Goal: Transaction & Acquisition: Purchase product/service

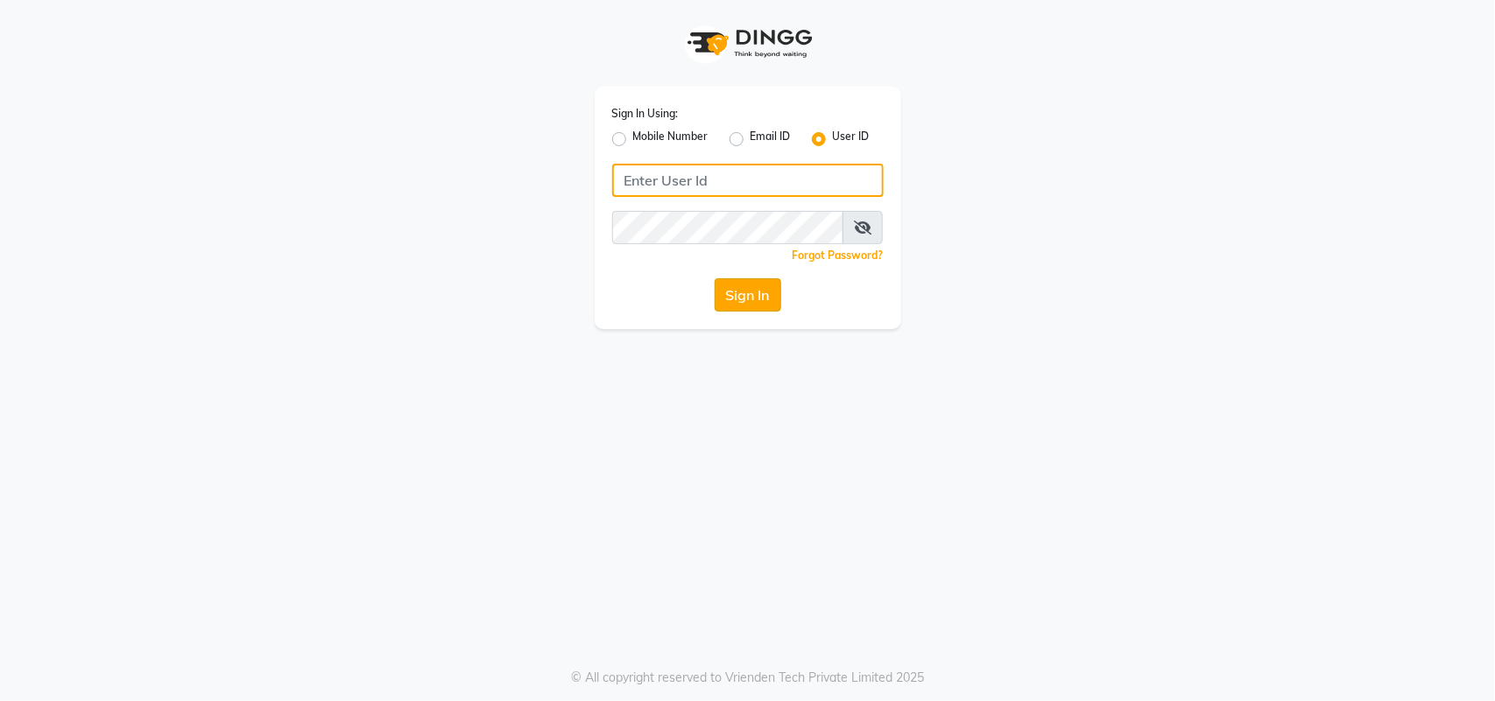
type input "e3556-01"
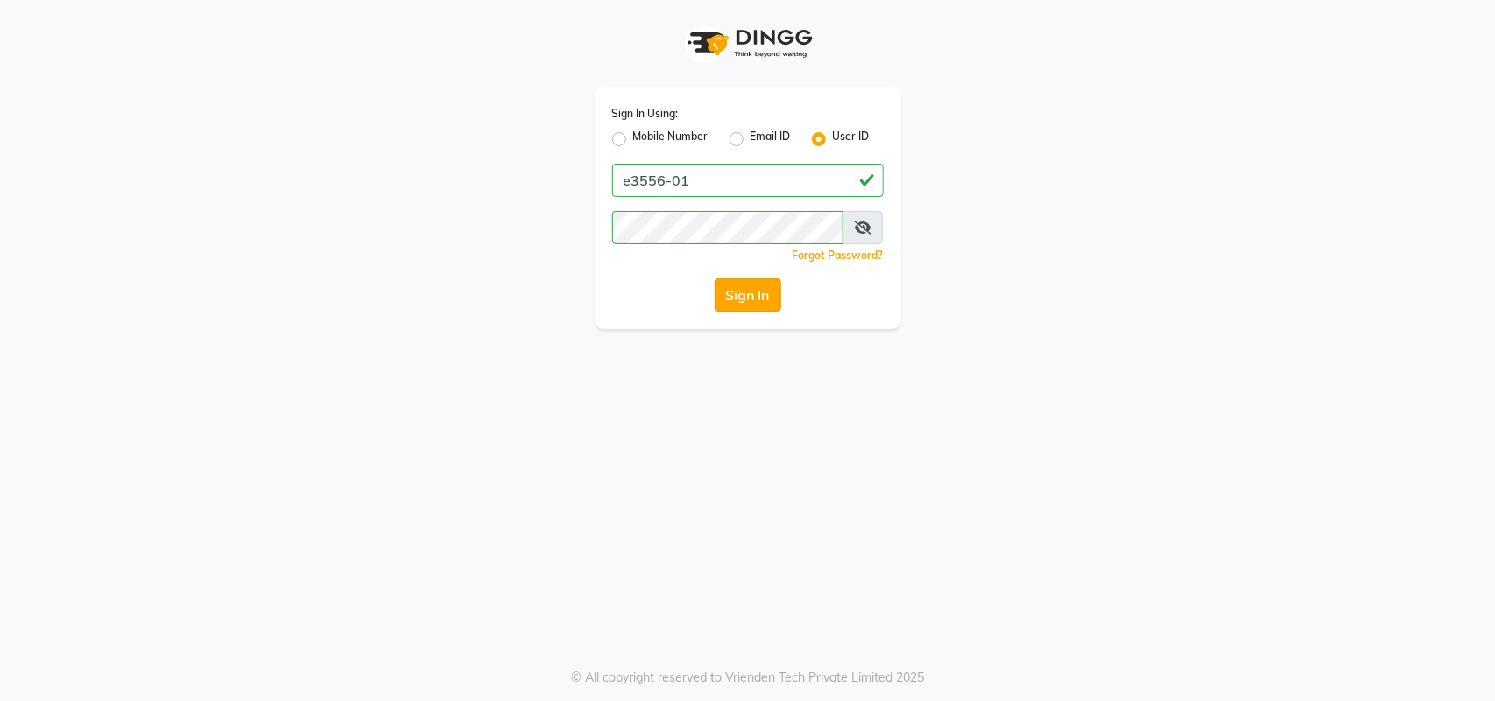
click at [729, 295] on button "Sign In" at bounding box center [748, 294] width 67 height 33
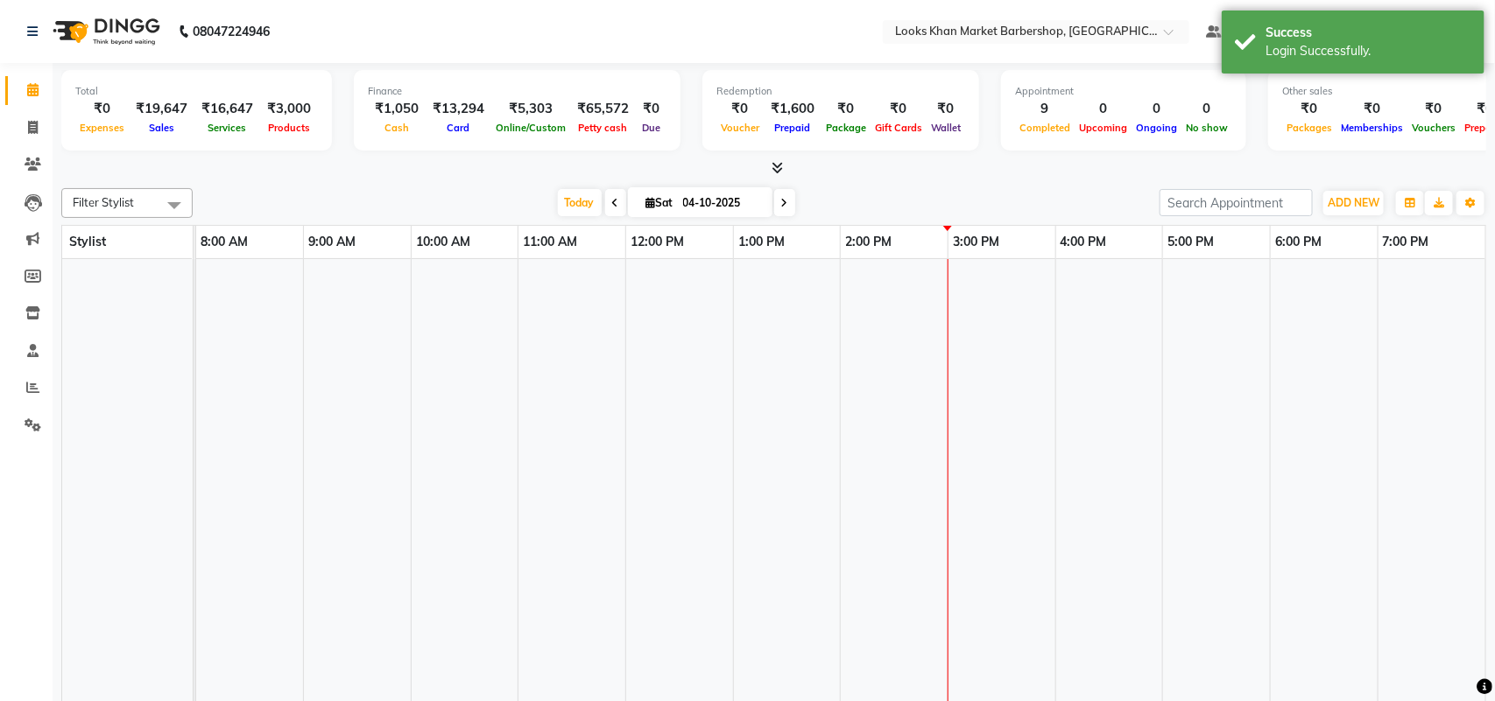
select select "en"
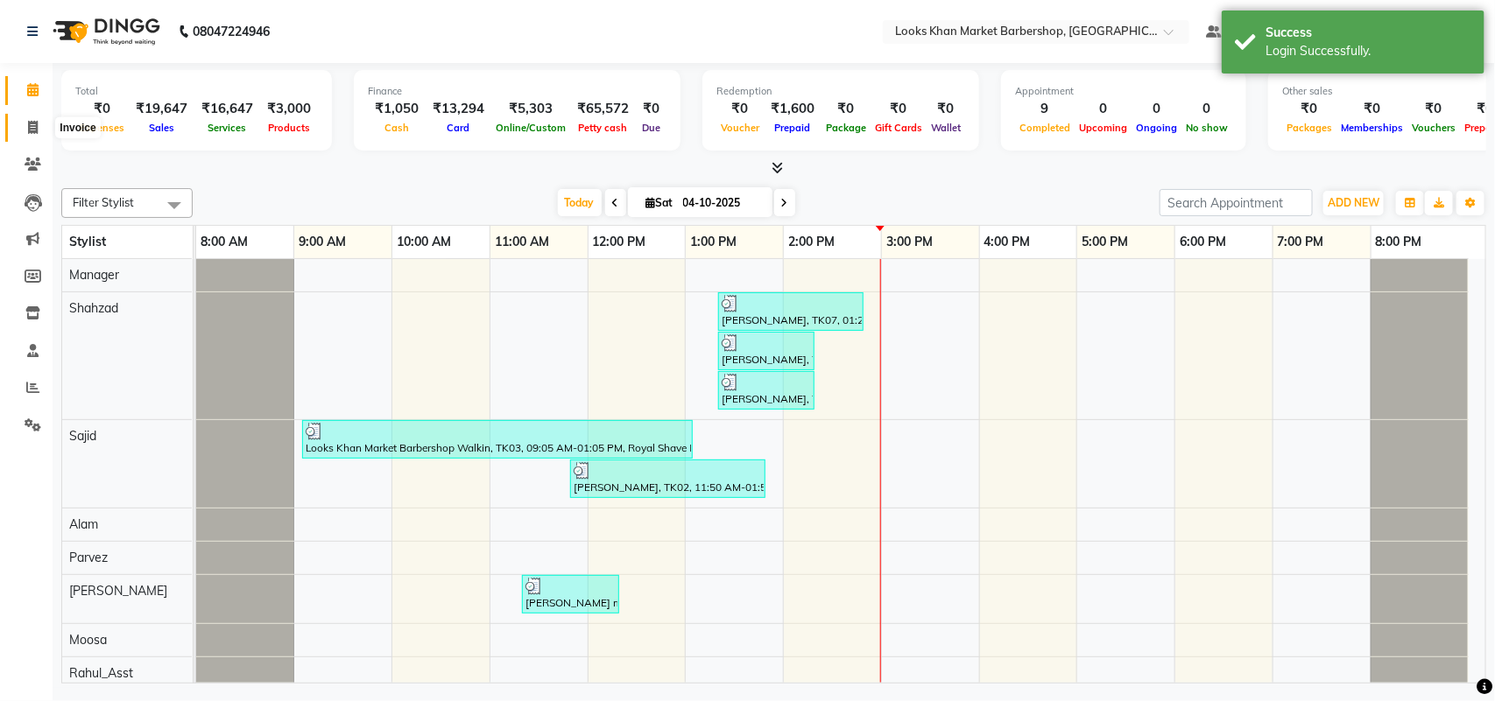
click at [38, 130] on span at bounding box center [33, 128] width 31 height 20
select select "service"
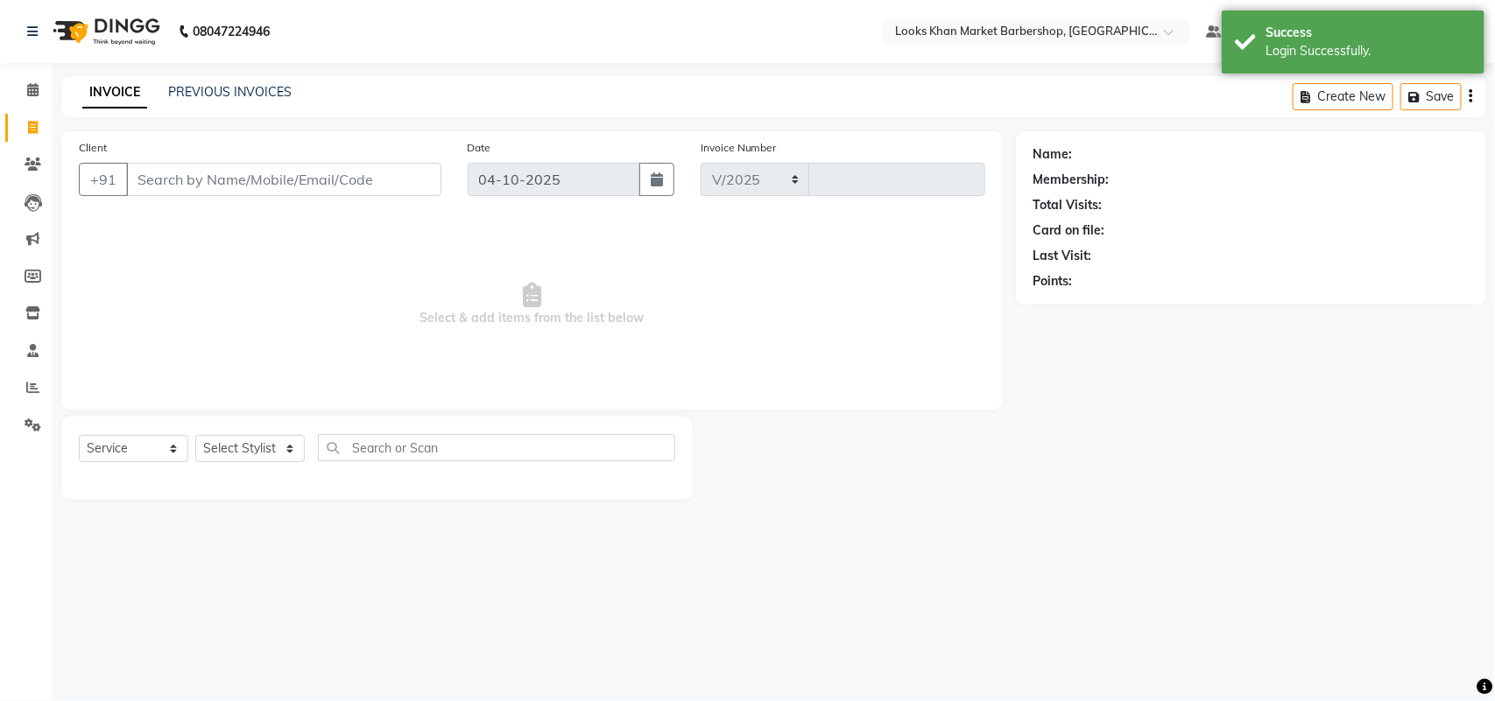
select select "8030"
type input "4006"
click at [272, 448] on select "Select Stylist" at bounding box center [249, 448] width 109 height 27
click at [291, 444] on select "Select Stylist" at bounding box center [249, 448] width 109 height 27
click at [278, 443] on select "Select Stylist Abhishek_pdct Akash_pdct Alam Counter_Sales [PERSON_NAME] [DATE]…" at bounding box center [249, 448] width 109 height 27
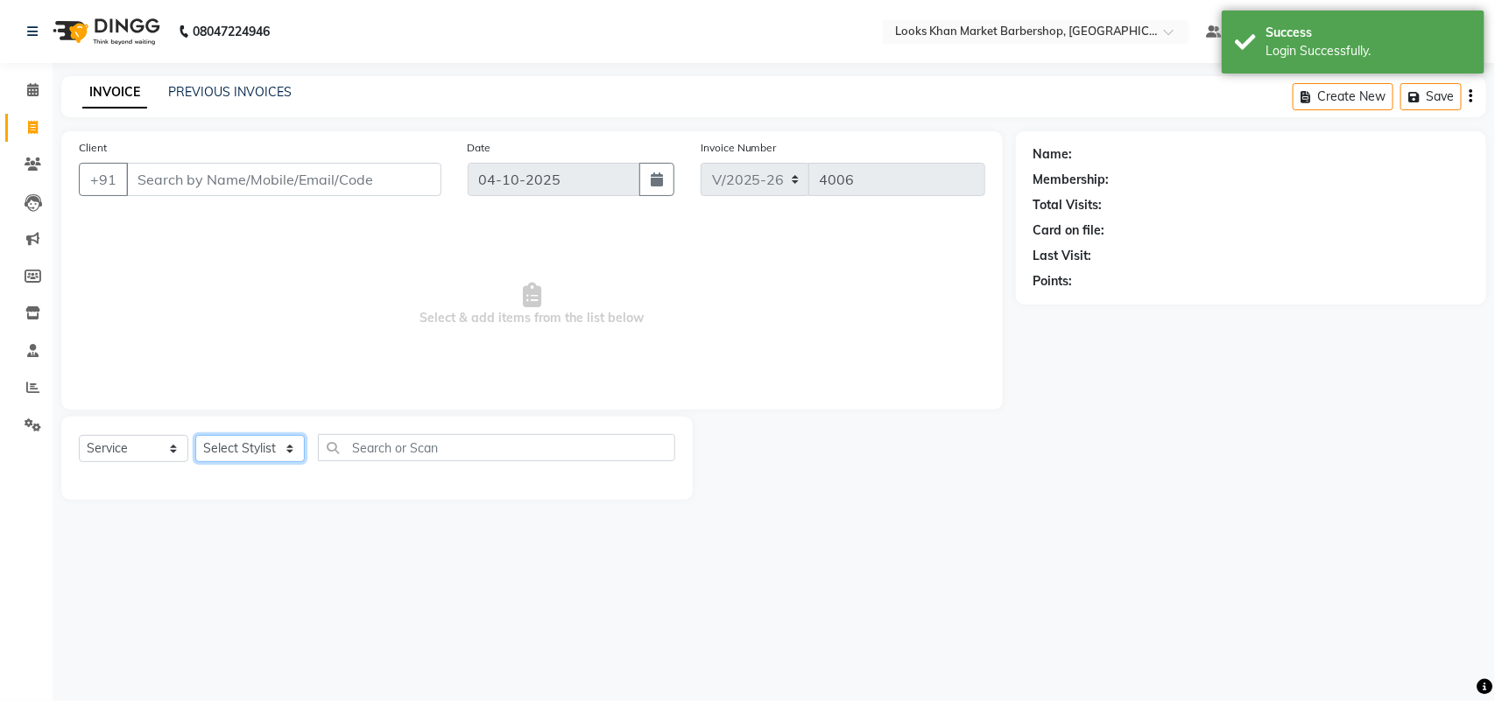
select select "72594"
click at [195, 435] on select "Select Stylist Abhishek_pdct Akash_pdct Alam Counter_Sales [PERSON_NAME] [DATE]…" at bounding box center [249, 448] width 109 height 27
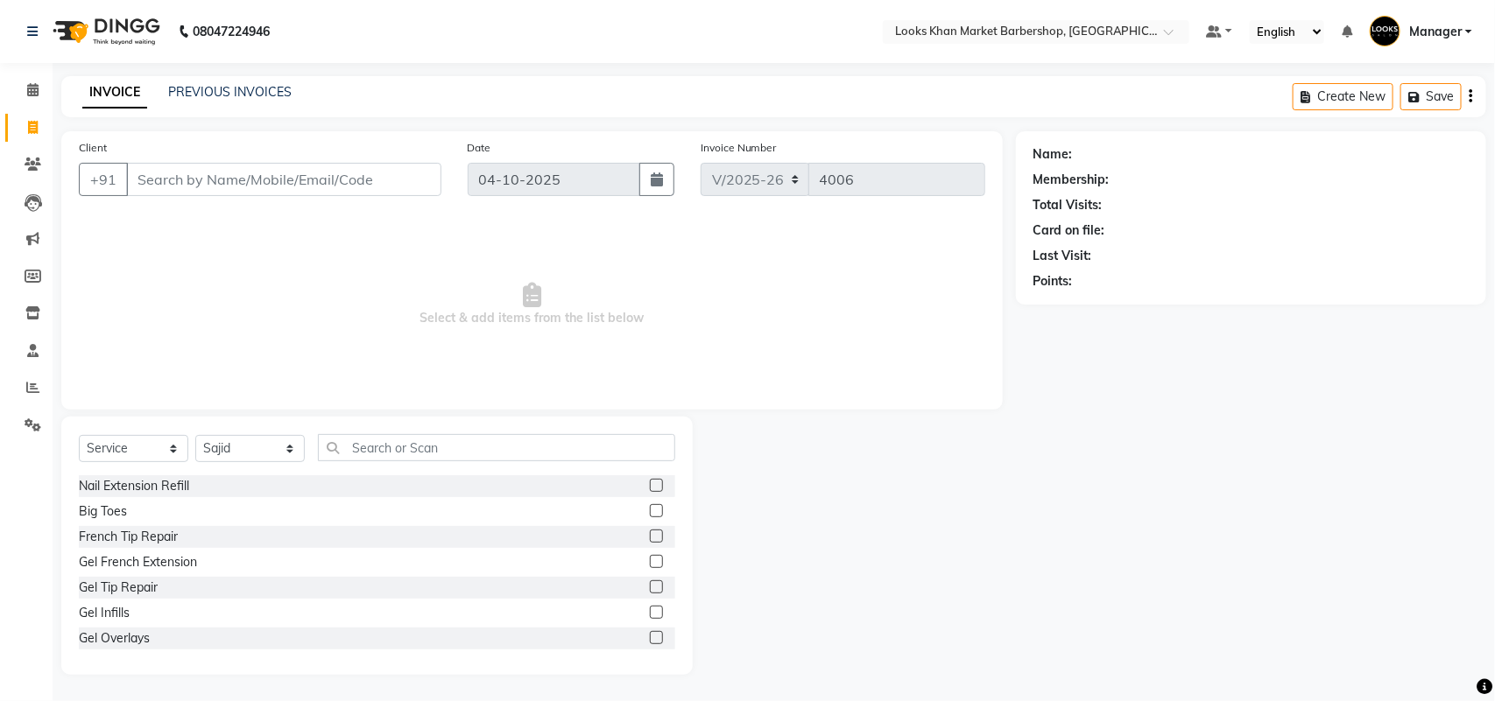
click at [368, 475] on div "Nail Extension Refill" at bounding box center [377, 486] width 596 height 22
click at [368, 436] on input "text" at bounding box center [496, 447] width 357 height 27
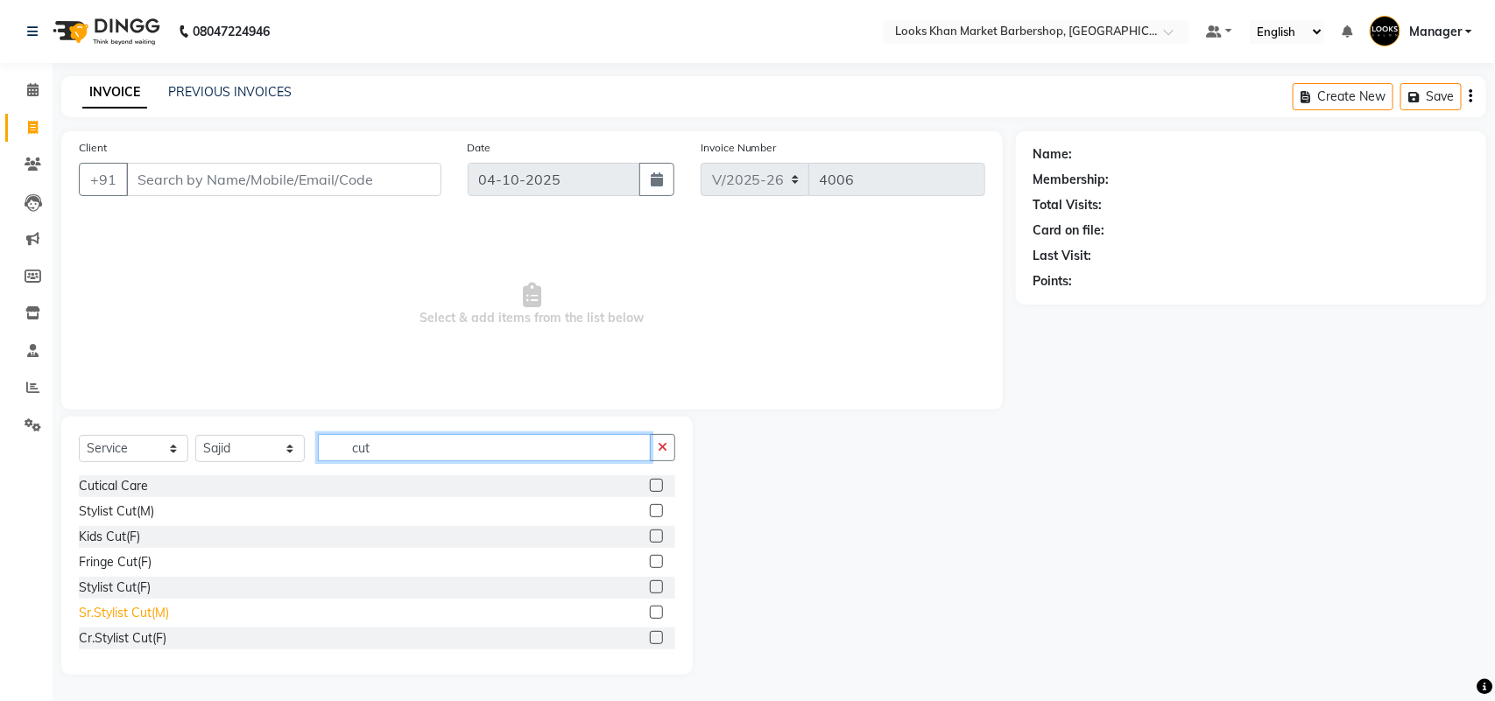
type input "cut"
click at [94, 618] on div "Sr.Stylist Cut(M)" at bounding box center [124, 613] width 90 height 18
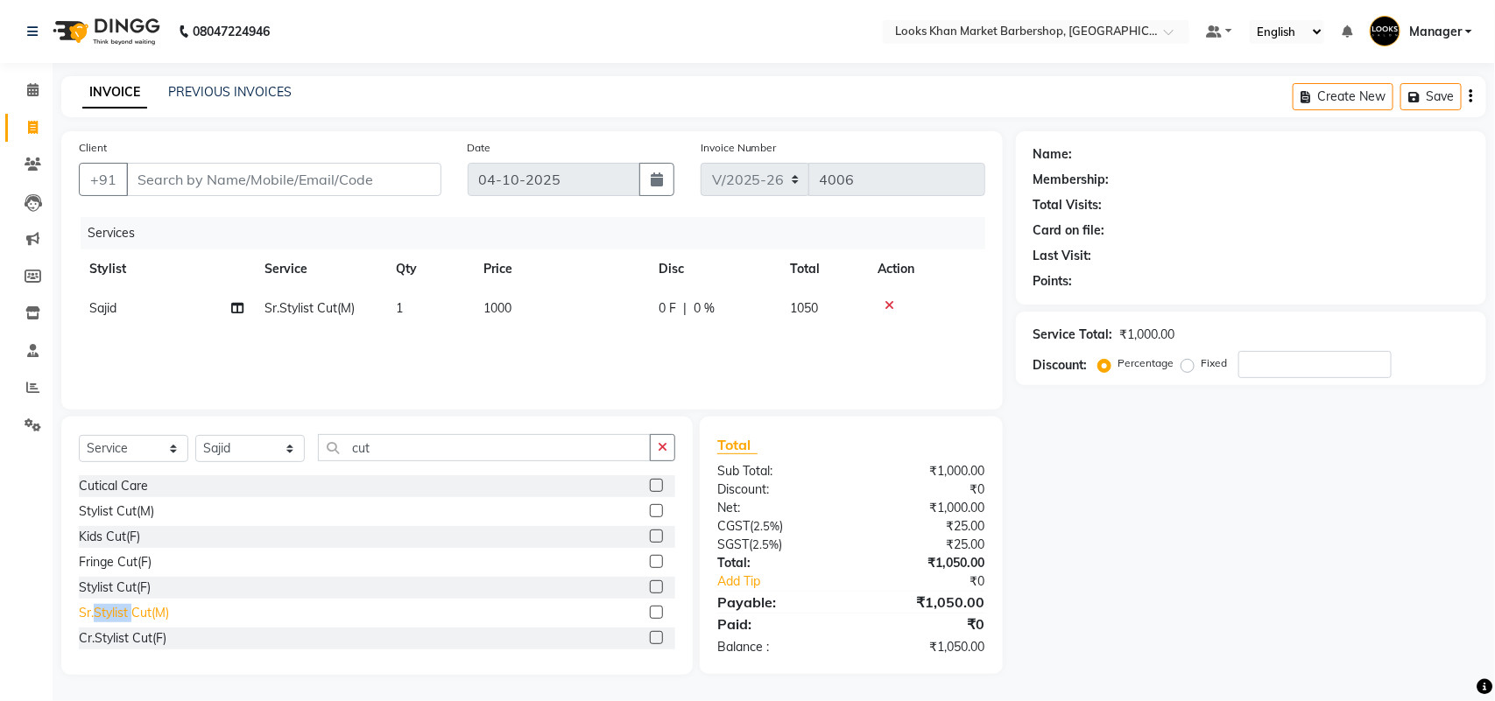
click at [94, 618] on div "Sr.Stylist Cut(M)" at bounding box center [124, 613] width 90 height 18
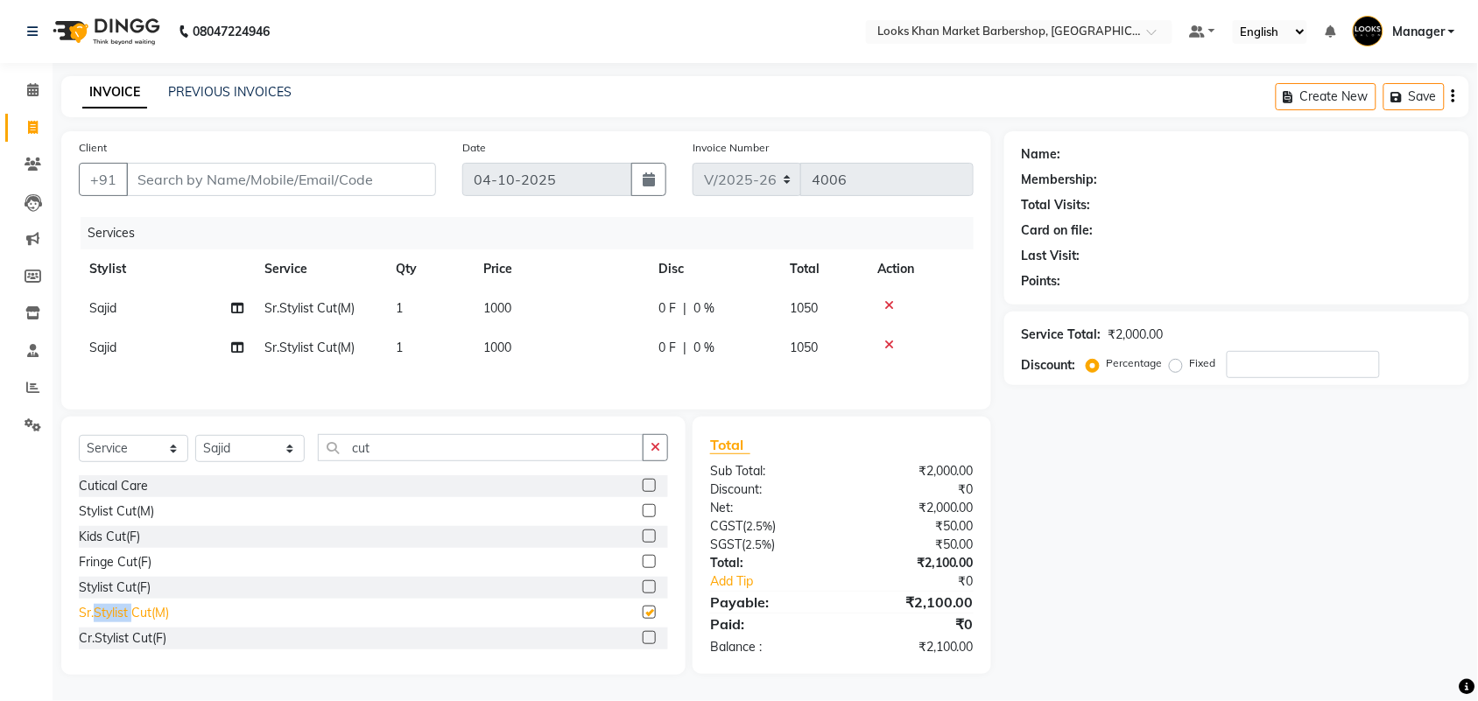
checkbox input "false"
click at [433, 447] on input "cut" at bounding box center [481, 447] width 326 height 27
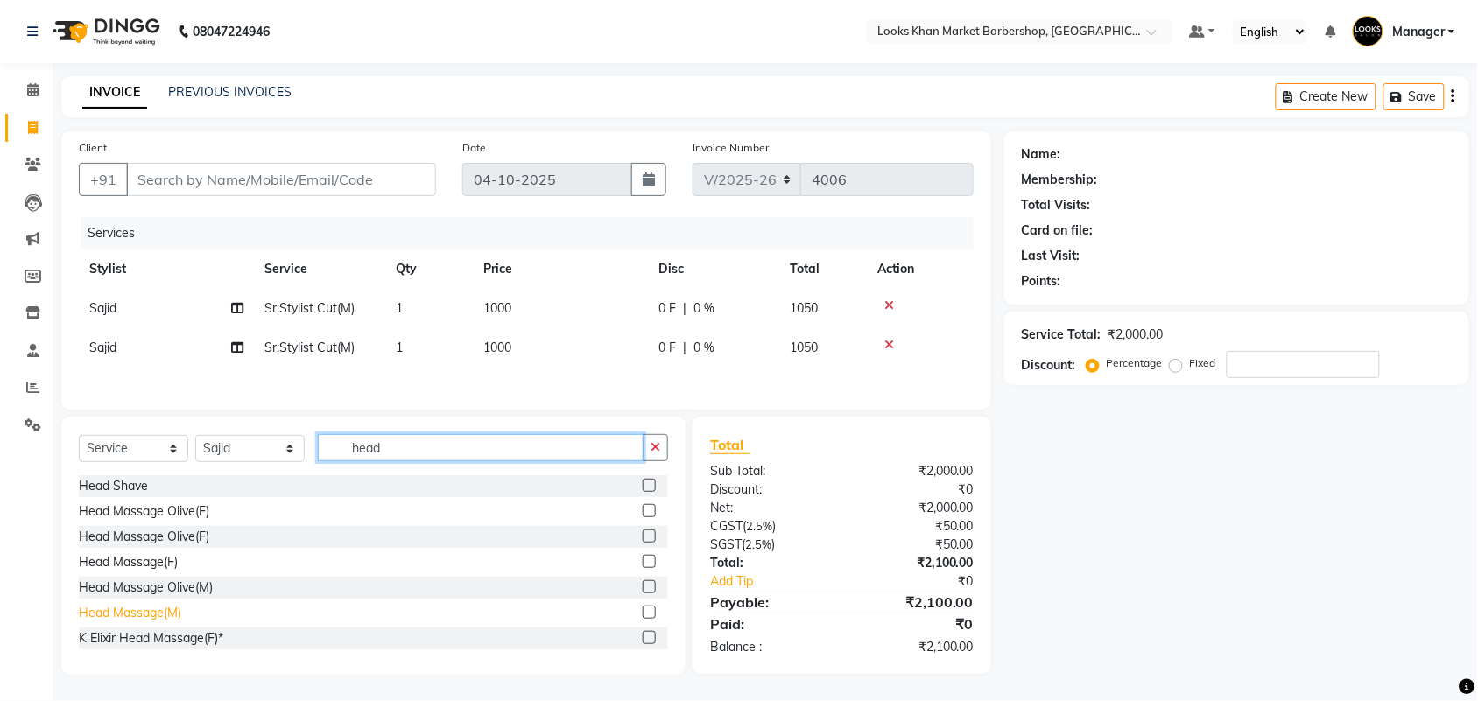
type input "head"
click at [153, 611] on div "Head Massage(M)" at bounding box center [130, 613] width 102 height 18
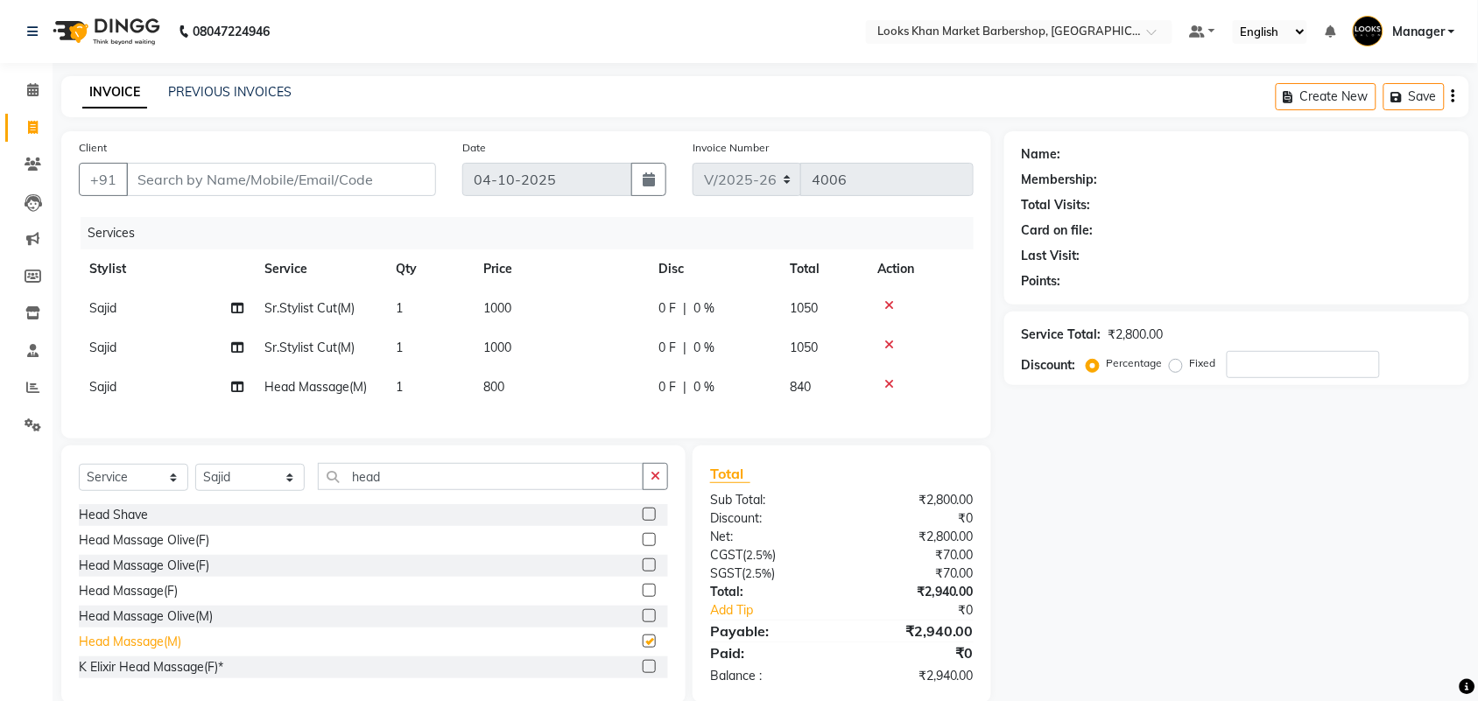
checkbox input "false"
click at [153, 601] on div "Head Massage(F)" at bounding box center [128, 591] width 99 height 18
checkbox input "false"
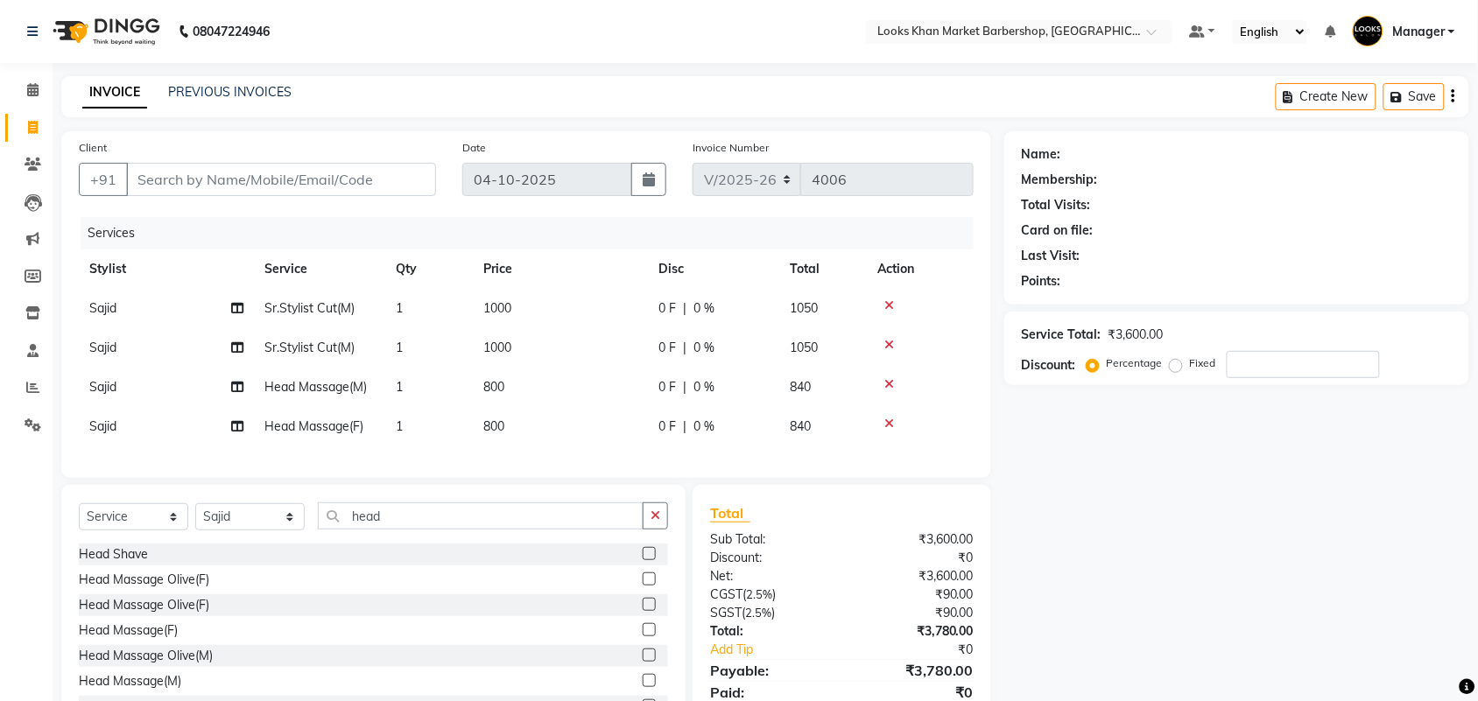
click at [889, 418] on icon at bounding box center [889, 424] width 10 height 12
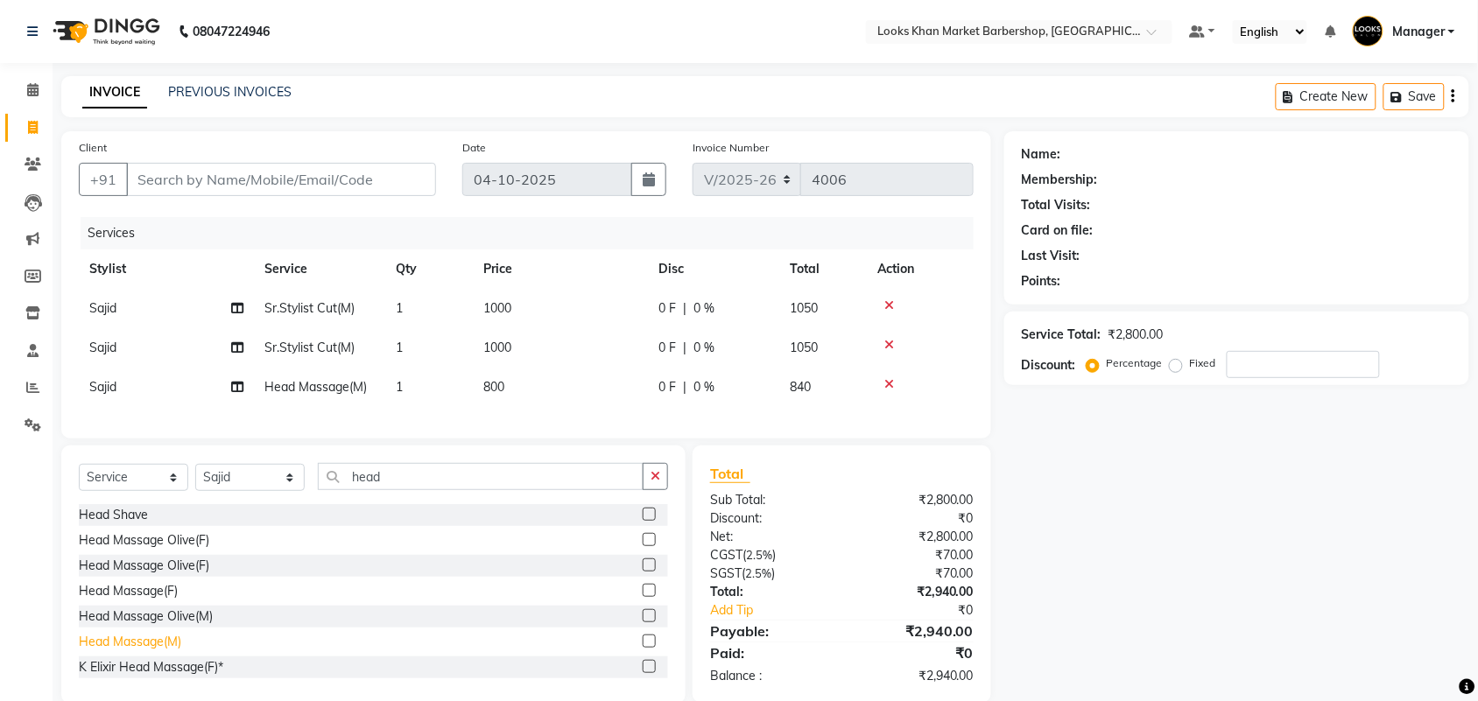
click at [158, 652] on div "Head Massage(M)" at bounding box center [130, 642] width 102 height 18
checkbox input "false"
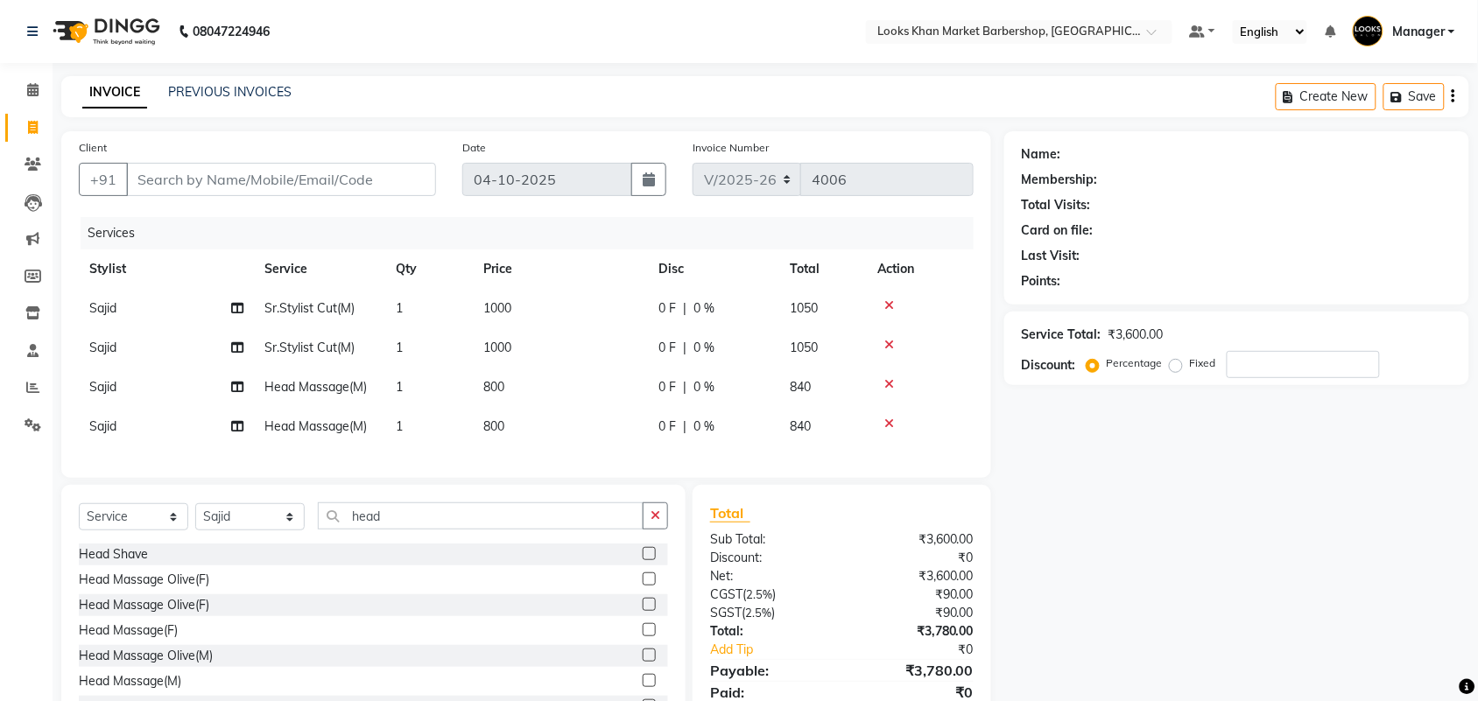
click at [501, 383] on span "800" at bounding box center [493, 387] width 21 height 16
select select "72594"
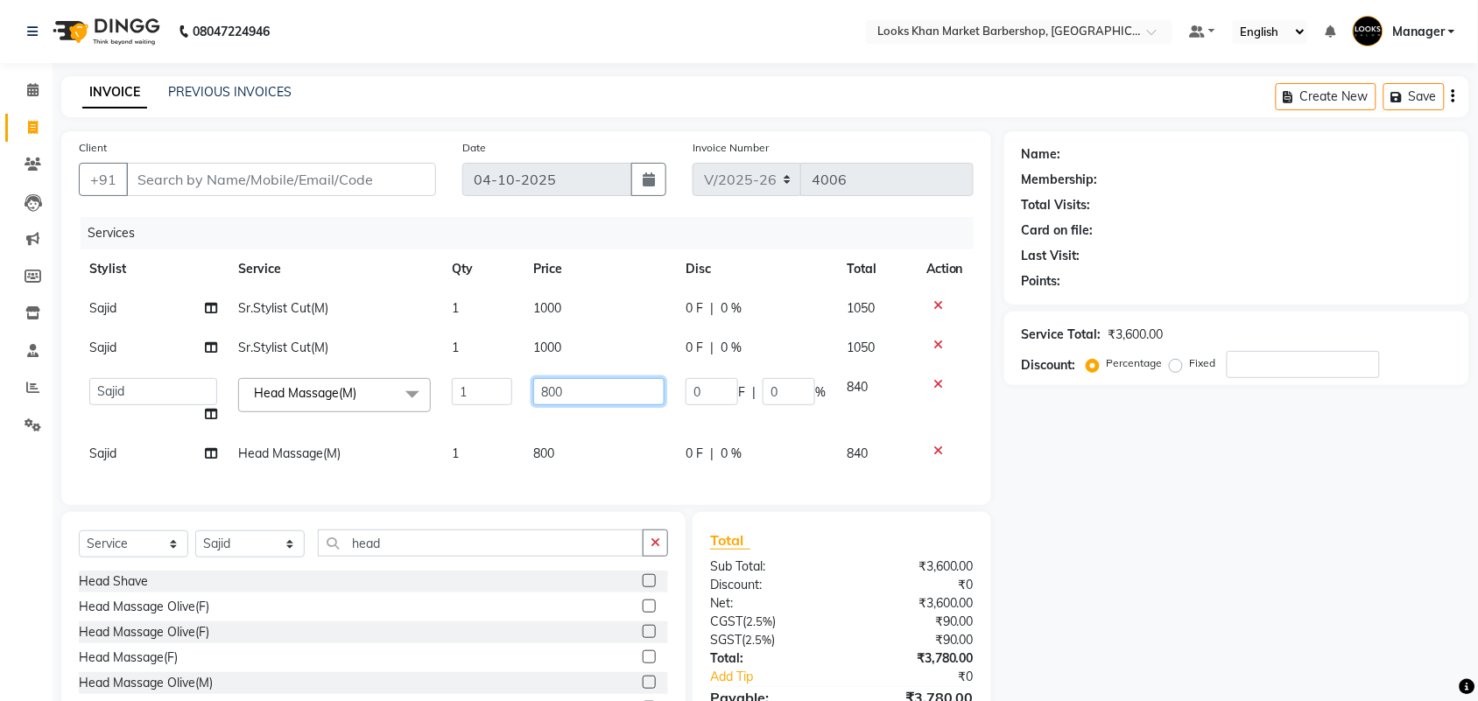
click at [610, 383] on input "800" at bounding box center [598, 391] width 131 height 27
type input "1000"
click at [545, 455] on div "Services Stylist Service Qty Price Disc Total Action [PERSON_NAME]Stylist Cut(M…" at bounding box center [526, 352] width 895 height 271
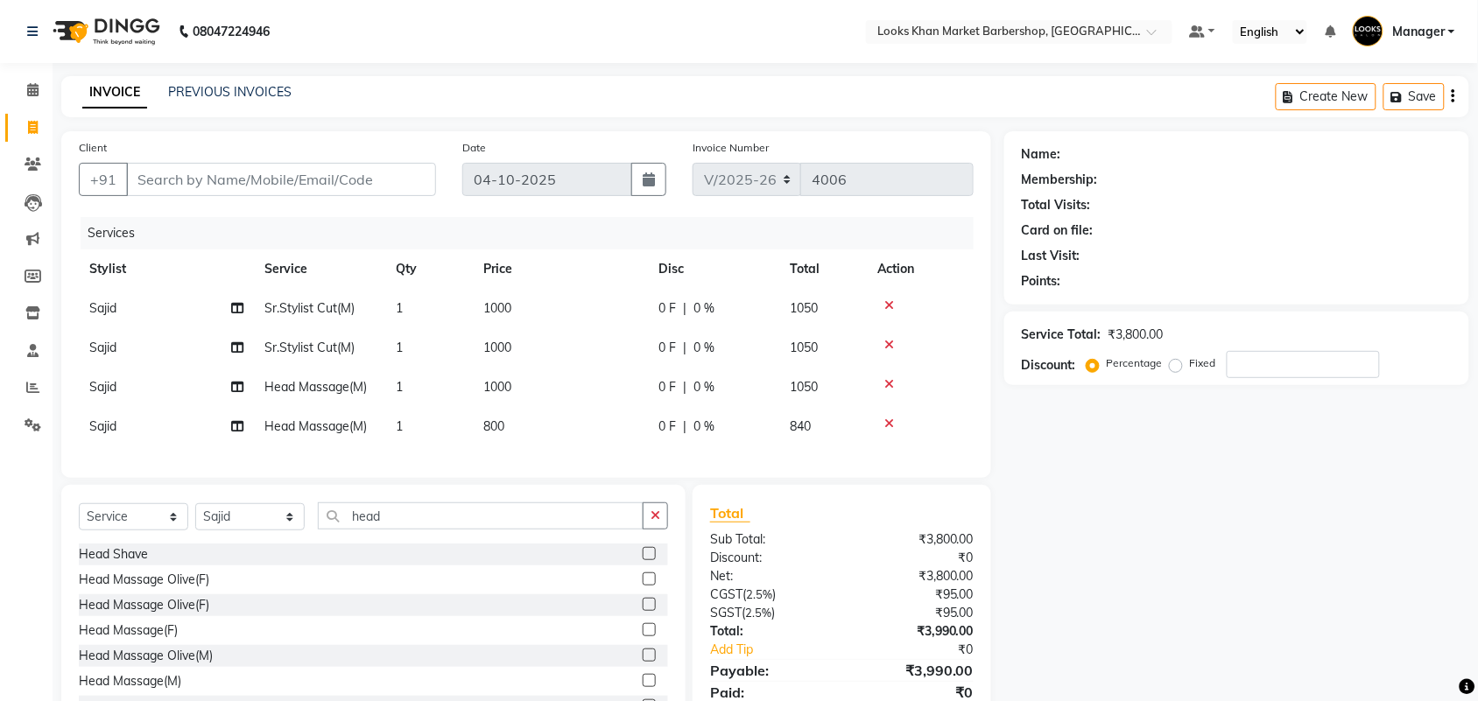
click at [540, 426] on td "800" at bounding box center [560, 426] width 175 height 39
select select "72594"
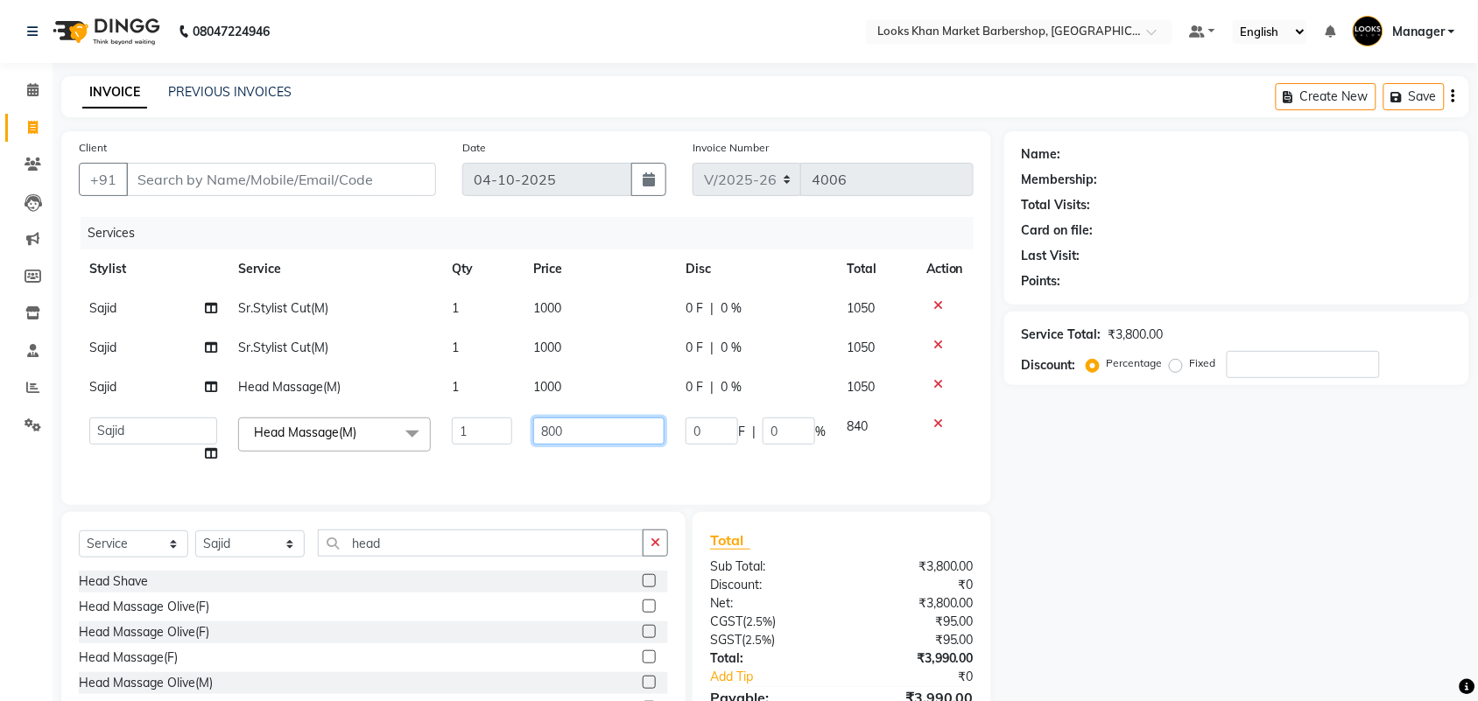
click at [595, 434] on input "800" at bounding box center [598, 431] width 131 height 27
type input "1000"
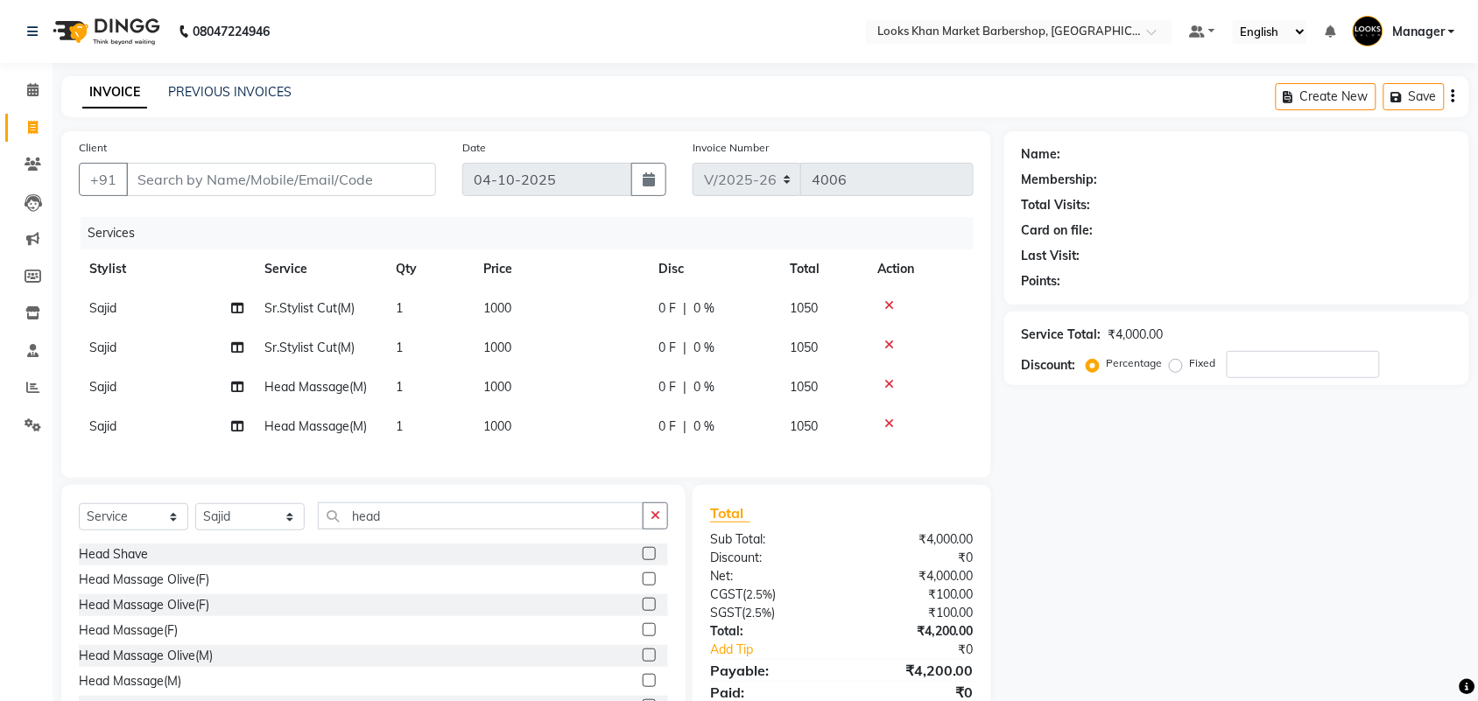
click at [567, 317] on td "1000" at bounding box center [560, 308] width 175 height 39
select select "72594"
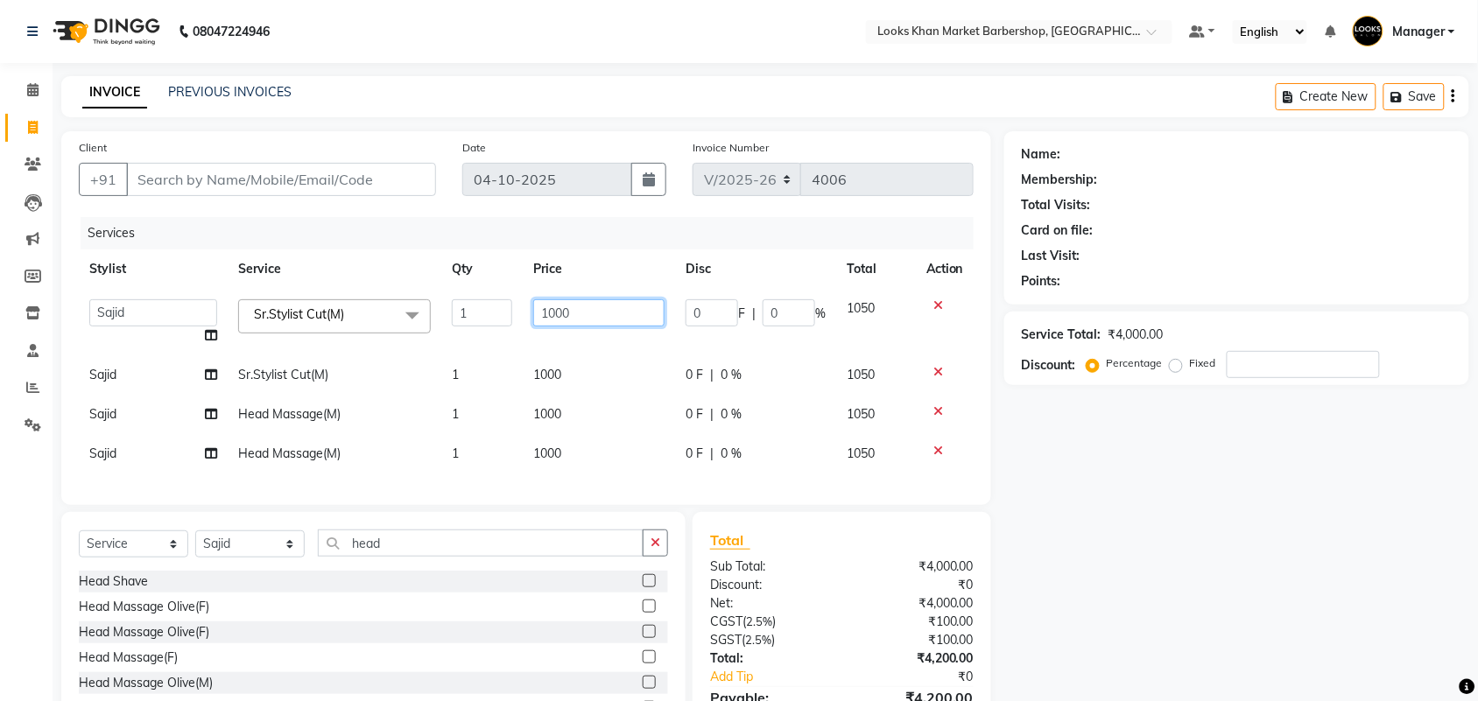
click at [628, 318] on input "1000" at bounding box center [598, 312] width 131 height 27
type input "15"
type input "1500"
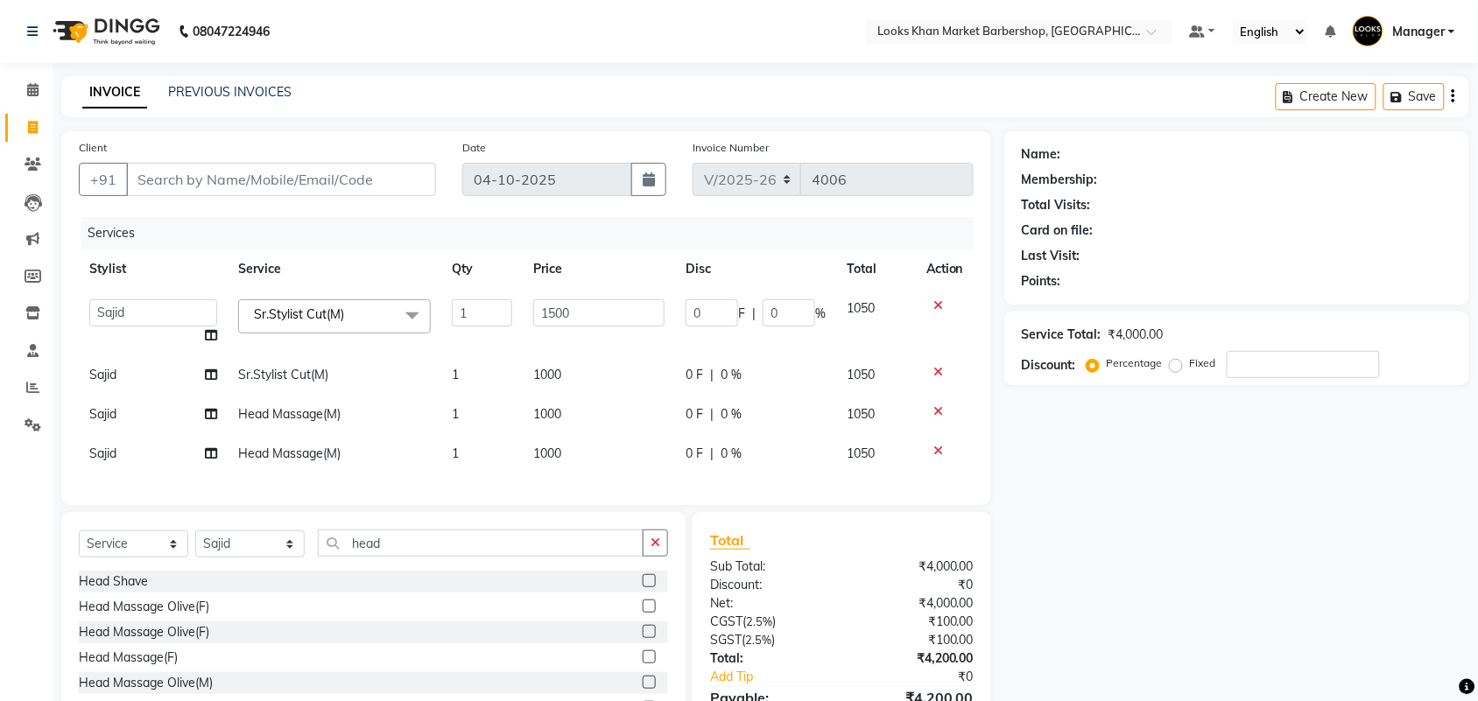
click at [602, 370] on tbody "Abhishek_pdct Akash_pdct Alam Counter_Sales [PERSON_NAME][DATE] Manager [PERSON…" at bounding box center [526, 381] width 895 height 185
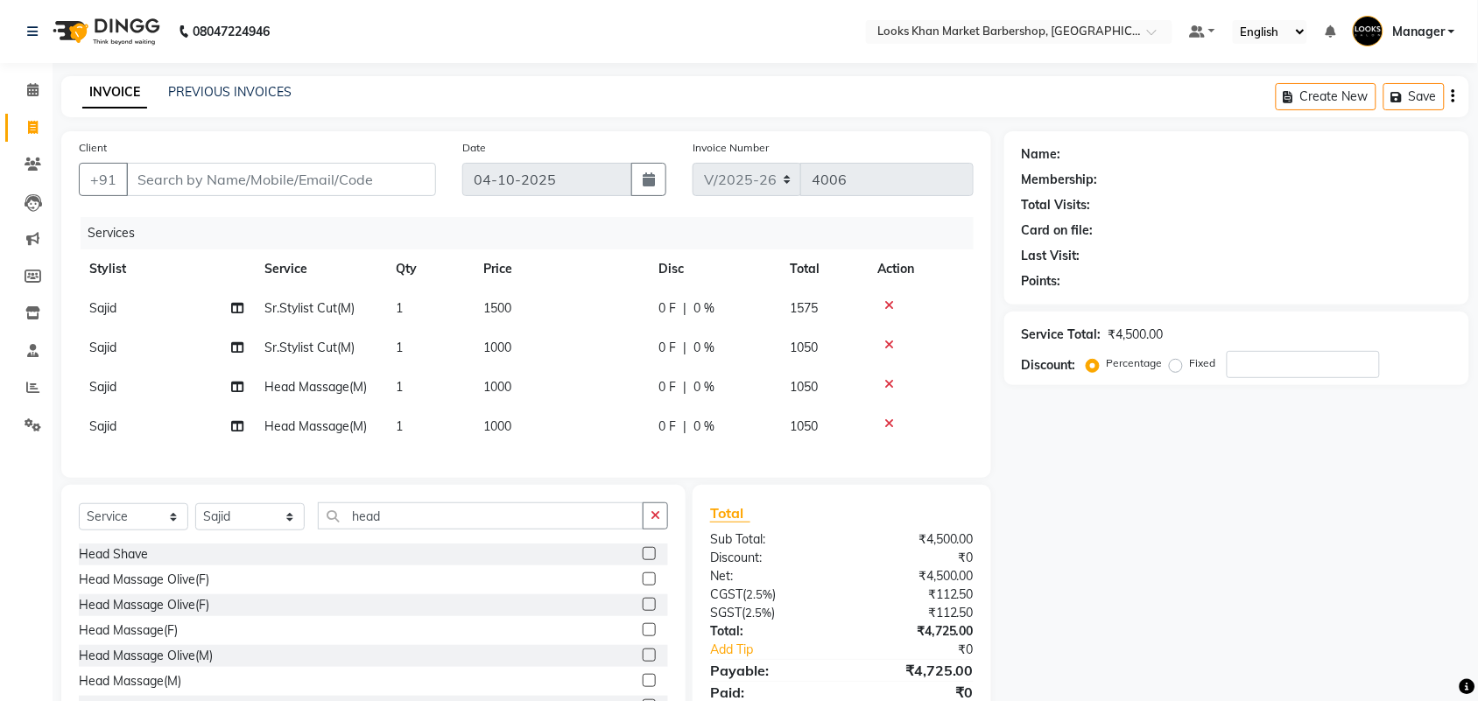
click at [602, 370] on td "1000" at bounding box center [560, 387] width 175 height 39
select select "72594"
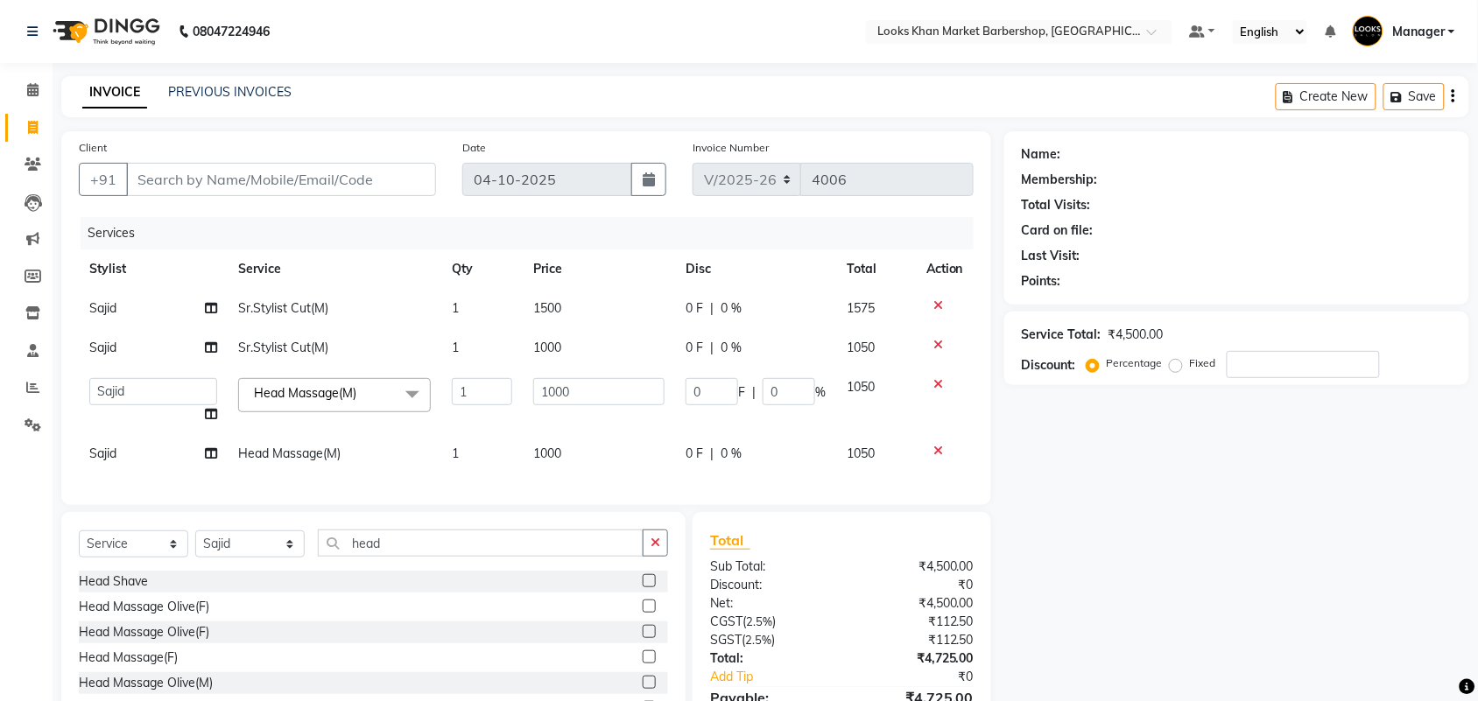
click at [597, 351] on td "1000" at bounding box center [599, 347] width 152 height 39
select select "72594"
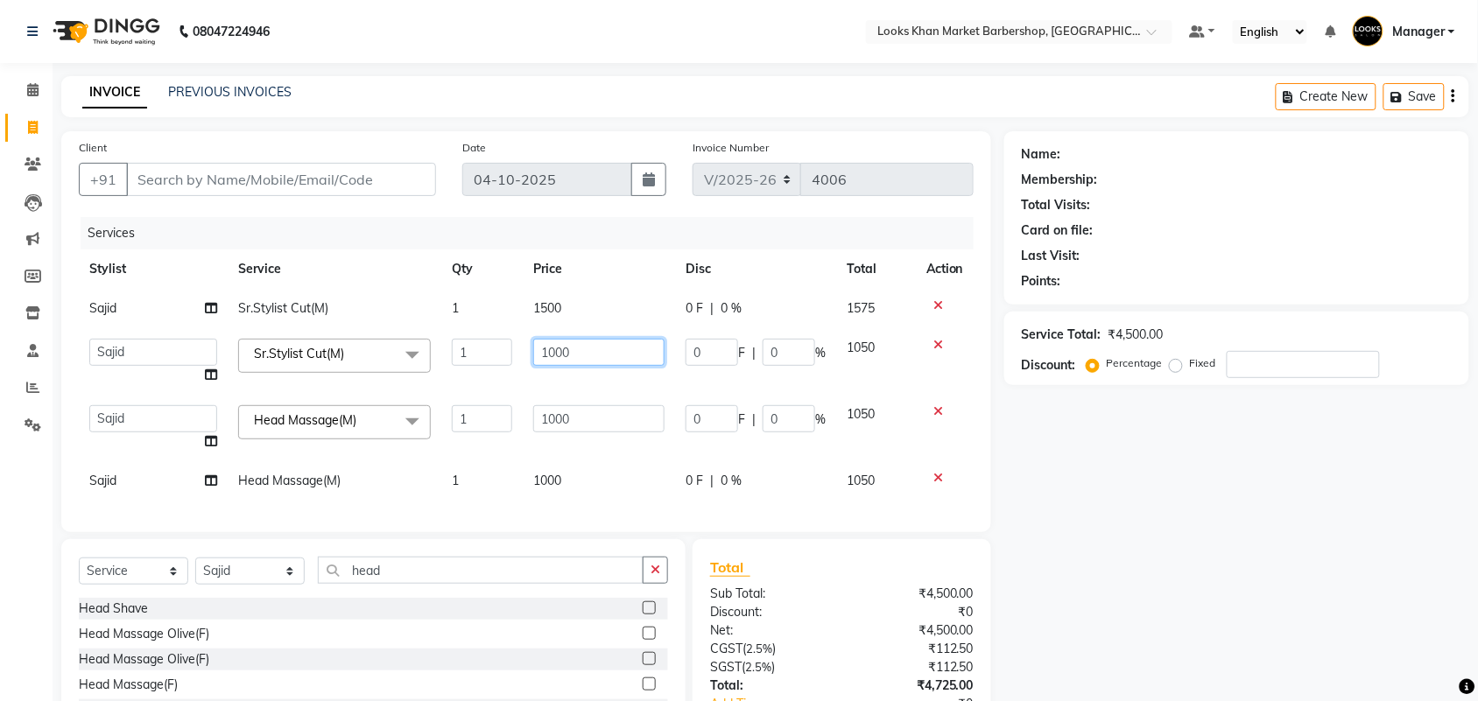
click at [597, 351] on input "1000" at bounding box center [598, 352] width 131 height 27
type input "1500"
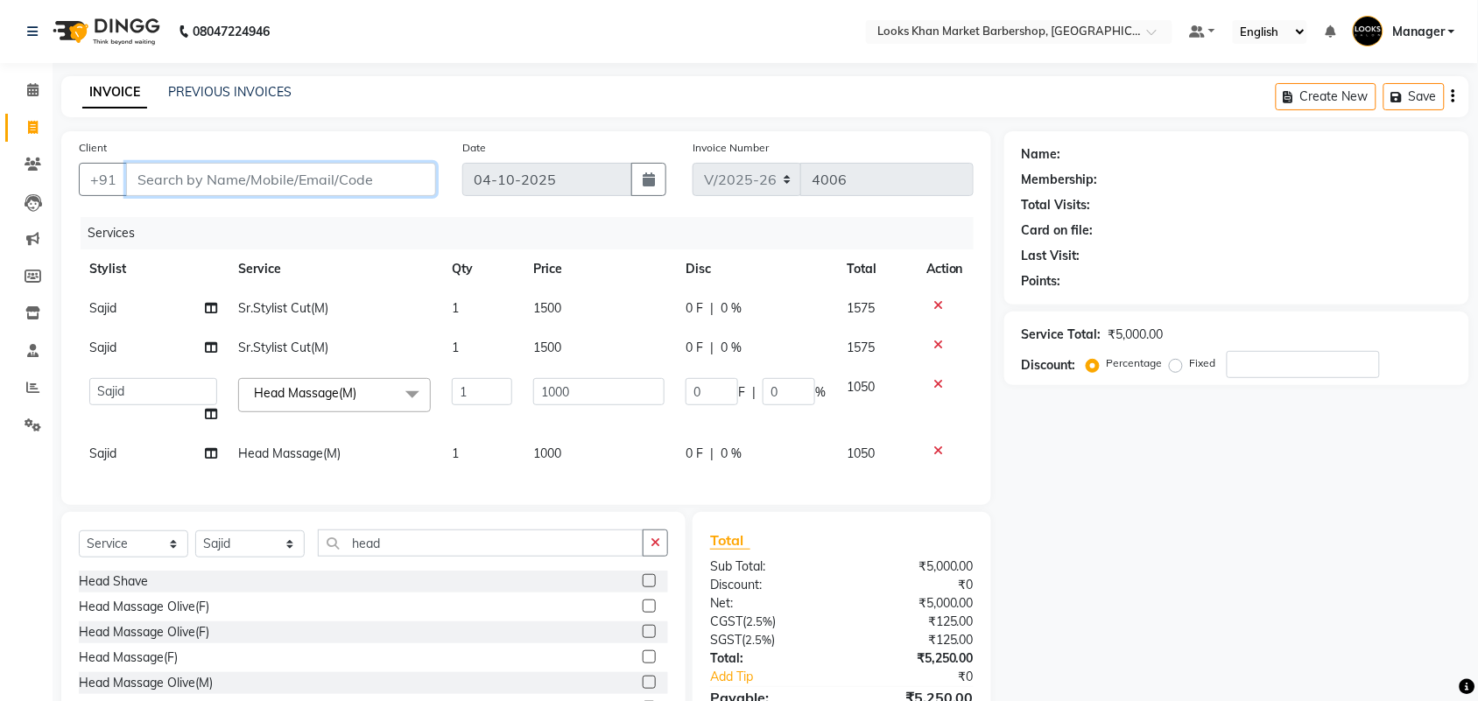
click at [254, 188] on input "Client" at bounding box center [281, 179] width 310 height 33
type input "7"
type input "0"
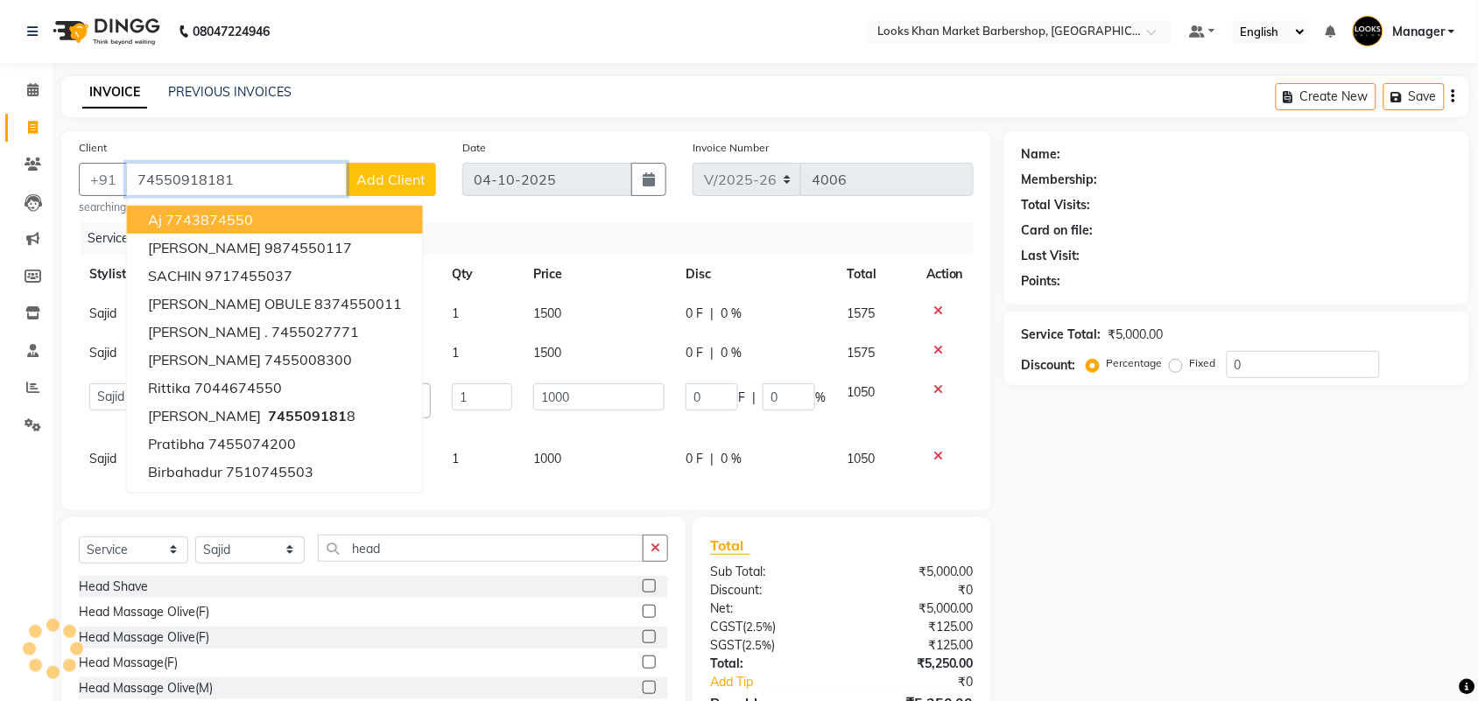
type input "74550918181"
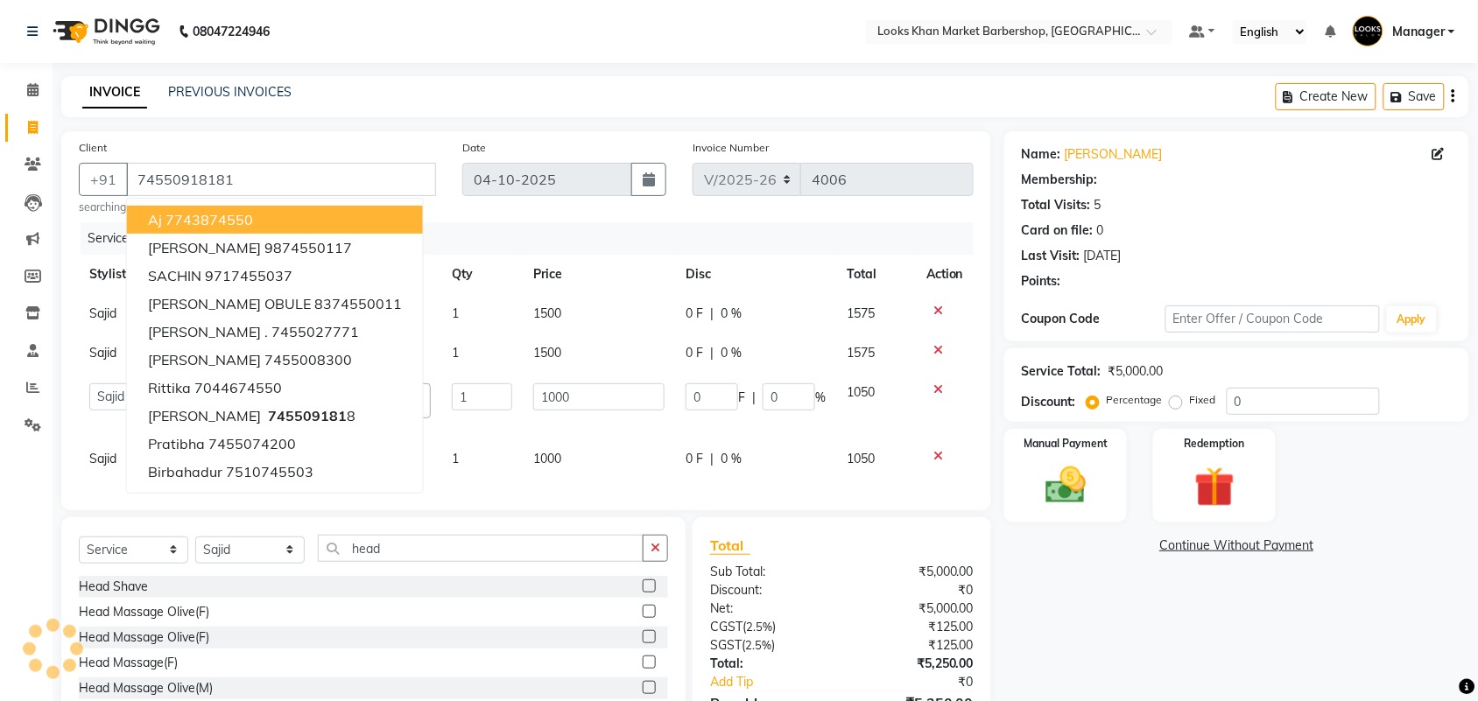
select select "1: Object"
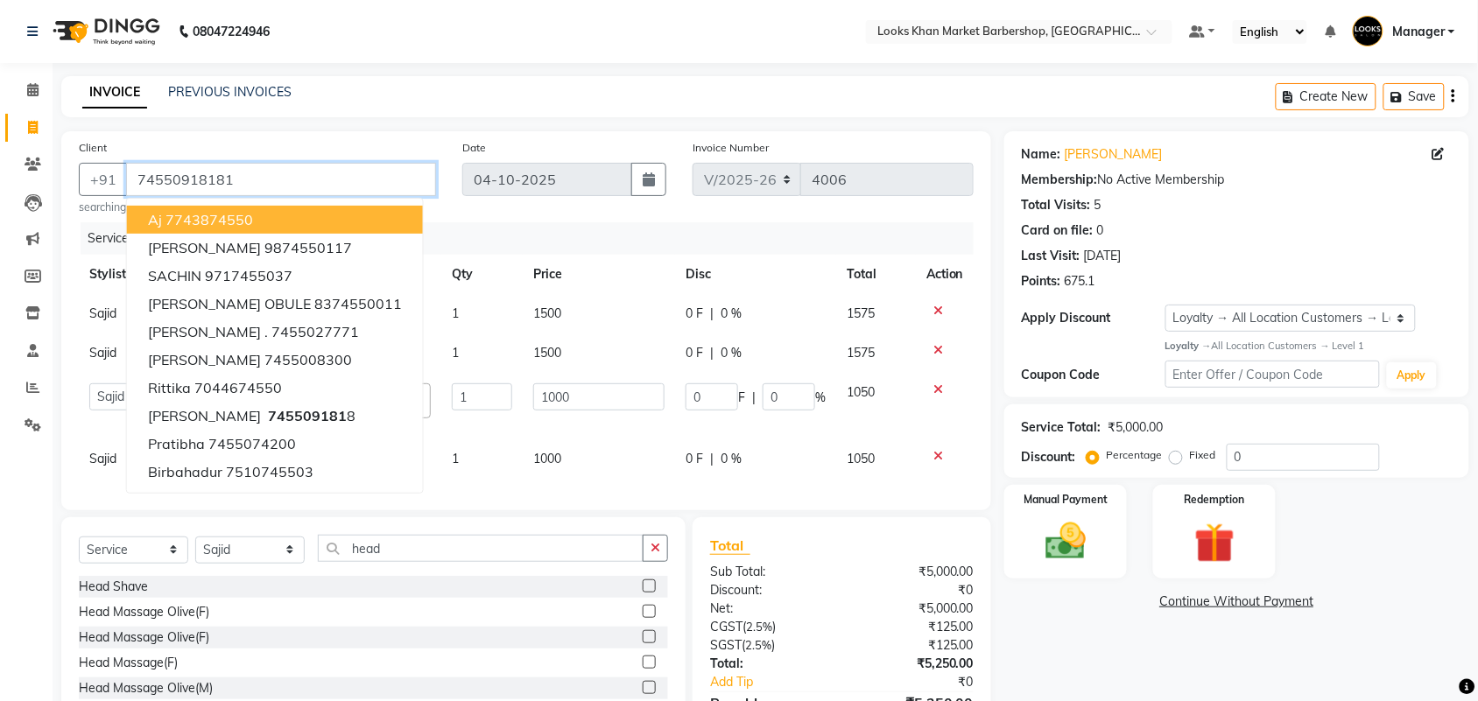
click at [254, 188] on input "74550918181" at bounding box center [281, 179] width 310 height 33
type input "7455091818"
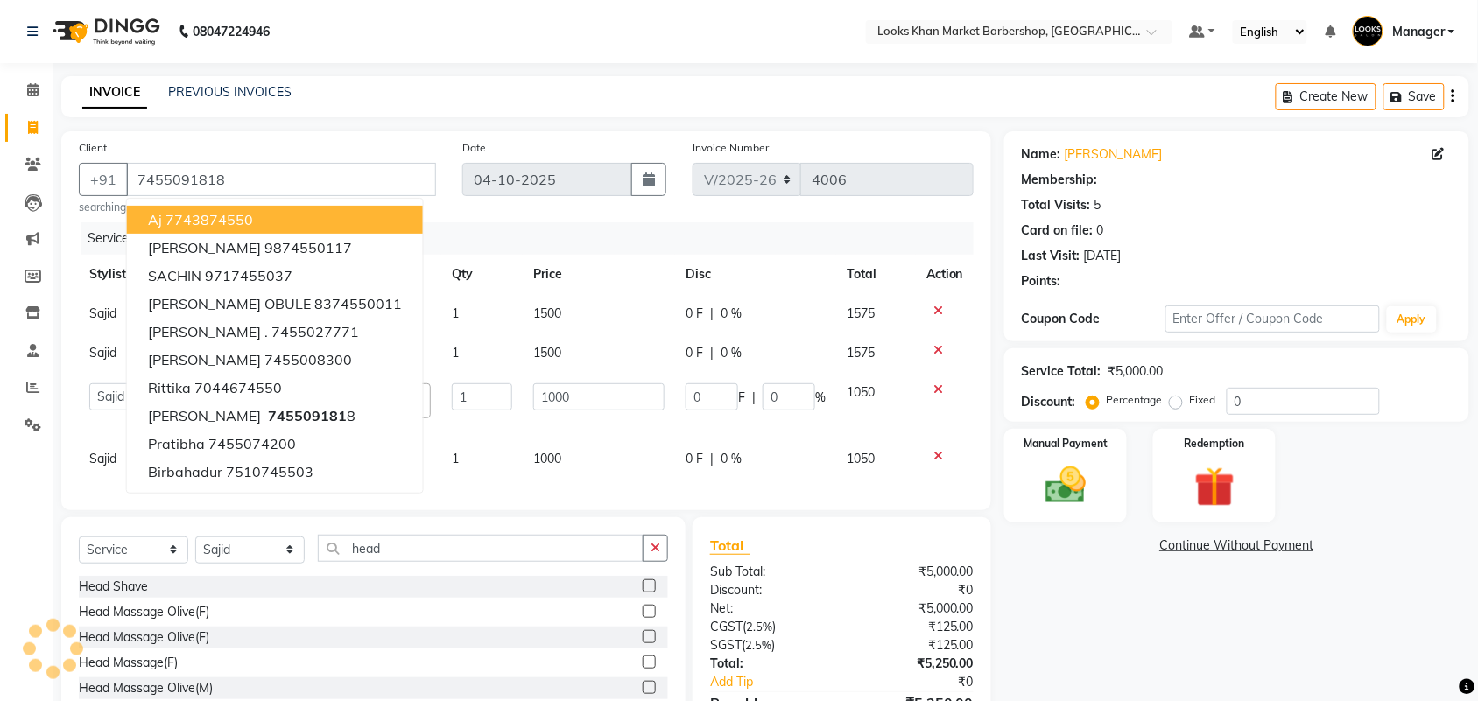
select select "1: Object"
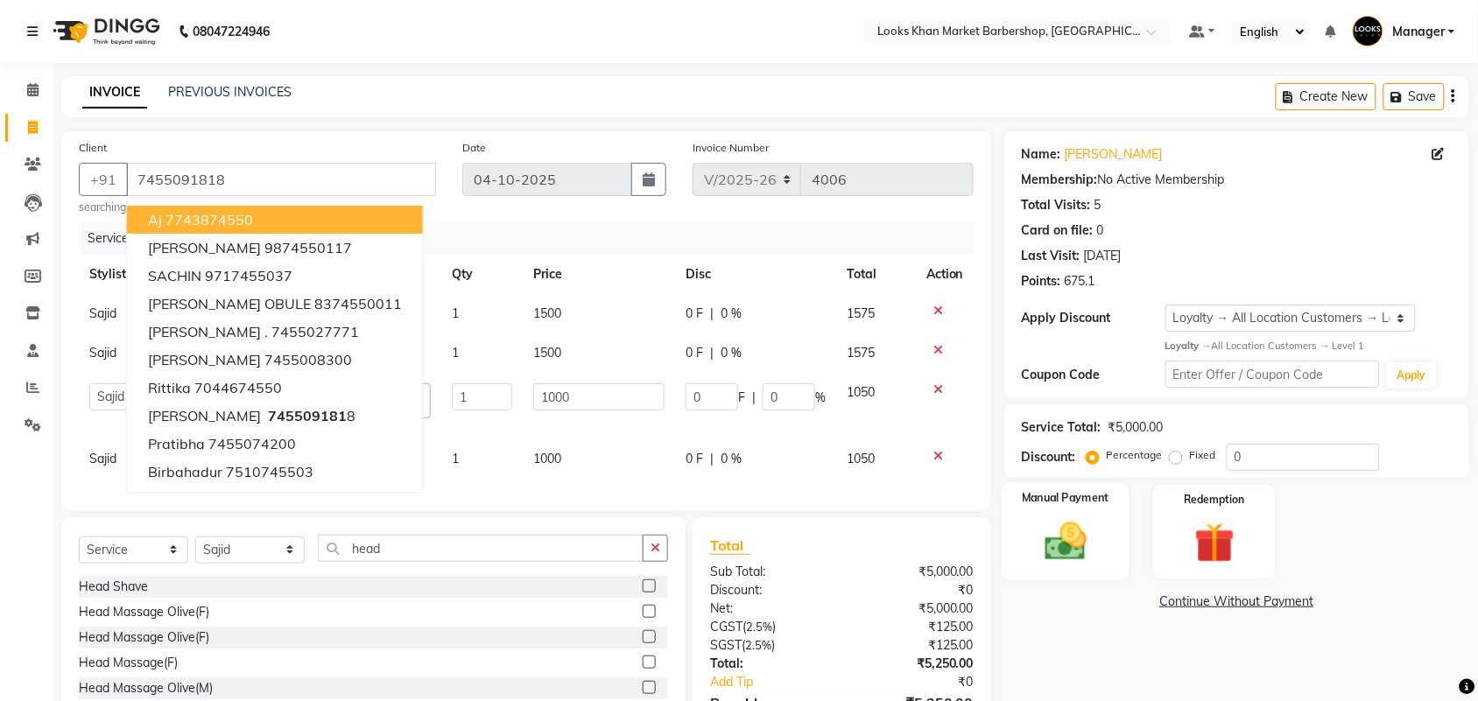
click at [1068, 549] on img at bounding box center [1066, 542] width 68 height 48
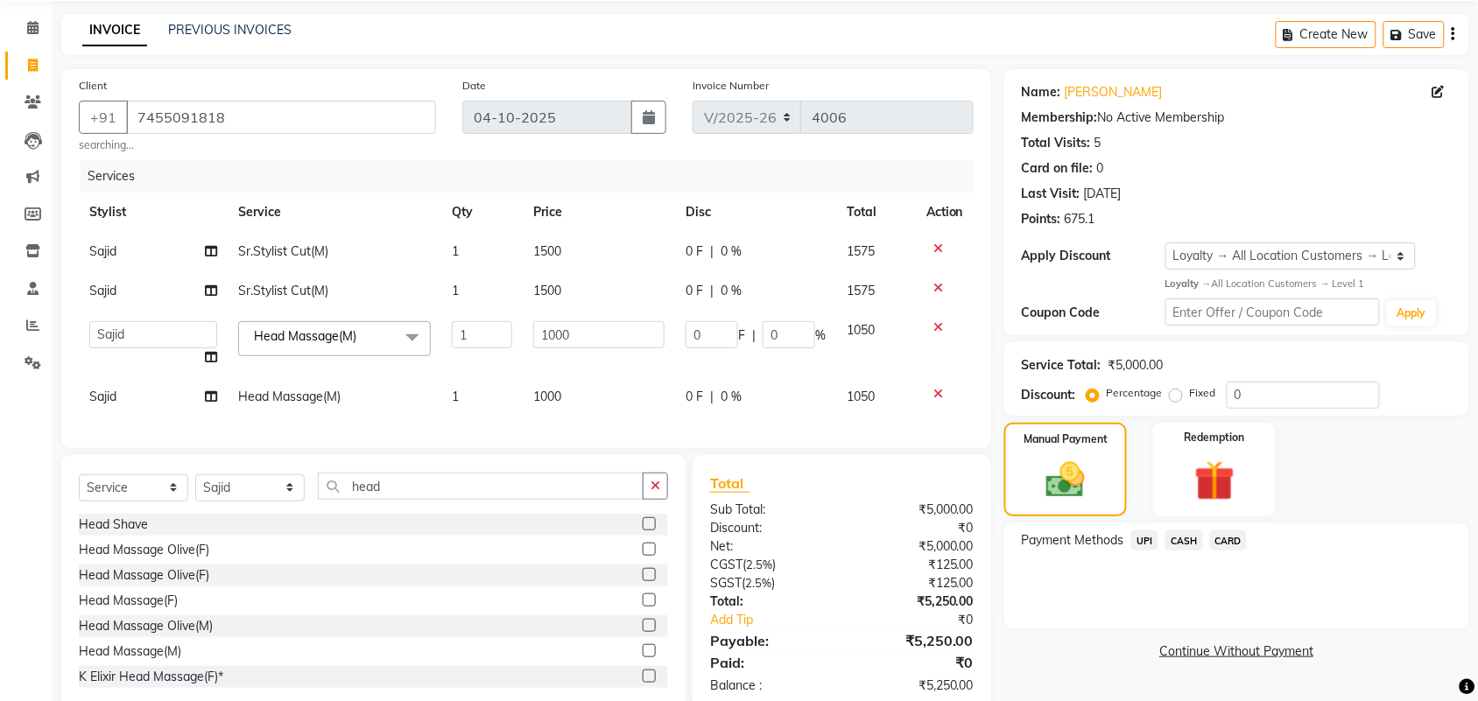
scroll to position [116, 0]
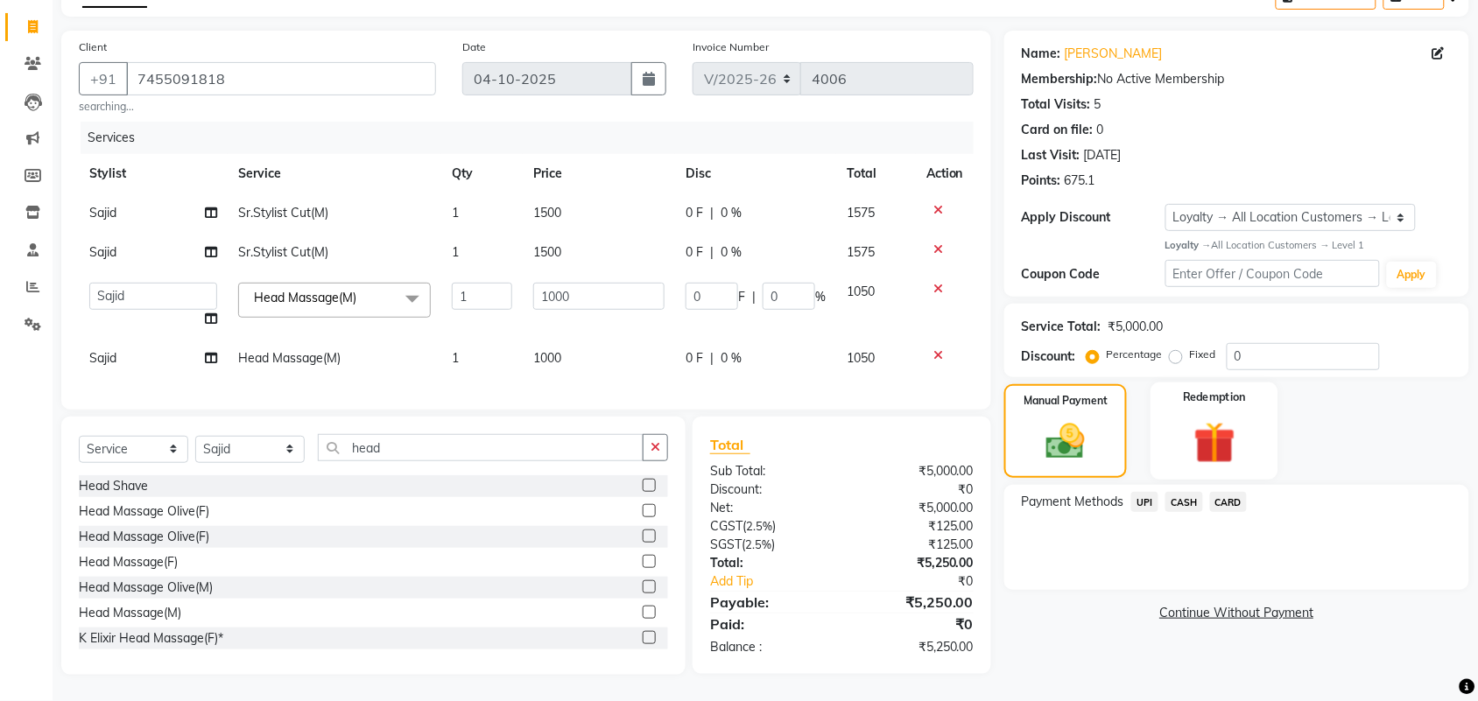
click at [1207, 434] on img at bounding box center [1214, 443] width 68 height 53
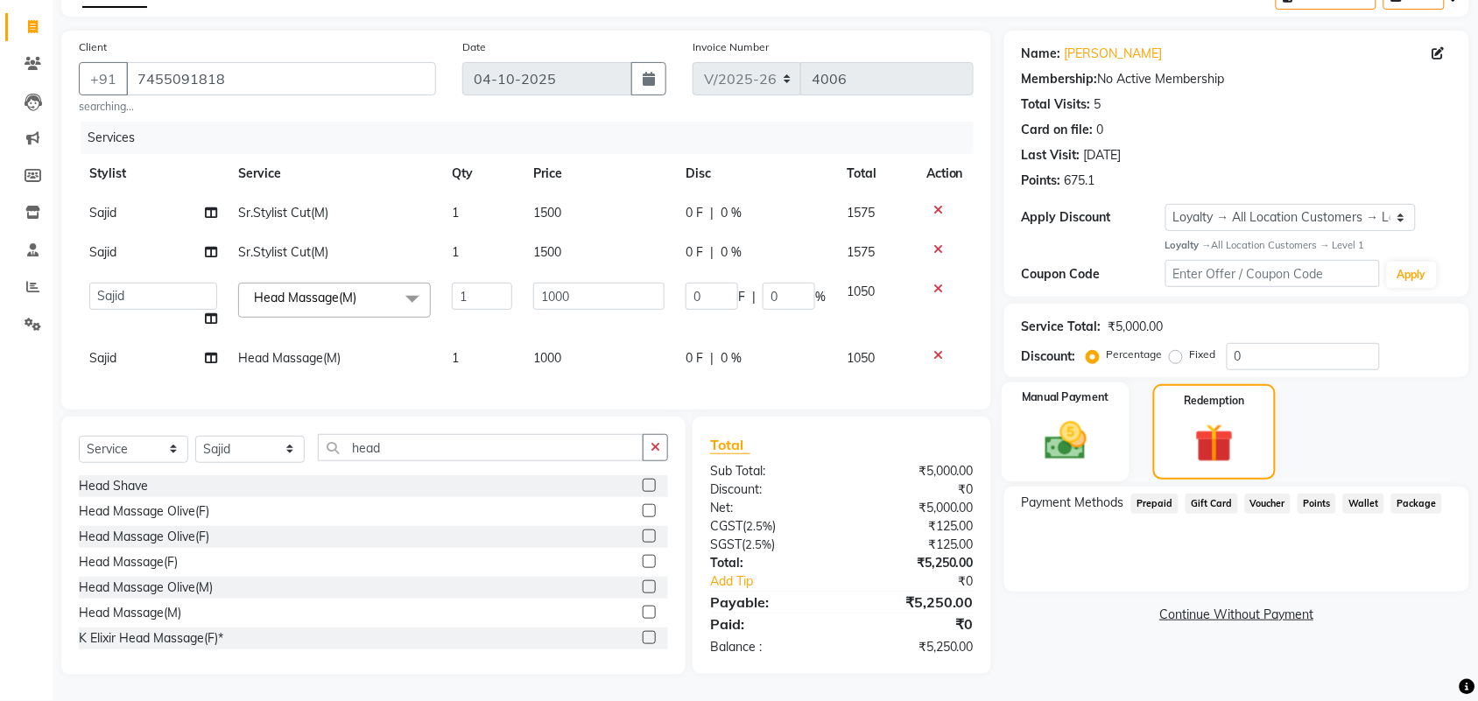
click at [1092, 417] on img at bounding box center [1066, 441] width 68 height 48
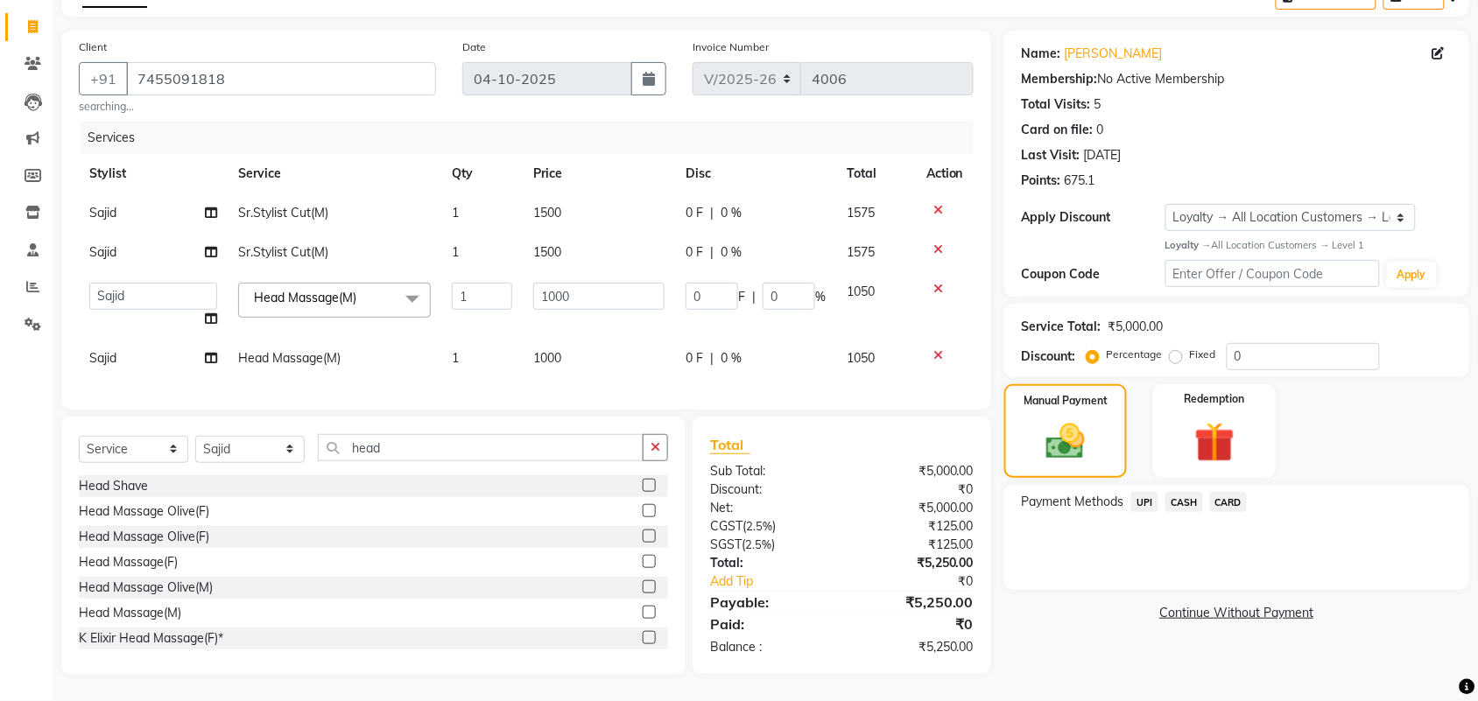
click at [1188, 492] on span "CASH" at bounding box center [1185, 502] width 38 height 20
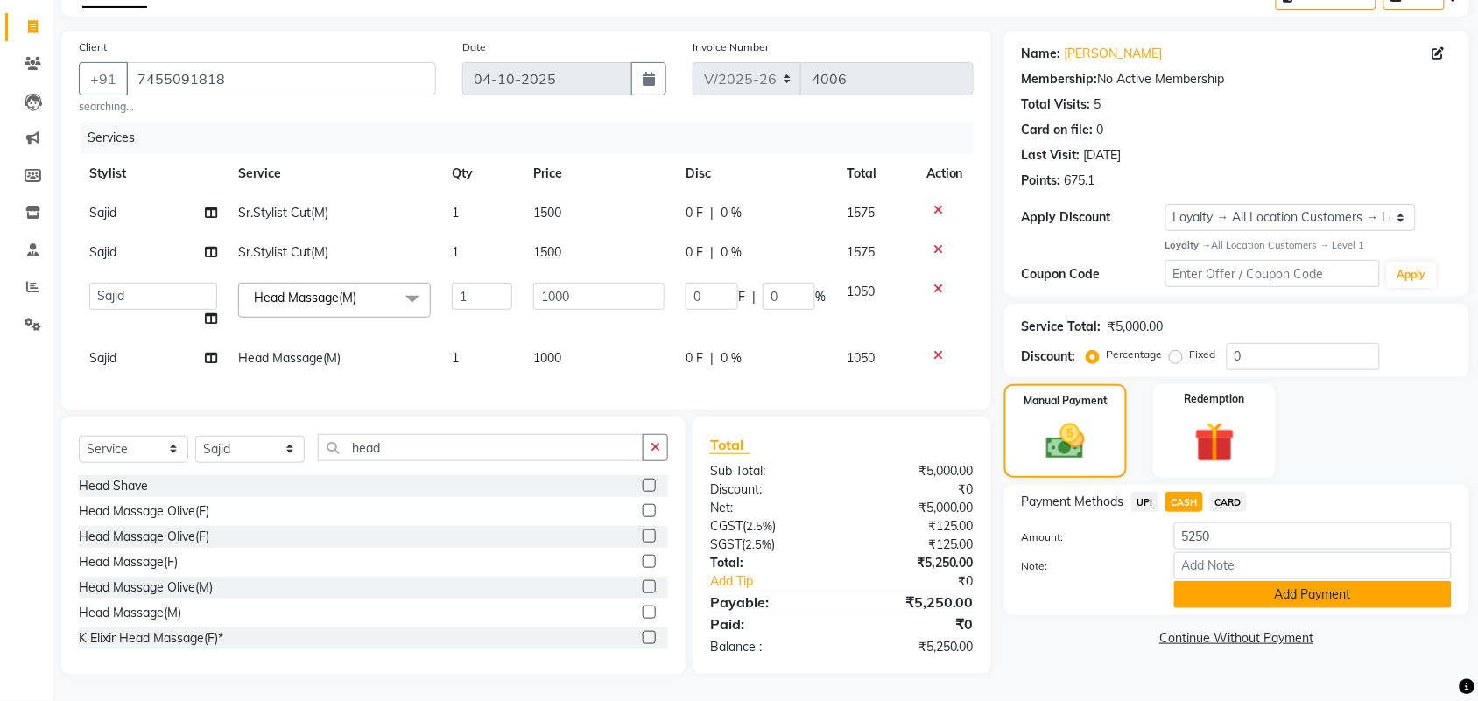
click at [1201, 588] on button "Add Payment" at bounding box center [1313, 594] width 278 height 27
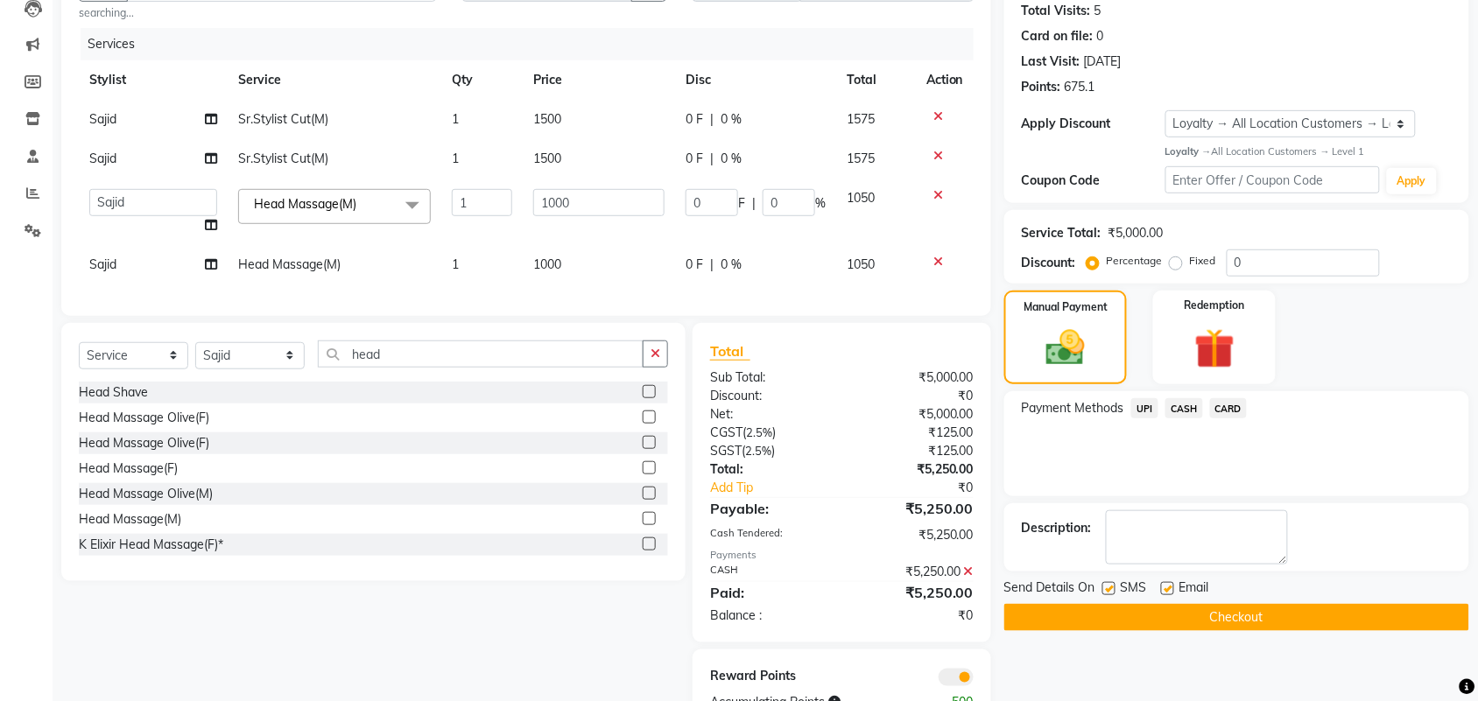
scroll to position [264, 0]
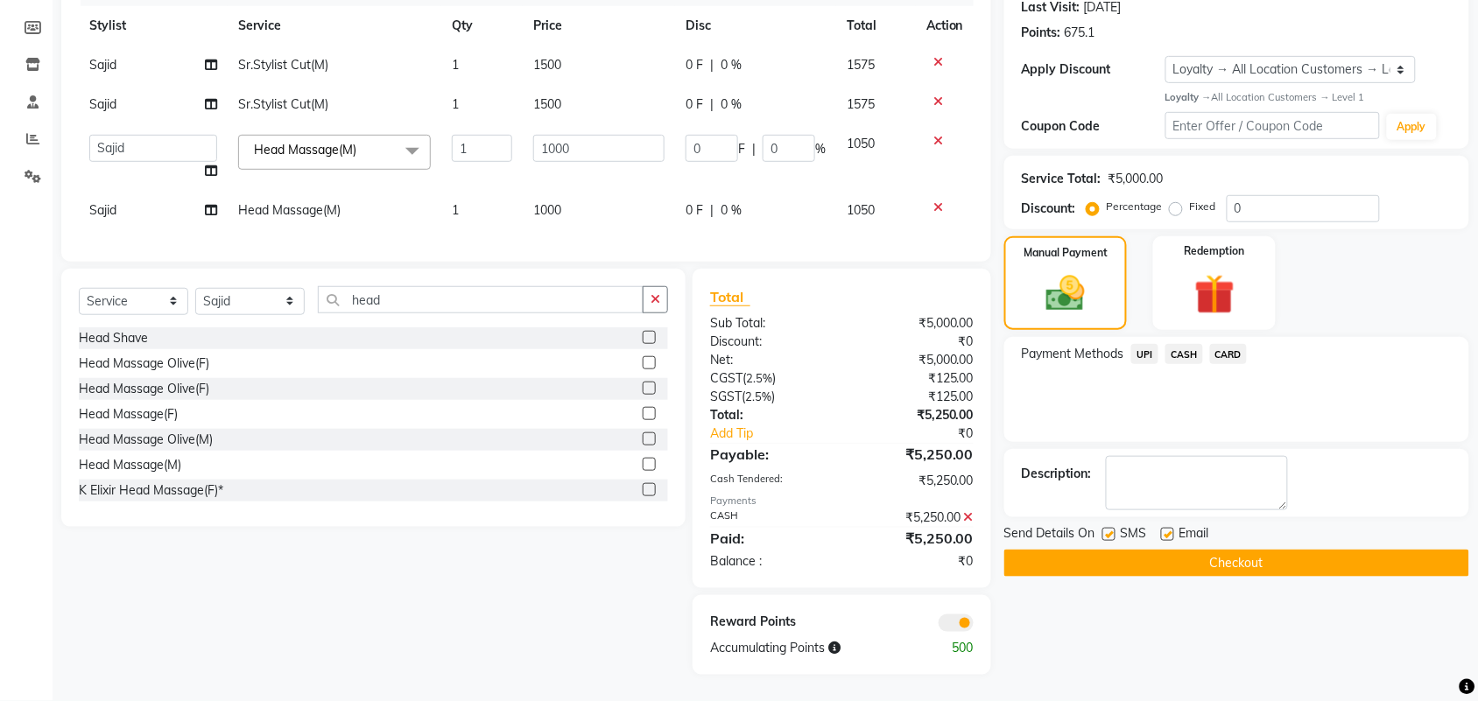
click at [1228, 337] on div "Payment Methods UPI CASH CARD" at bounding box center [1236, 389] width 465 height 105
click at [1228, 344] on span "CARD" at bounding box center [1229, 354] width 38 height 20
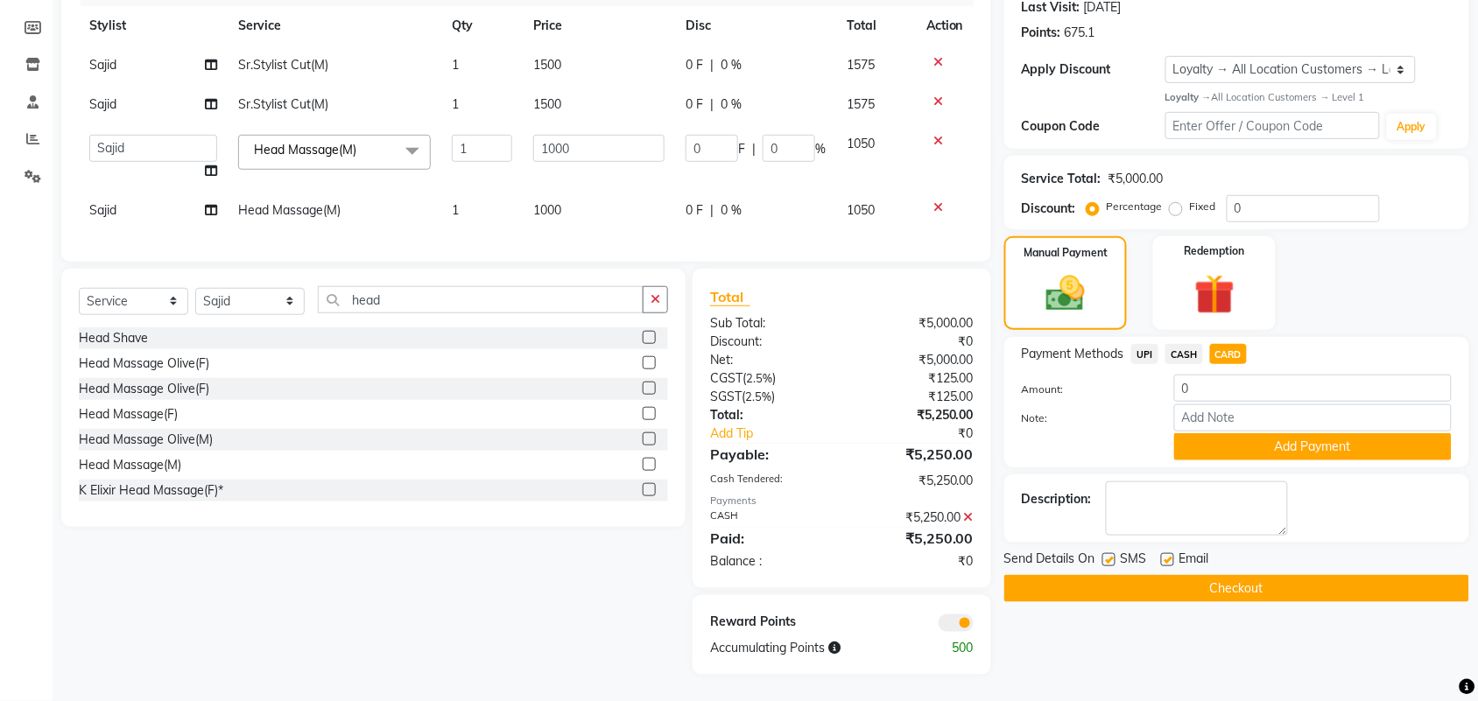
click at [963, 517] on div "₹5,250.00" at bounding box center [914, 518] width 145 height 18
click at [968, 514] on icon at bounding box center [969, 517] width 10 height 12
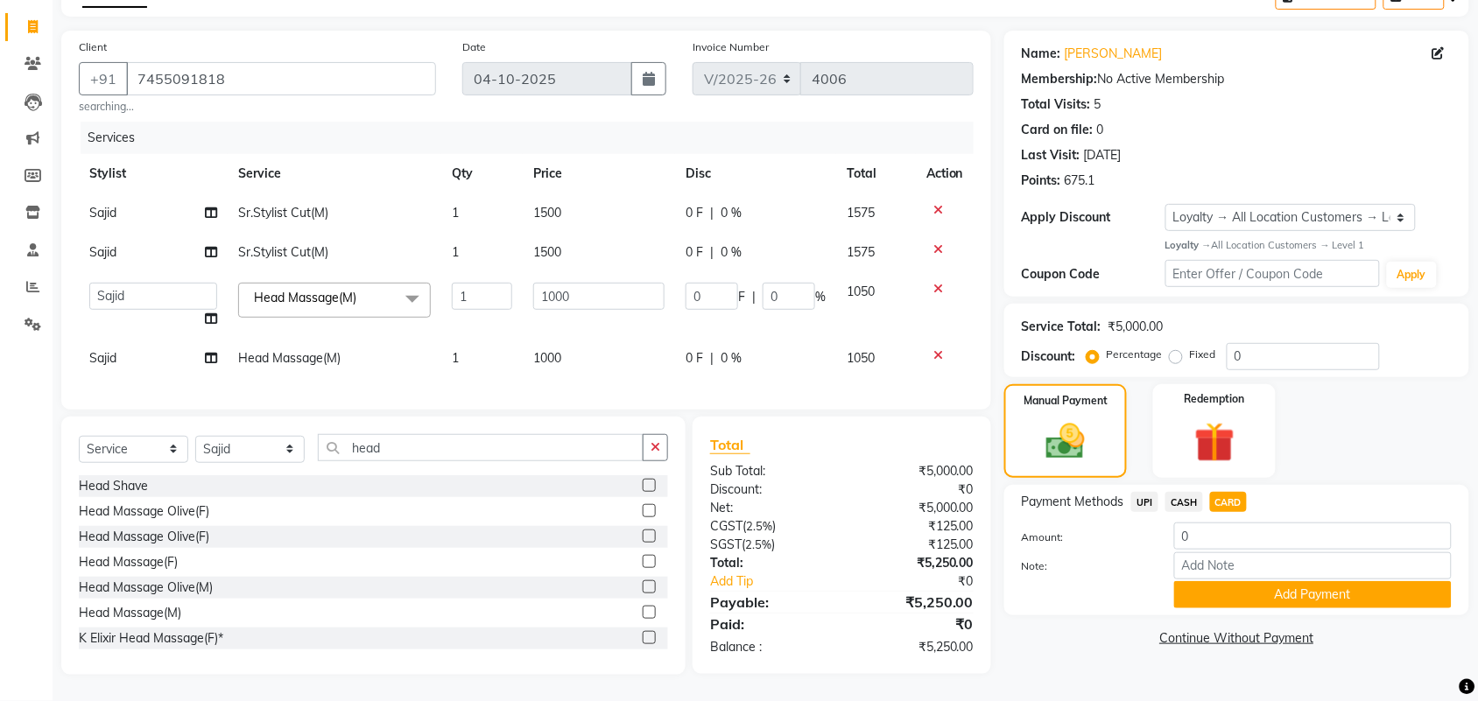
click at [1222, 492] on span "CARD" at bounding box center [1229, 502] width 38 height 20
type input "5250"
click at [1227, 581] on button "Add Payment" at bounding box center [1313, 594] width 278 height 27
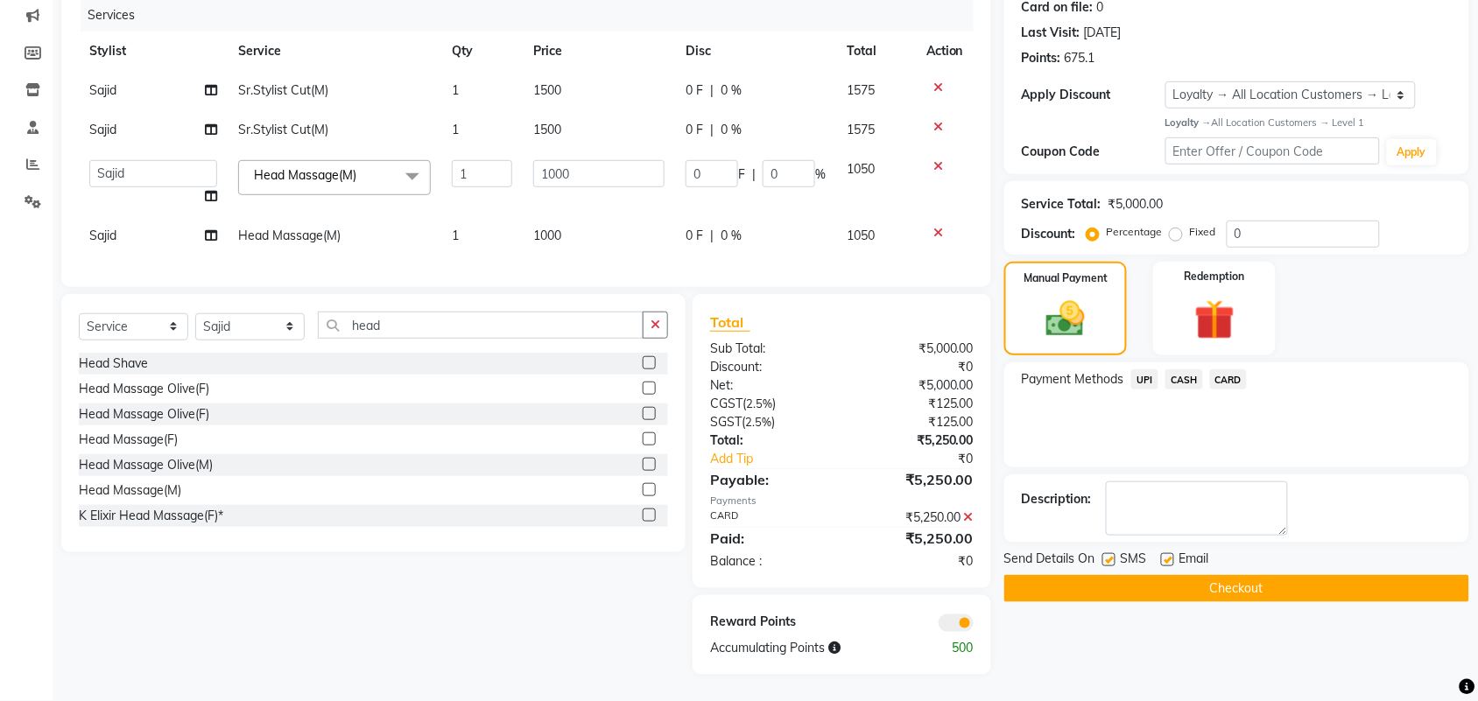
scroll to position [239, 0]
click at [1209, 575] on button "Checkout" at bounding box center [1236, 588] width 465 height 27
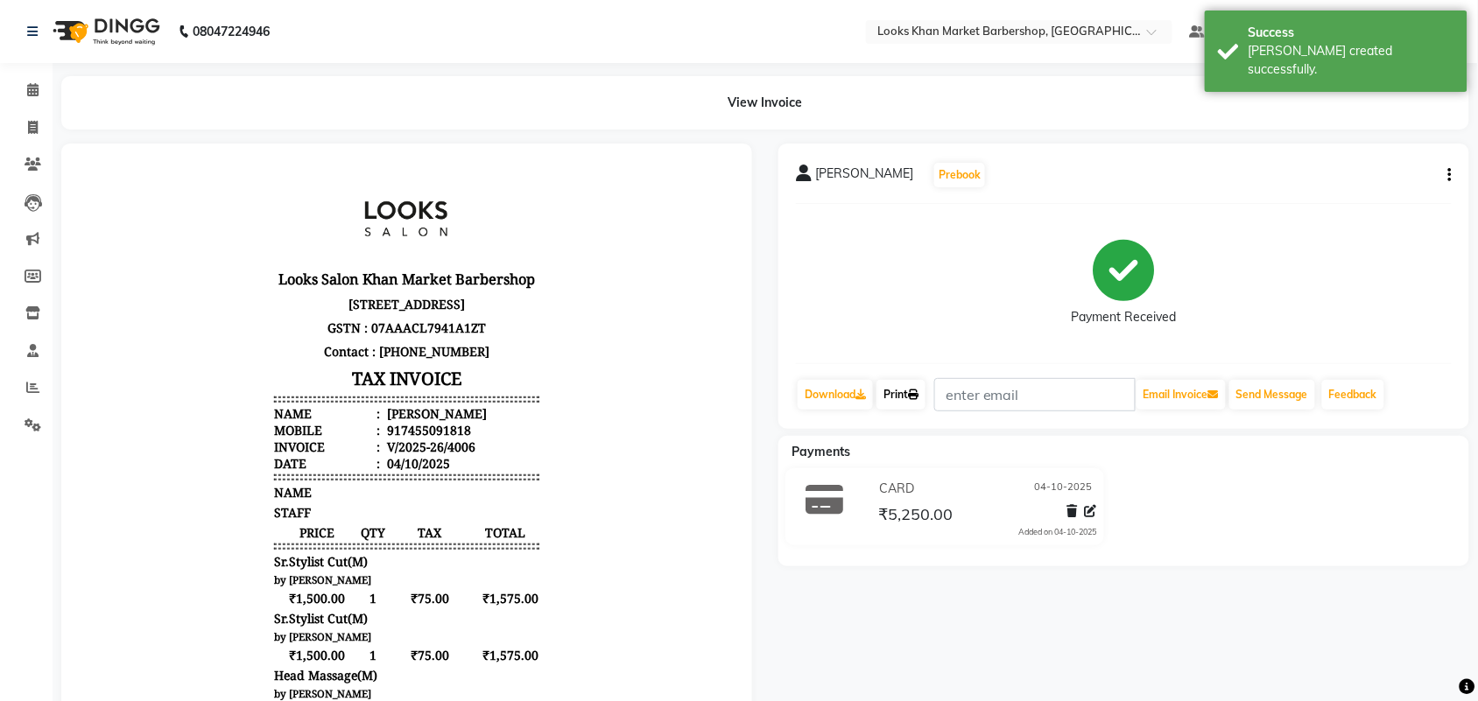
click at [925, 384] on link "Print" at bounding box center [901, 395] width 49 height 30
click at [22, 84] on span at bounding box center [33, 91] width 31 height 20
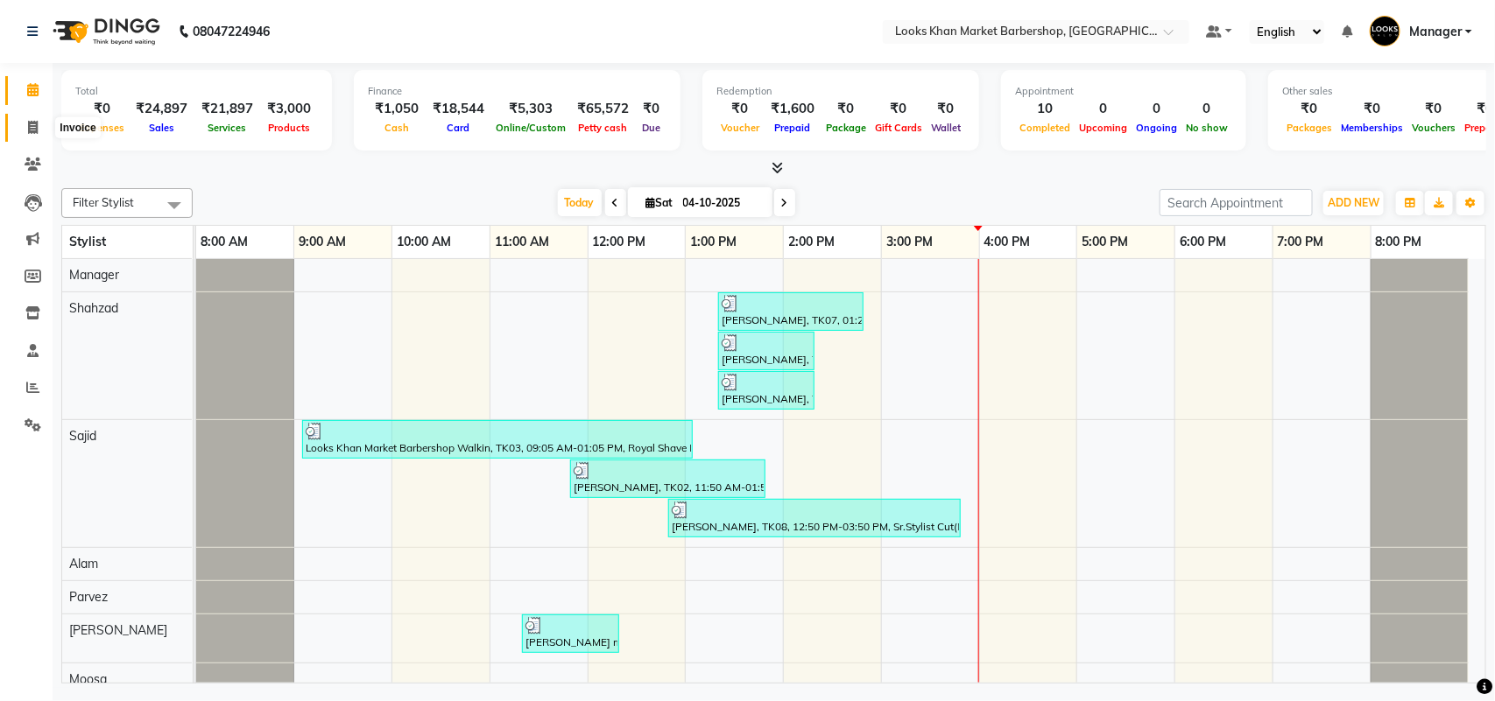
click at [28, 121] on icon at bounding box center [33, 127] width 10 height 13
select select "service"
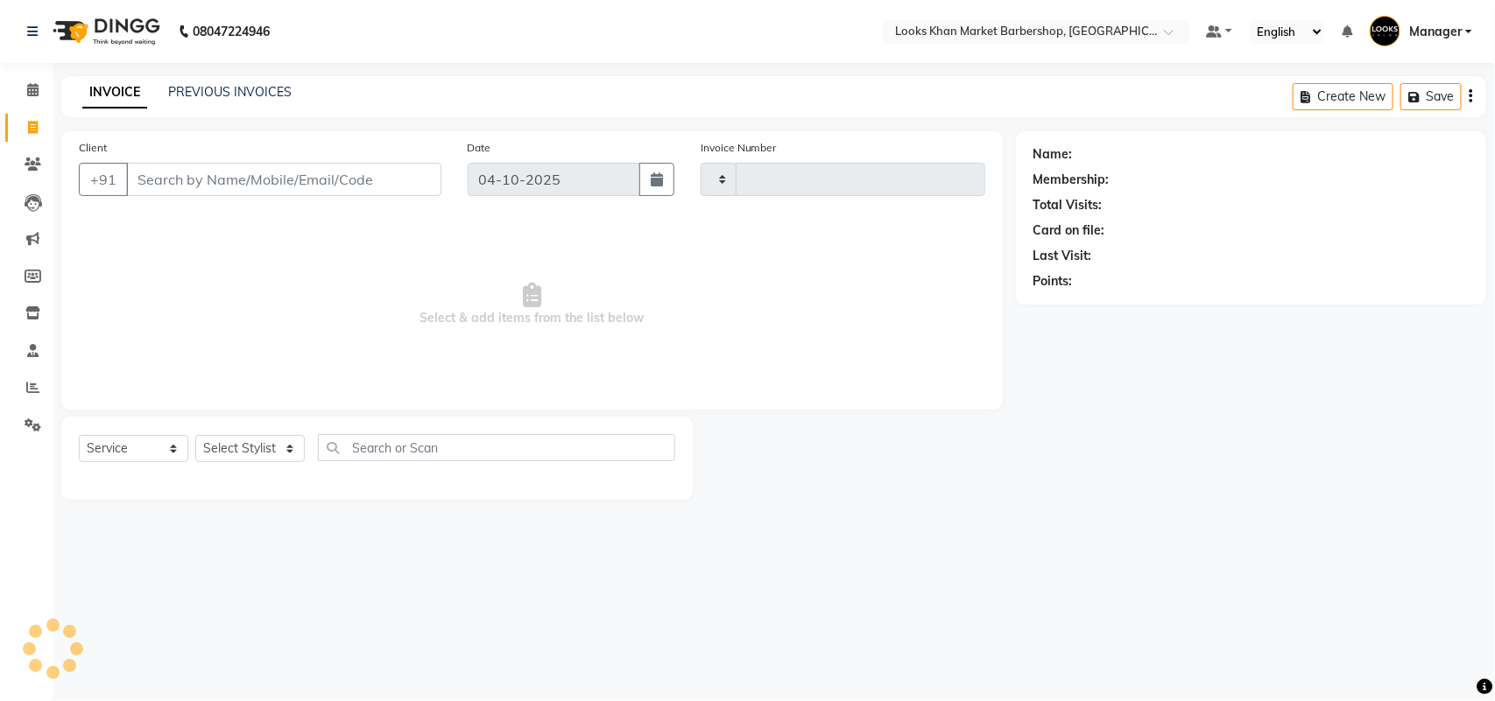
type input "4007"
select select "8030"
click at [241, 448] on select "Select Stylist Abhishek_pdct Akash_pdct Alam Counter_Sales [PERSON_NAME] [DATE]…" at bounding box center [249, 448] width 109 height 27
select select "72604"
click at [195, 435] on select "Select Stylist Abhishek_pdct Akash_pdct Alam Counter_Sales [PERSON_NAME] [DATE]…" at bounding box center [249, 448] width 109 height 27
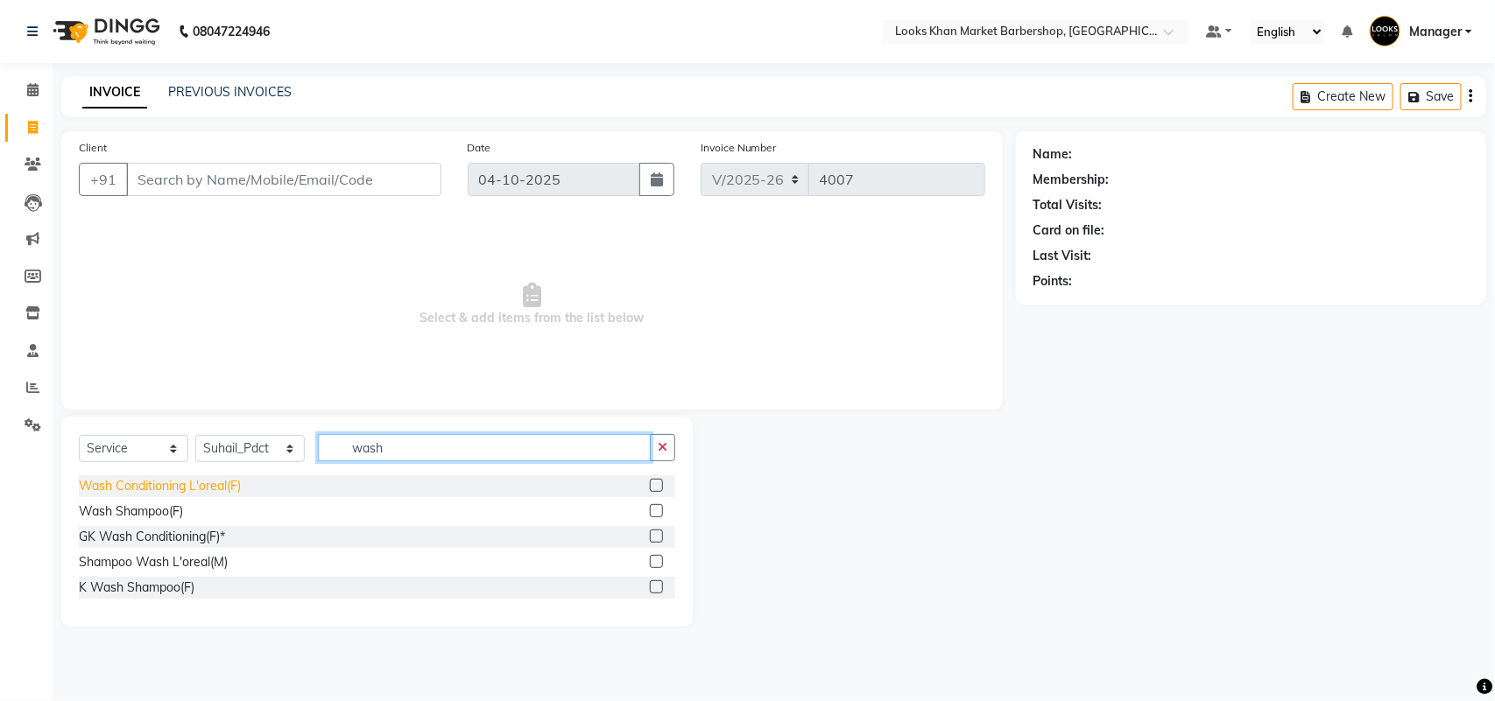
type input "wash"
click at [142, 484] on div "Wash Conditioning L'oreal(F)" at bounding box center [160, 486] width 162 height 18
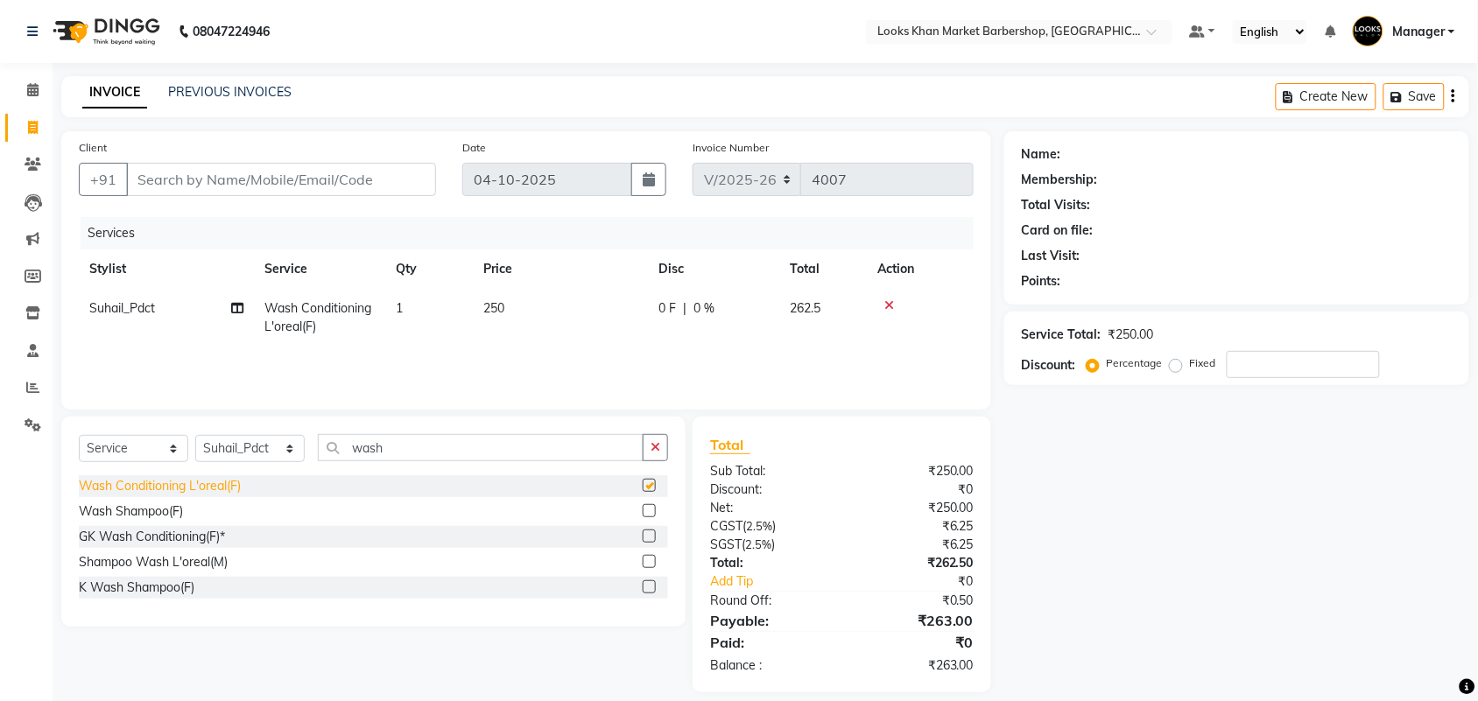
checkbox input "false"
click at [645, 438] on button "button" at bounding box center [655, 447] width 25 height 27
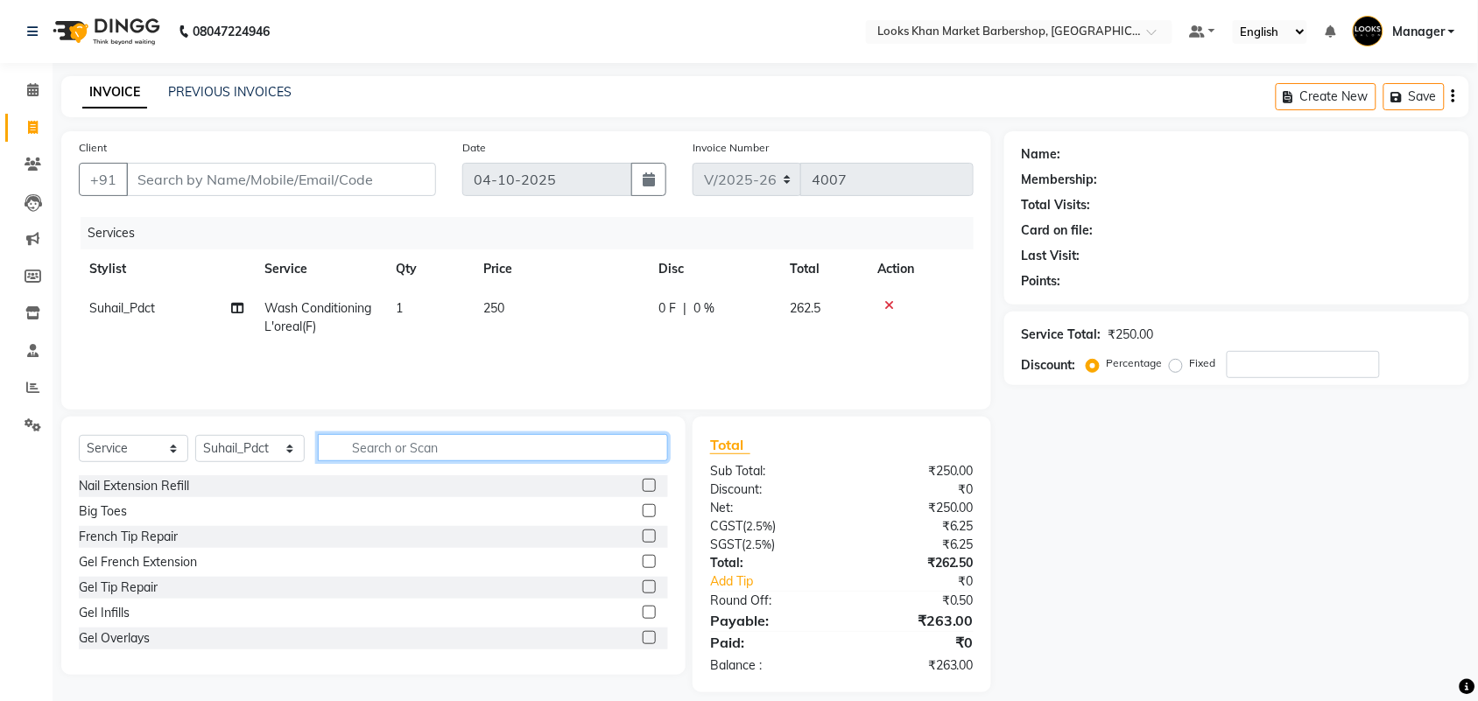
click at [600, 440] on input "text" at bounding box center [493, 447] width 350 height 27
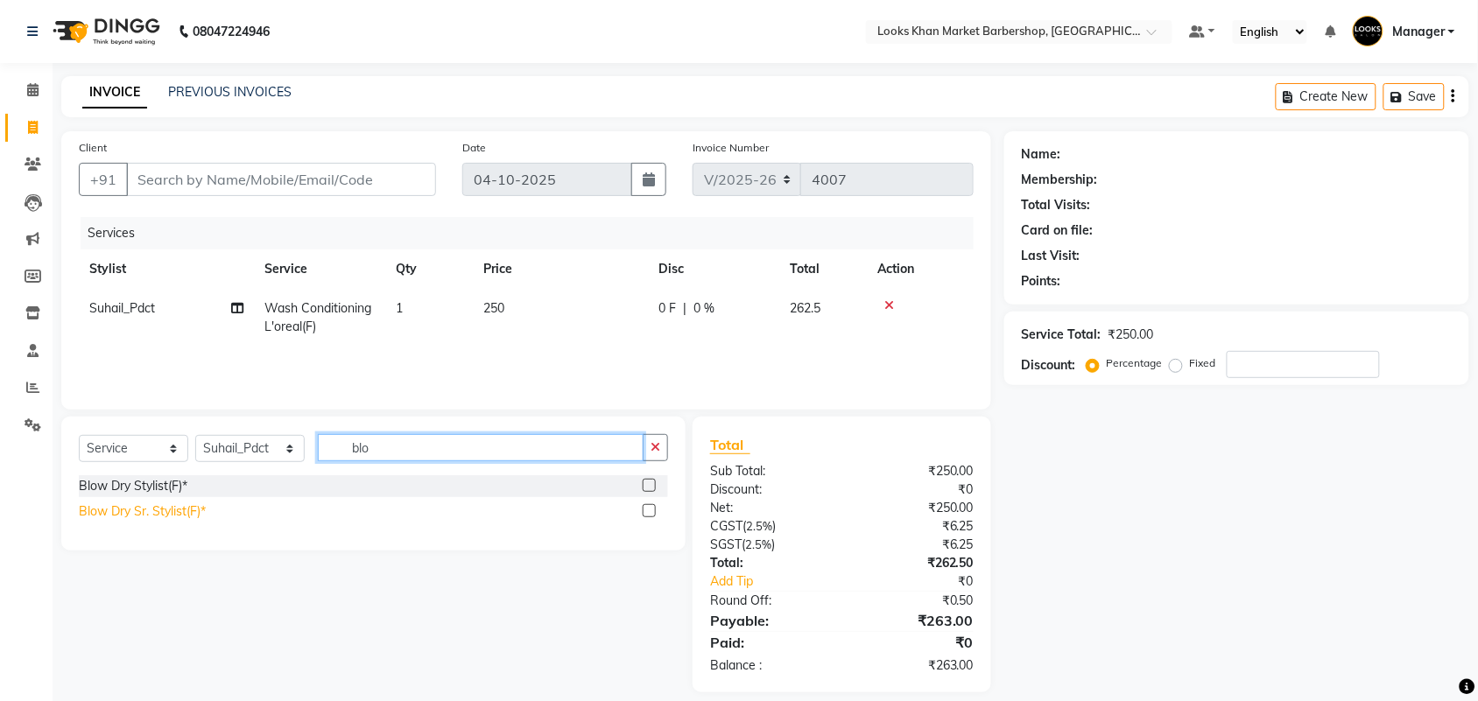
type input "blo"
click at [167, 517] on div "Blow Dry Sr. Stylist(F)*" at bounding box center [142, 512] width 127 height 18
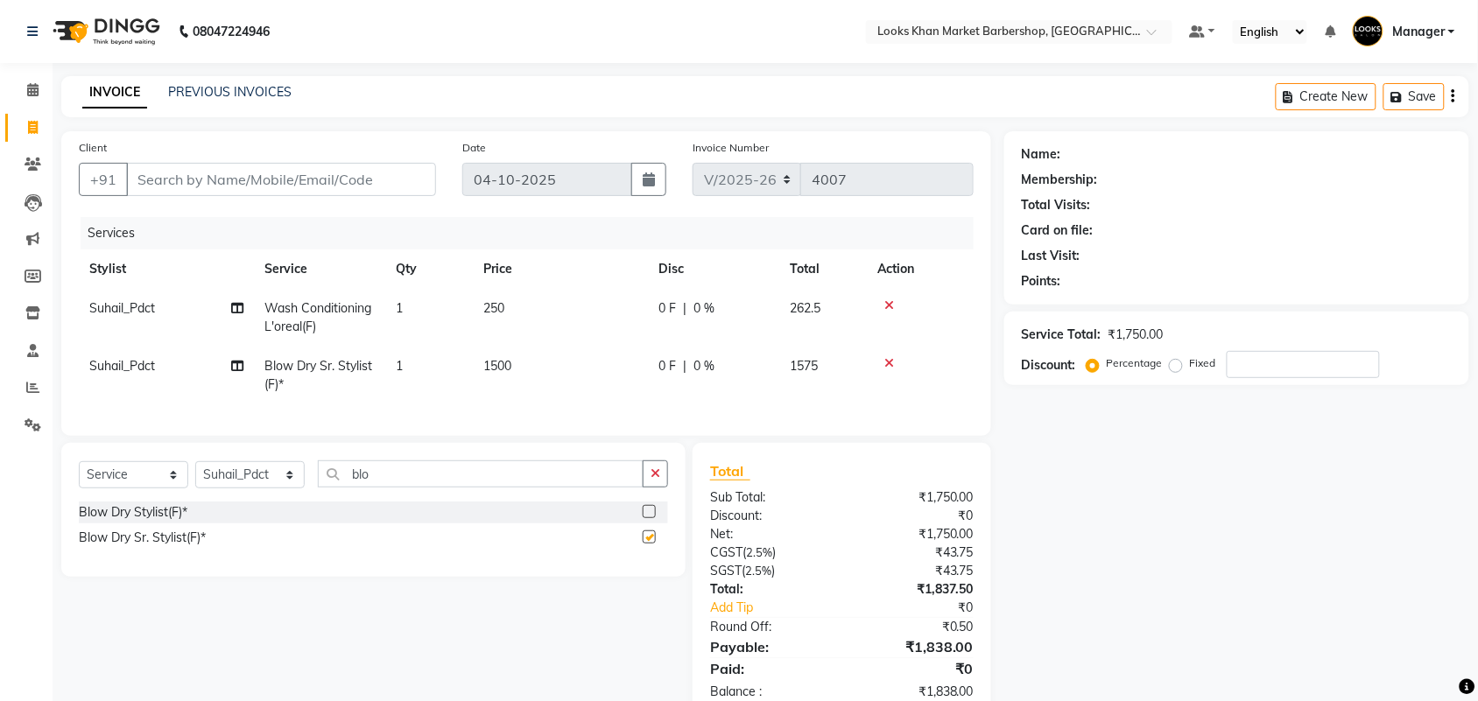
checkbox input "false"
click at [151, 522] on div "Blow Dry Stylist(F)*" at bounding box center [133, 513] width 109 height 18
checkbox input "false"
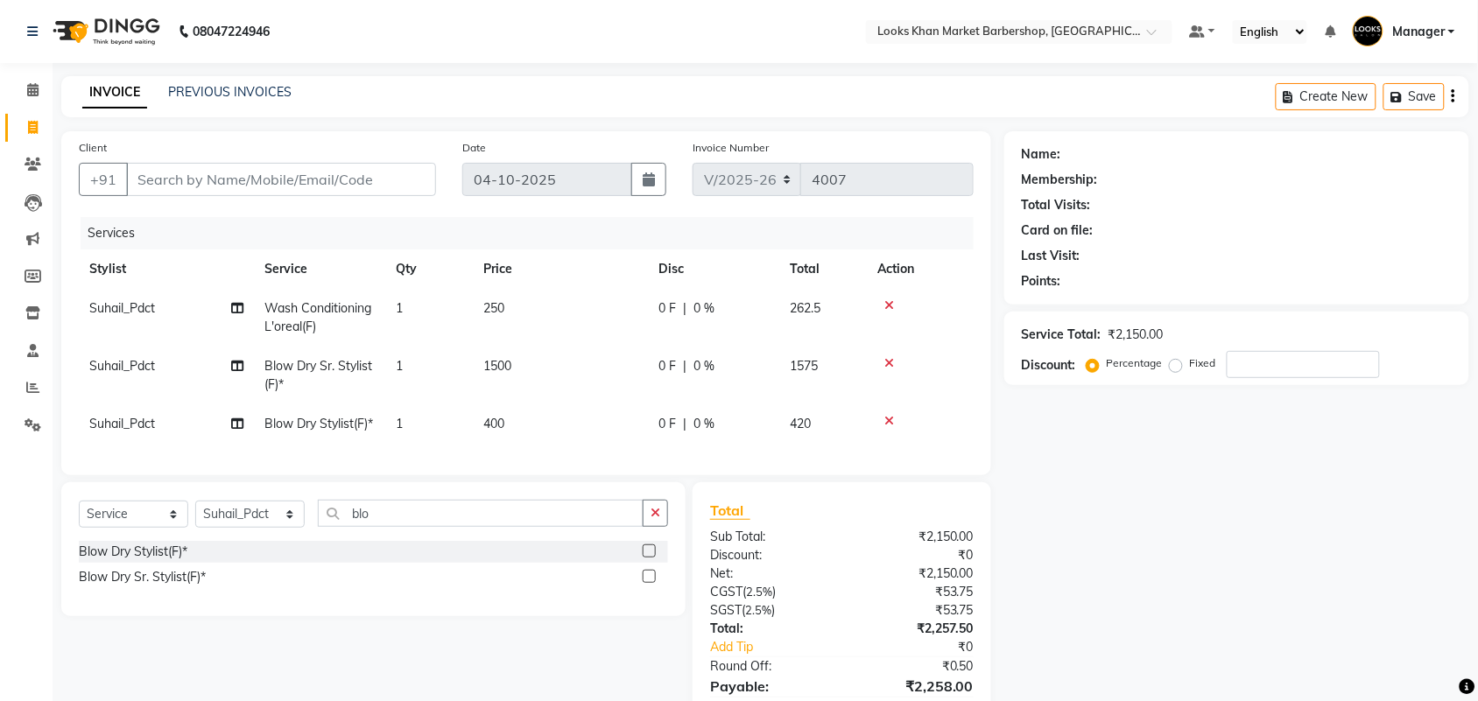
click at [534, 419] on td "400" at bounding box center [560, 424] width 175 height 39
select select "72604"
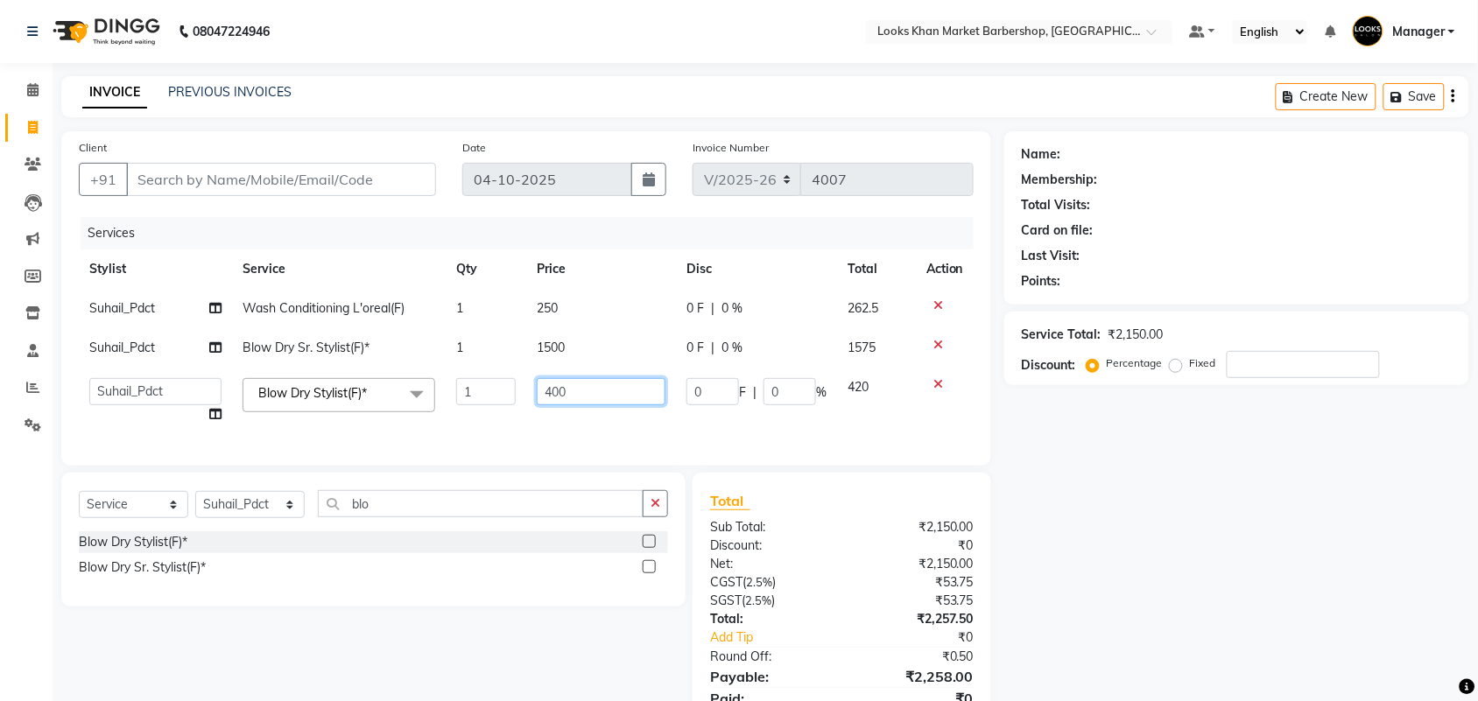
click at [604, 391] on input "400" at bounding box center [601, 391] width 129 height 27
type input "900"
click at [576, 307] on td "250" at bounding box center [601, 308] width 150 height 39
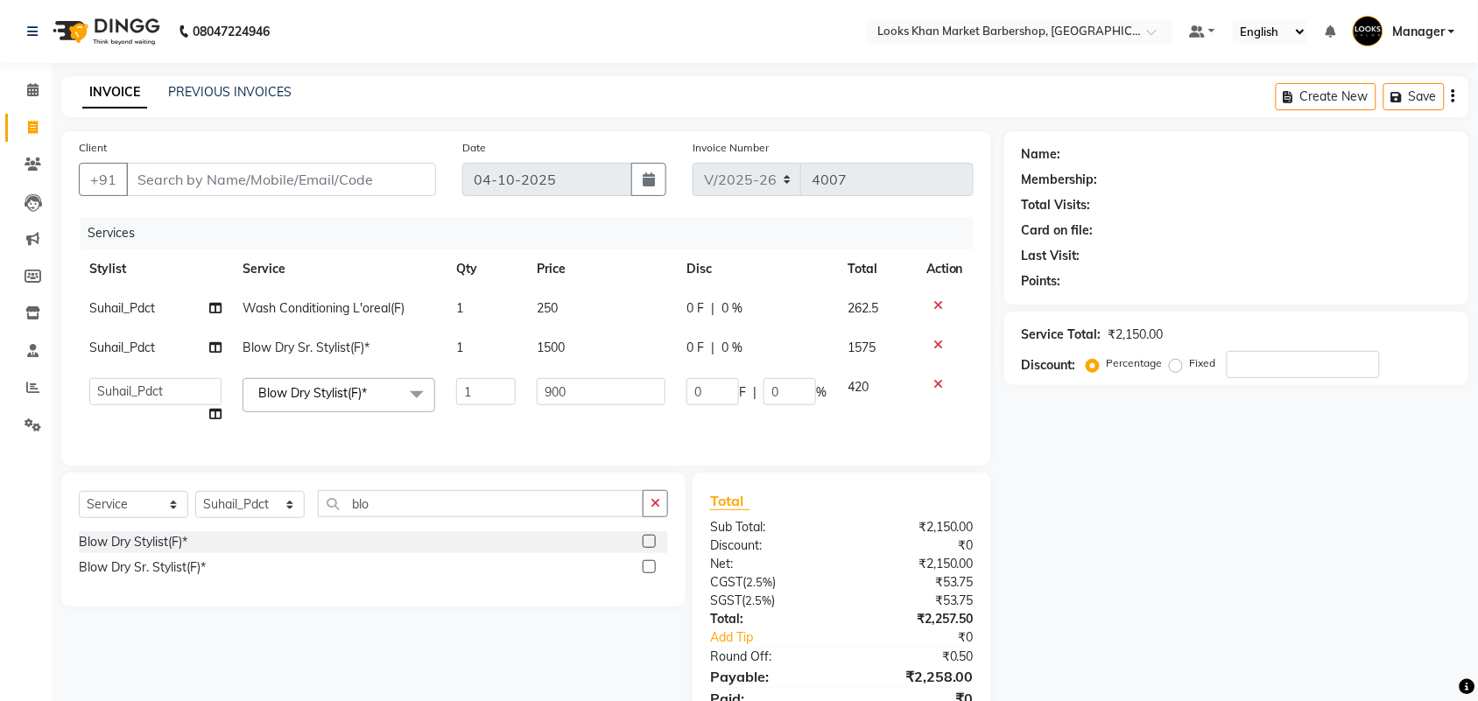
select select "72604"
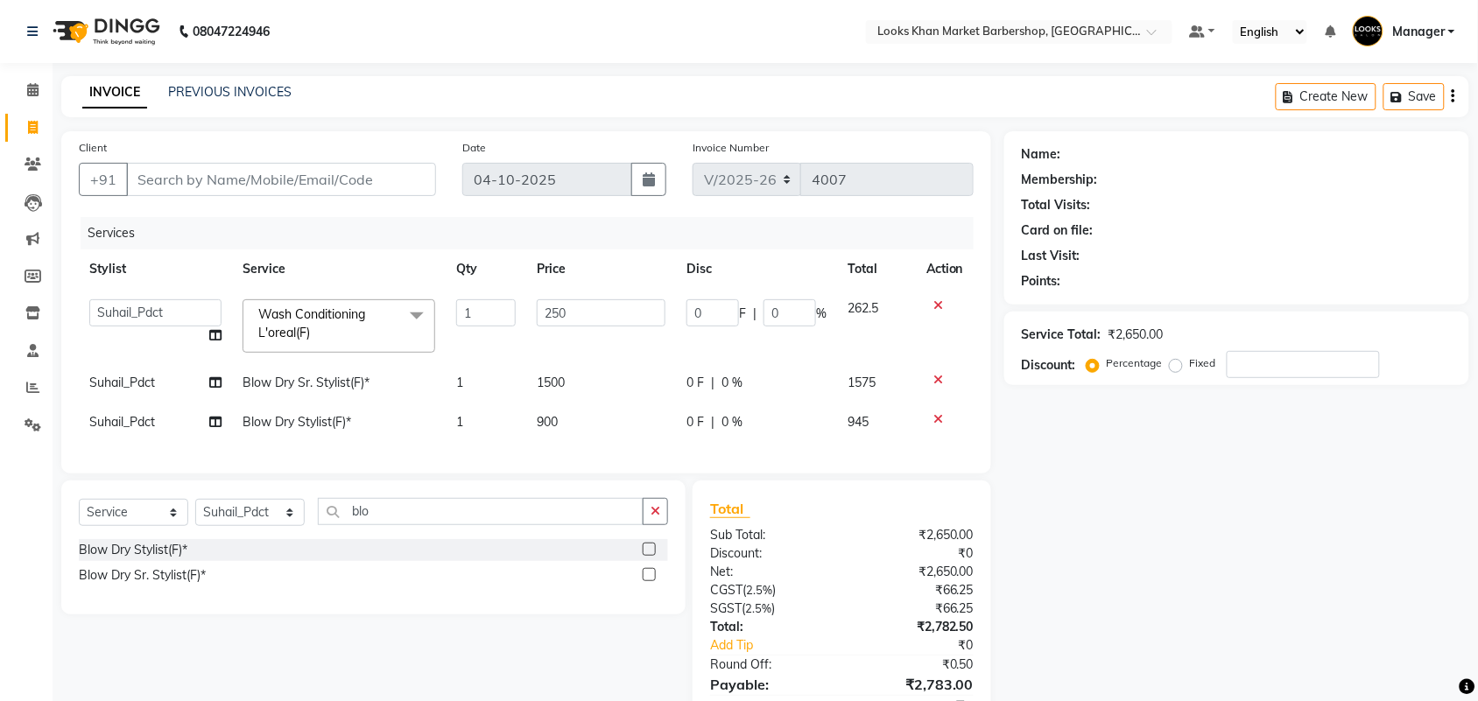
click at [934, 377] on icon at bounding box center [938, 380] width 10 height 12
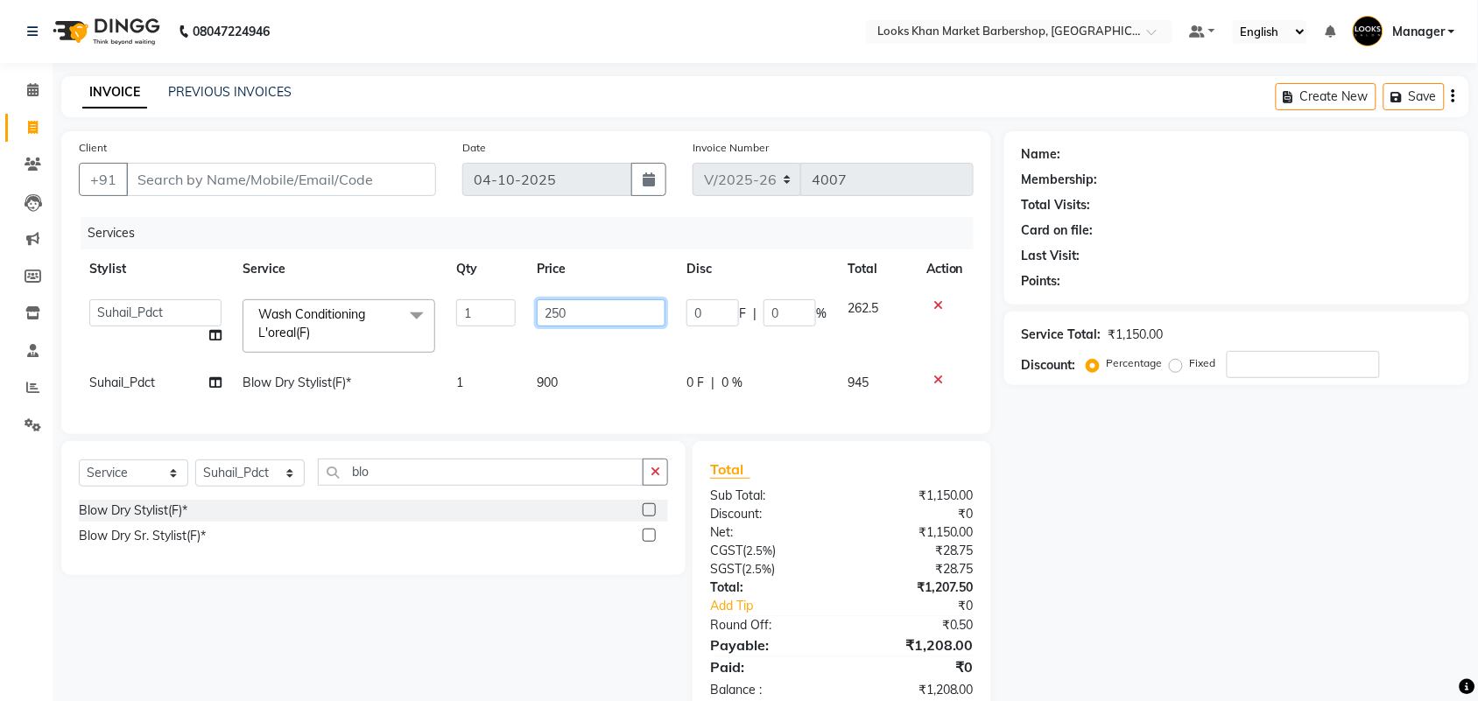
click at [563, 318] on input "250" at bounding box center [601, 312] width 129 height 27
click at [931, 381] on td at bounding box center [945, 382] width 58 height 39
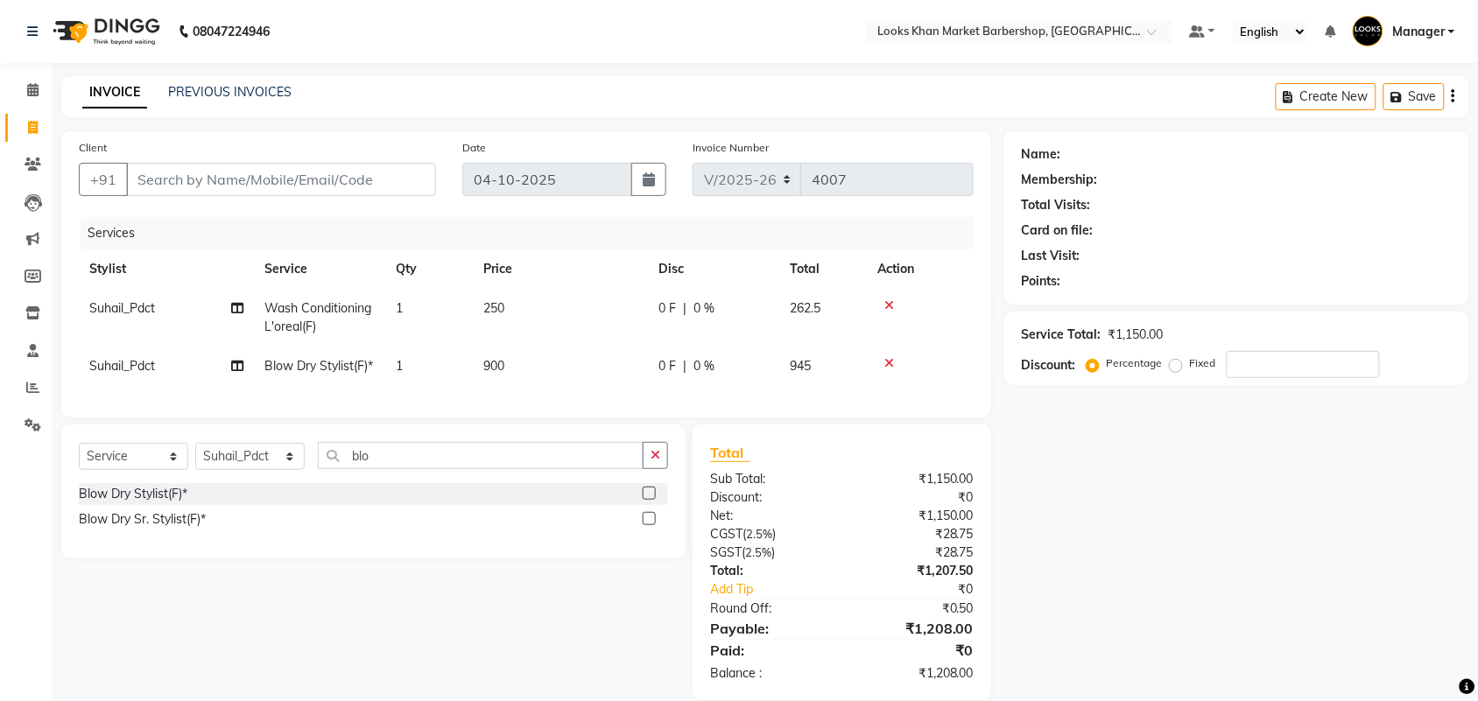
click at [891, 362] on icon at bounding box center [889, 363] width 10 height 12
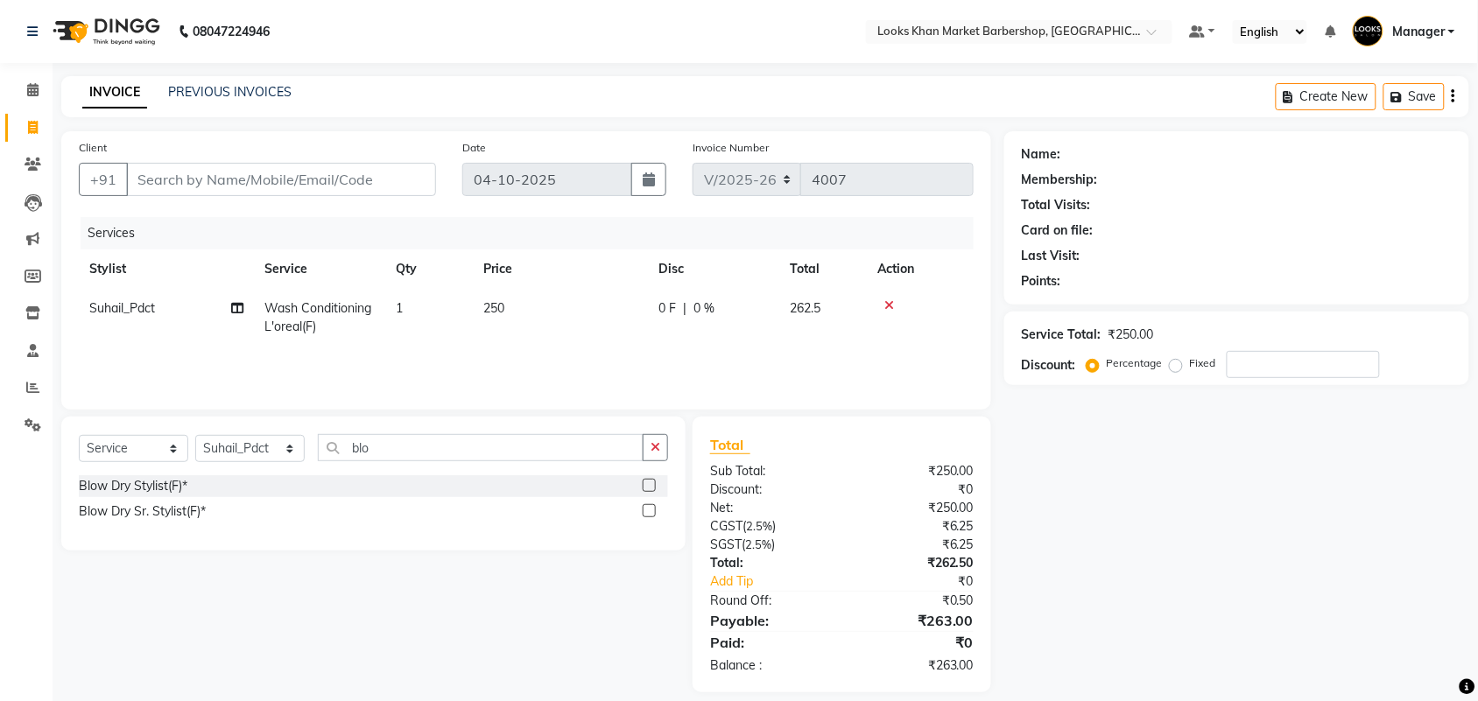
click at [588, 318] on td "250" at bounding box center [560, 318] width 175 height 58
select select "72604"
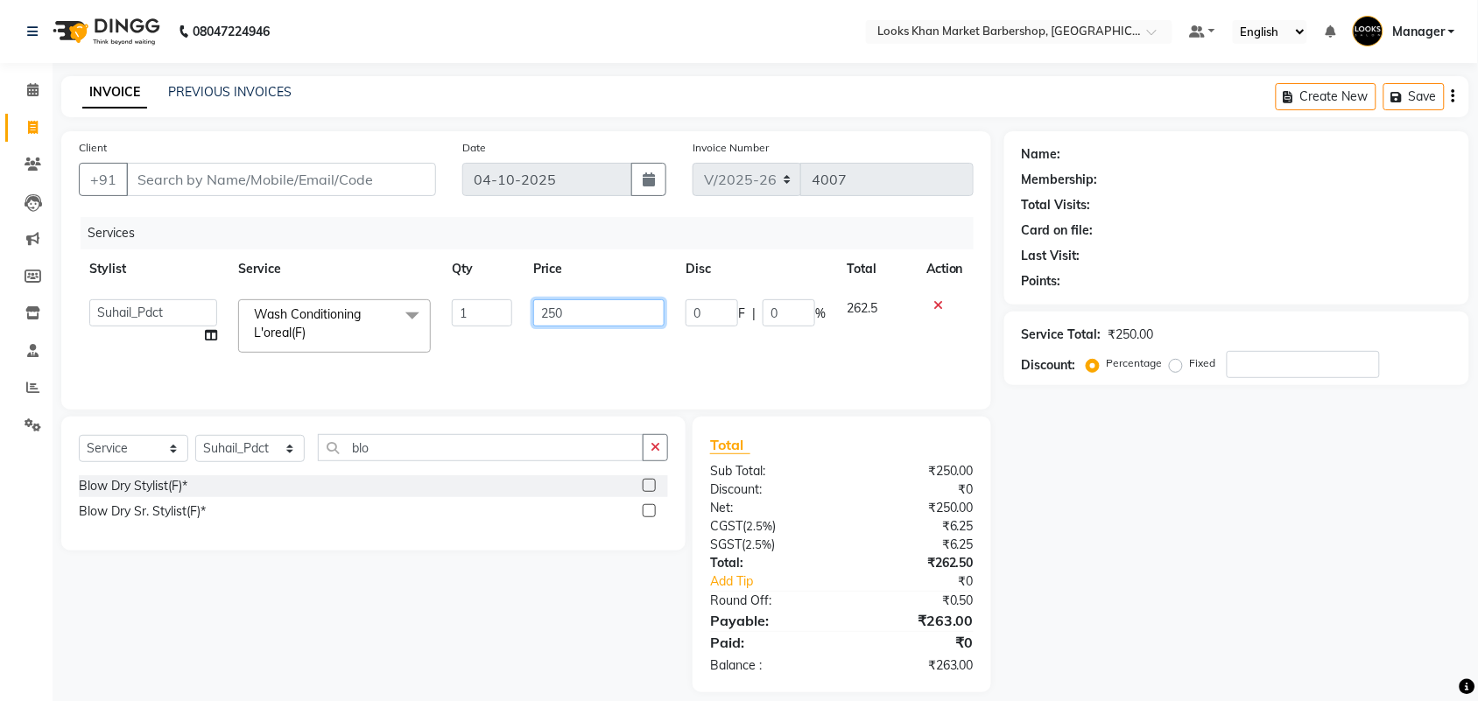
click at [588, 318] on input "250" at bounding box center [598, 312] width 131 height 27
type input "600"
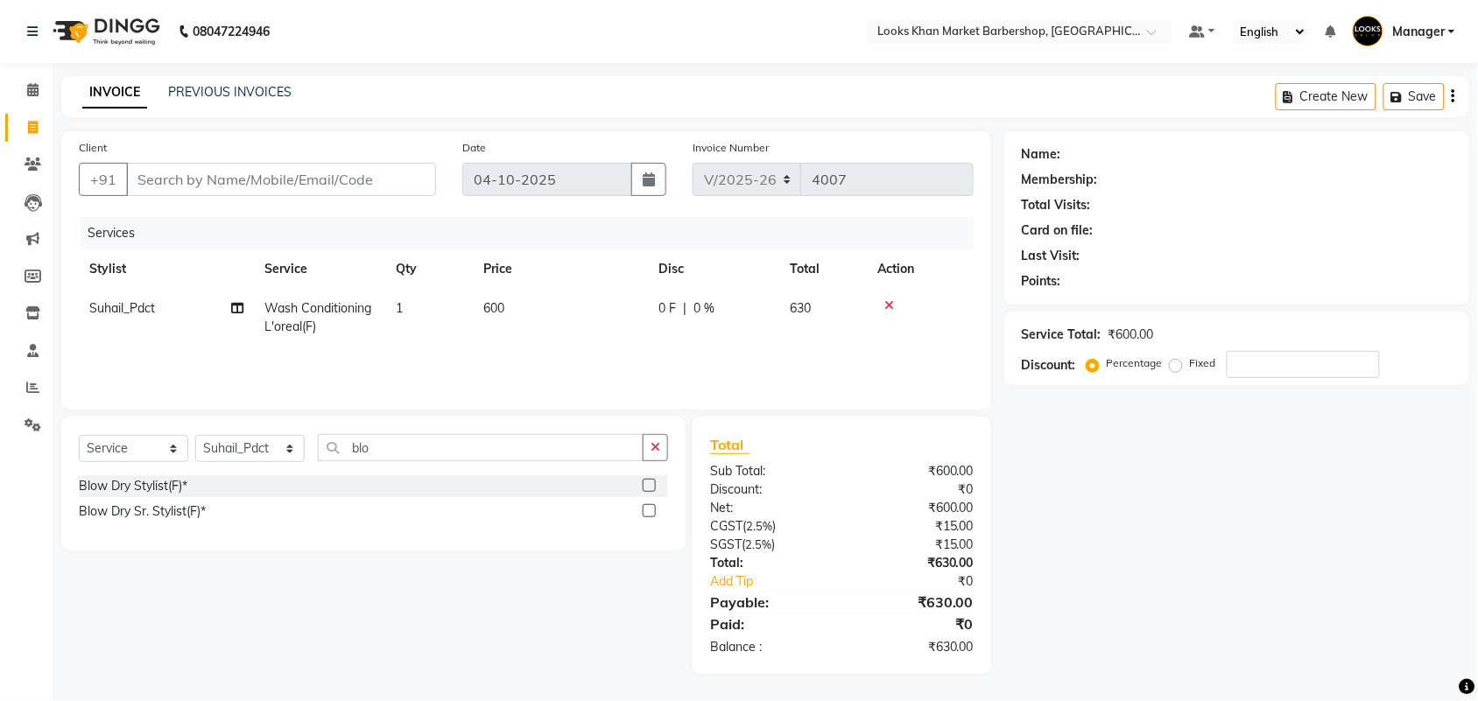
click at [506, 353] on div "Services Stylist Service Qty Price Disc Total Action Suhail_Pdct Wash Condition…" at bounding box center [526, 304] width 895 height 175
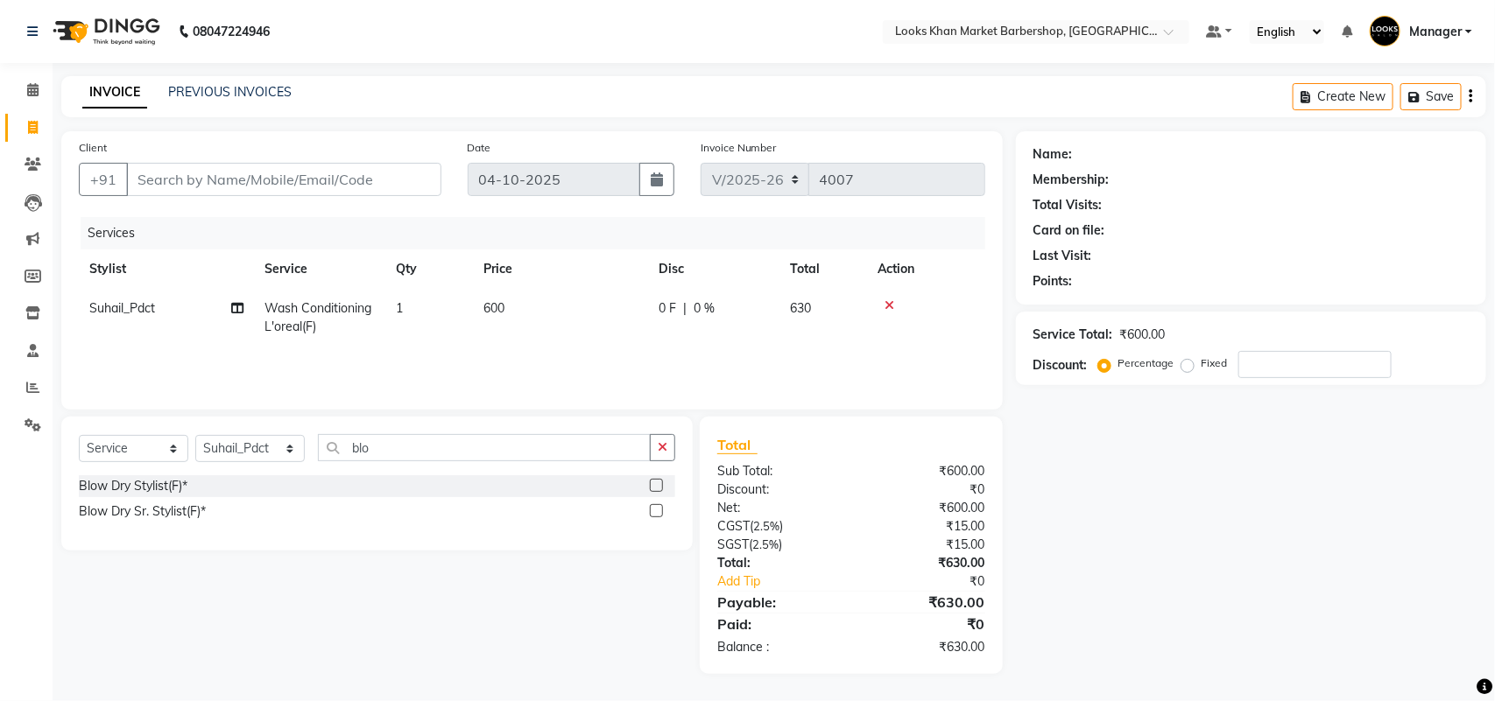
click at [527, 313] on td "600" at bounding box center [560, 318] width 175 height 58
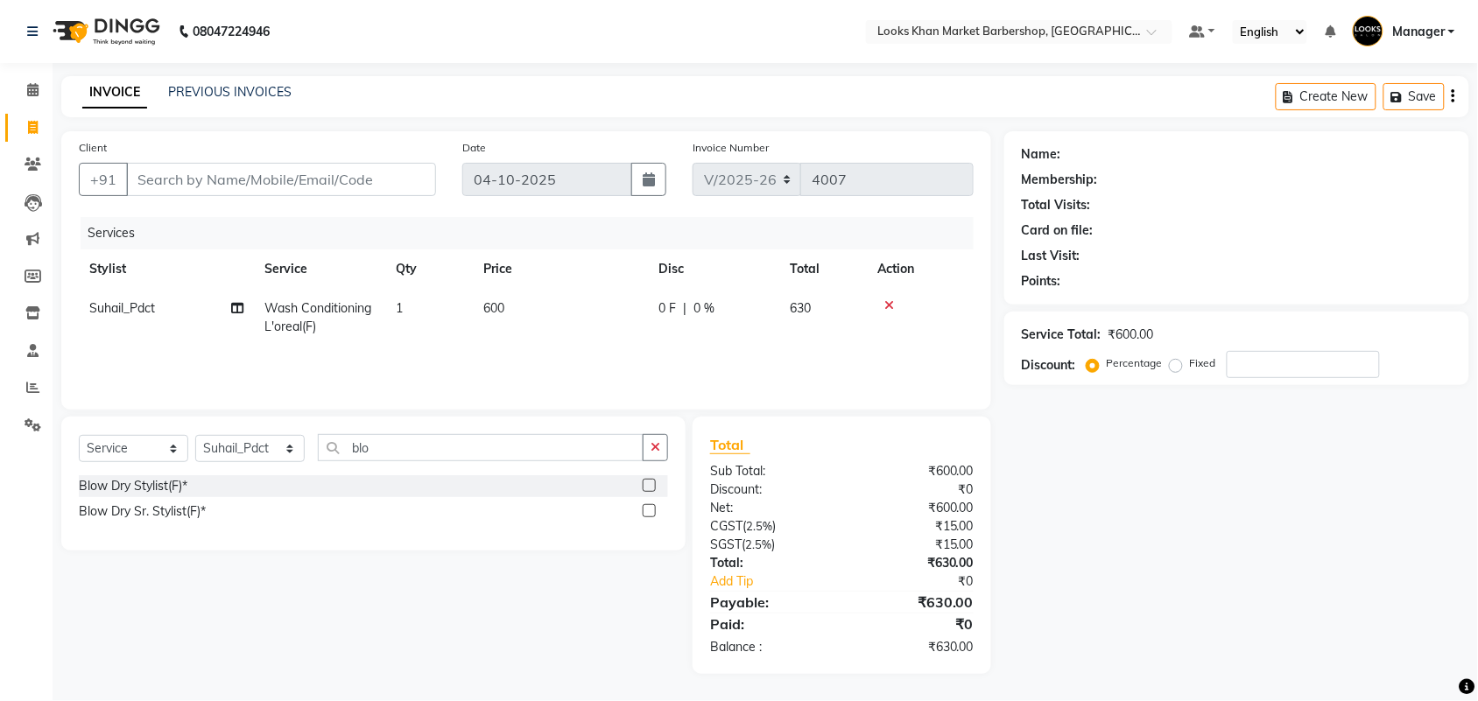
select select "72604"
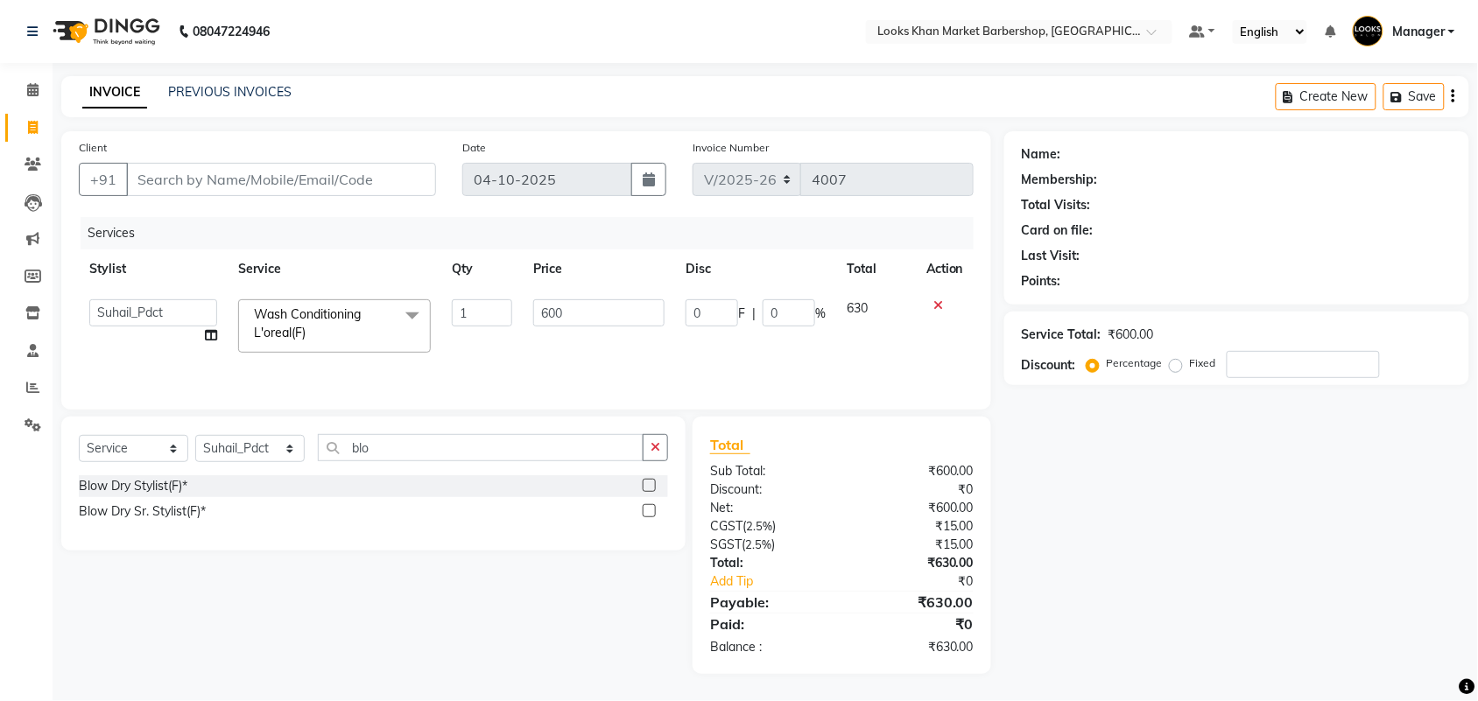
click at [524, 355] on td "600" at bounding box center [599, 326] width 152 height 74
click at [252, 178] on input "Client" at bounding box center [281, 179] width 310 height 33
type input "b"
type input "0"
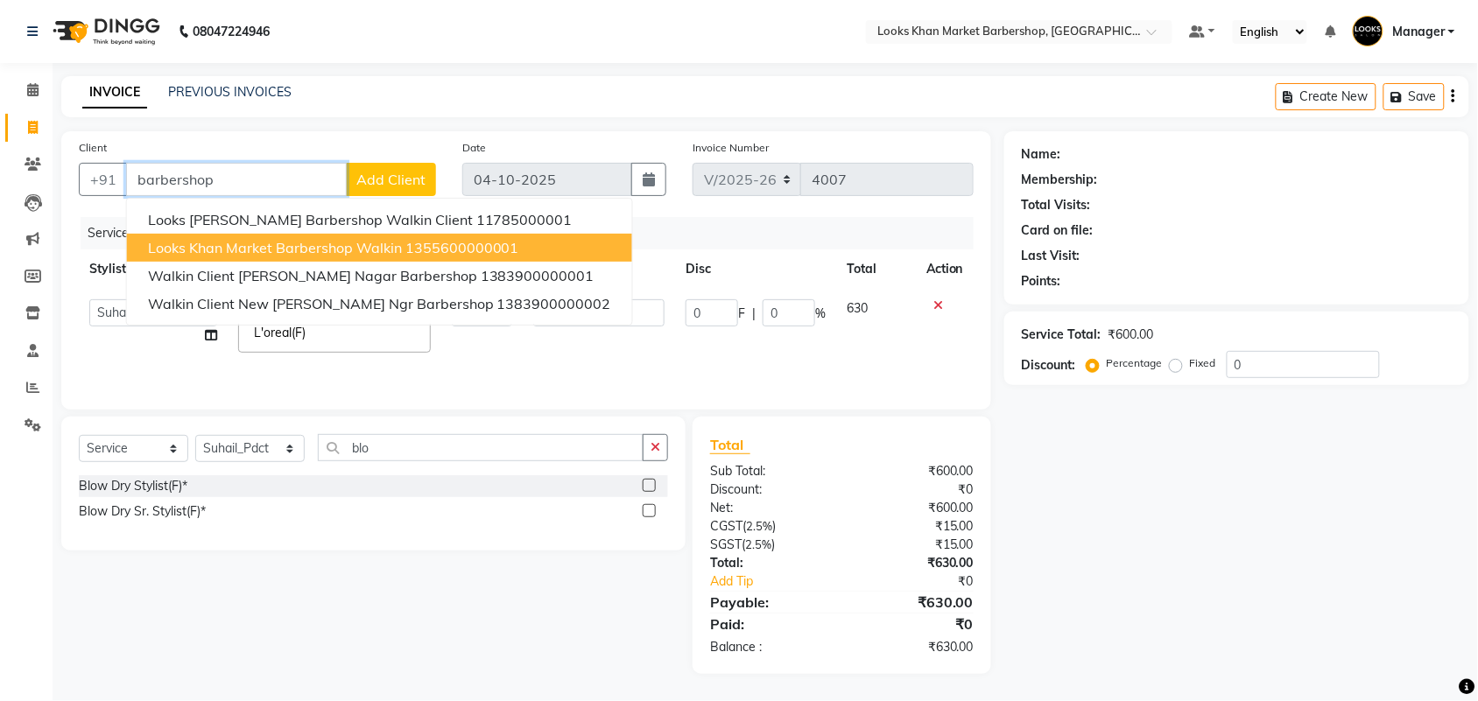
click at [216, 239] on span "Looks Khan Market Barbershop Walkin" at bounding box center [275, 248] width 254 height 18
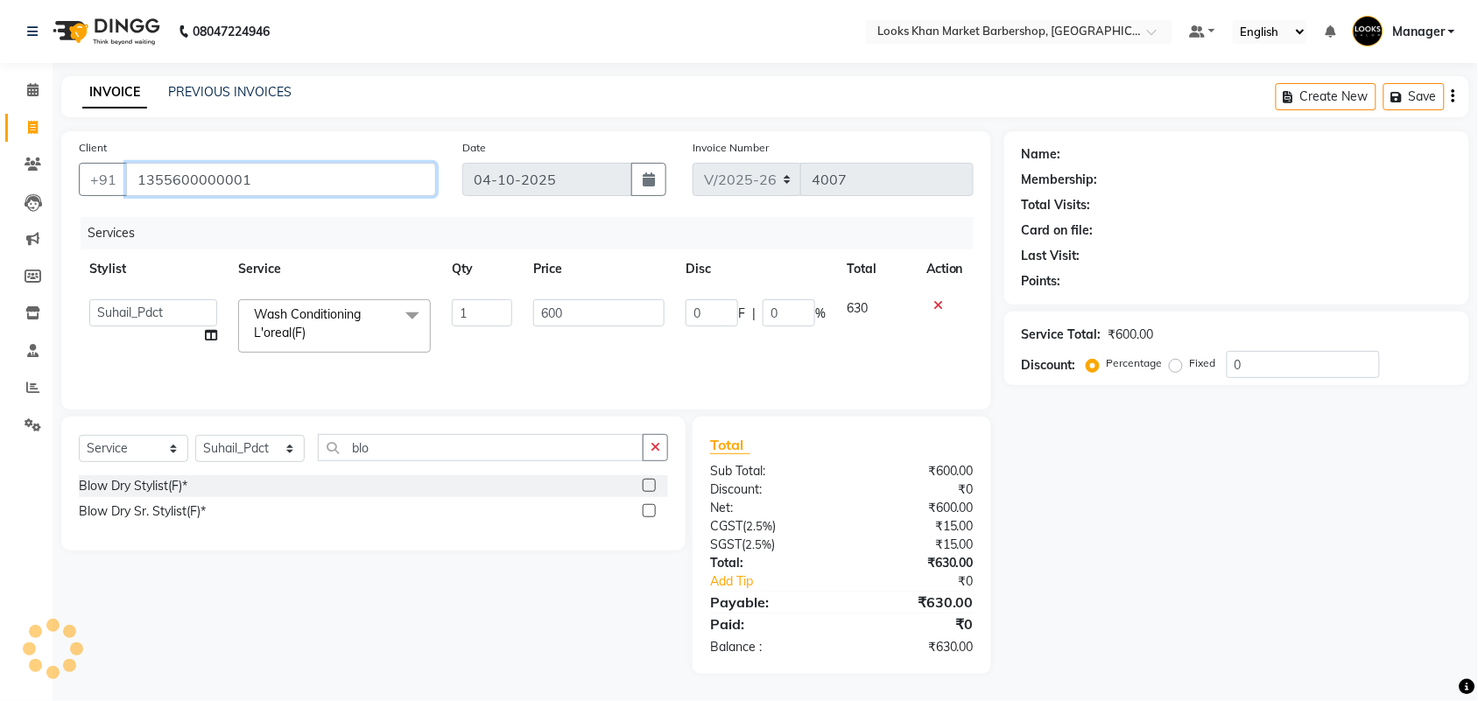
type input "1355600000001"
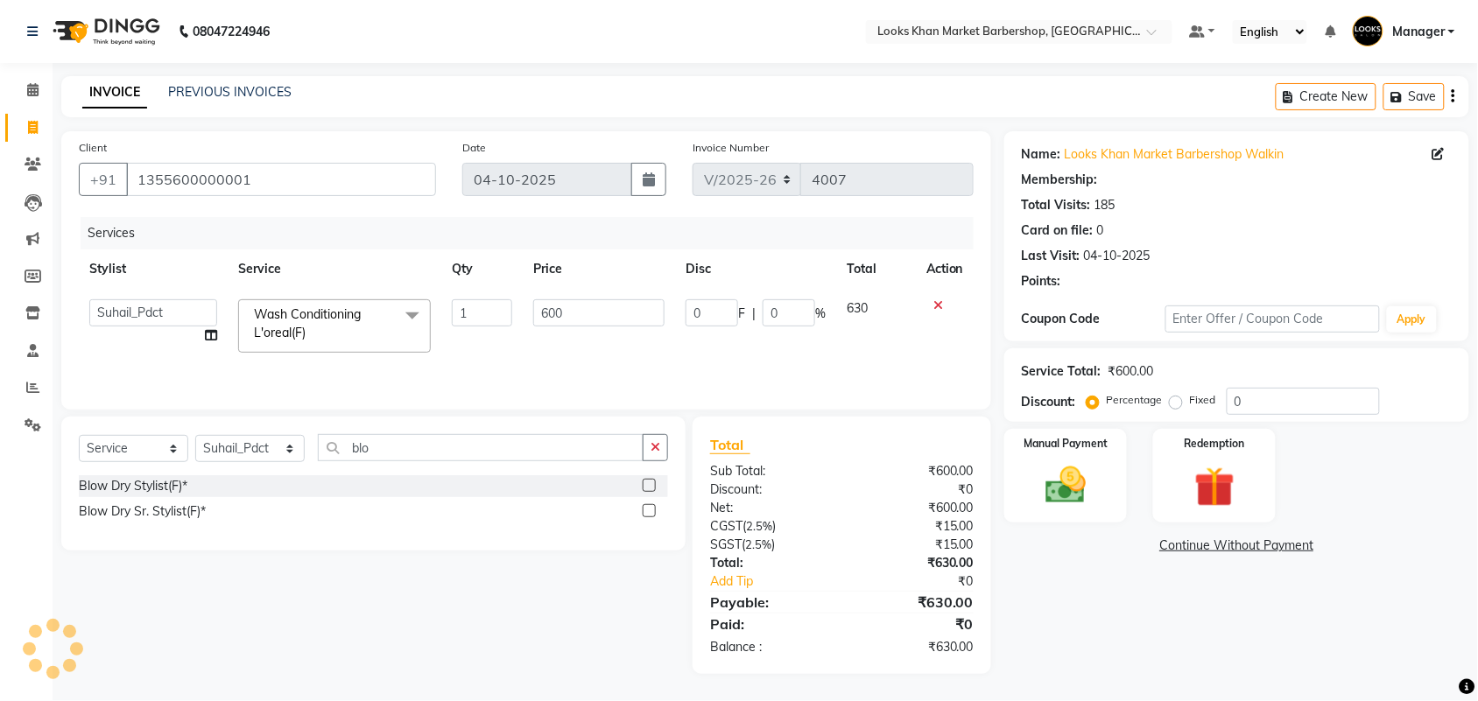
select select "1: Object"
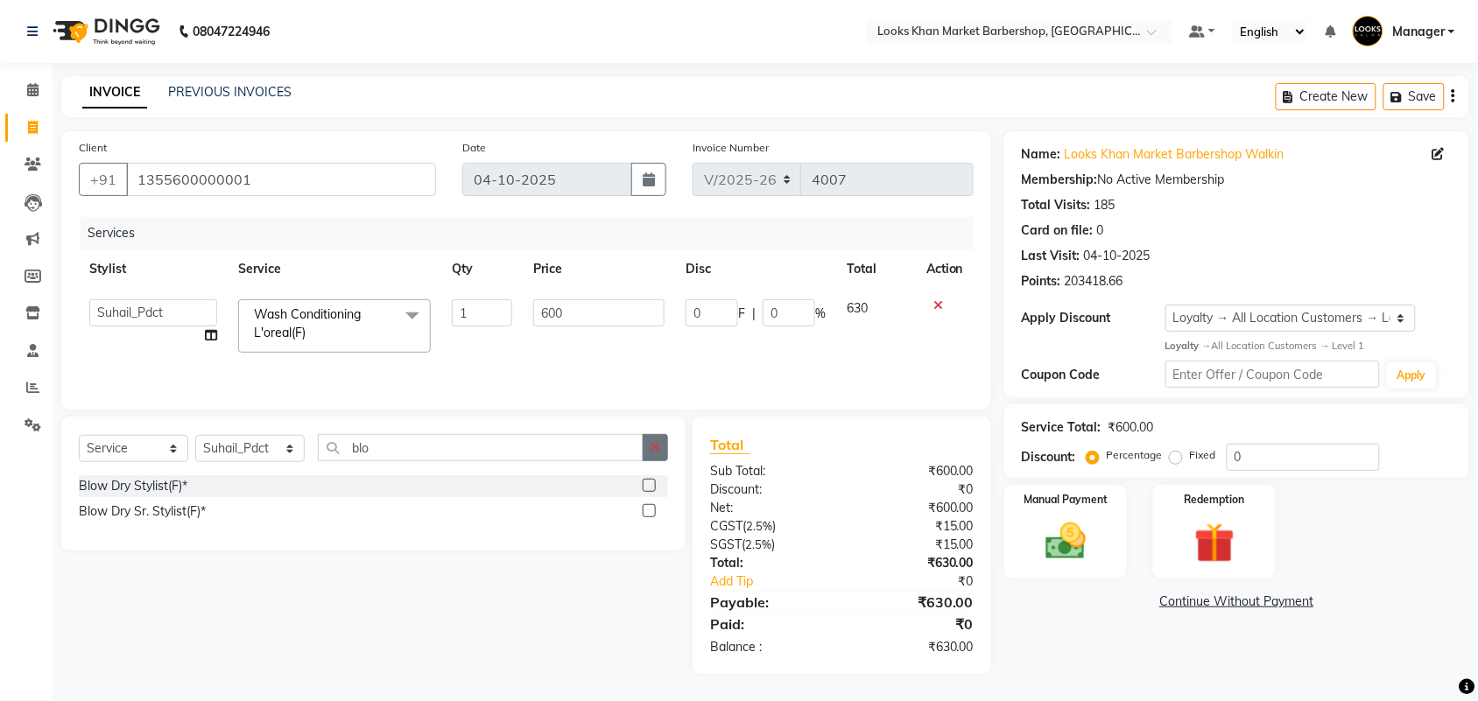
click at [658, 441] on icon "button" at bounding box center [656, 447] width 10 height 12
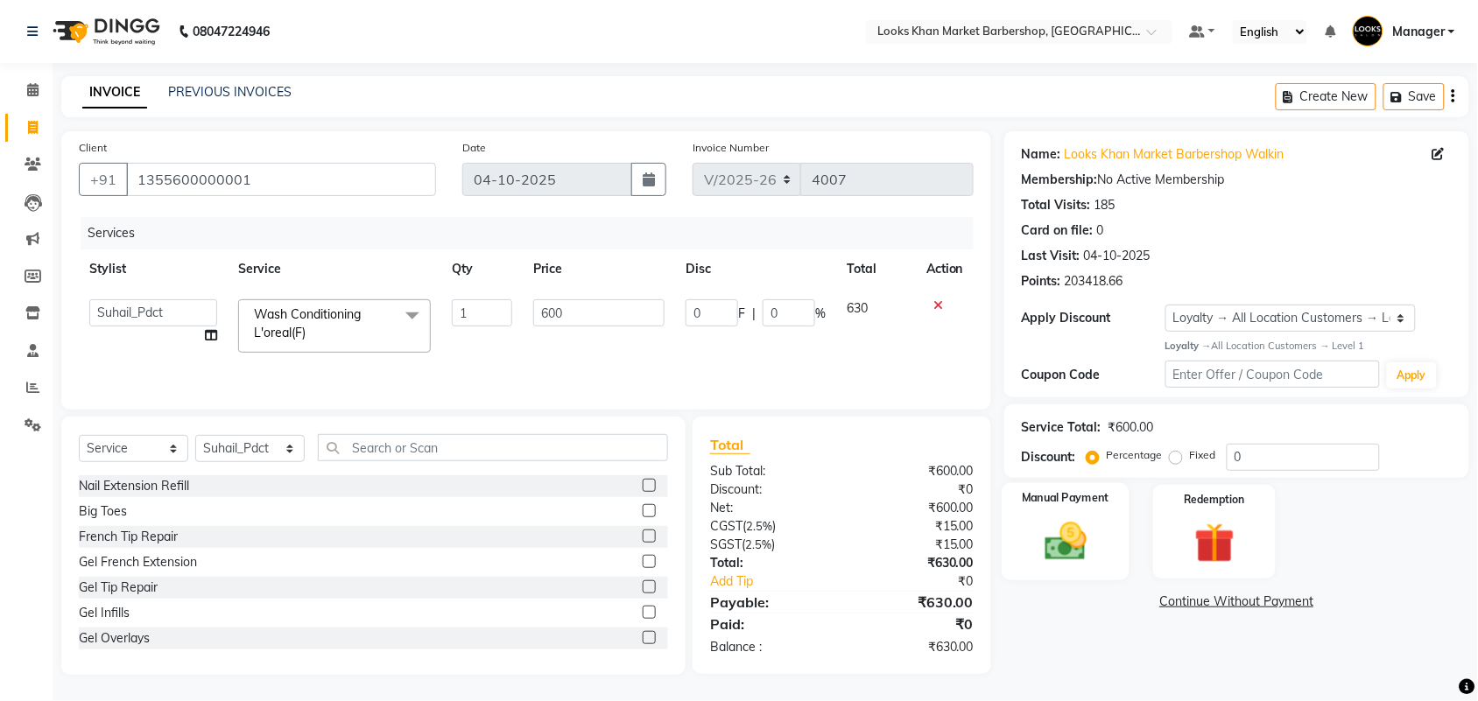
click at [1049, 545] on img at bounding box center [1066, 542] width 68 height 48
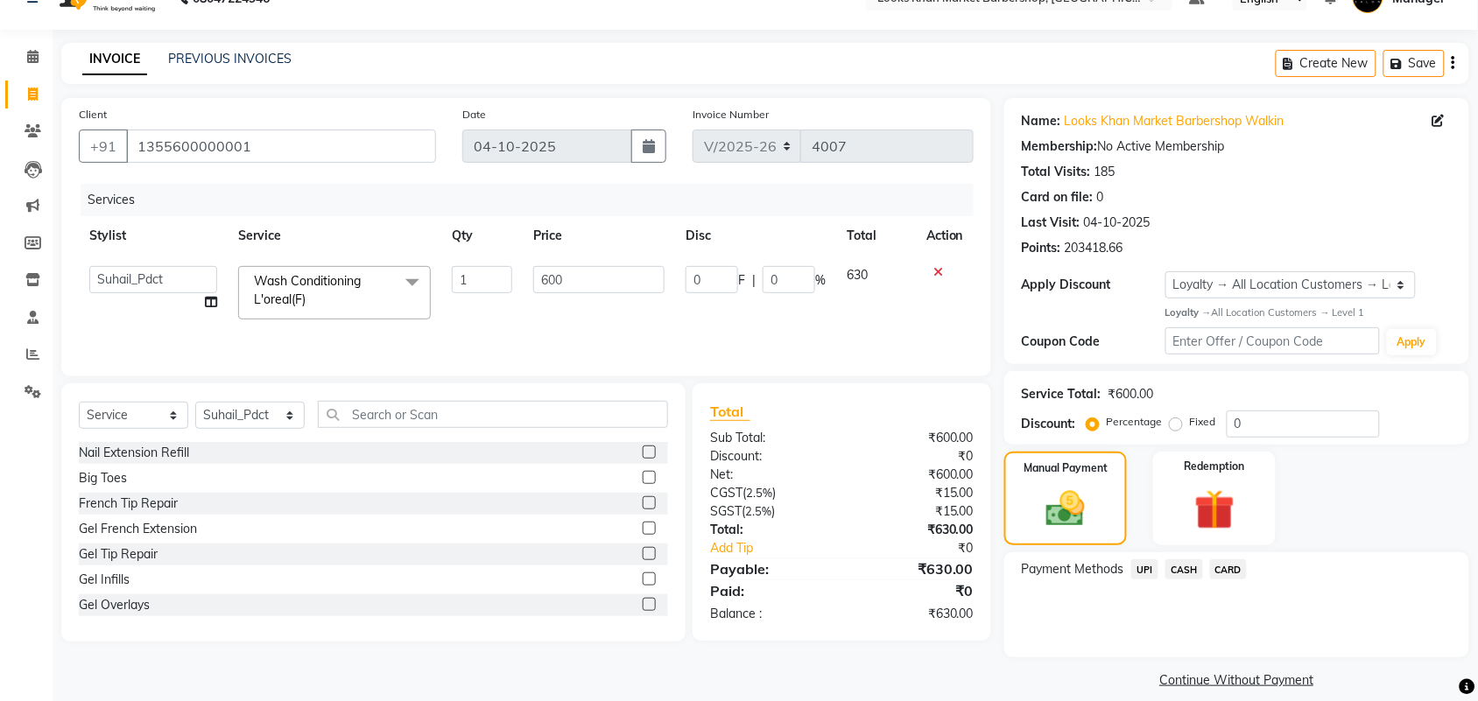
scroll to position [51, 0]
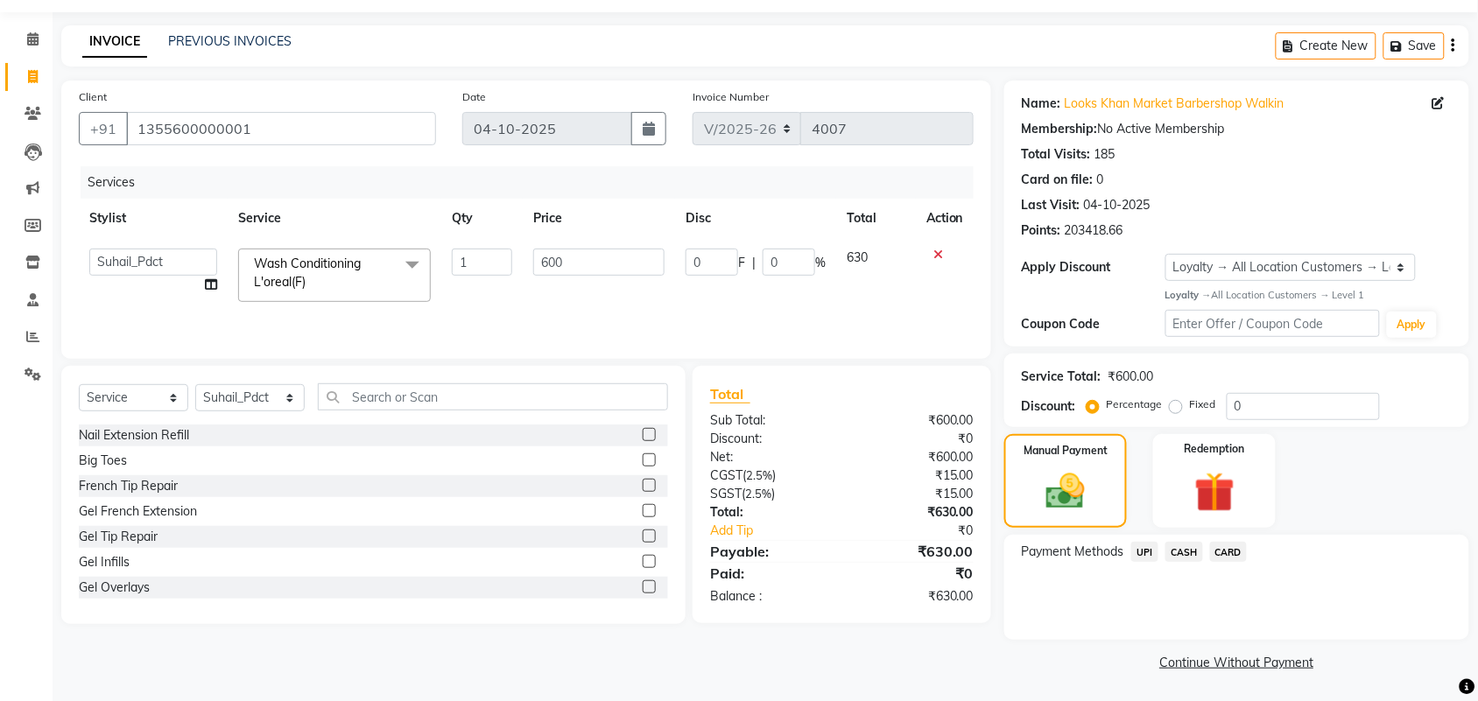
click at [1222, 557] on span "CARD" at bounding box center [1229, 552] width 38 height 20
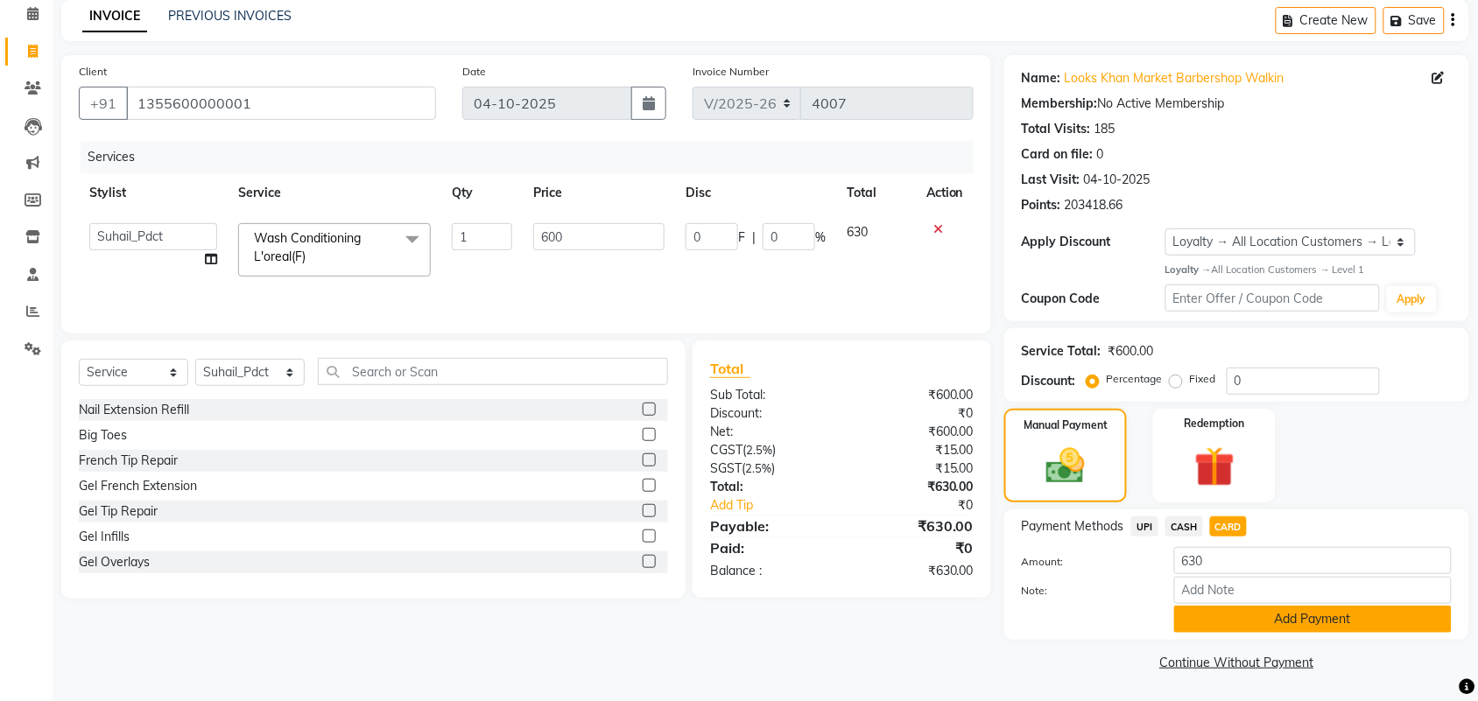
click at [1244, 613] on button "Add Payment" at bounding box center [1313, 619] width 278 height 27
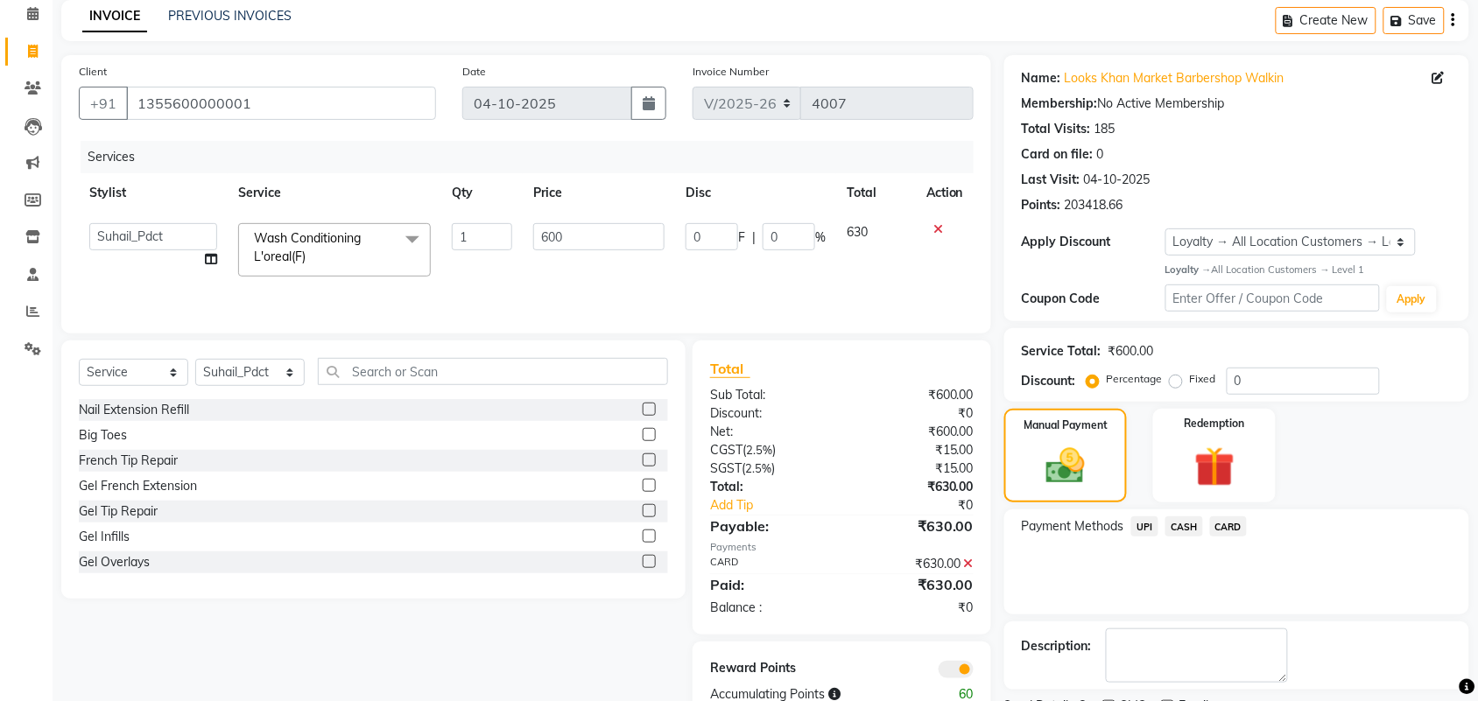
scroll to position [151, 0]
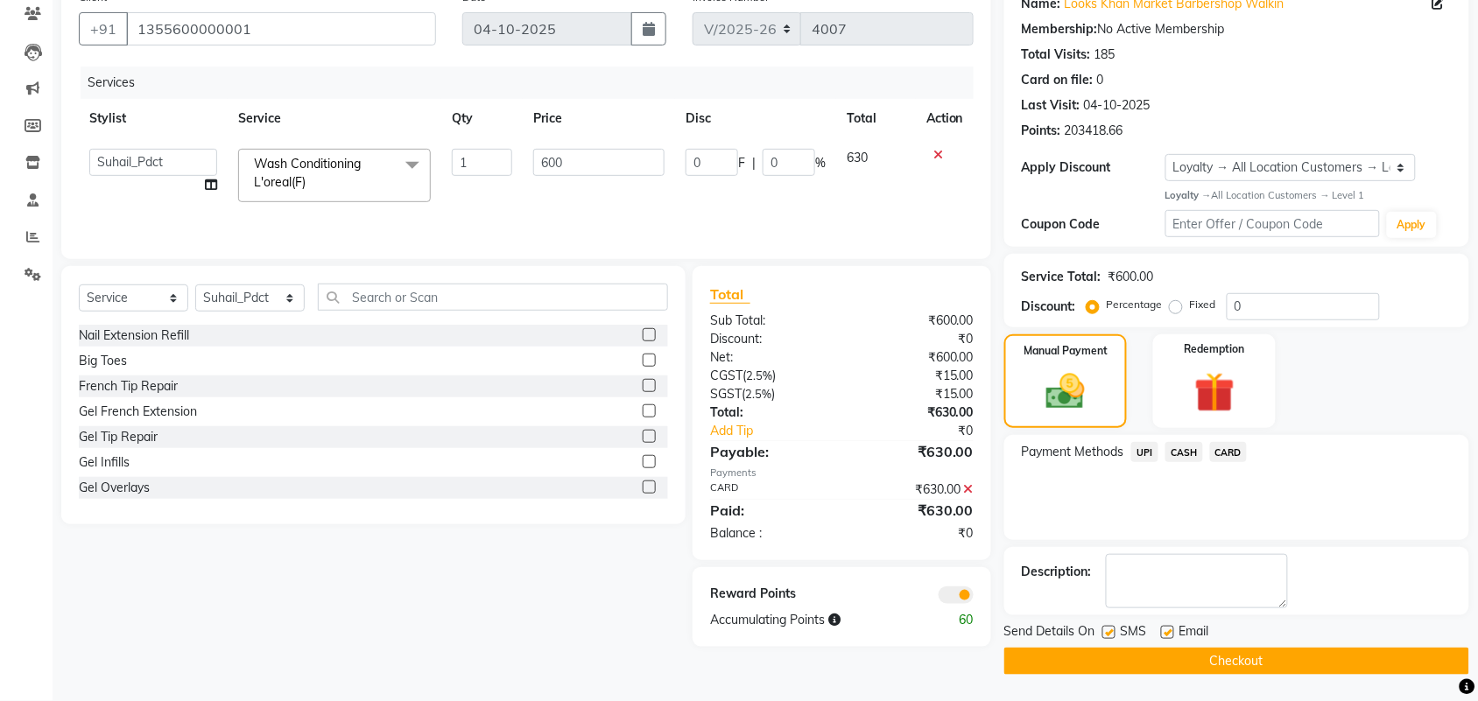
click at [1229, 664] on button "Checkout" at bounding box center [1236, 661] width 465 height 27
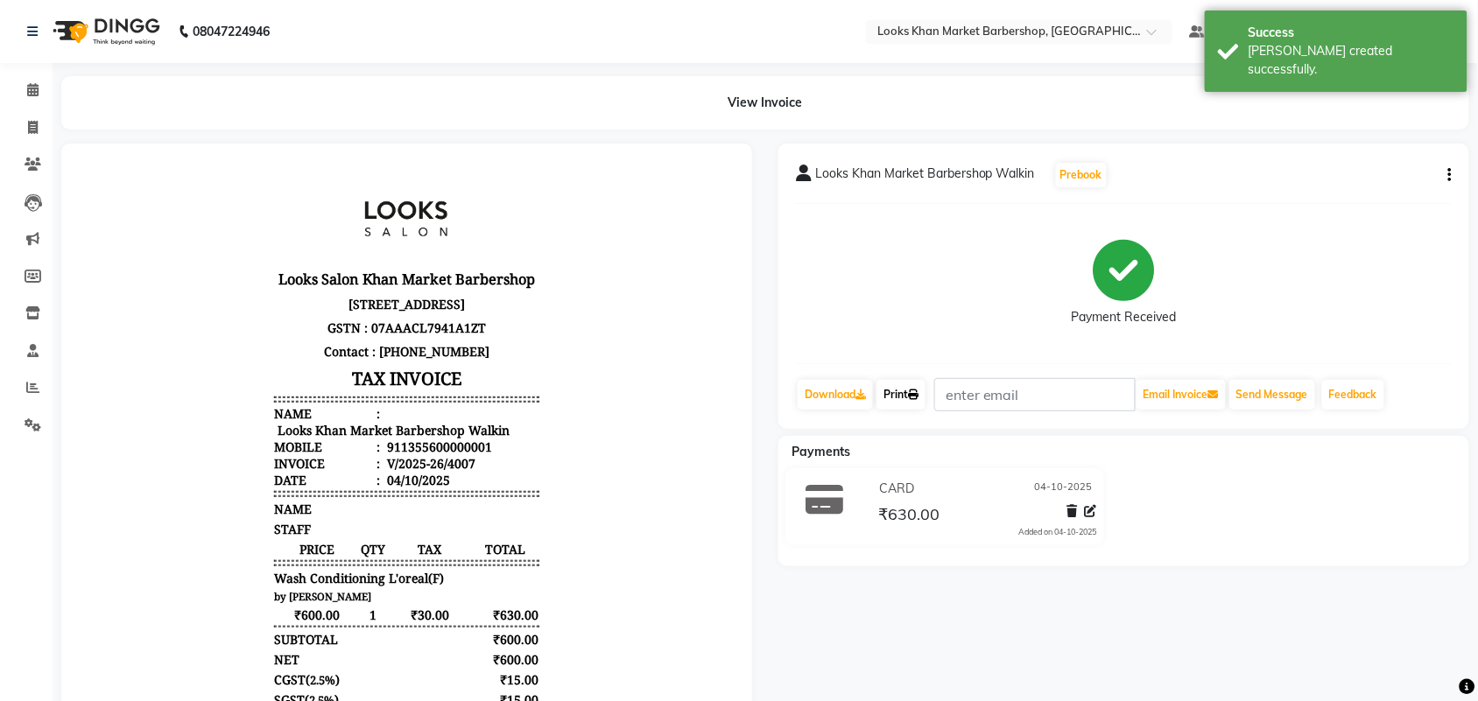
click at [903, 400] on link "Print" at bounding box center [901, 395] width 49 height 30
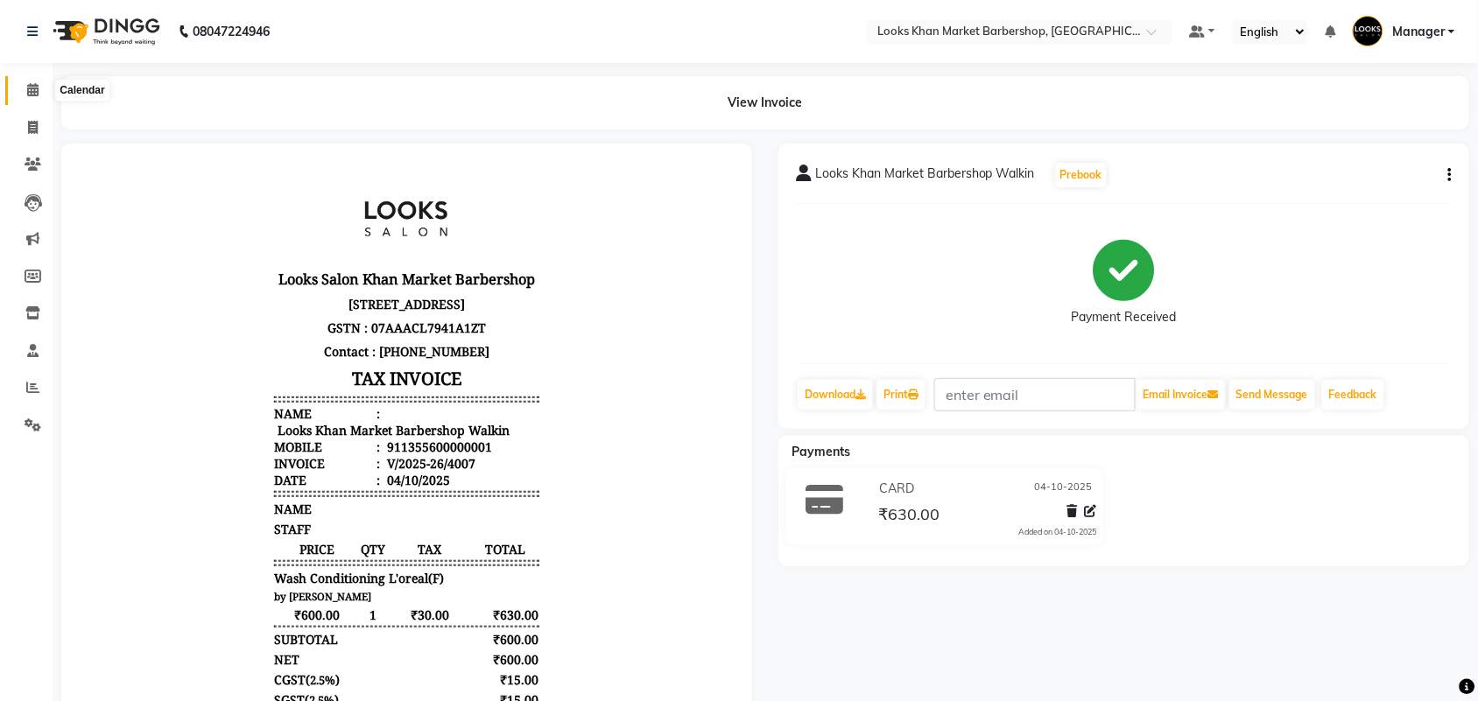
click at [35, 89] on icon at bounding box center [32, 89] width 11 height 13
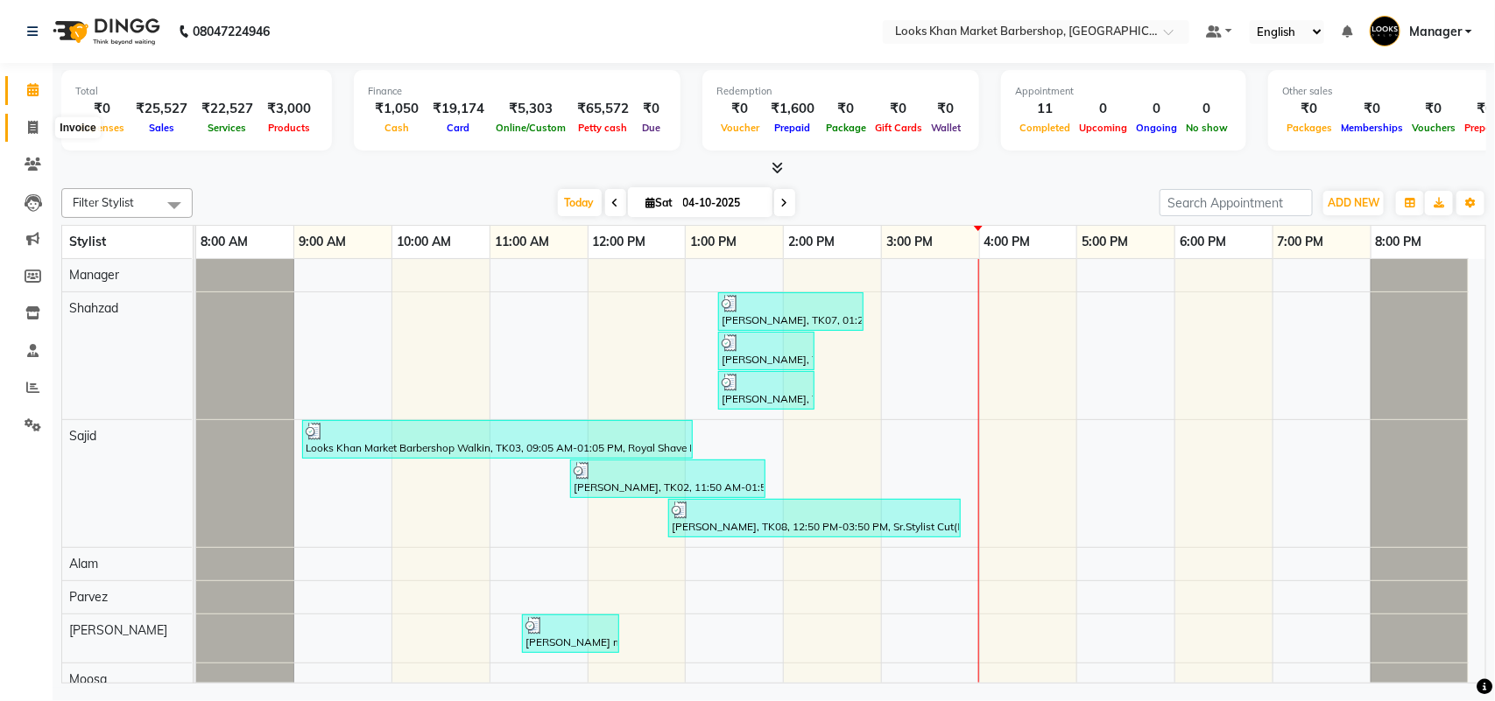
click at [28, 128] on icon at bounding box center [33, 127] width 10 height 13
select select "service"
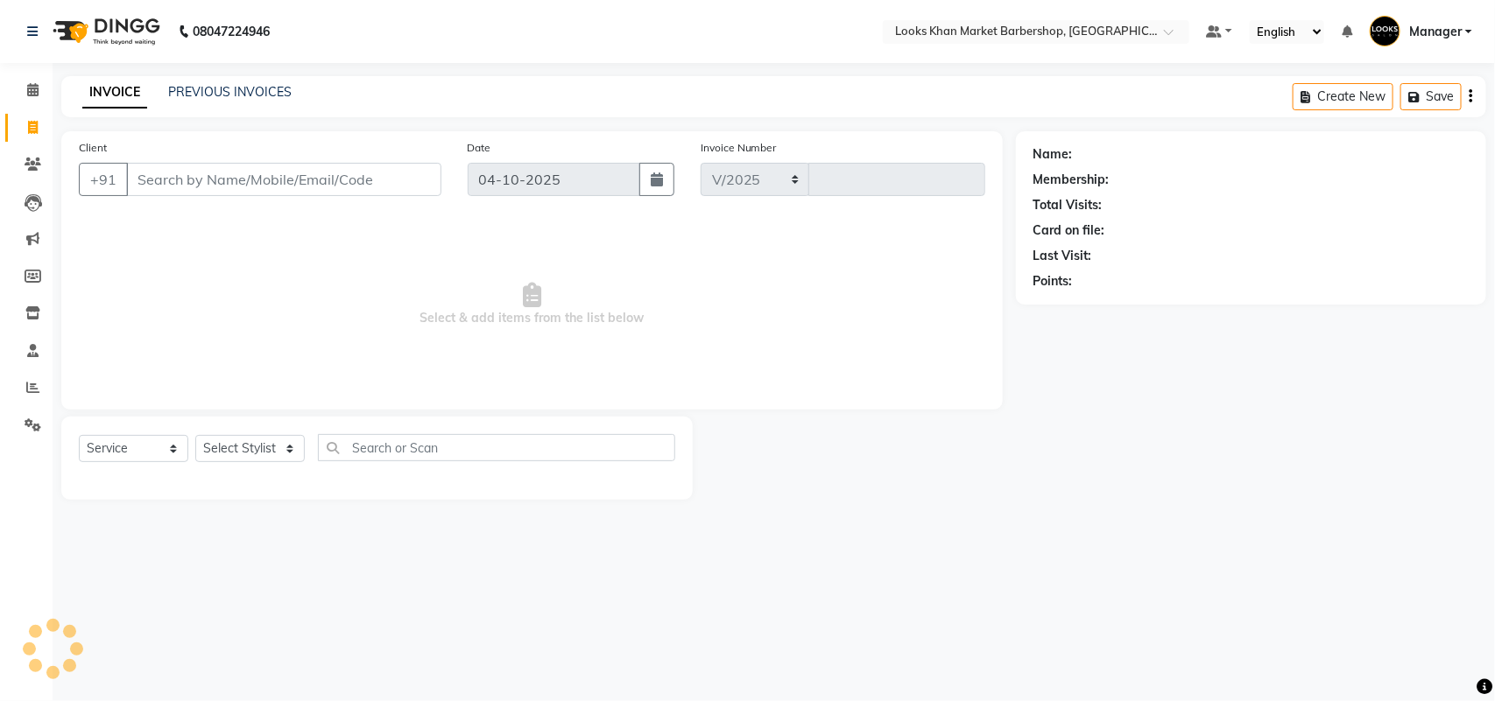
select select "8030"
type input "4008"
click at [280, 455] on select "Select Stylist Abhishek_pdct Akash_pdct Alam Counter_Sales [PERSON_NAME] [DATE]…" at bounding box center [249, 448] width 109 height 27
select select "72605"
click at [195, 435] on select "Select Stylist Abhishek_pdct Akash_pdct Alam Counter_Sales [PERSON_NAME] [DATE]…" at bounding box center [249, 448] width 109 height 27
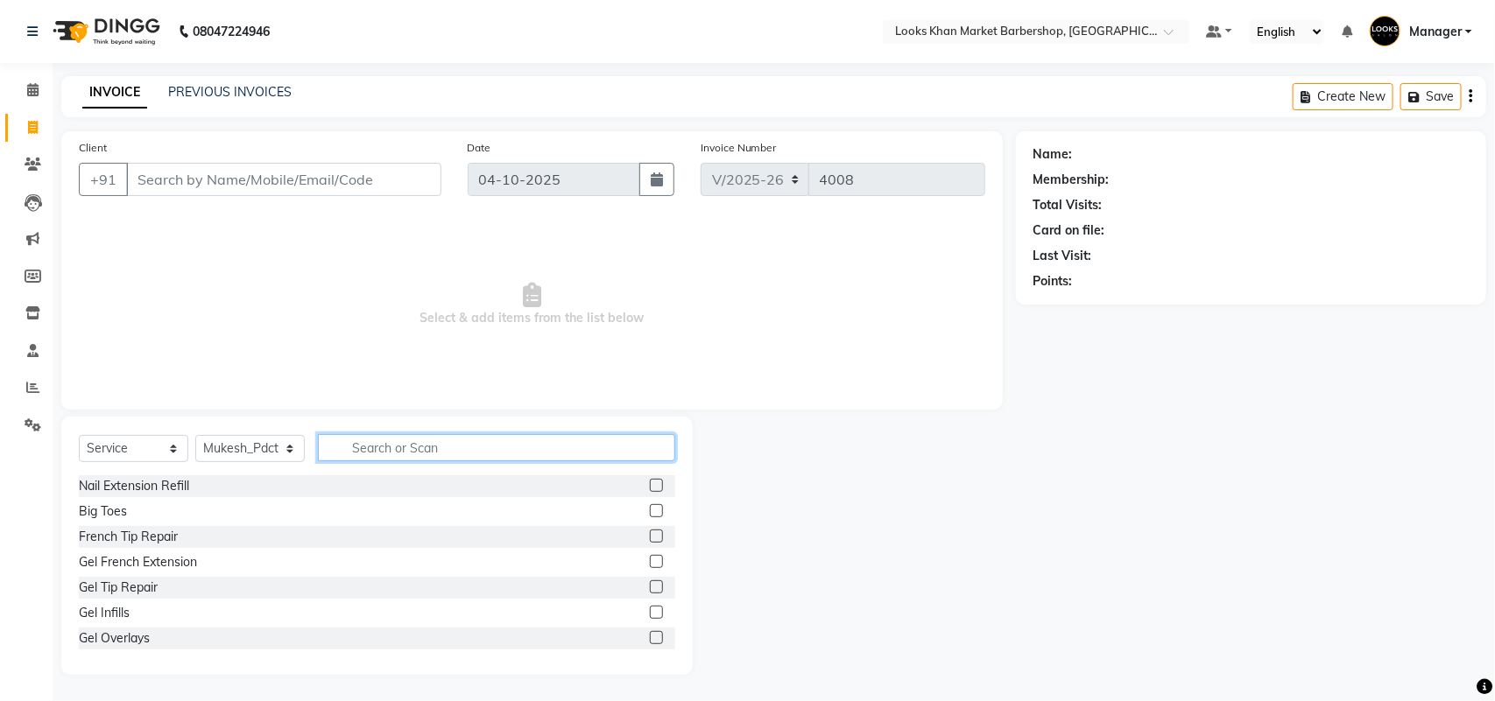
click at [394, 445] on input "text" at bounding box center [496, 447] width 357 height 27
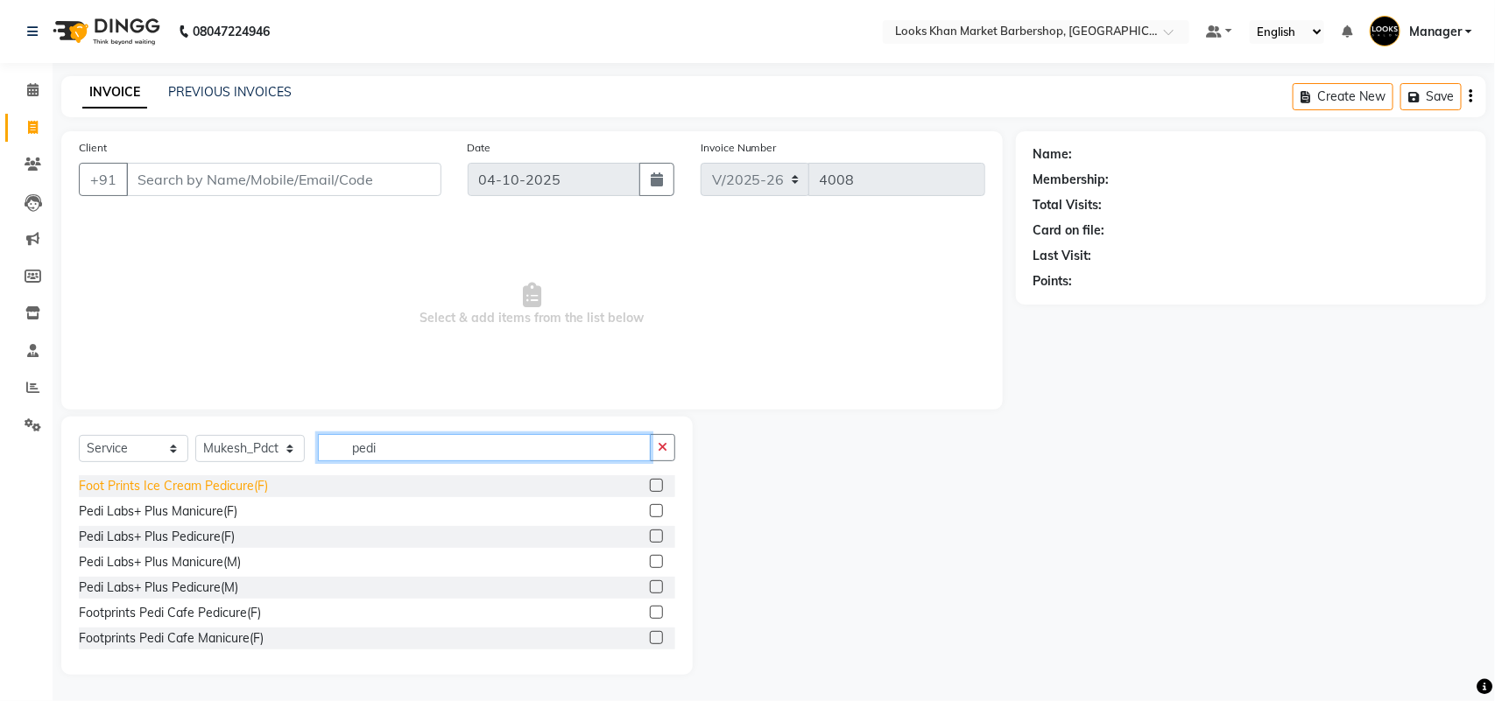
scroll to position [256, 0]
type input "pedi"
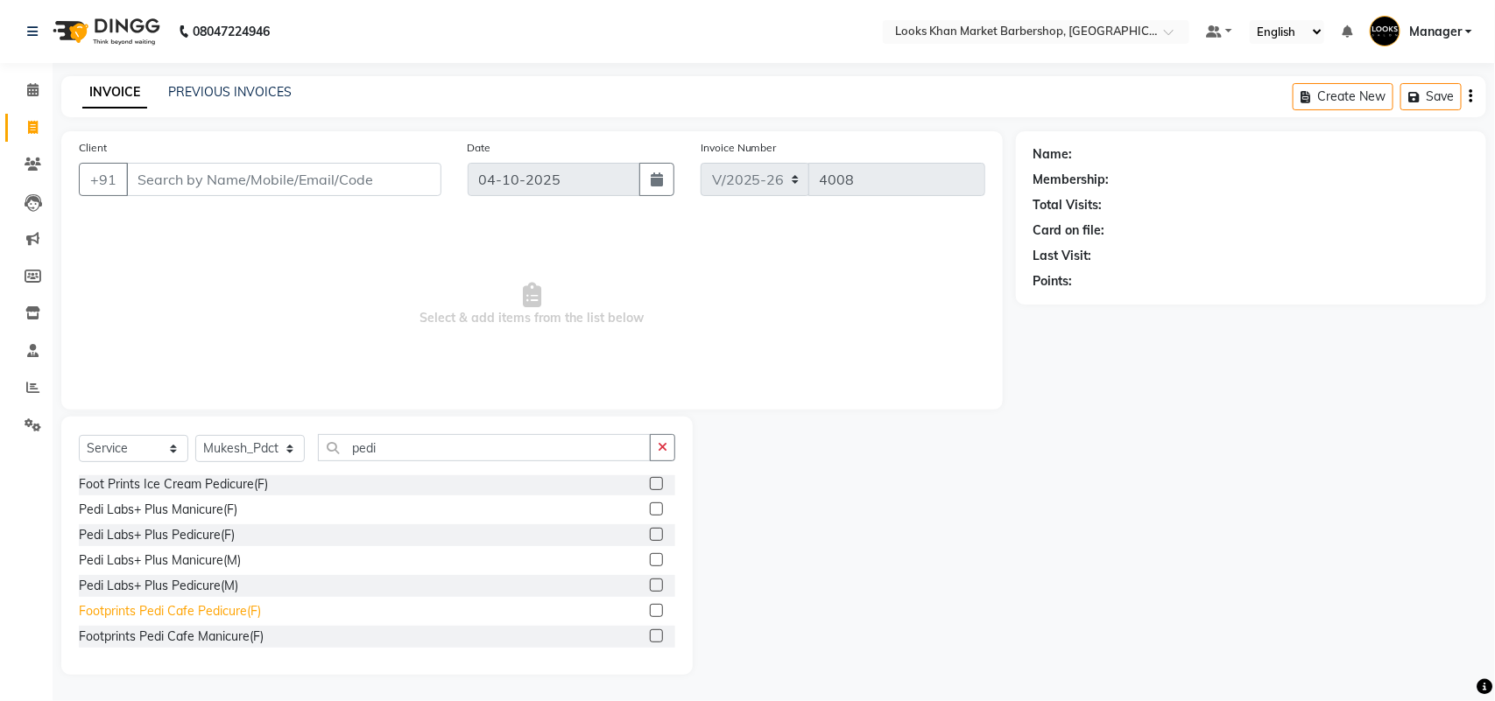
click at [171, 614] on div "Footprints Pedi Cafe Pedicure(F)" at bounding box center [170, 611] width 182 height 18
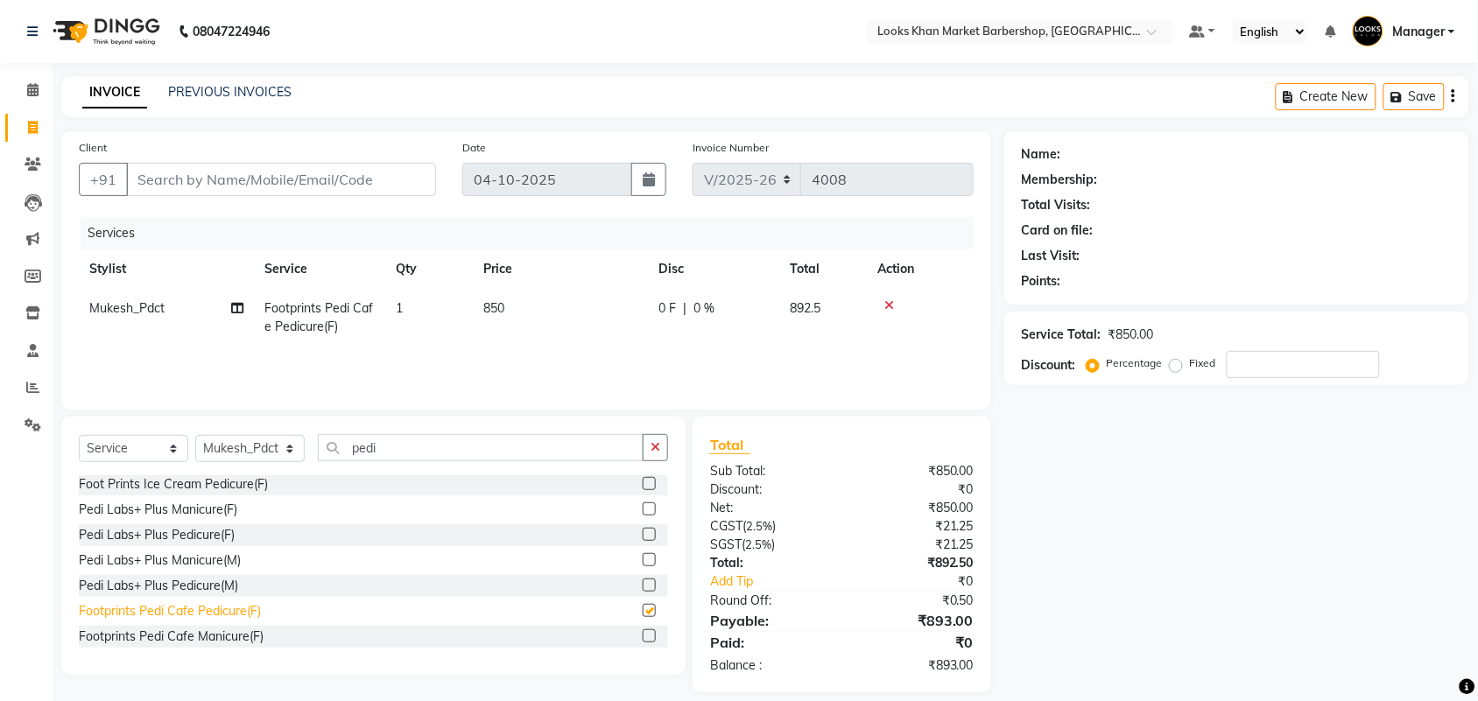
checkbox input "false"
click at [535, 292] on td "850" at bounding box center [560, 318] width 175 height 58
select select "72605"
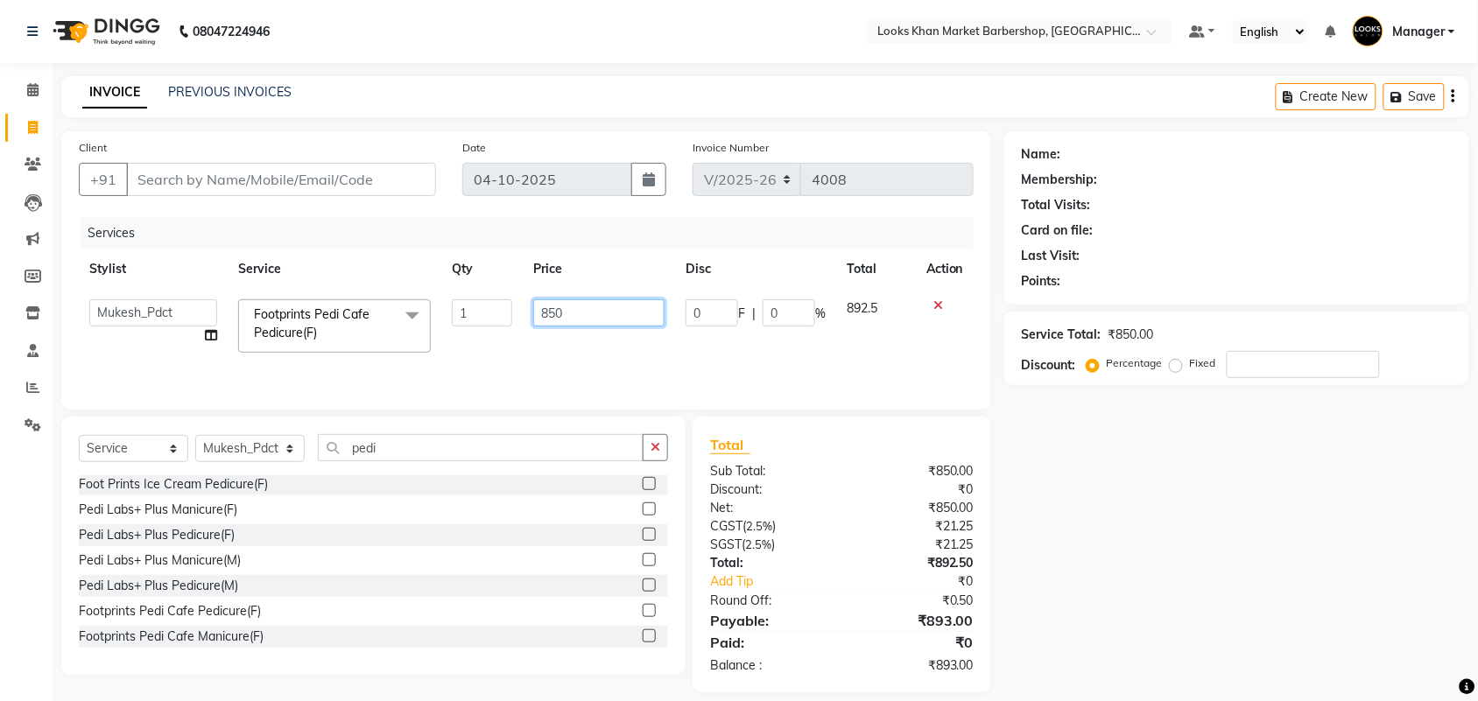
click at [593, 321] on input "850" at bounding box center [598, 312] width 131 height 27
type input "1000"
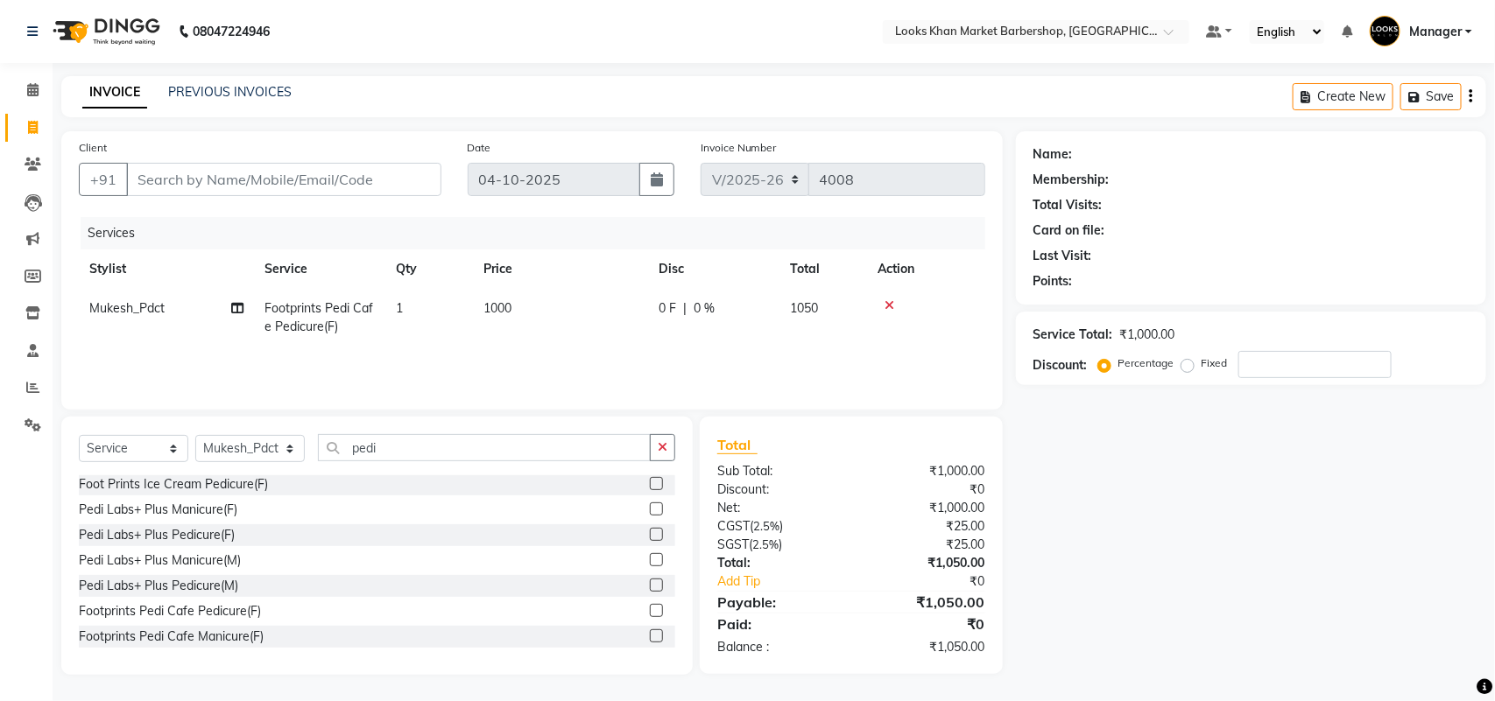
click at [584, 353] on div "Services Stylist Service Qty Price Disc Total Action Mukesh_Pdct Footprints Ped…" at bounding box center [532, 304] width 906 height 175
click at [672, 451] on button "button" at bounding box center [662, 447] width 25 height 27
click at [546, 351] on div "Services Stylist Service Qty Price Disc Total Action Mukesh_Pdct Footprints Ped…" at bounding box center [532, 304] width 906 height 175
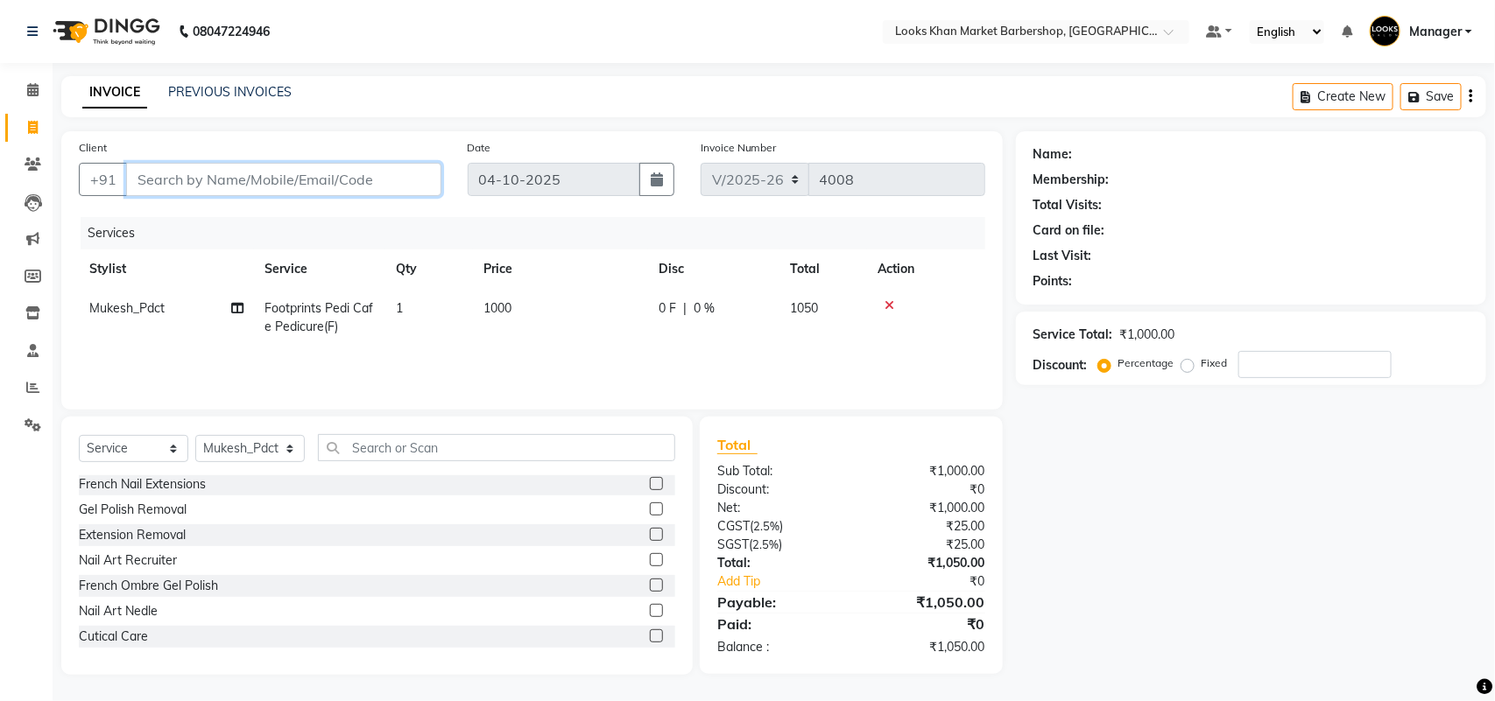
click at [221, 188] on input "Client" at bounding box center [283, 179] width 315 height 33
type input "9"
type input "0"
type input "9870301519"
click at [375, 184] on span "Add Client" at bounding box center [396, 180] width 69 height 18
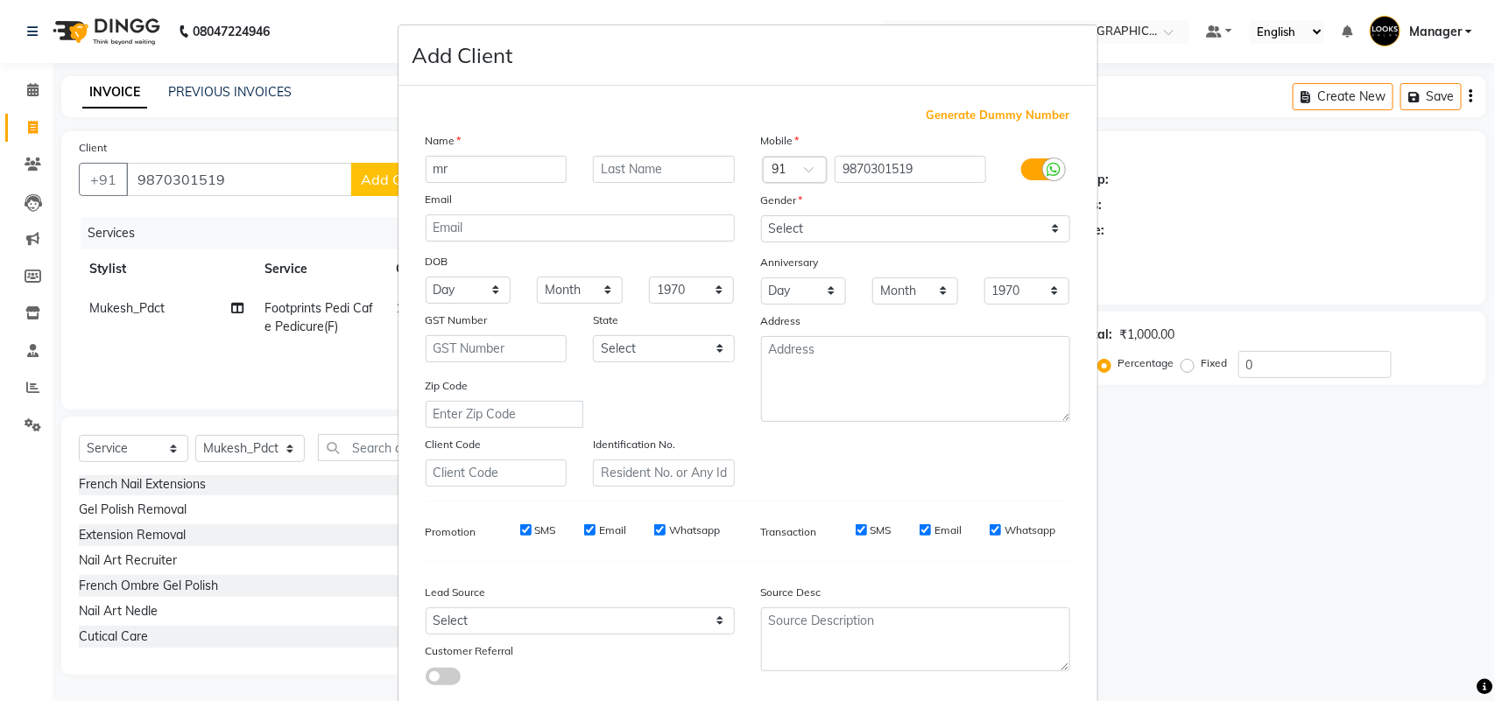
type input "mr"
click at [618, 151] on div "Name" at bounding box center [579, 143] width 335 height 25
click at [617, 166] on input "text" at bounding box center [664, 169] width 142 height 27
type input "l"
type input "[DEMOGRAPHIC_DATA]"
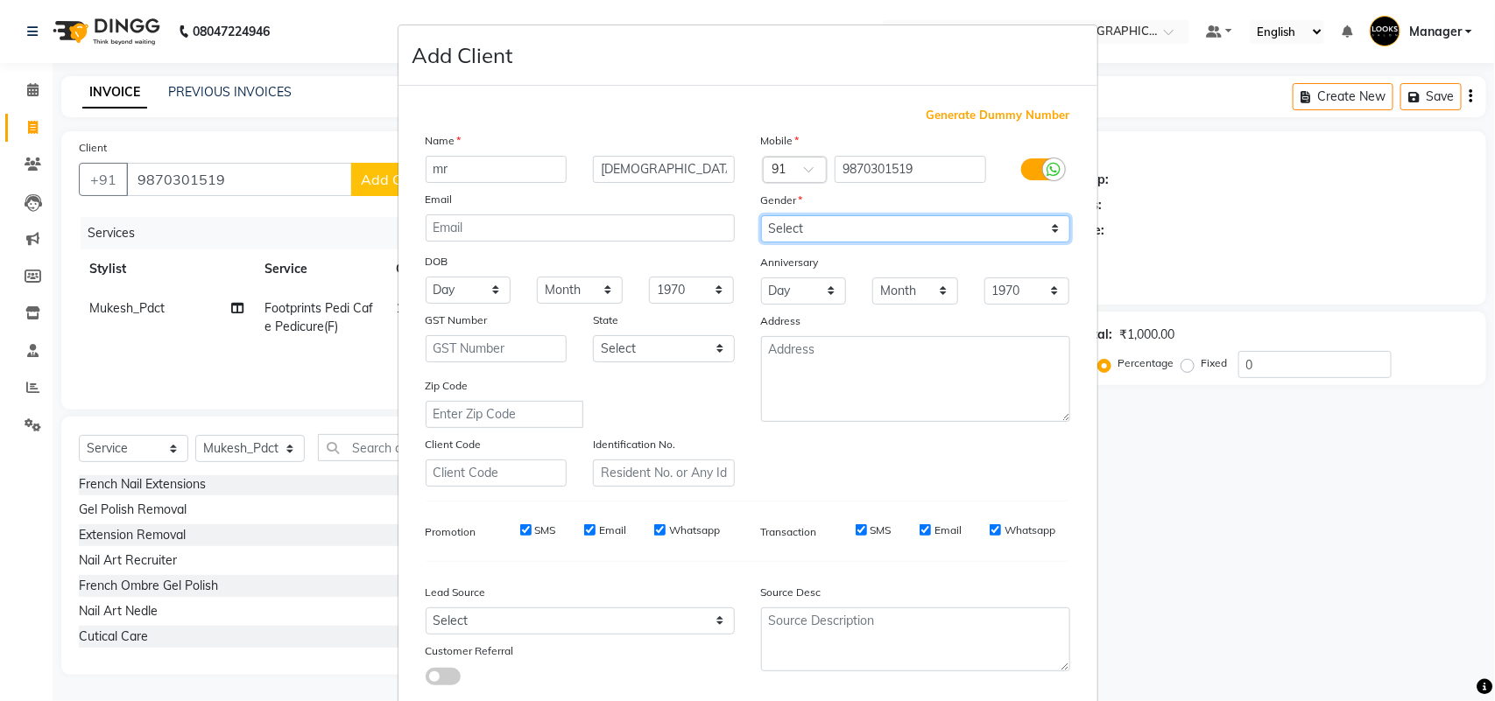
click at [769, 220] on select "Select [DEMOGRAPHIC_DATA] [DEMOGRAPHIC_DATA] Other Prefer Not To Say" at bounding box center [915, 228] width 309 height 27
select select "[DEMOGRAPHIC_DATA]"
click at [761, 215] on select "Select [DEMOGRAPHIC_DATA] [DEMOGRAPHIC_DATA] Other Prefer Not To Say" at bounding box center [915, 228] width 309 height 27
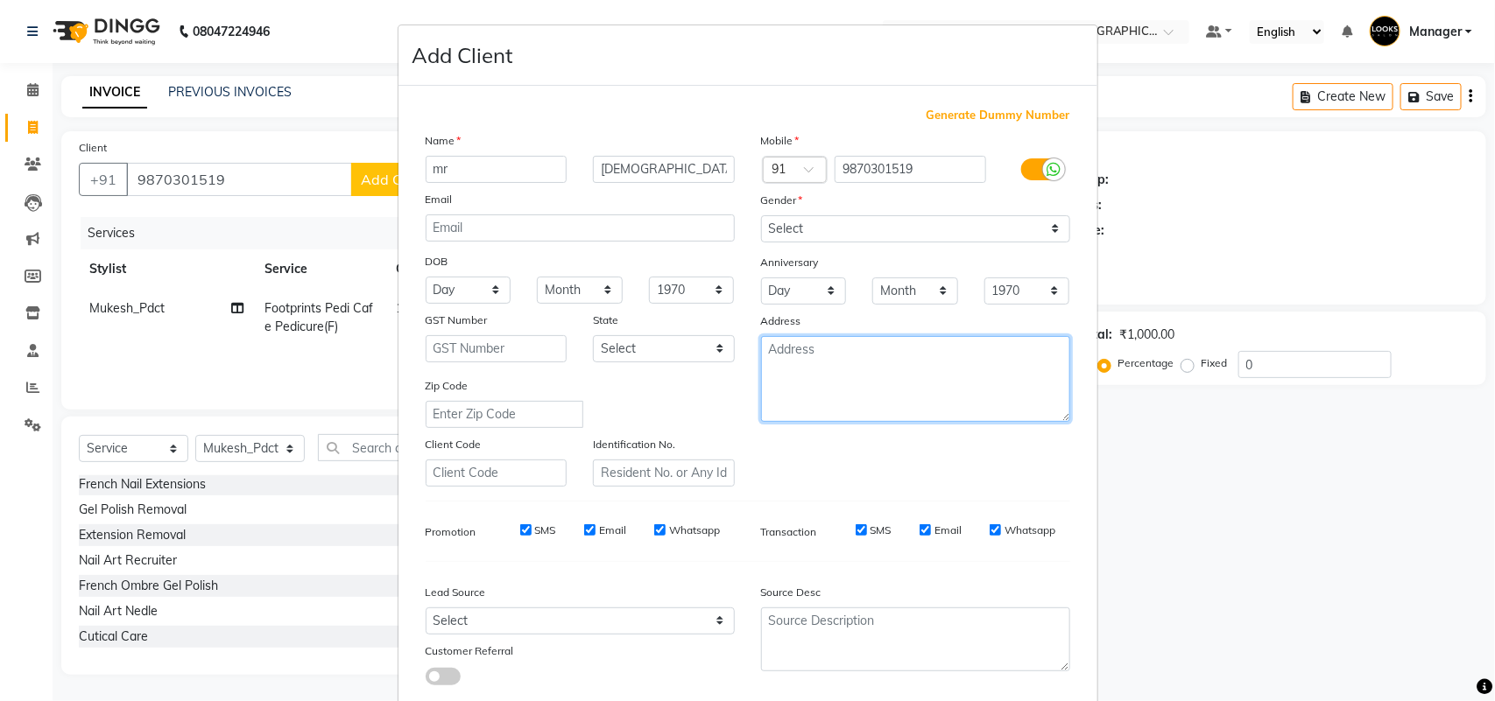
click at [794, 369] on textarea at bounding box center [915, 379] width 309 height 86
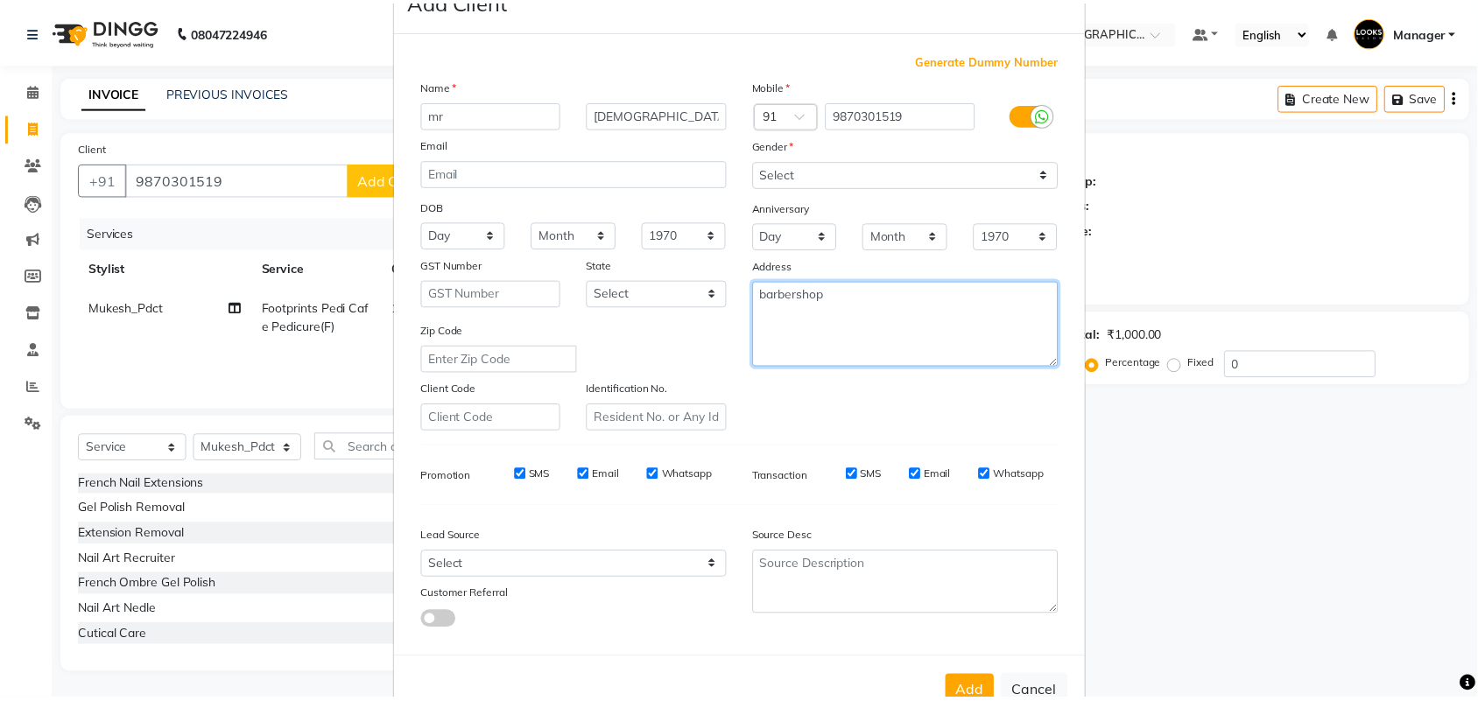
scroll to position [101, 0]
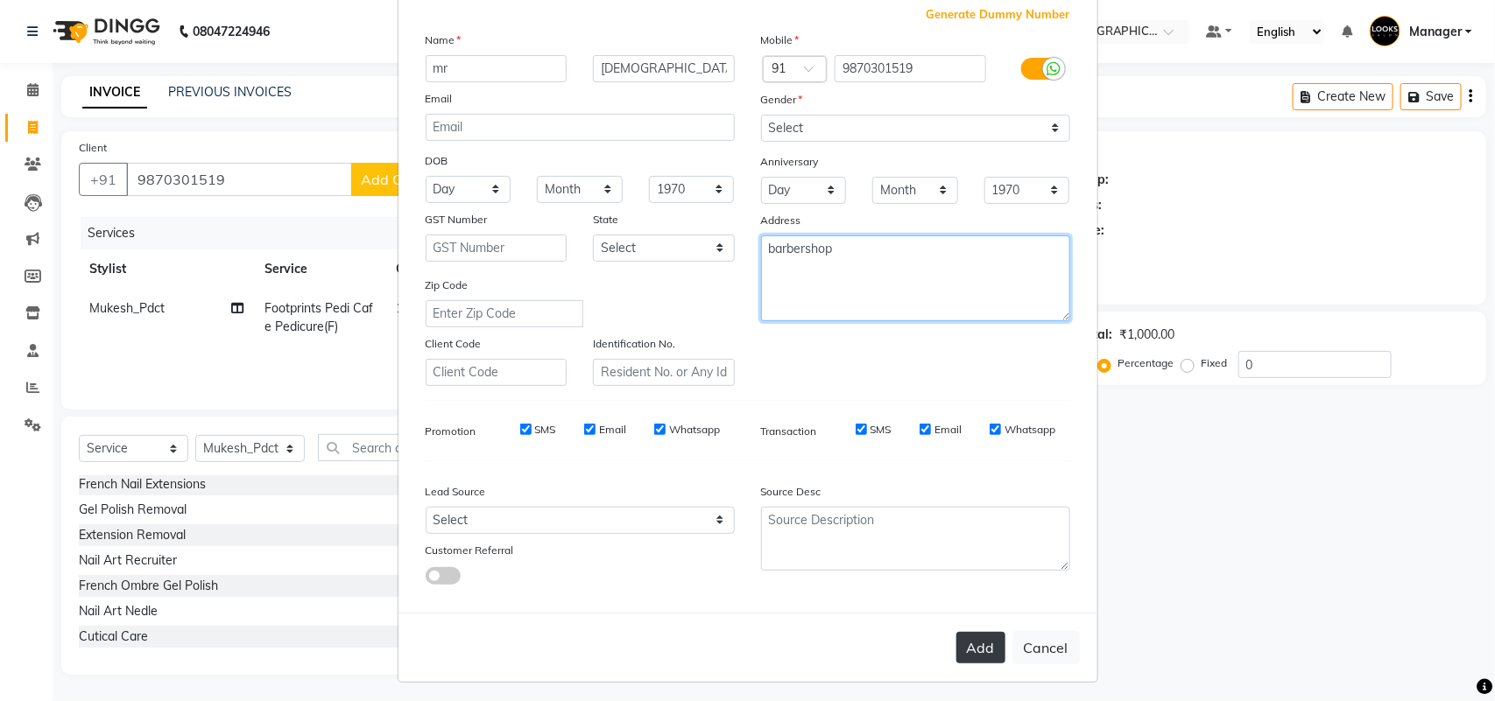
type textarea "barbershop"
click at [960, 646] on button "Add" at bounding box center [980, 648] width 49 height 32
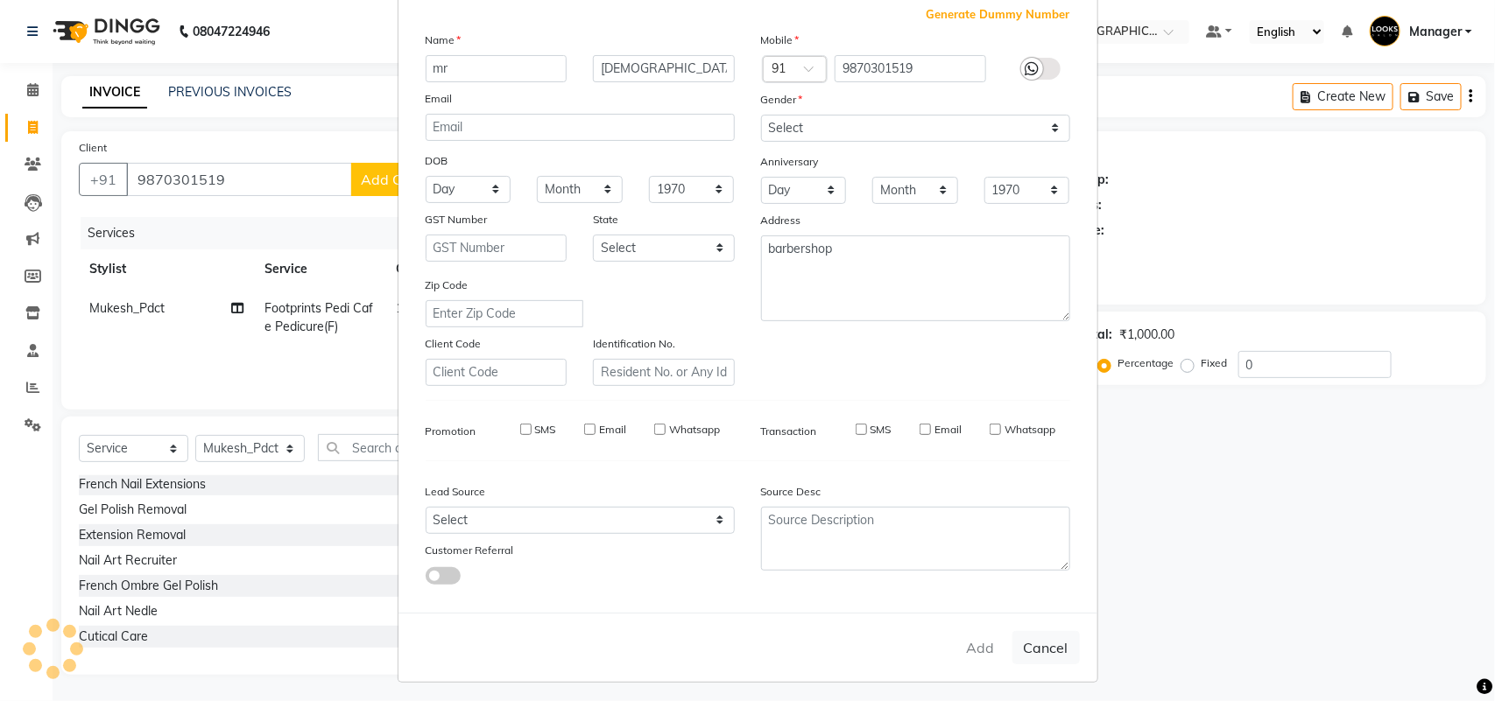
select select
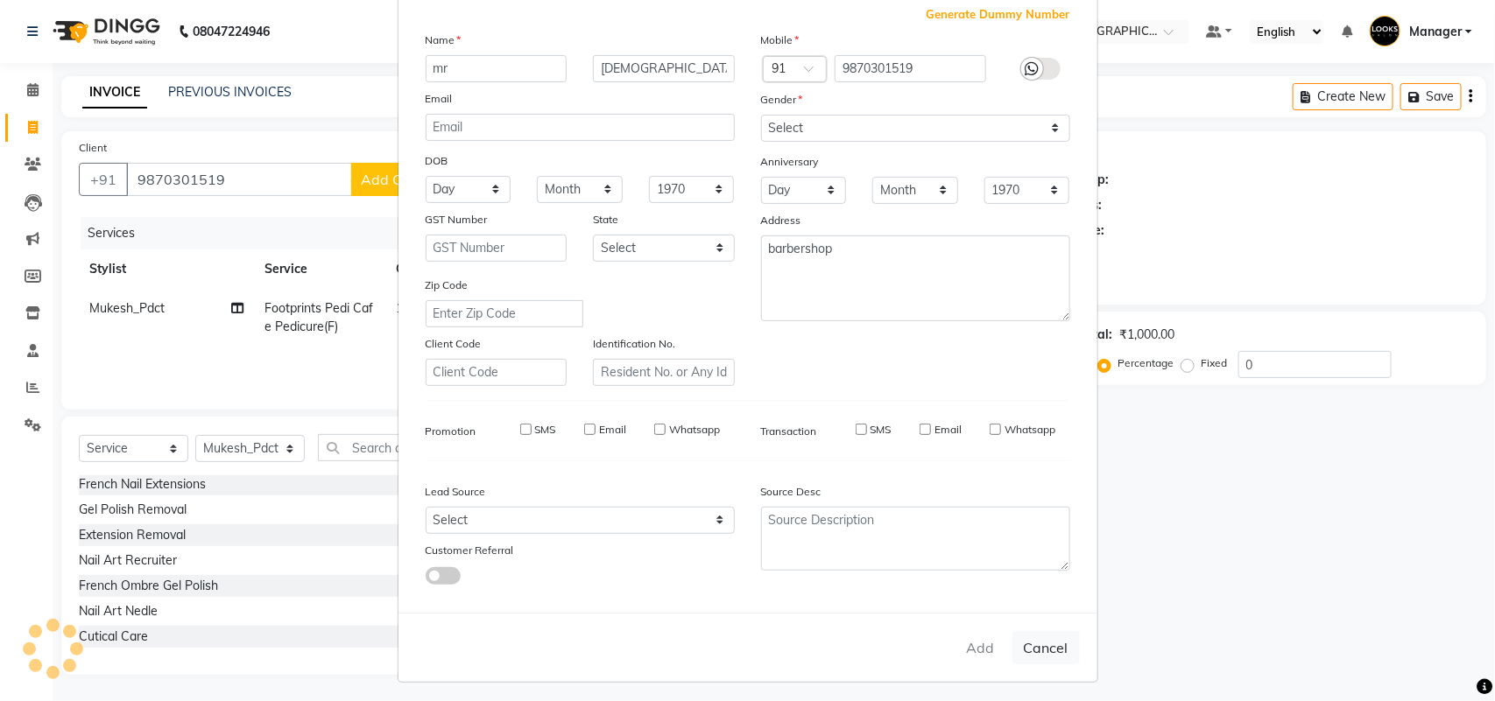
select select
checkbox input "false"
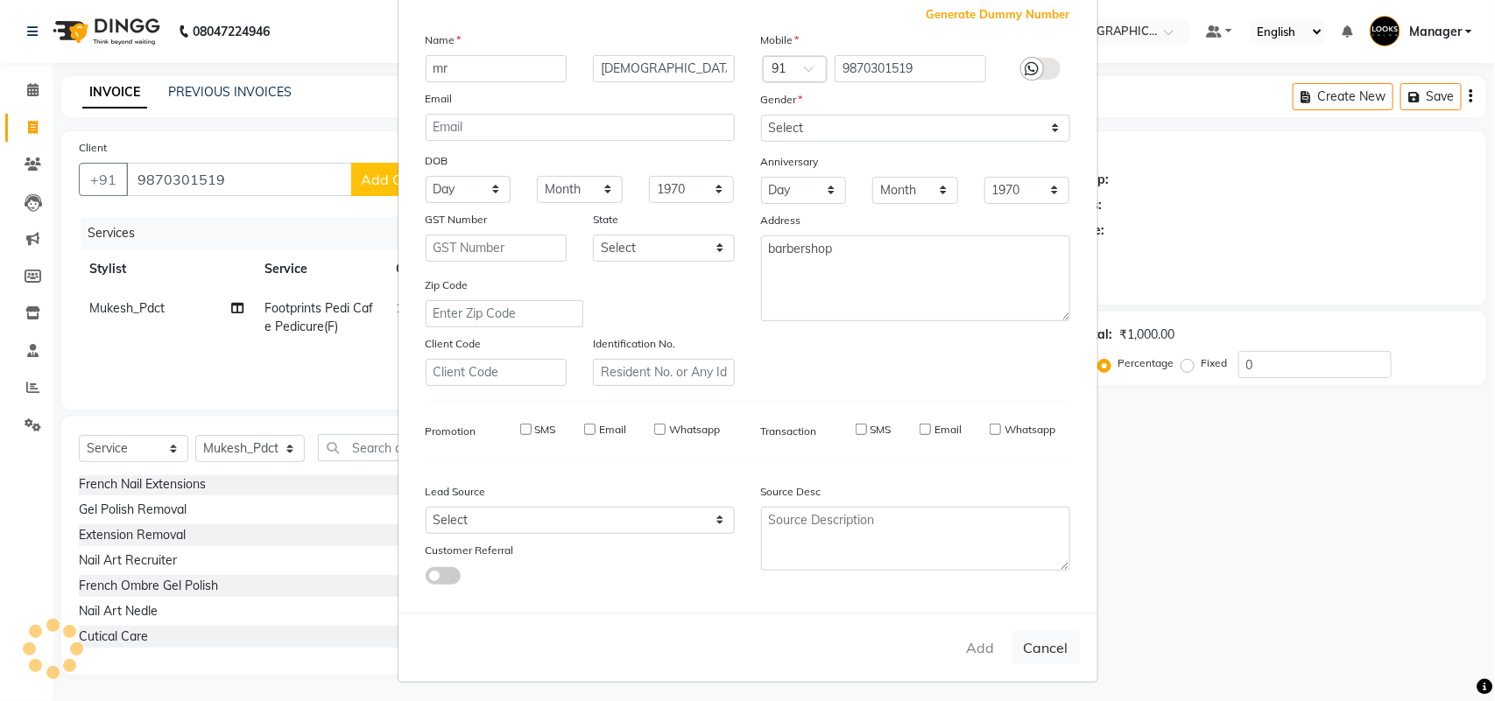
checkbox input "false"
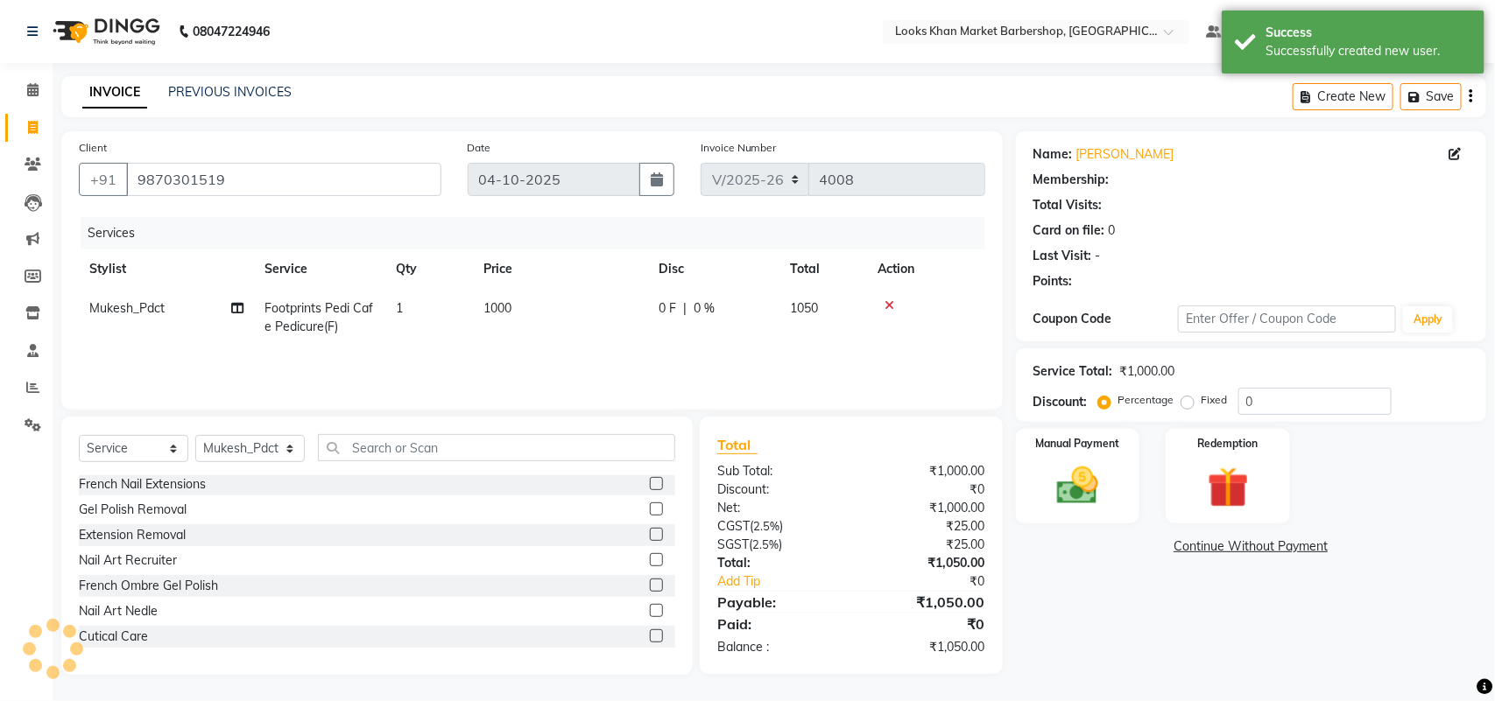
select select "1: Object"
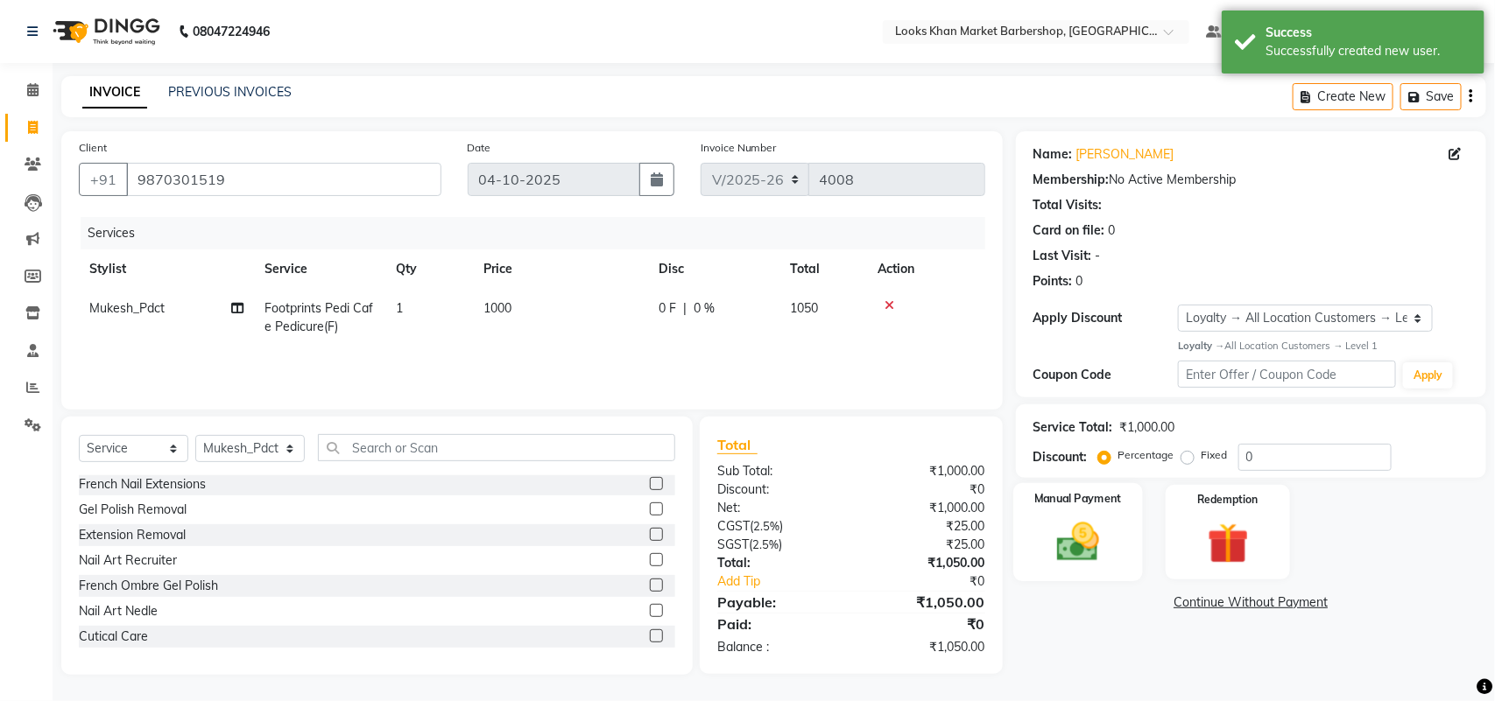
click at [1068, 552] on img at bounding box center [1077, 542] width 69 height 49
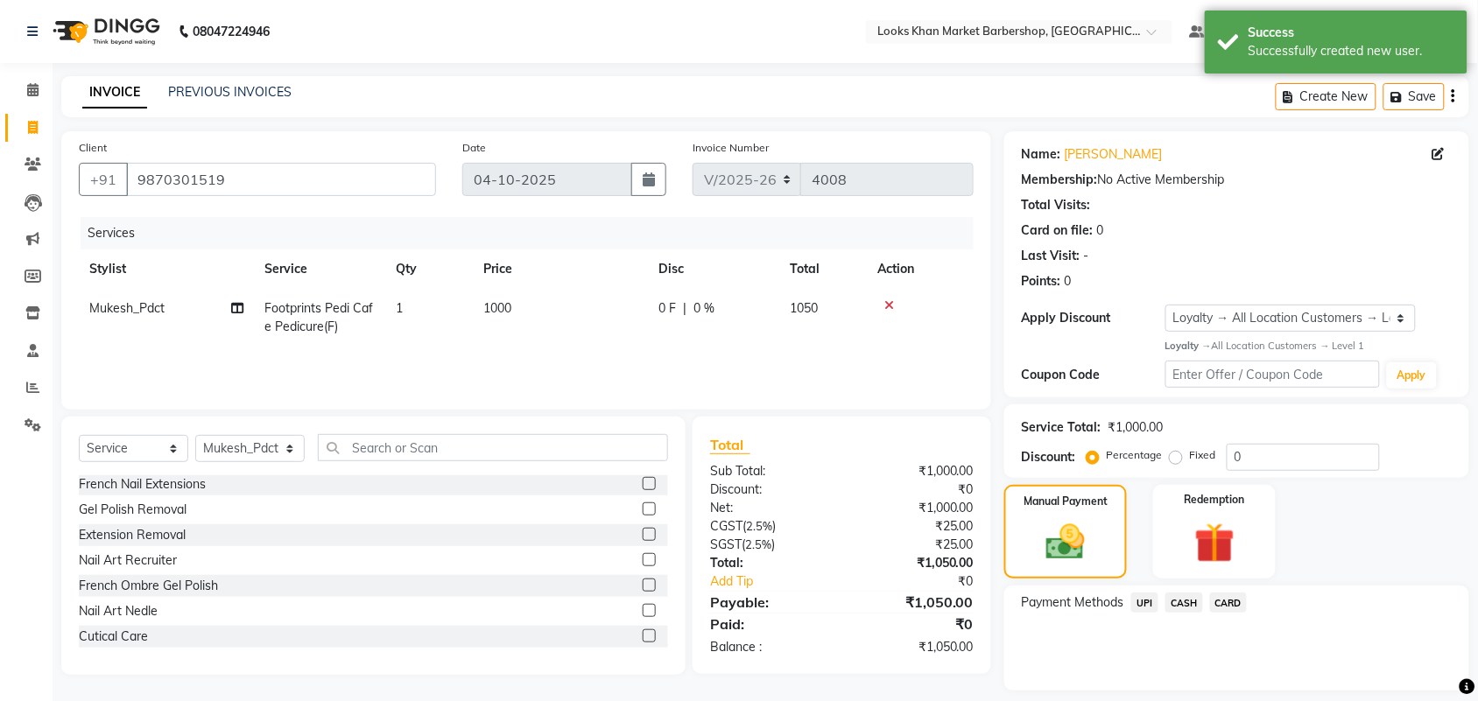
click at [1193, 602] on span "CASH" at bounding box center [1185, 603] width 38 height 20
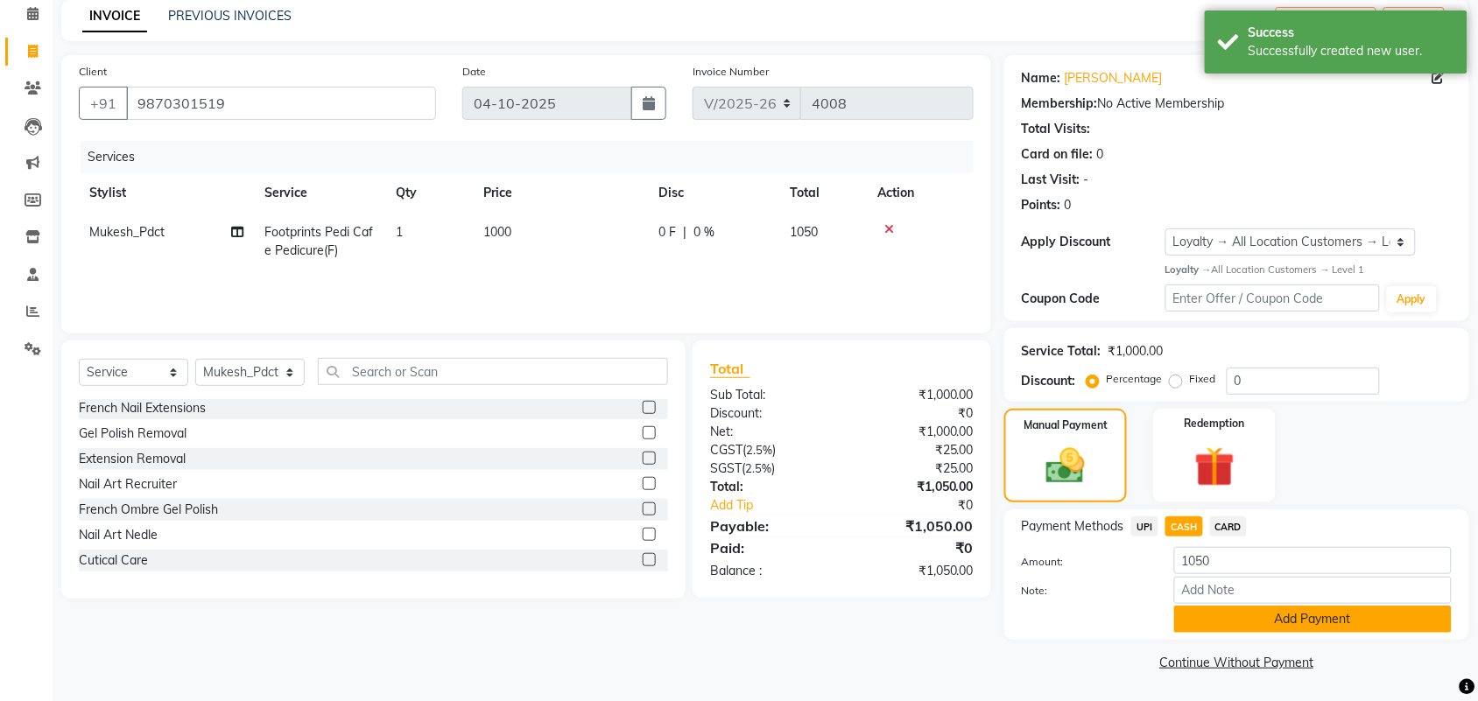
click at [1242, 618] on button "Add Payment" at bounding box center [1313, 619] width 278 height 27
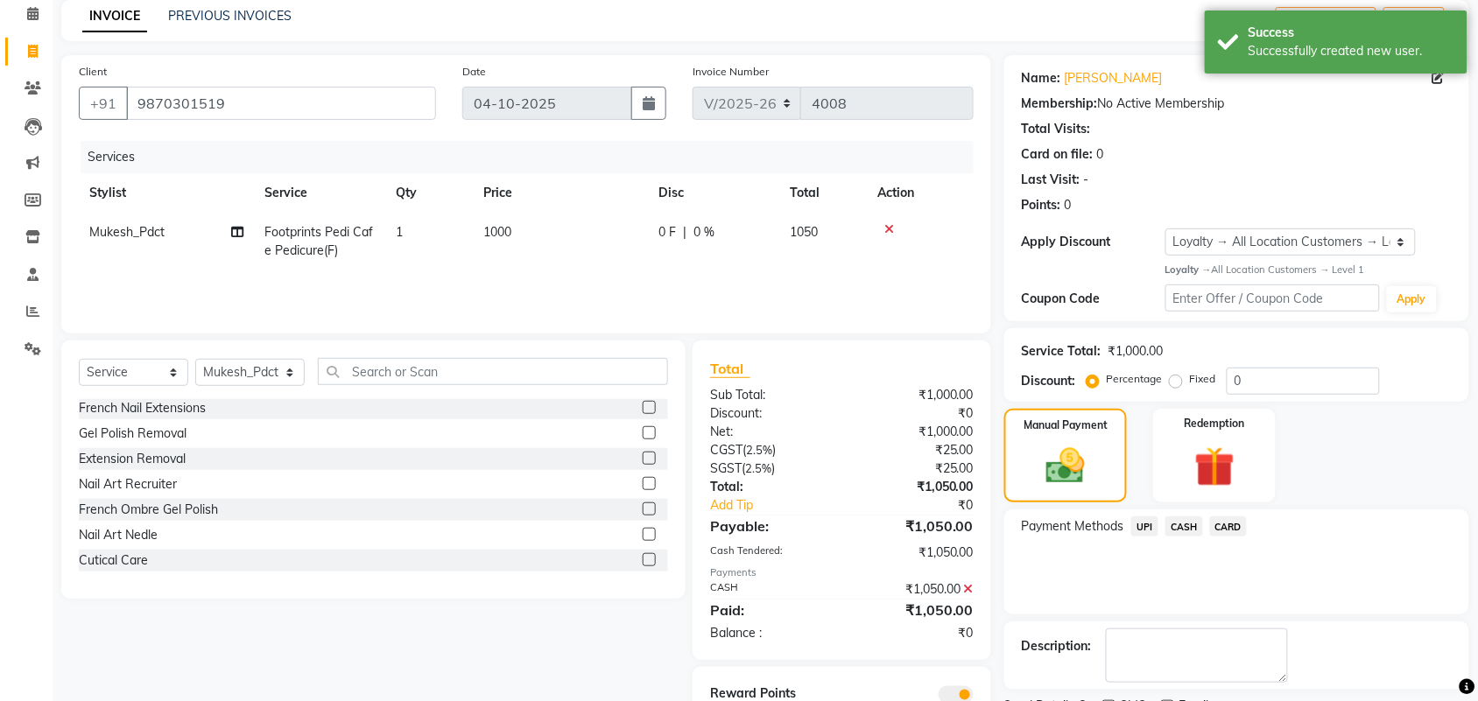
scroll to position [151, 0]
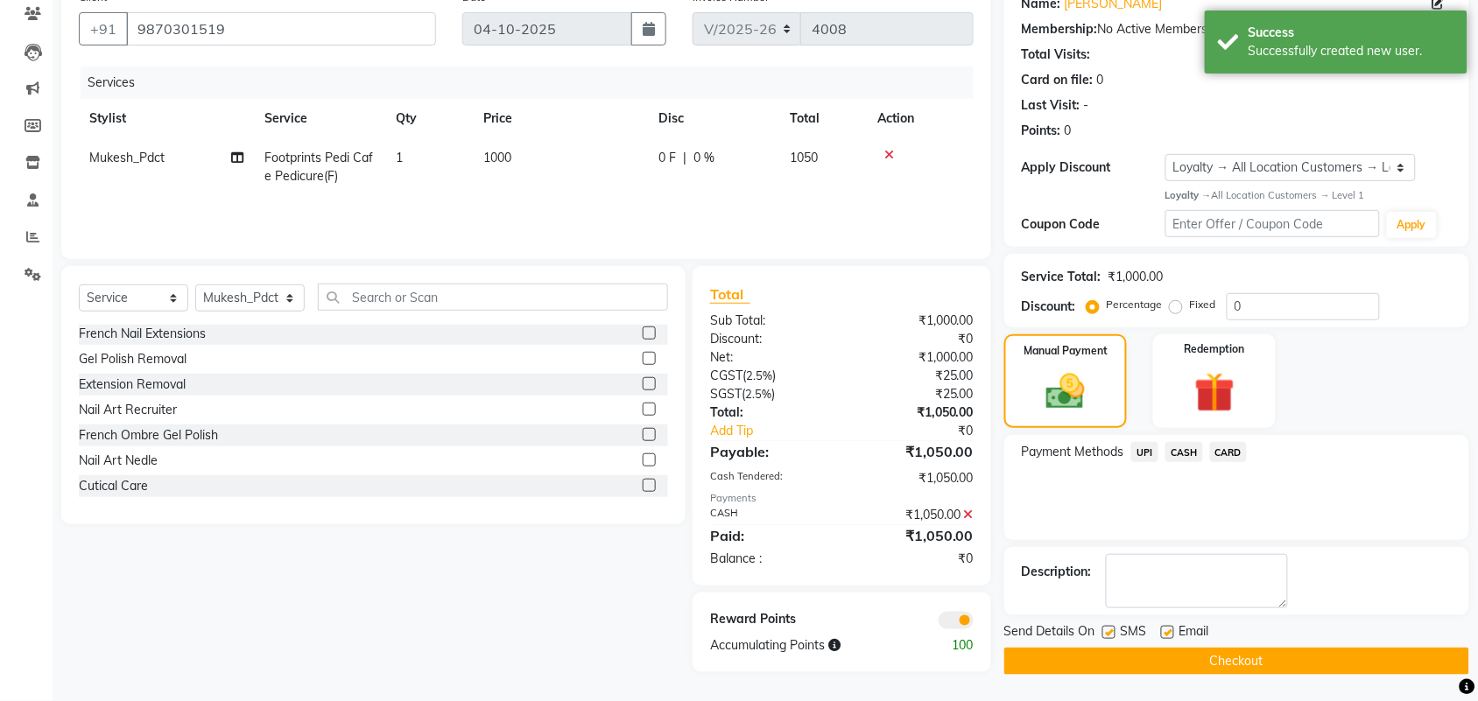
click at [1224, 651] on button "Checkout" at bounding box center [1236, 661] width 465 height 27
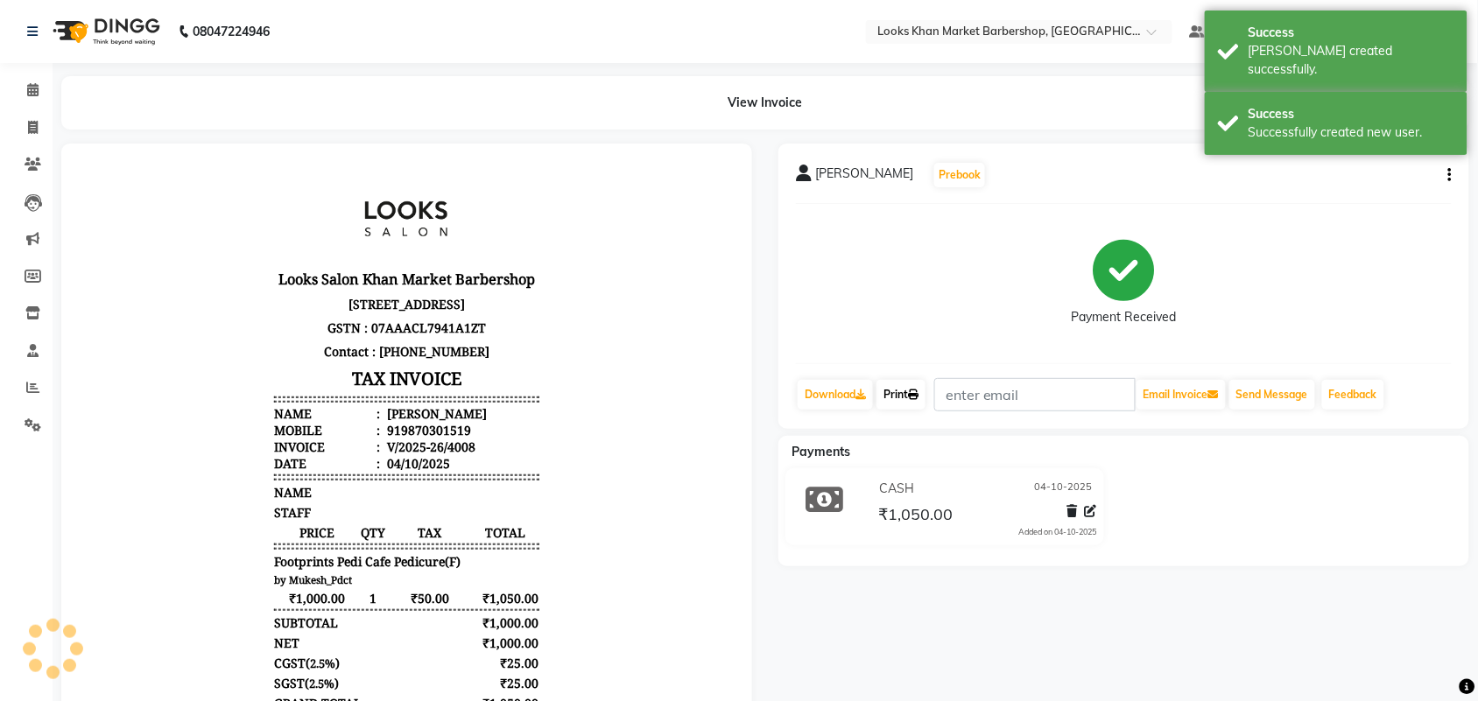
click at [918, 401] on link "Print" at bounding box center [901, 395] width 49 height 30
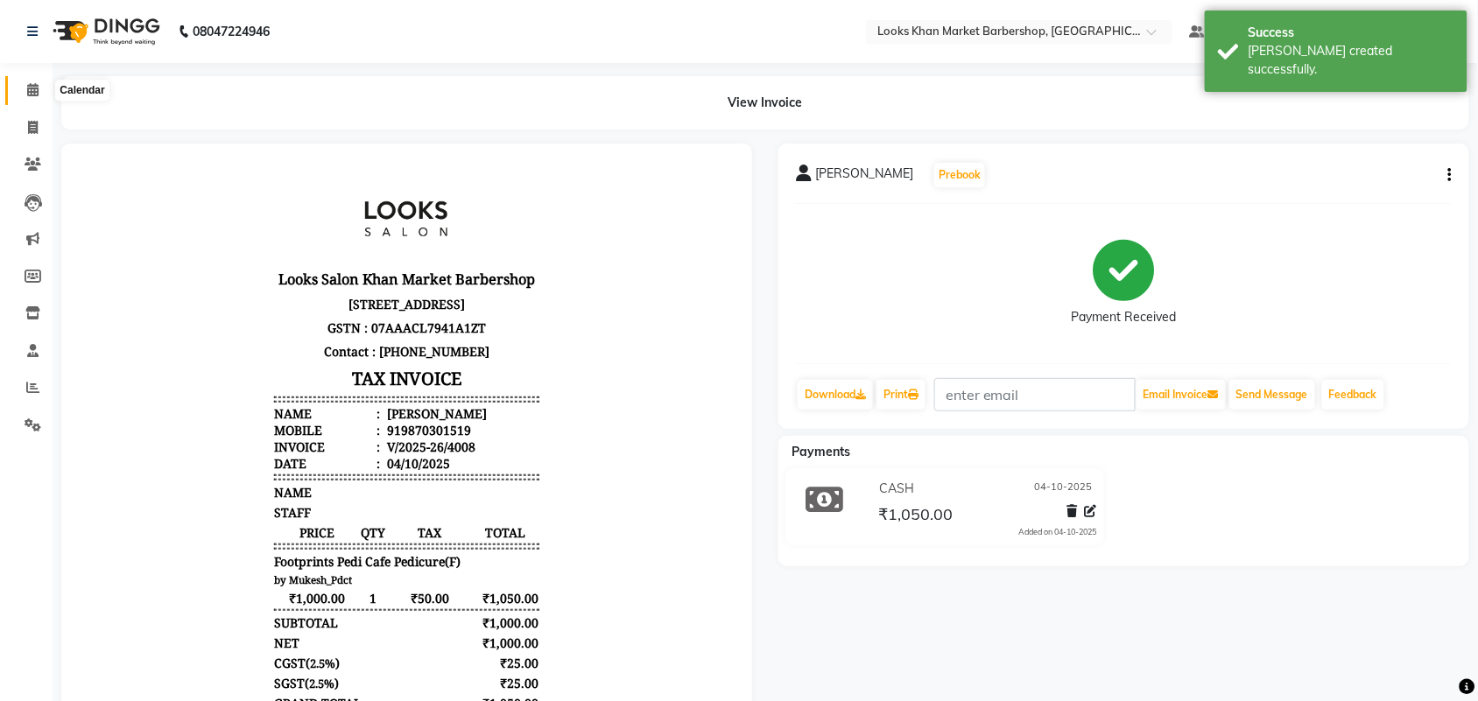
click at [28, 95] on icon at bounding box center [32, 89] width 11 height 13
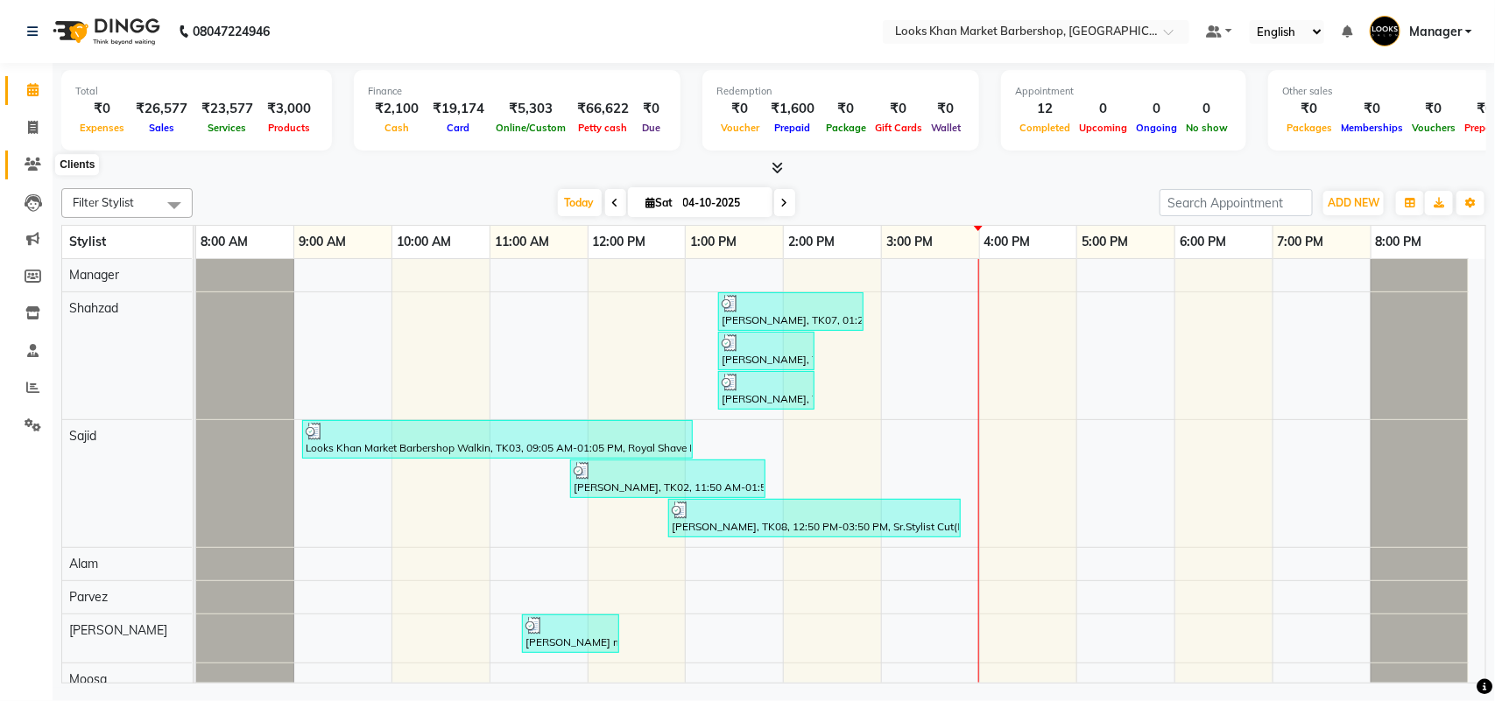
click at [27, 169] on icon at bounding box center [33, 164] width 17 height 13
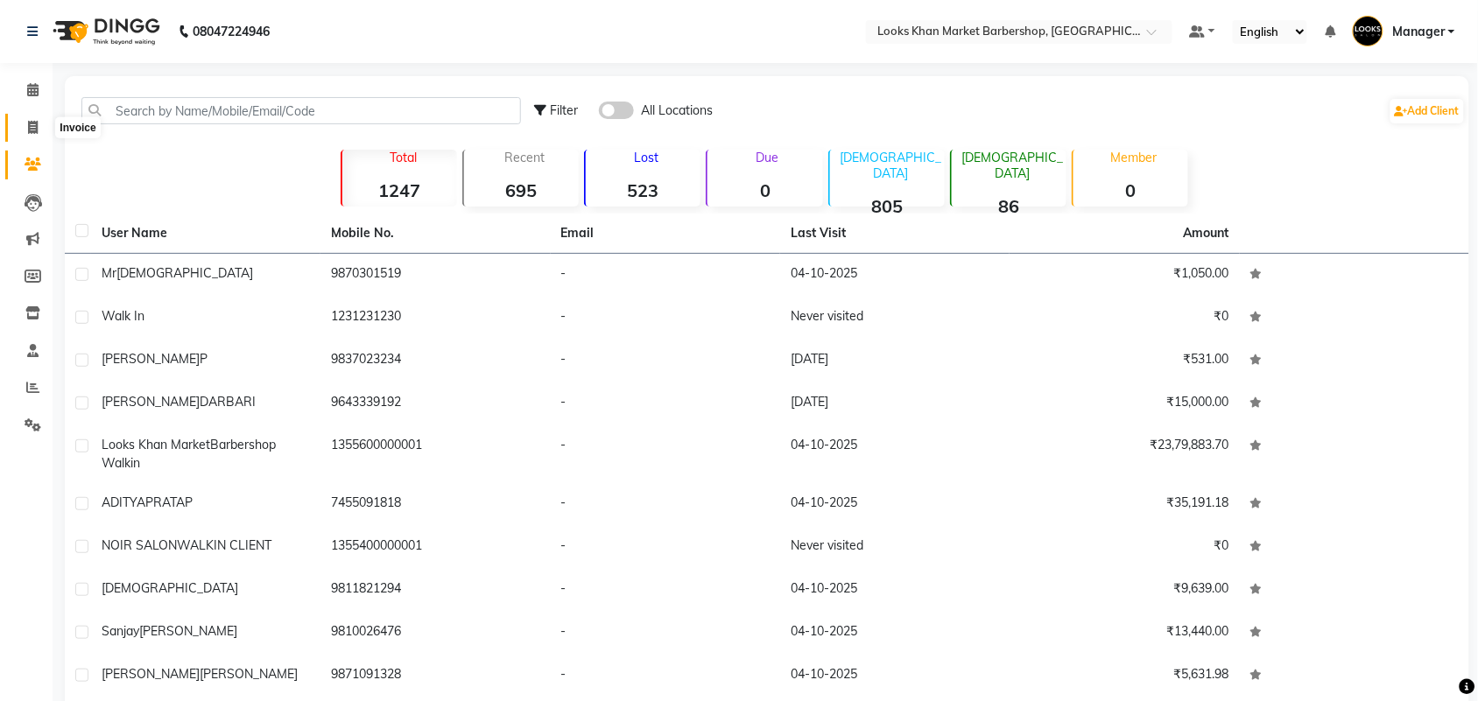
click at [33, 129] on icon at bounding box center [33, 127] width 10 height 13
select select "8030"
select select "service"
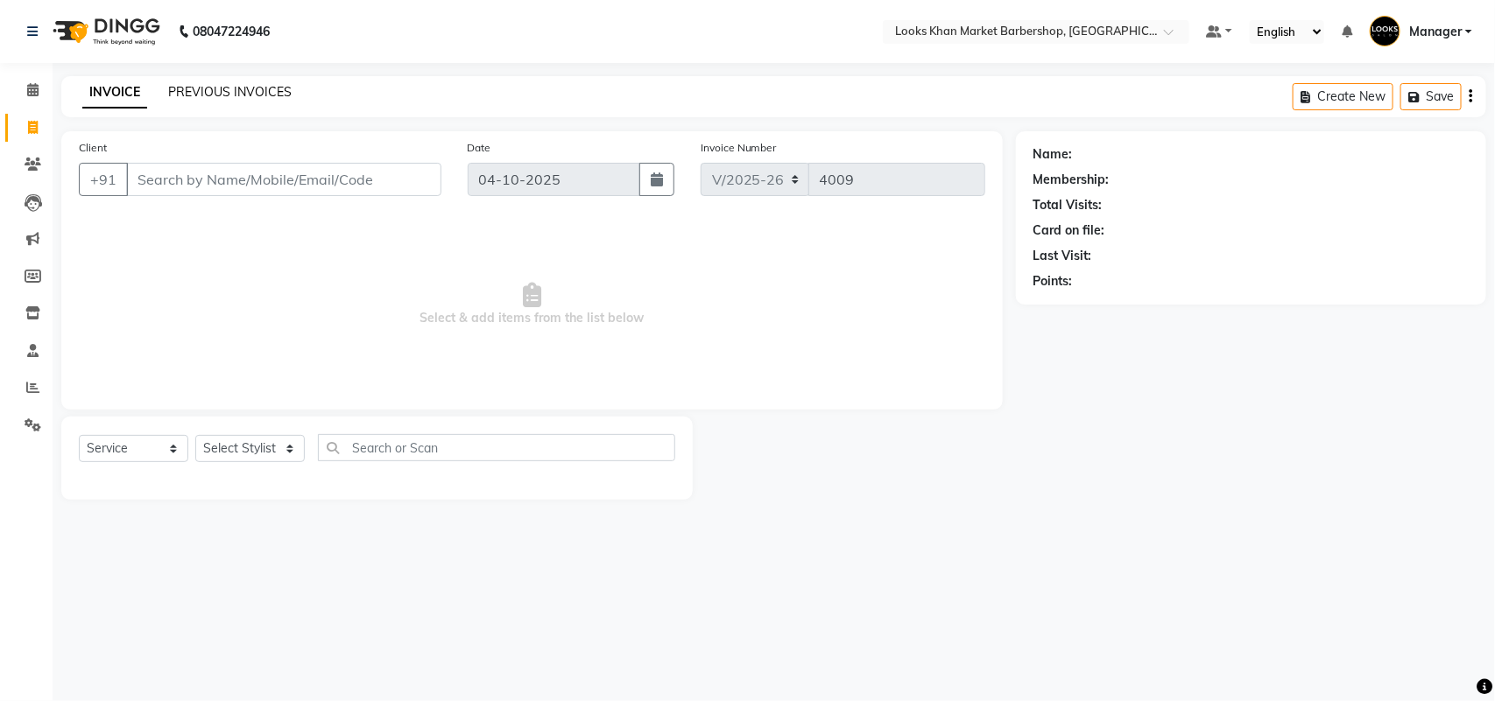
click at [281, 93] on link "PREVIOUS INVOICES" at bounding box center [229, 92] width 123 height 16
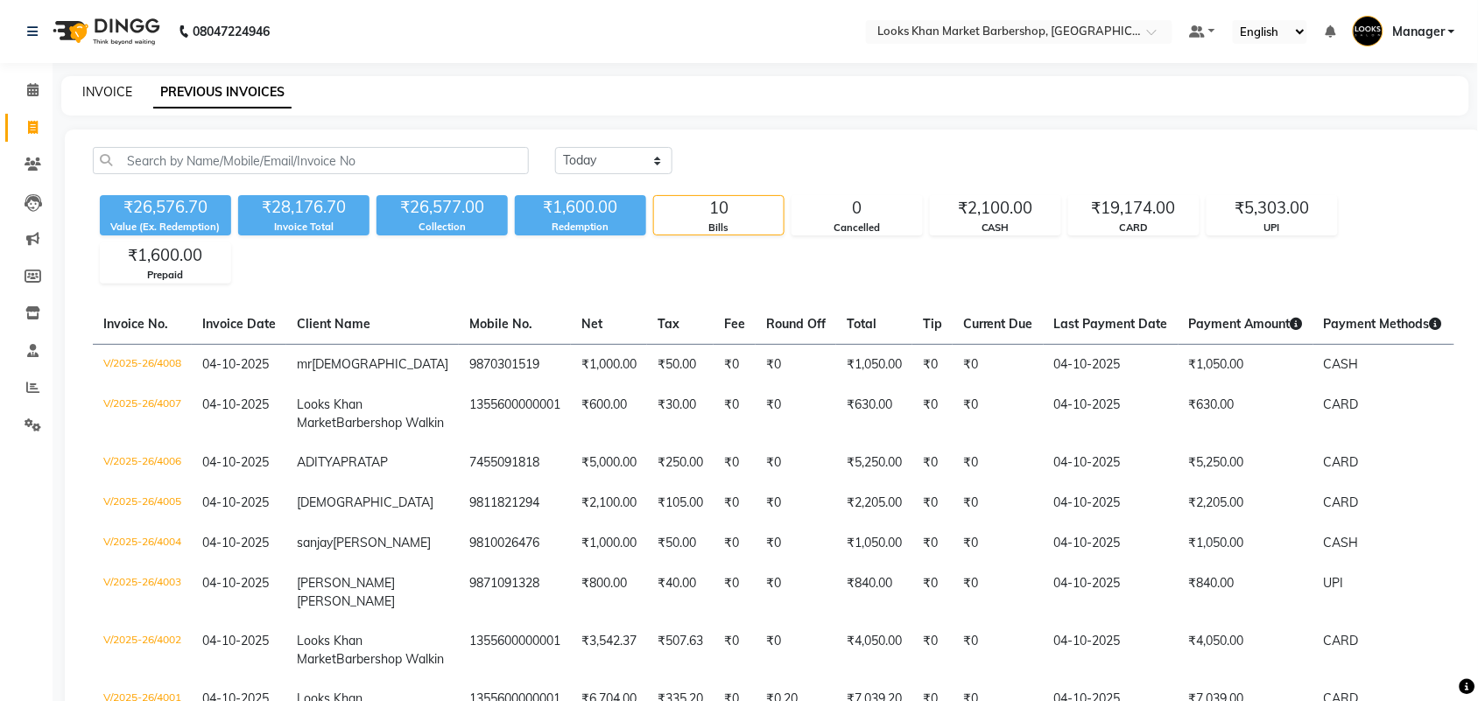
click at [90, 93] on link "INVOICE" at bounding box center [107, 92] width 50 height 16
select select "service"
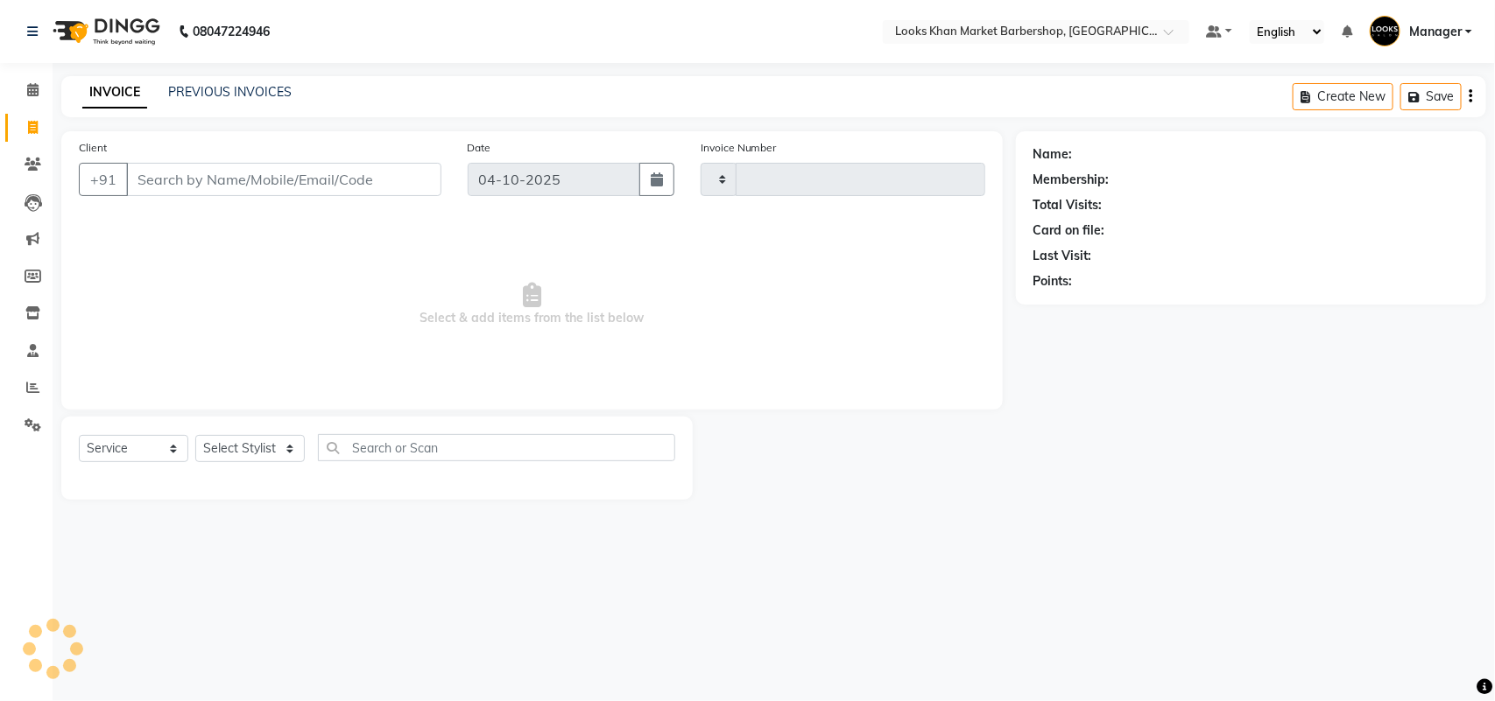
type input "4009"
select select "8030"
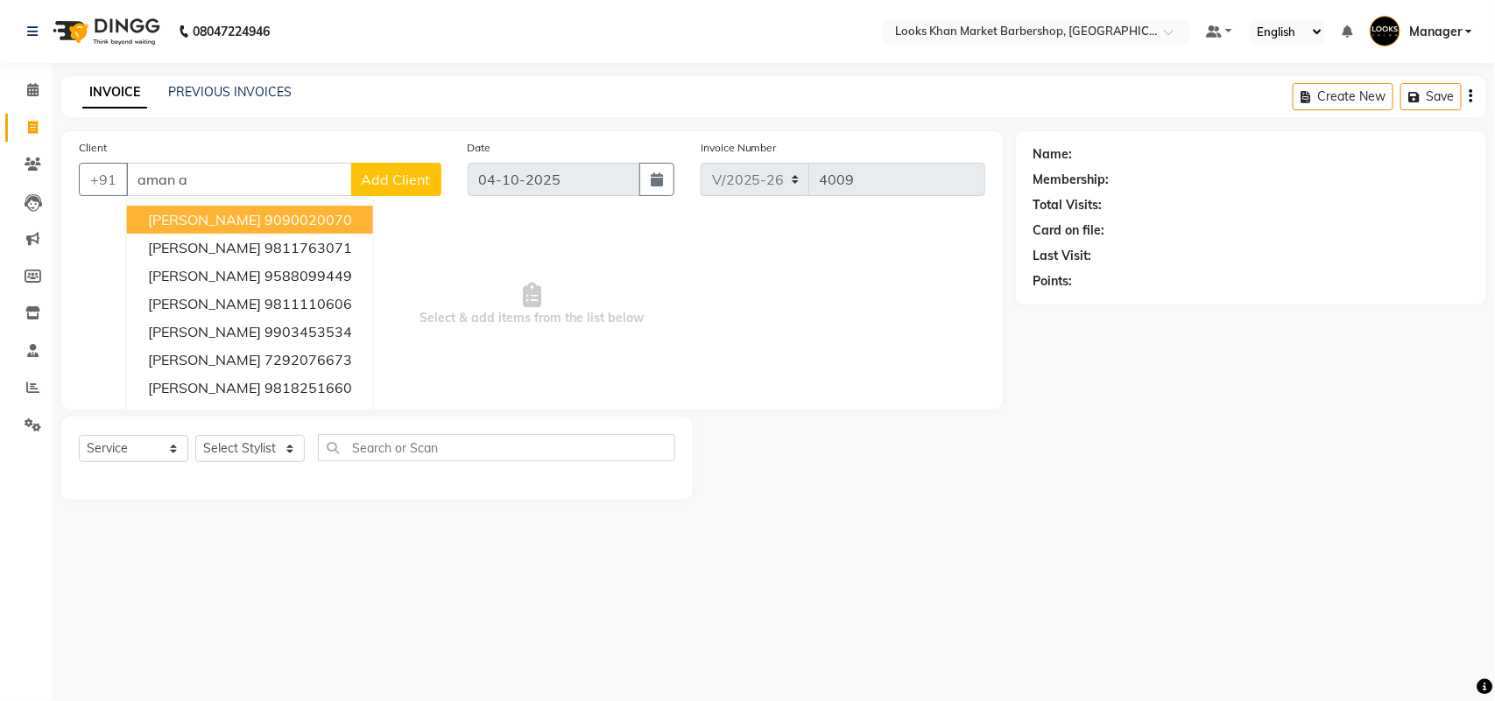
click at [229, 172] on input "aman a" at bounding box center [239, 179] width 226 height 33
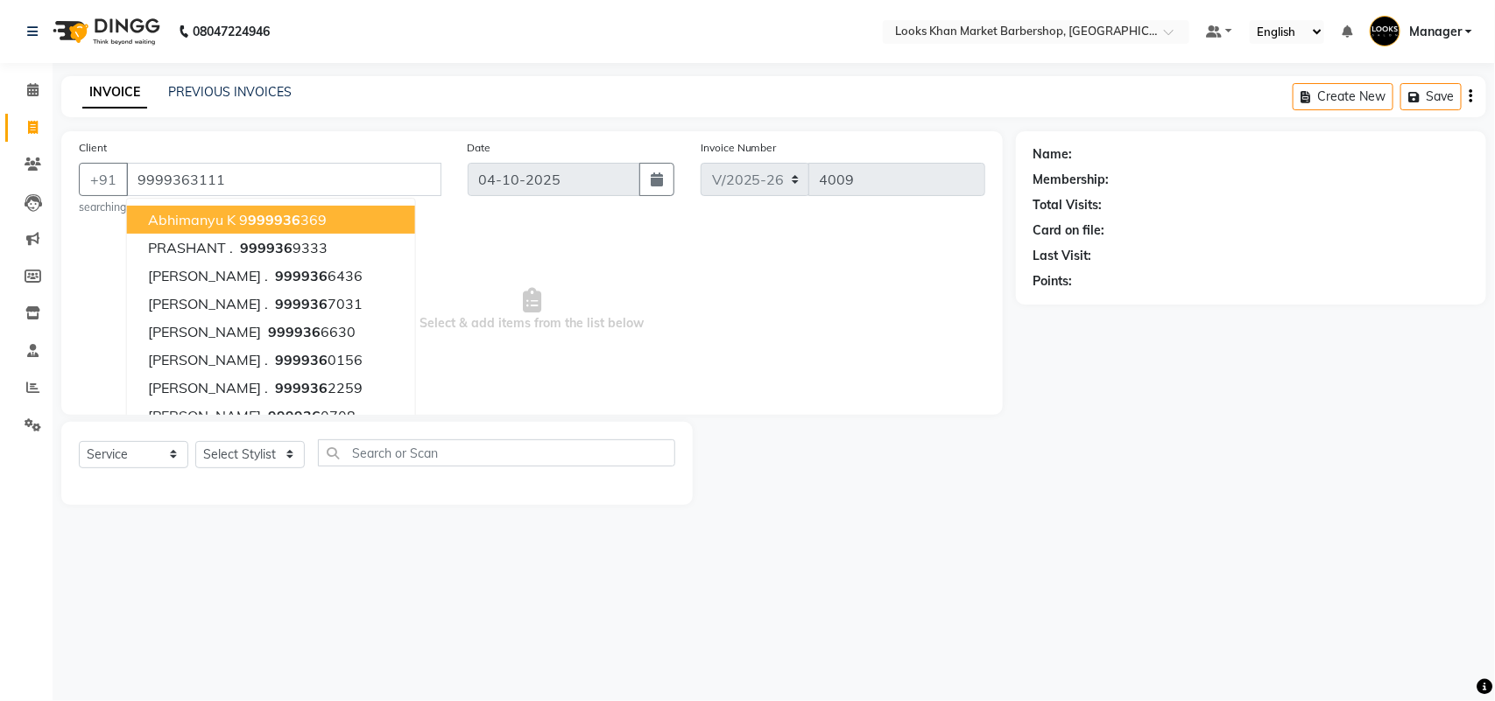
type input "9999363111"
select select "1: Object"
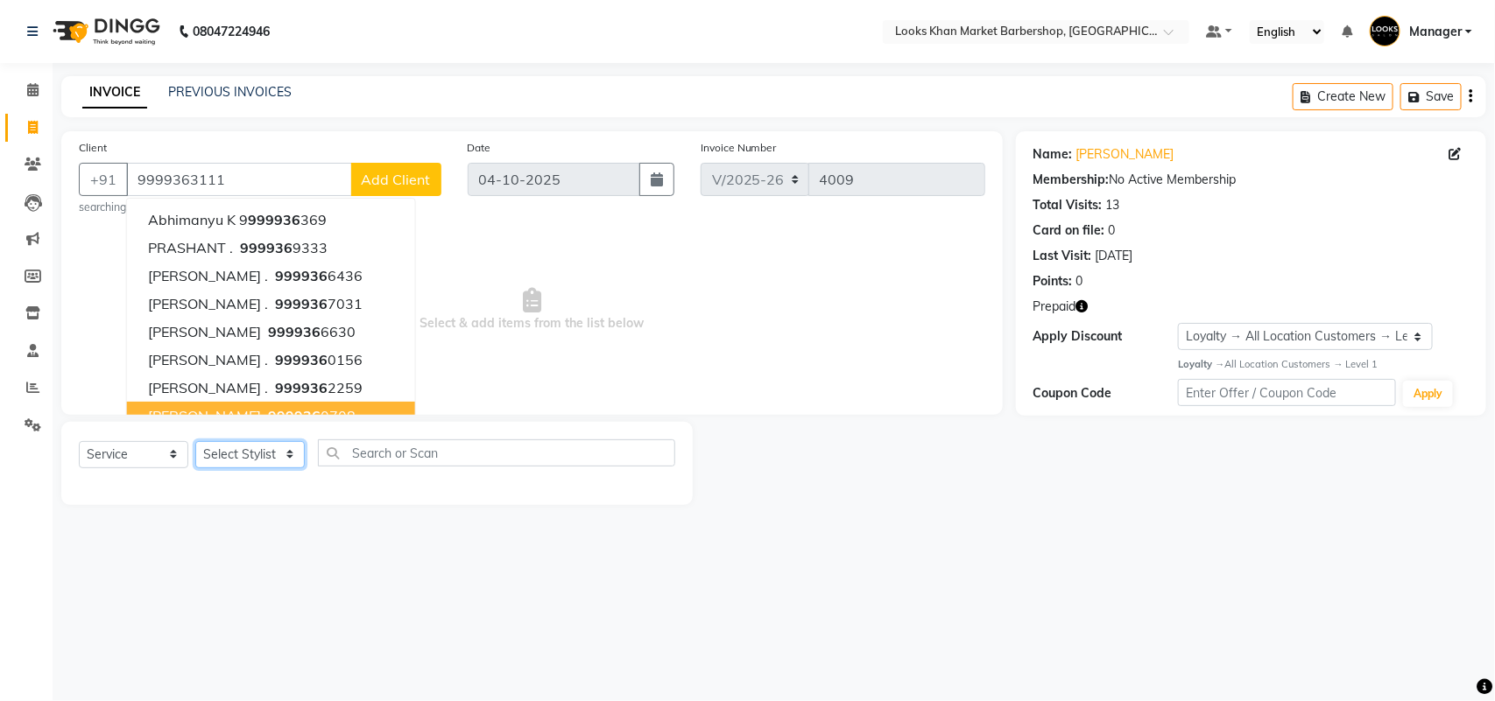
click at [264, 457] on select "Select Stylist Abhishek_pdct Akash_pdct Alam Counter_Sales [PERSON_NAME] [DATE]…" at bounding box center [249, 454] width 109 height 27
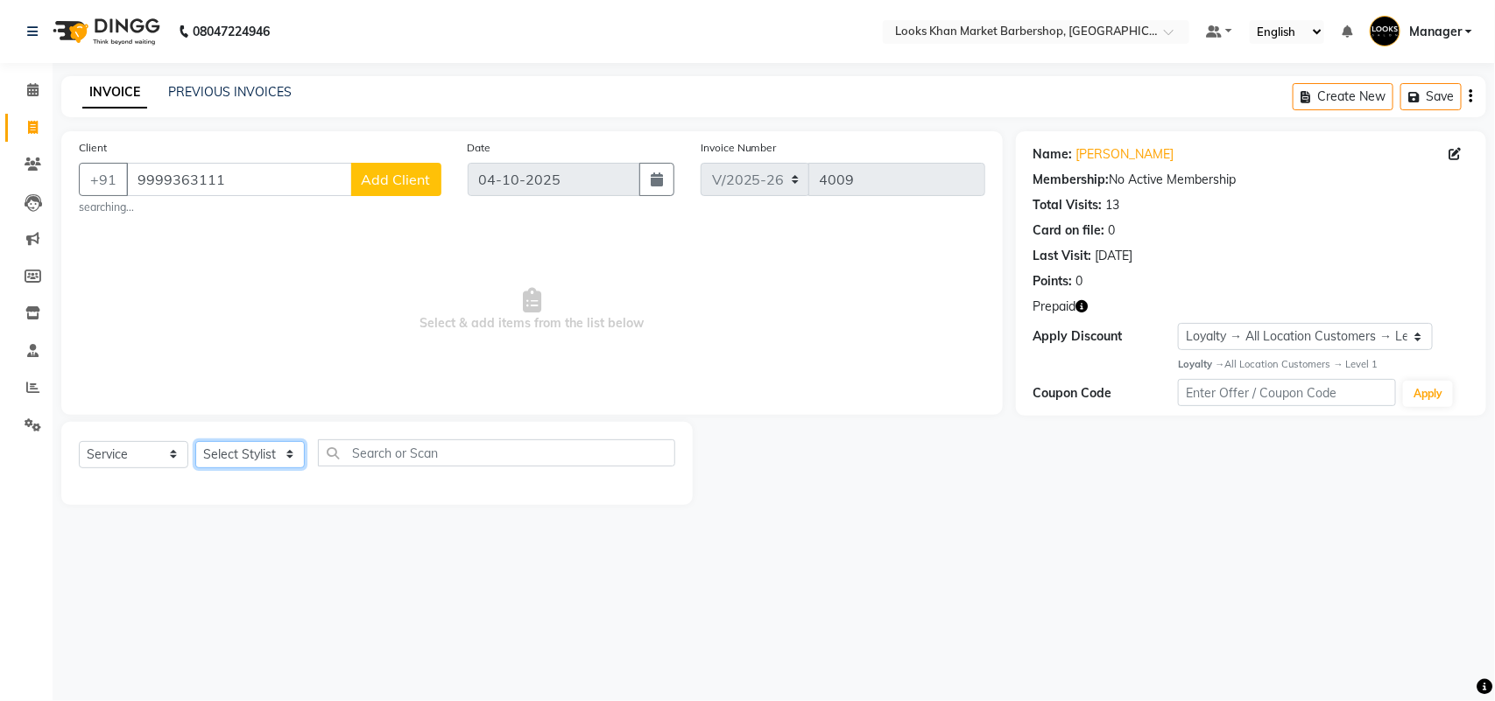
select select "72594"
click at [195, 441] on select "Select Stylist Abhishek_pdct Akash_pdct Alam Counter_Sales [PERSON_NAME] [DATE]…" at bounding box center [249, 454] width 109 height 27
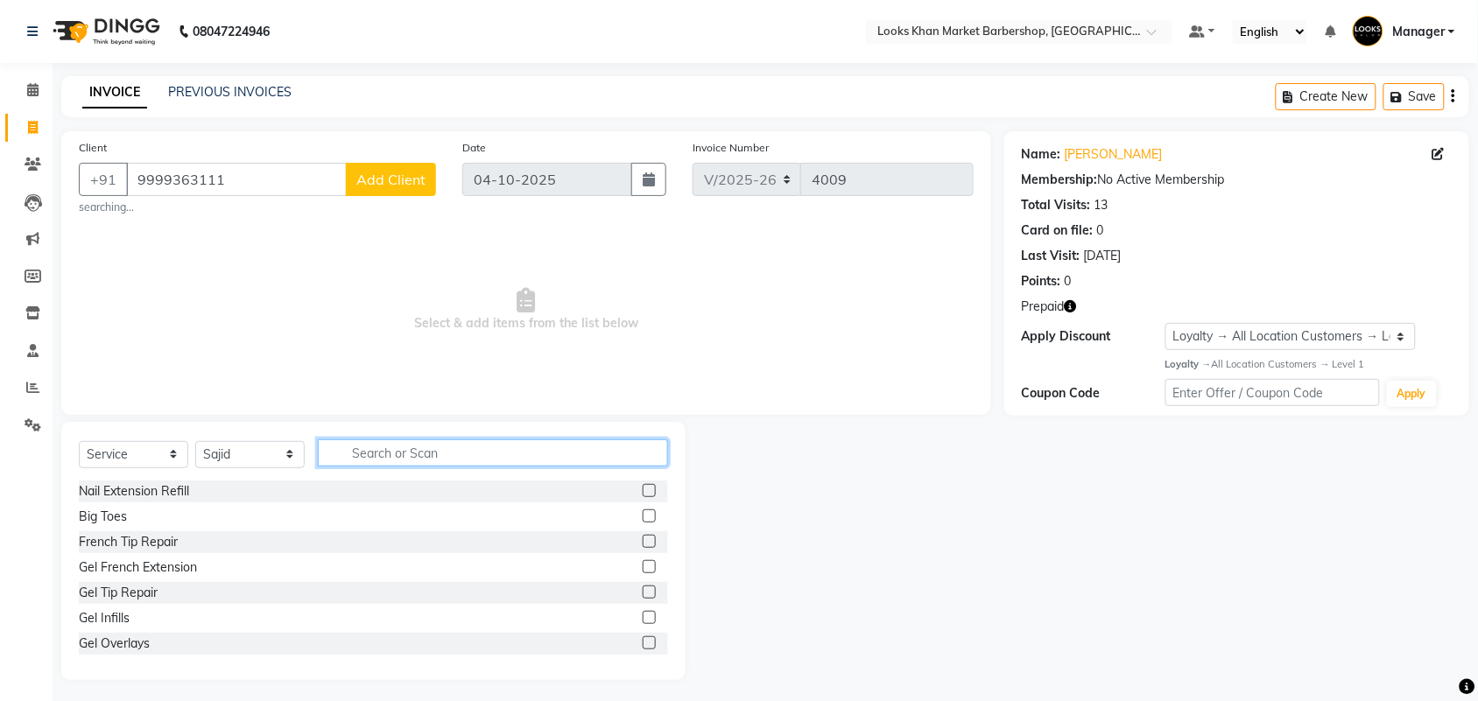
click at [416, 447] on input "text" at bounding box center [493, 453] width 350 height 27
type input "cut"
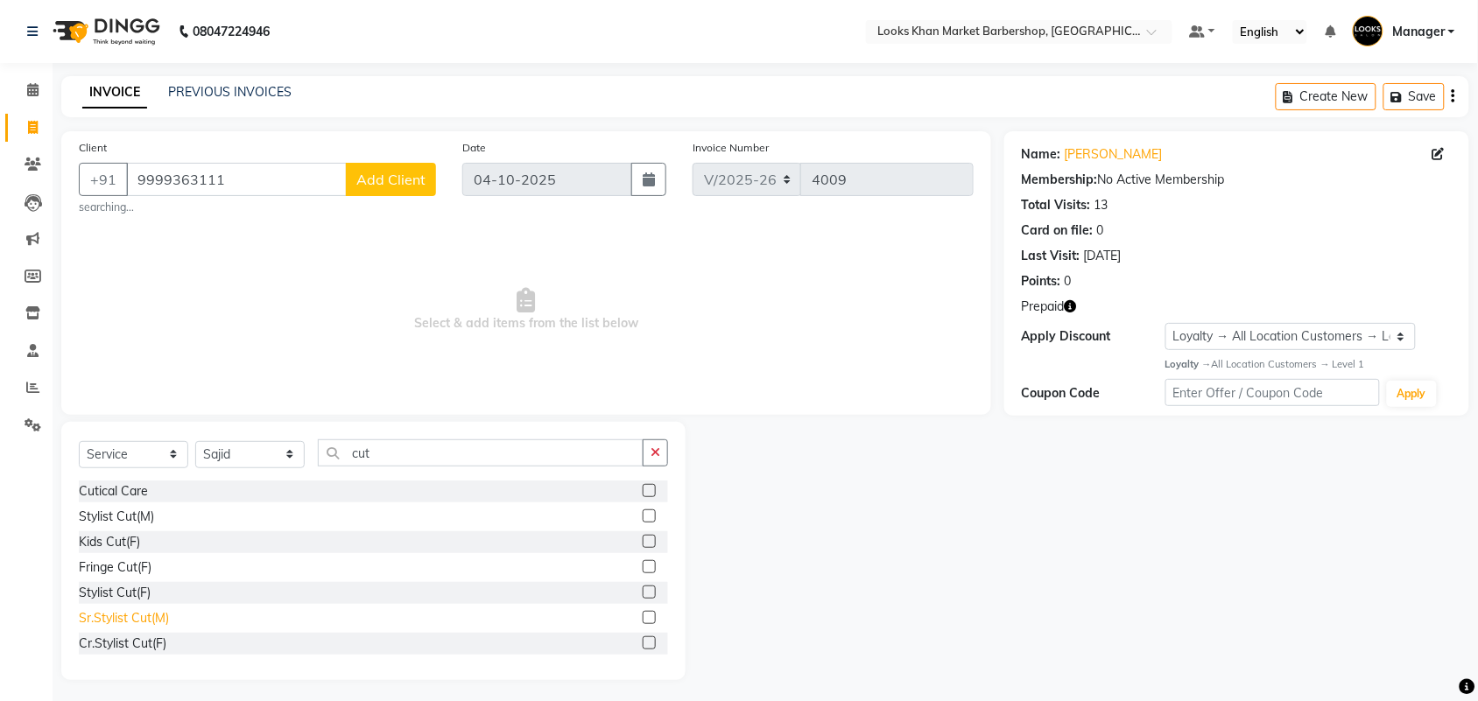
click at [137, 622] on div "Sr.Stylist Cut(M)" at bounding box center [124, 618] width 90 height 18
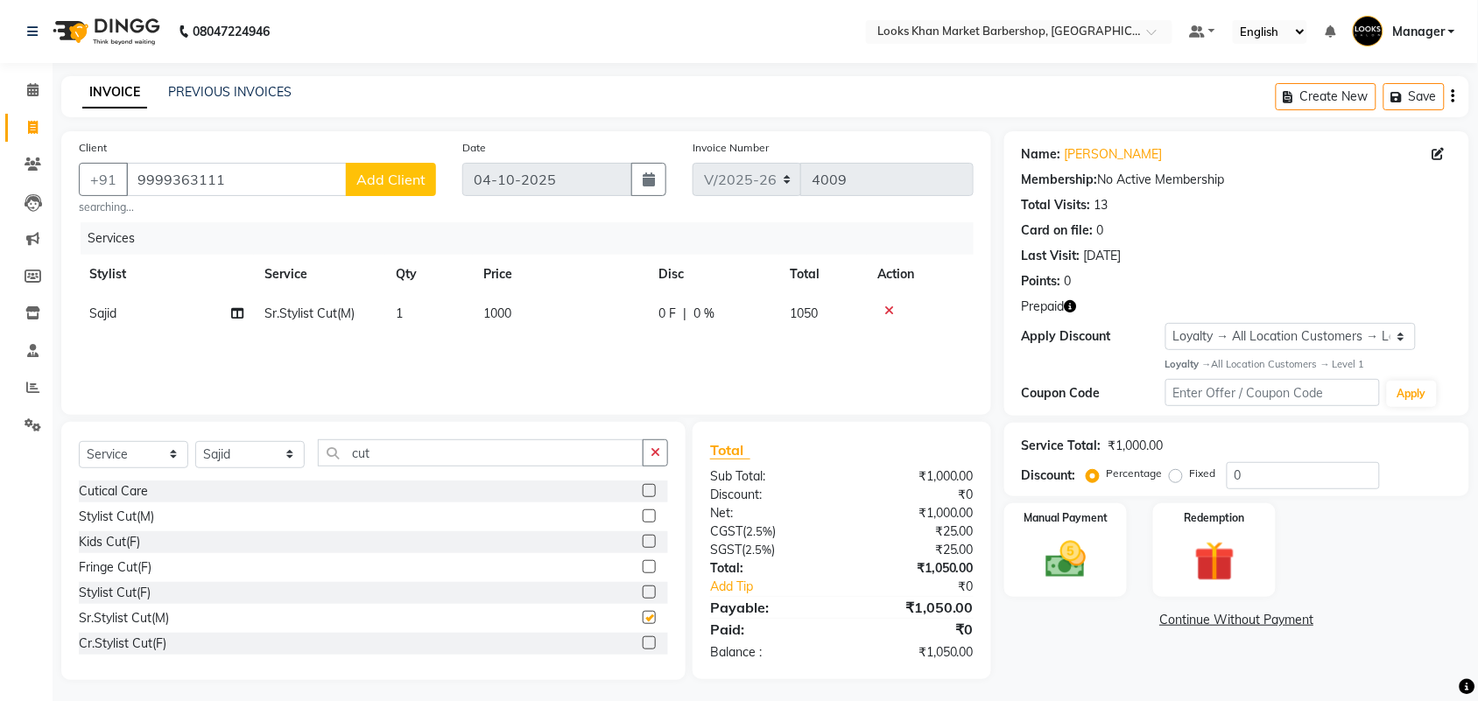
checkbox input "false"
click at [433, 447] on input "cut" at bounding box center [481, 453] width 326 height 27
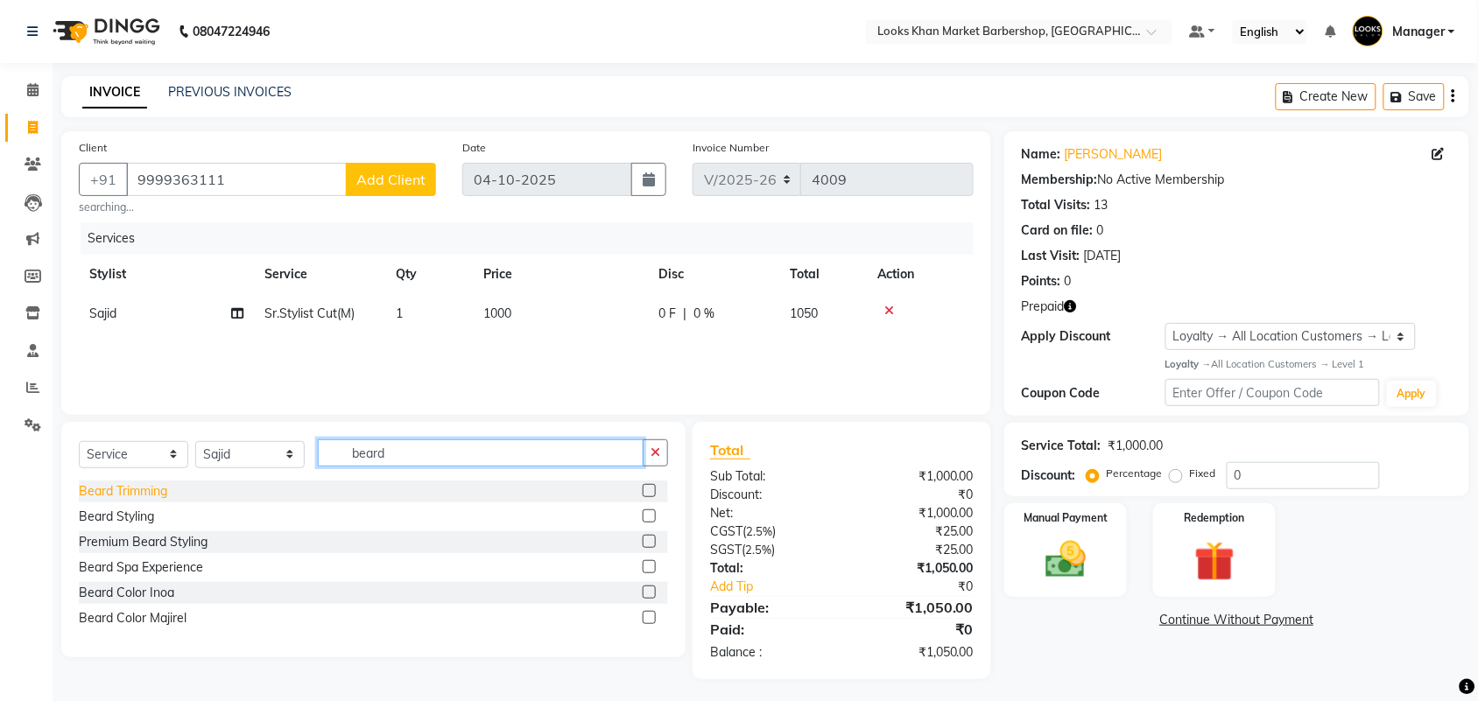
type input "beard"
click at [150, 489] on div "Beard Trimming" at bounding box center [123, 492] width 88 height 18
checkbox input "false"
click at [439, 449] on input "beard" at bounding box center [481, 453] width 326 height 27
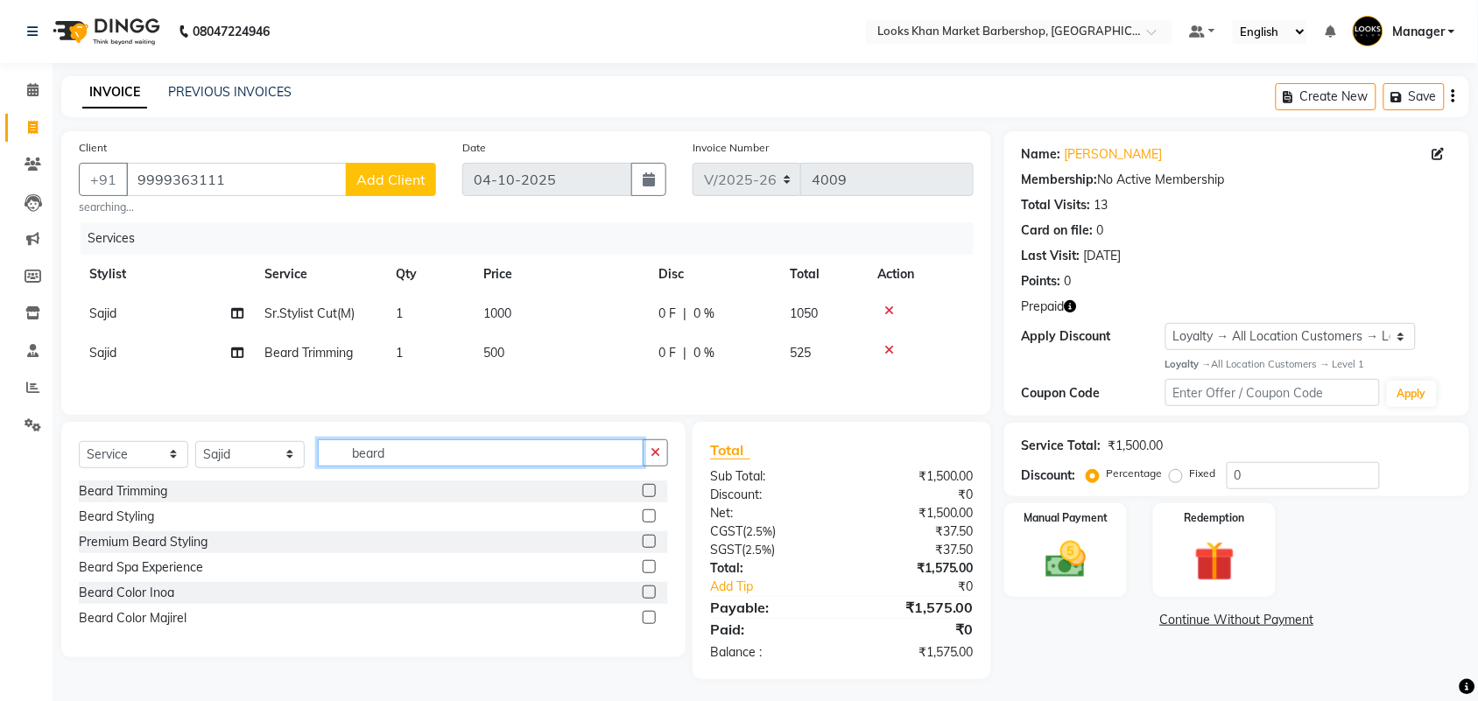
click at [439, 449] on input "beard" at bounding box center [481, 453] width 326 height 27
type input "g"
type input "fil"
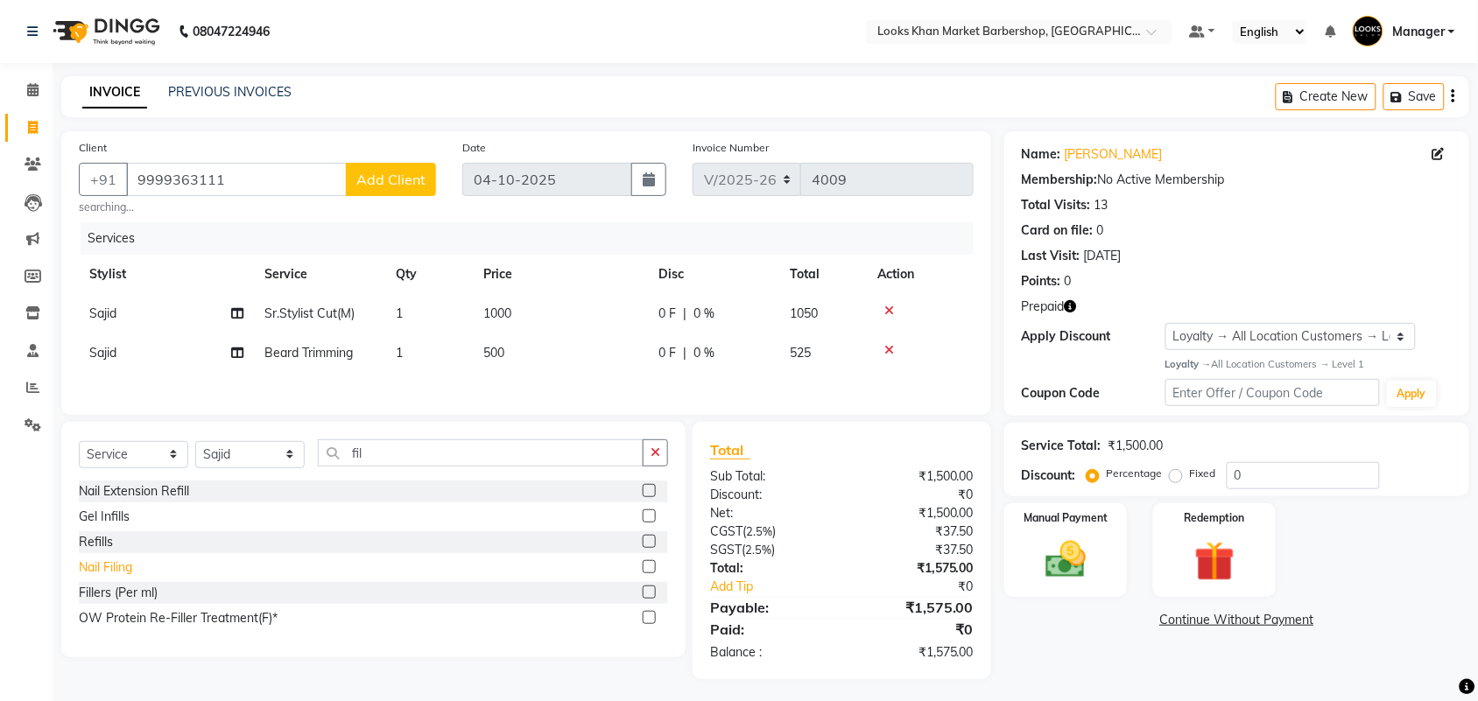
click at [109, 577] on div "Nail Filing" at bounding box center [105, 568] width 53 height 18
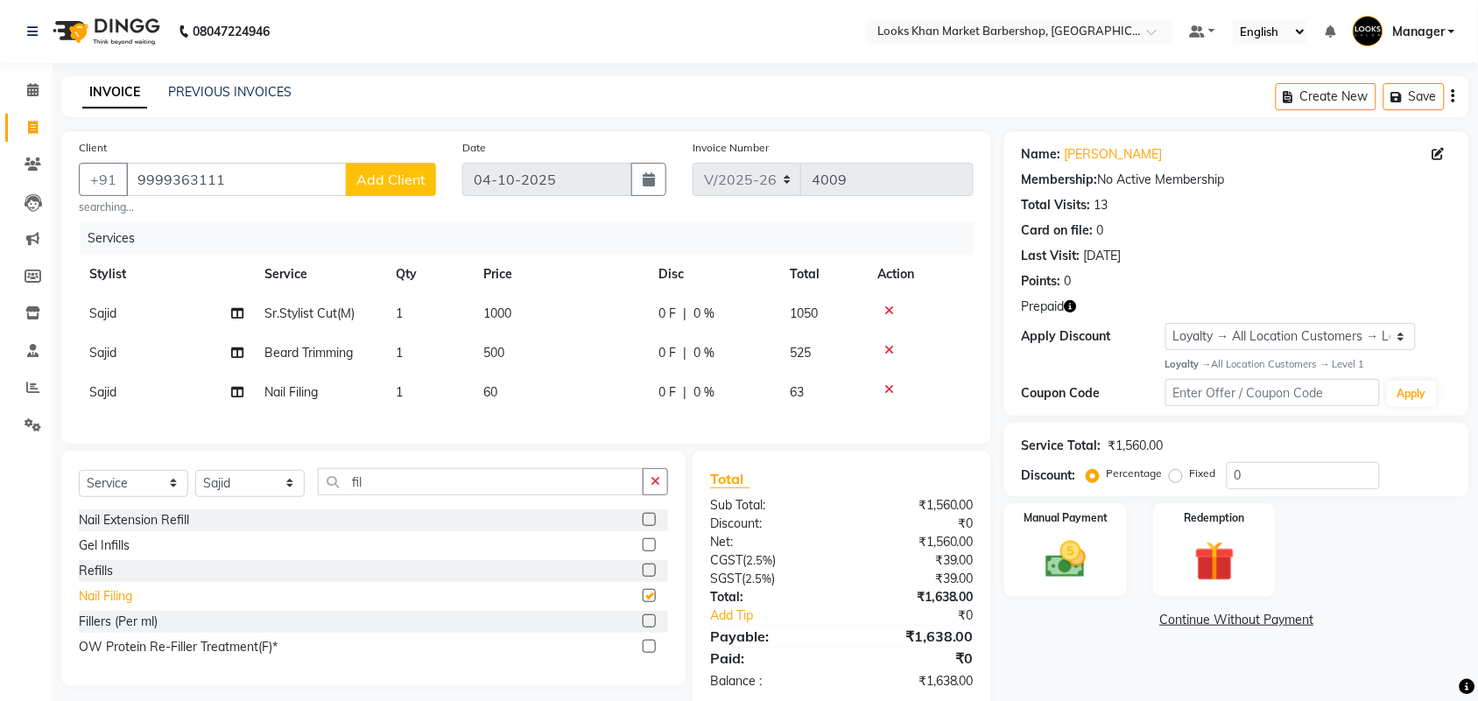
checkbox input "false"
click at [504, 396] on td "60" at bounding box center [560, 392] width 175 height 39
select select "72594"
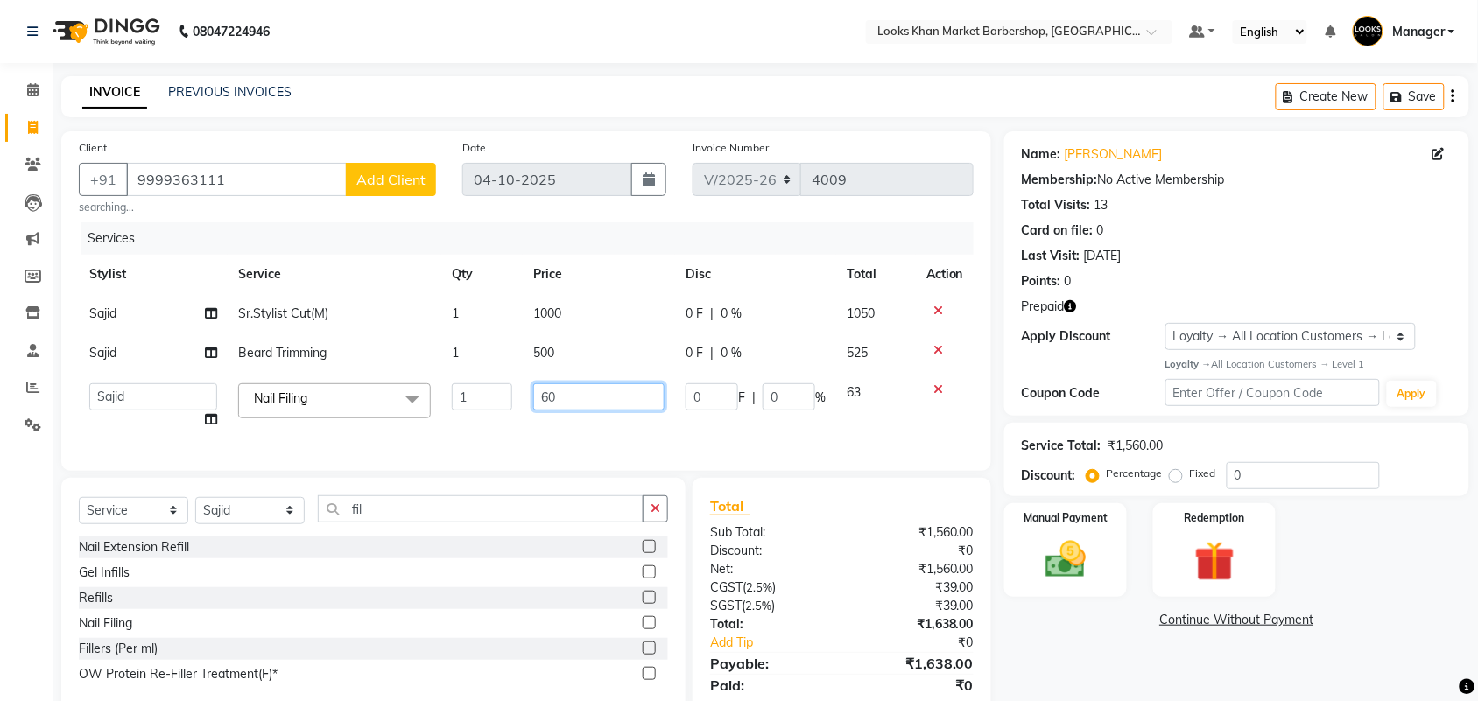
click at [544, 395] on input "60" at bounding box center [598, 397] width 131 height 27
type input "300"
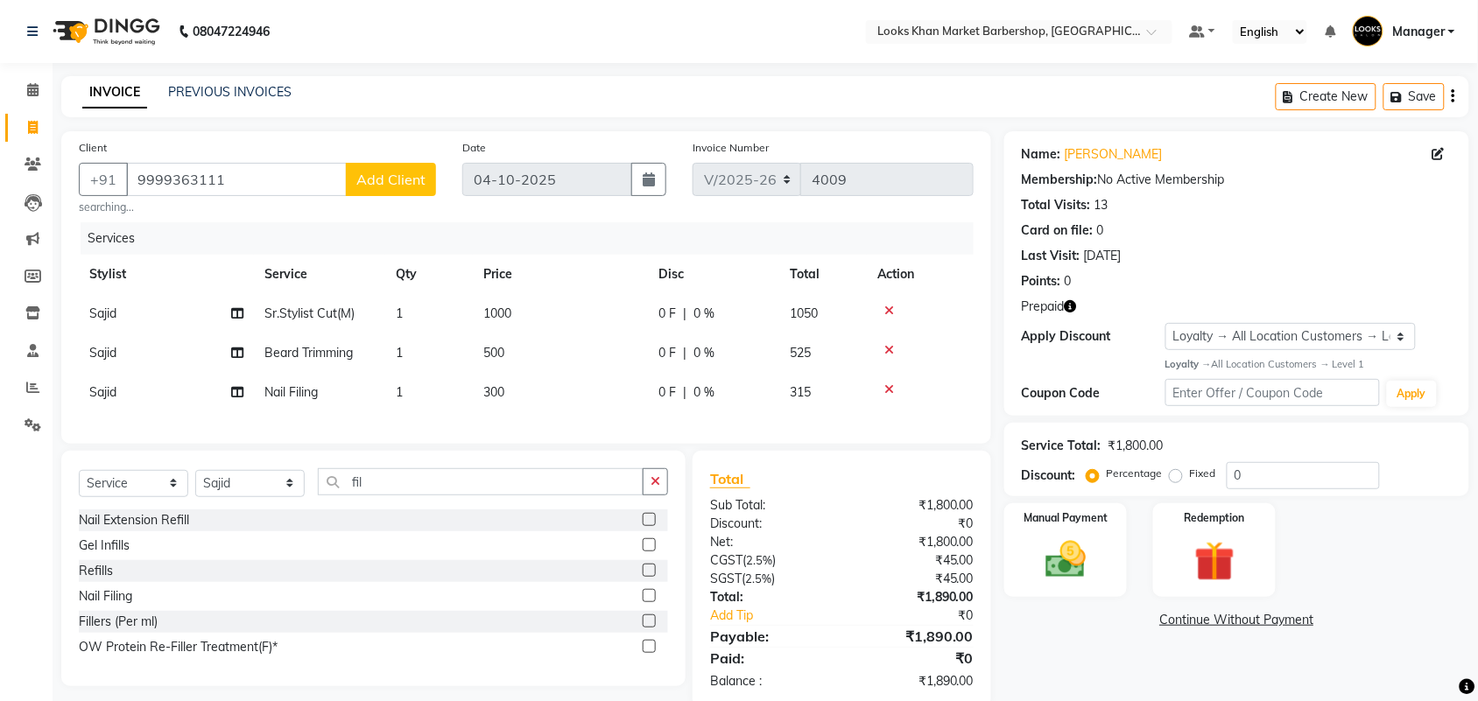
click at [561, 356] on td "500" at bounding box center [560, 353] width 175 height 39
select select "72594"
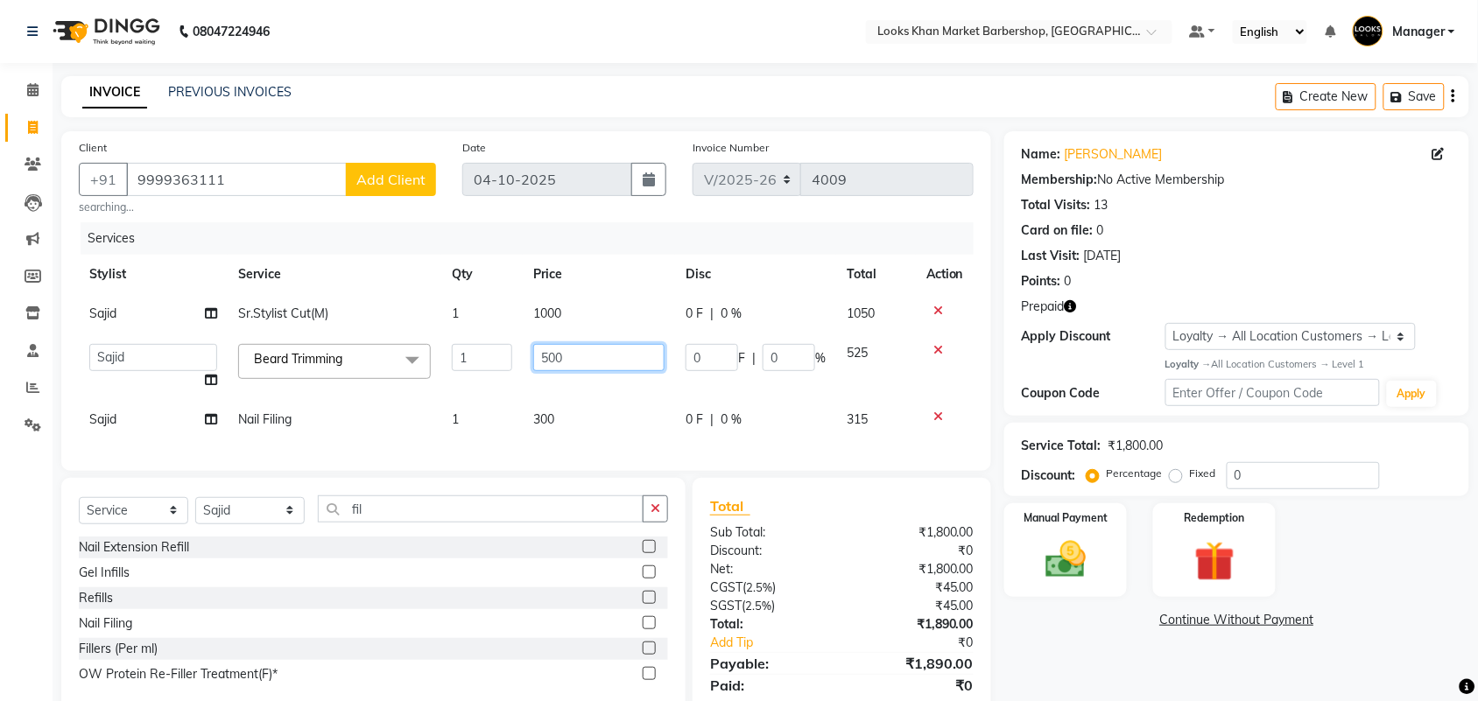
click at [561, 356] on input "500" at bounding box center [598, 357] width 131 height 27
type input "600"
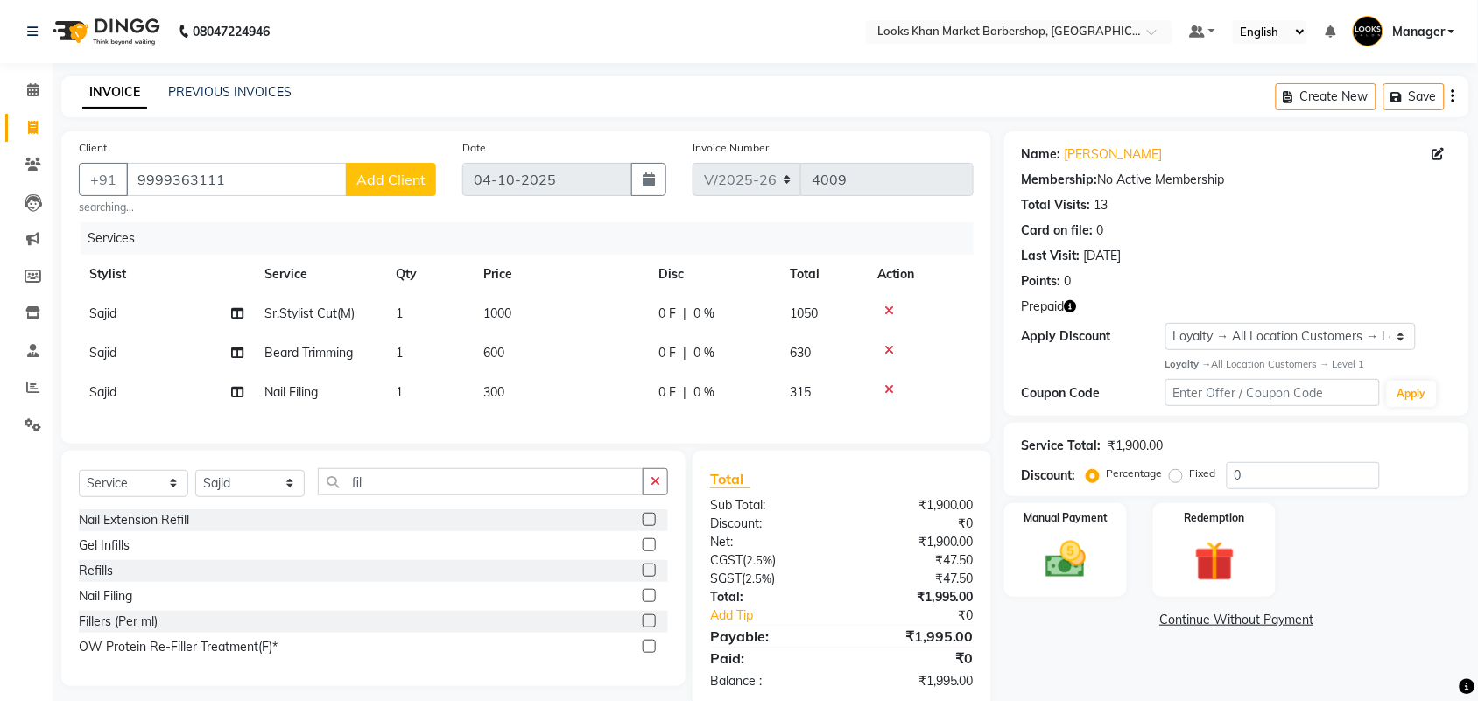
click at [571, 313] on td "1000" at bounding box center [560, 313] width 175 height 39
select select "72594"
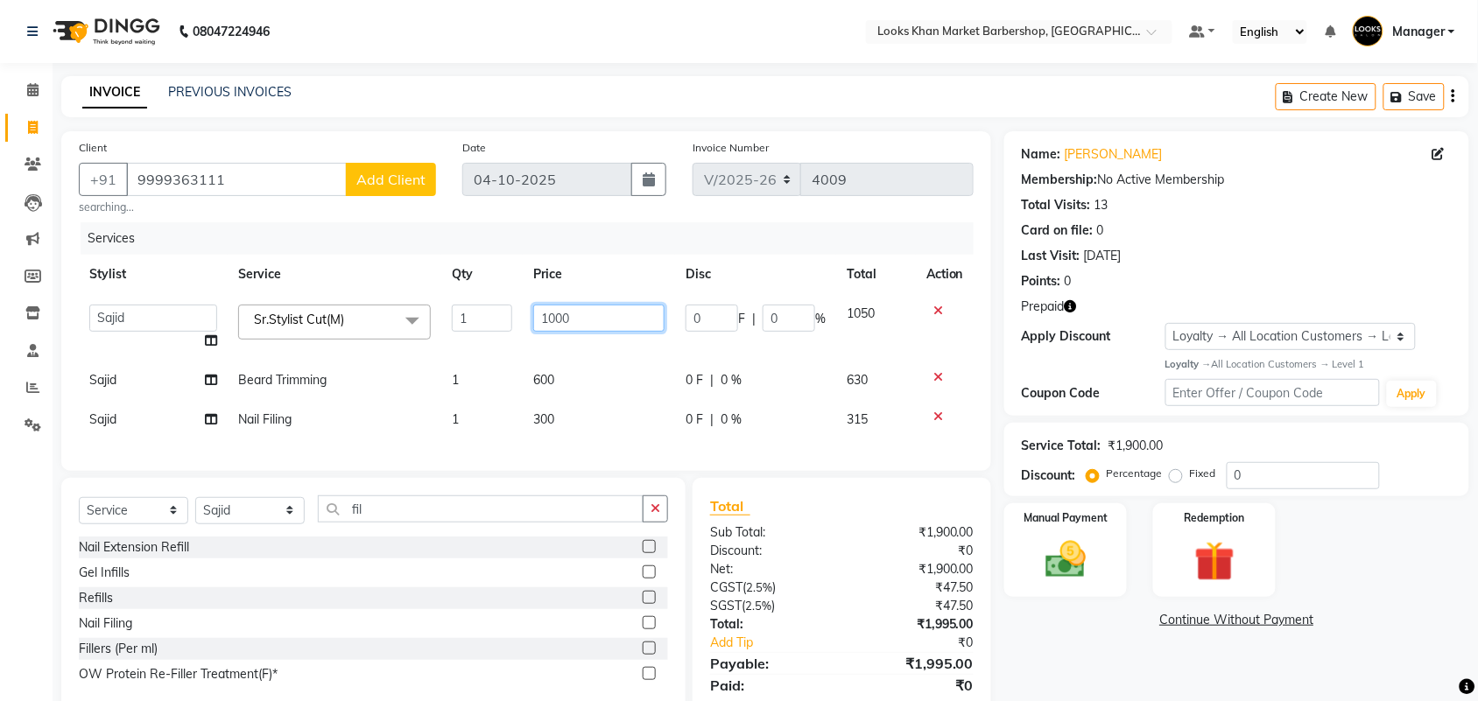
click at [571, 313] on input "1000" at bounding box center [598, 318] width 131 height 27
type input "1500"
click at [1101, 547] on div "Manual Payment" at bounding box center [1066, 551] width 128 height 98
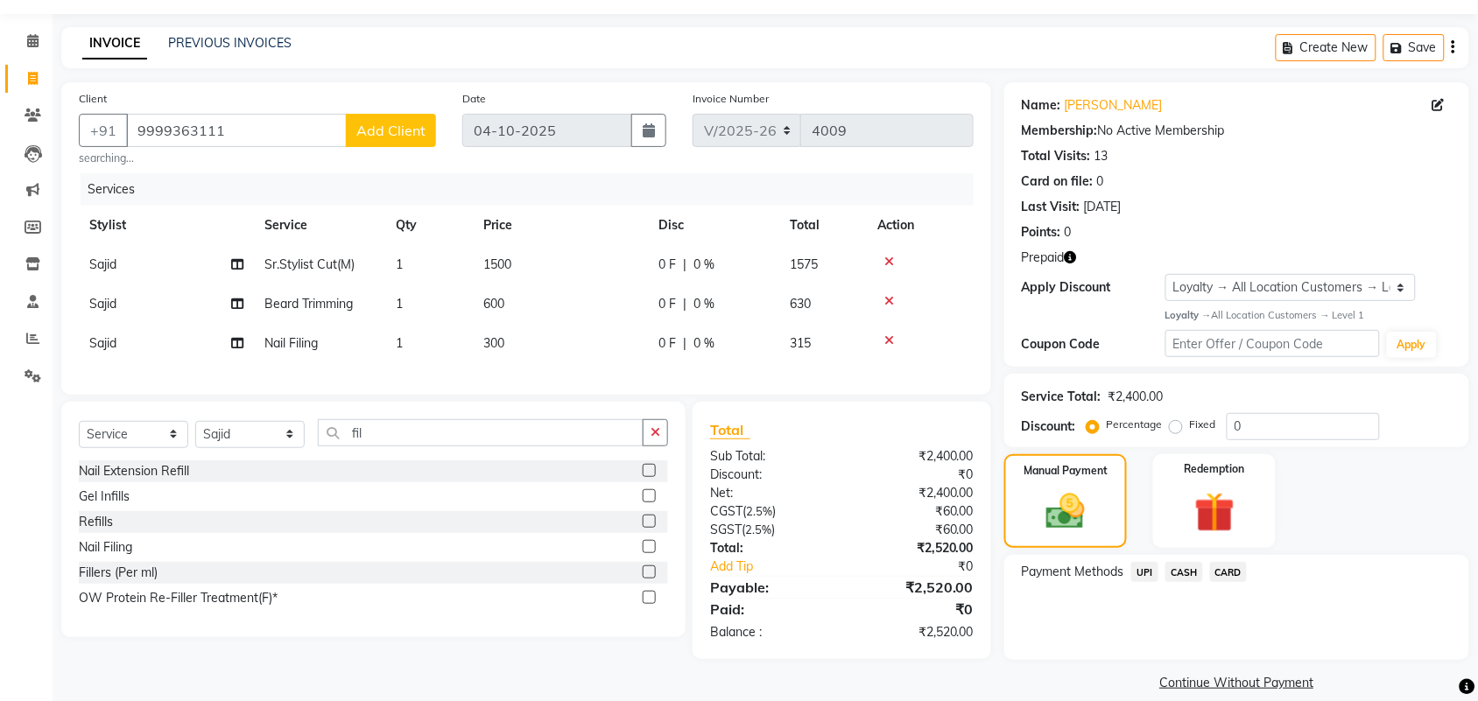
scroll to position [70, 0]
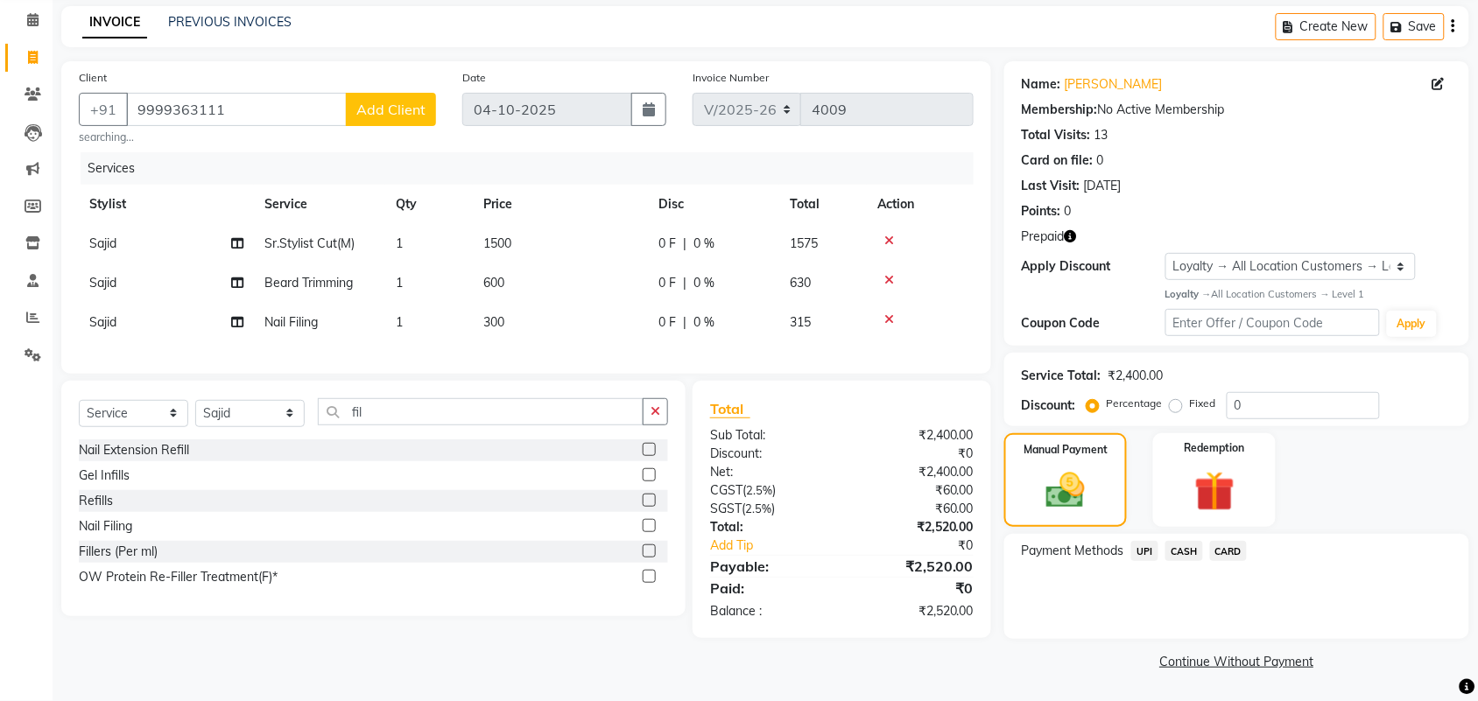
click at [1067, 233] on icon "button" at bounding box center [1071, 236] width 12 height 12
click at [1206, 482] on img at bounding box center [1214, 492] width 68 height 53
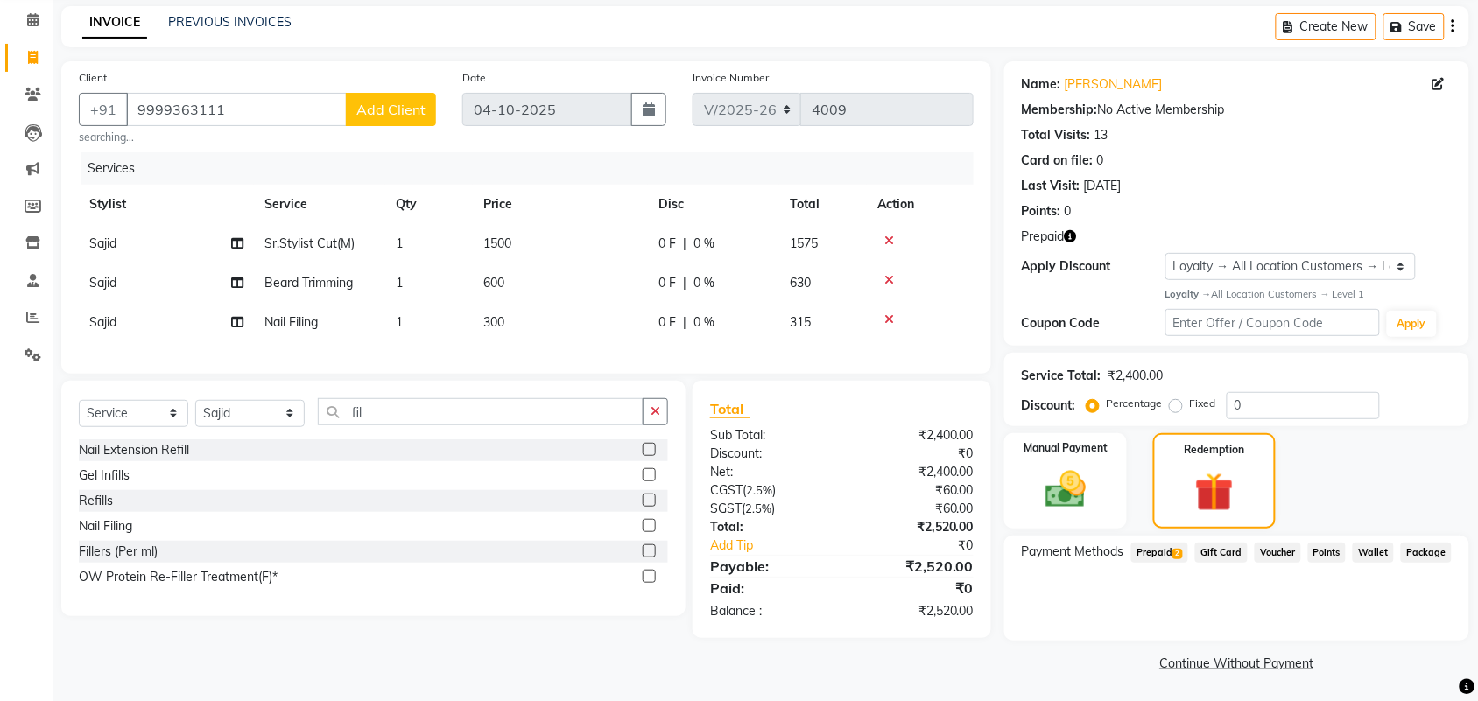
click at [1070, 237] on icon "button" at bounding box center [1071, 236] width 12 height 12
click at [1160, 550] on span "Prepaid 2" at bounding box center [1159, 553] width 57 height 20
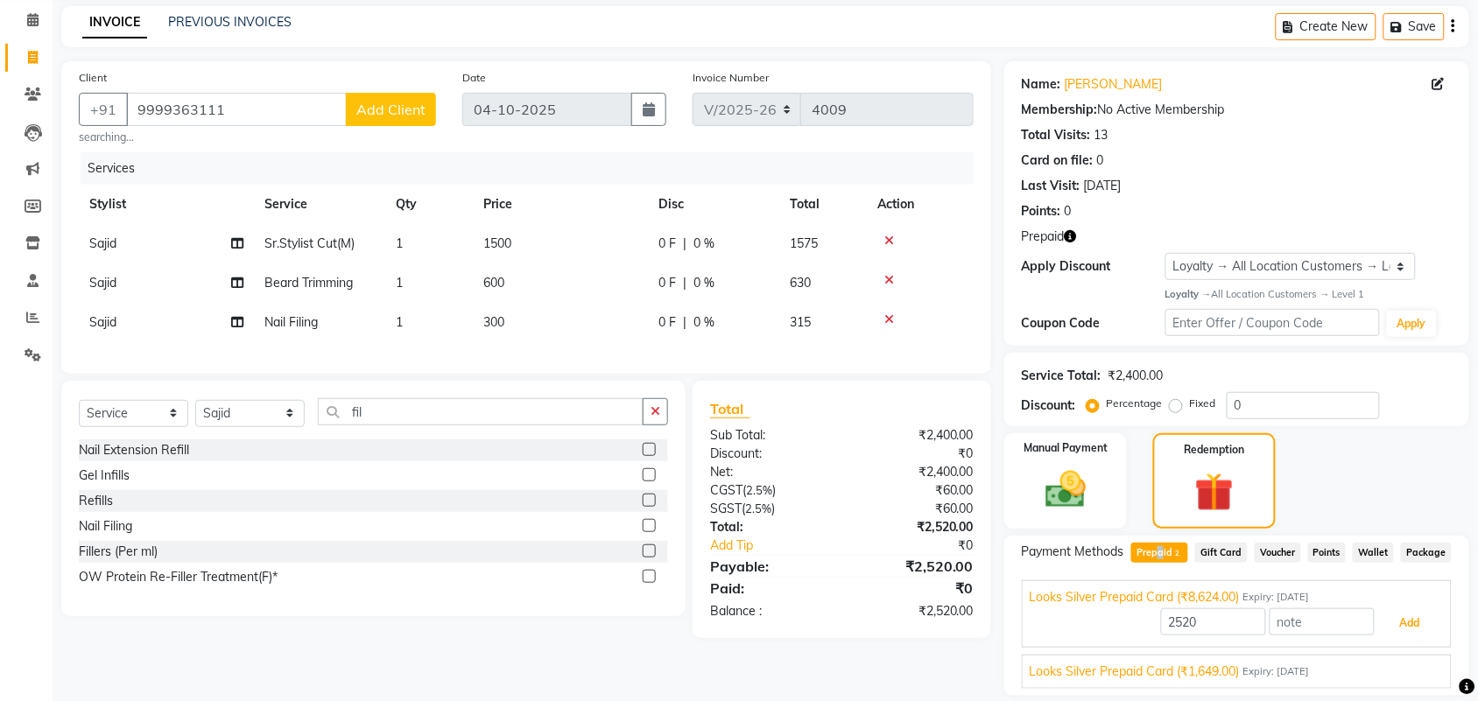
click at [1399, 624] on button "Add" at bounding box center [1410, 624] width 64 height 30
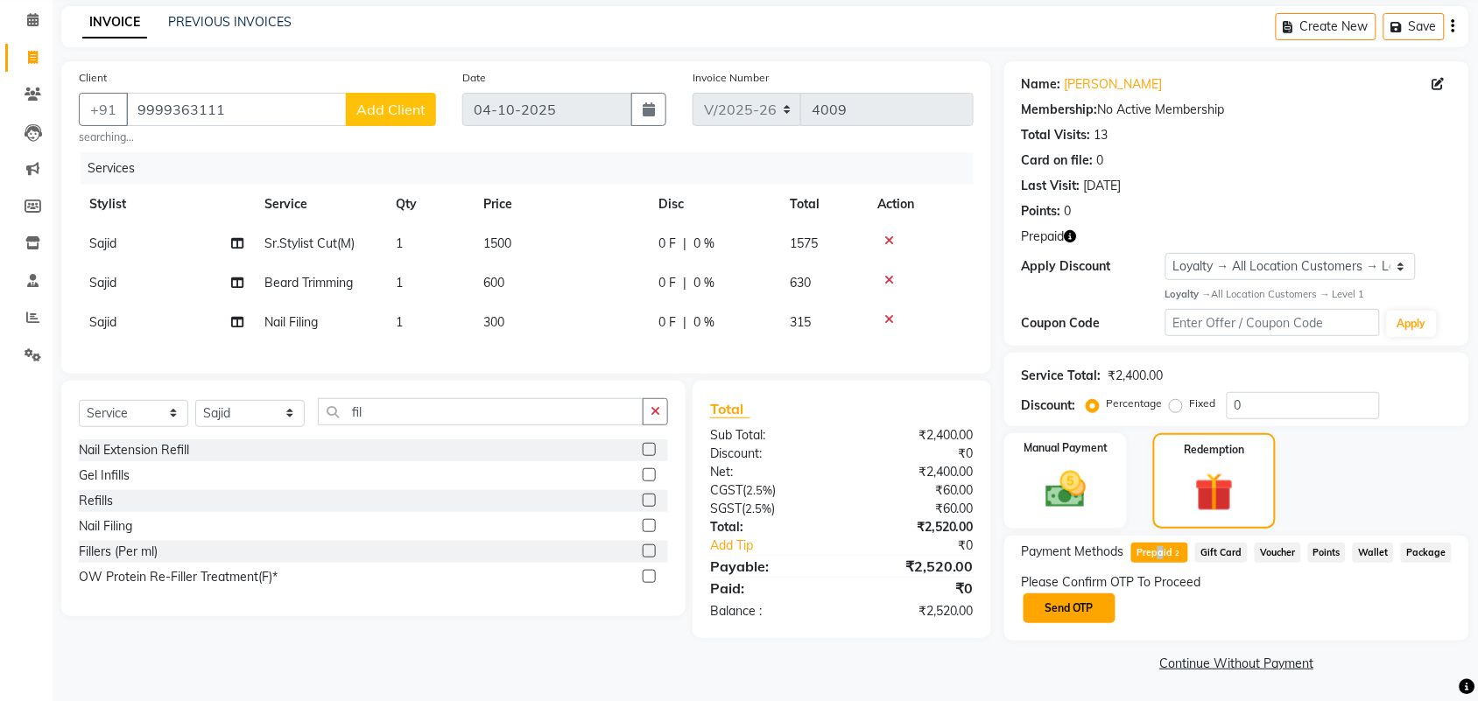
click at [1113, 613] on button "Send OTP" at bounding box center [1070, 609] width 92 height 30
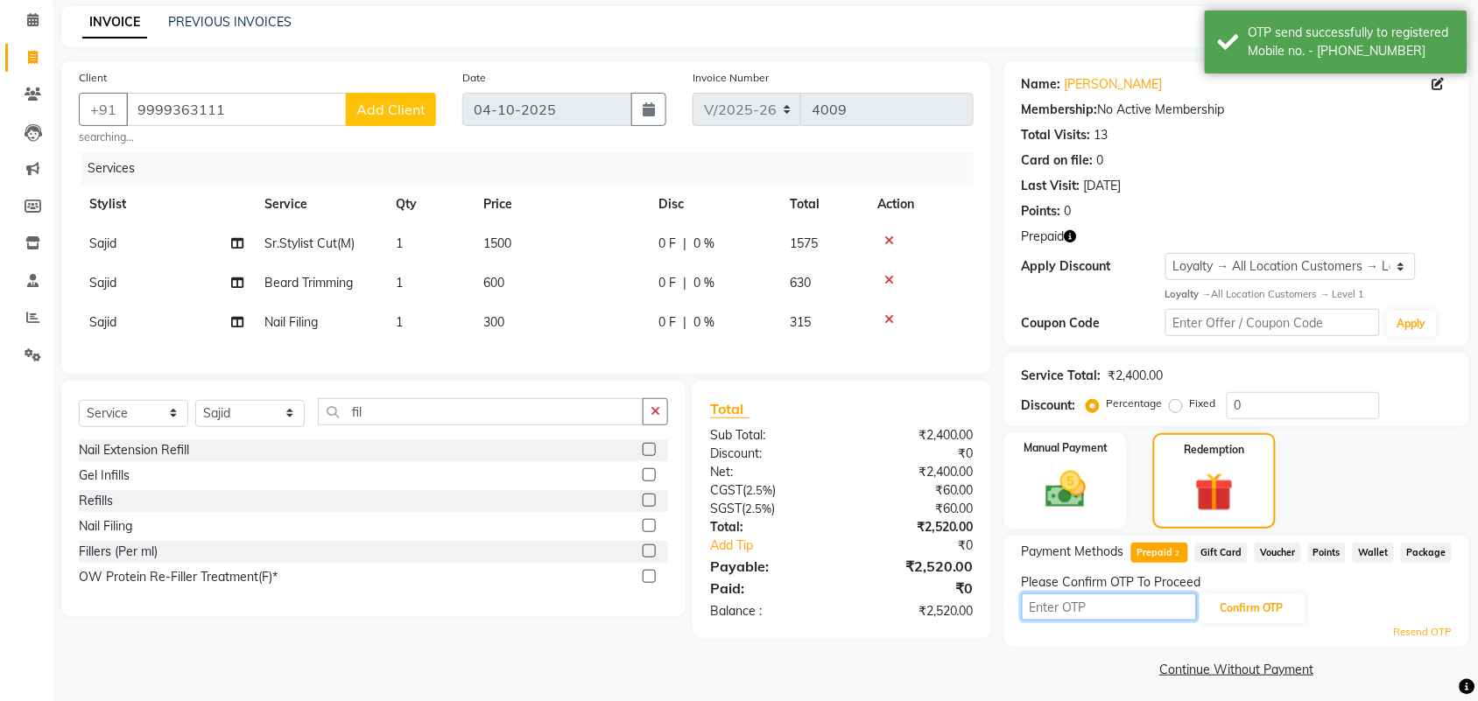
click at [1113, 613] on input "text" at bounding box center [1109, 607] width 175 height 27
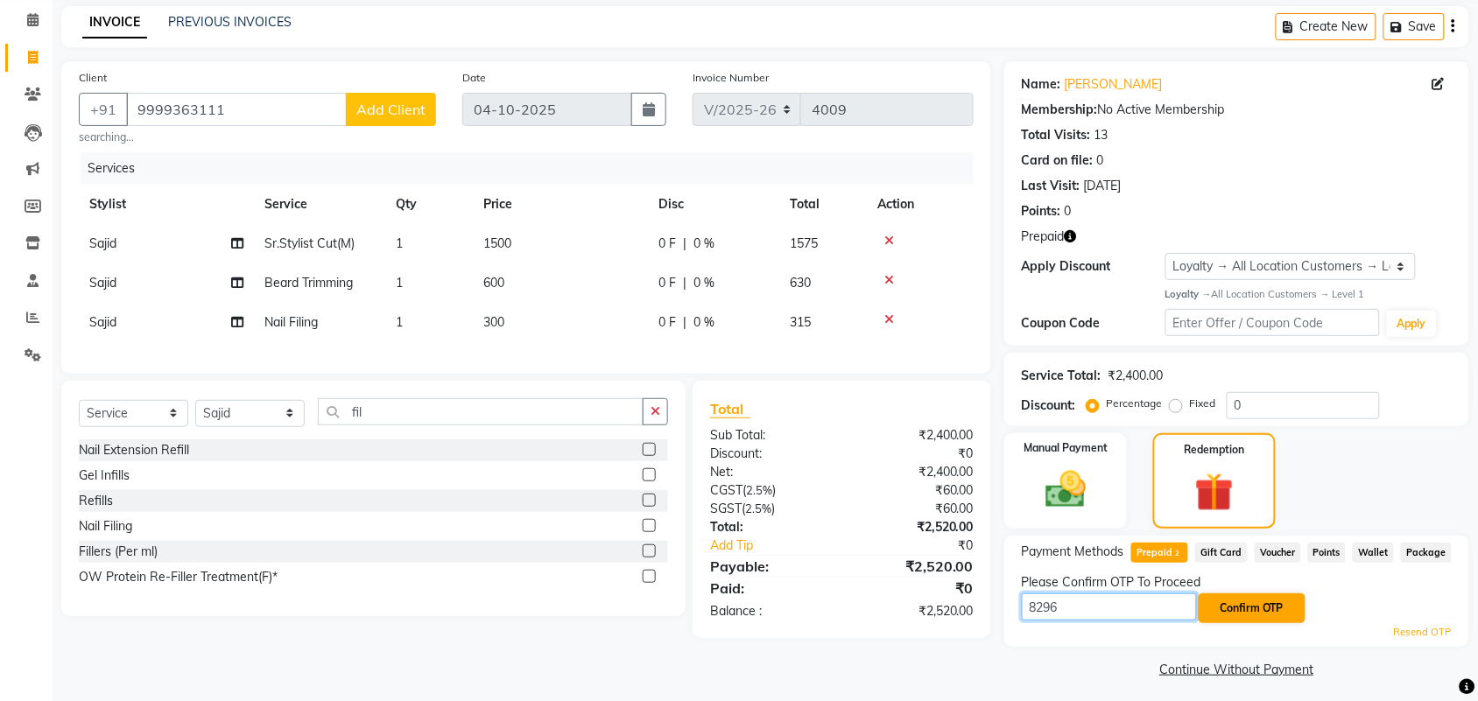
type input "8296"
click at [1253, 604] on button "Confirm OTP" at bounding box center [1252, 609] width 107 height 30
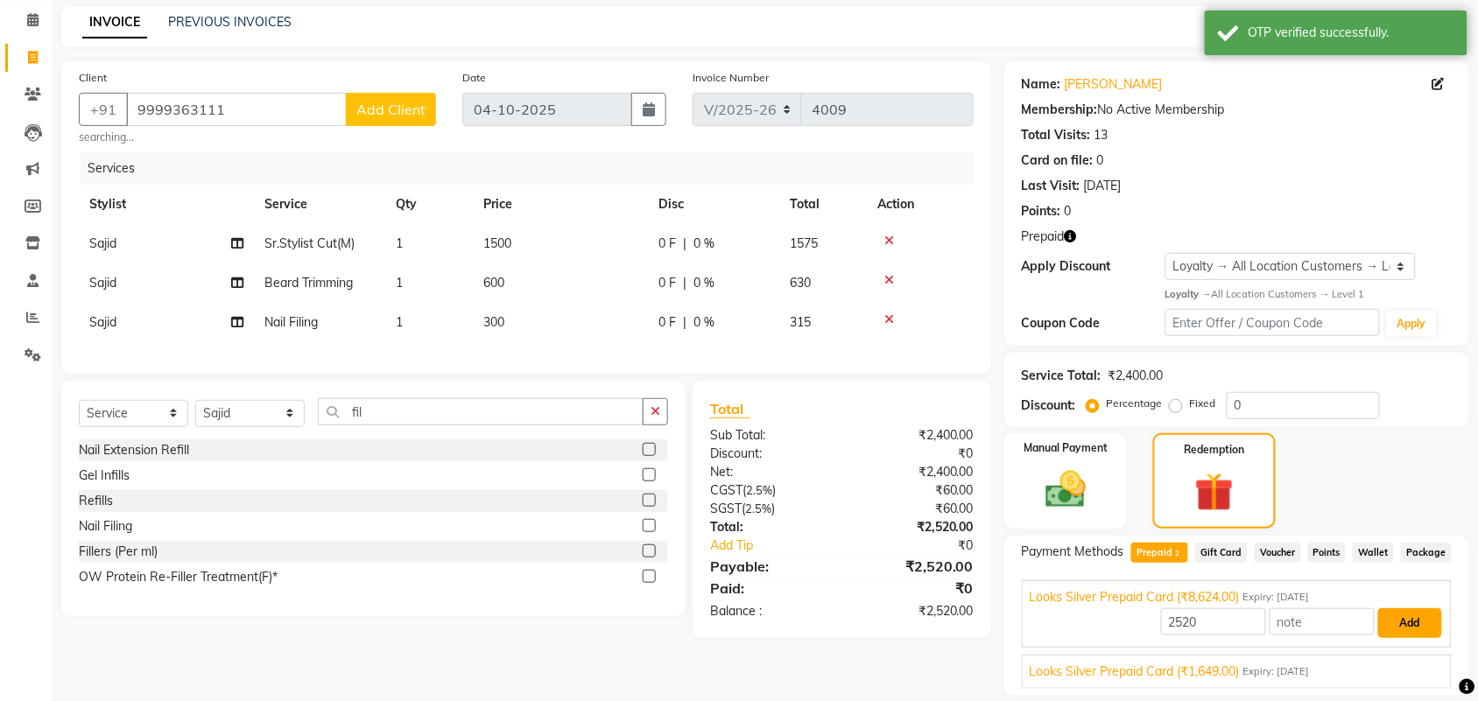
click at [1395, 618] on button "Add" at bounding box center [1410, 624] width 64 height 30
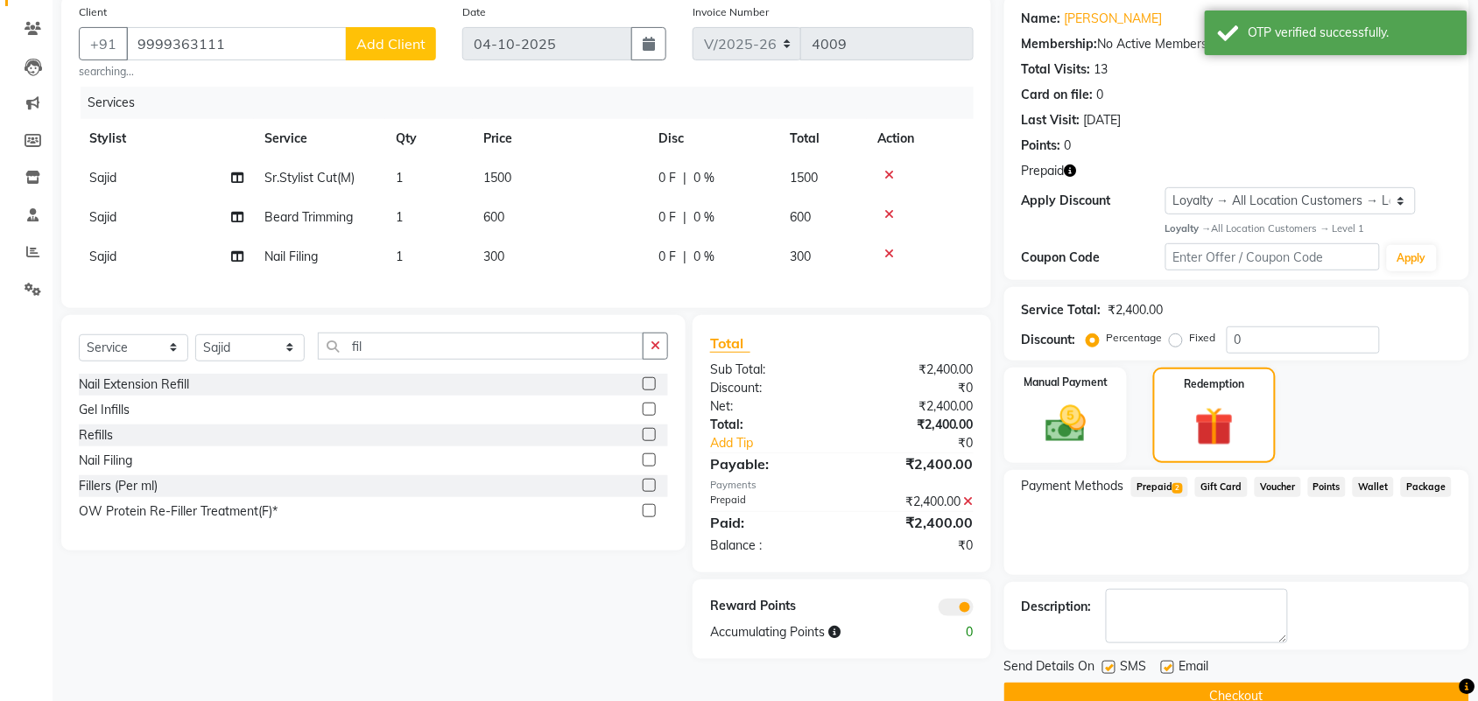
scroll to position [171, 0]
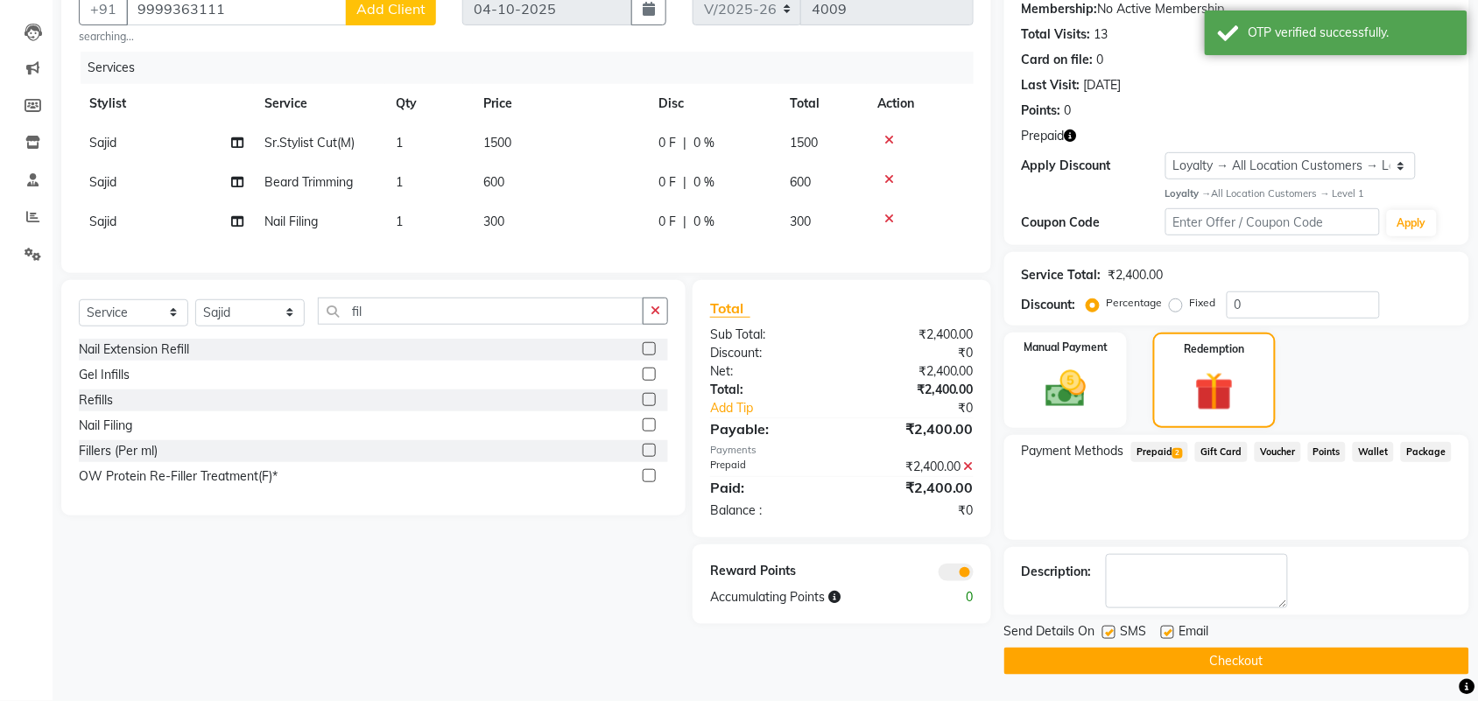
click at [1302, 651] on button "Checkout" at bounding box center [1236, 661] width 465 height 27
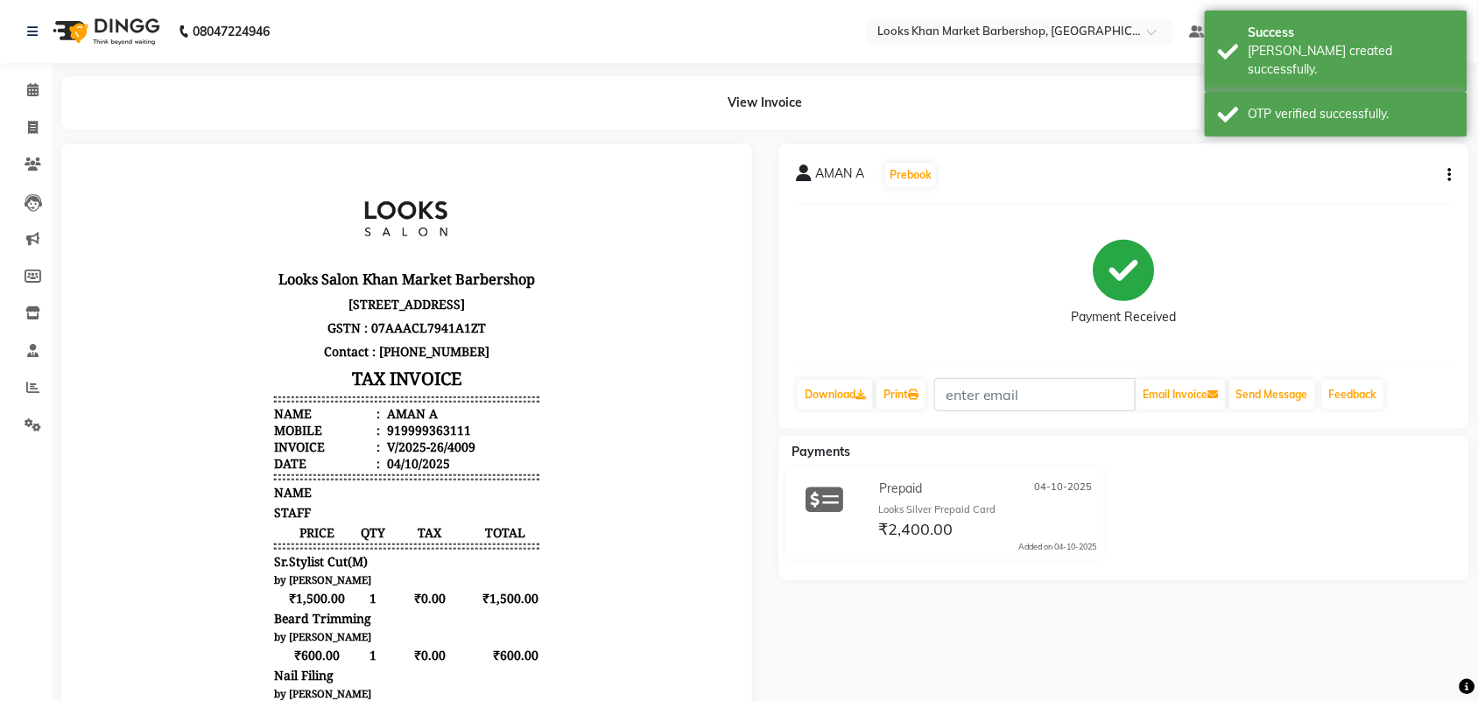
click at [1455, 175] on div "AMAN A Prebook Payment Received Download Print Email Invoice Send Message Feedb…" at bounding box center [1123, 286] width 691 height 285
click at [1450, 176] on icon "button" at bounding box center [1450, 175] width 4 height 1
click at [1349, 188] on div "Edit Item Staff" at bounding box center [1363, 186] width 120 height 22
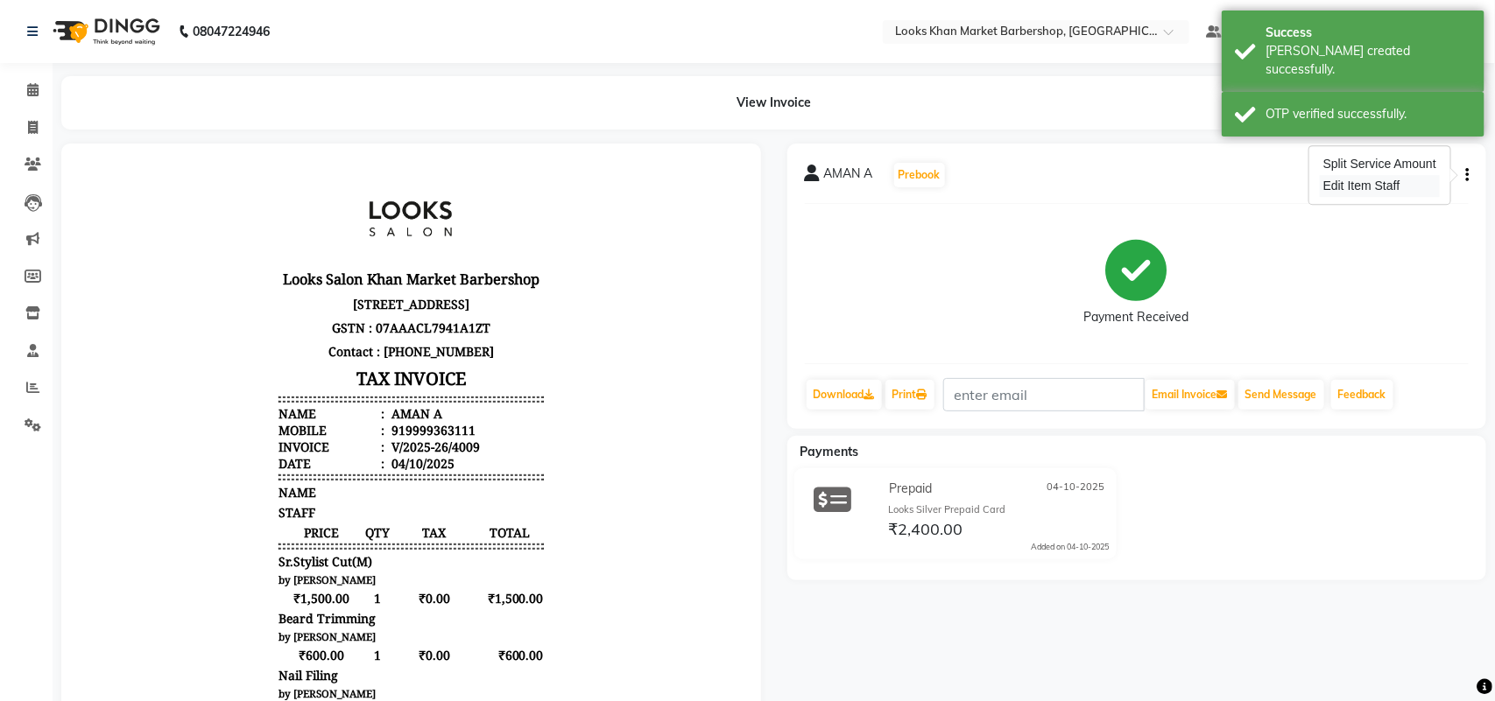
select select
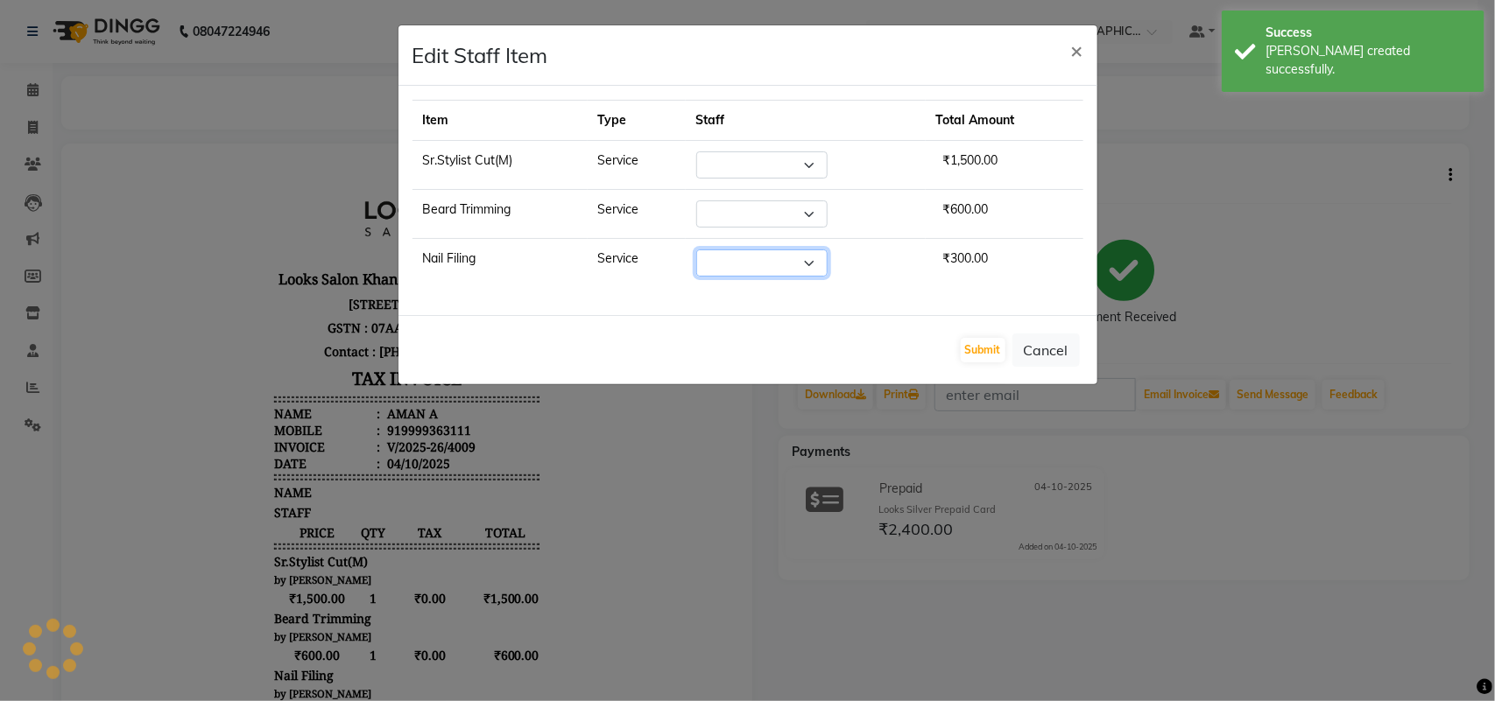
click at [755, 264] on select "Select" at bounding box center [761, 263] width 131 height 27
select select "72594"
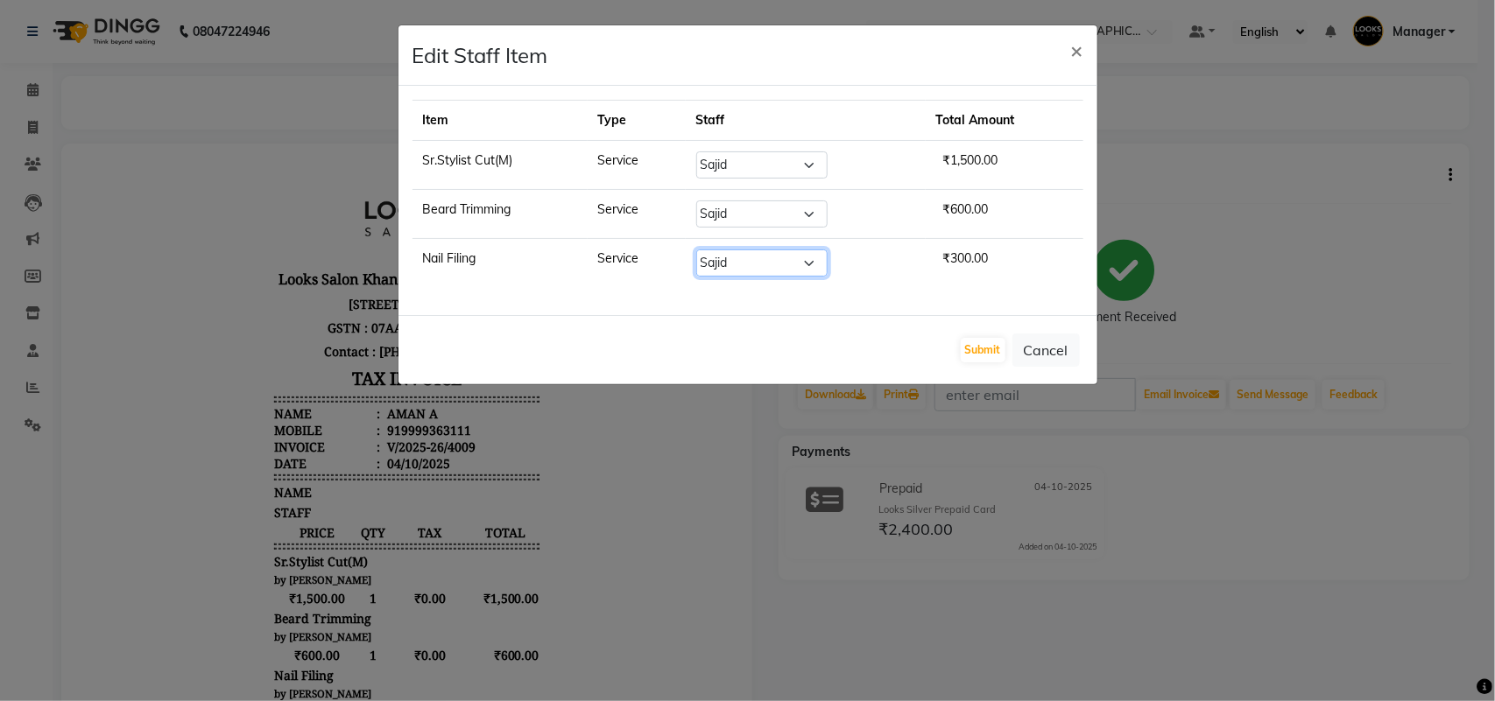
select select "72604"
click at [696, 251] on select "Select Abhishek_pdct Akash_pdct Alam Counter_Sales [PERSON_NAME] [DATE]_Mgr Man…" at bounding box center [761, 263] width 131 height 27
click at [996, 351] on button "Submit" at bounding box center [983, 350] width 45 height 25
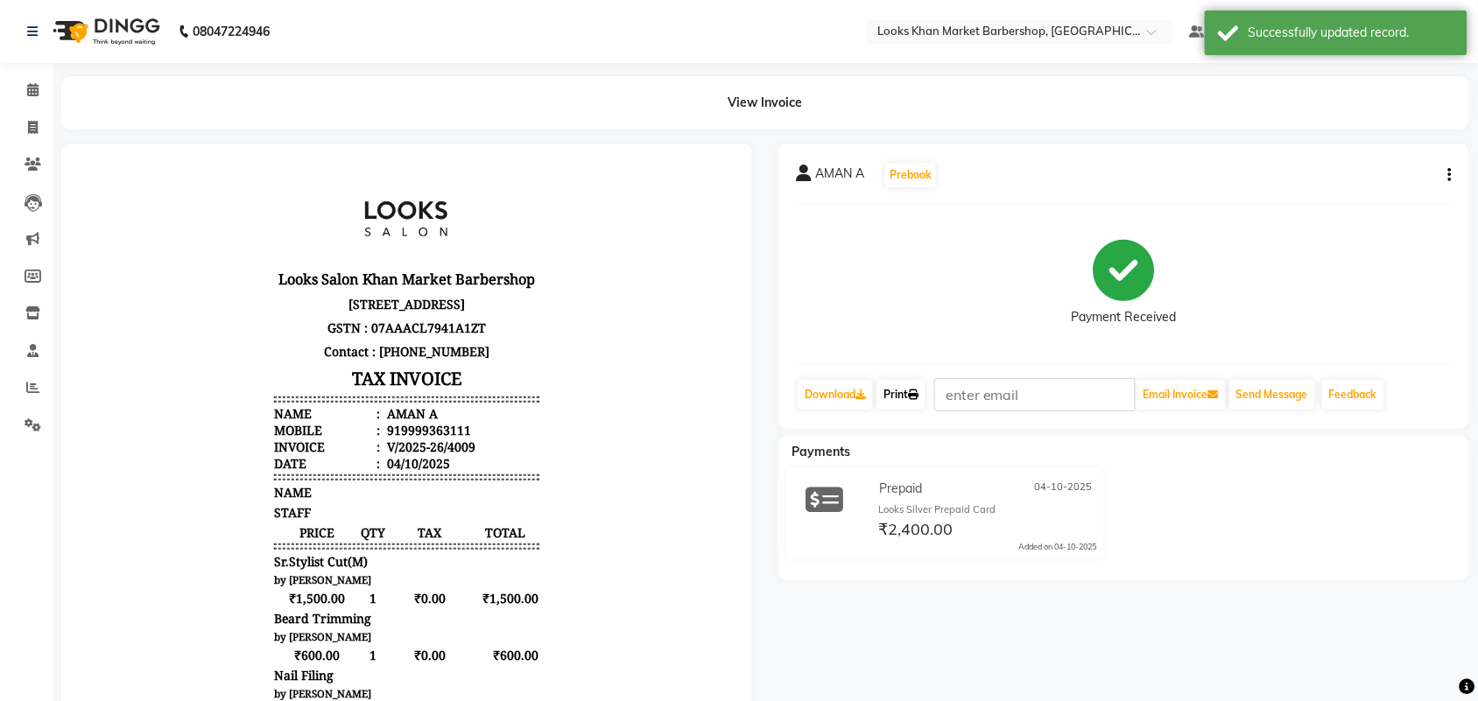
click at [912, 390] on link "Print" at bounding box center [901, 395] width 49 height 30
click at [39, 84] on span at bounding box center [33, 91] width 31 height 20
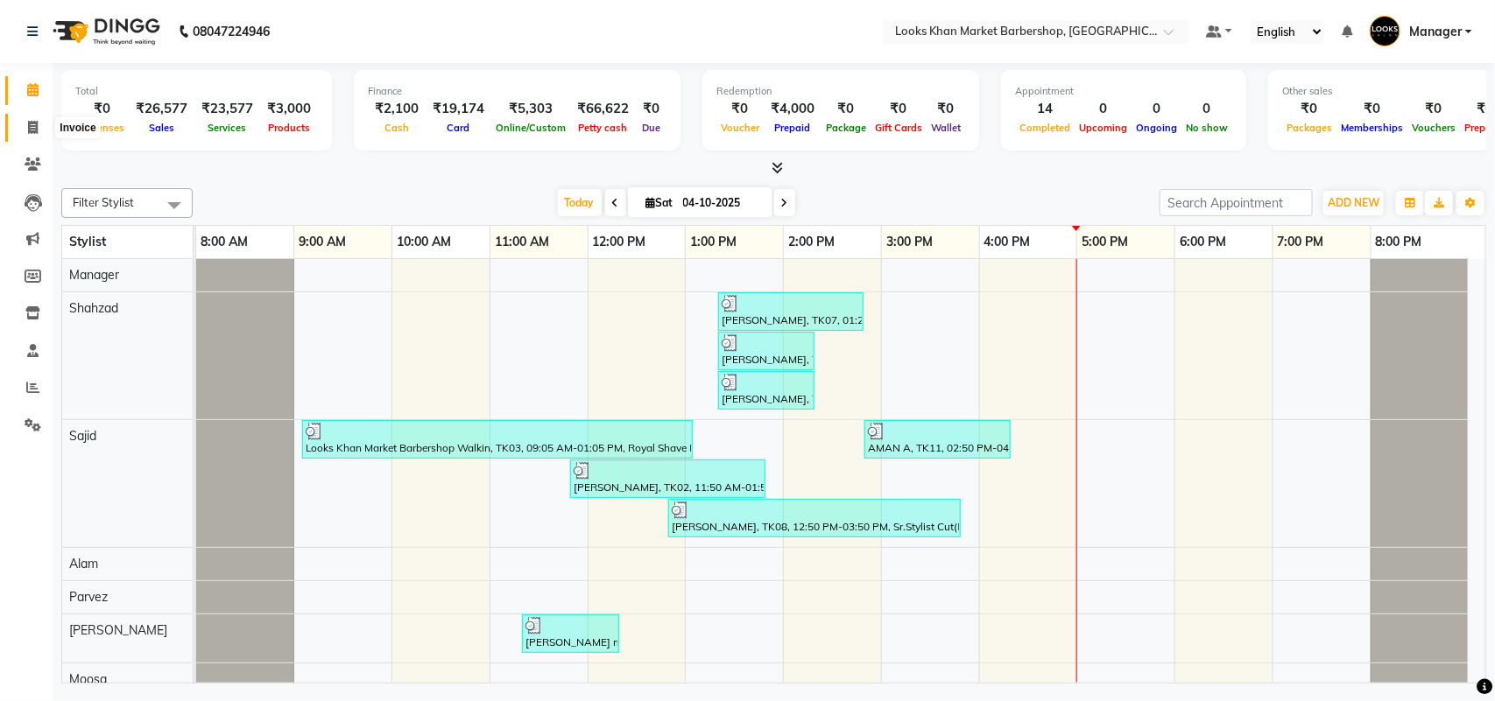
click at [26, 125] on span at bounding box center [33, 128] width 31 height 20
select select "service"
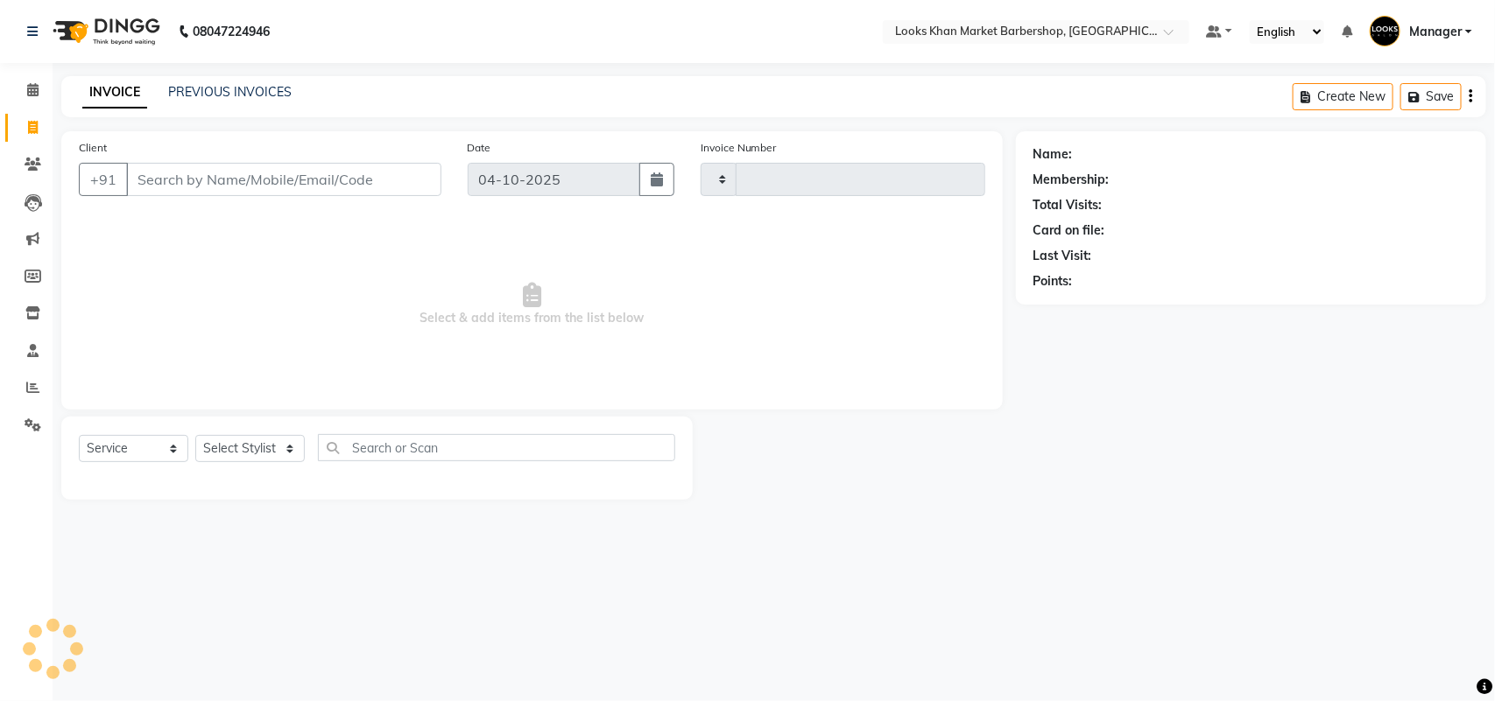
type input "4010"
select select "8030"
click at [263, 440] on select "Select Stylist" at bounding box center [249, 448] width 109 height 27
click at [195, 435] on select "Select Stylist Abhishek_pdct Akash_pdct Alam Counter_Sales [PERSON_NAME] [DATE]…" at bounding box center [249, 448] width 109 height 27
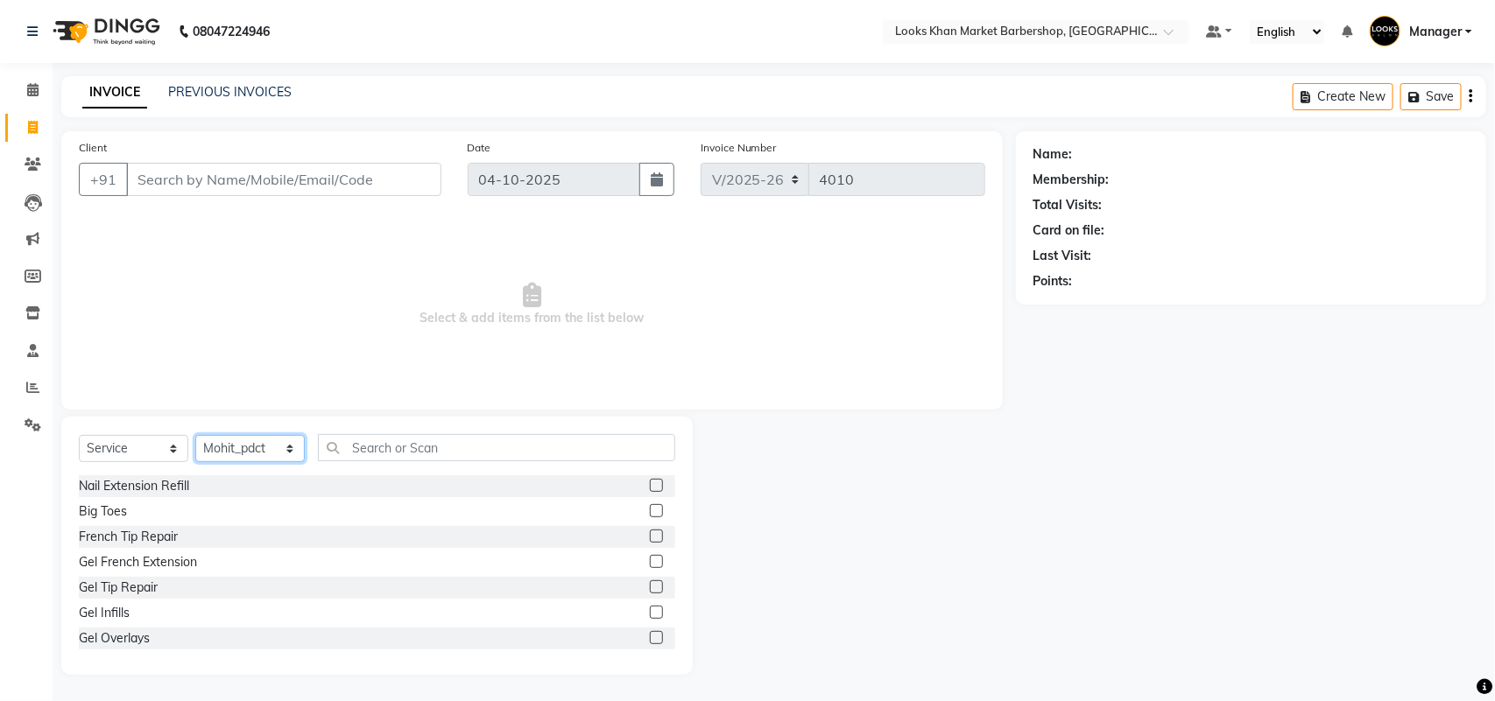
click at [292, 449] on select "Select Stylist Abhishek_pdct Akash_pdct Alam Counter_Sales [PERSON_NAME] [DATE]…" at bounding box center [249, 448] width 109 height 27
select select "72597"
click at [195, 435] on select "Select Stylist Abhishek_pdct Akash_pdct Alam Counter_Sales [PERSON_NAME] [DATE]…" at bounding box center [249, 448] width 109 height 27
click at [309, 169] on input "Client" at bounding box center [283, 179] width 315 height 33
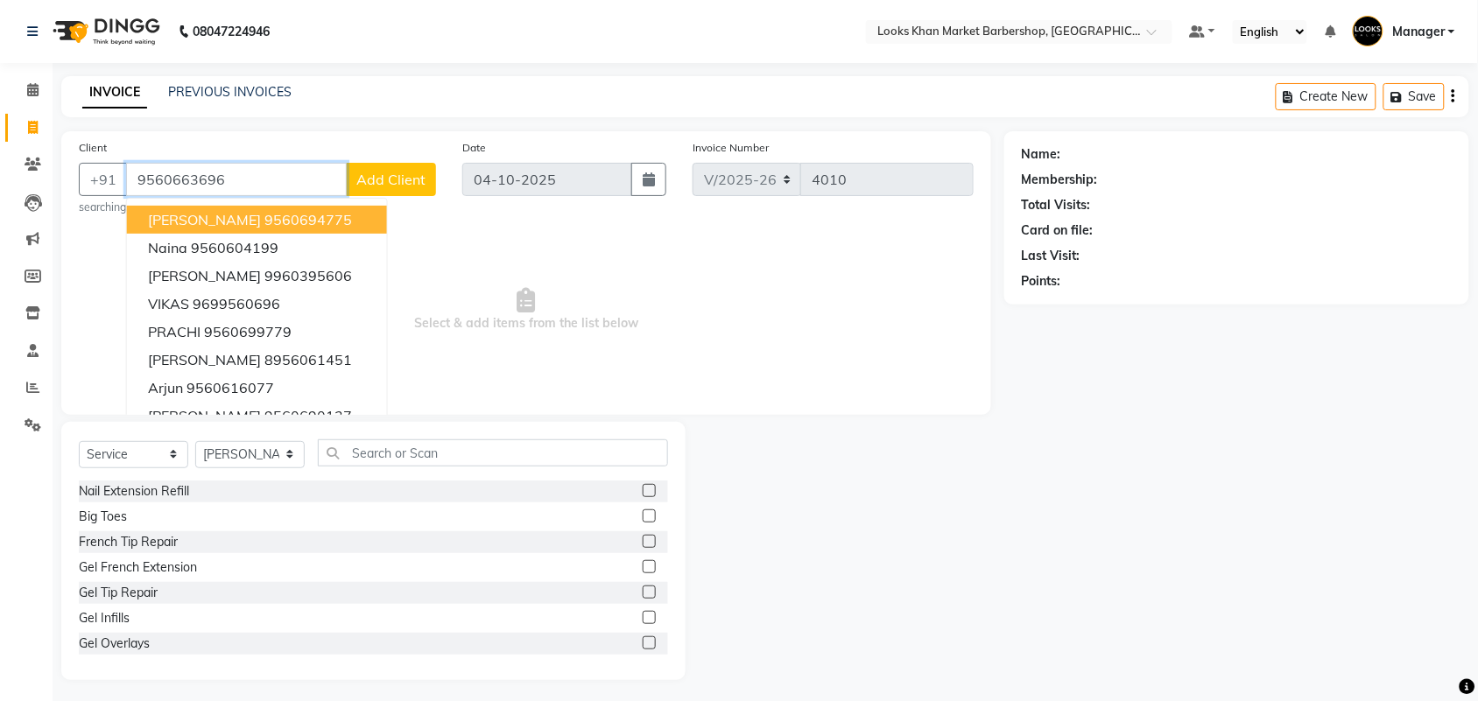
type input "9560663696"
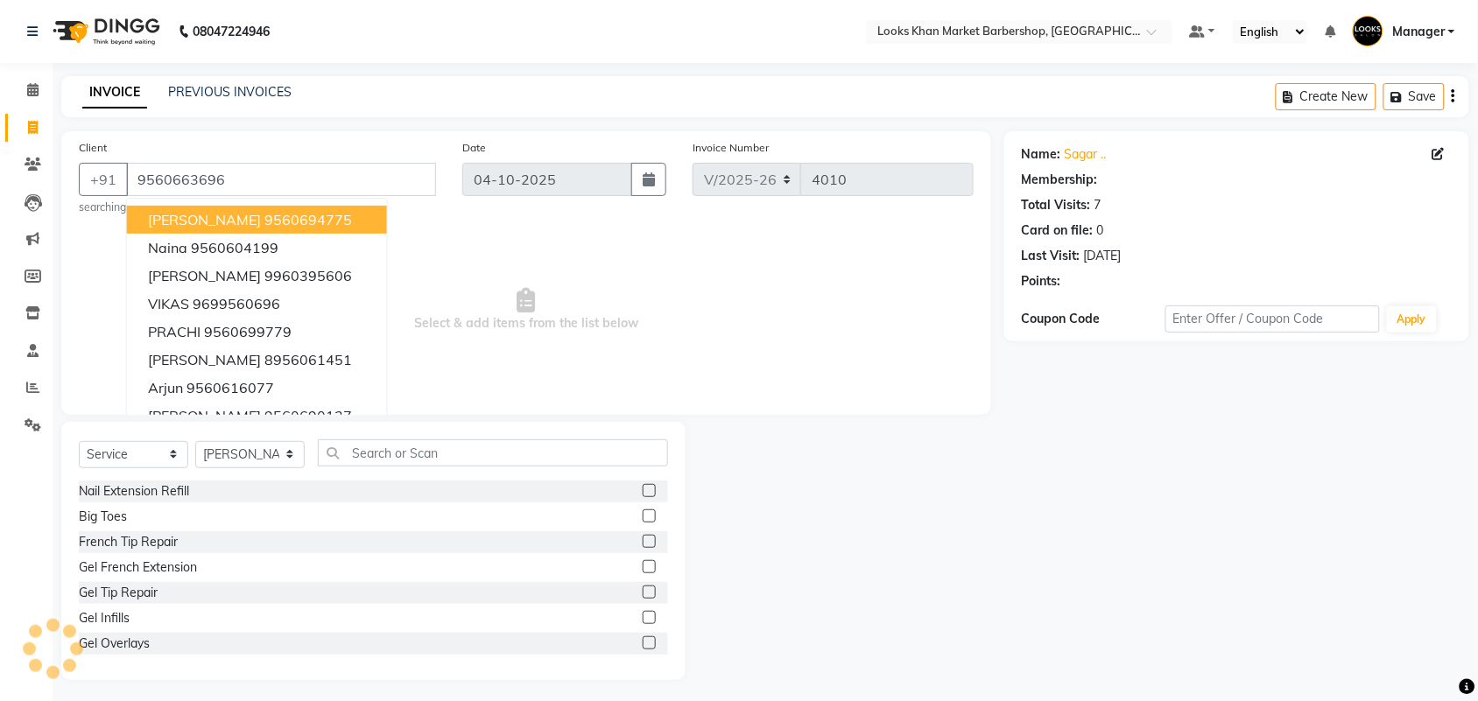
select select "1: Object"
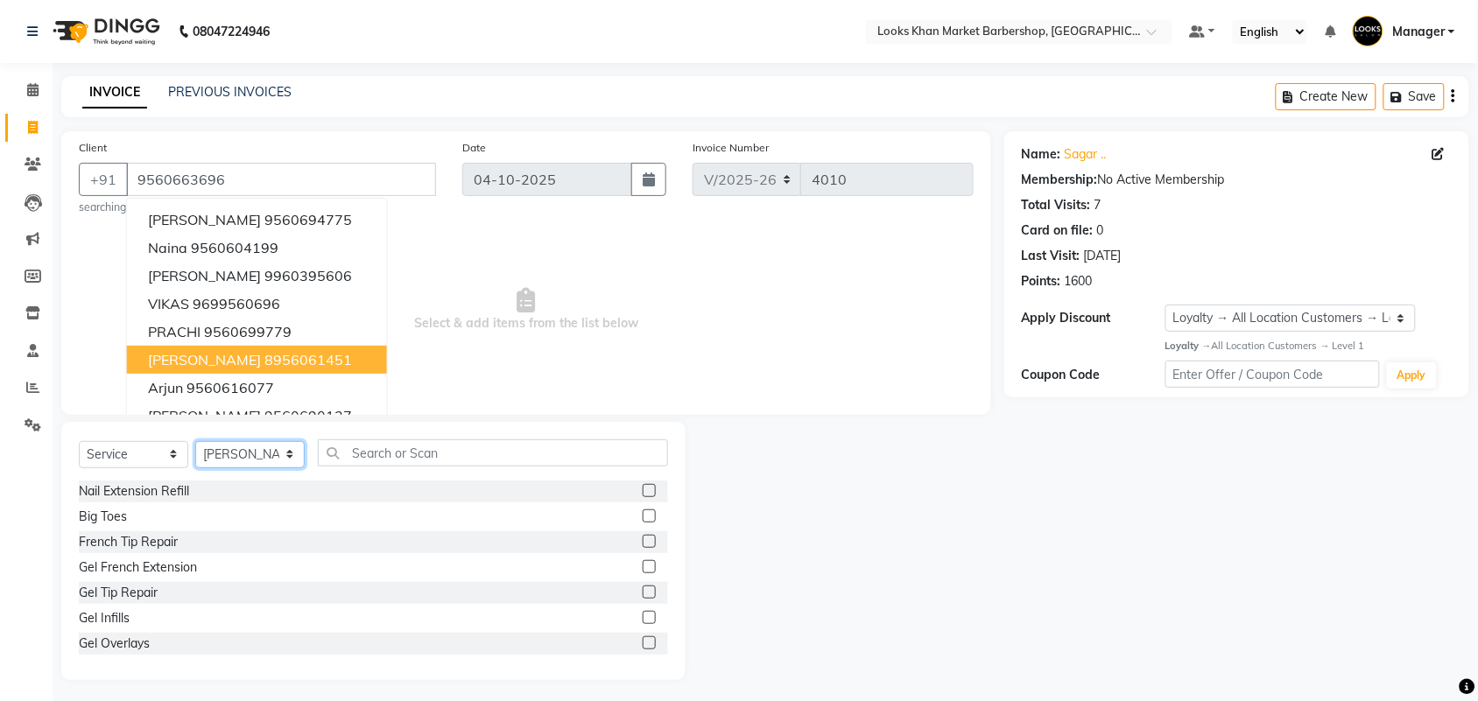
click at [290, 448] on select "Select Stylist Abhishek_pdct Akash_pdct Alam Counter_Sales [PERSON_NAME] [DATE]…" at bounding box center [249, 454] width 109 height 27
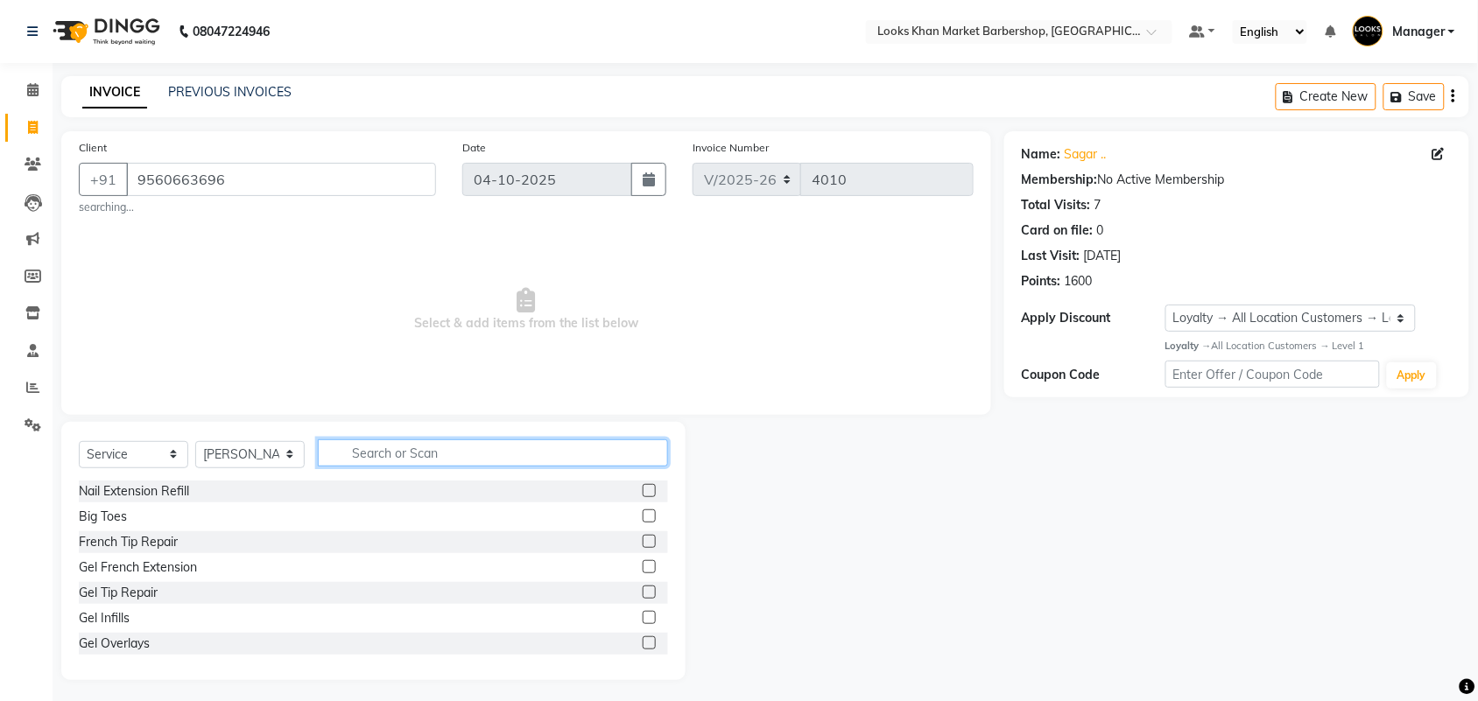
click at [363, 447] on input "text" at bounding box center [493, 453] width 350 height 27
type input "cut"
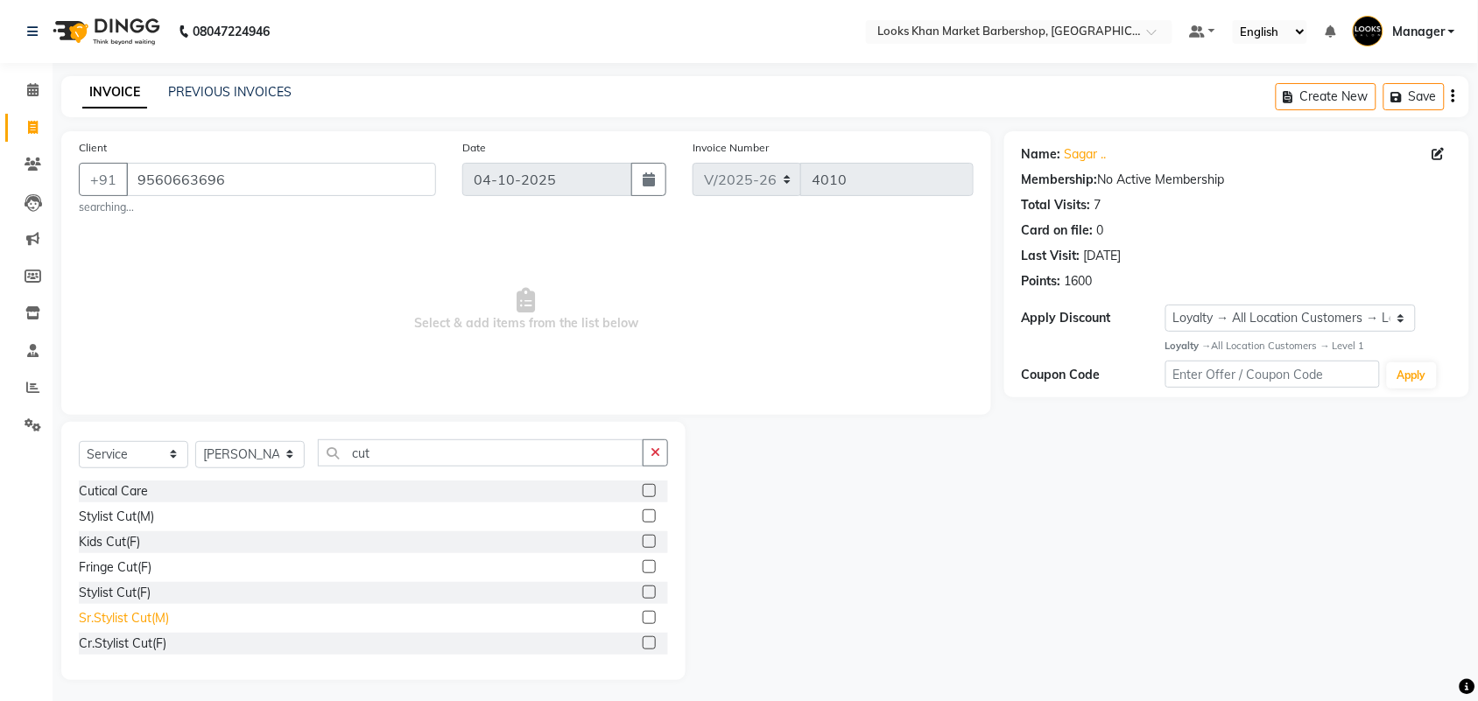
click at [114, 616] on div "Sr.Stylist Cut(M)" at bounding box center [124, 618] width 90 height 18
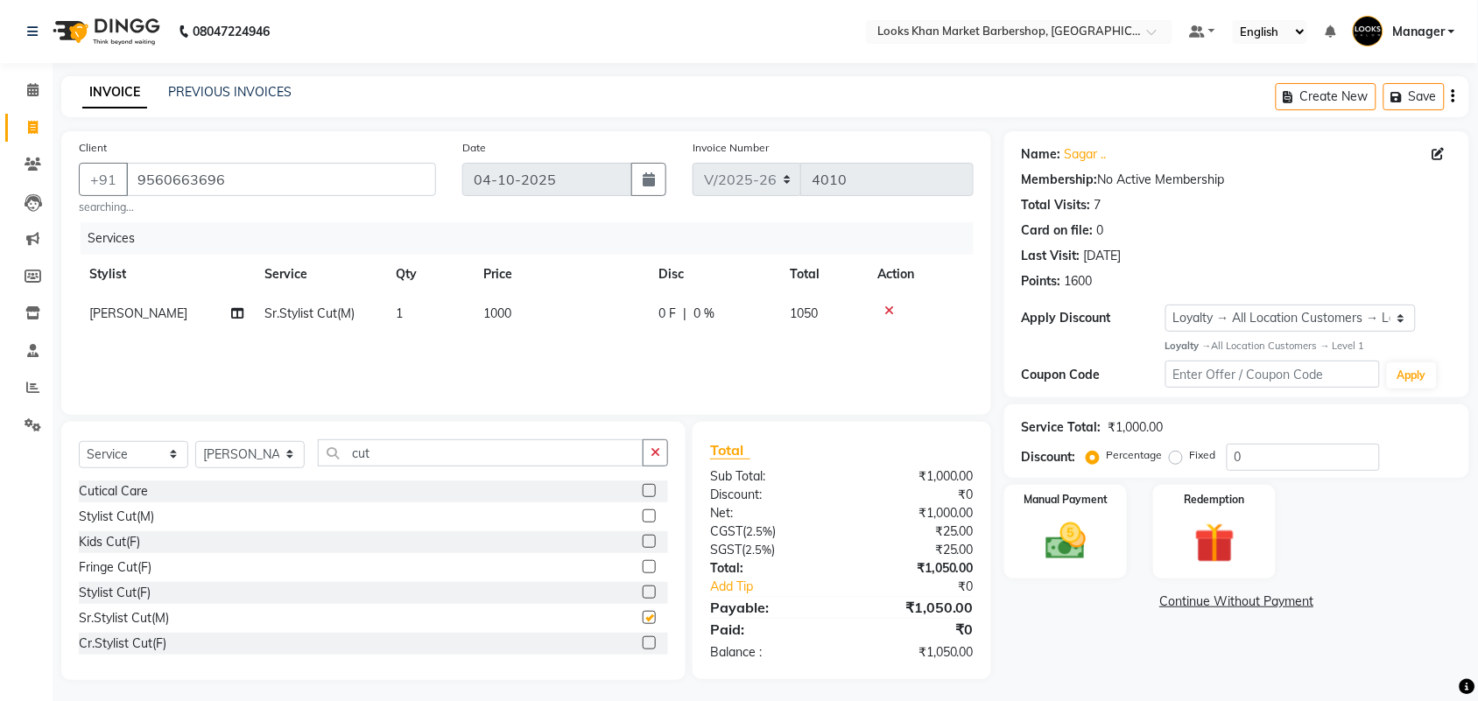
checkbox input "false"
click at [438, 458] on input "cut" at bounding box center [481, 453] width 326 height 27
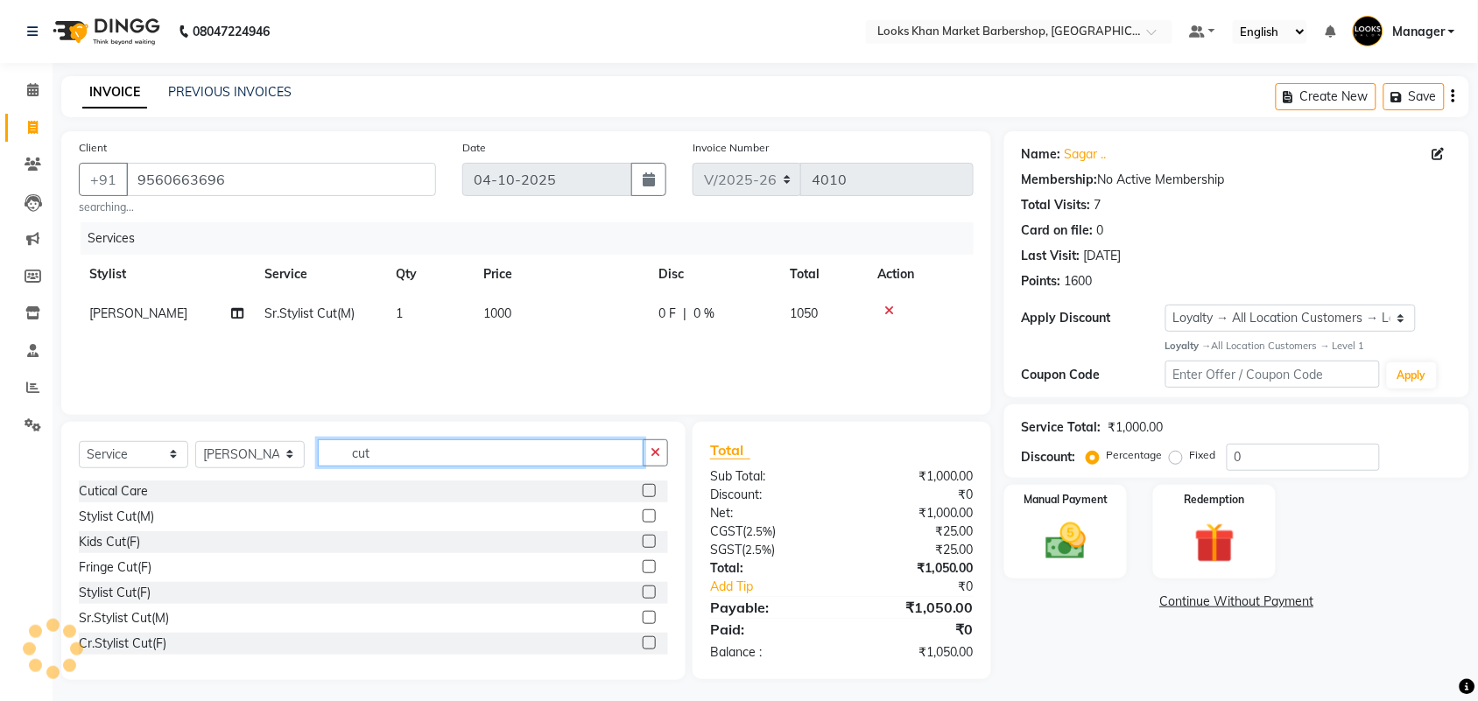
click at [438, 458] on input "cut" at bounding box center [481, 453] width 326 height 27
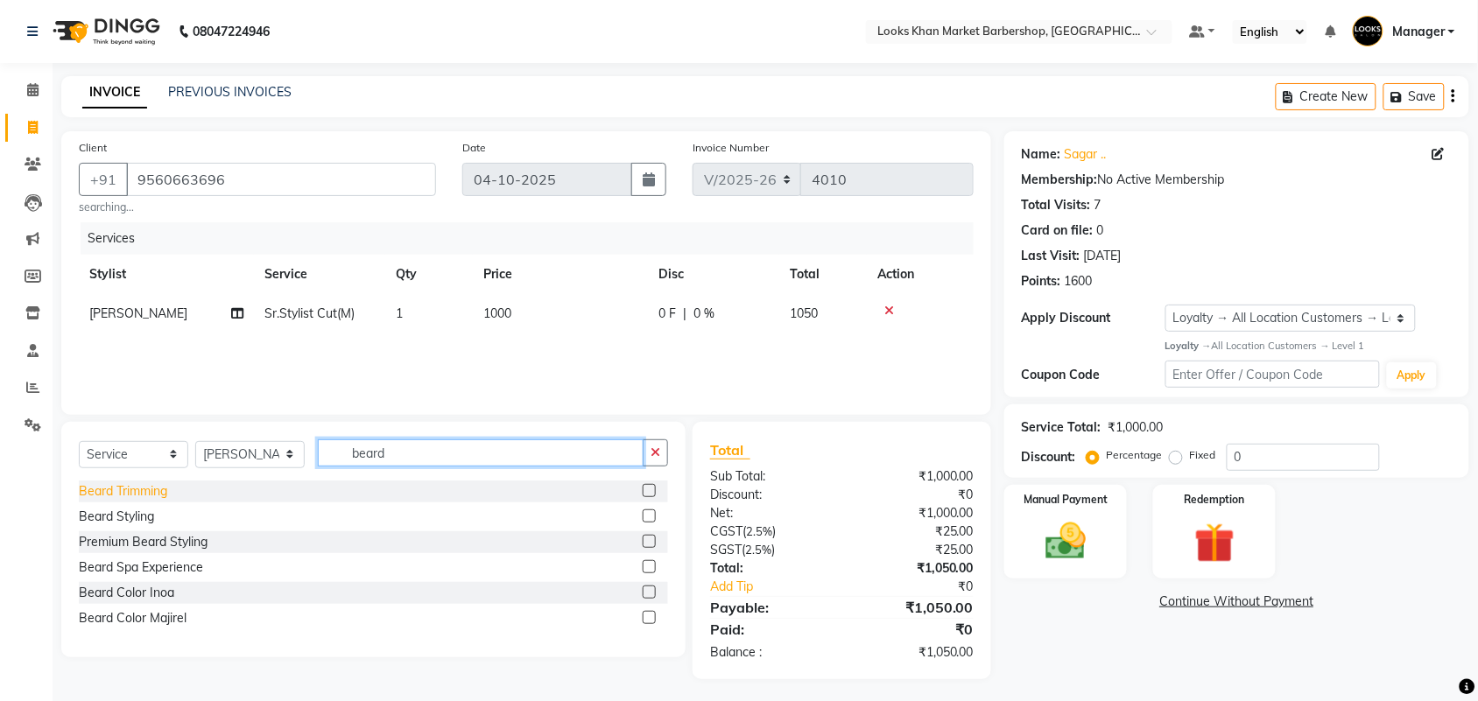
type input "beard"
click at [131, 497] on div "Beard Trimming" at bounding box center [123, 492] width 88 height 18
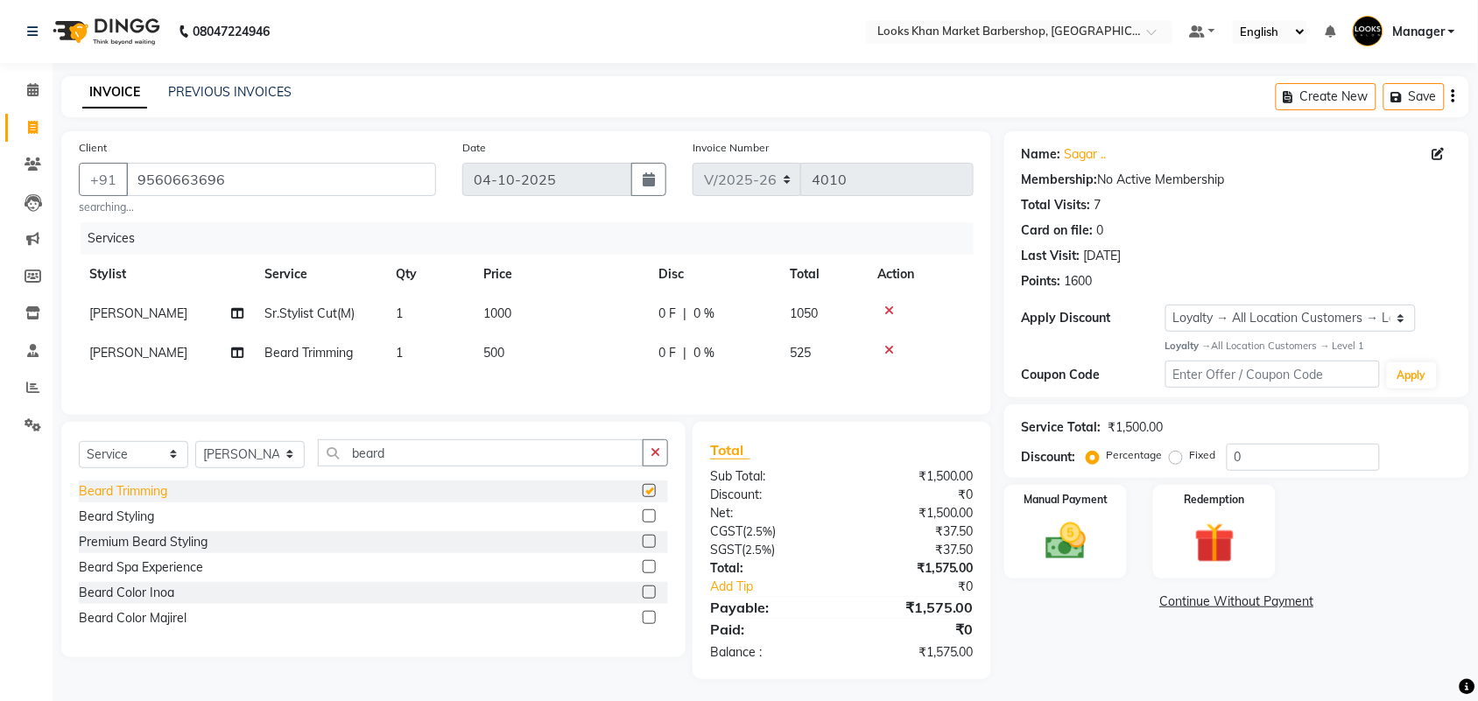
checkbox input "false"
click at [526, 309] on td "1000" at bounding box center [560, 313] width 175 height 39
select select "72597"
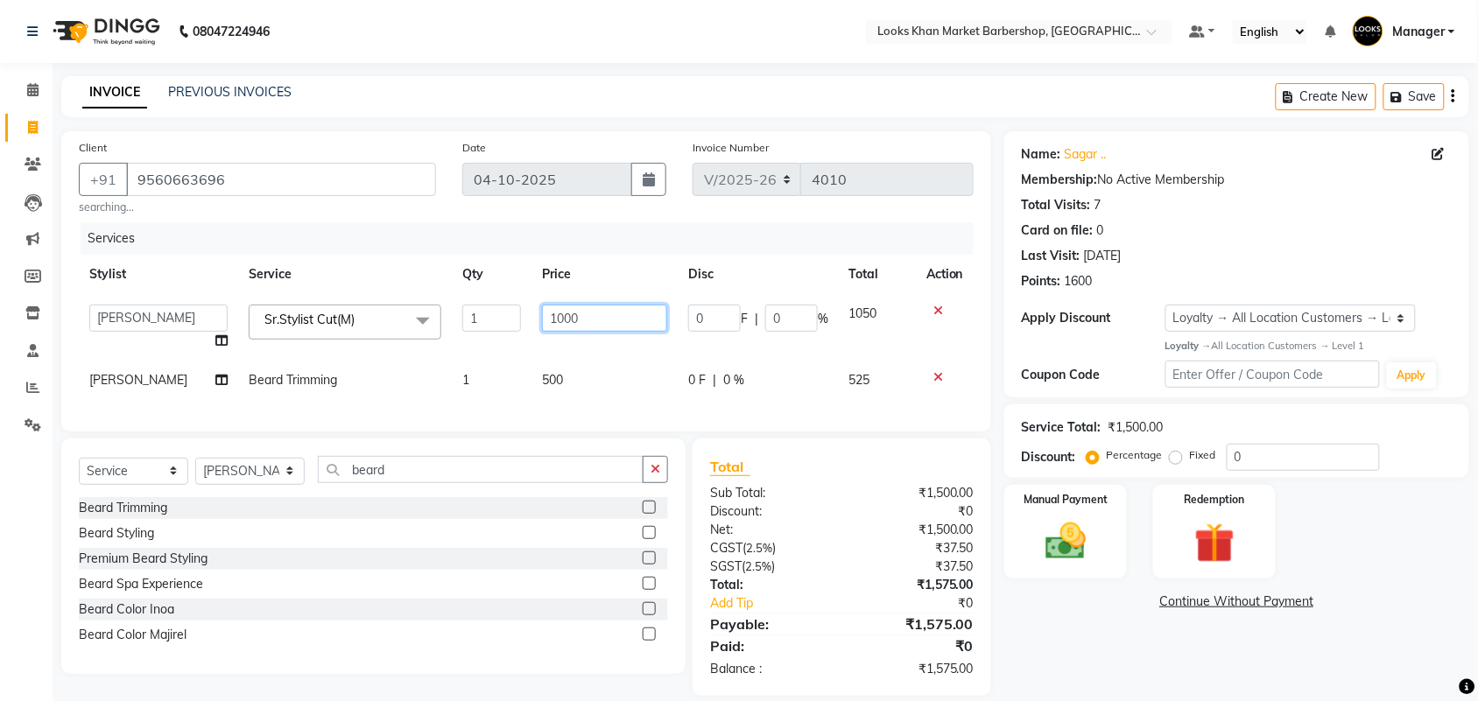
click at [549, 316] on input "1000" at bounding box center [604, 318] width 125 height 27
type input "1500"
click at [572, 378] on div "Services Stylist Service Qty Price Disc Total Action Abhishek_pdct Akash_pdct A…" at bounding box center [526, 318] width 895 height 192
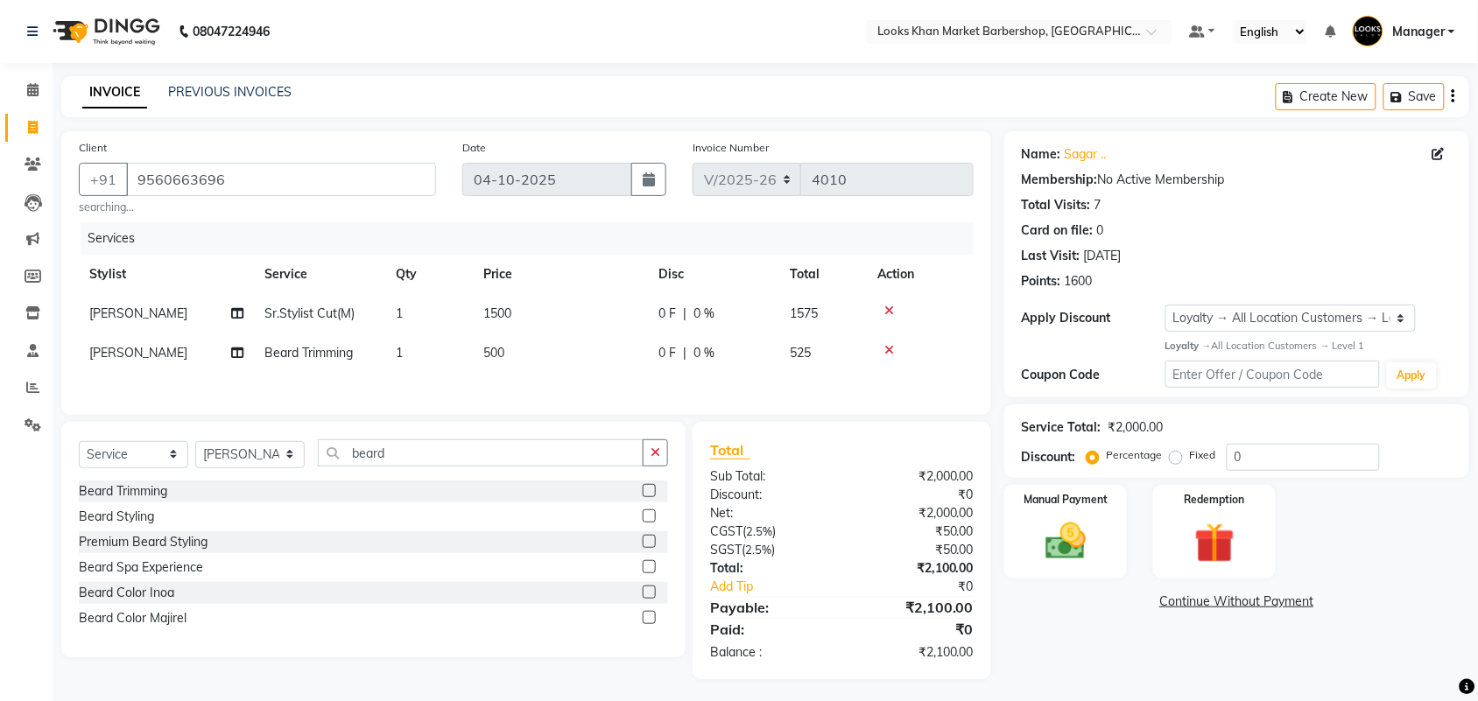
click at [583, 353] on td "500" at bounding box center [560, 353] width 175 height 39
select select "72597"
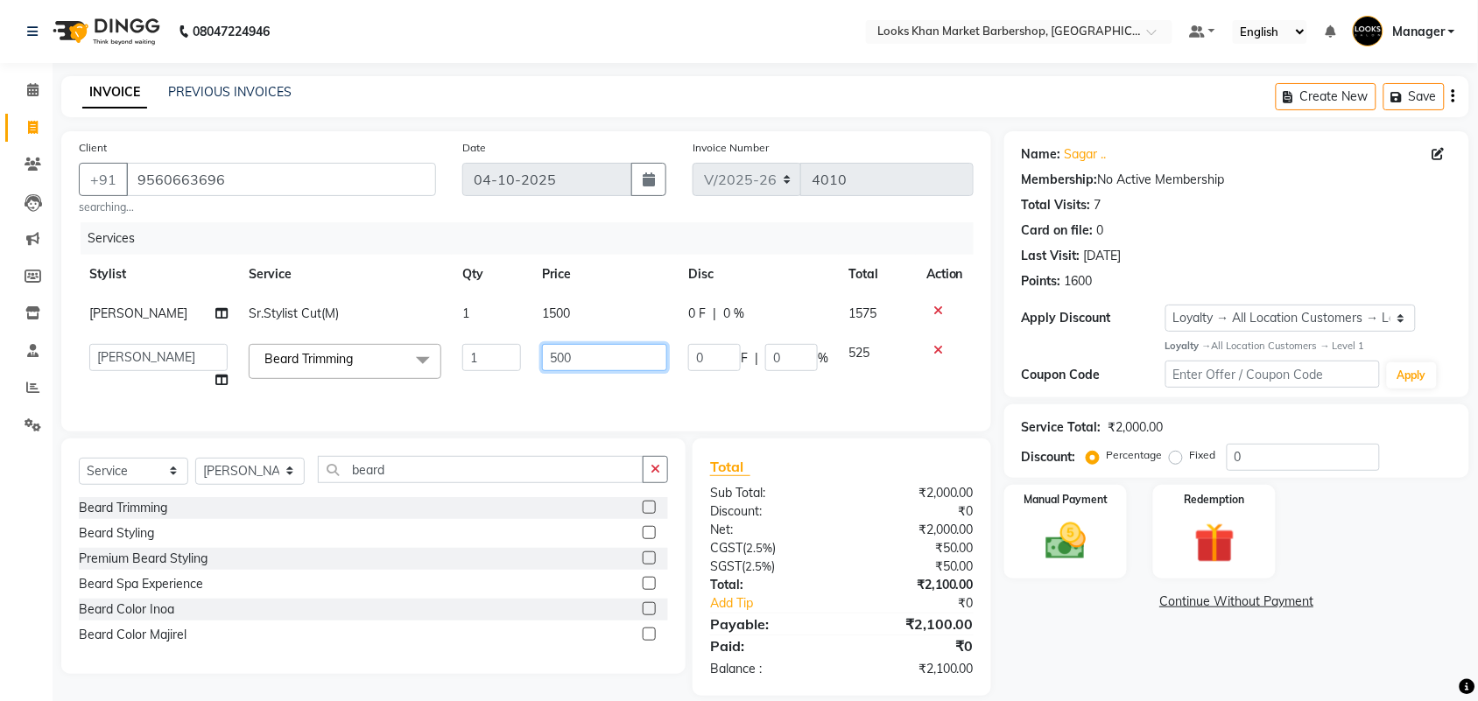
click at [583, 353] on input "500" at bounding box center [604, 357] width 125 height 27
type input "600"
click at [269, 484] on div "Select Service Product Membership Package Voucher Prepaid Gift Card Select Styl…" at bounding box center [373, 476] width 589 height 41
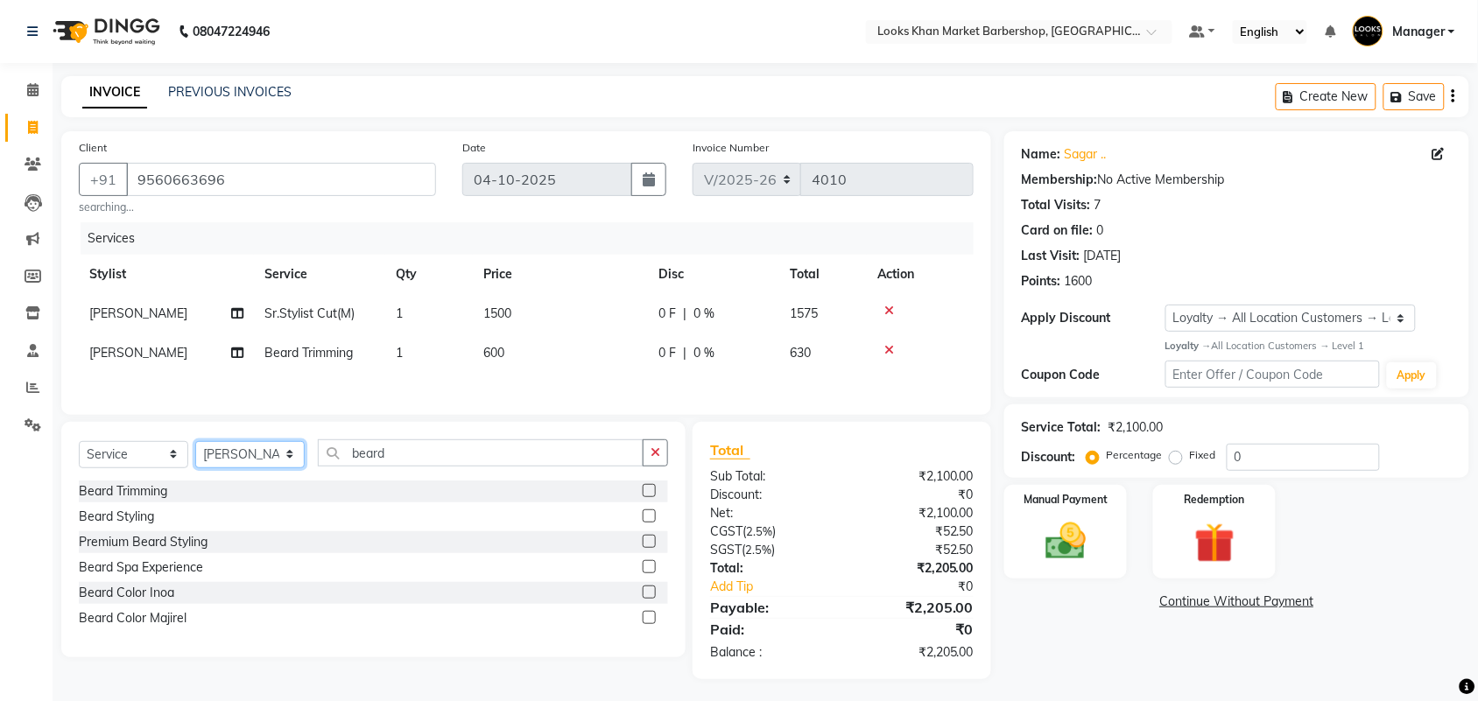
select select "72605"
click at [195, 447] on select "Select Stylist Abhishek_pdct Akash_pdct Alam Counter_Sales [PERSON_NAME] [DATE]…" at bounding box center [249, 454] width 109 height 27
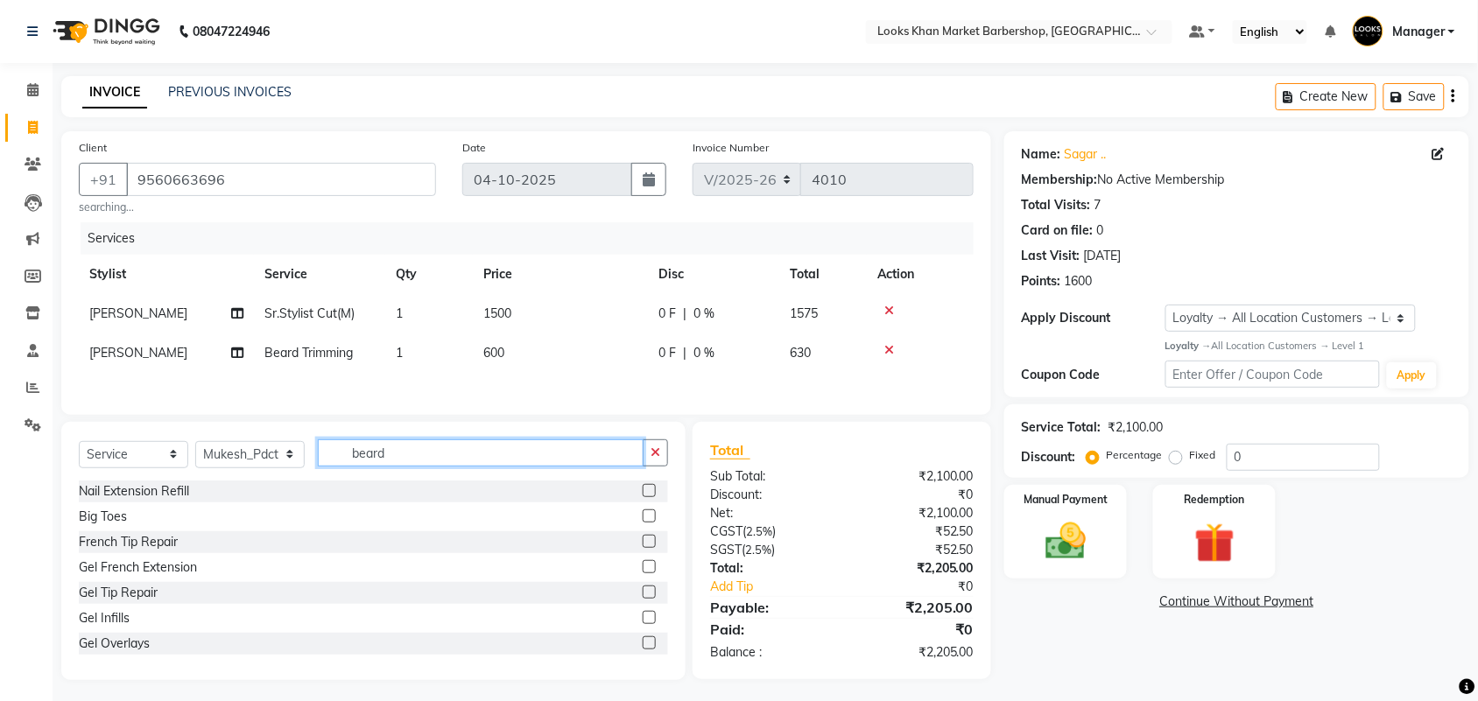
click at [363, 458] on input "beard" at bounding box center [481, 453] width 326 height 27
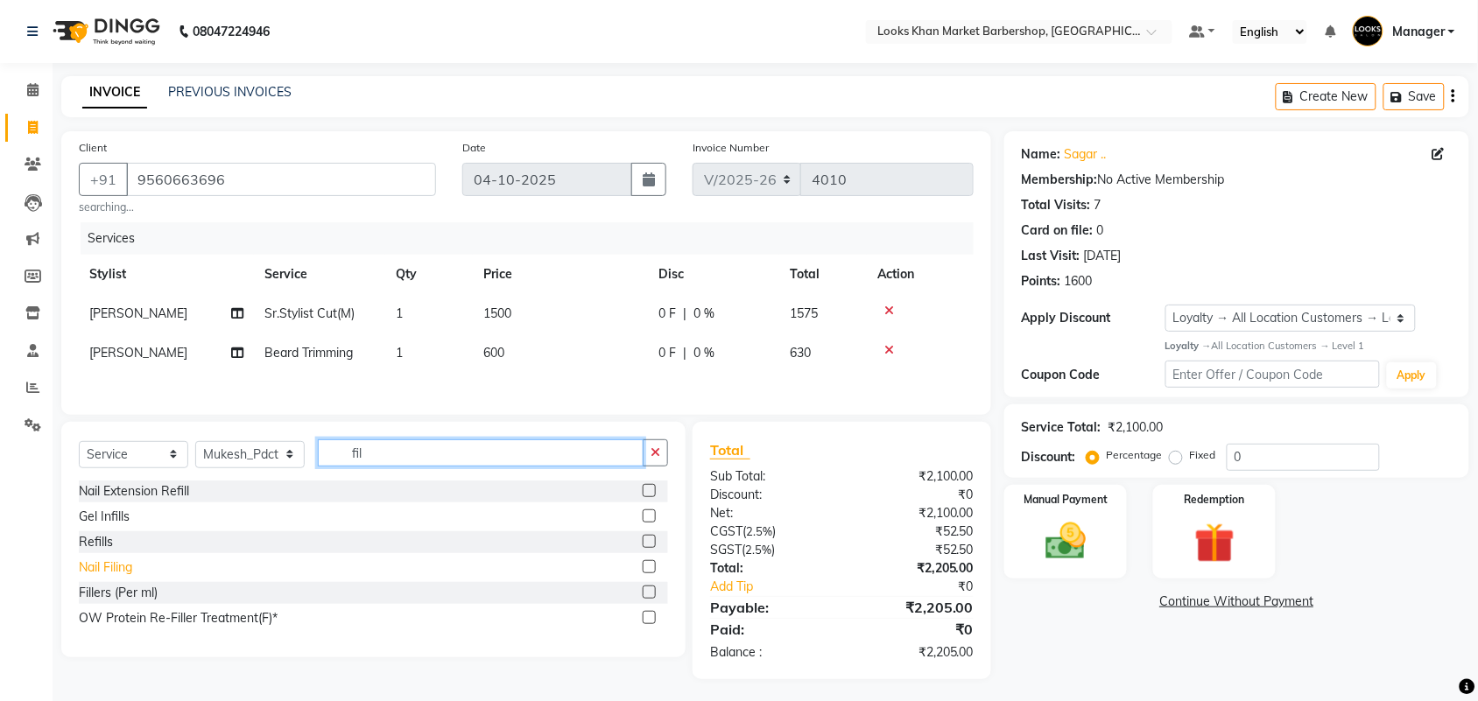
type input "fil"
click at [110, 574] on div "Nail Filing" at bounding box center [105, 568] width 53 height 18
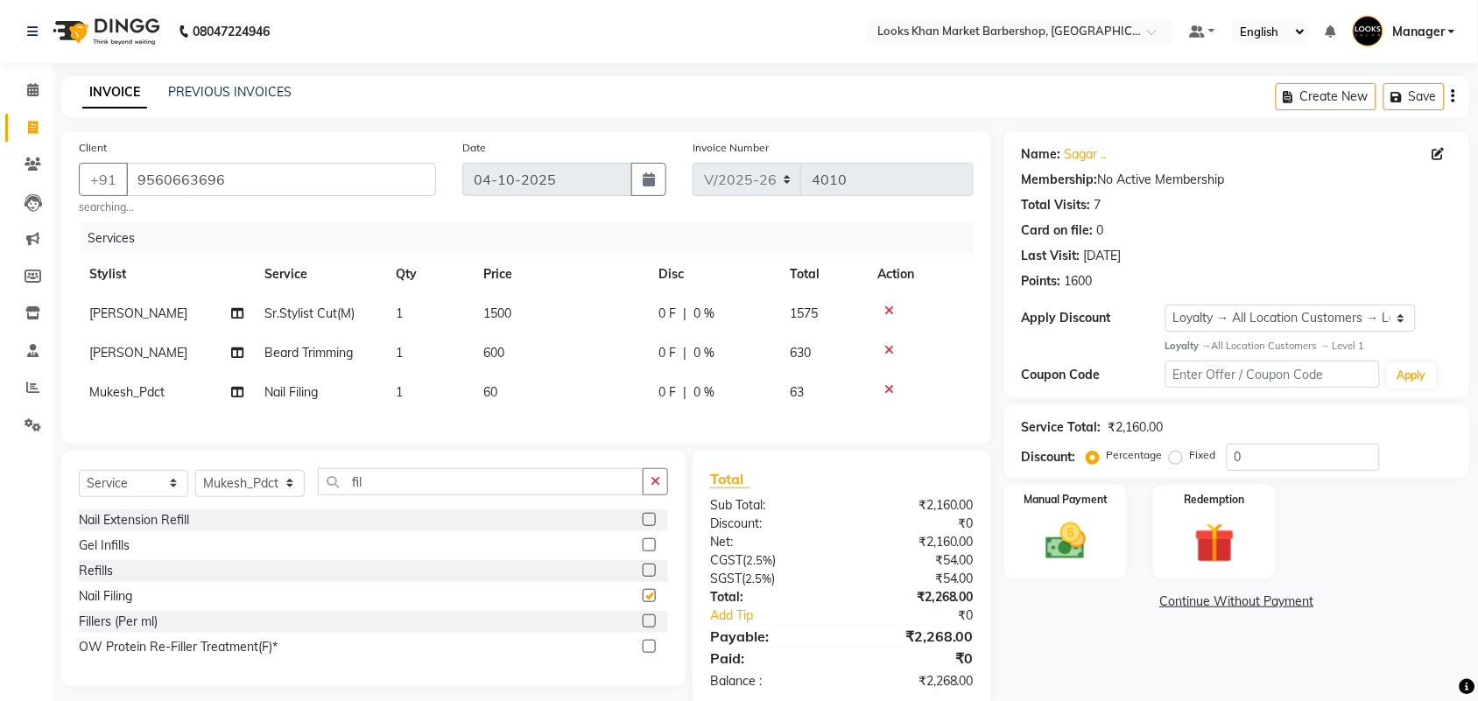
checkbox input "false"
click at [504, 394] on td "60" at bounding box center [560, 392] width 175 height 39
select select "72605"
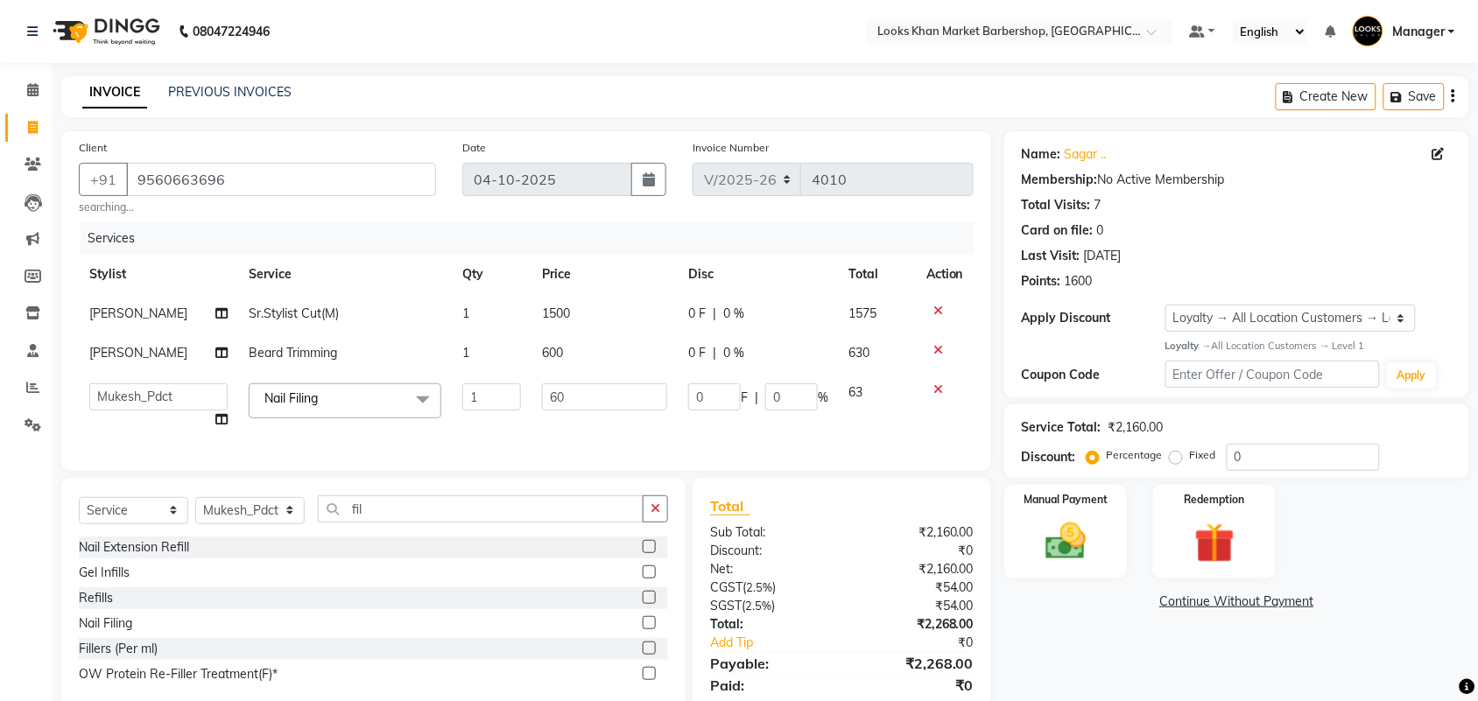
click at [518, 390] on td "1" at bounding box center [492, 406] width 80 height 67
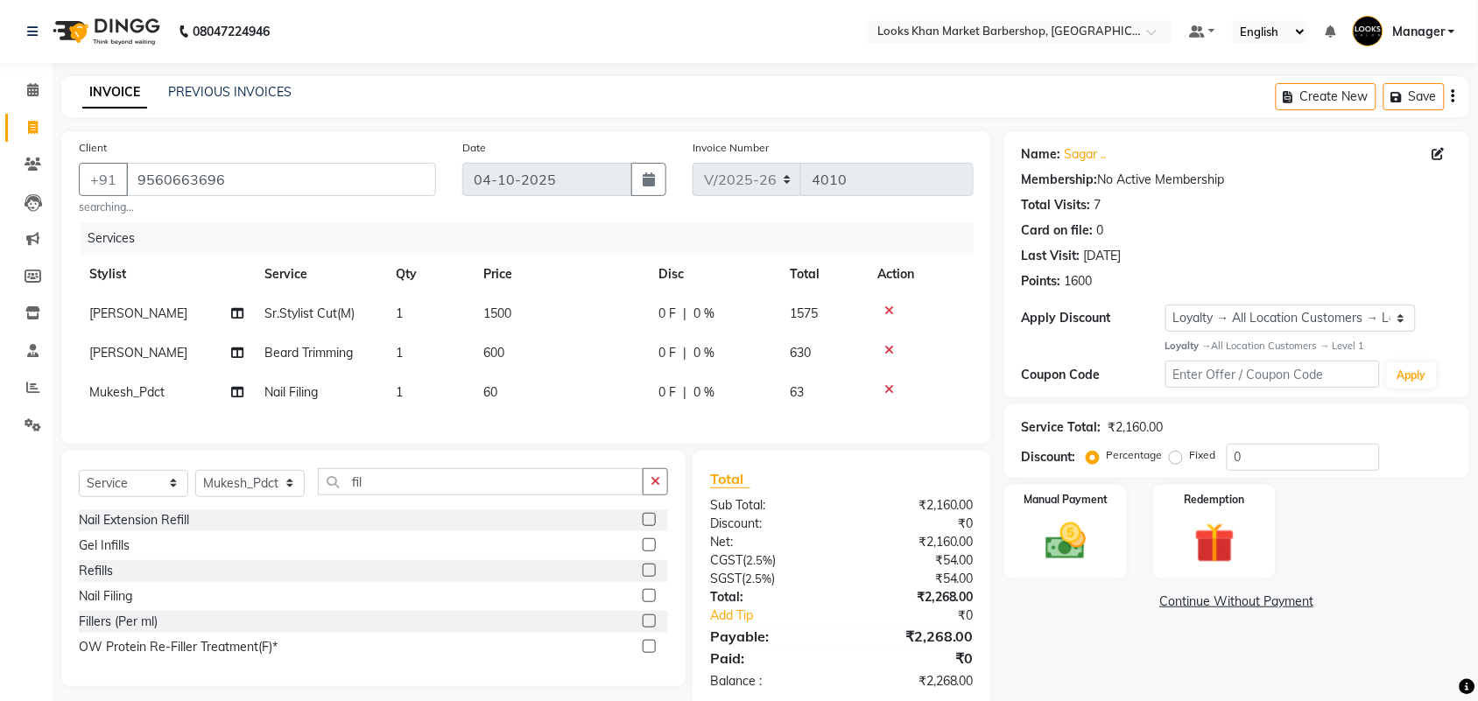
click at [596, 388] on td "60" at bounding box center [560, 392] width 175 height 39
select select "72605"
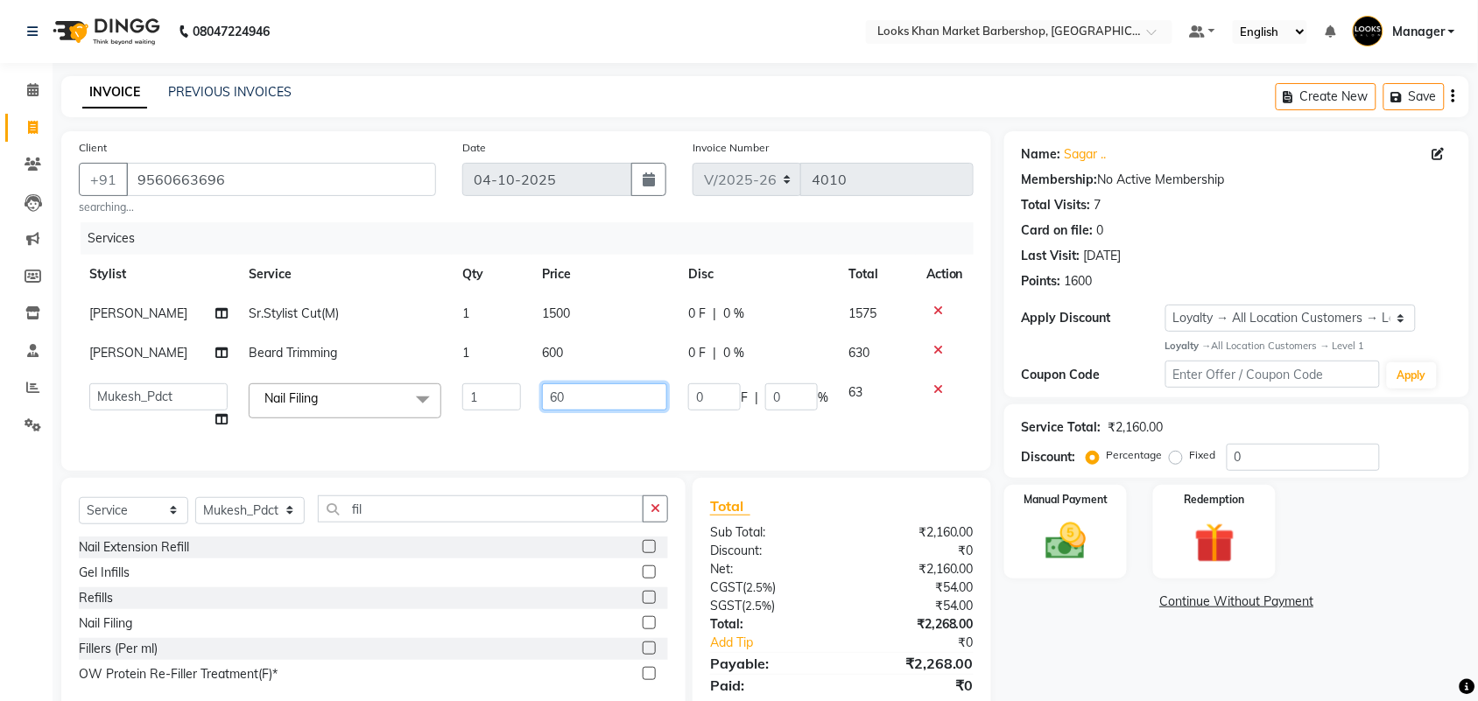
click at [596, 388] on input "60" at bounding box center [604, 397] width 125 height 27
type input "300"
click at [1114, 532] on div "Manual Payment" at bounding box center [1066, 532] width 128 height 98
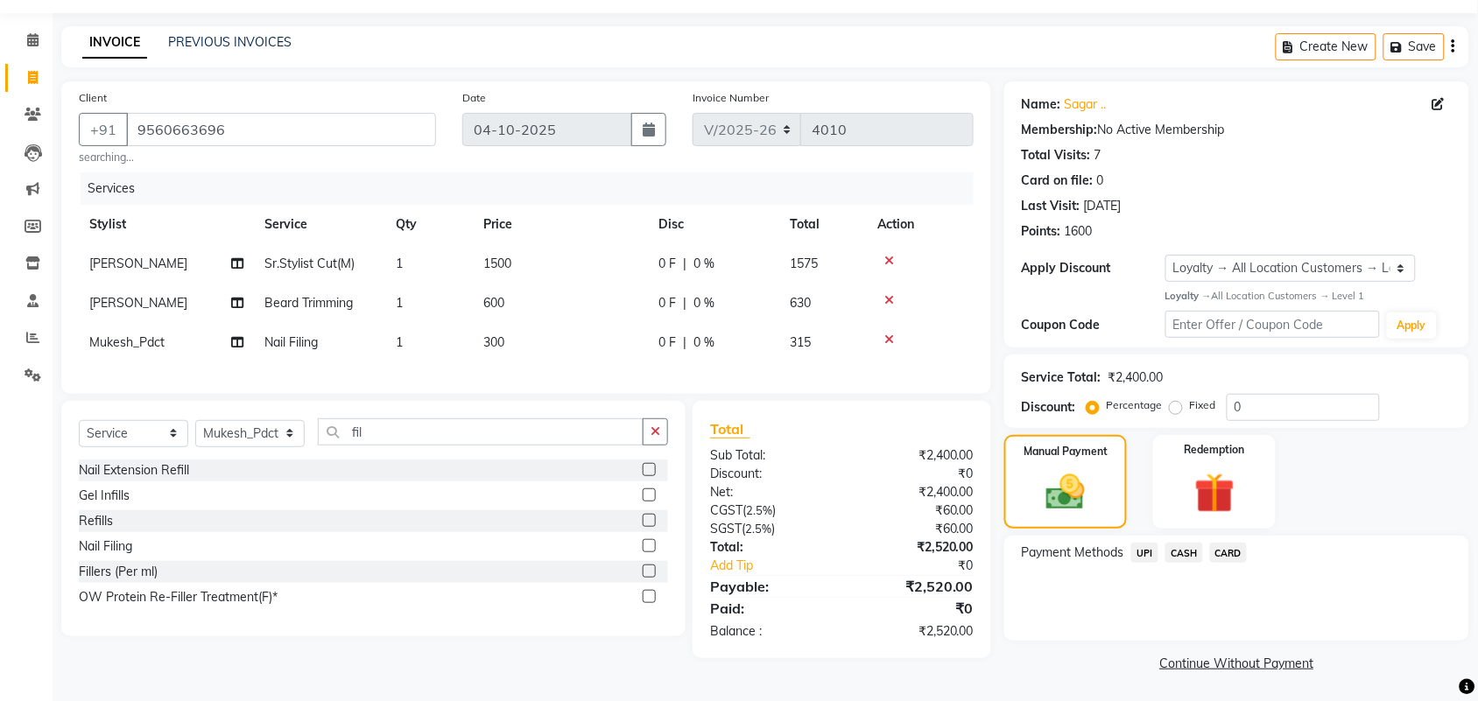
scroll to position [51, 0]
click at [1138, 552] on span "UPI" at bounding box center [1144, 552] width 27 height 20
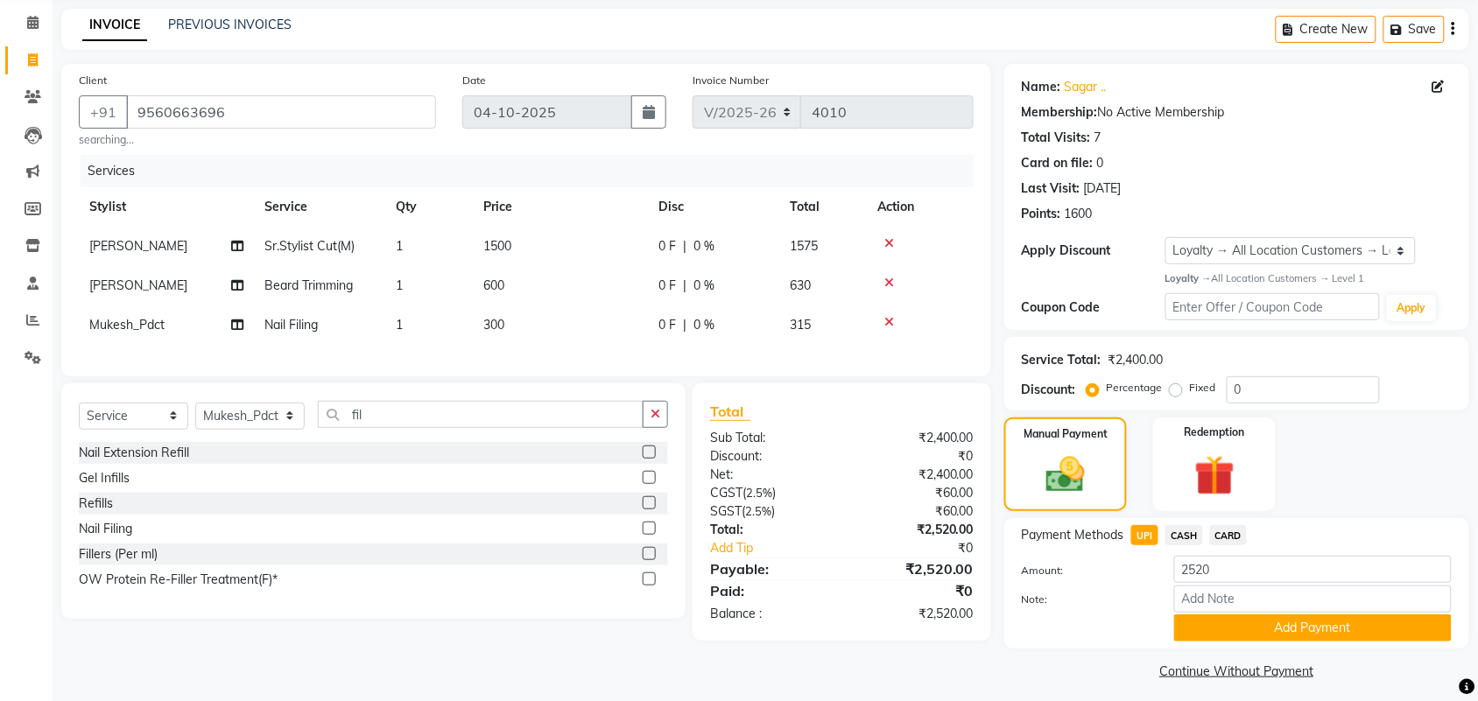
scroll to position [76, 0]
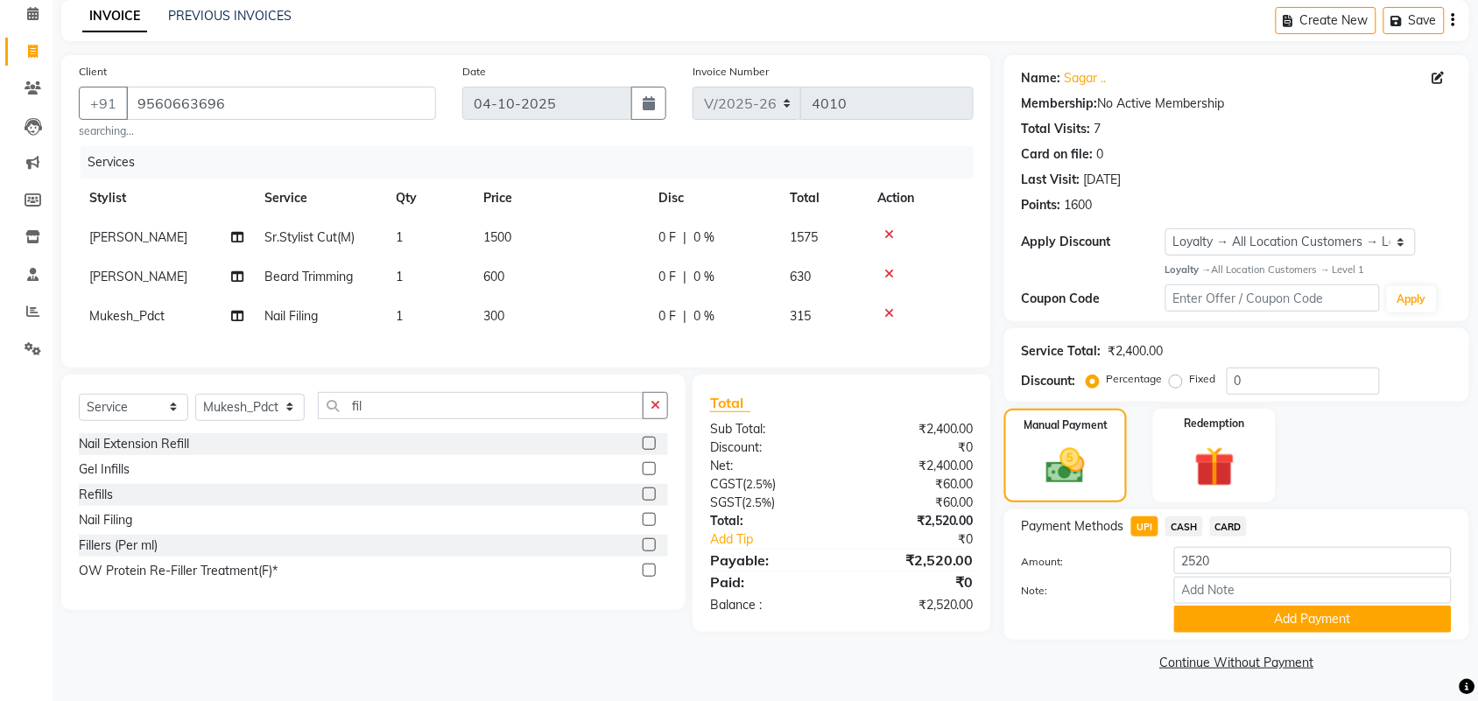
click at [1204, 616] on button "Add Payment" at bounding box center [1313, 619] width 278 height 27
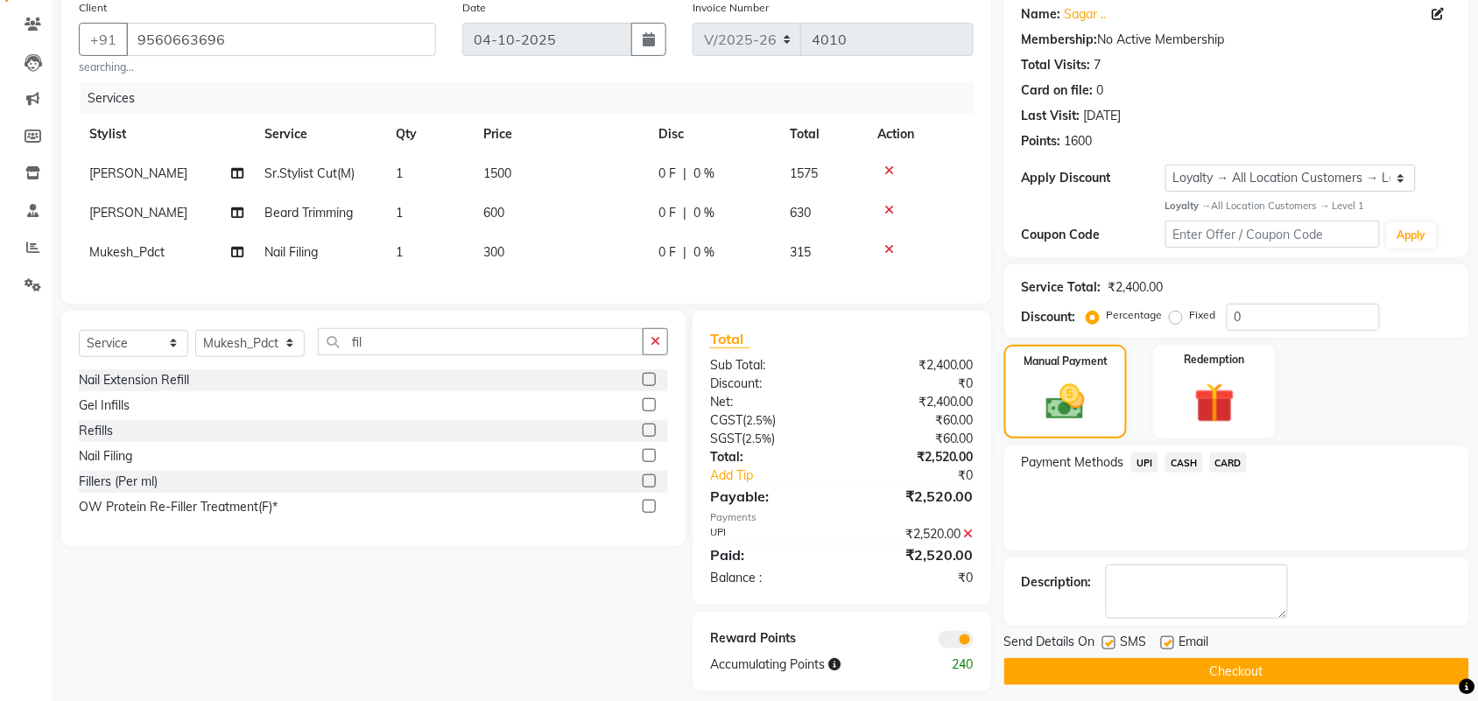
scroll to position [173, 0]
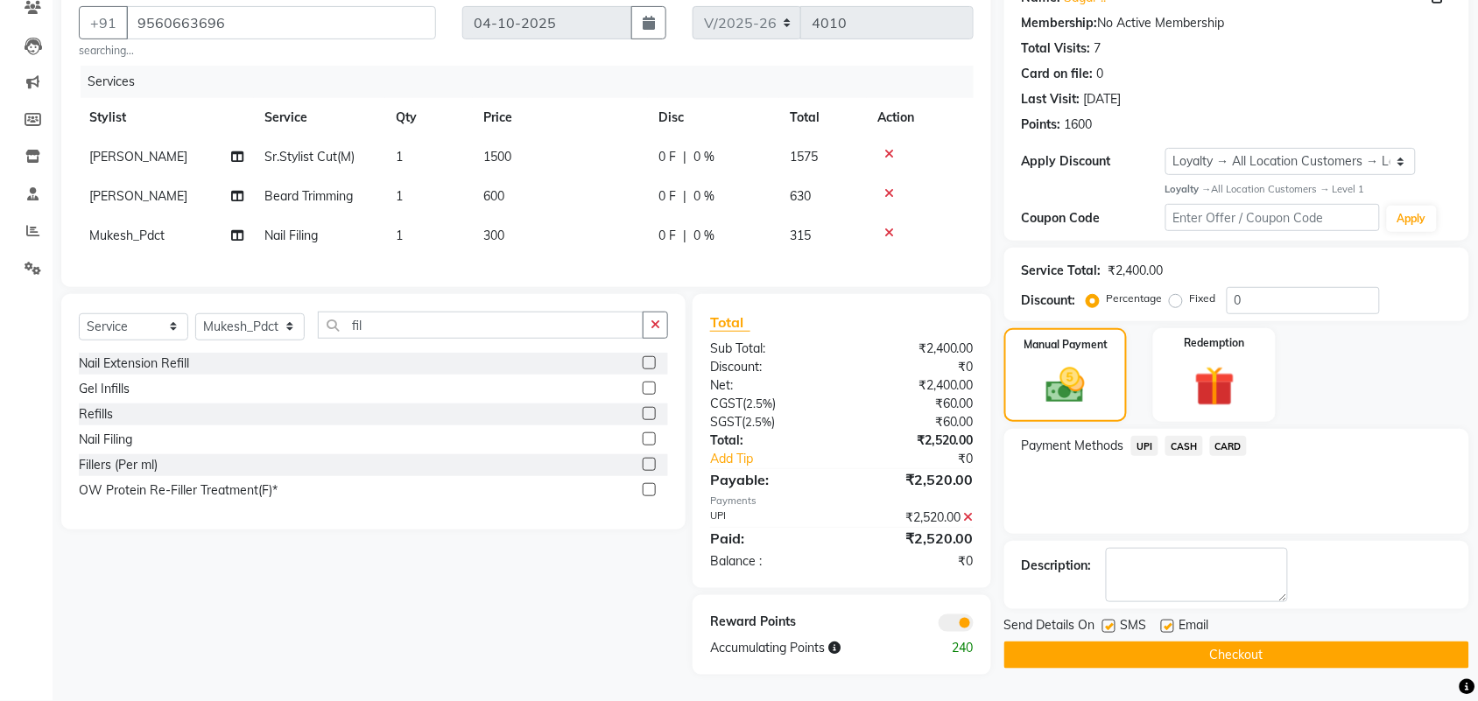
click at [1189, 642] on button "Checkout" at bounding box center [1236, 655] width 465 height 27
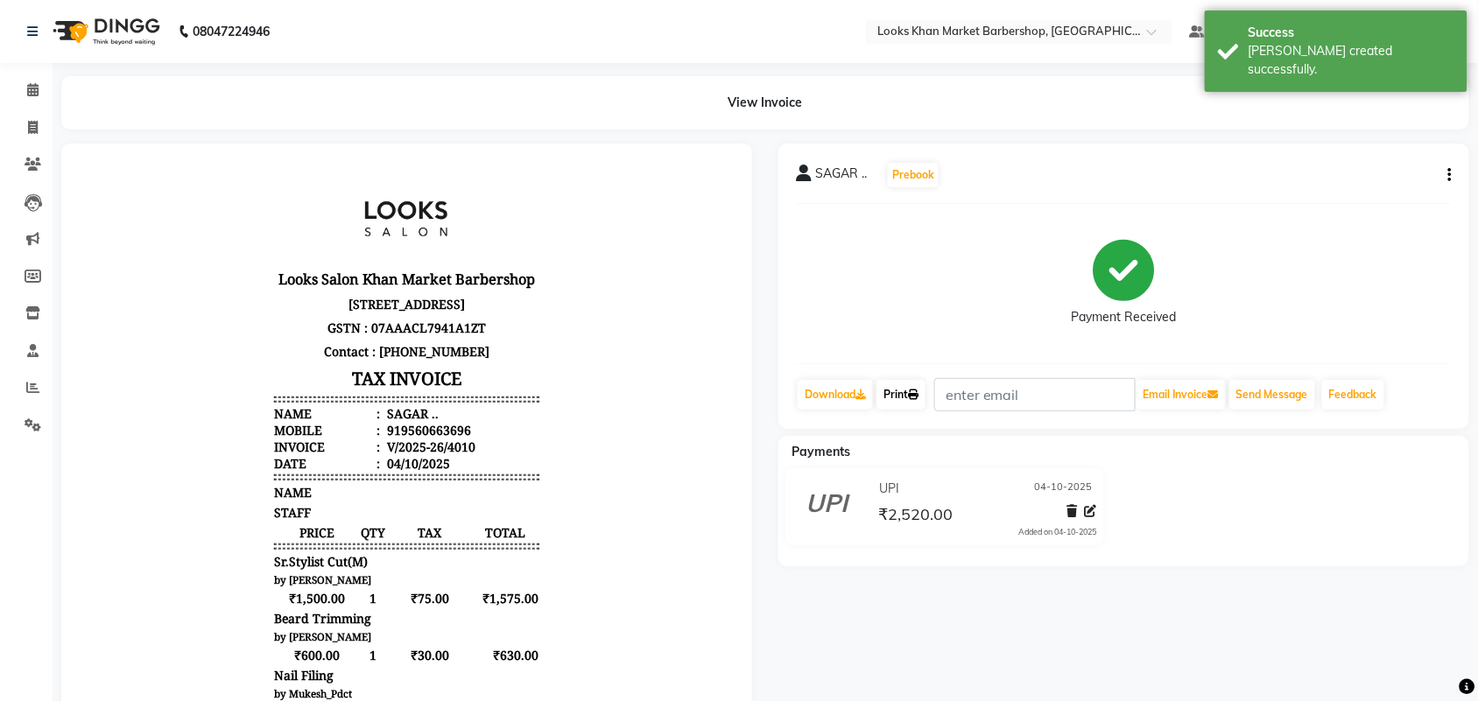
click at [918, 394] on icon at bounding box center [913, 395] width 11 height 11
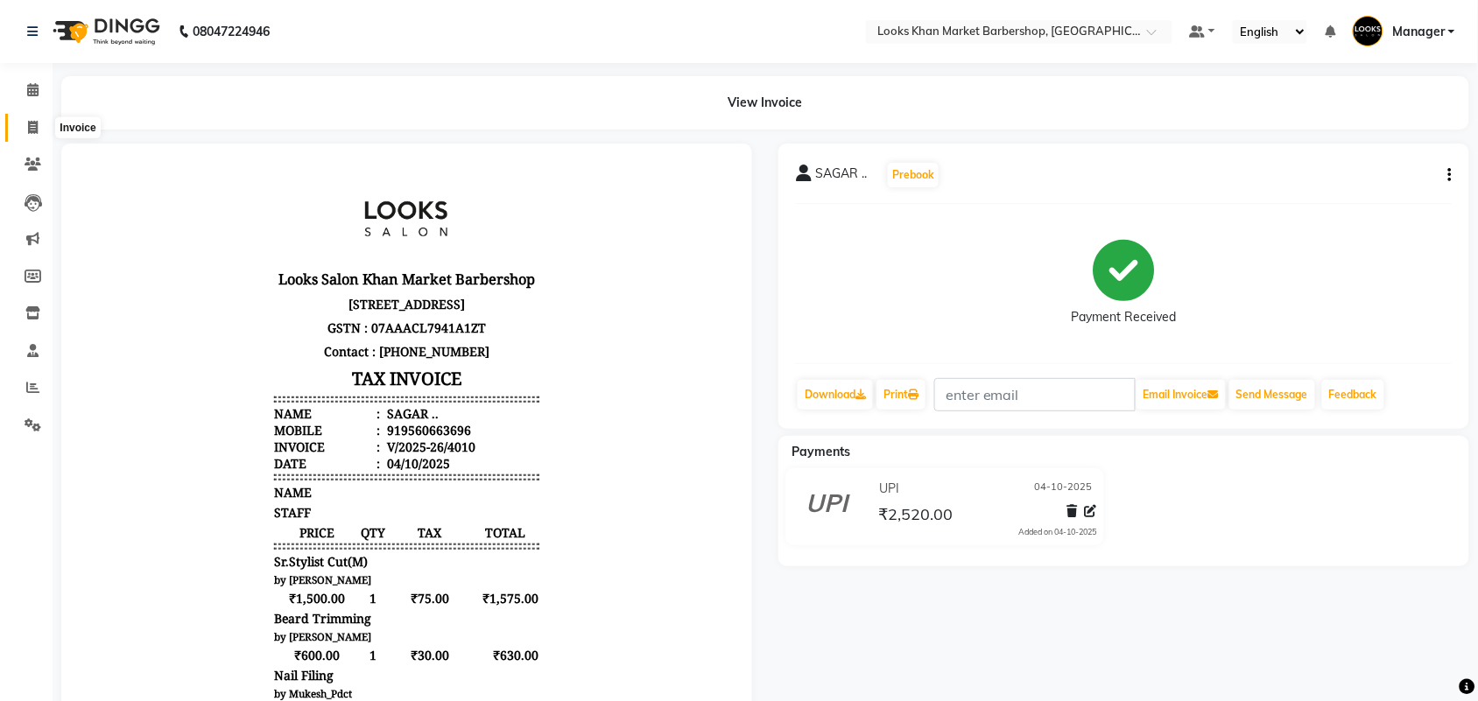
click at [33, 129] on icon at bounding box center [33, 127] width 10 height 13
select select "service"
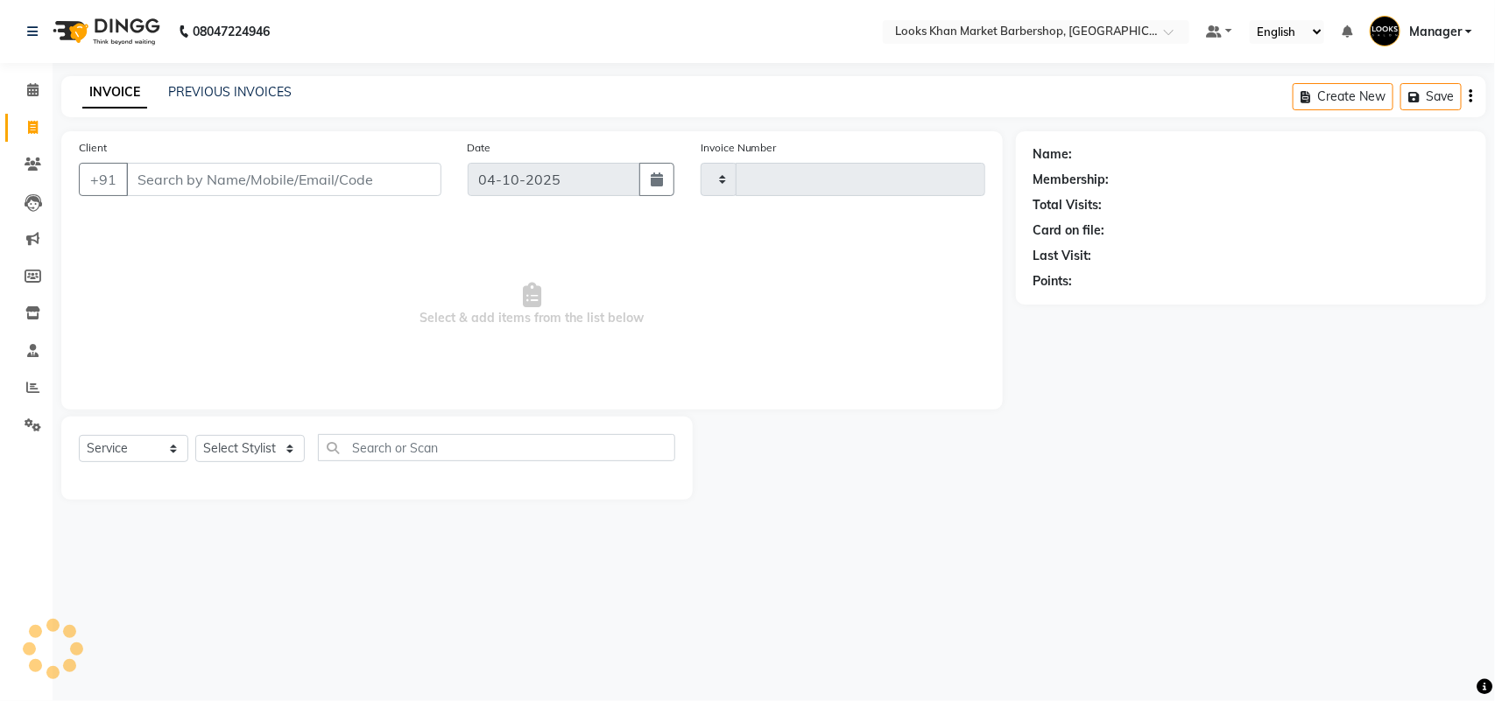
type input "4011"
select select "8030"
click at [286, 454] on select "Select Stylist Abhishek_pdct Akash_pdct Alam Counter_Sales [PERSON_NAME] [DATE]…" at bounding box center [249, 448] width 109 height 27
select select "72593"
click at [195, 435] on select "Select Stylist Abhishek_pdct Akash_pdct Alam Counter_Sales [PERSON_NAME] [DATE]…" at bounding box center [249, 448] width 109 height 27
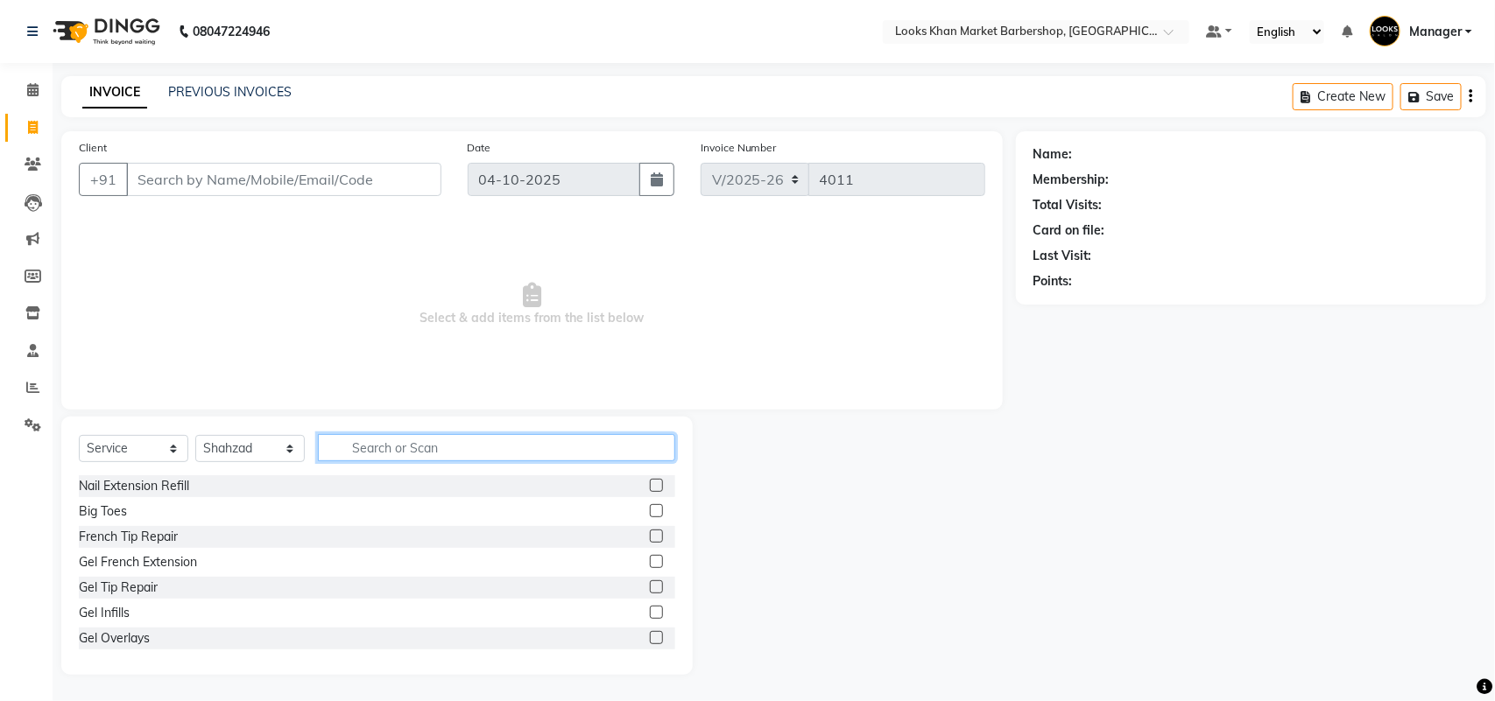
click at [384, 452] on input "text" at bounding box center [496, 447] width 357 height 27
type input "cut"
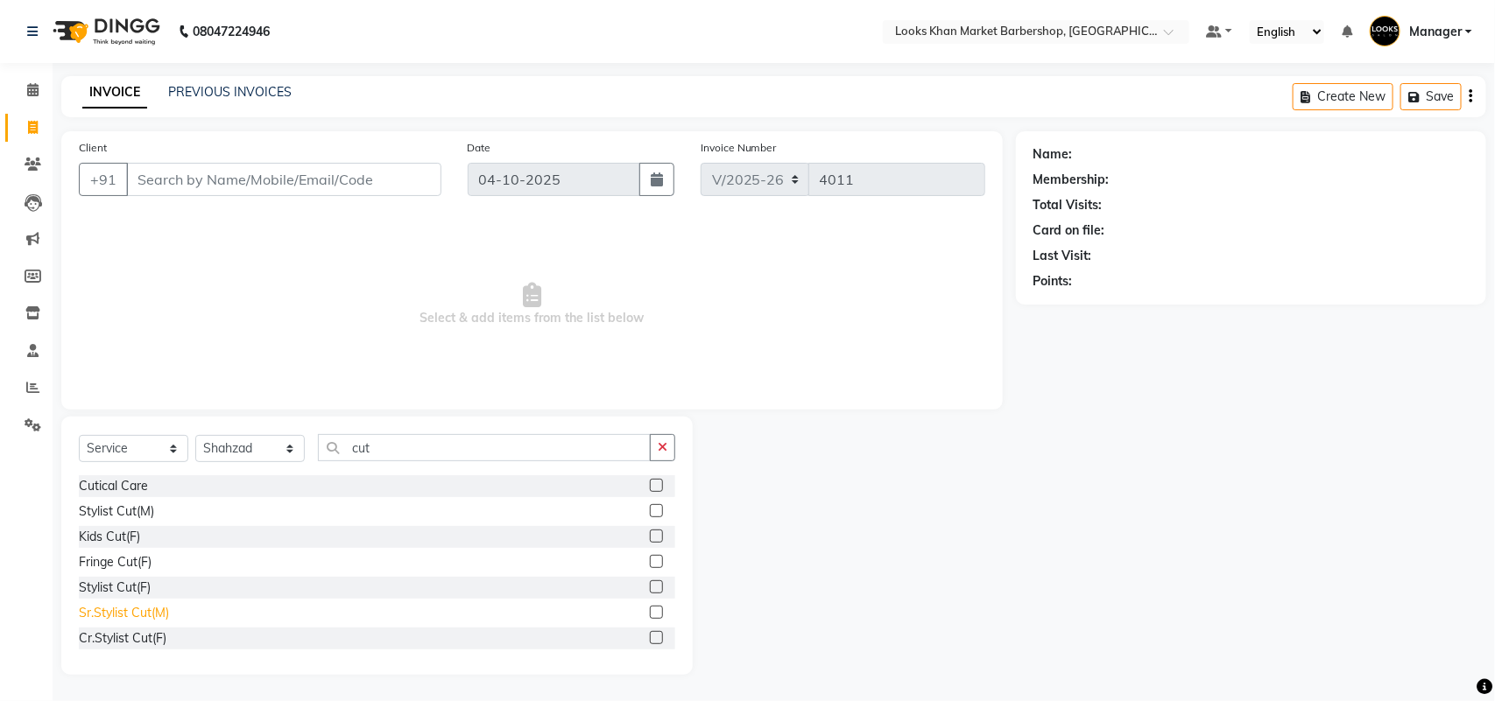
click at [128, 609] on div "Sr.Stylist Cut(M)" at bounding box center [124, 613] width 90 height 18
checkbox input "false"
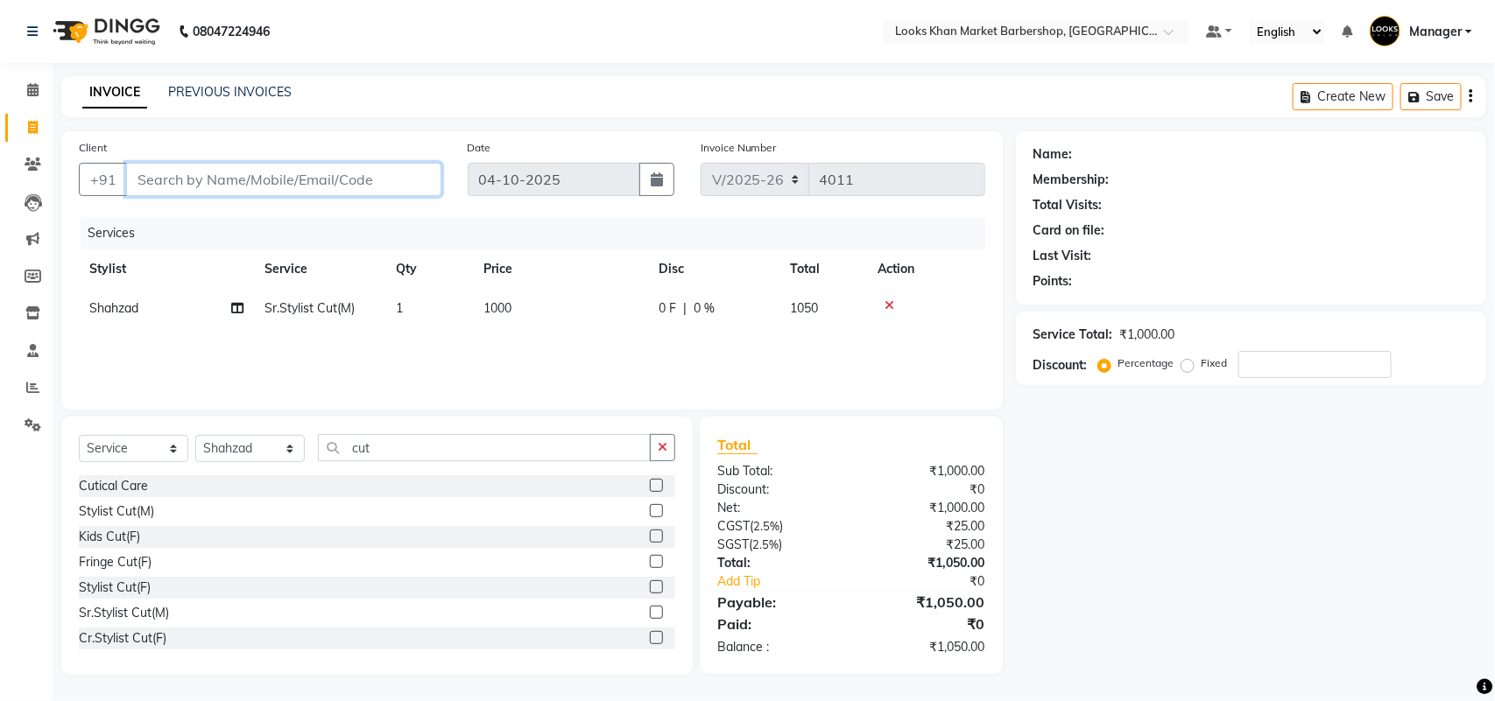
click at [350, 186] on input "Client" at bounding box center [283, 179] width 315 height 33
type input "w"
type input "0"
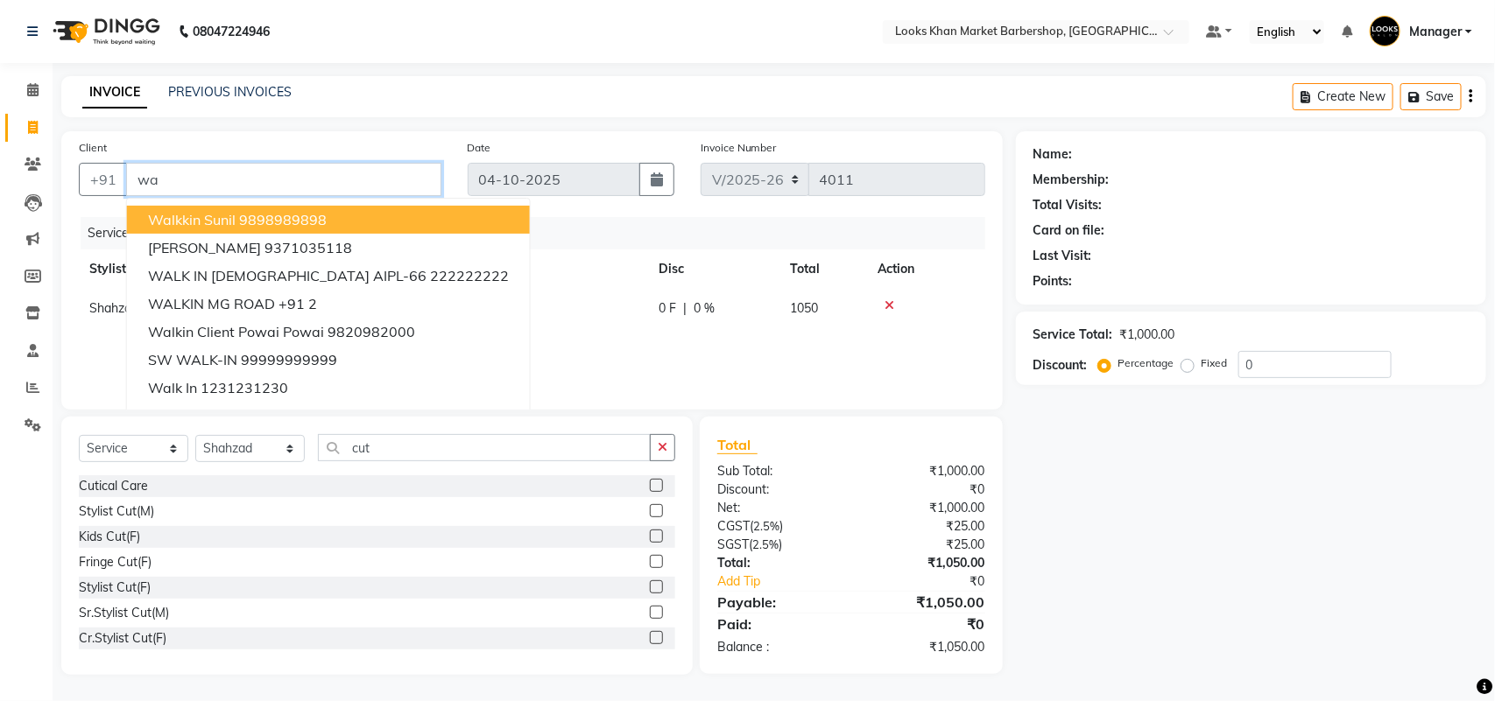
type input "w"
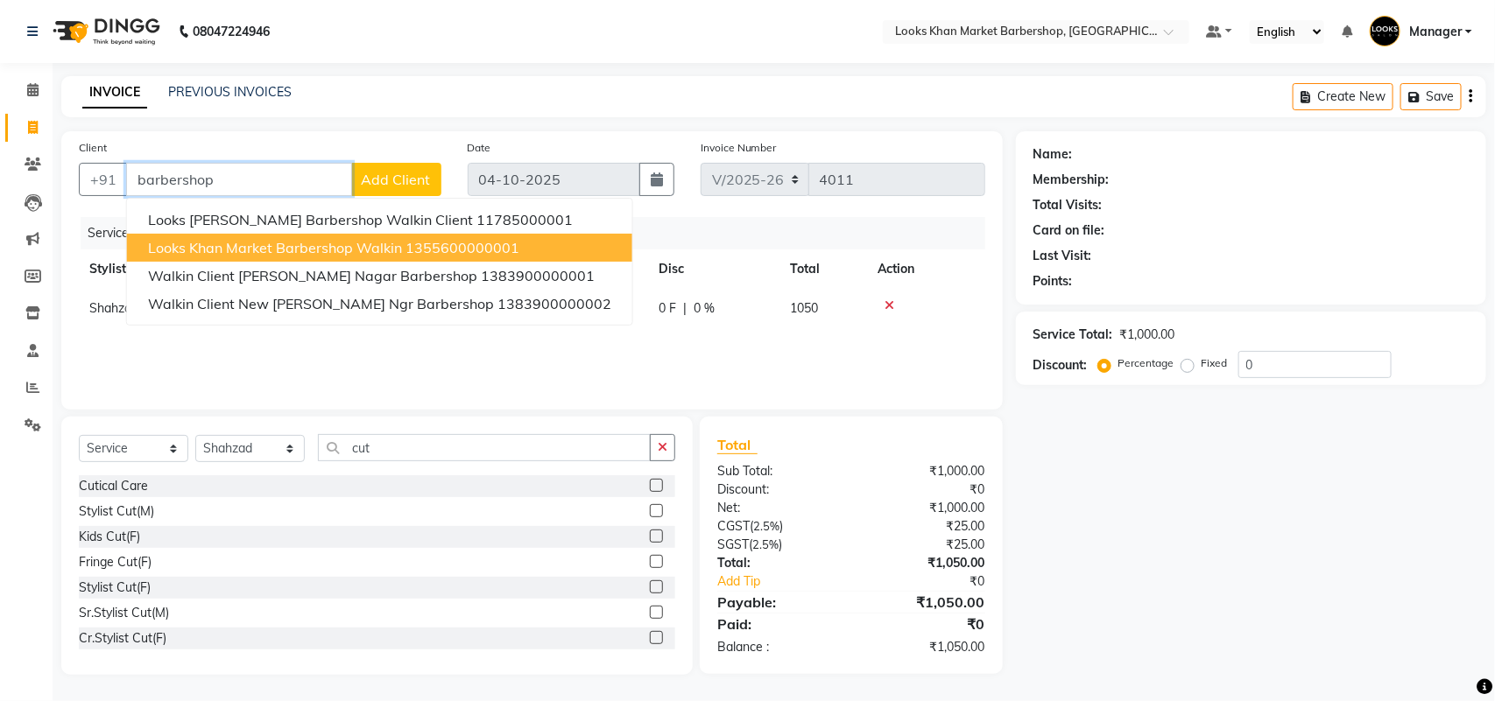
click at [361, 241] on span "Looks Khan Market Barbershop Walkin" at bounding box center [275, 248] width 254 height 18
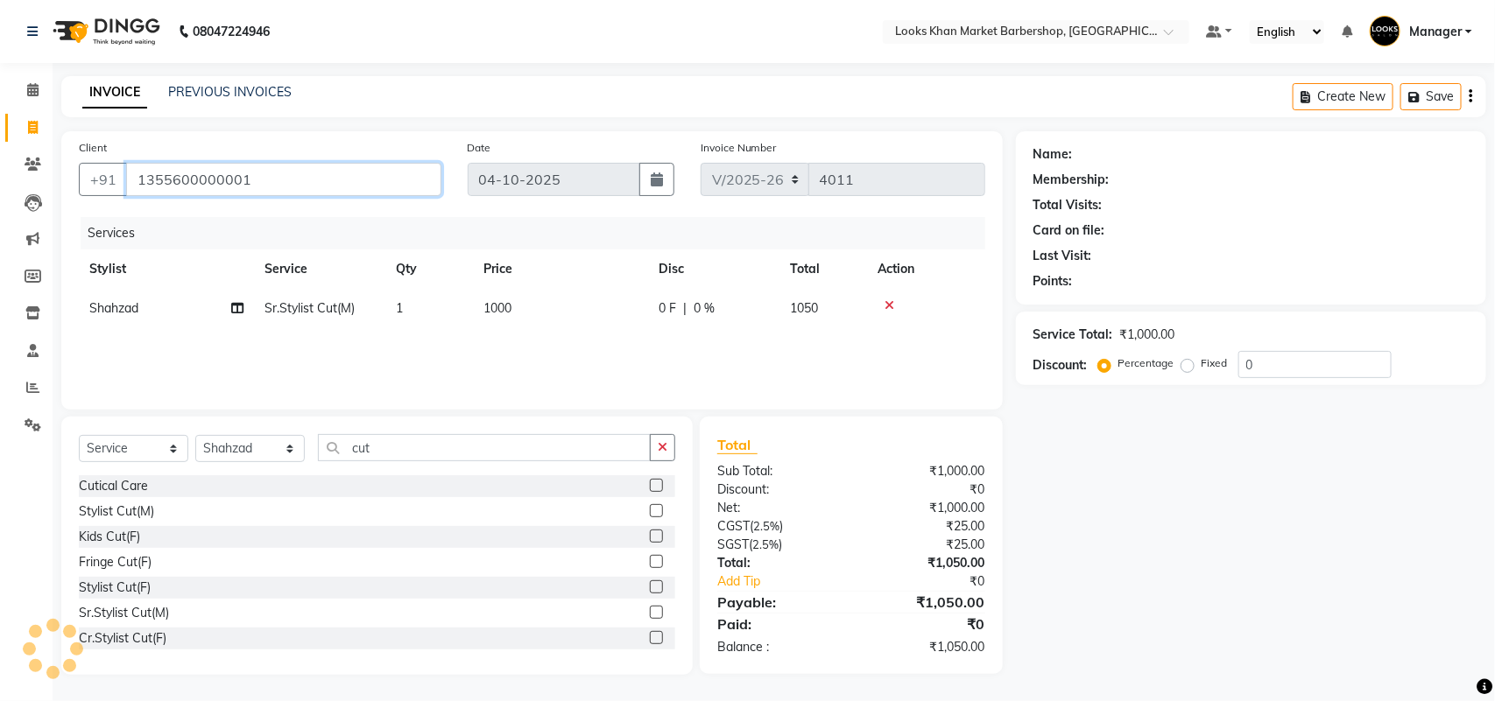
type input "1355600000001"
select select "1: Object"
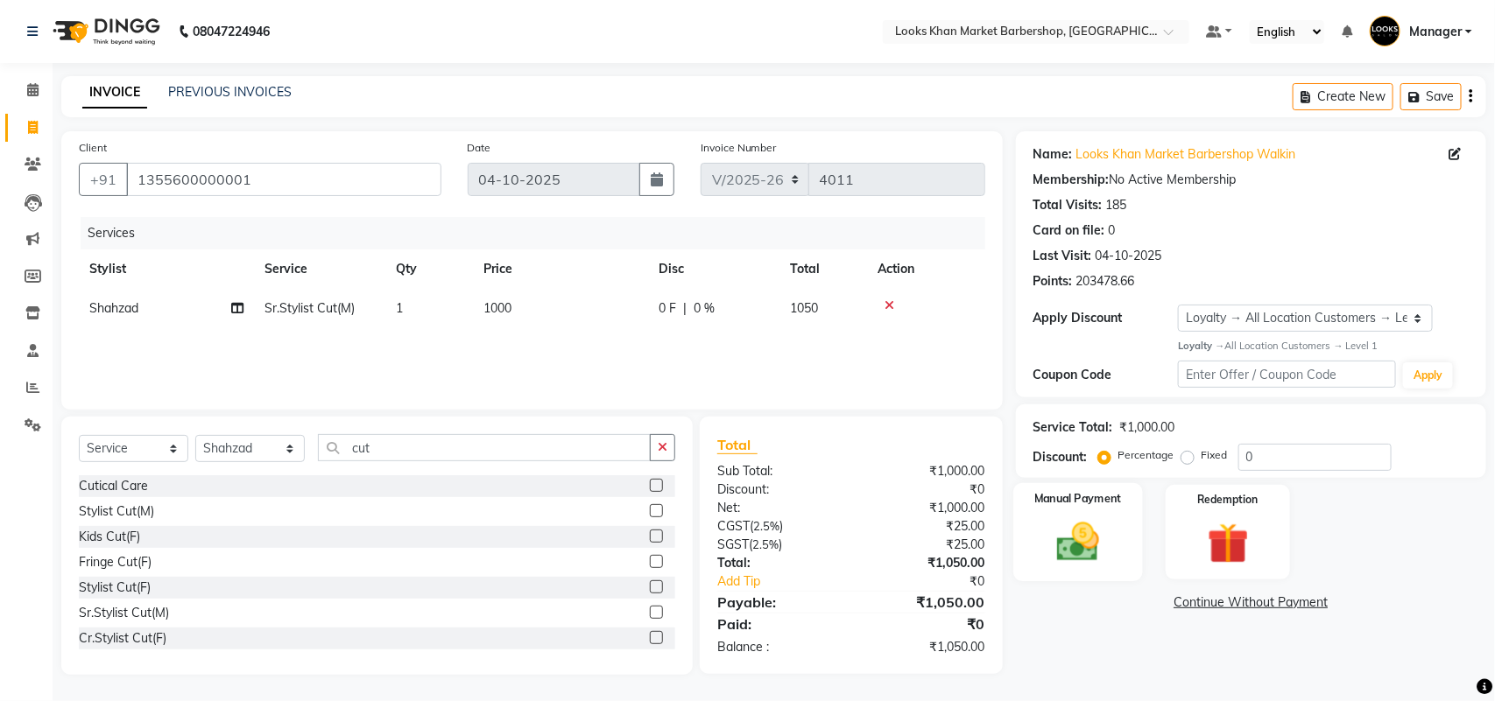
click at [1081, 537] on img at bounding box center [1077, 542] width 69 height 49
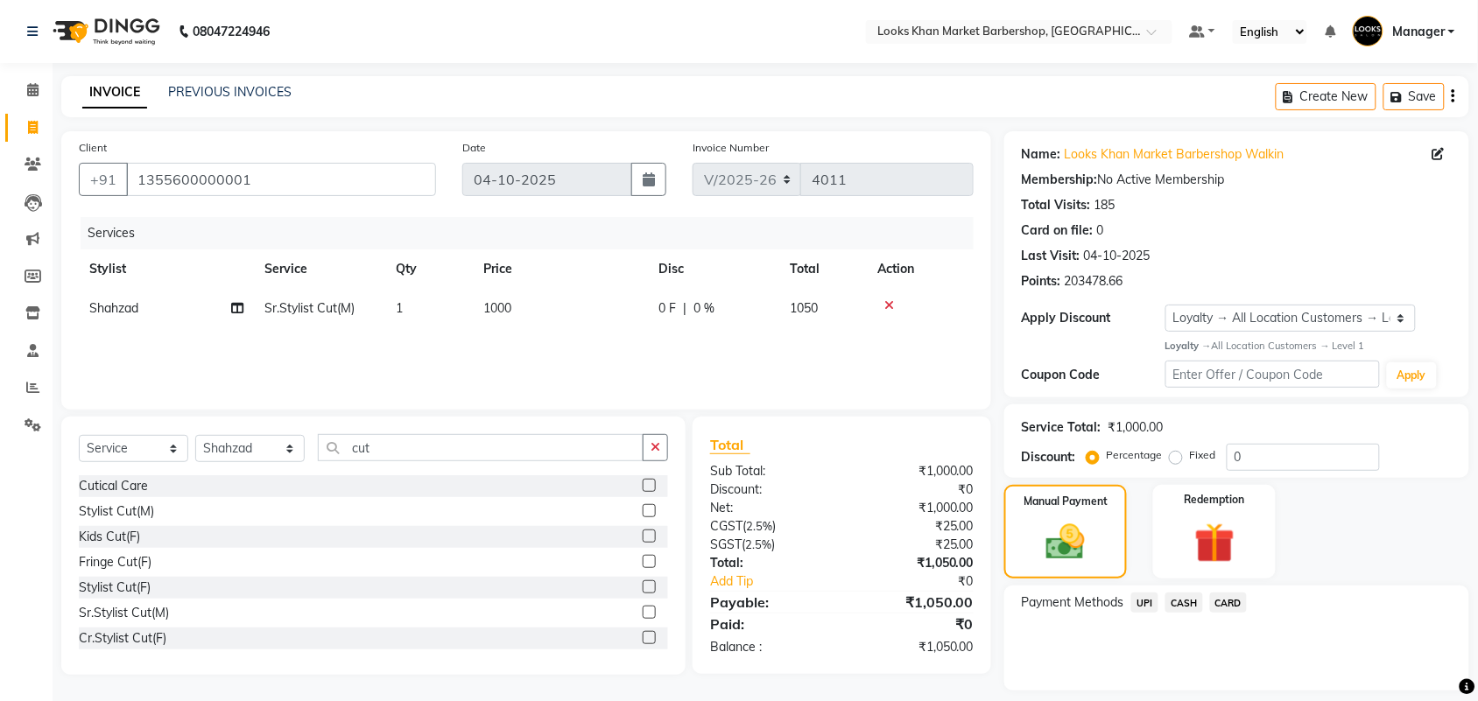
click at [1175, 601] on span "CASH" at bounding box center [1185, 603] width 38 height 20
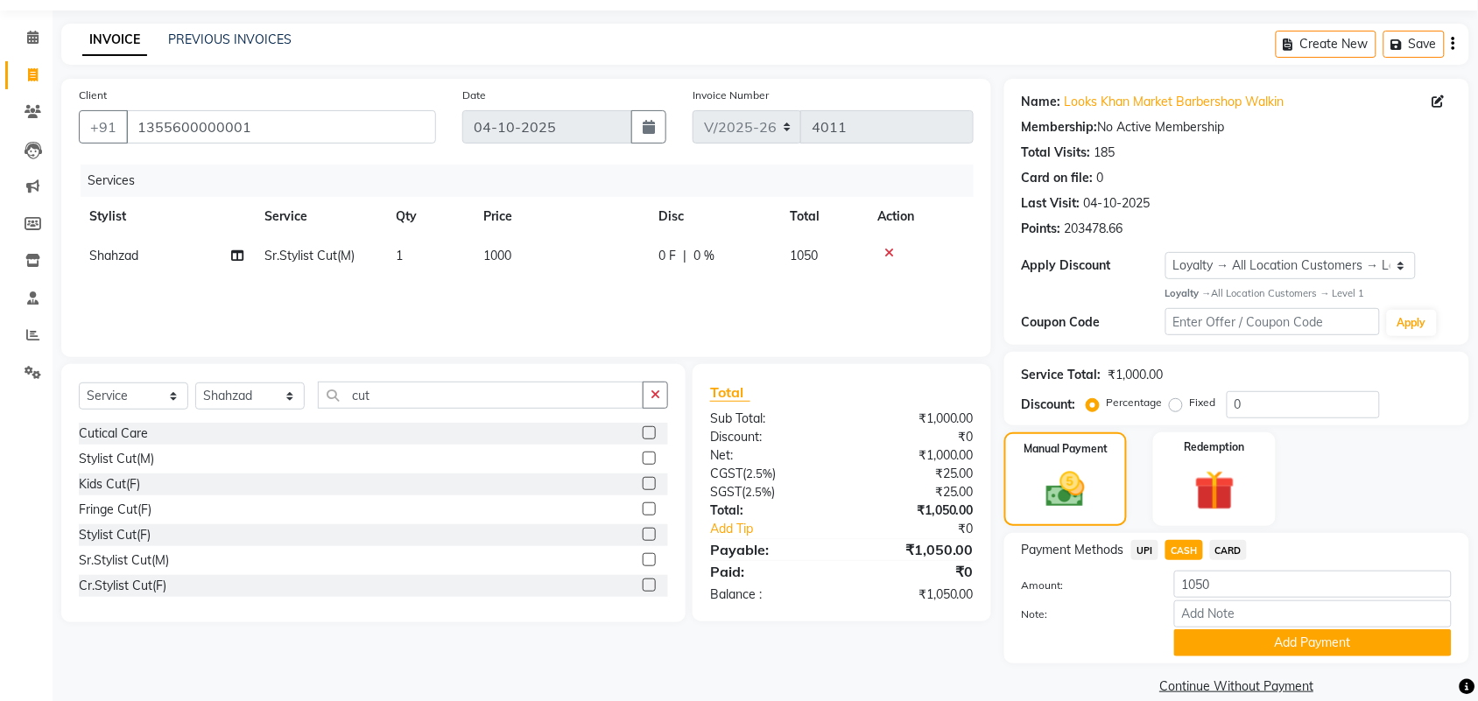
scroll to position [76, 0]
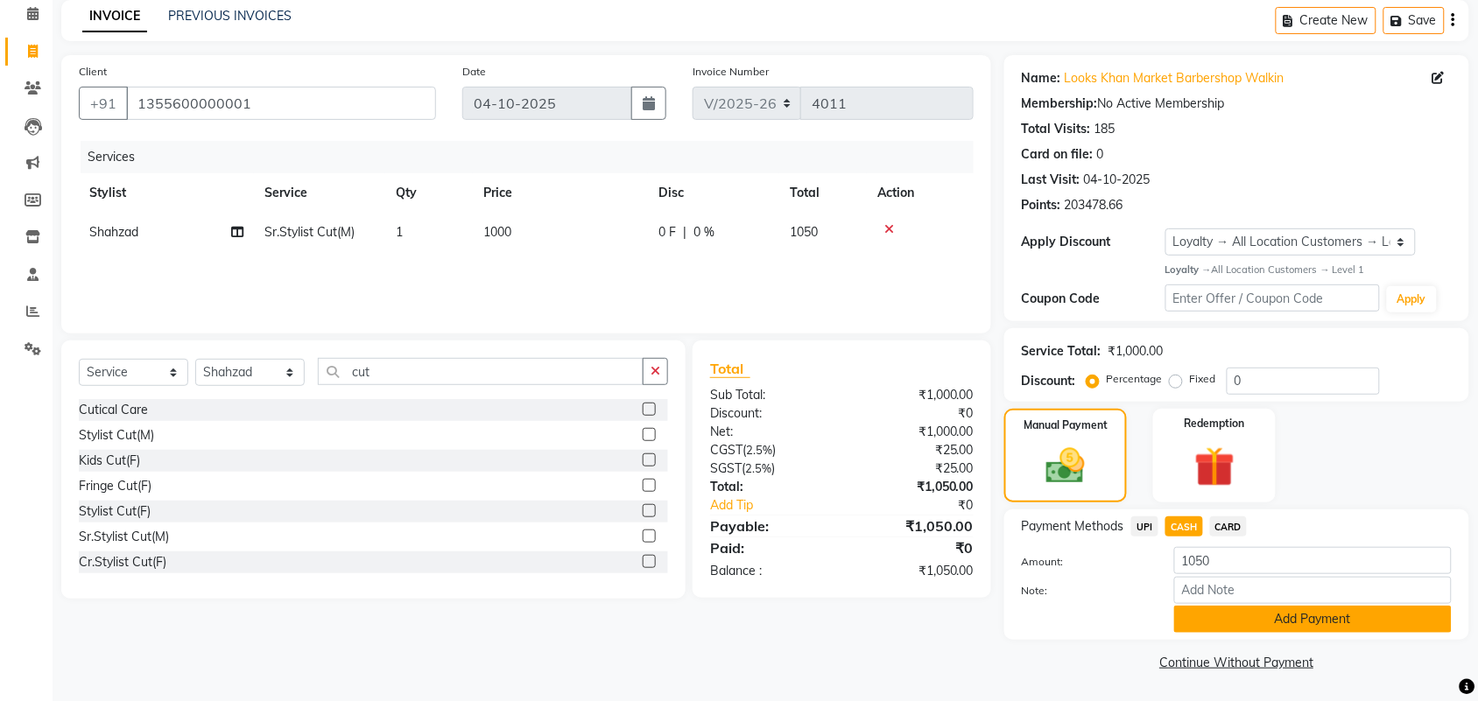
click at [1201, 611] on button "Add Payment" at bounding box center [1313, 619] width 278 height 27
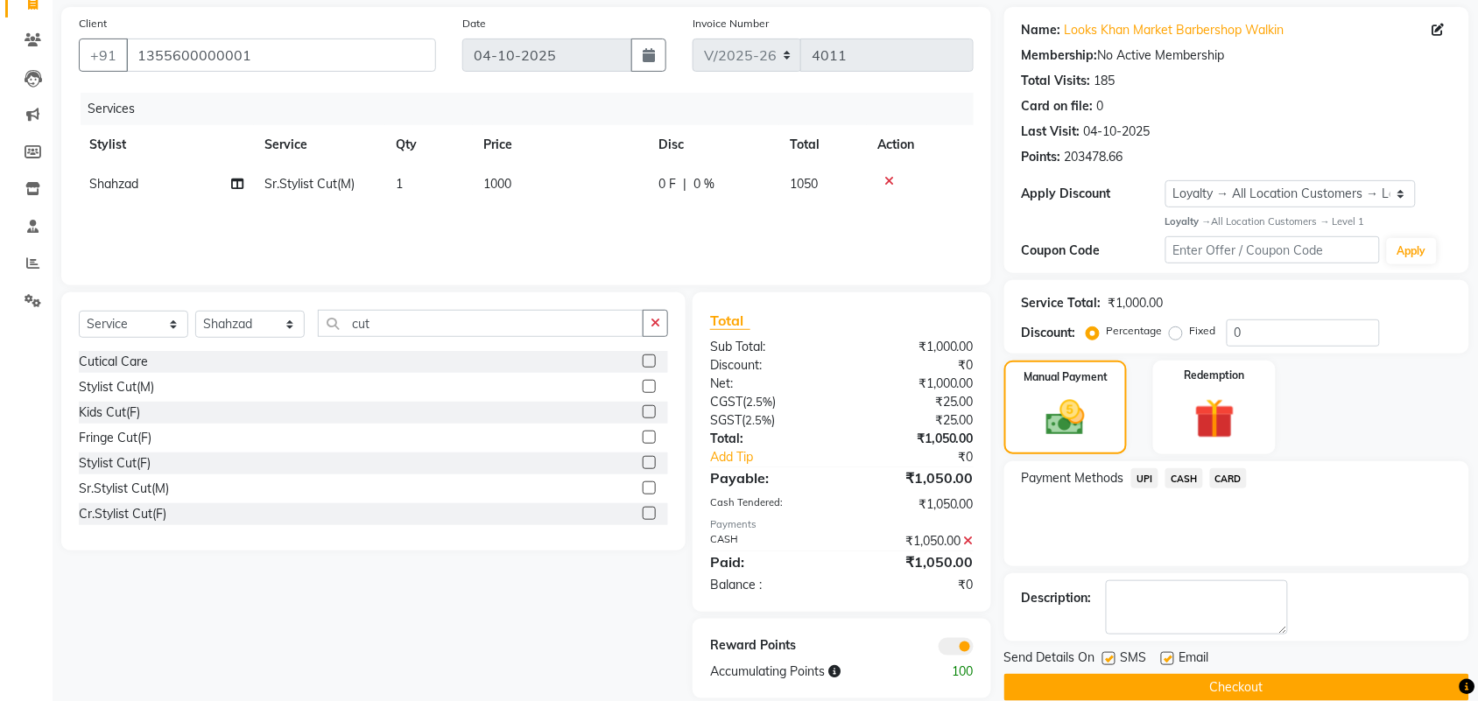
scroll to position [151, 0]
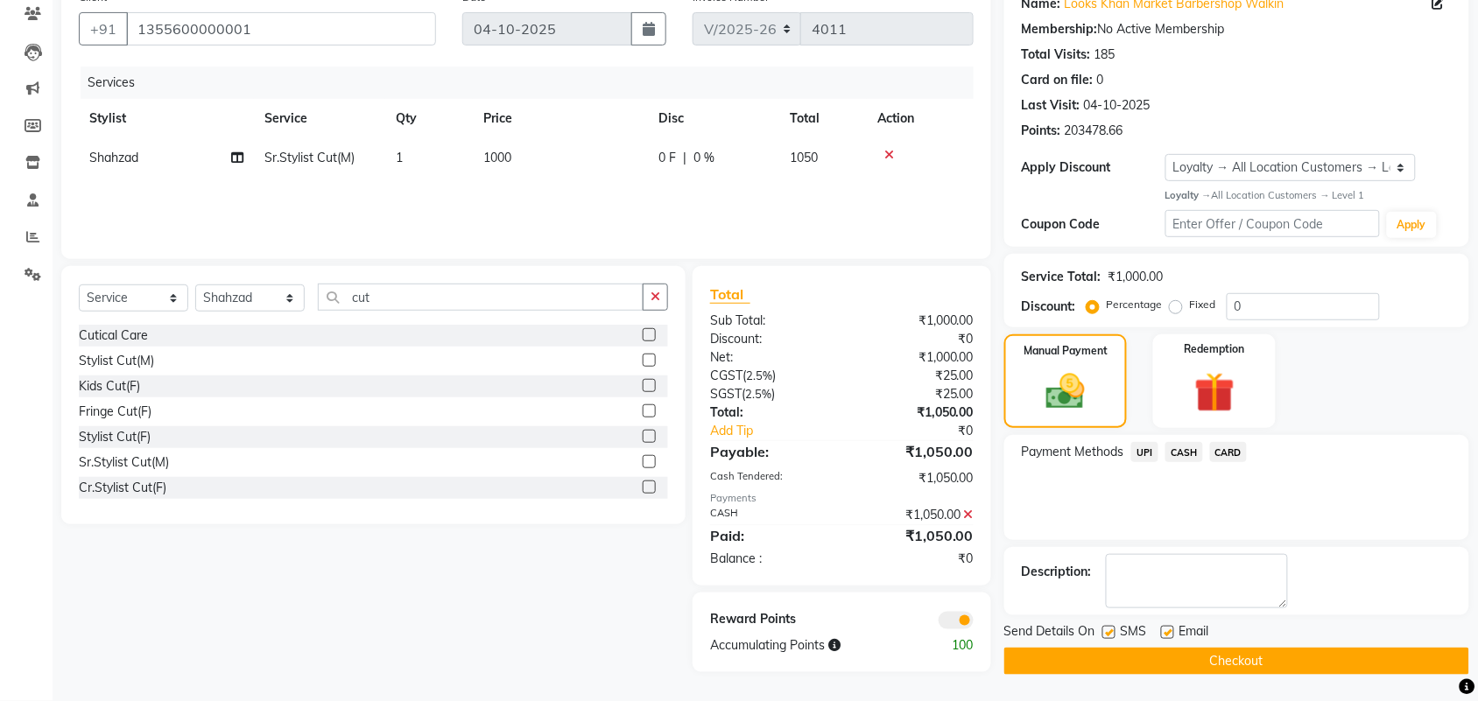
click at [1134, 667] on button "Checkout" at bounding box center [1236, 661] width 465 height 27
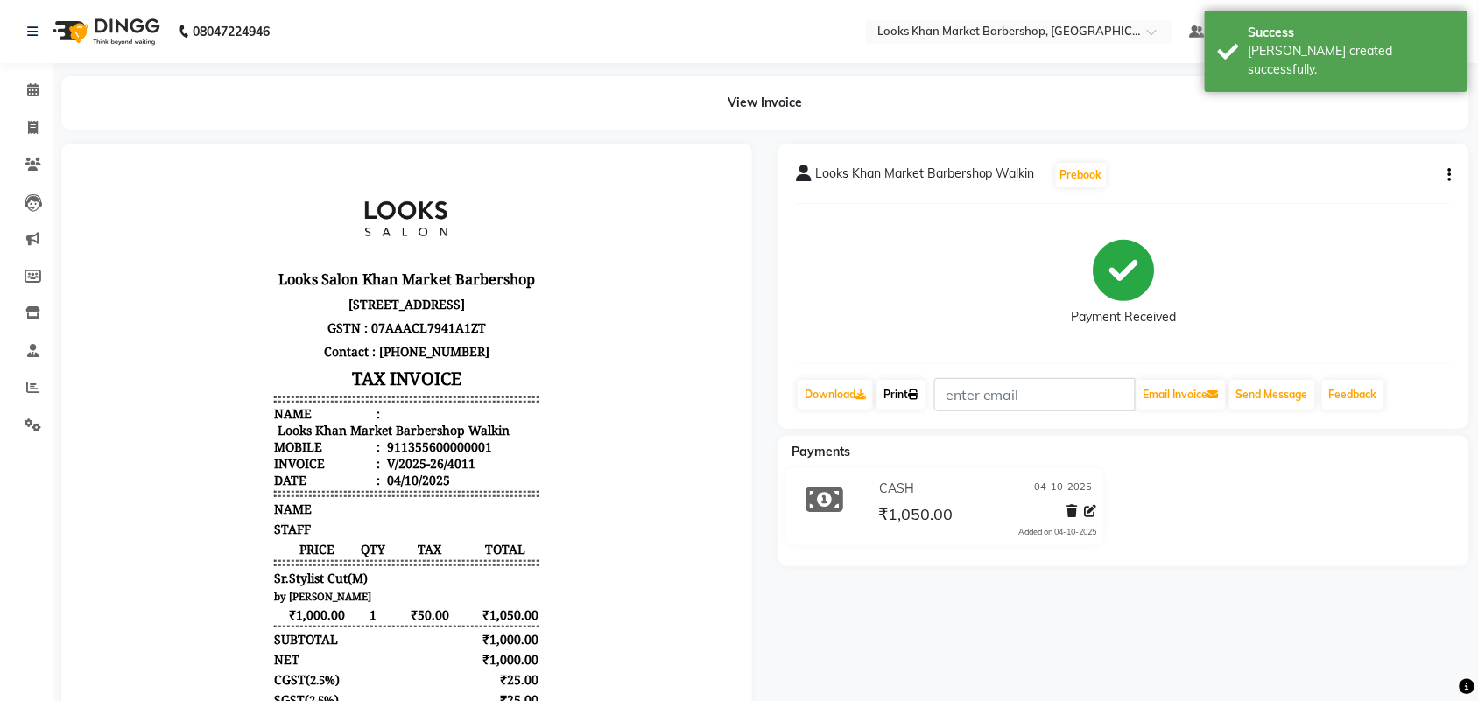
click at [913, 383] on link "Print" at bounding box center [901, 395] width 49 height 30
click at [27, 86] on icon at bounding box center [32, 89] width 11 height 13
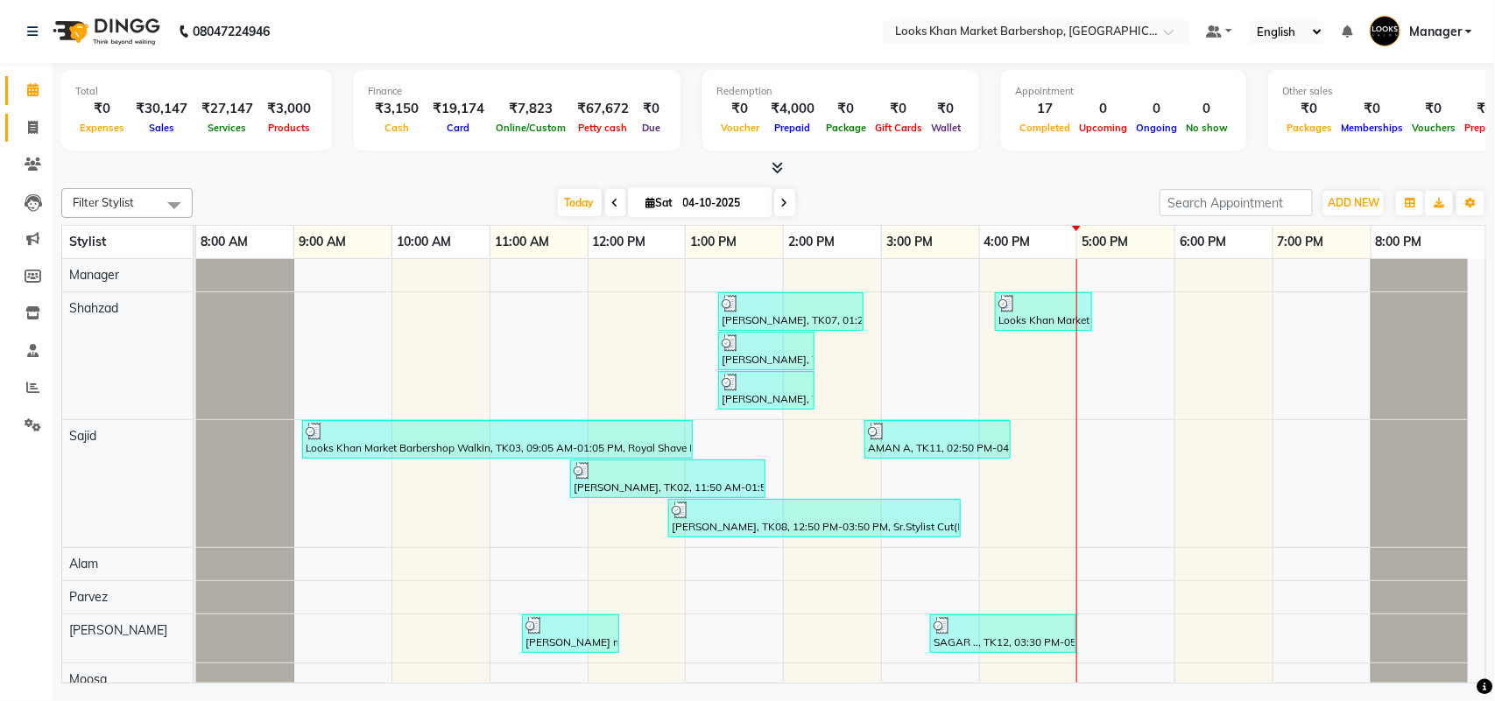
click at [42, 137] on span at bounding box center [33, 128] width 31 height 20
select select "service"
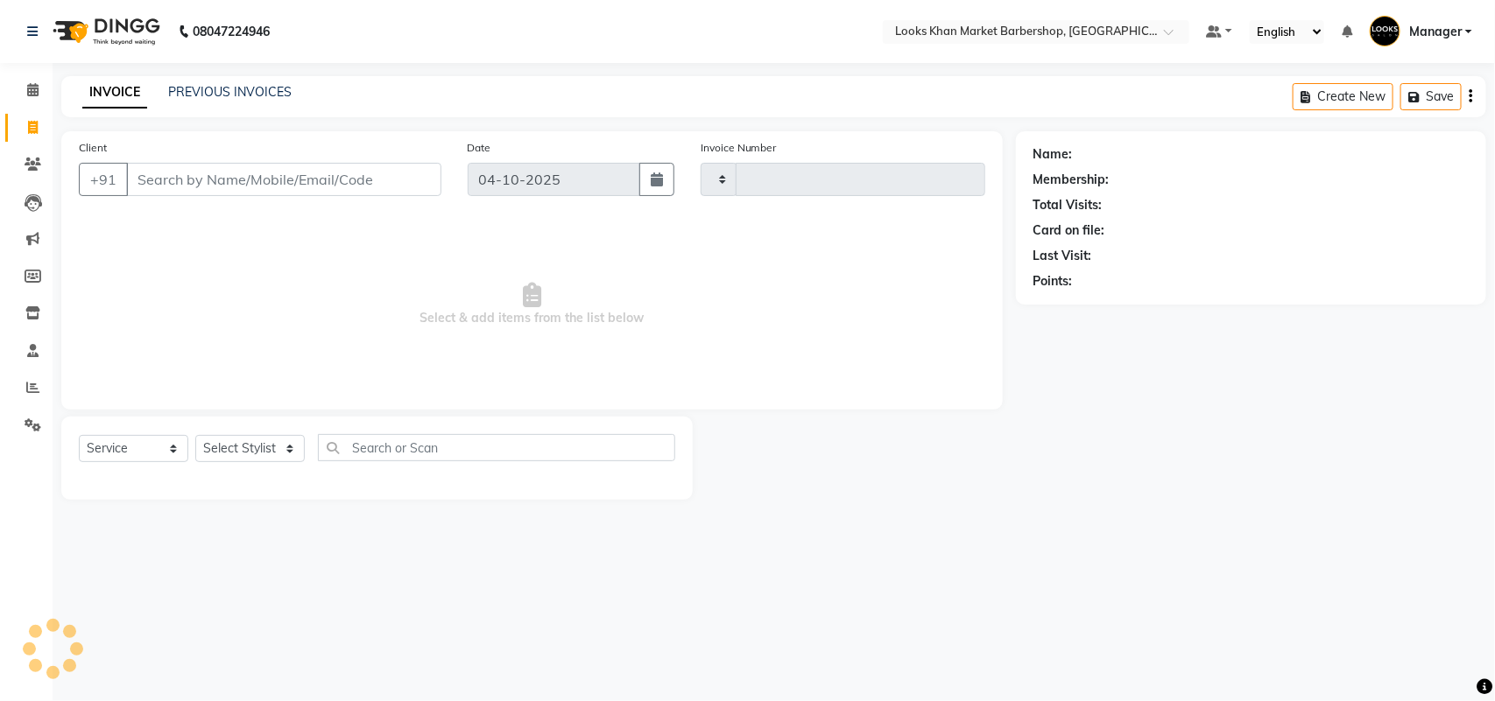
type input "4012"
select select "8030"
click at [243, 431] on div "Select Service Product Membership Package Voucher Prepaid Gift Card Select Styl…" at bounding box center [376, 458] width 631 height 83
click at [250, 460] on select "Select Stylist" at bounding box center [249, 448] width 109 height 27
click at [250, 460] on select "Select Stylist Abhishek_pdct Akash_pdct Alam Counter_Sales [PERSON_NAME] [DATE]…" at bounding box center [249, 448] width 109 height 27
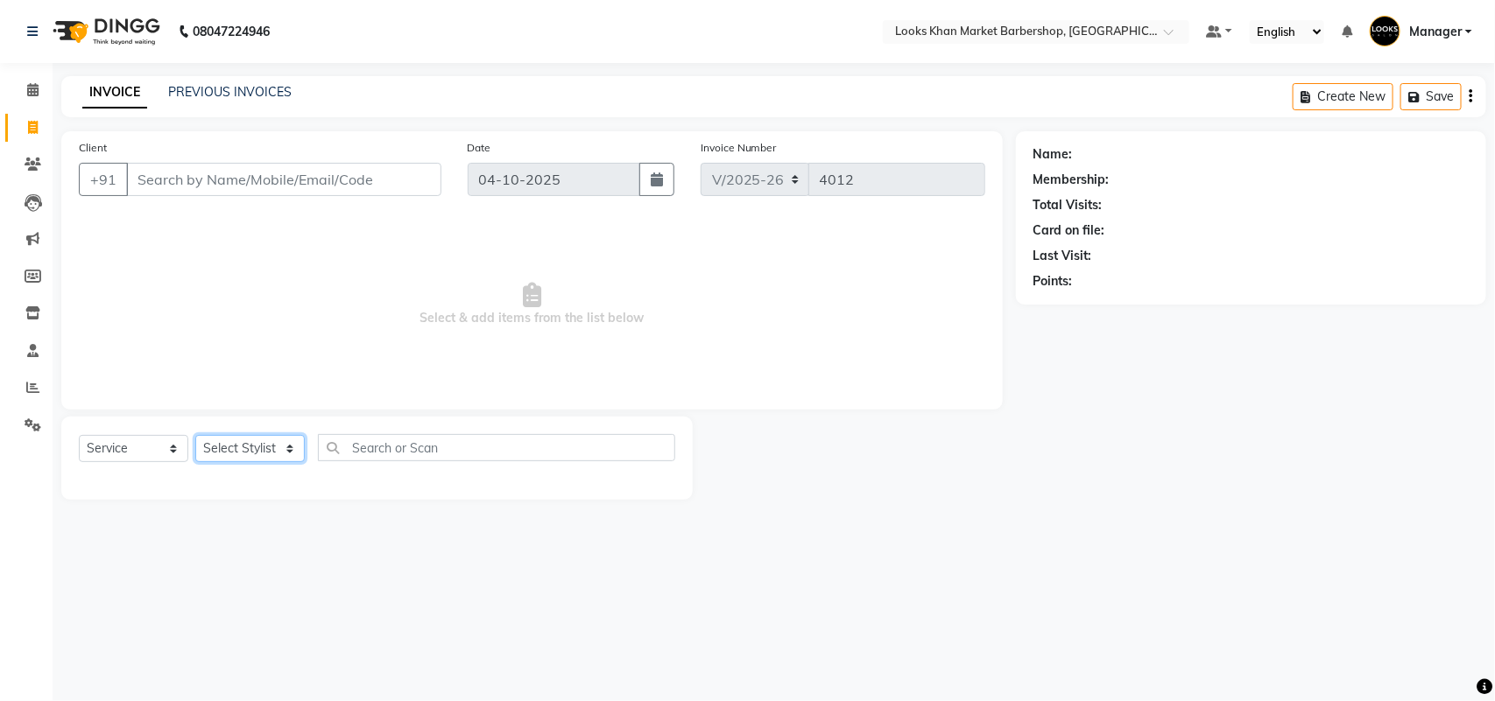
click at [251, 447] on select "Select Stylist Abhishek_pdct Akash_pdct Alam Counter_Sales [PERSON_NAME] [DATE]…" at bounding box center [249, 448] width 109 height 27
select select "72593"
click at [195, 435] on select "Select Stylist Abhishek_pdct Akash_pdct Alam Counter_Sales [PERSON_NAME] [DATE]…" at bounding box center [249, 448] width 109 height 27
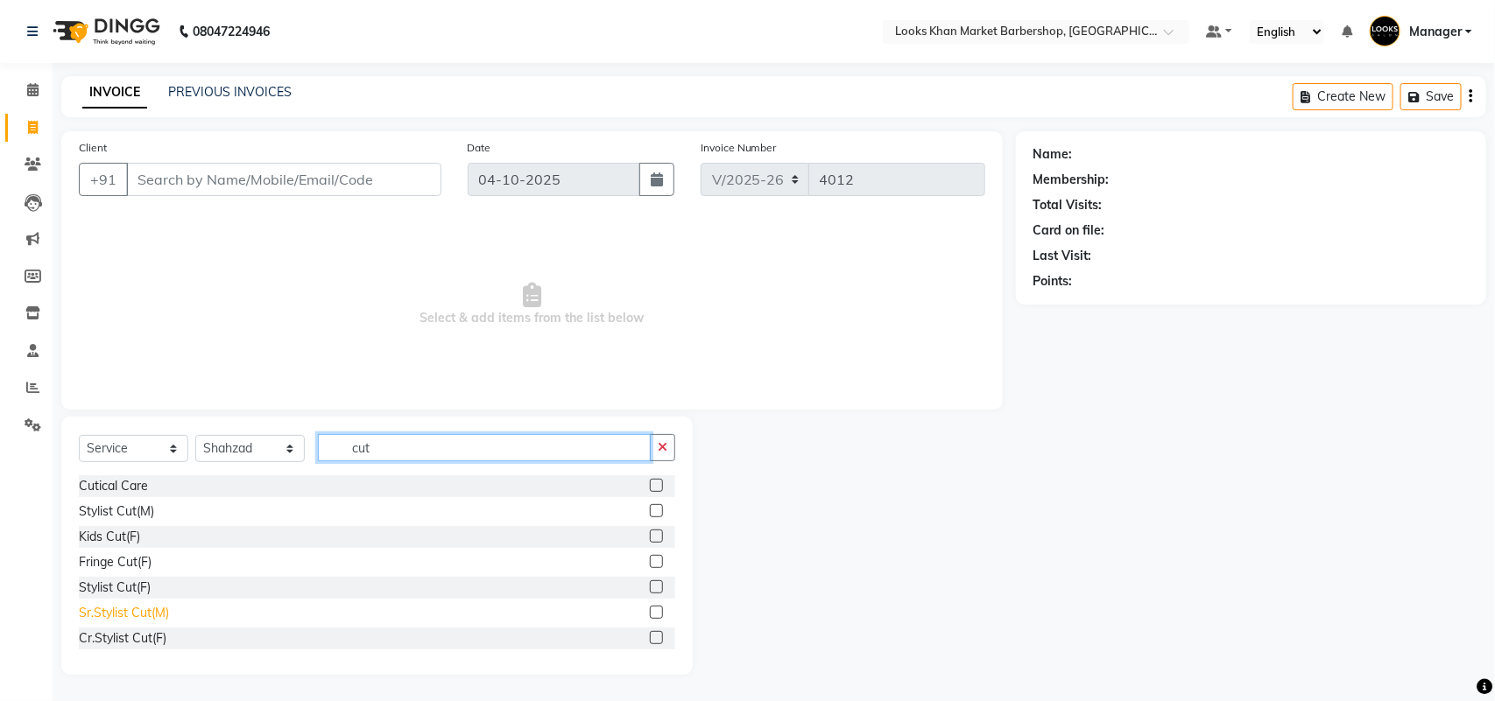
type input "cut"
click at [128, 609] on div "Sr.Stylist Cut(M)" at bounding box center [124, 613] width 90 height 18
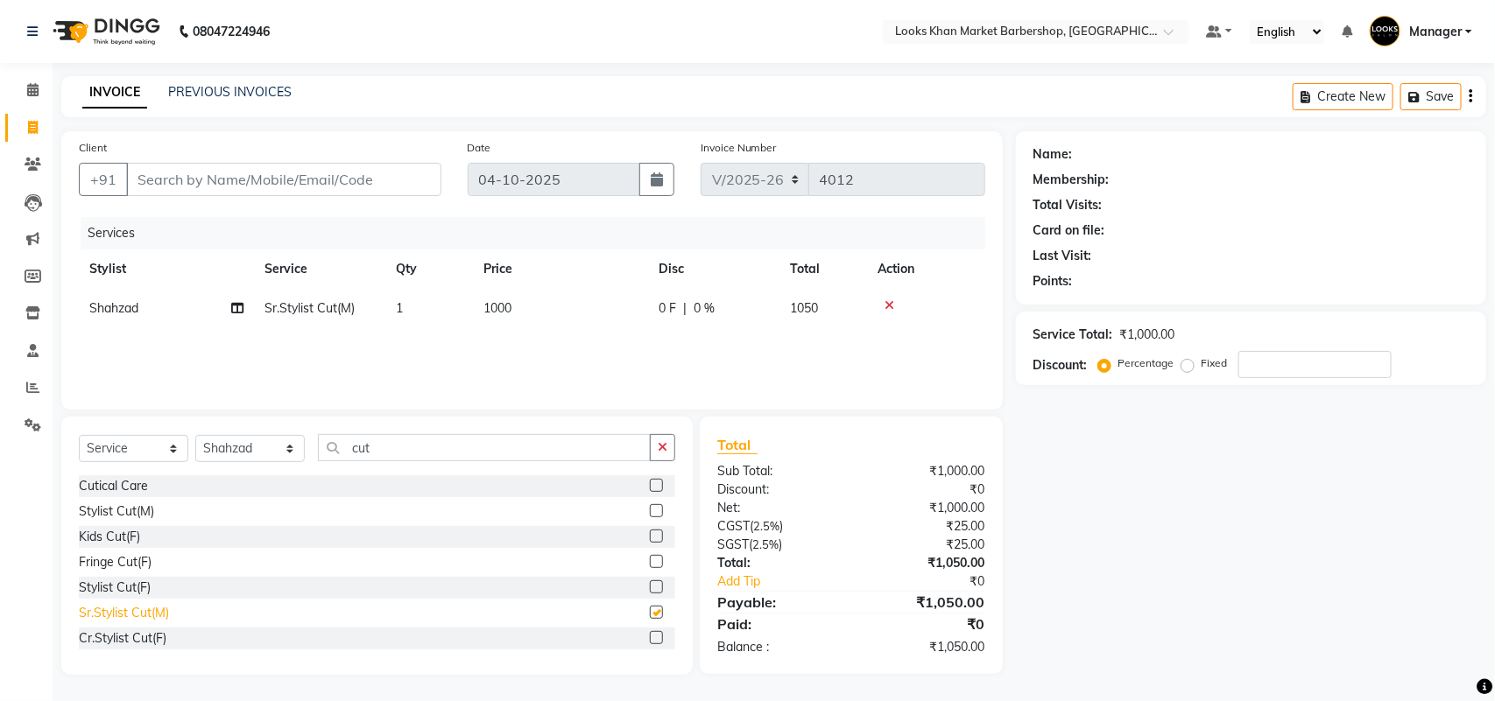
checkbox input "false"
click at [271, 181] on input "Client" at bounding box center [283, 179] width 315 height 33
type input "d"
type input "0"
type input "d"
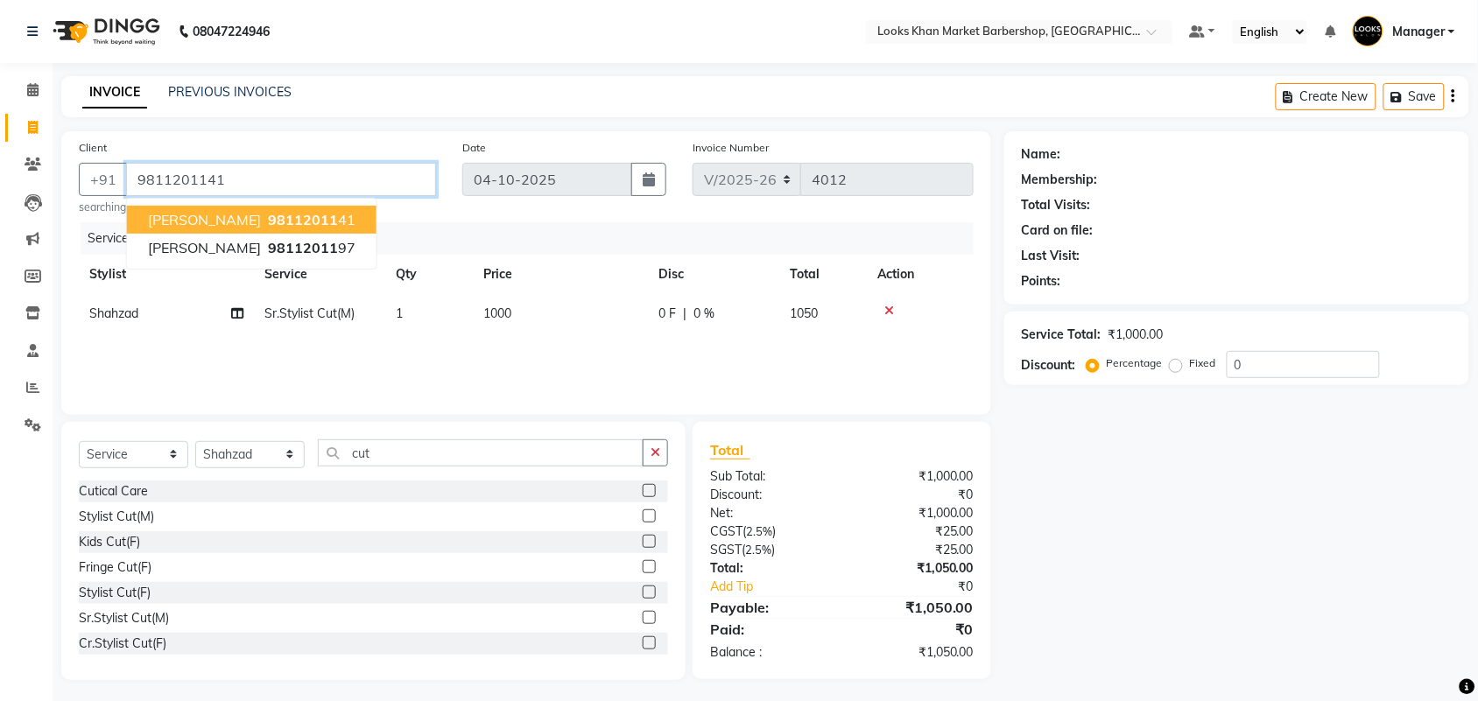
type input "9811201141"
select select "1: Object"
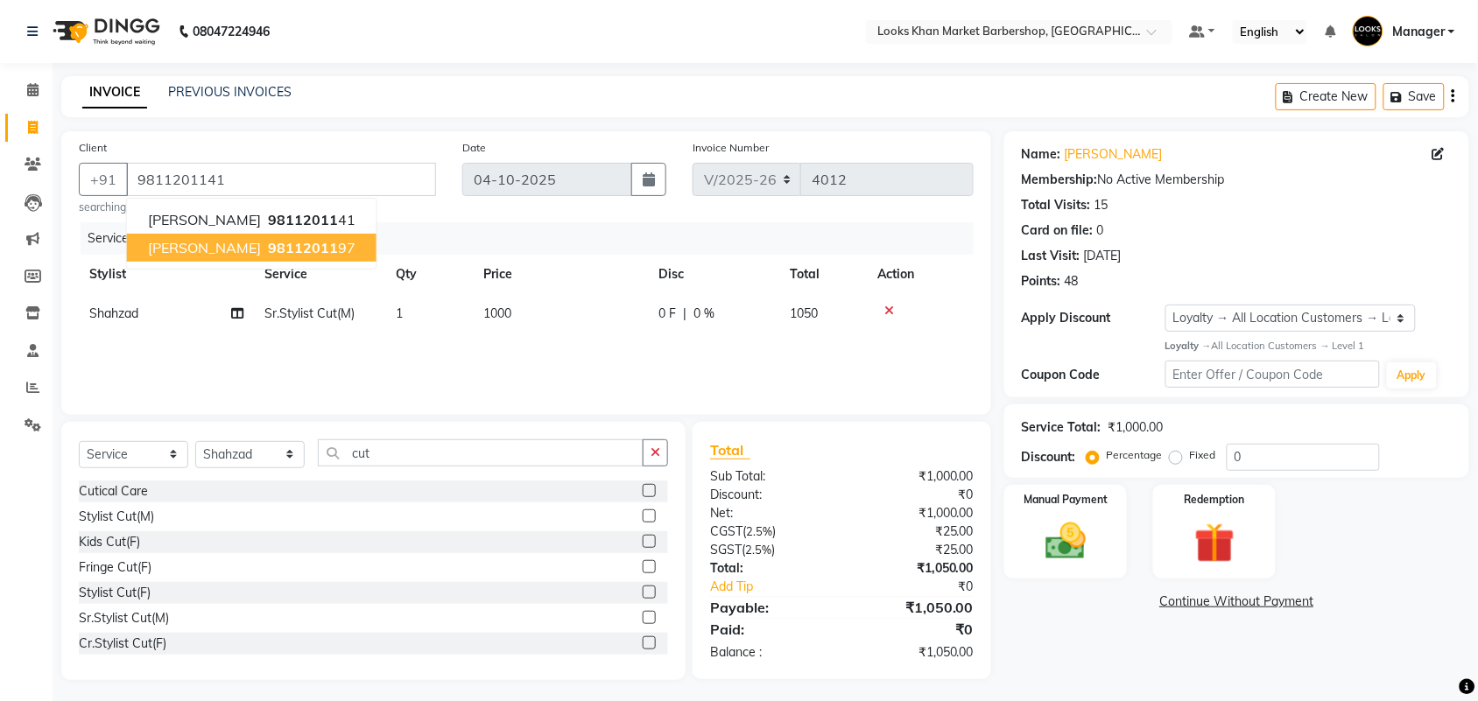
scroll to position [5, 0]
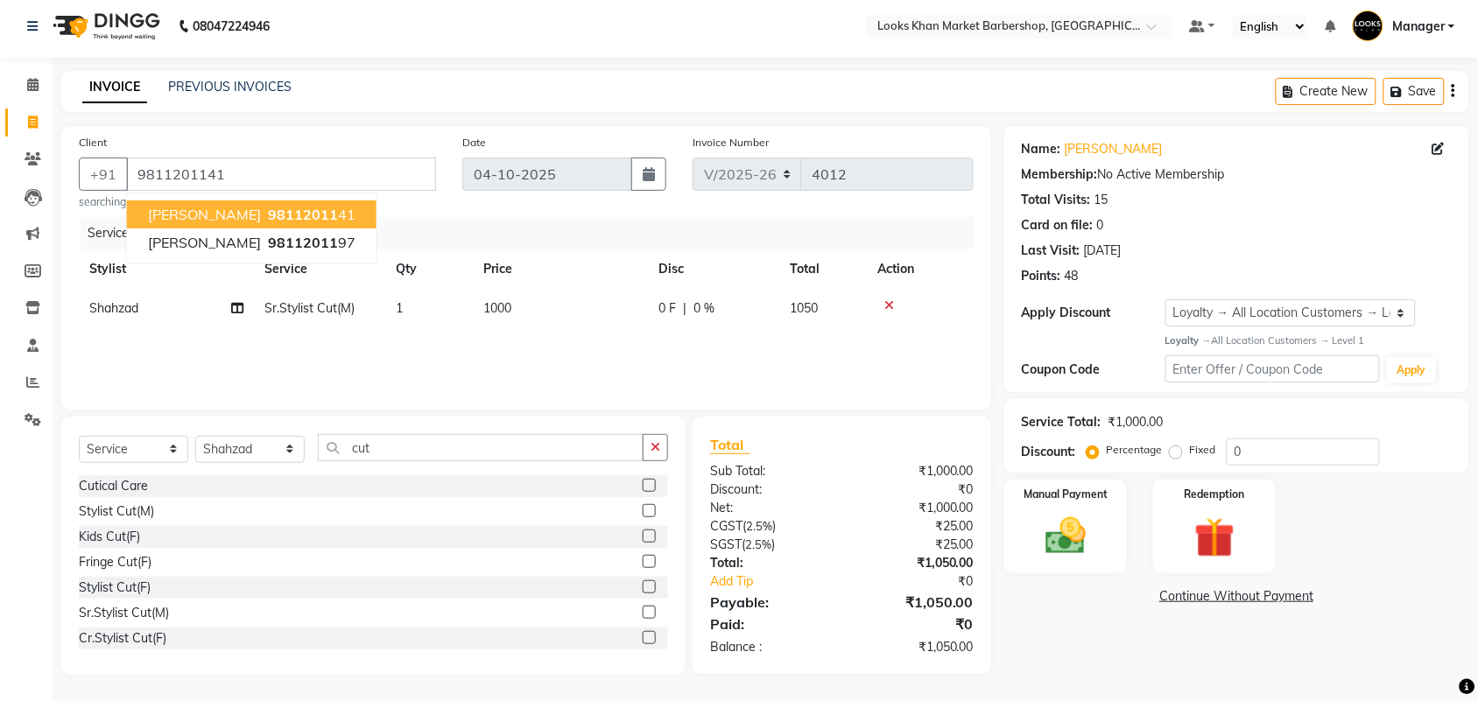
click at [282, 210] on span "98112011" at bounding box center [303, 215] width 70 height 18
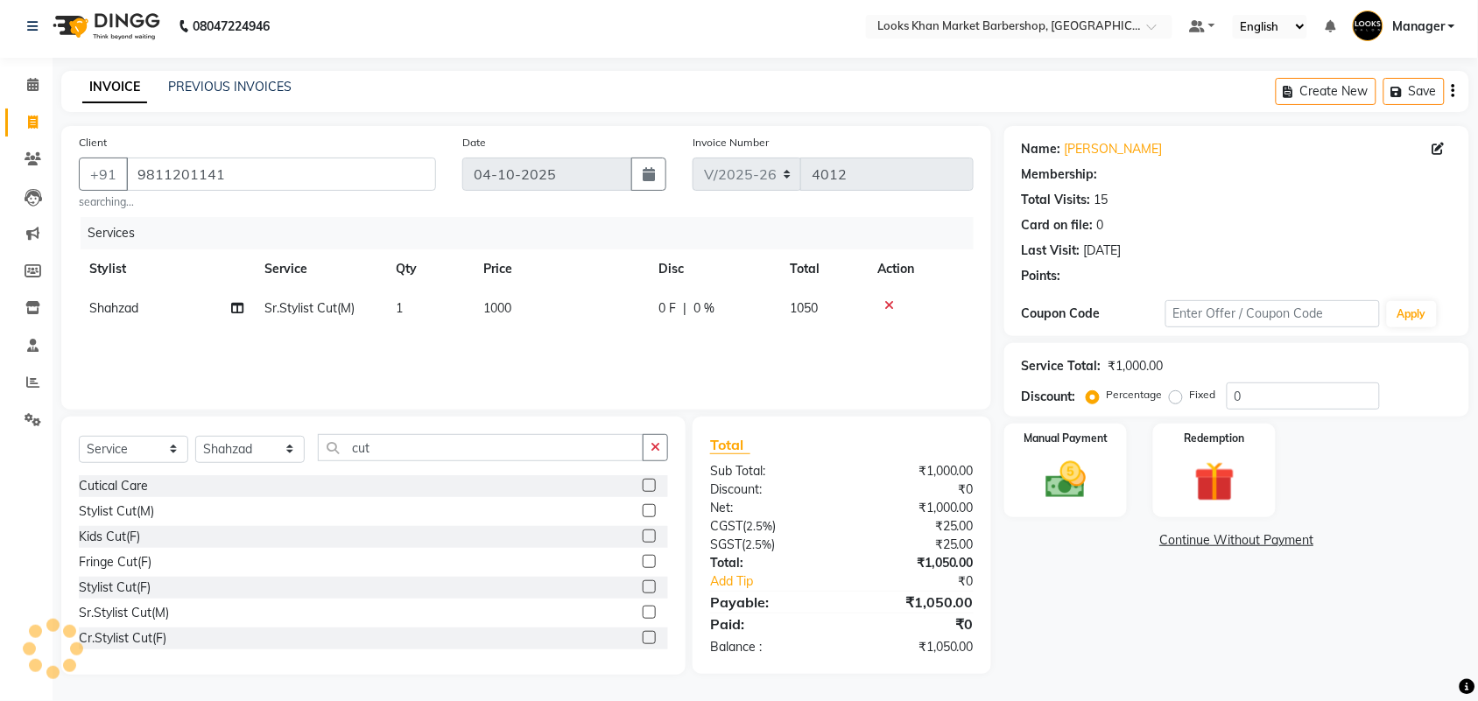
select select "1: Object"
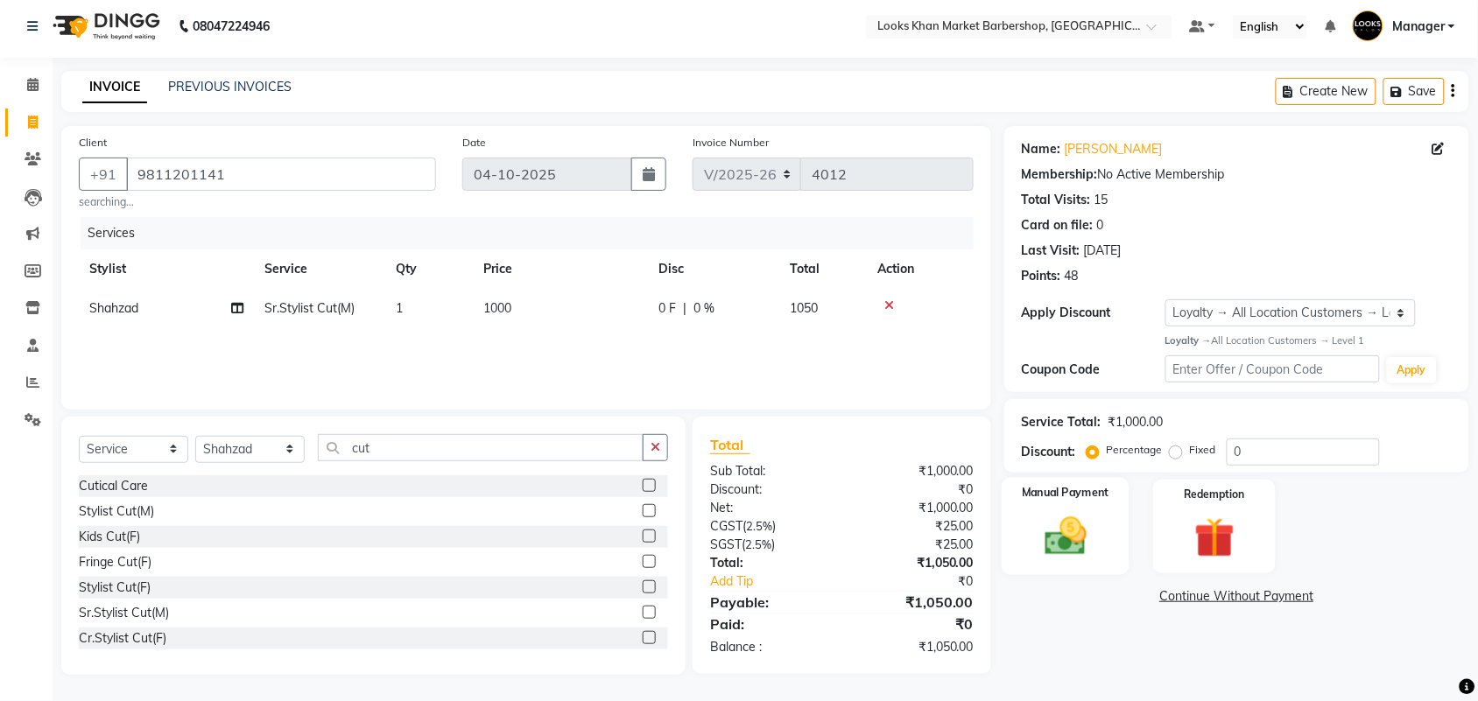
click at [1068, 521] on img at bounding box center [1066, 536] width 68 height 48
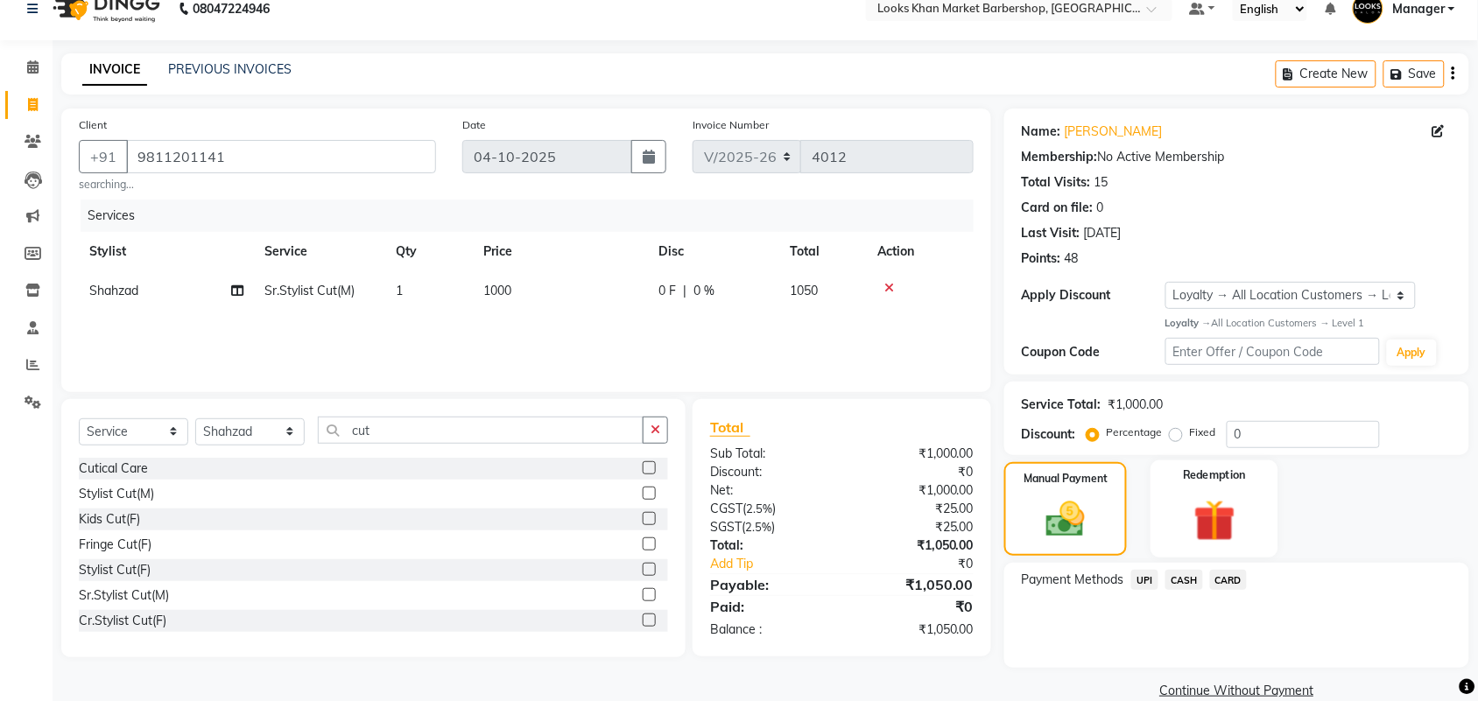
scroll to position [51, 0]
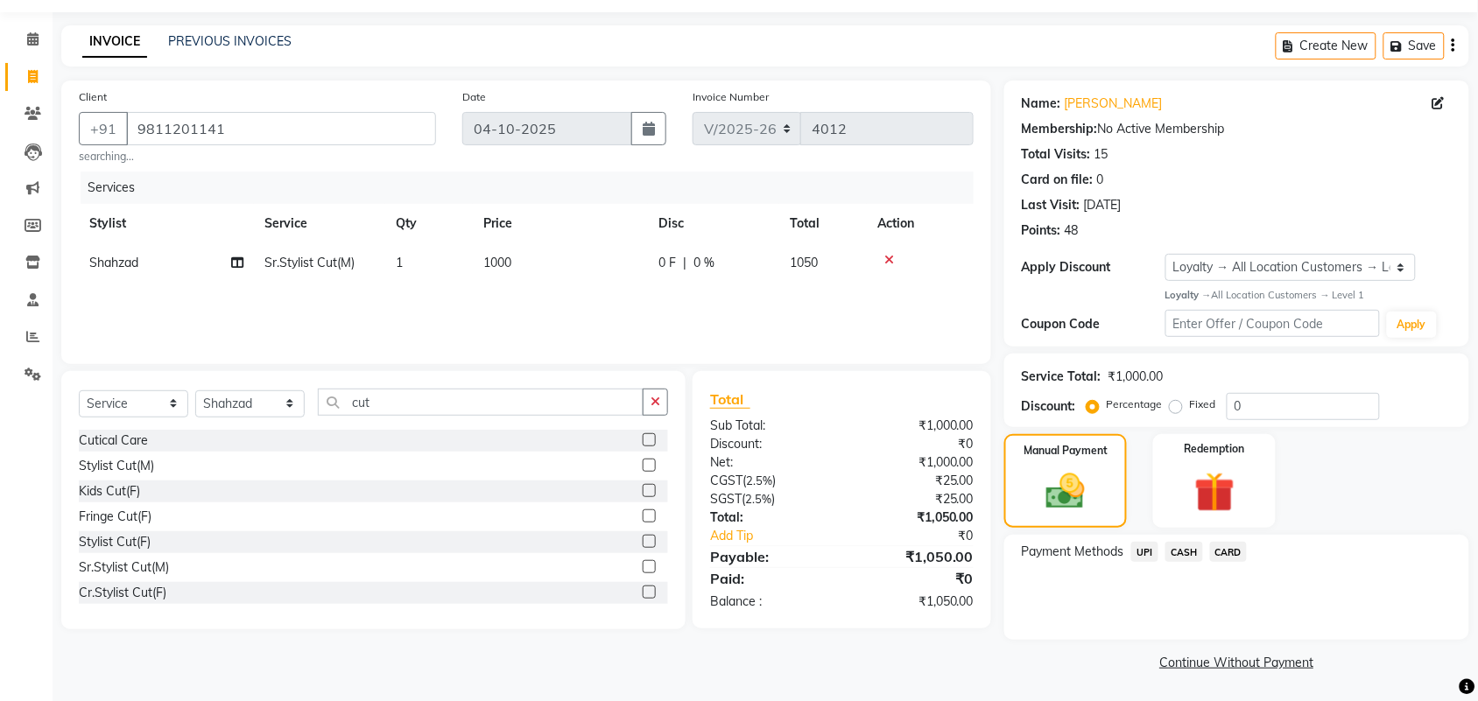
click at [1144, 545] on span "UPI" at bounding box center [1144, 552] width 27 height 20
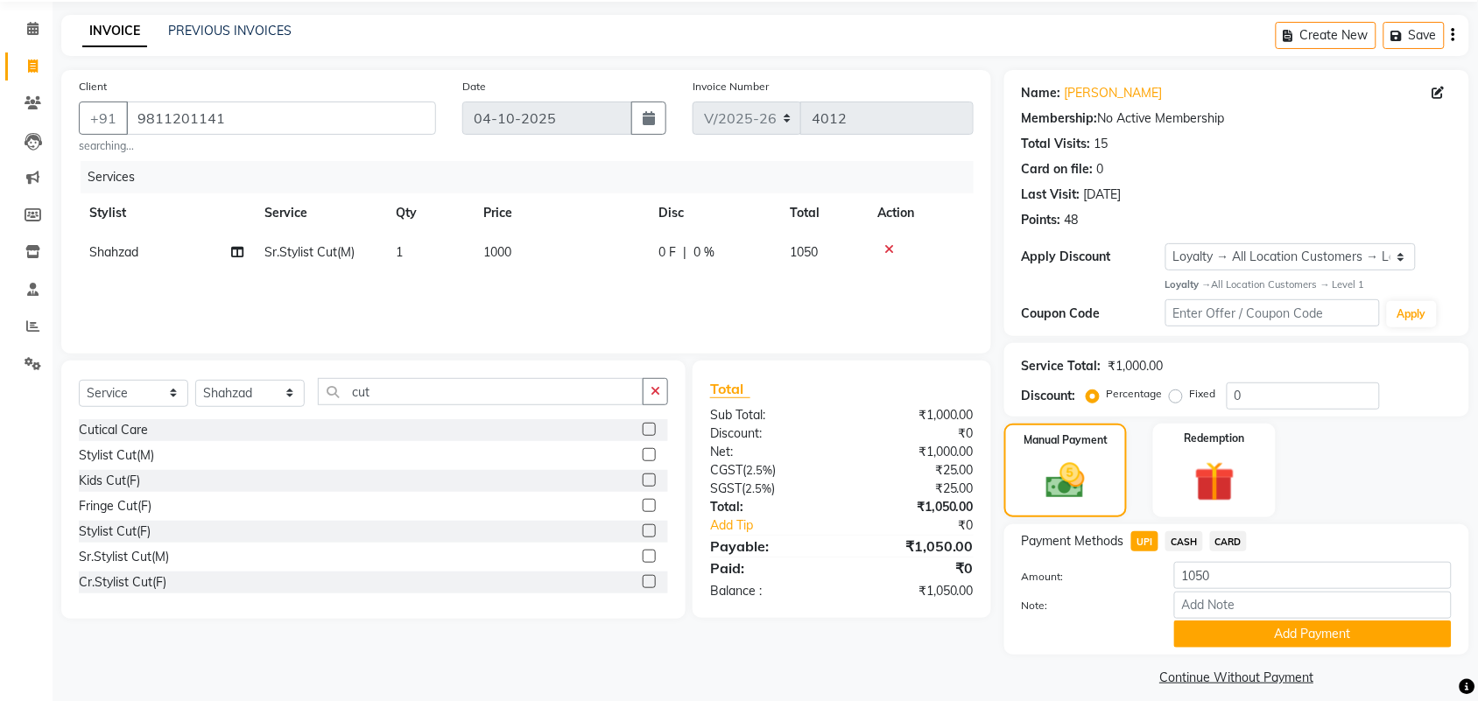
scroll to position [76, 0]
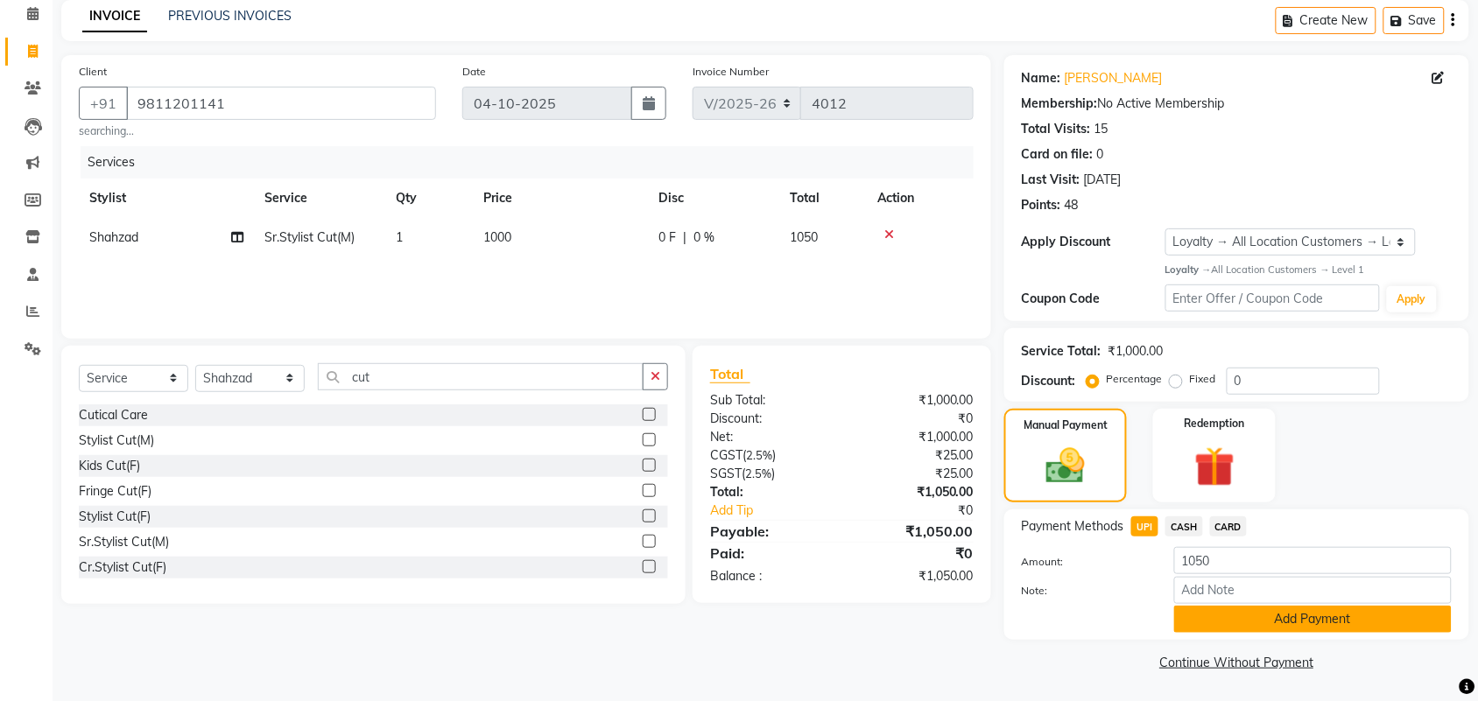
click at [1231, 618] on button "Add Payment" at bounding box center [1313, 619] width 278 height 27
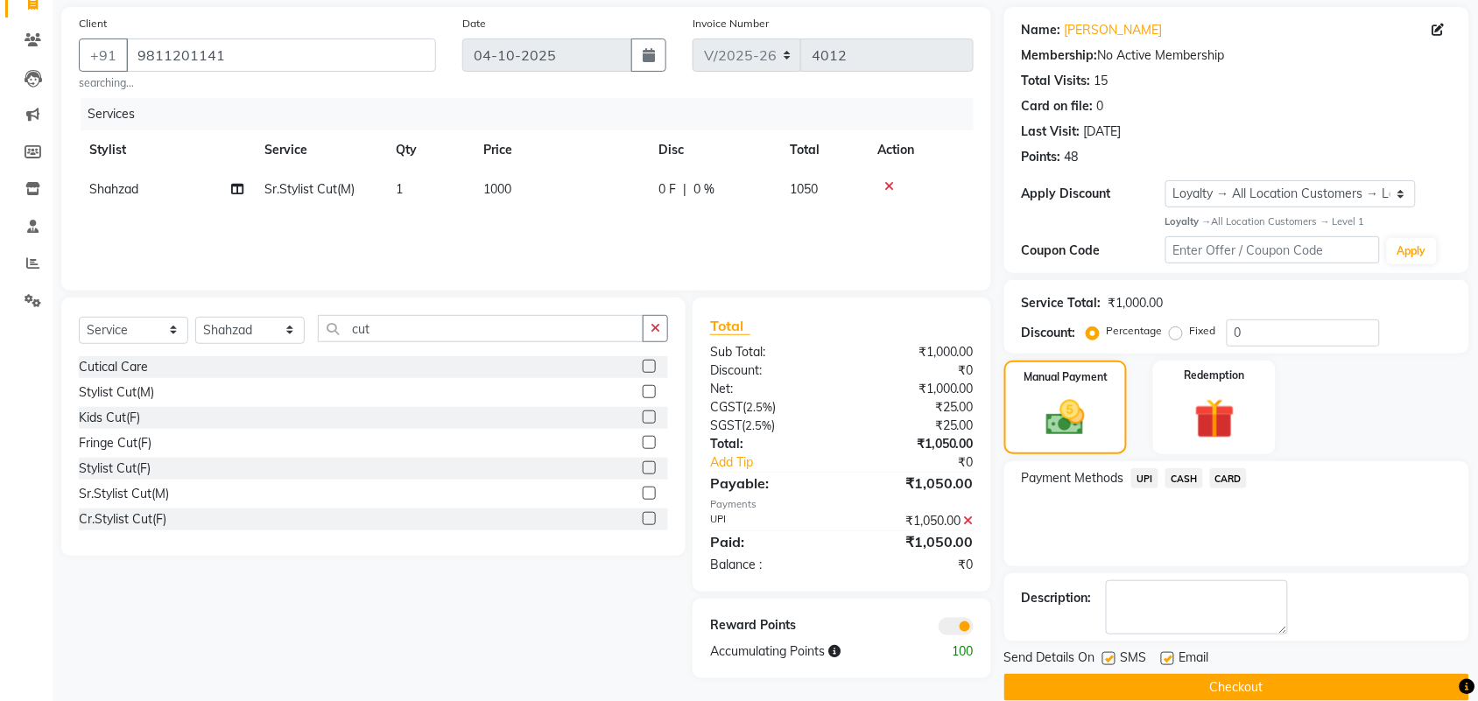
scroll to position [151, 0]
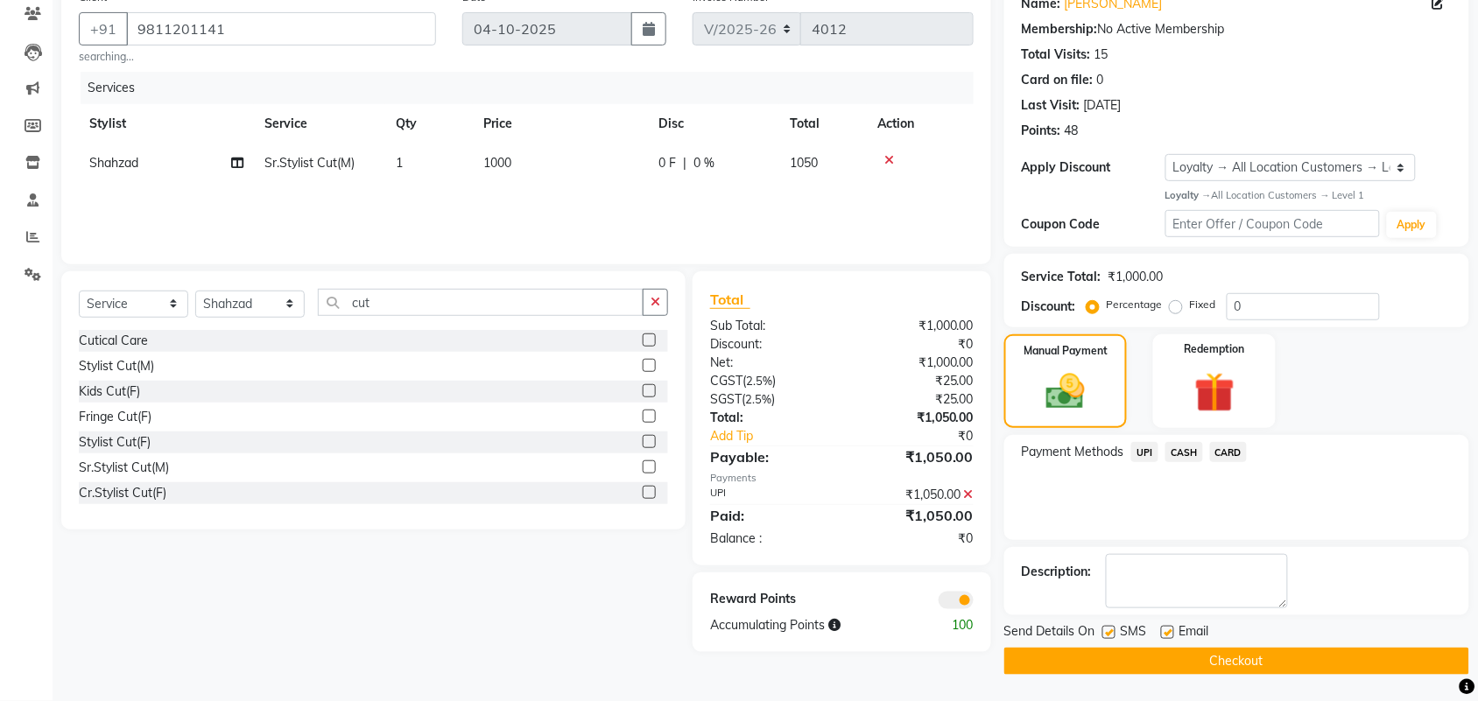
click at [1196, 666] on button "Checkout" at bounding box center [1236, 661] width 465 height 27
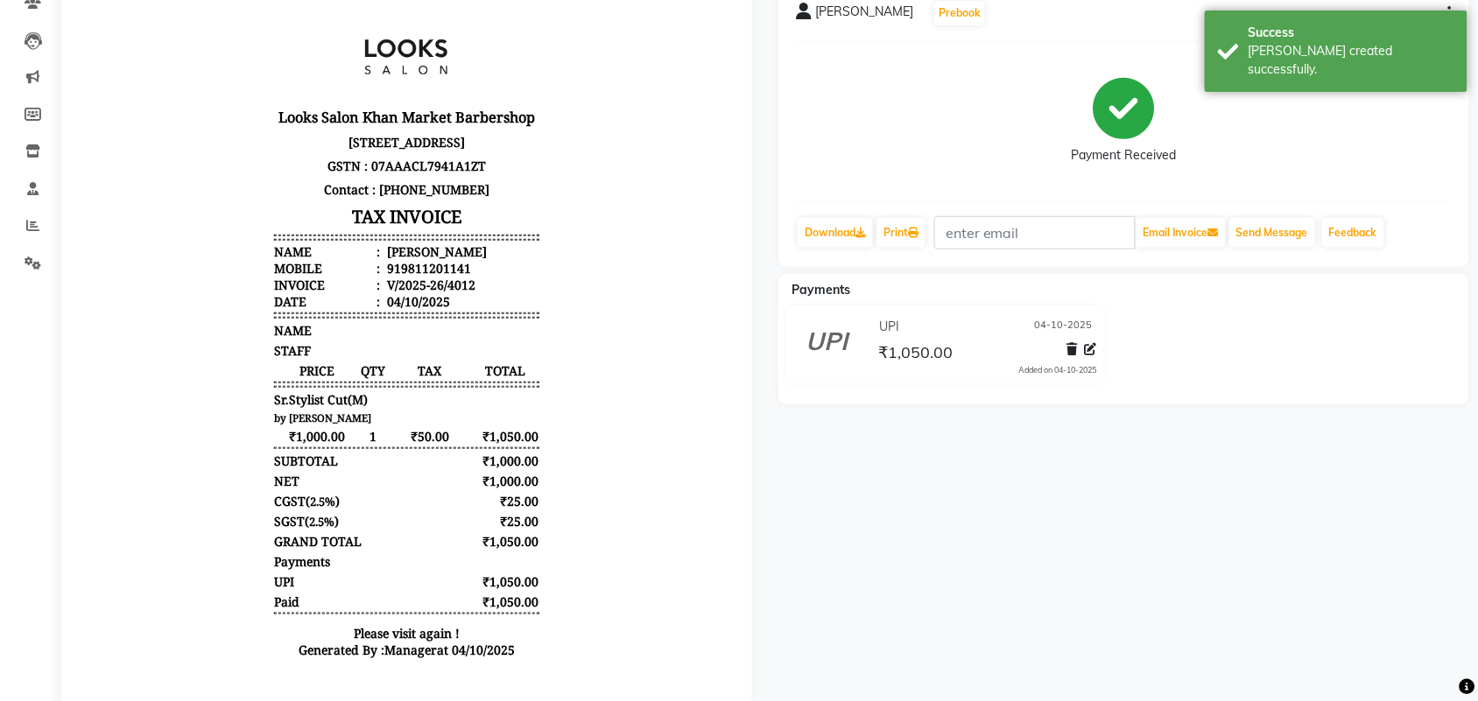
scroll to position [211, 0]
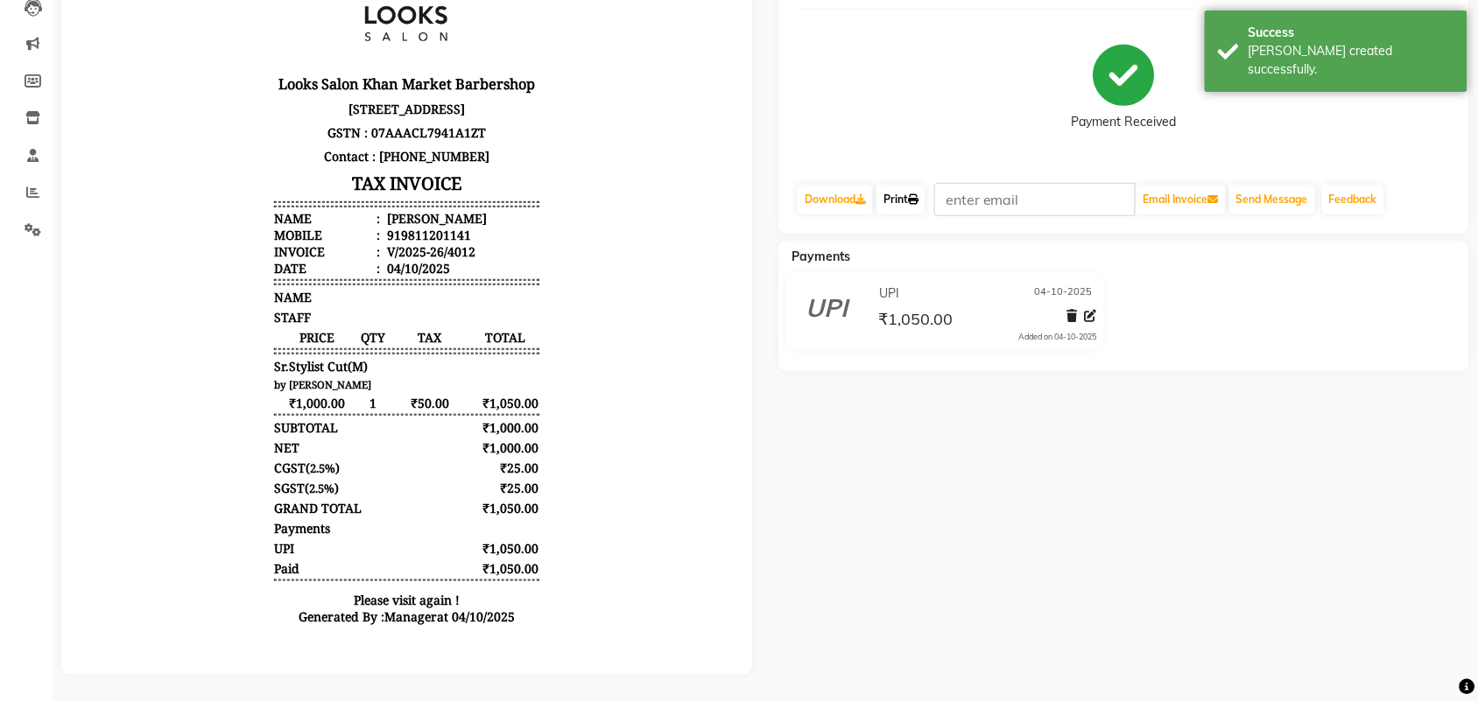
click at [906, 186] on link "Print" at bounding box center [901, 200] width 49 height 30
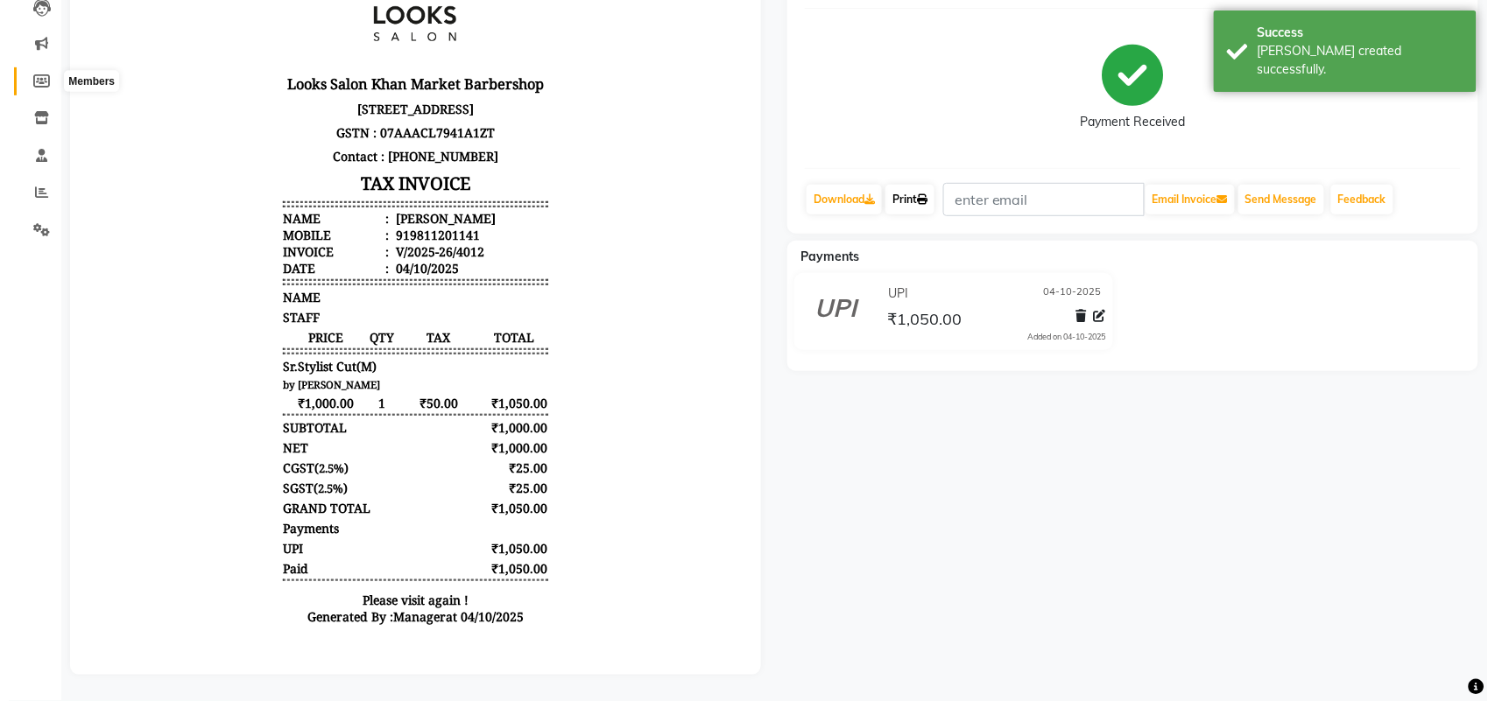
scroll to position [0, 0]
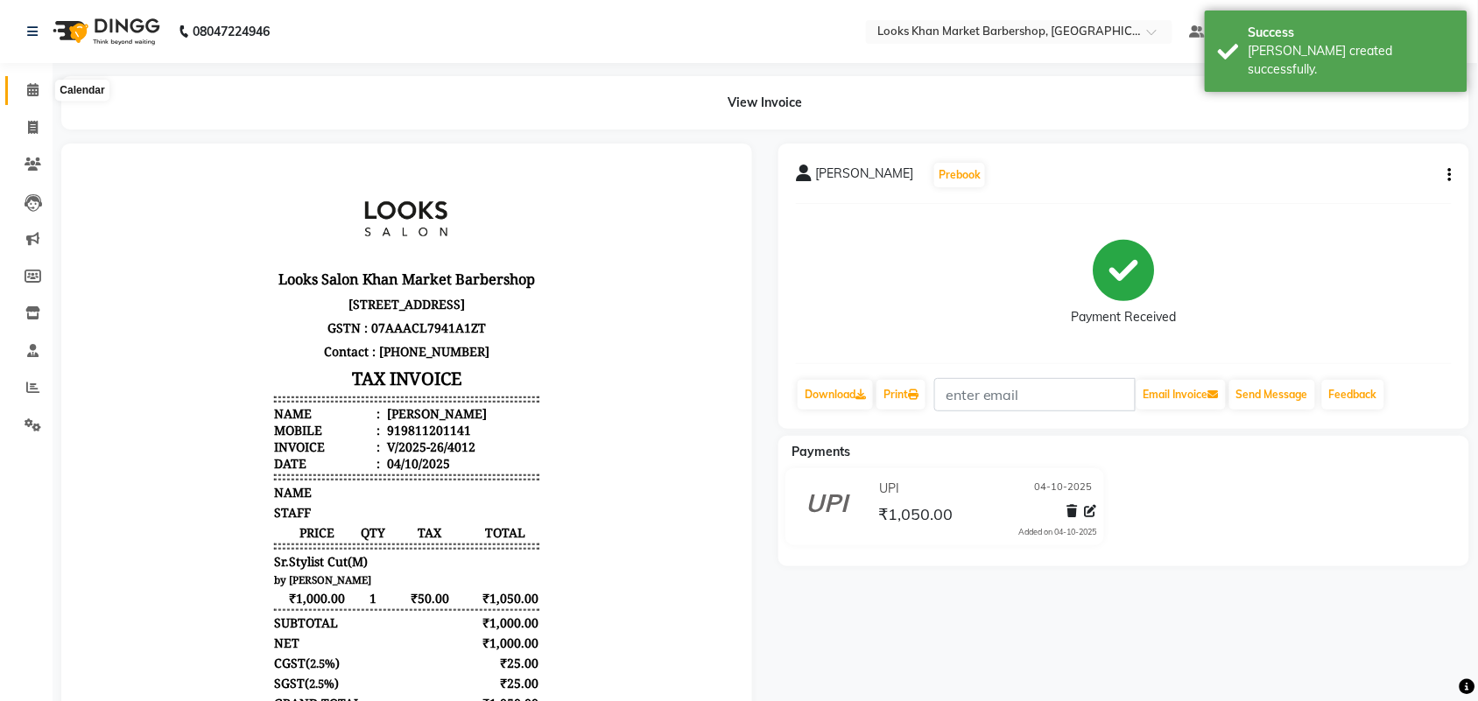
click at [31, 84] on icon at bounding box center [32, 89] width 11 height 13
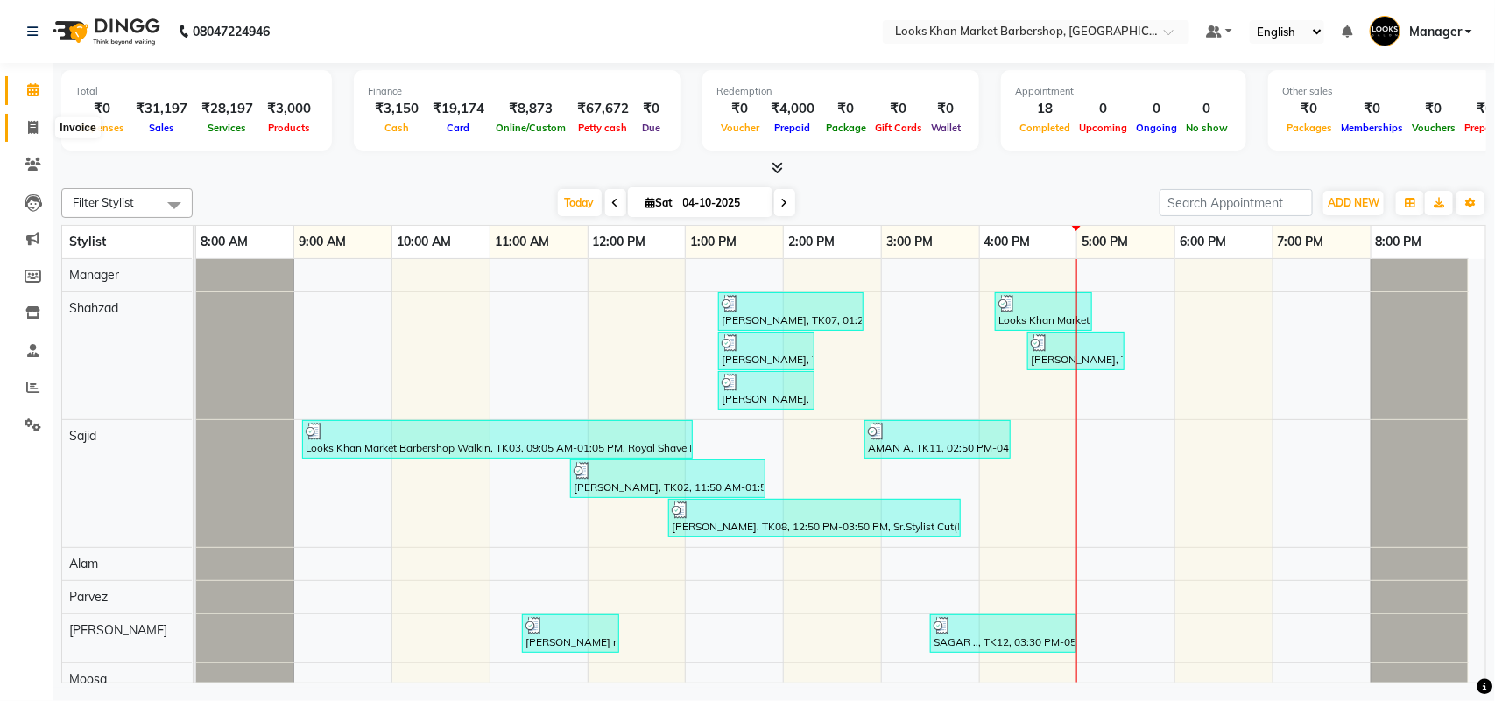
click at [19, 133] on span at bounding box center [33, 128] width 31 height 20
select select "service"
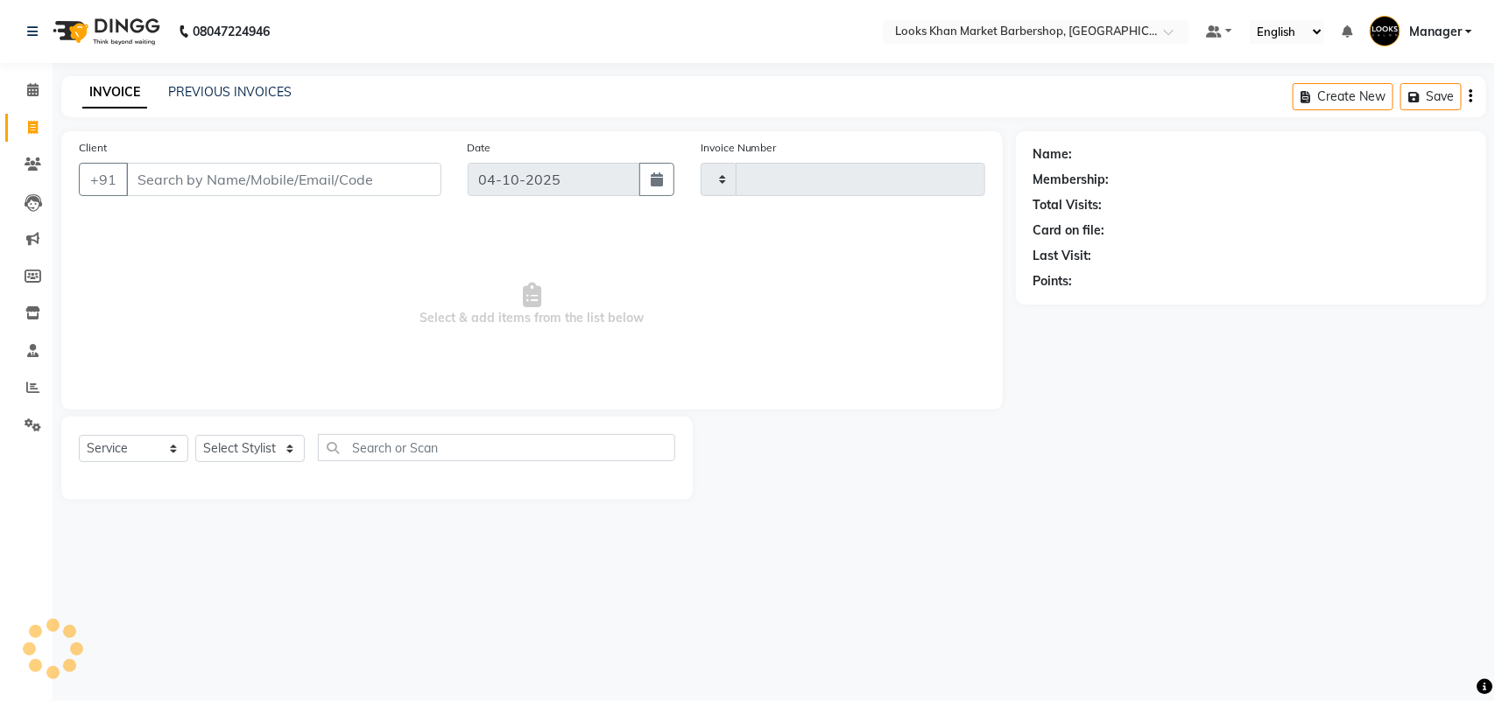
type input "4013"
select select "8030"
click at [243, 447] on select "Select Stylist" at bounding box center [249, 448] width 109 height 27
select select "72594"
click at [195, 435] on select "Select Stylist Abhishek_pdct Akash_pdct Alam Counter_Sales [PERSON_NAME] [DATE]…" at bounding box center [249, 448] width 109 height 27
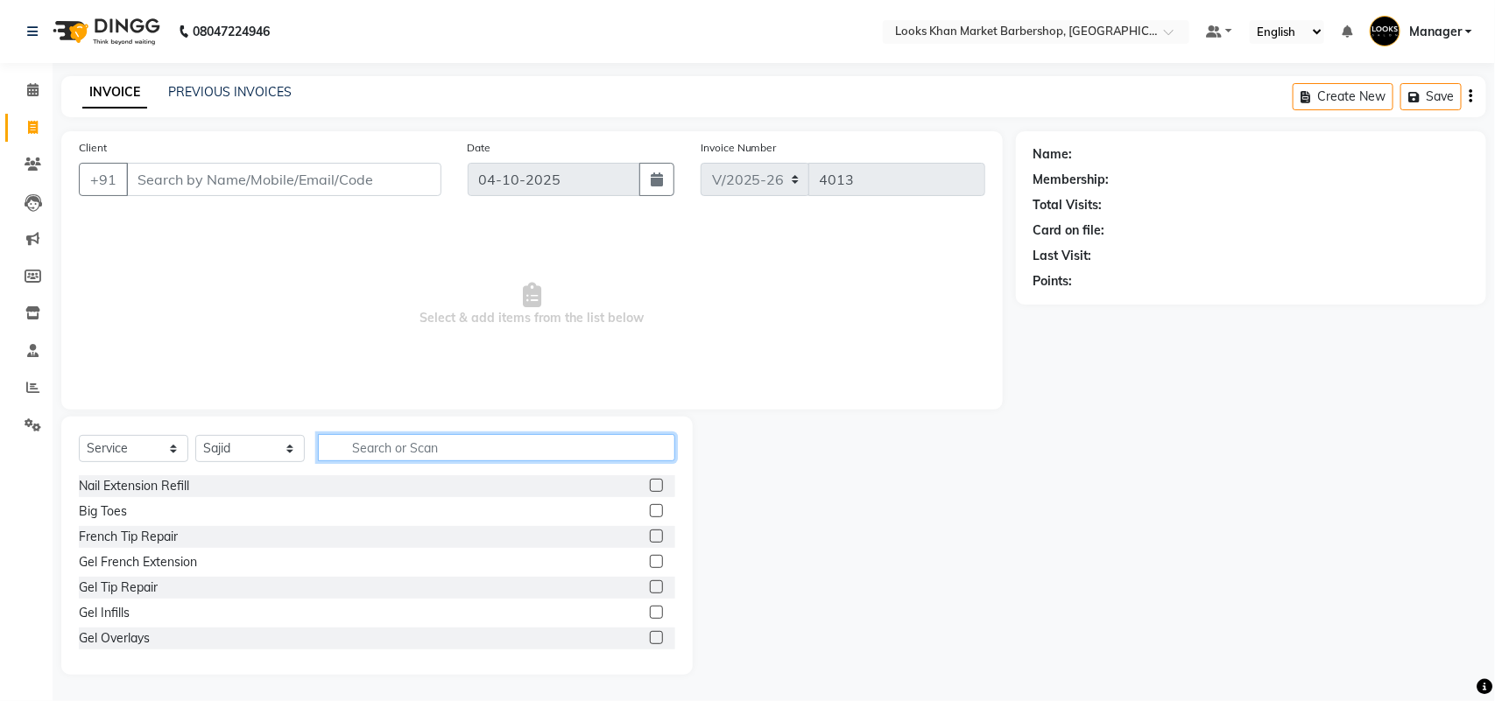
click at [390, 455] on input "text" at bounding box center [496, 447] width 357 height 27
type input "cut"
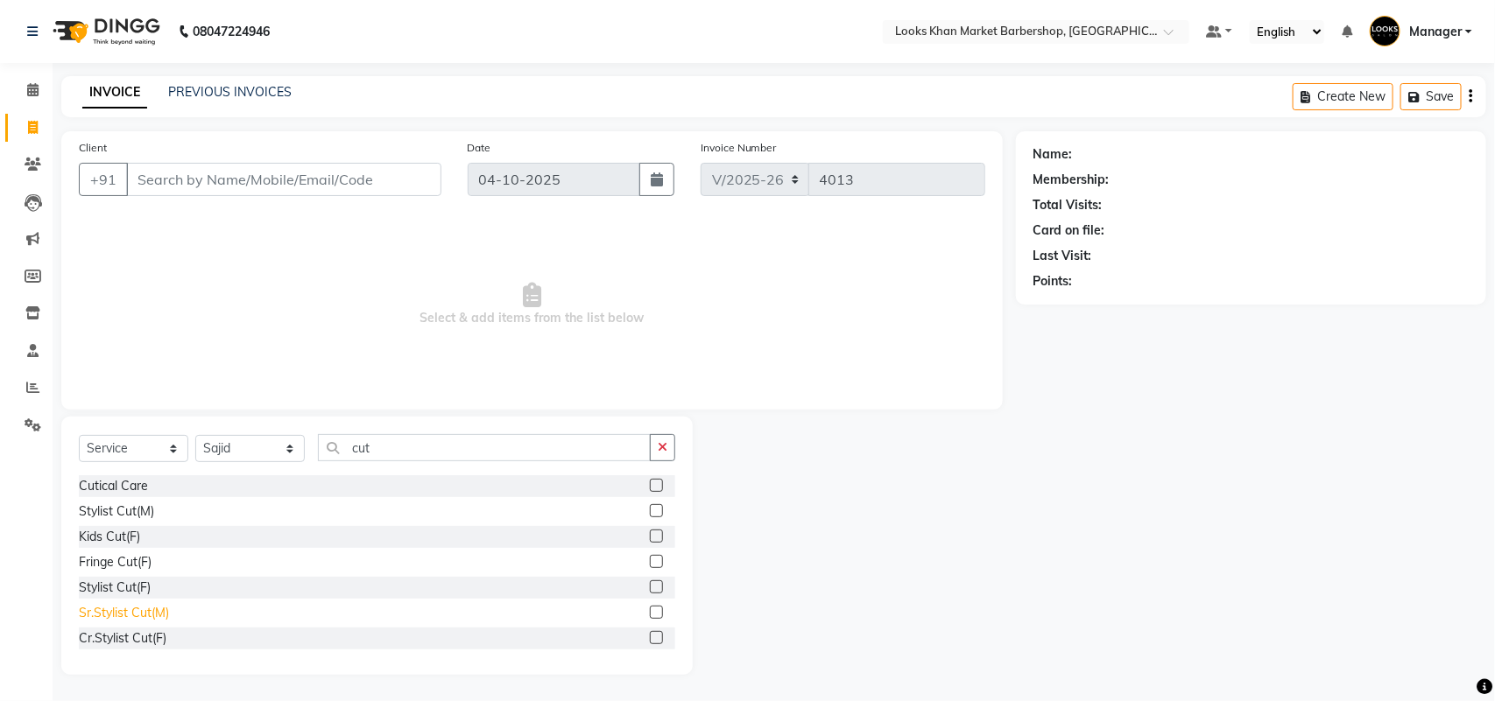
click at [132, 616] on div "Sr.Stylist Cut(M)" at bounding box center [124, 613] width 90 height 18
checkbox input "false"
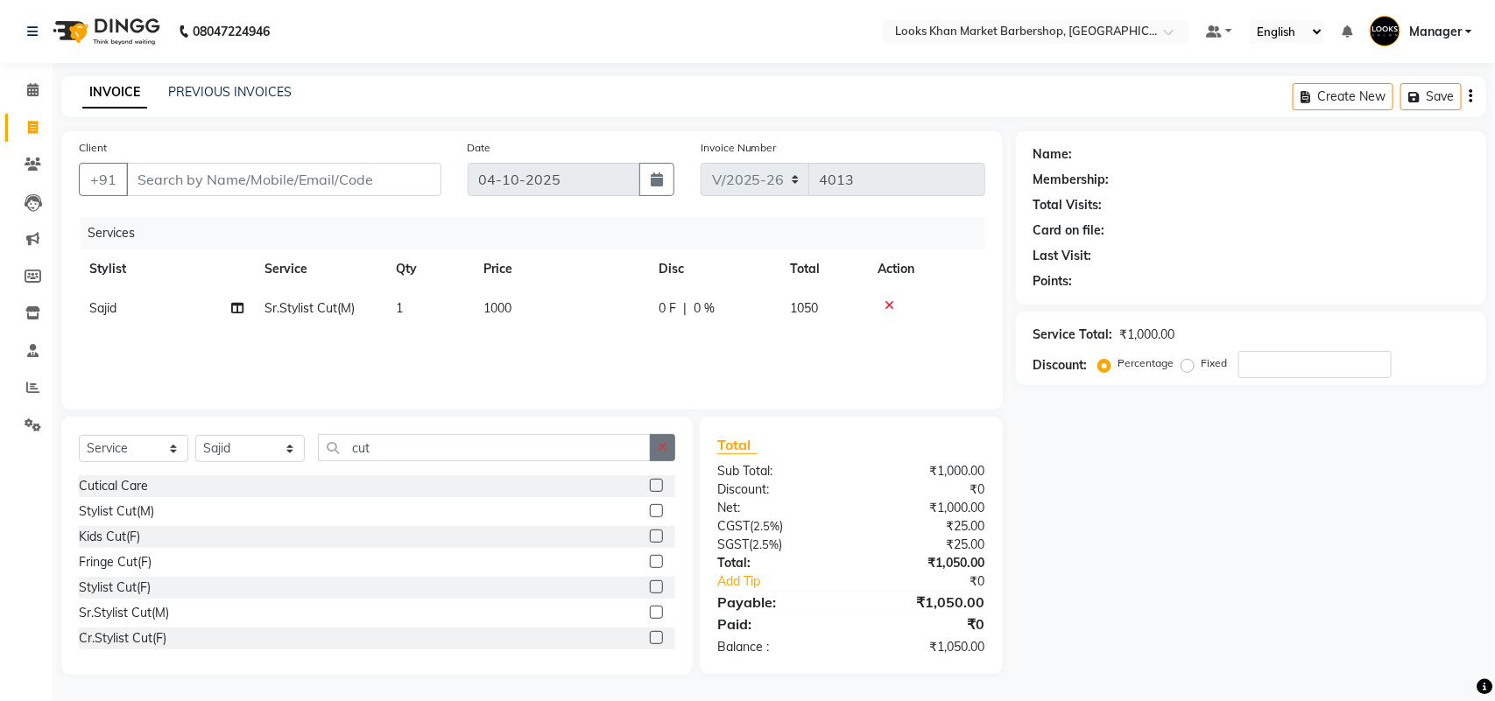
click at [662, 448] on icon "button" at bounding box center [663, 447] width 10 height 12
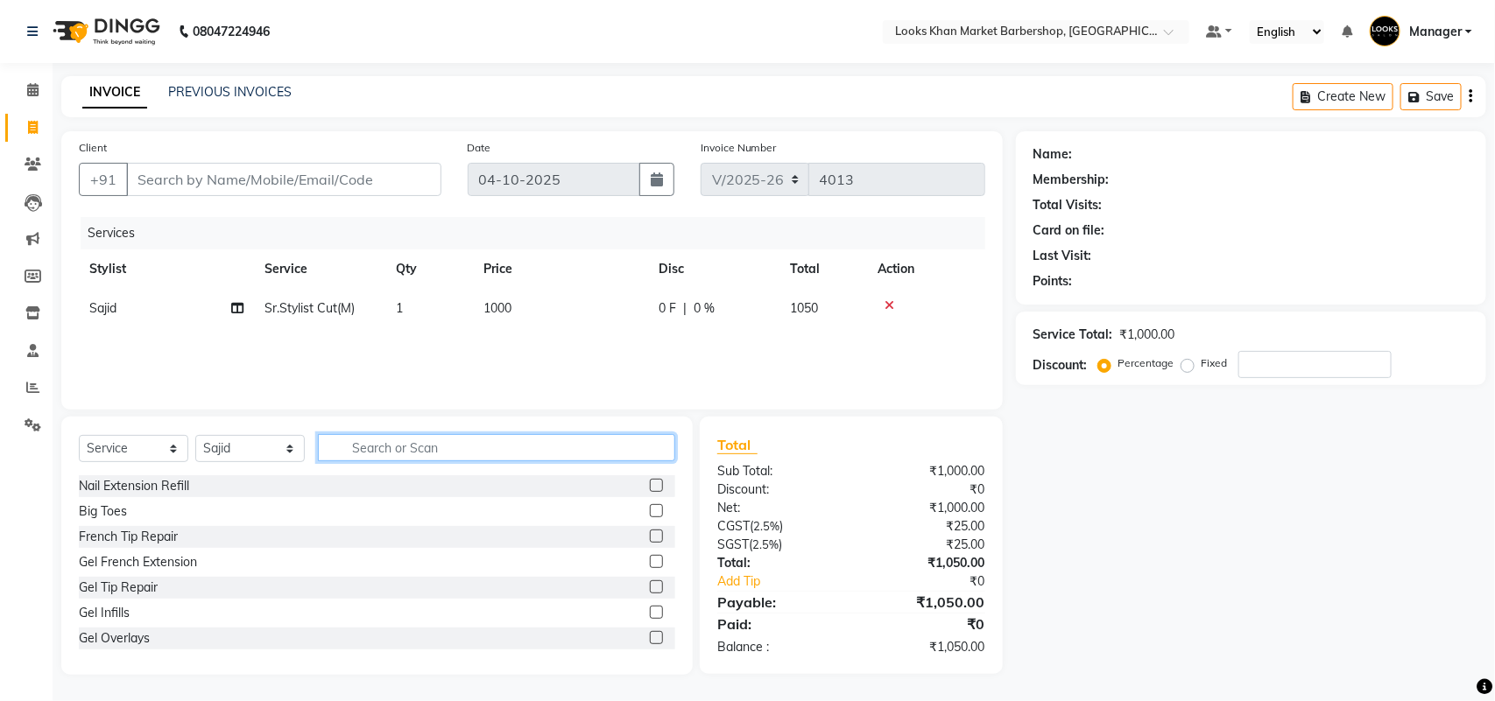
click at [454, 449] on input "text" at bounding box center [496, 447] width 357 height 27
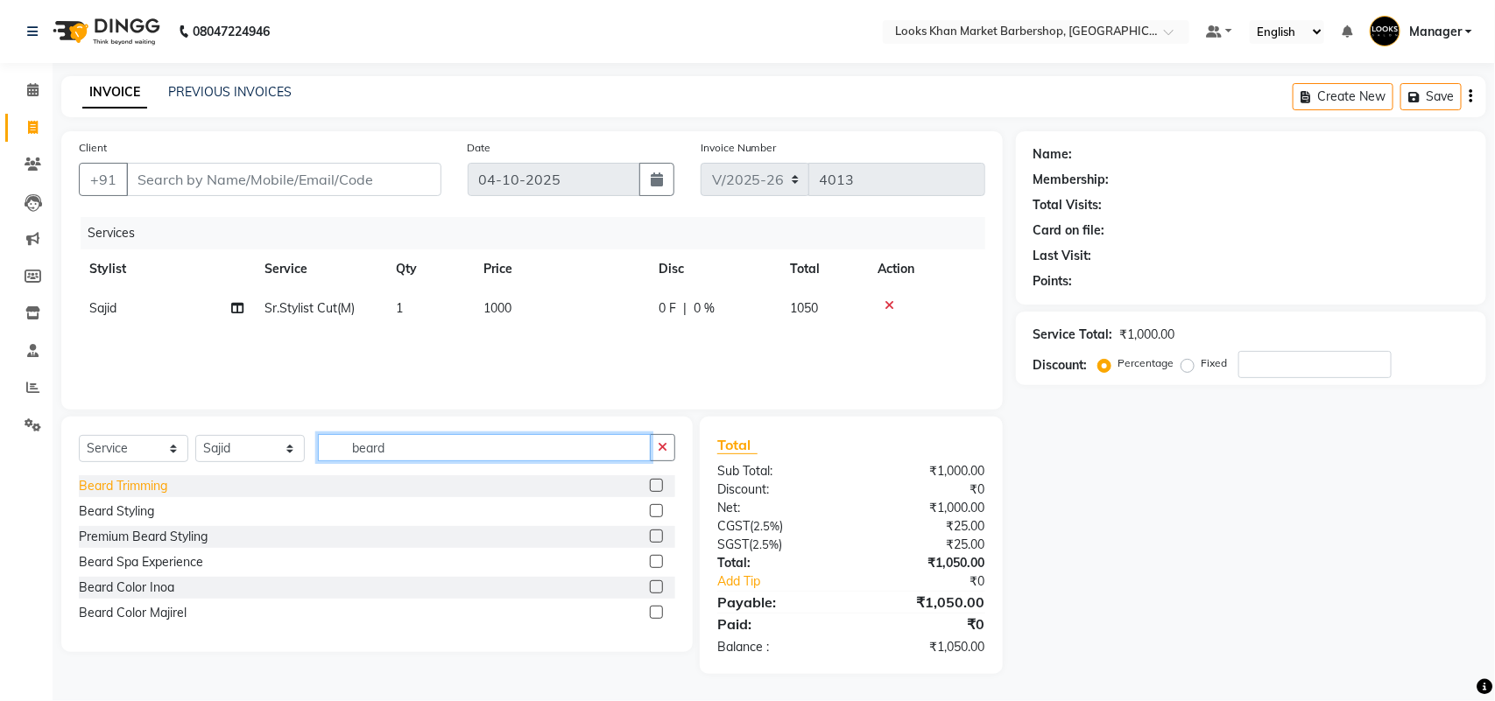
type input "beard"
click at [137, 480] on div "Beard Trimming" at bounding box center [123, 486] width 88 height 18
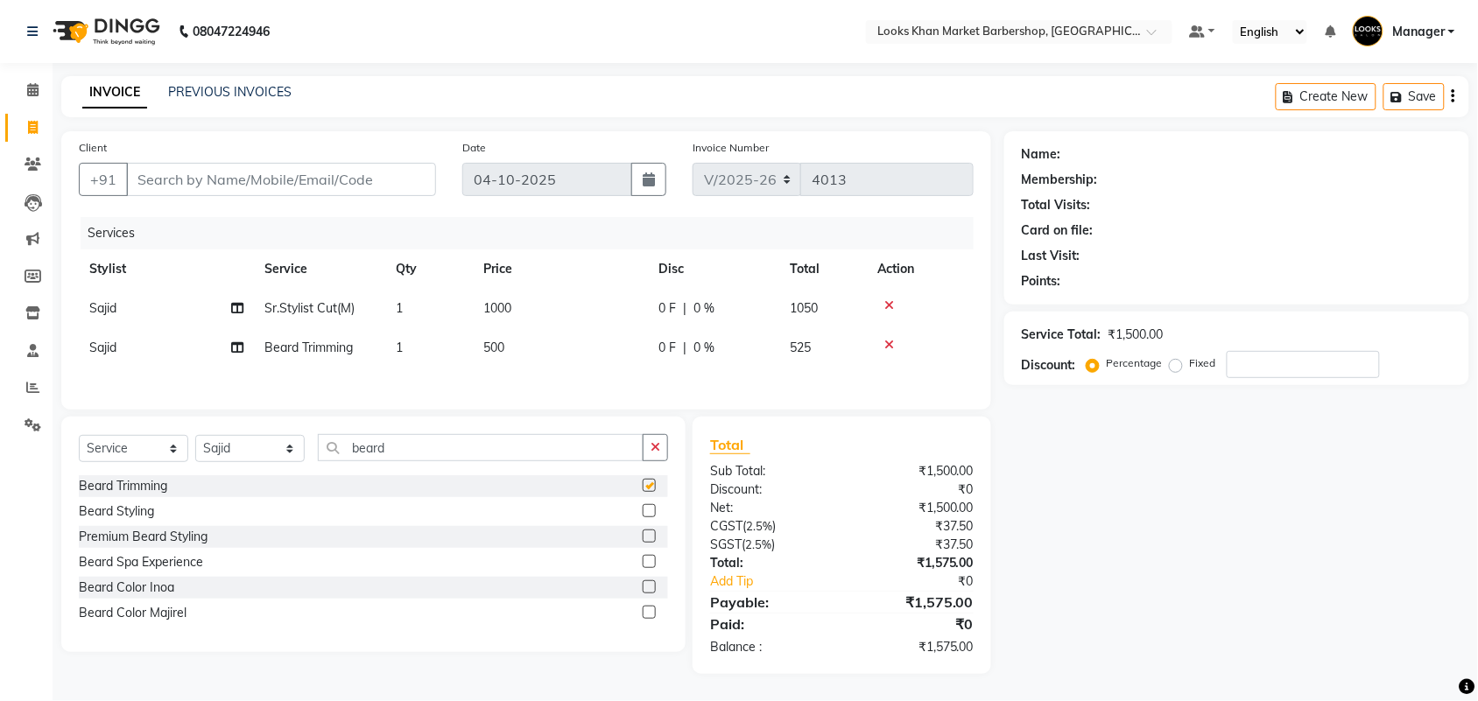
checkbox input "false"
click at [886, 303] on icon at bounding box center [889, 305] width 10 height 12
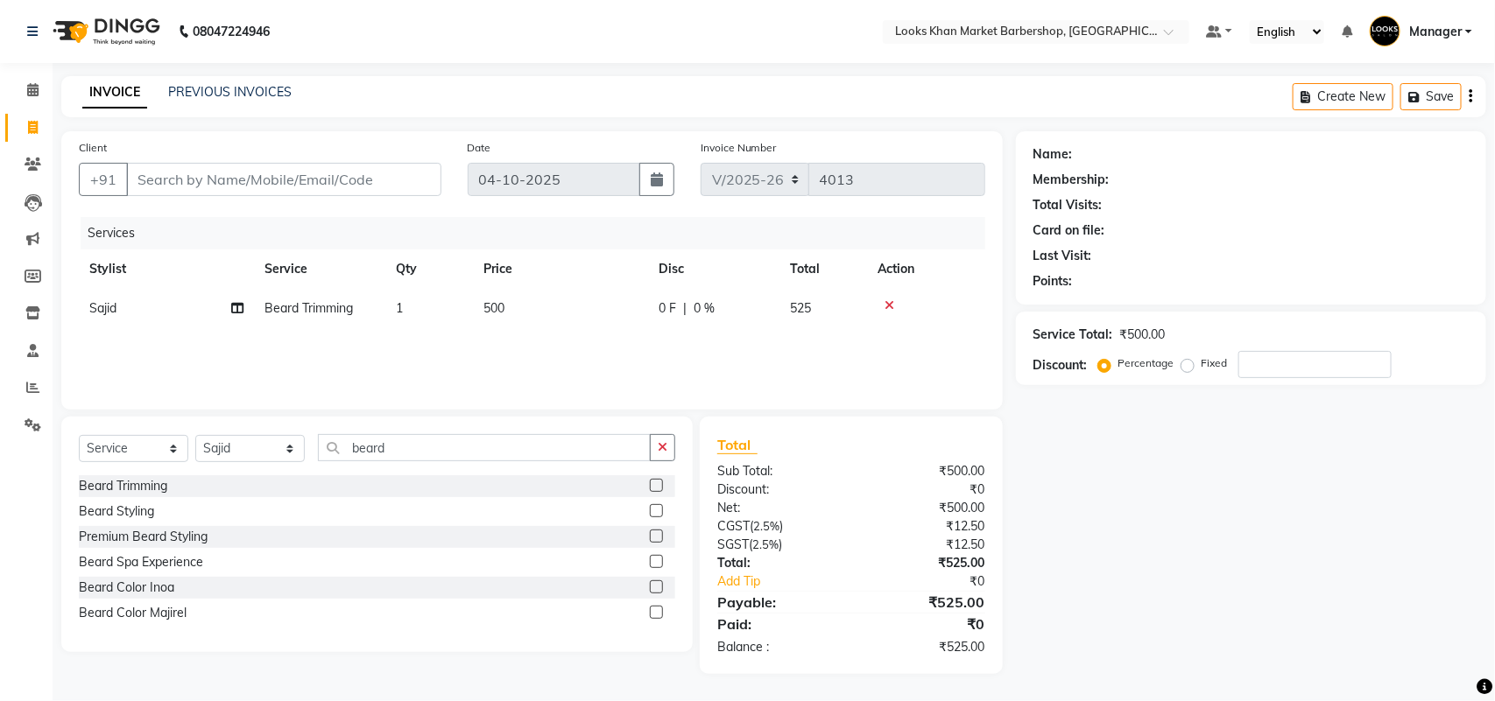
click at [553, 307] on td "500" at bounding box center [560, 308] width 175 height 39
select select "72594"
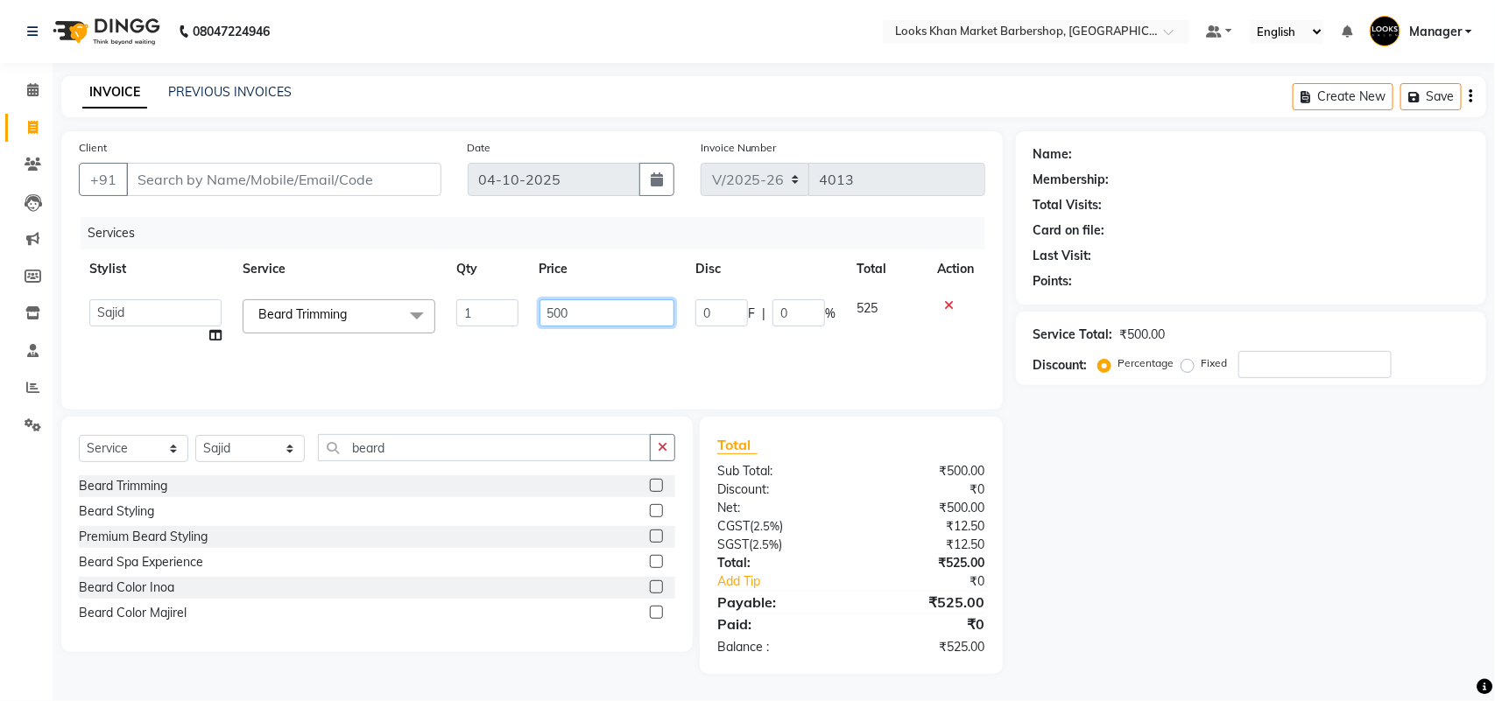
click at [553, 307] on input "500" at bounding box center [607, 312] width 136 height 27
type input "0"
type input "600"
click at [254, 180] on input "Client" at bounding box center [283, 179] width 315 height 33
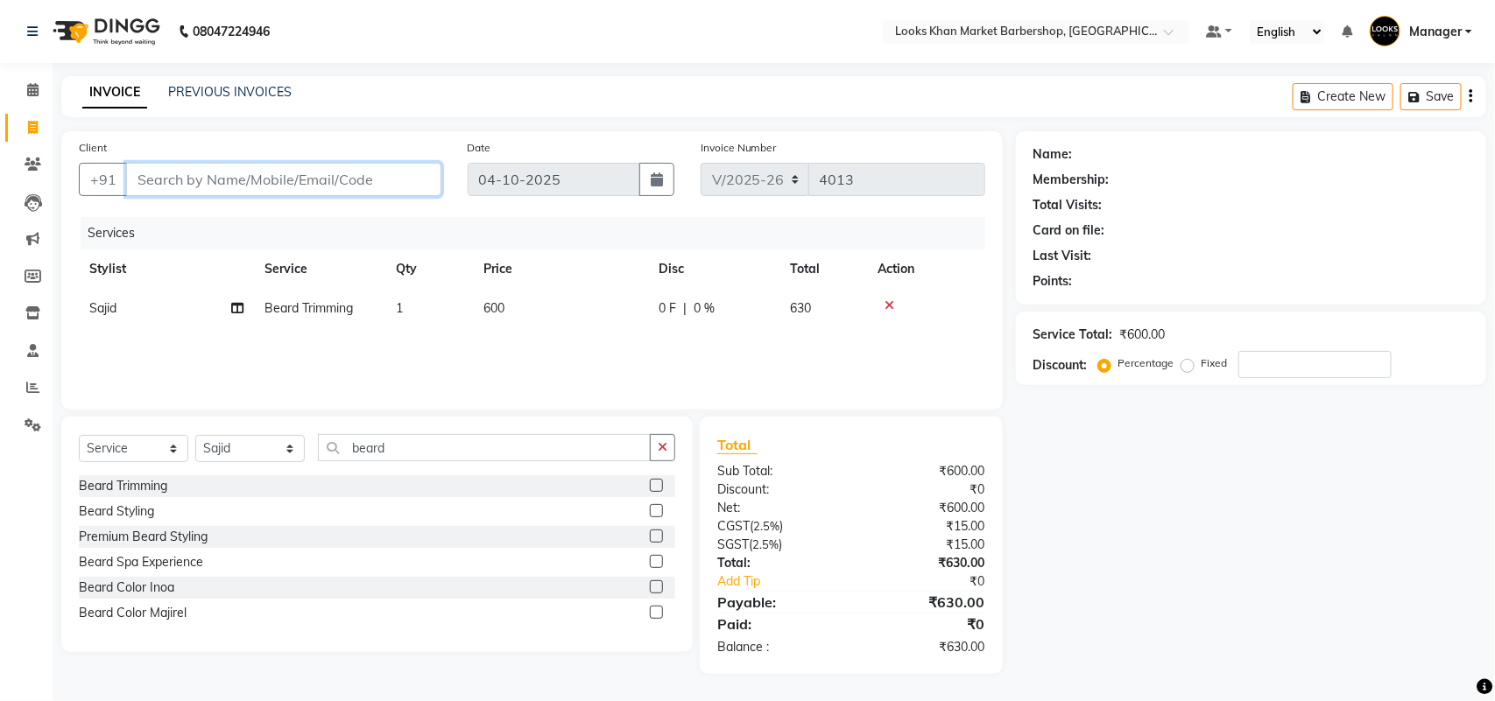
type input "8"
type input "0"
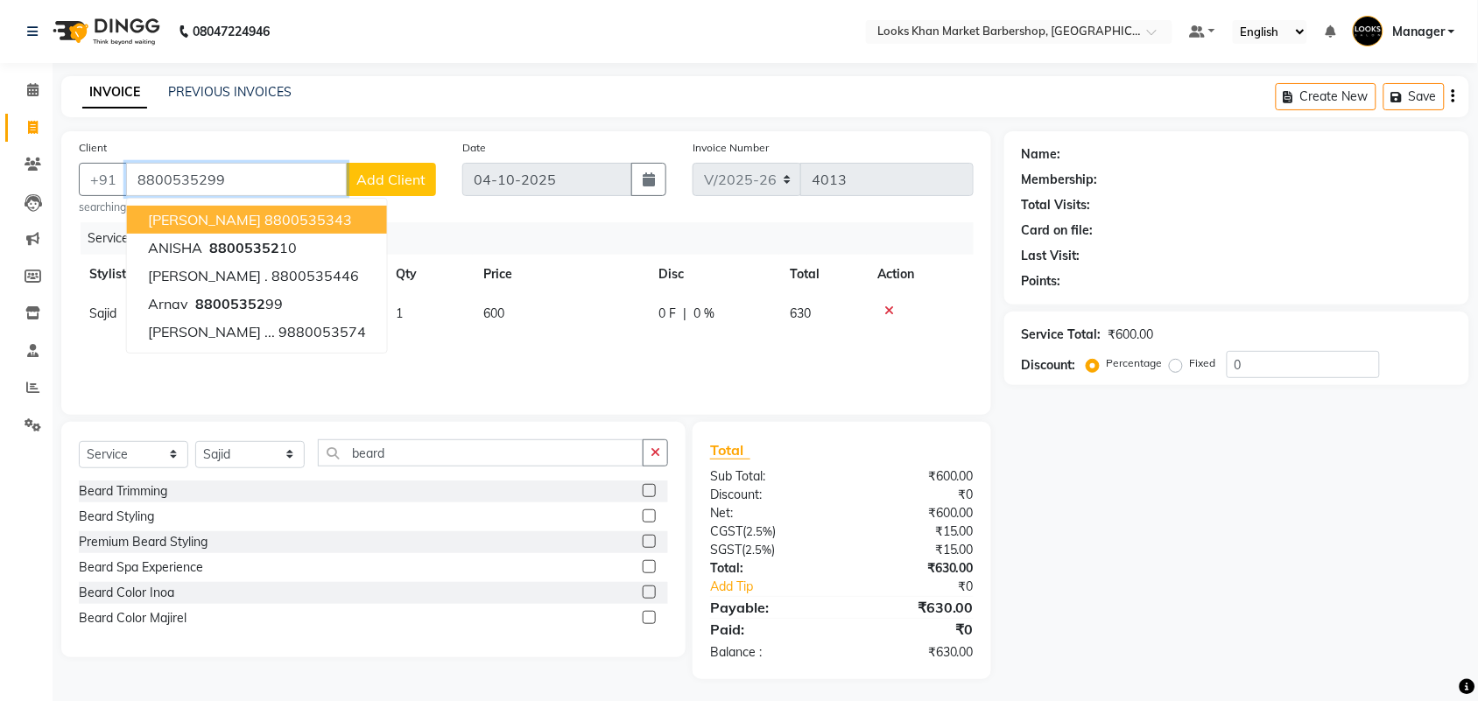
type input "8800535299"
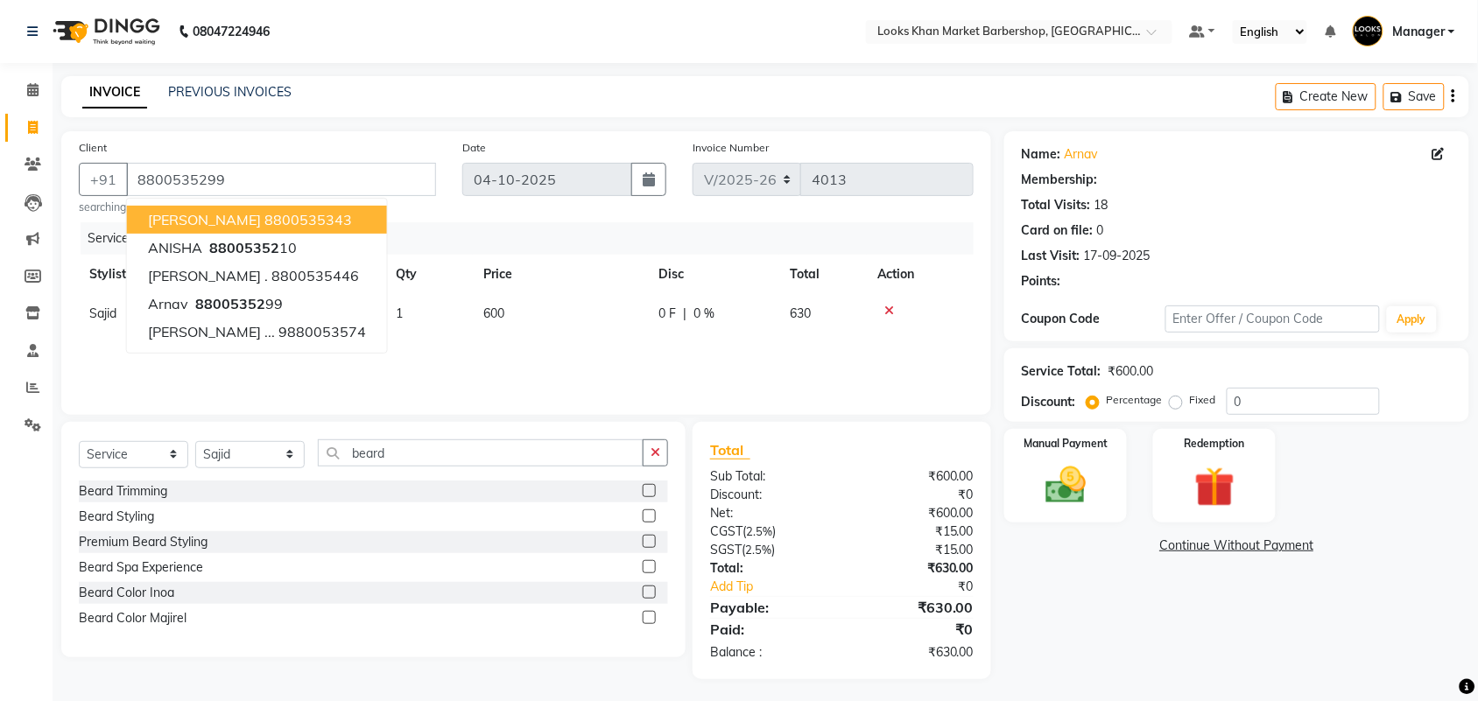
select select "1: Object"
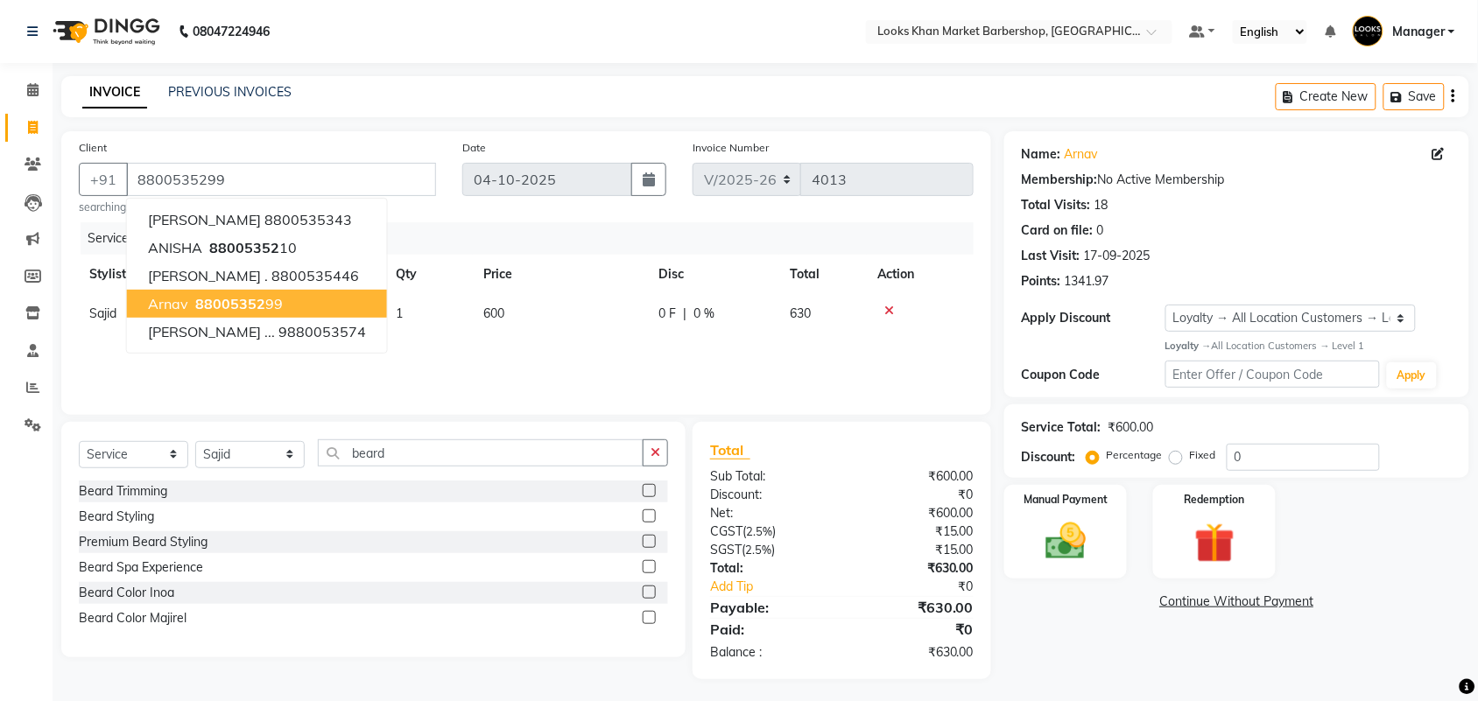
click at [192, 305] on ngb-highlight "88005352 99" at bounding box center [237, 304] width 91 height 18
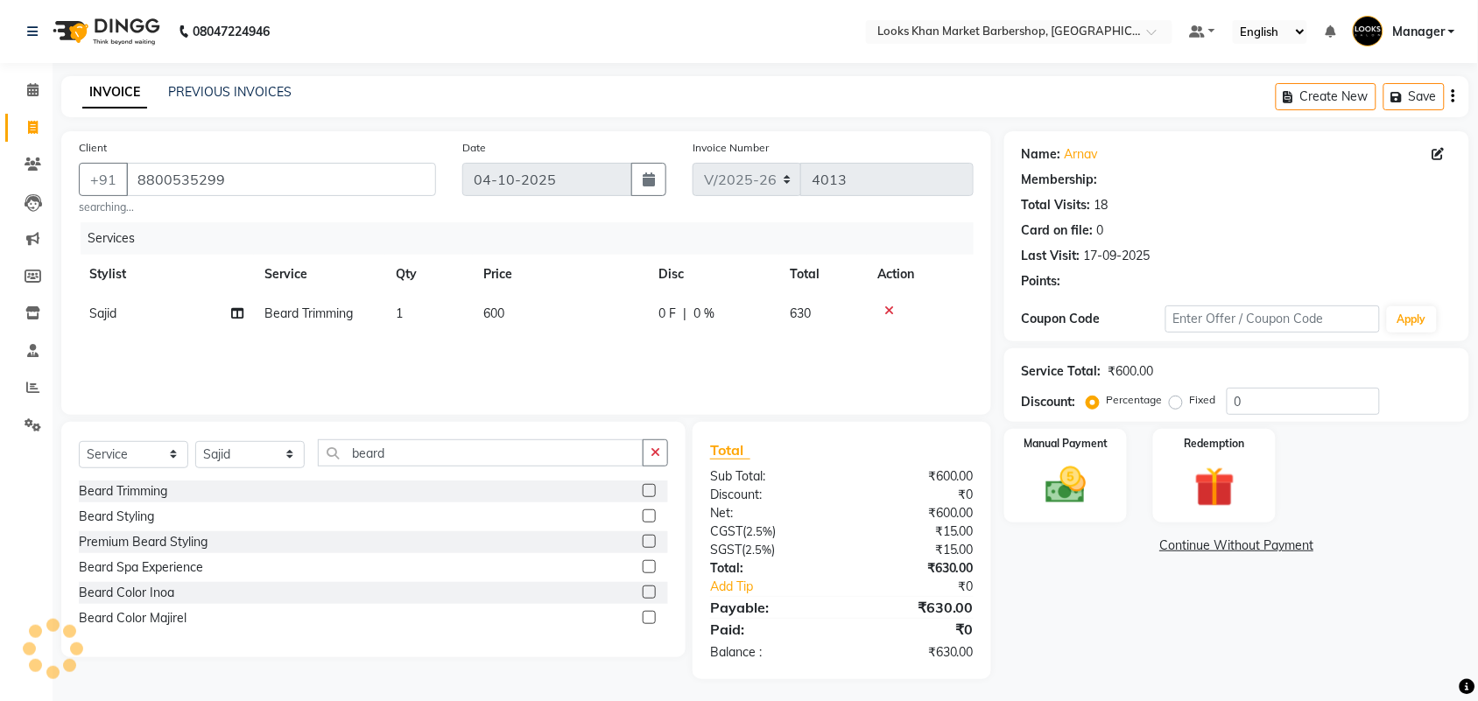
select select "1: Object"
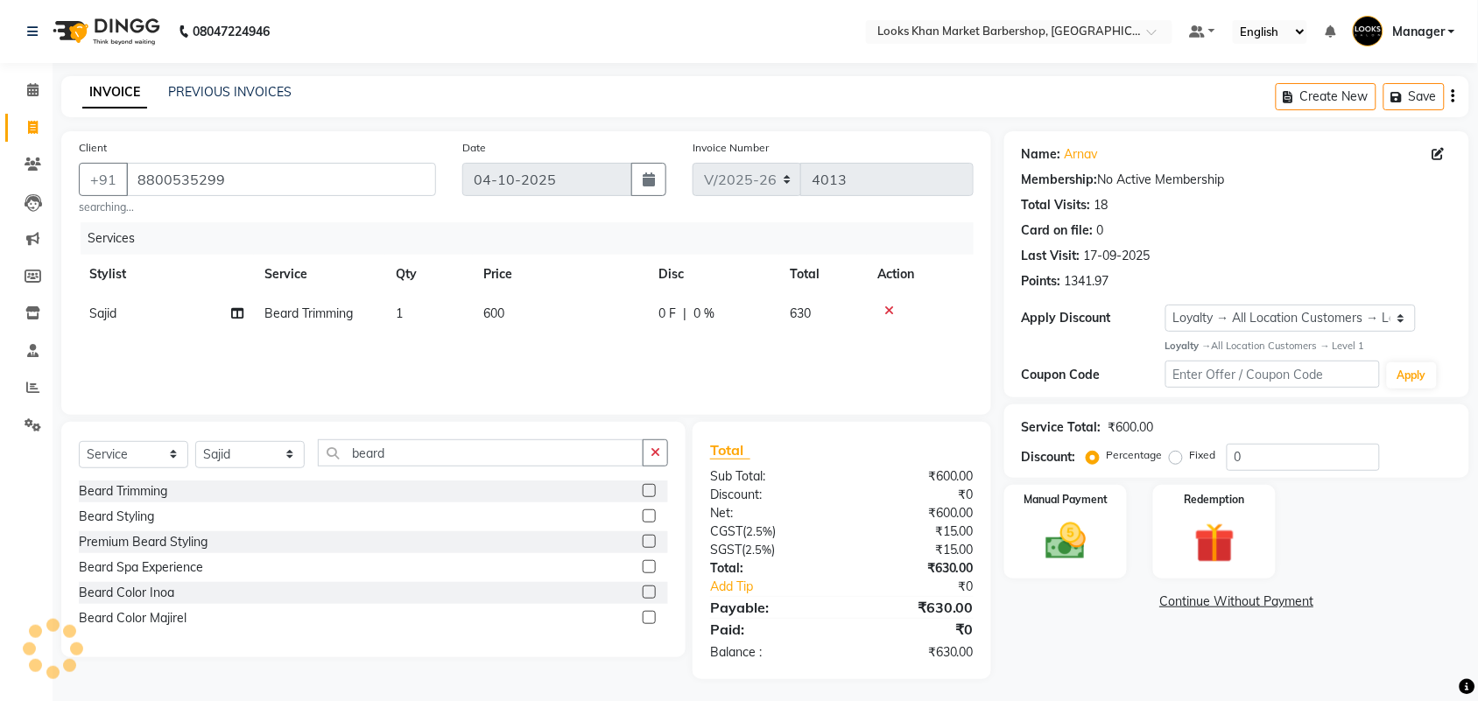
scroll to position [4, 0]
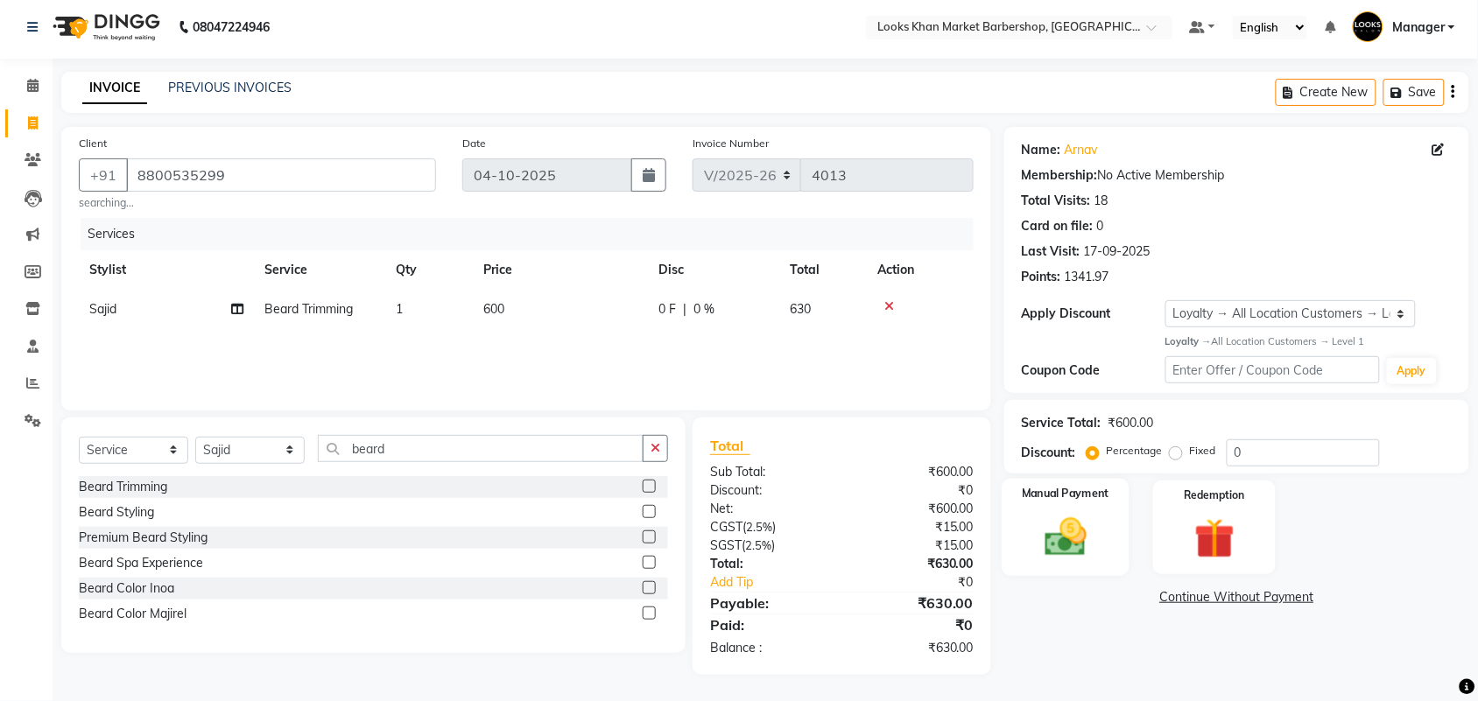
click at [1053, 514] on img at bounding box center [1066, 537] width 68 height 48
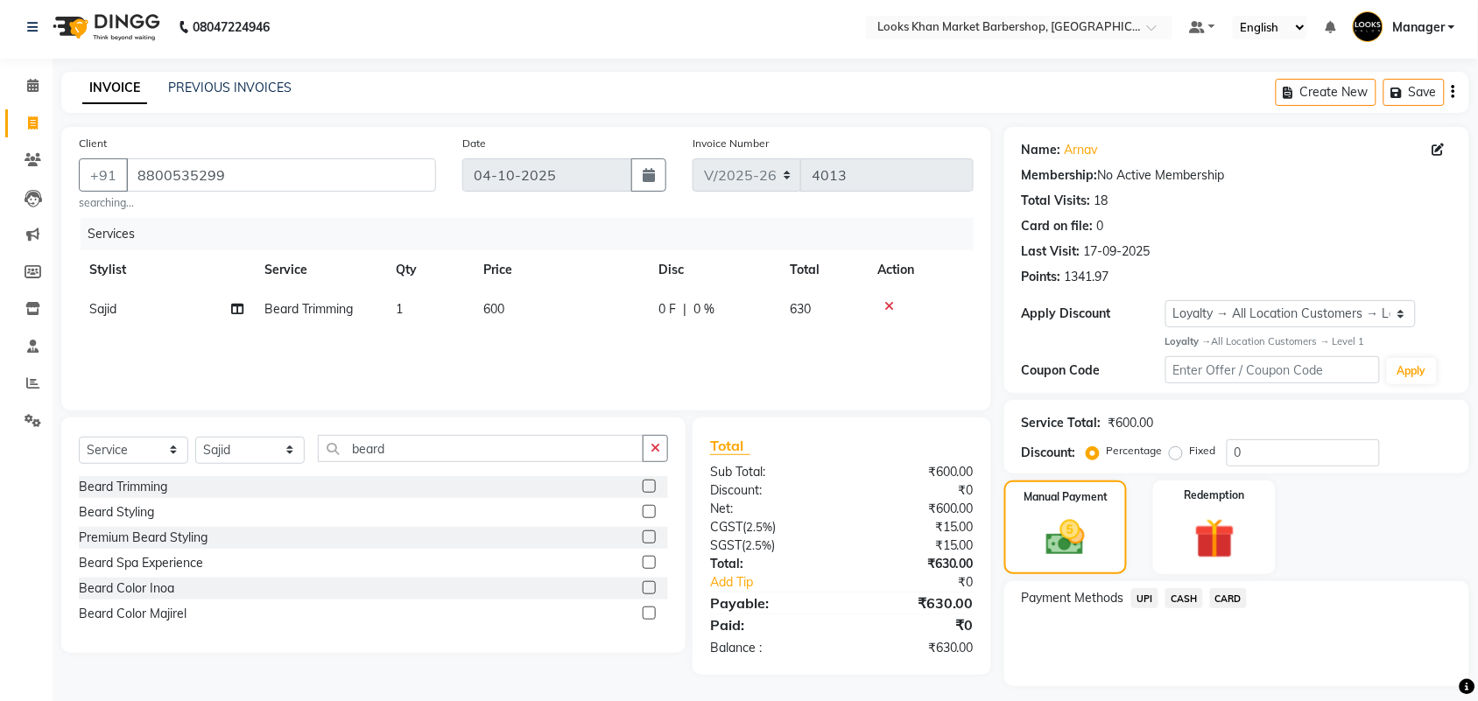
click at [1148, 591] on span "UPI" at bounding box center [1144, 598] width 27 height 20
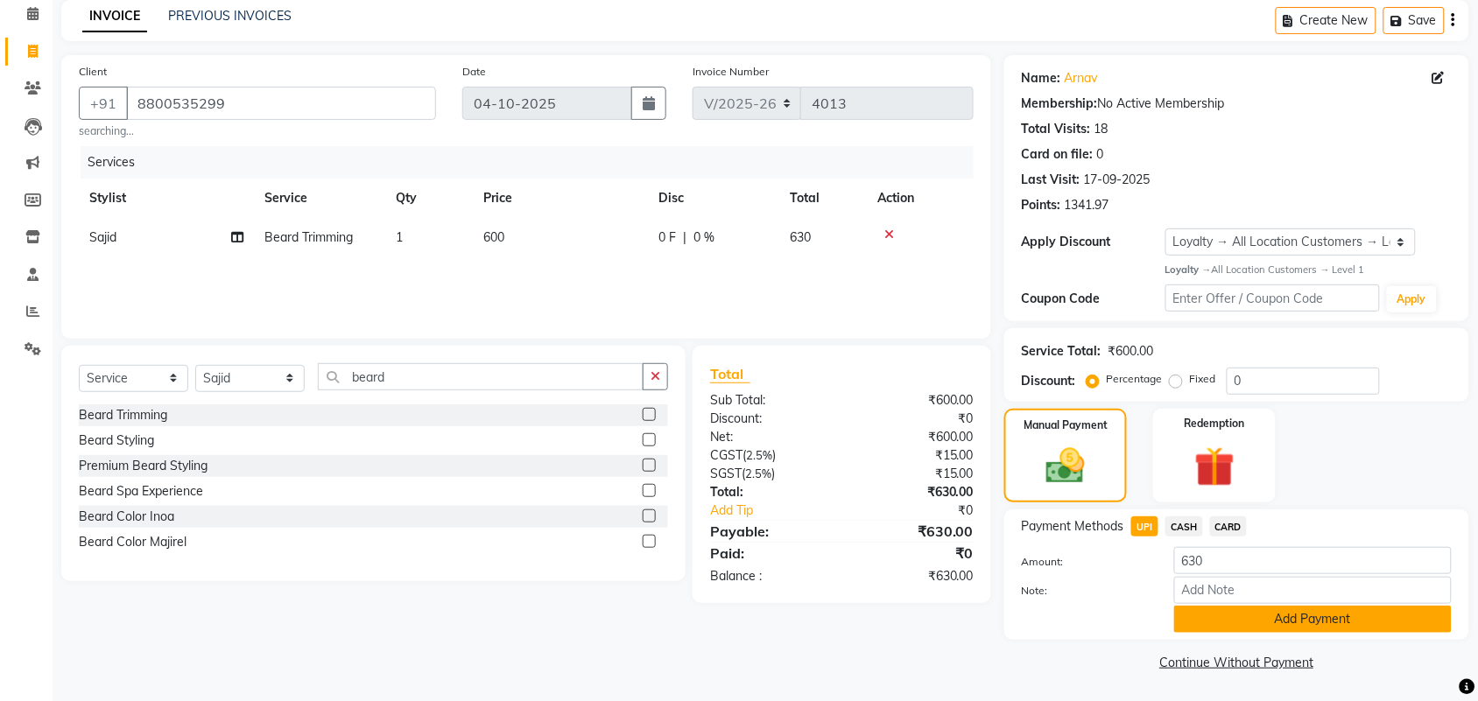
click at [1270, 613] on button "Add Payment" at bounding box center [1313, 619] width 278 height 27
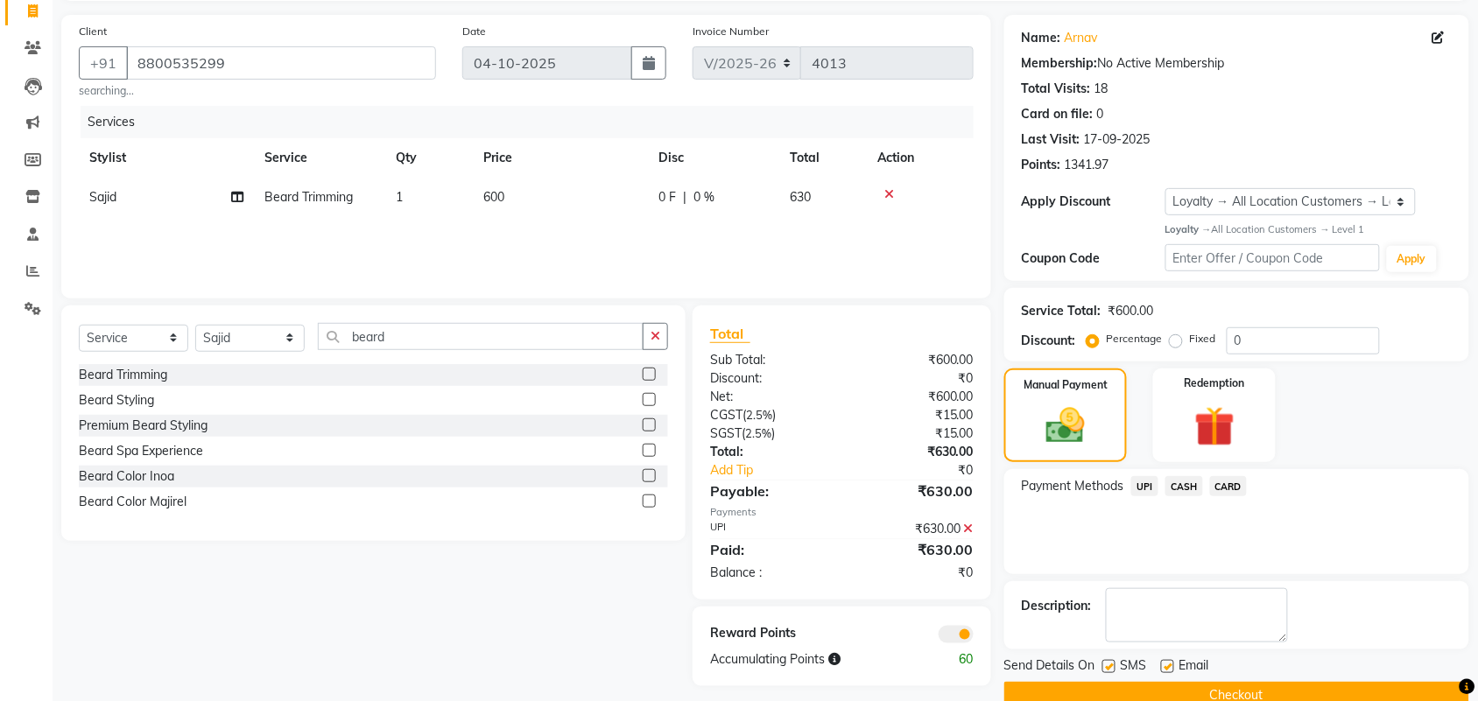
scroll to position [151, 0]
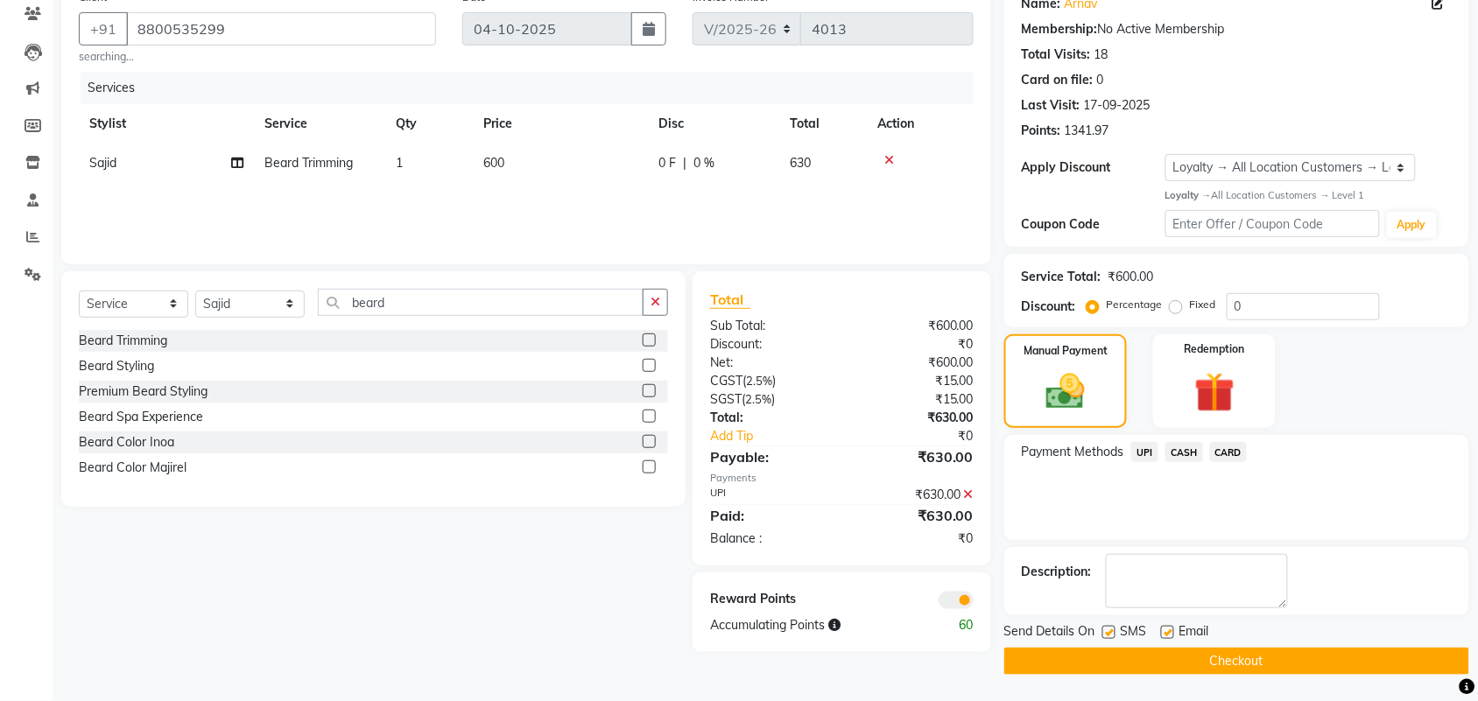
click at [1243, 652] on button "Checkout" at bounding box center [1236, 661] width 465 height 27
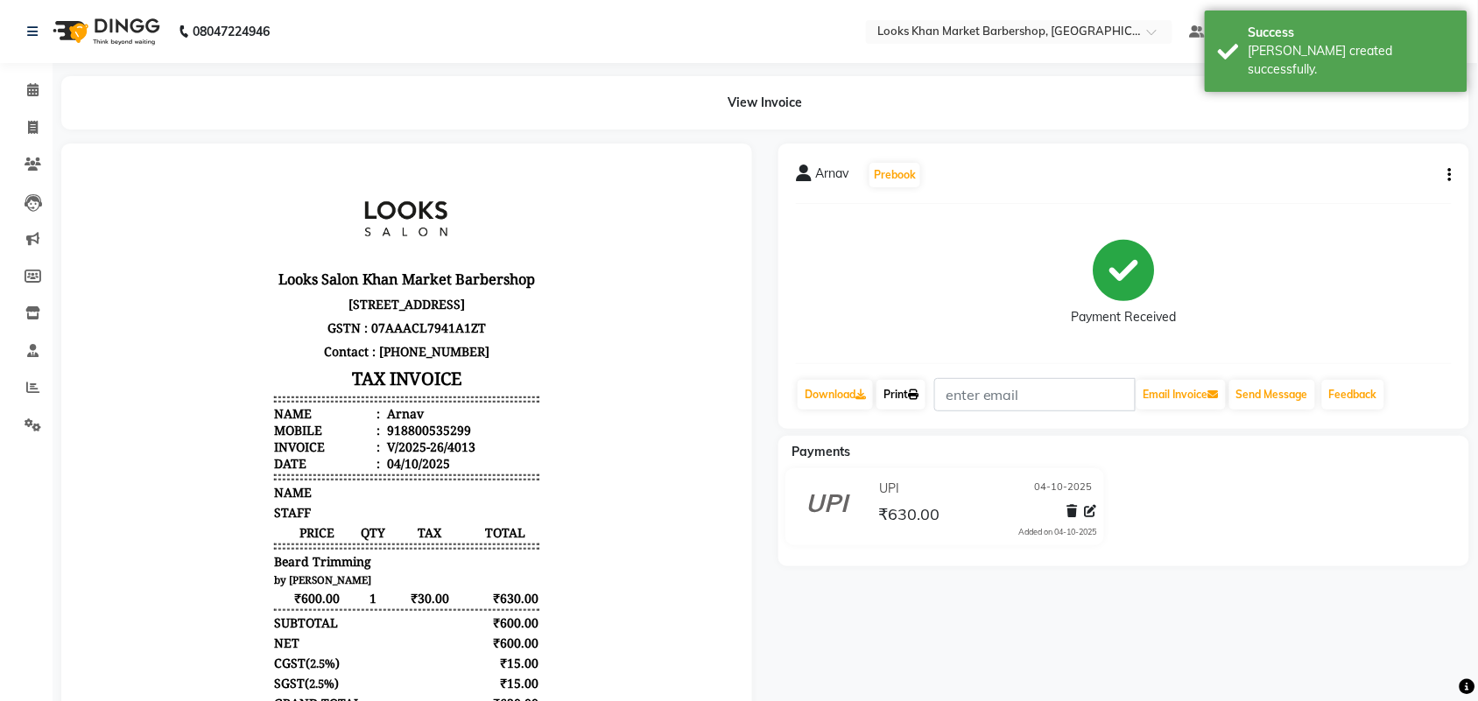
click at [912, 392] on link "Print" at bounding box center [901, 395] width 49 height 30
click at [32, 68] on div "Calendar Invoice Clients Leads Marketing Members Inventory Staff Reports Settin…" at bounding box center [118, 417] width 236 height 734
click at [29, 86] on icon at bounding box center [32, 89] width 11 height 13
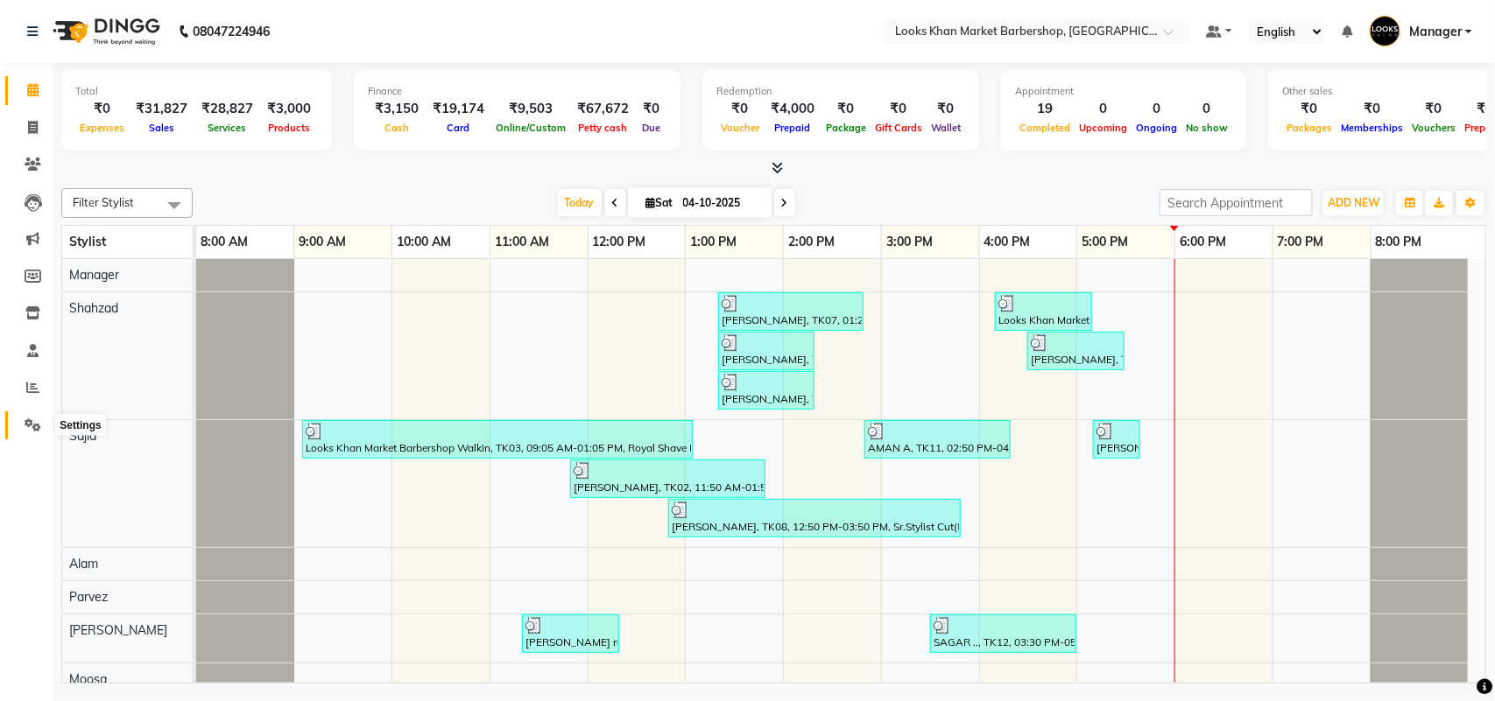
click at [32, 421] on icon at bounding box center [33, 425] width 17 height 13
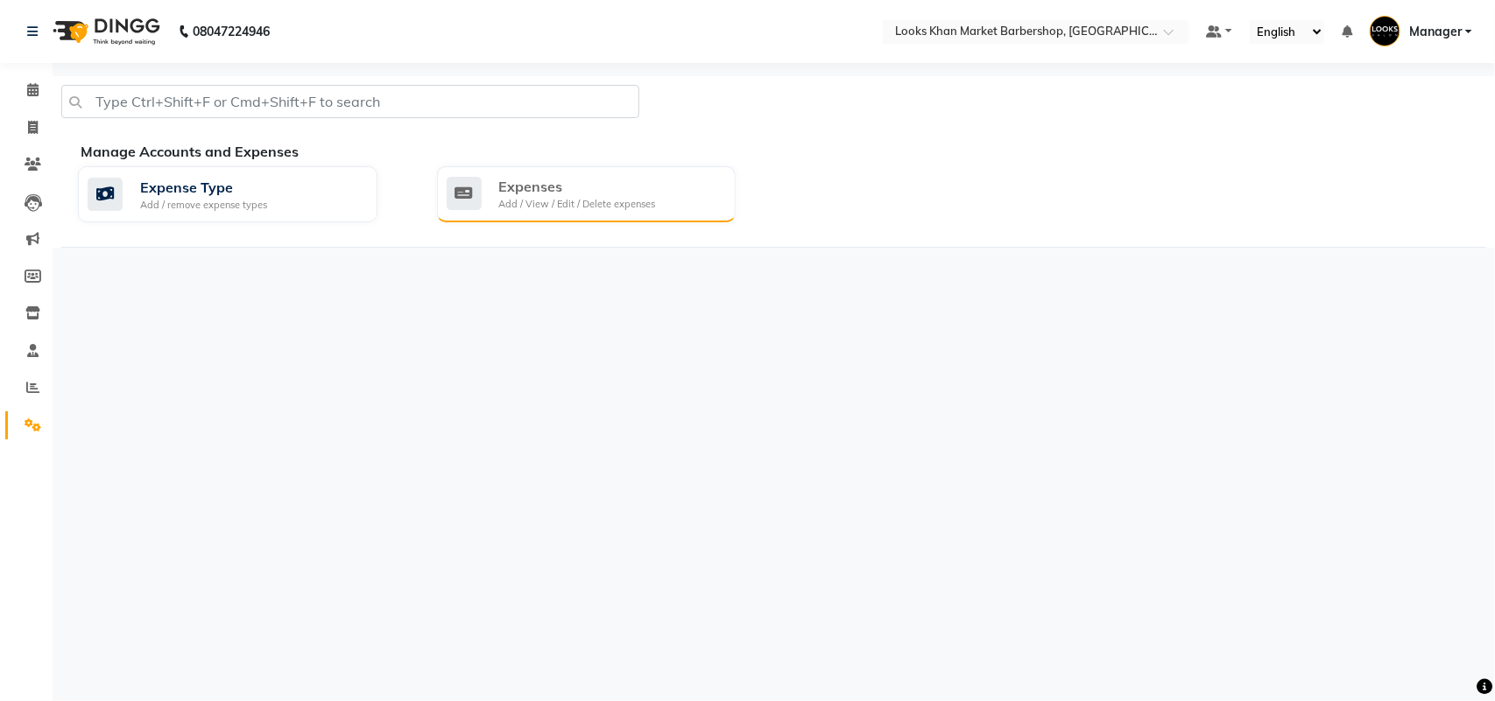
click at [539, 188] on div "Expenses" at bounding box center [577, 186] width 157 height 21
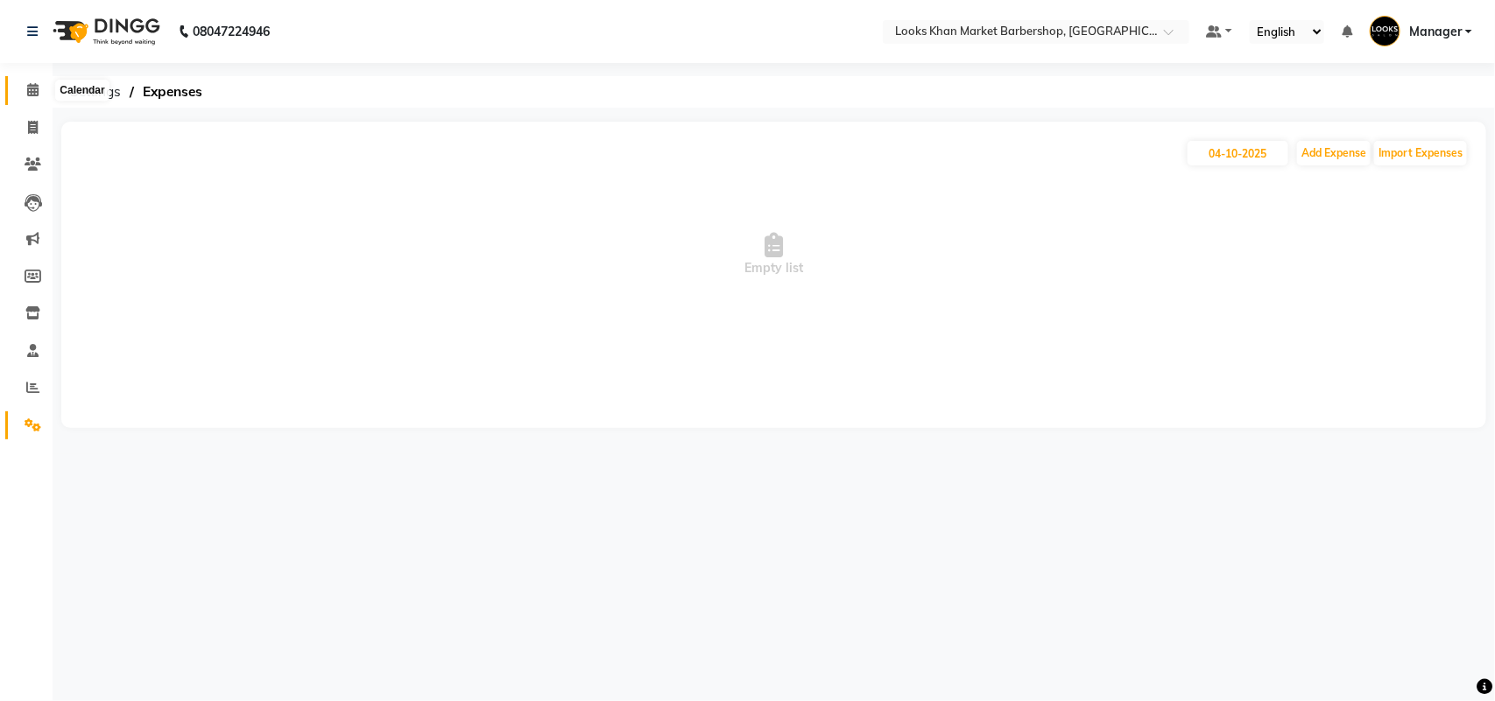
click at [29, 88] on icon at bounding box center [32, 89] width 11 height 13
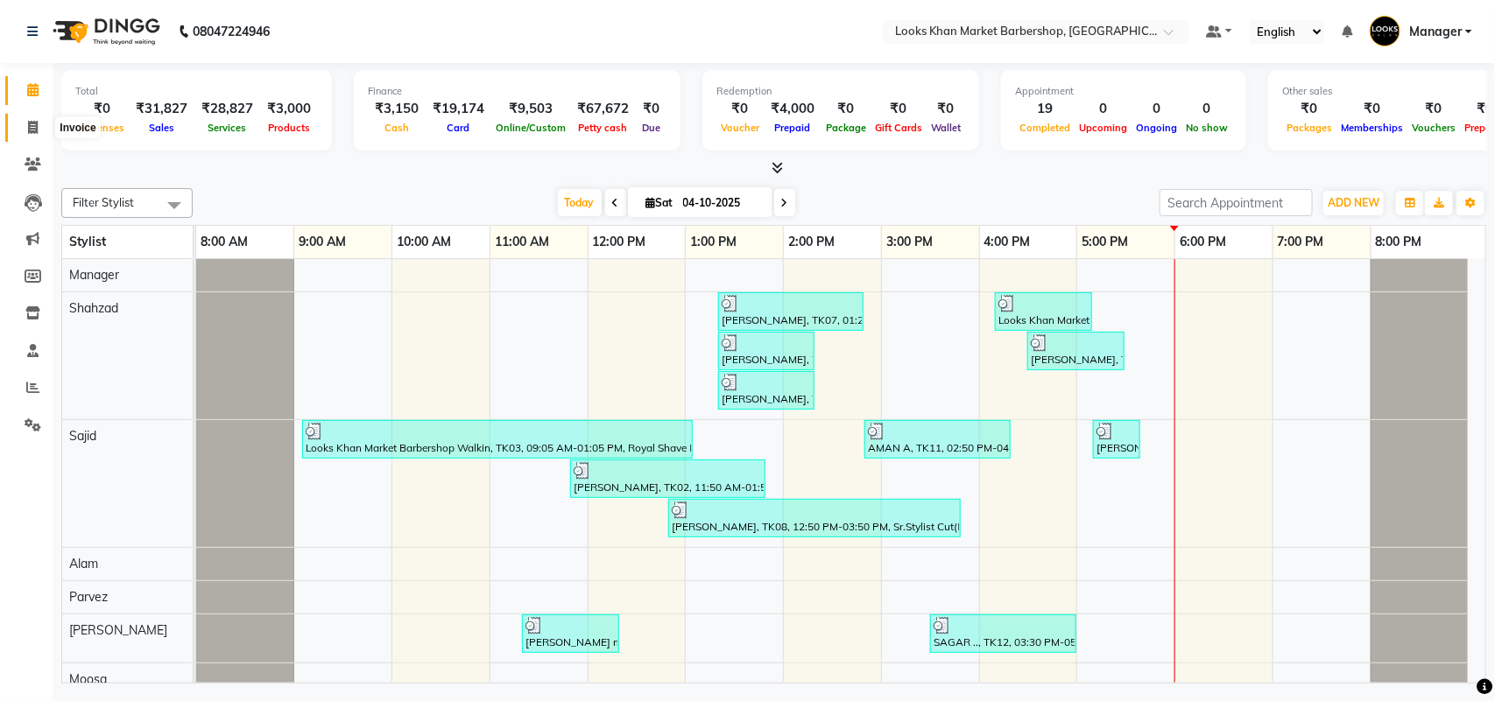
click at [28, 125] on icon at bounding box center [33, 127] width 10 height 13
select select "service"
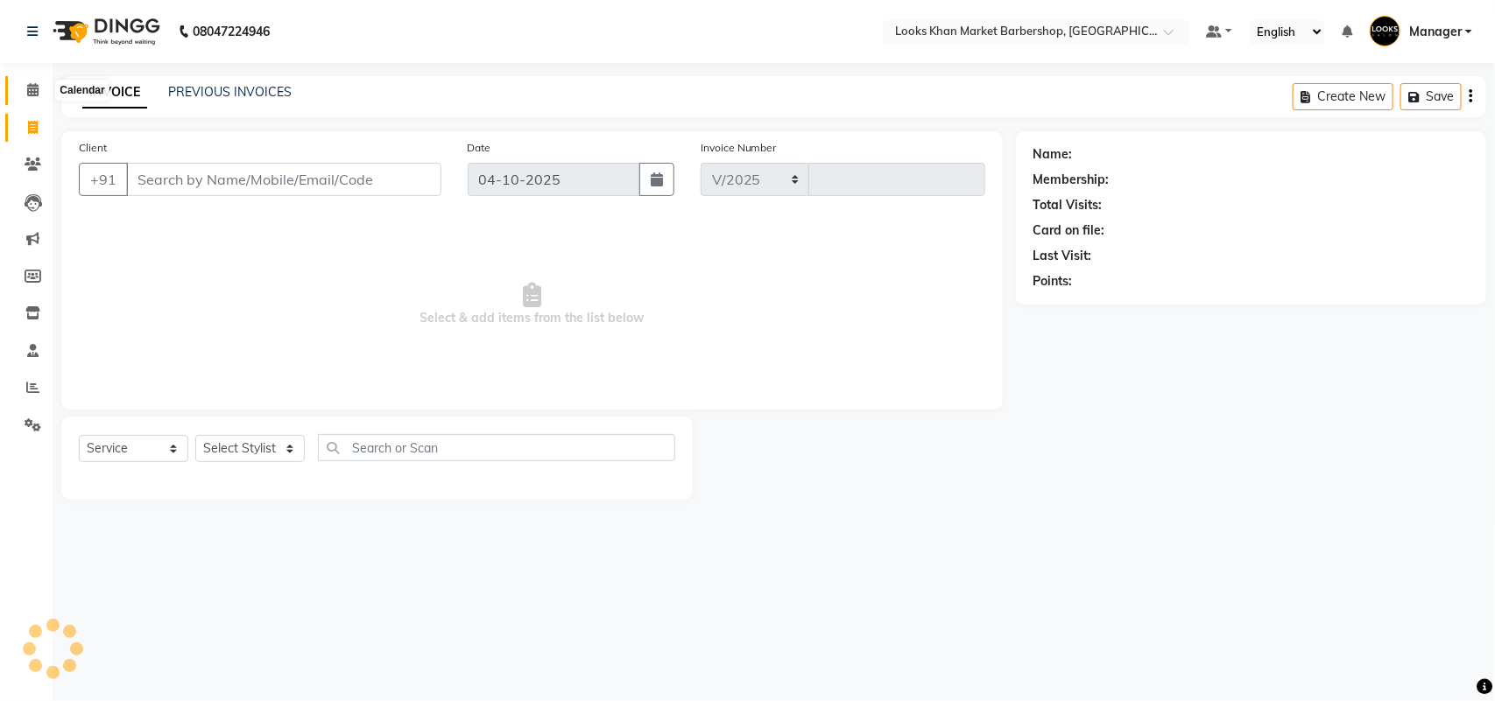
select select "8030"
type input "4014"
click at [32, 95] on icon at bounding box center [32, 89] width 11 height 13
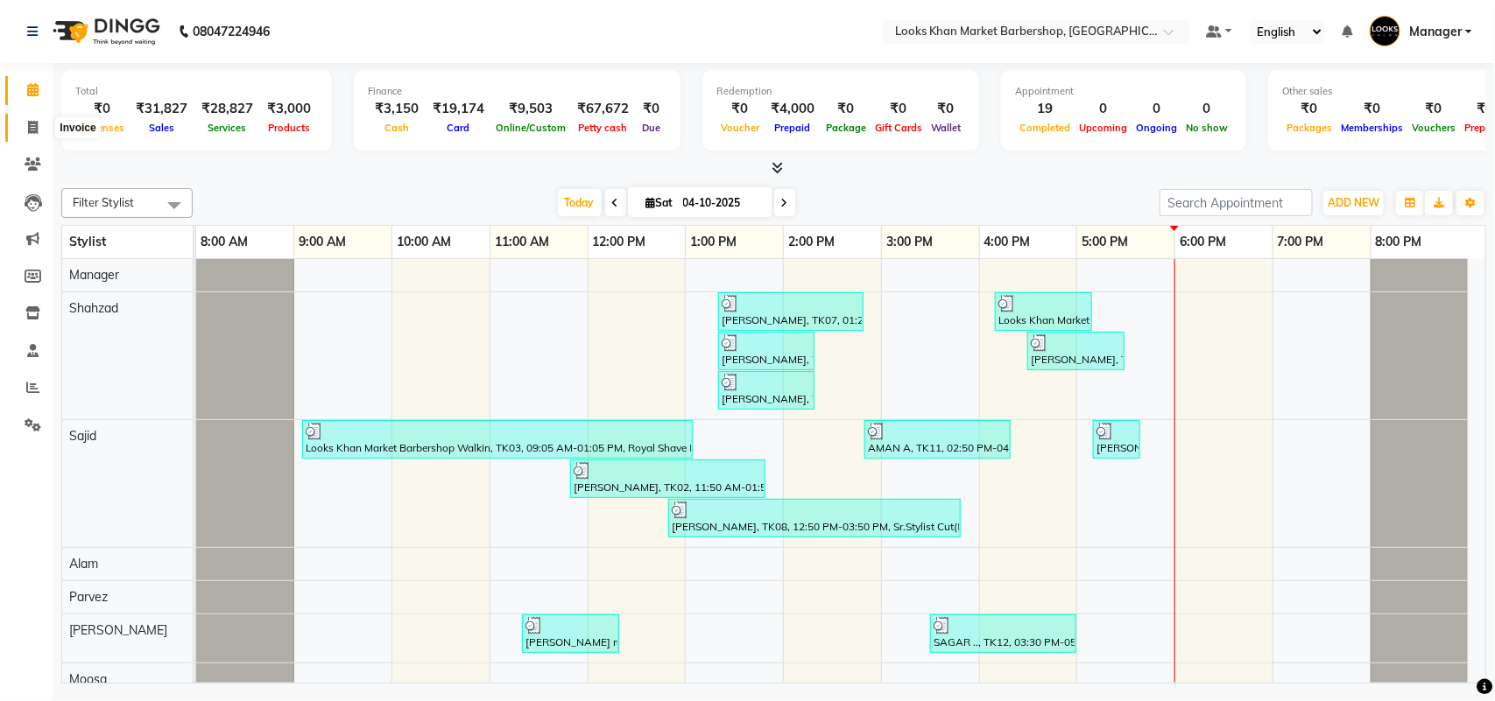
click at [28, 123] on icon at bounding box center [33, 127] width 10 height 13
select select "8030"
select select "service"
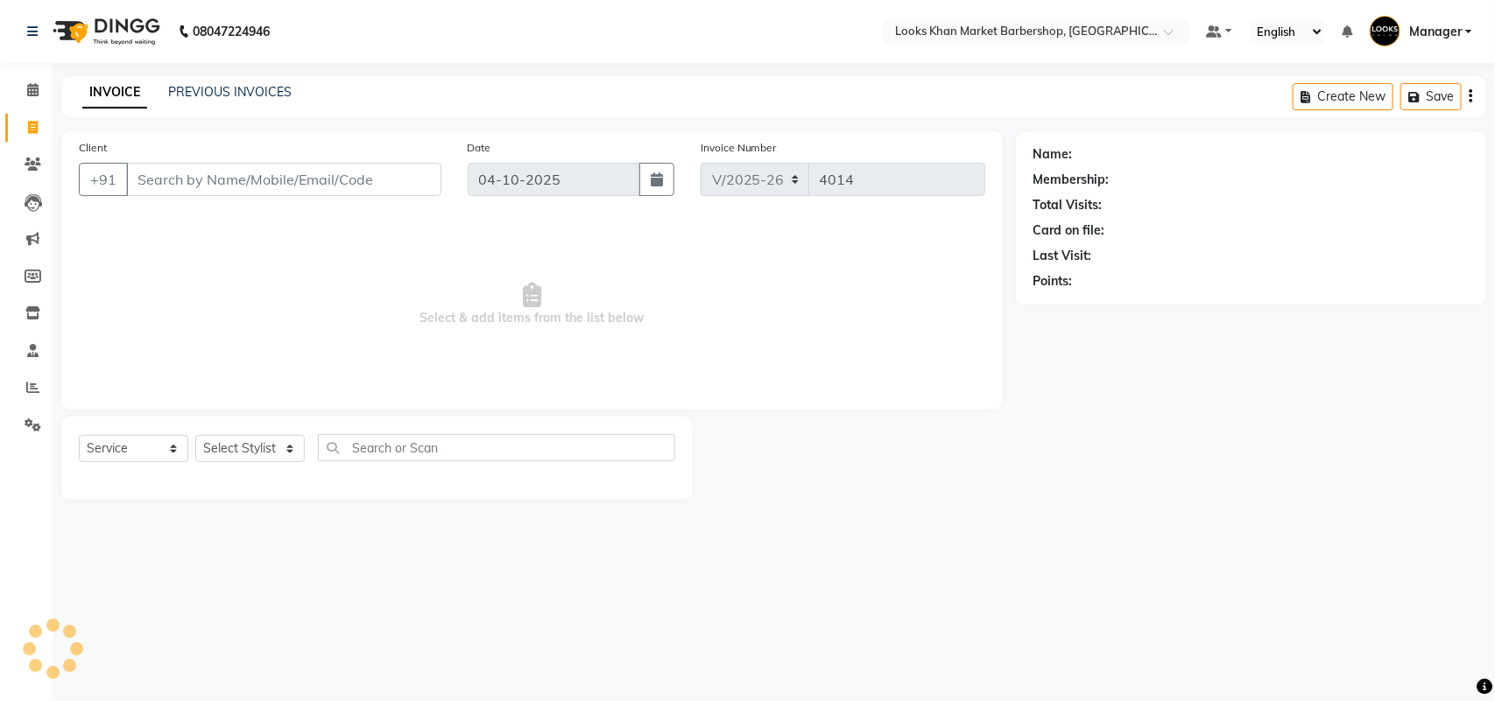
click at [210, 181] on input "Client" at bounding box center [283, 179] width 315 height 33
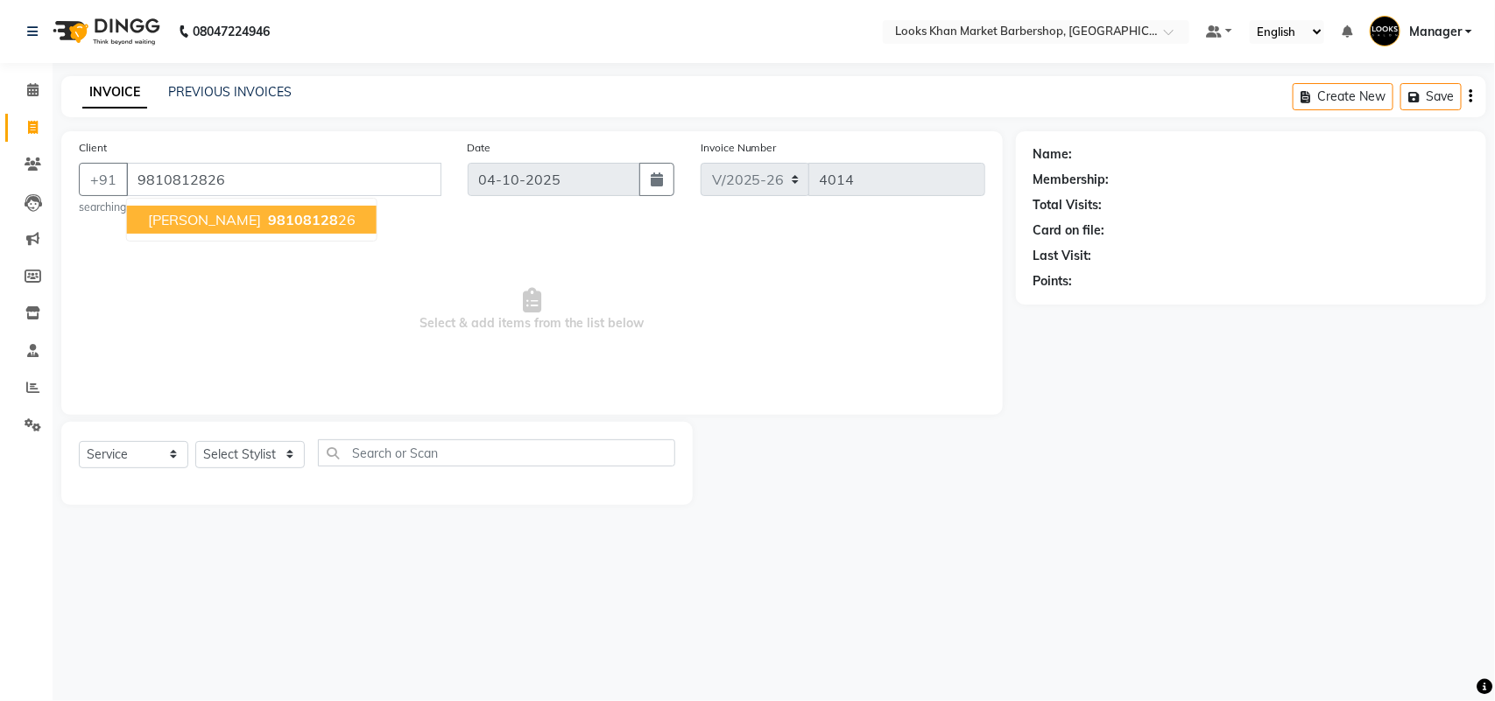
type input "9810812826"
select select "1: Object"
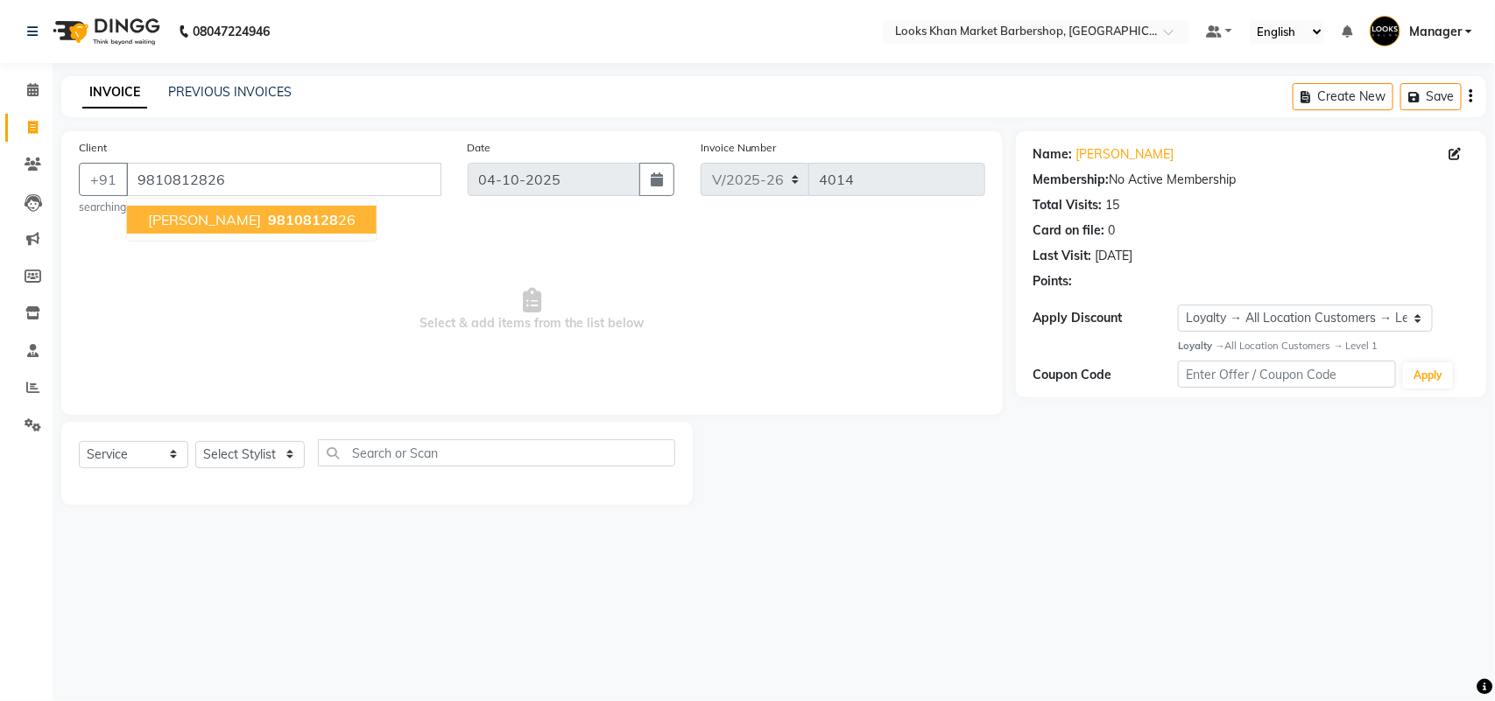
click at [226, 221] on span "[PERSON_NAME]" at bounding box center [204, 220] width 113 height 18
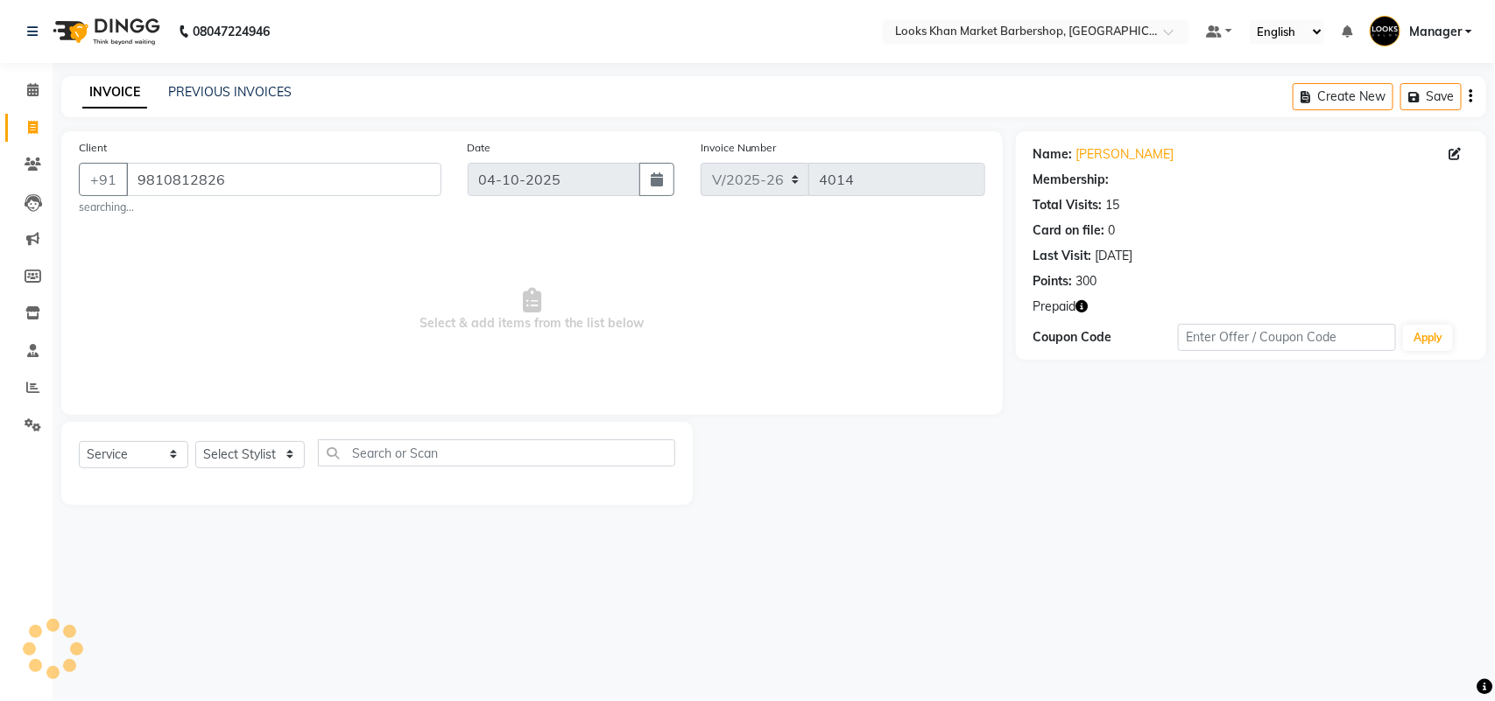
select select "1: Object"
click at [264, 461] on select "Select Stylist Abhishek_pdct Akash_pdct Alam Counter_Sales [PERSON_NAME] [DATE]…" at bounding box center [249, 454] width 109 height 27
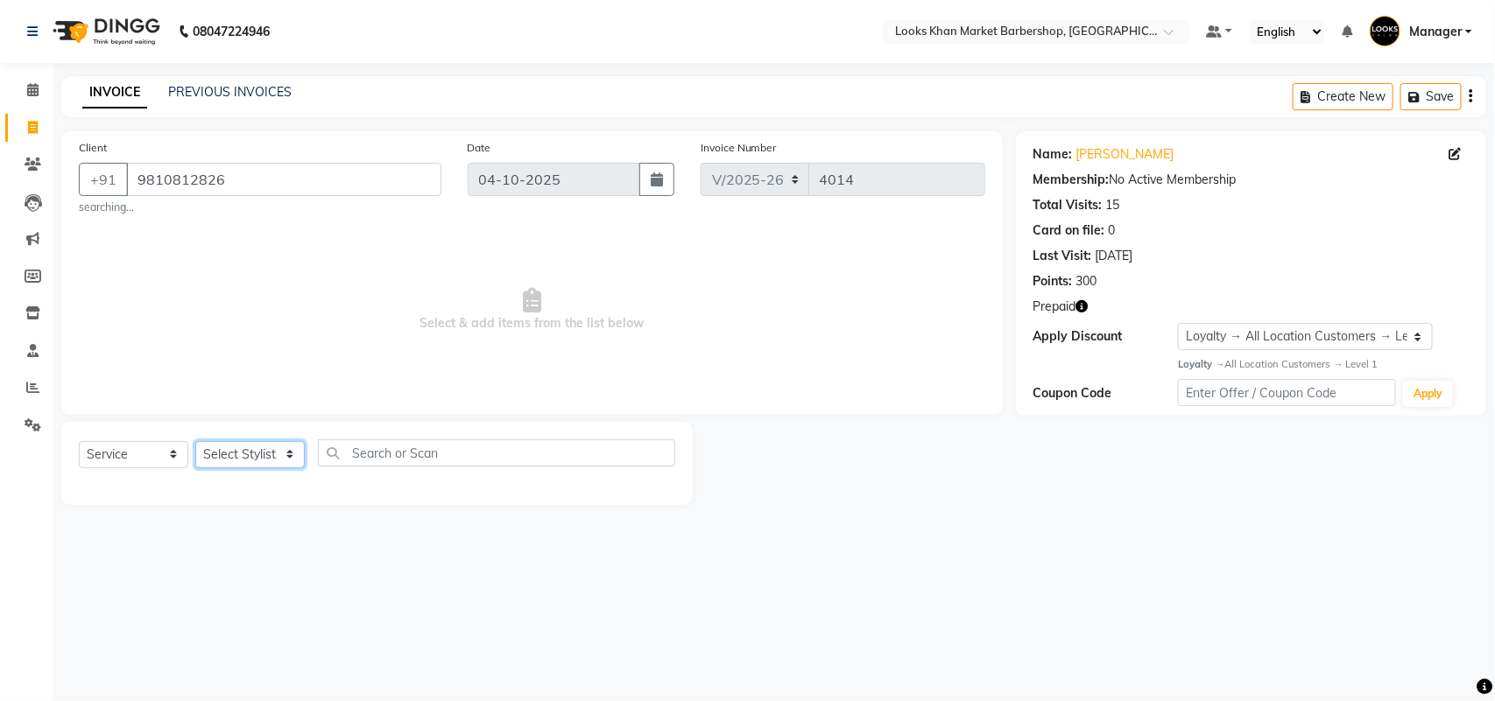
select select "72593"
click at [195, 441] on select "Select Stylist Abhishek_pdct Akash_pdct Alam Counter_Sales [PERSON_NAME] [DATE]…" at bounding box center [249, 454] width 109 height 27
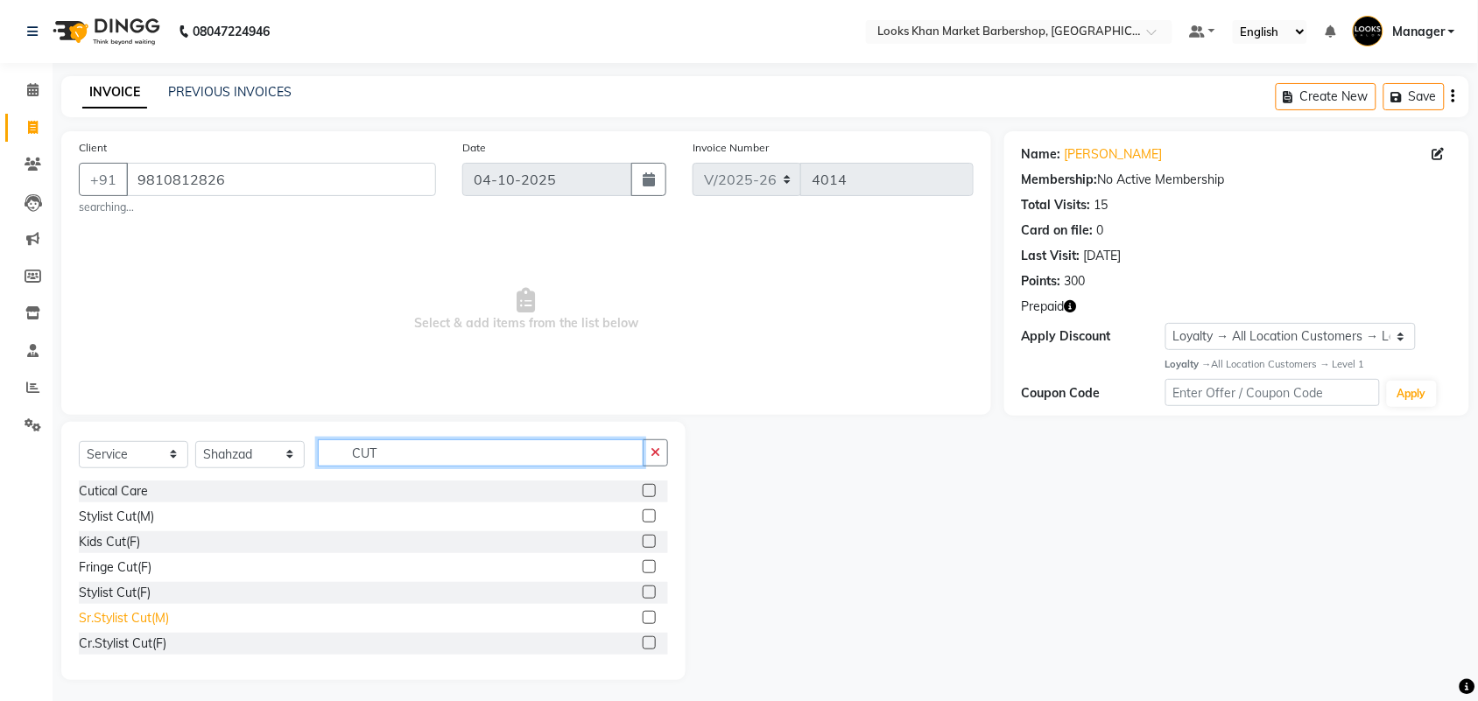
type input "CUT"
drag, startPoint x: 99, startPoint y: 618, endPoint x: 149, endPoint y: 571, distance: 68.8
click at [101, 618] on div "Sr.Stylist Cut(M)" at bounding box center [124, 618] width 90 height 18
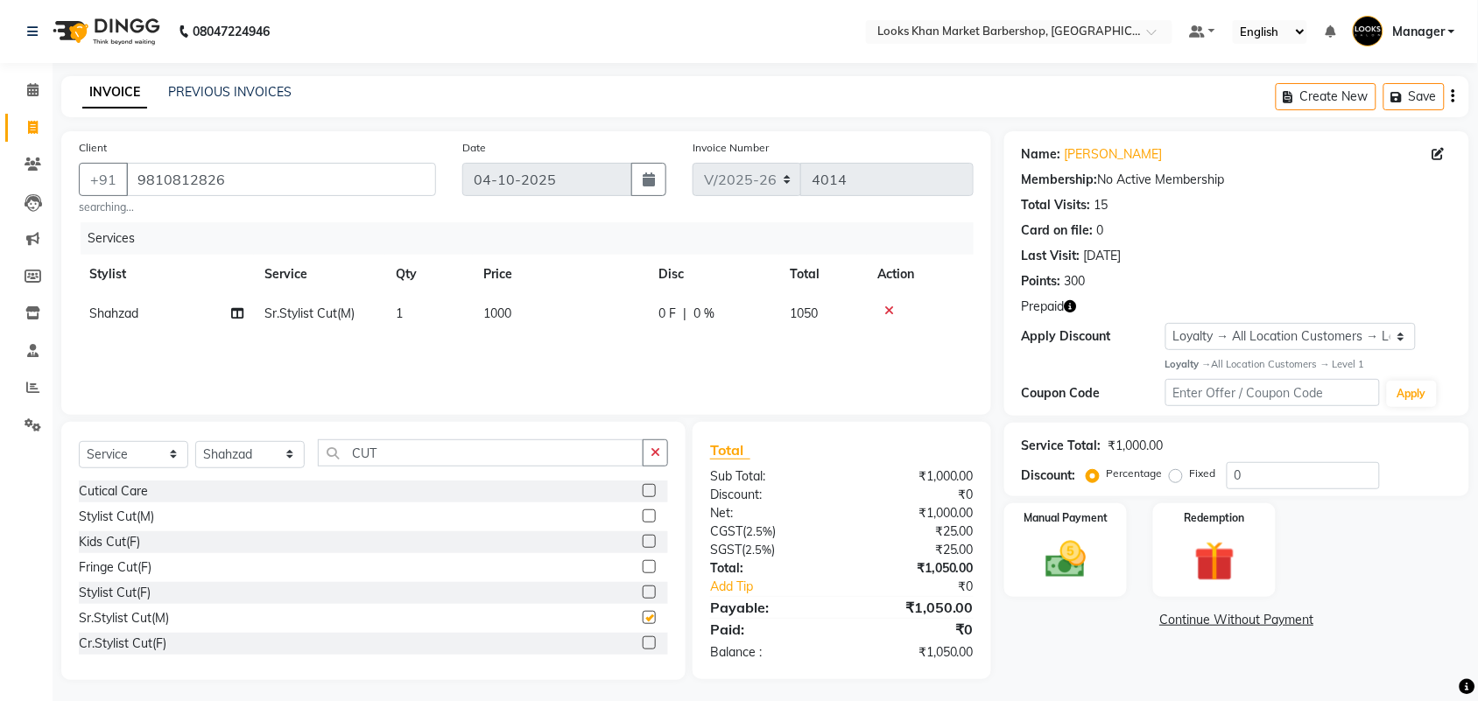
checkbox input "false"
click at [518, 295] on td "1000" at bounding box center [560, 313] width 175 height 39
select select "72593"
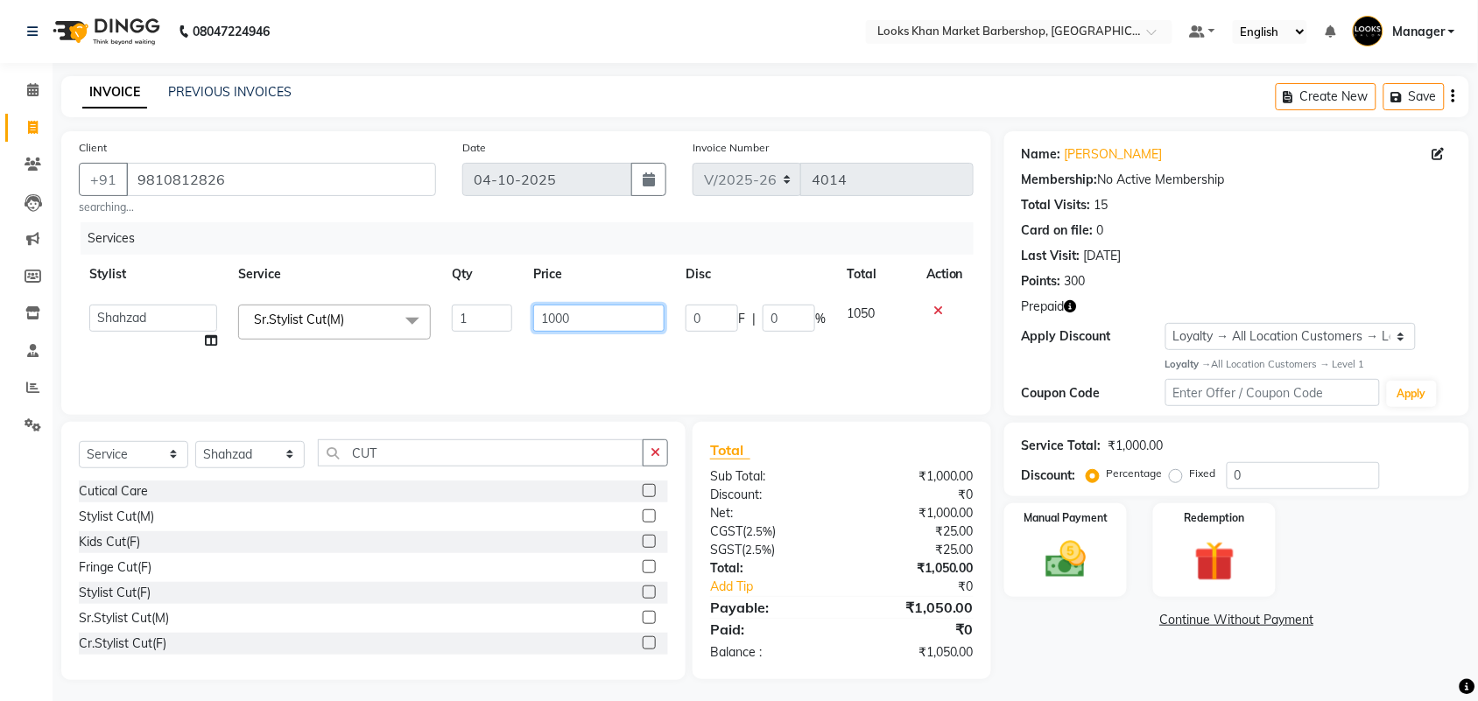
click at [546, 316] on input "1000" at bounding box center [598, 318] width 131 height 27
type input "1500"
click at [1201, 576] on img at bounding box center [1214, 562] width 68 height 53
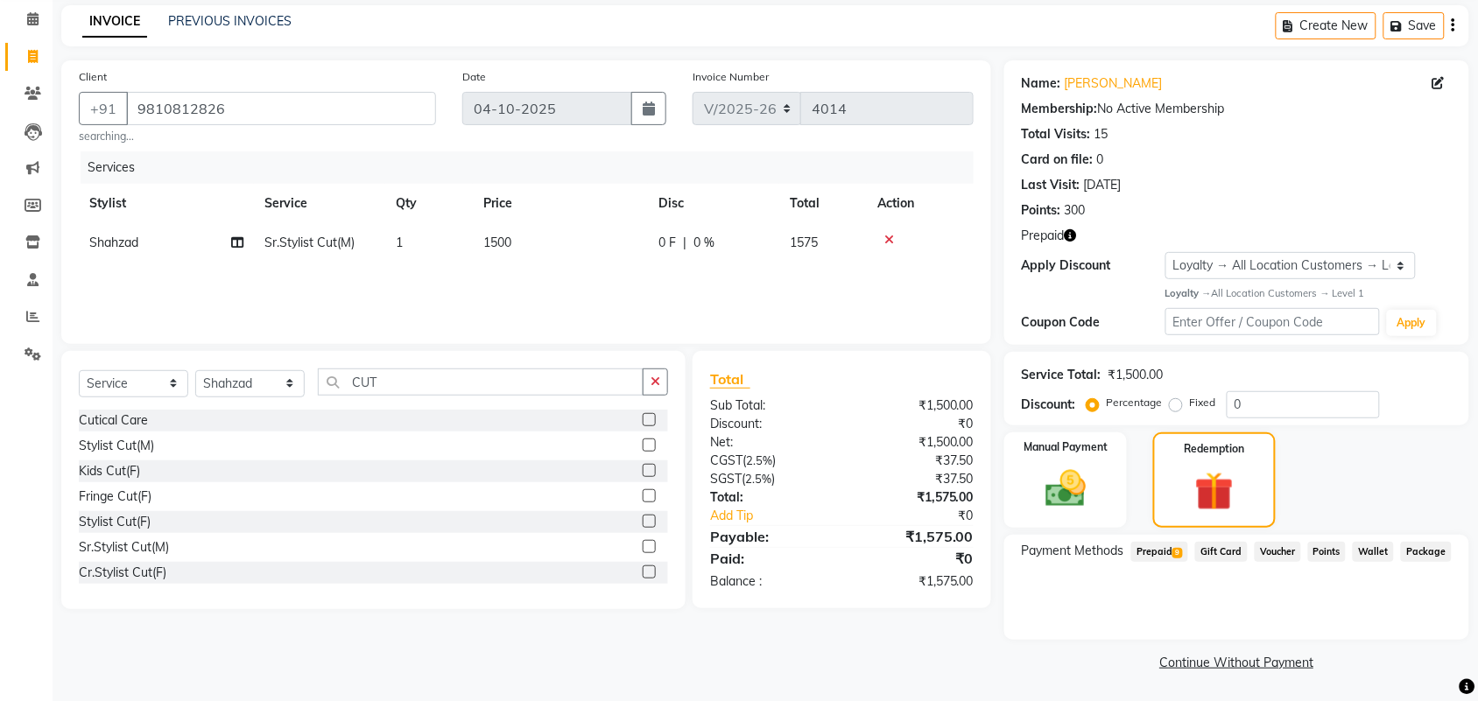
click at [1156, 552] on span "Prepaid 9" at bounding box center [1159, 552] width 57 height 20
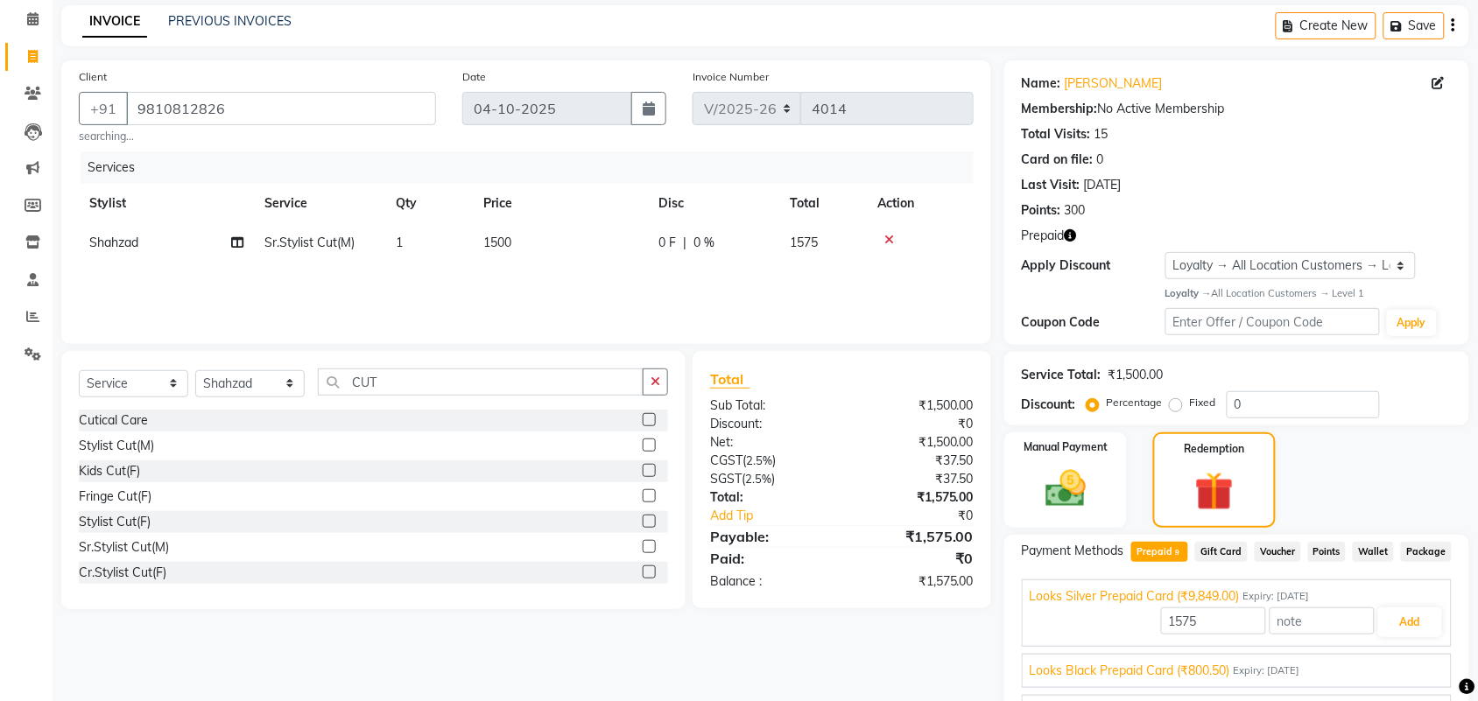
scroll to position [212, 0]
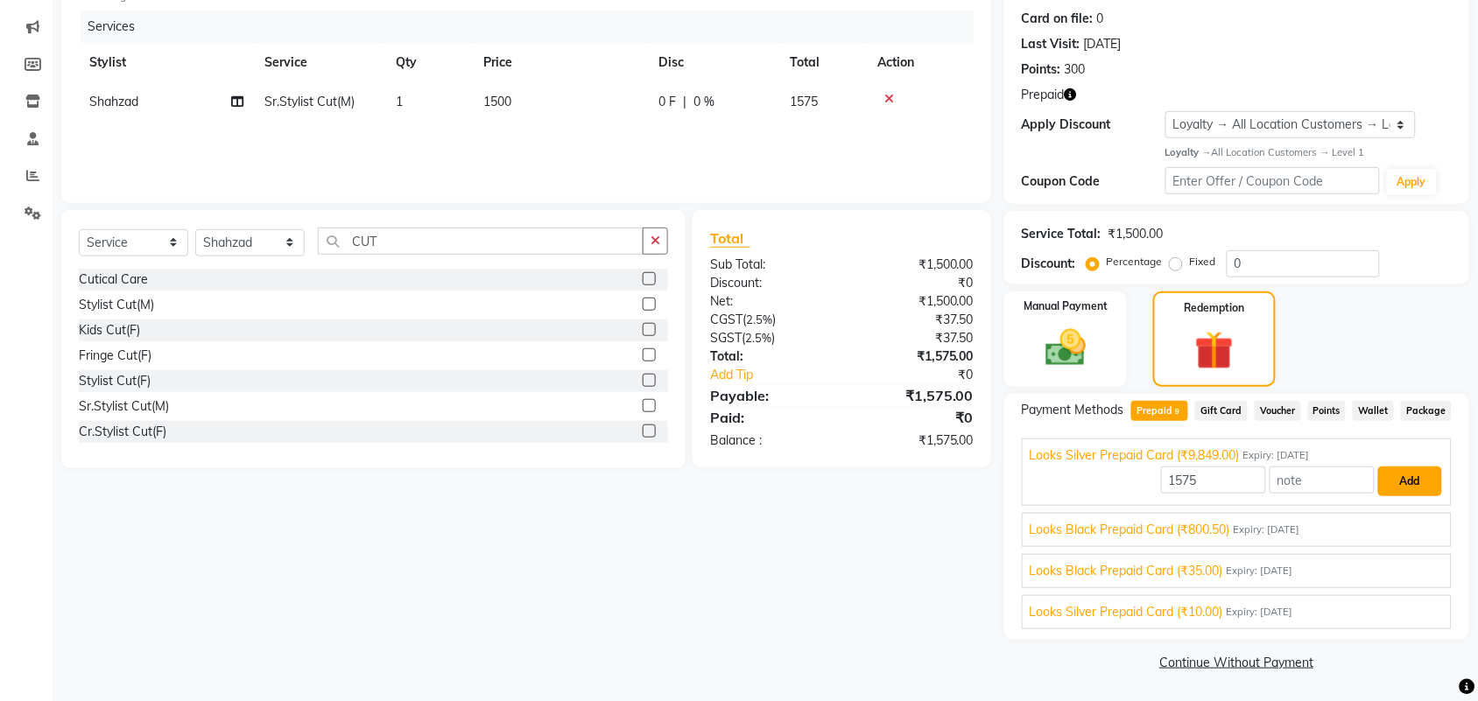
click at [1412, 479] on button "Add" at bounding box center [1410, 482] width 64 height 30
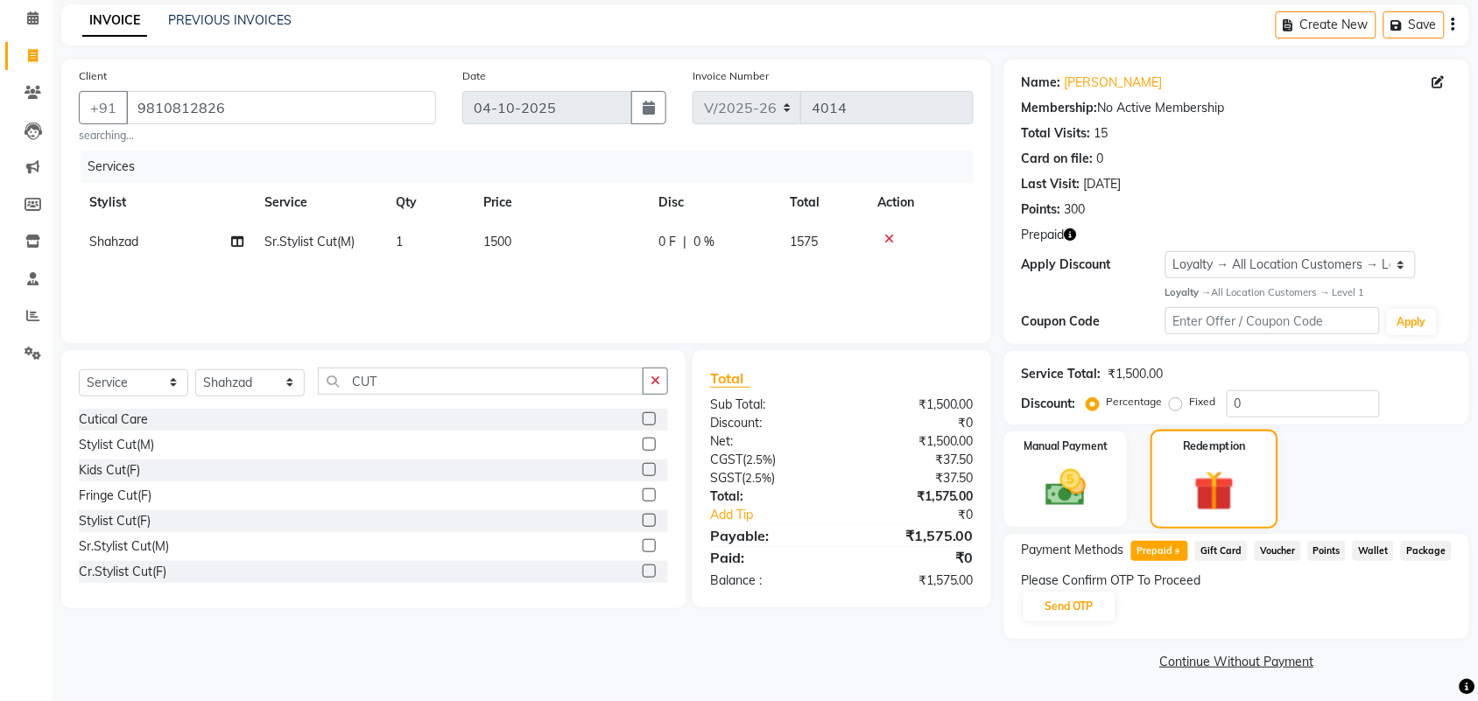
scroll to position [71, 0]
click at [1086, 610] on button "Send OTP" at bounding box center [1070, 608] width 92 height 30
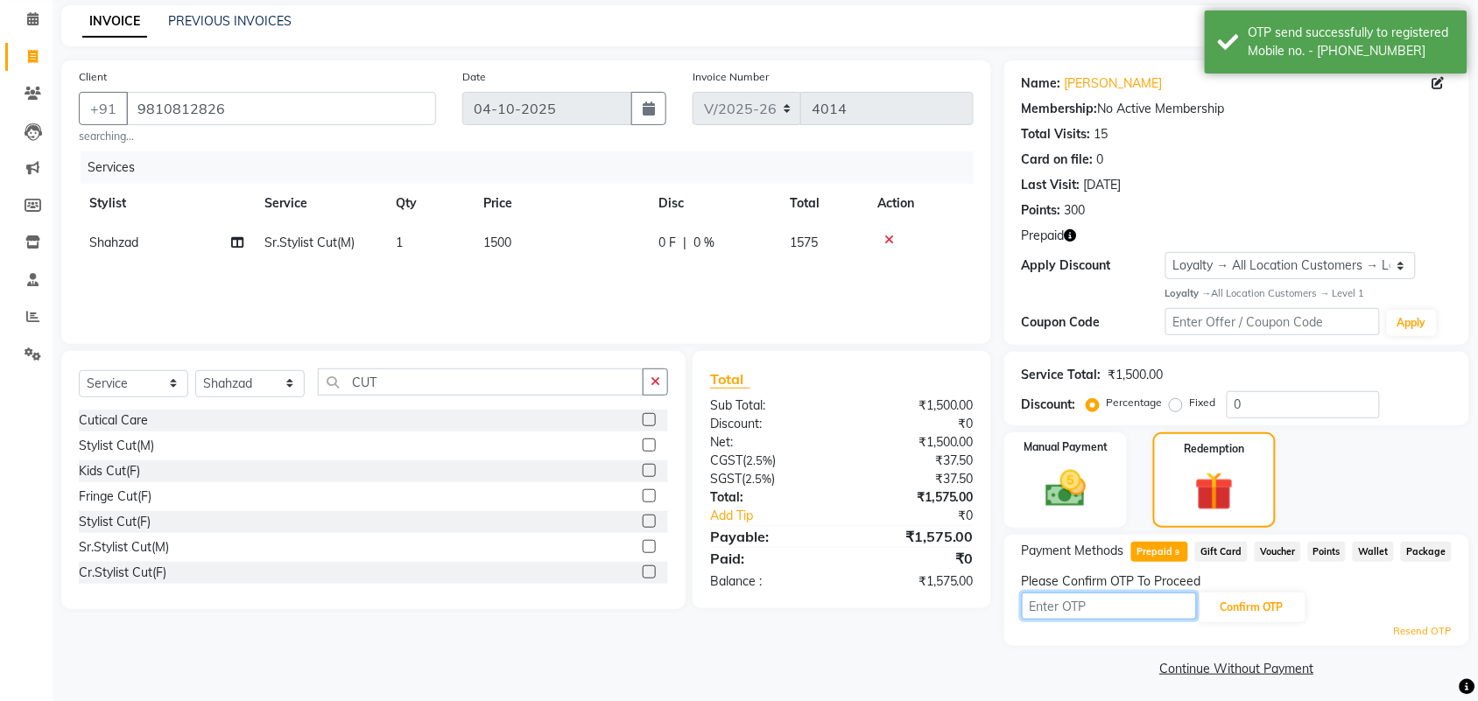
click at [1082, 614] on input "text" at bounding box center [1109, 606] width 175 height 27
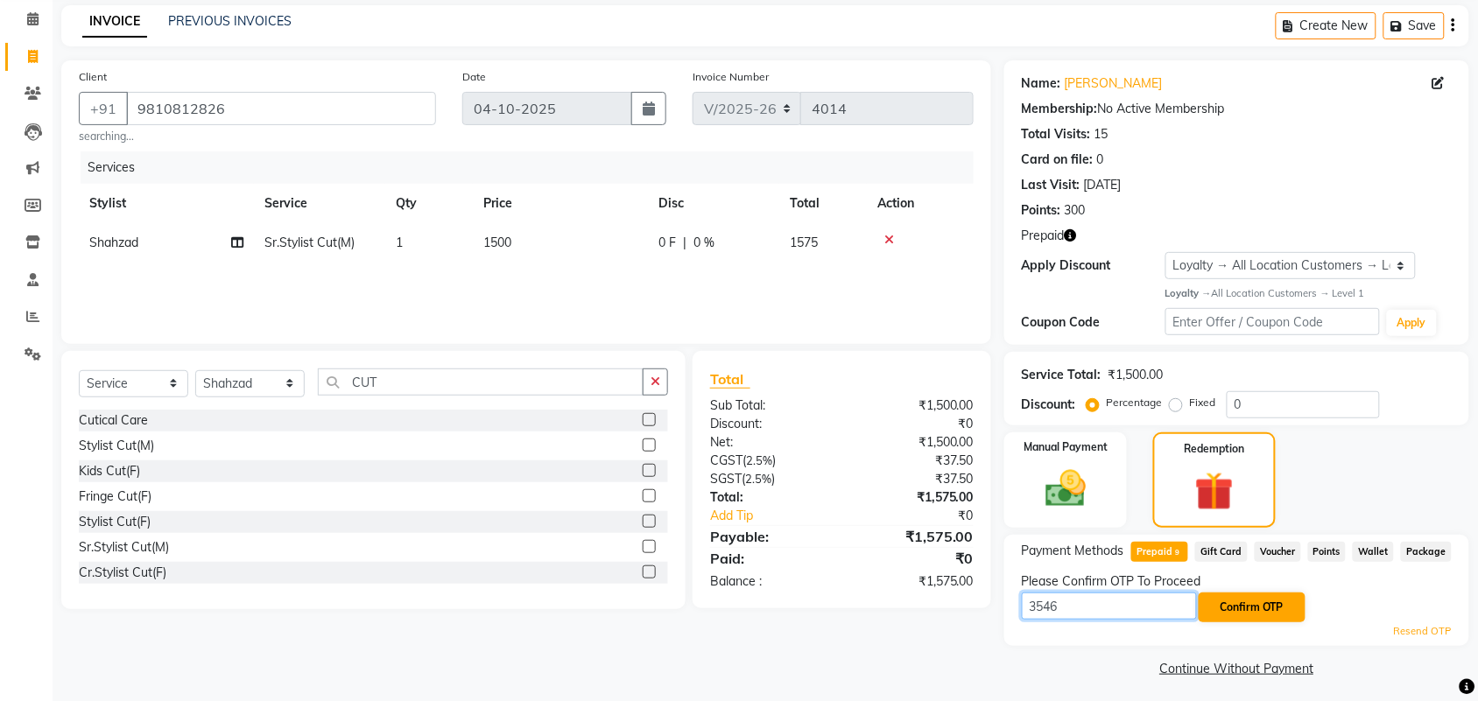
type input "3546"
click at [1274, 598] on button "Confirm OTP" at bounding box center [1252, 608] width 107 height 30
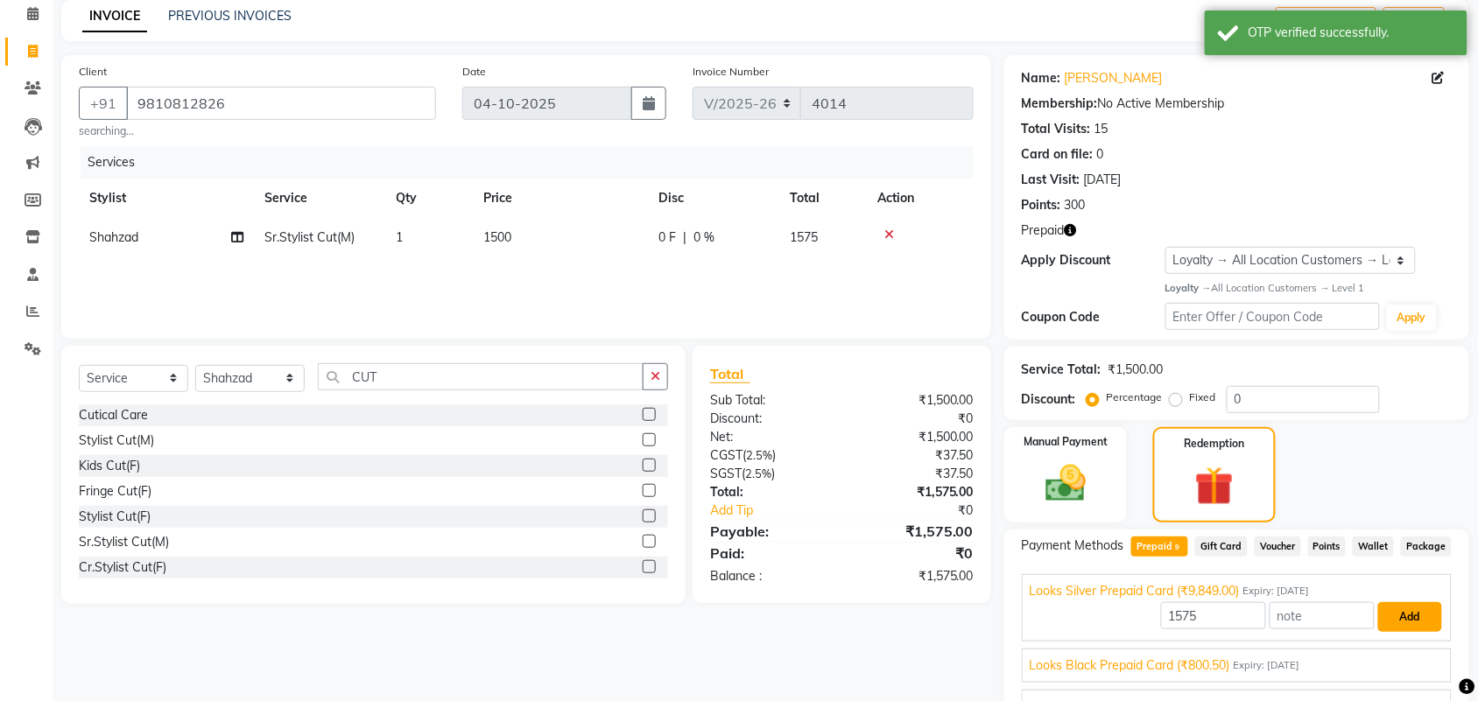
click at [1398, 616] on button "Add" at bounding box center [1410, 617] width 64 height 30
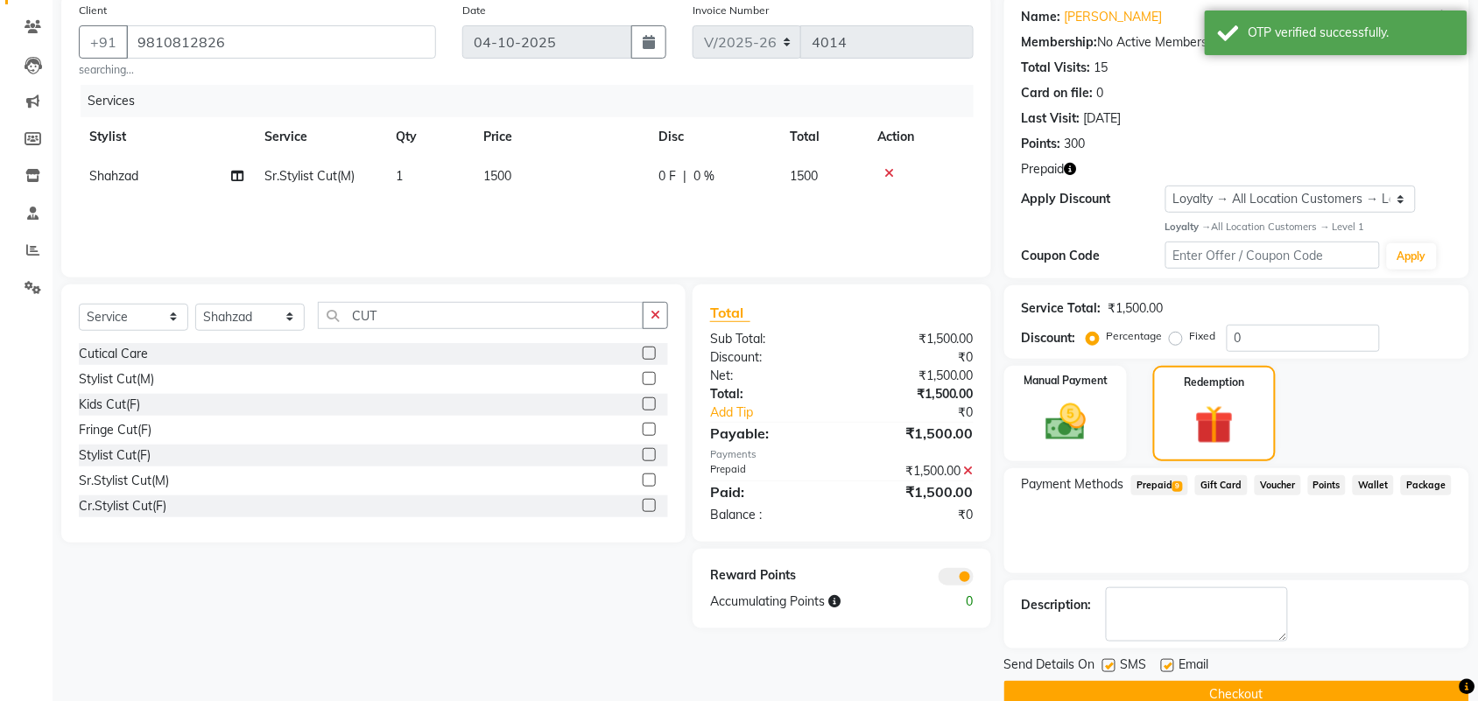
scroll to position [171, 0]
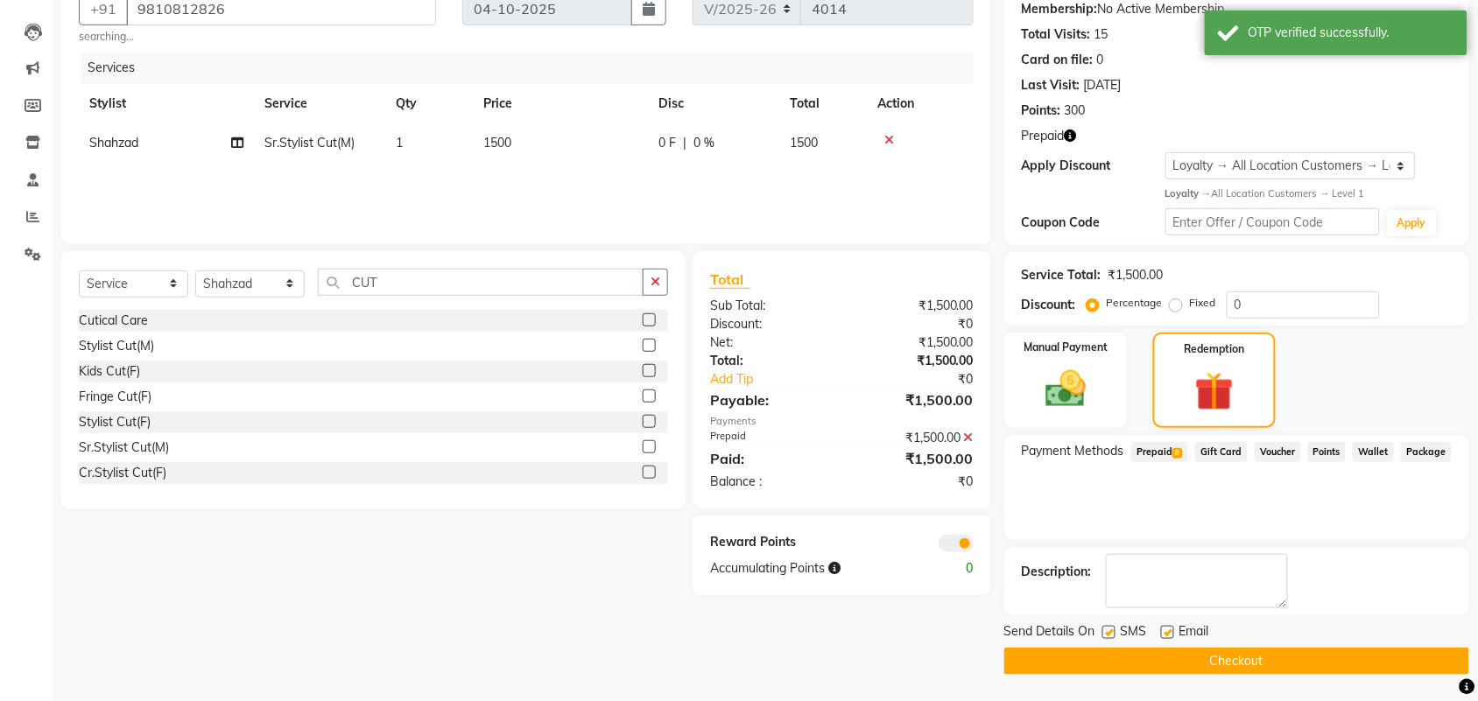
click at [1205, 632] on span "Email" at bounding box center [1195, 634] width 30 height 22
click at [1231, 676] on main "INVOICE PREVIOUS INVOICES Create New Save Client [PHONE_NUMBER] searching... Da…" at bounding box center [766, 303] width 1426 height 796
click at [1231, 670] on button "Checkout" at bounding box center [1236, 661] width 465 height 27
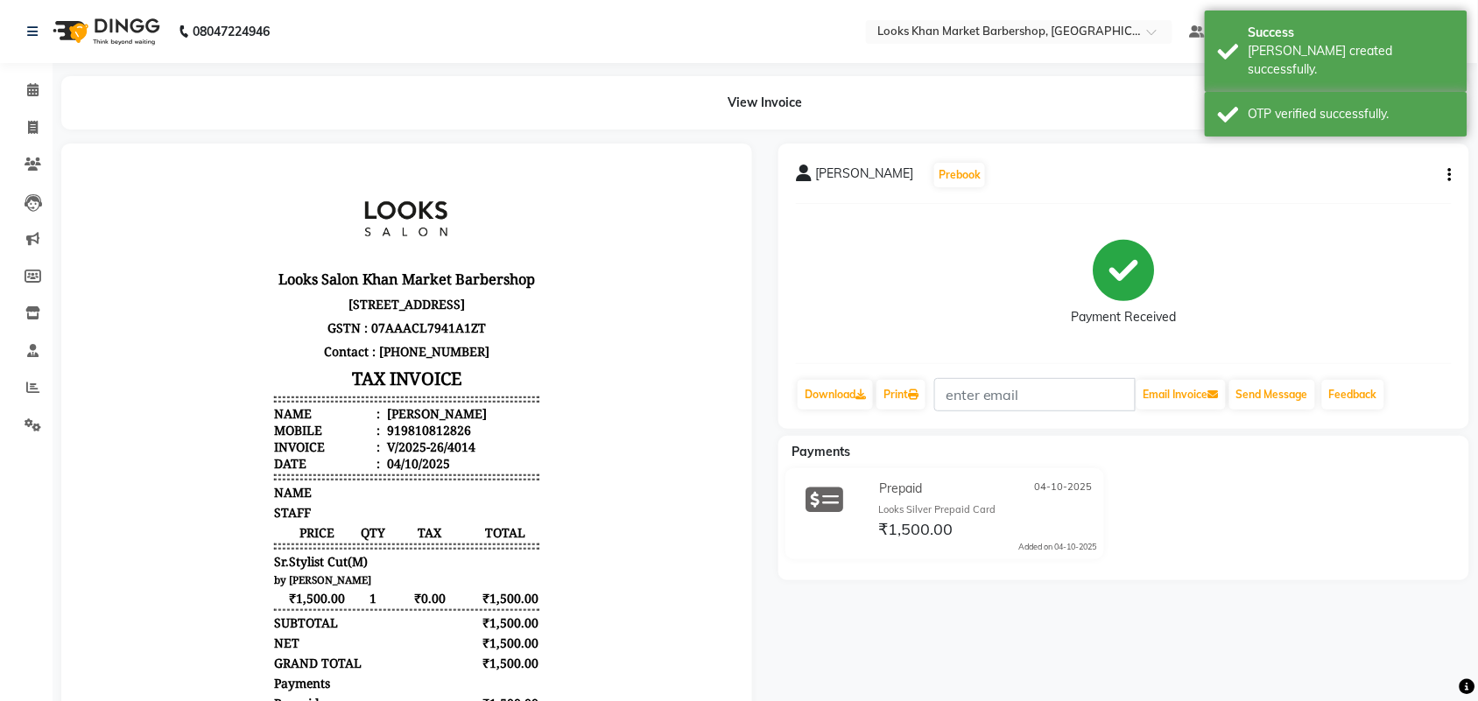
click at [934, 378] on div "Download Print Email Invoice Send Message Feedback" at bounding box center [1124, 394] width 656 height 33
click at [904, 397] on link "Print" at bounding box center [901, 395] width 49 height 30
click at [38, 76] on link "Calendar" at bounding box center [26, 90] width 42 height 29
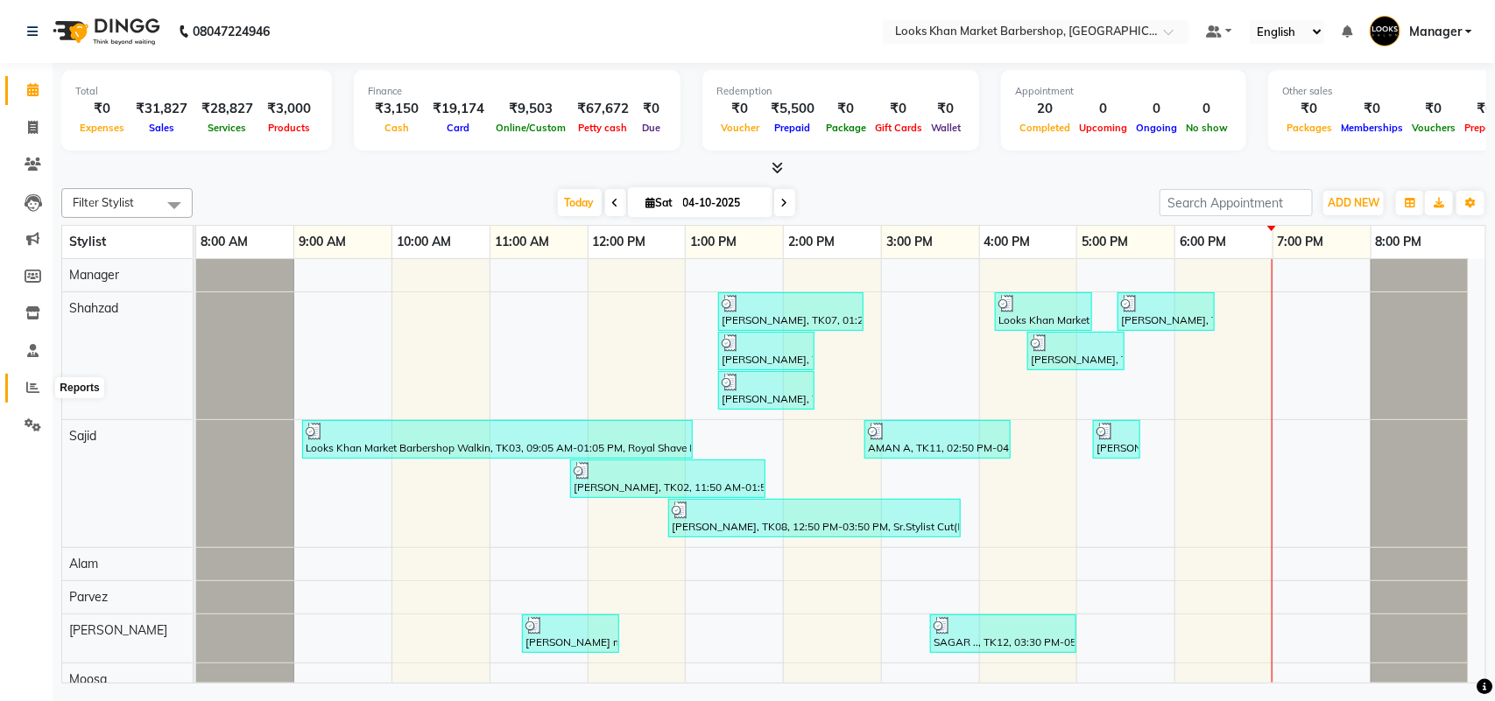
click at [20, 388] on span at bounding box center [33, 388] width 31 height 20
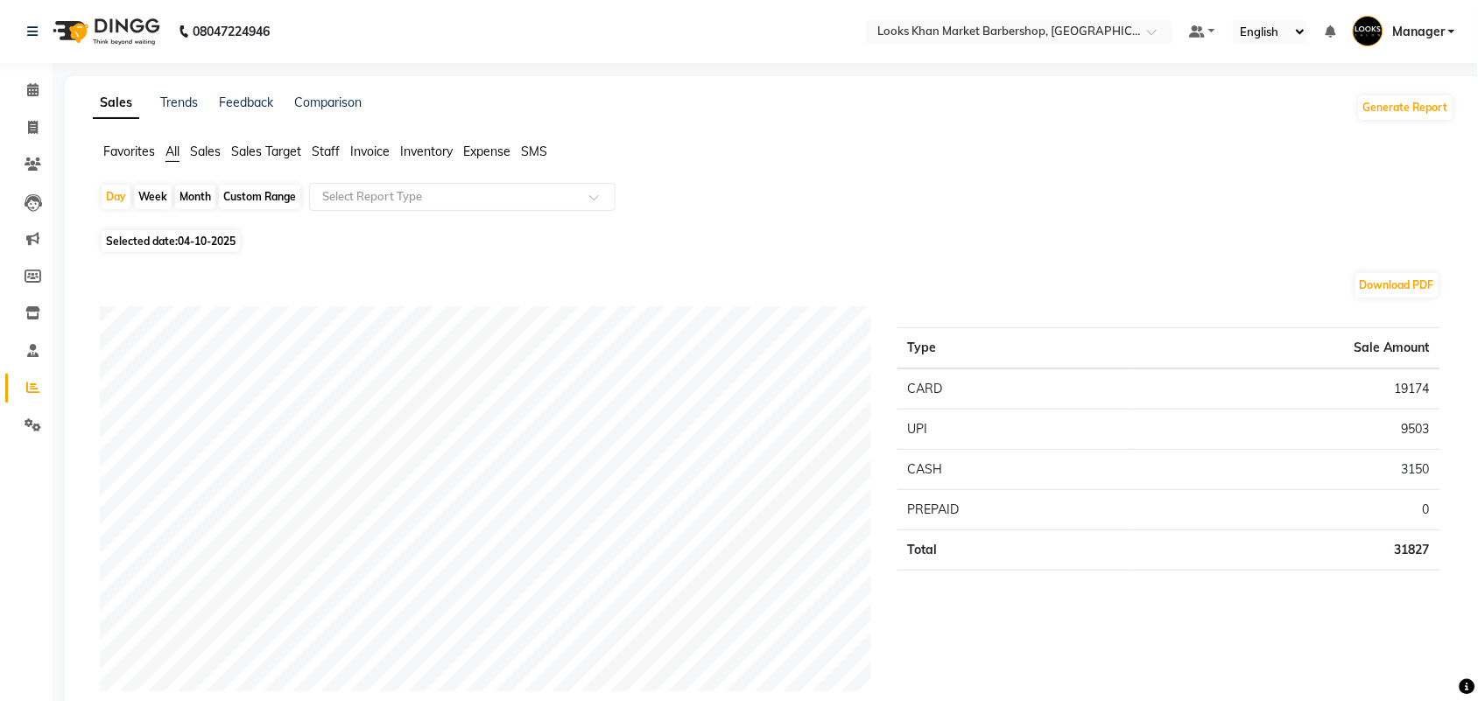
click at [142, 194] on div "Week" at bounding box center [153, 197] width 38 height 25
select select "10"
select select "2025"
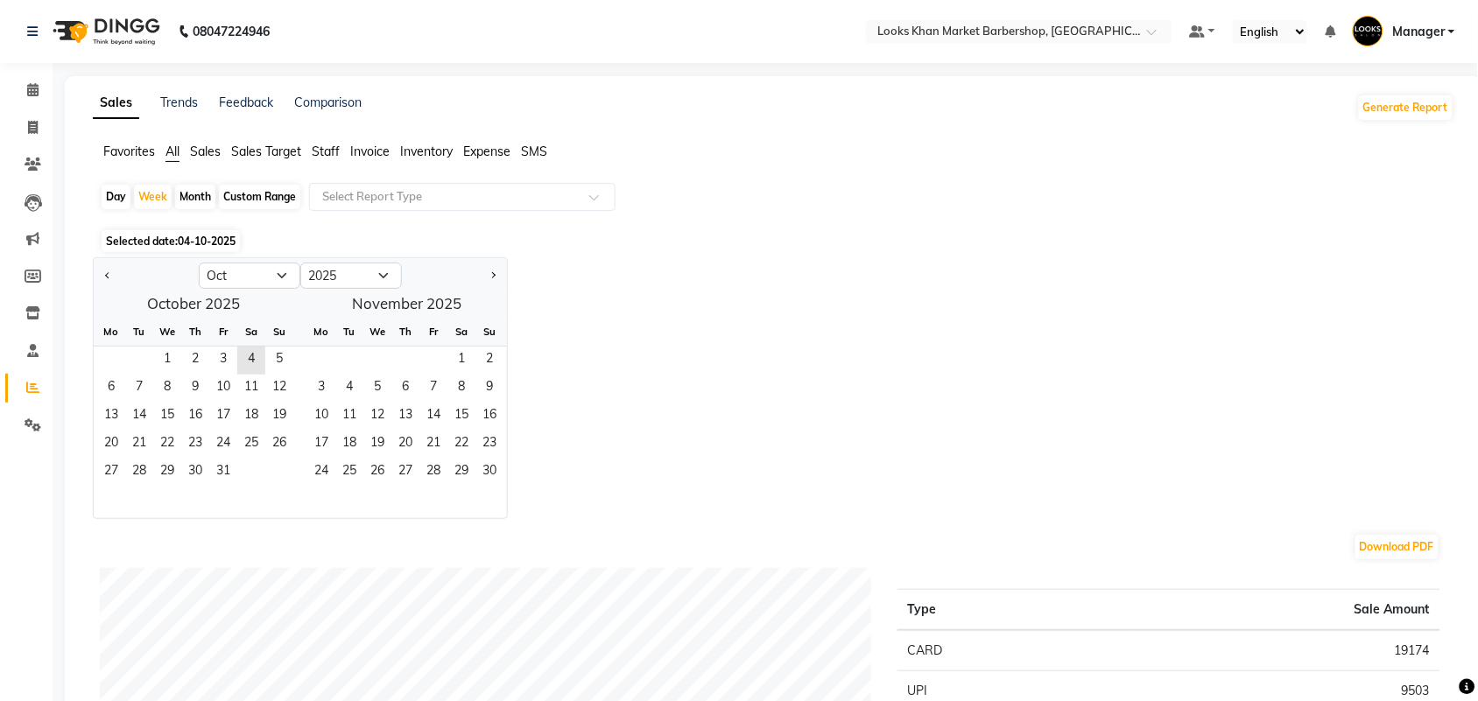
click at [320, 153] on span "Staff" at bounding box center [326, 152] width 28 height 16
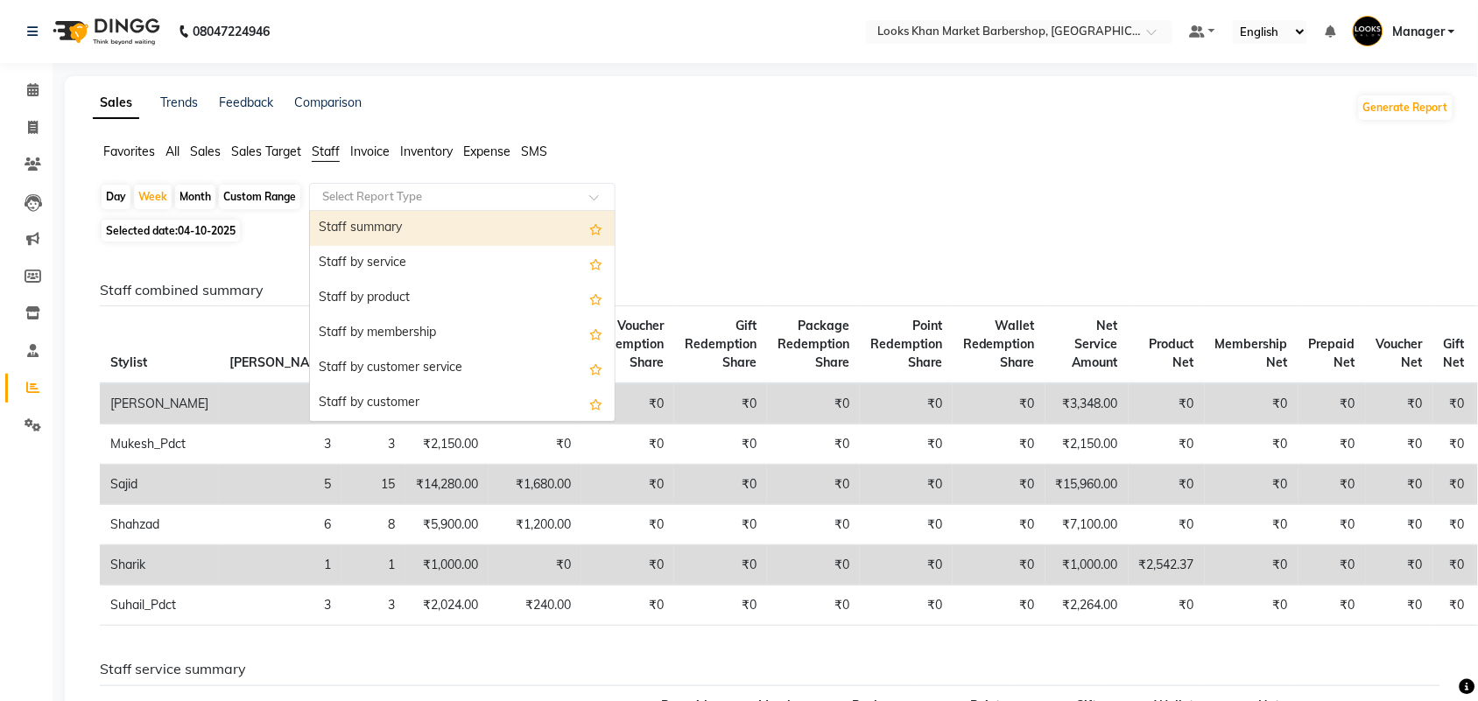
click at [413, 200] on input "text" at bounding box center [445, 197] width 252 height 18
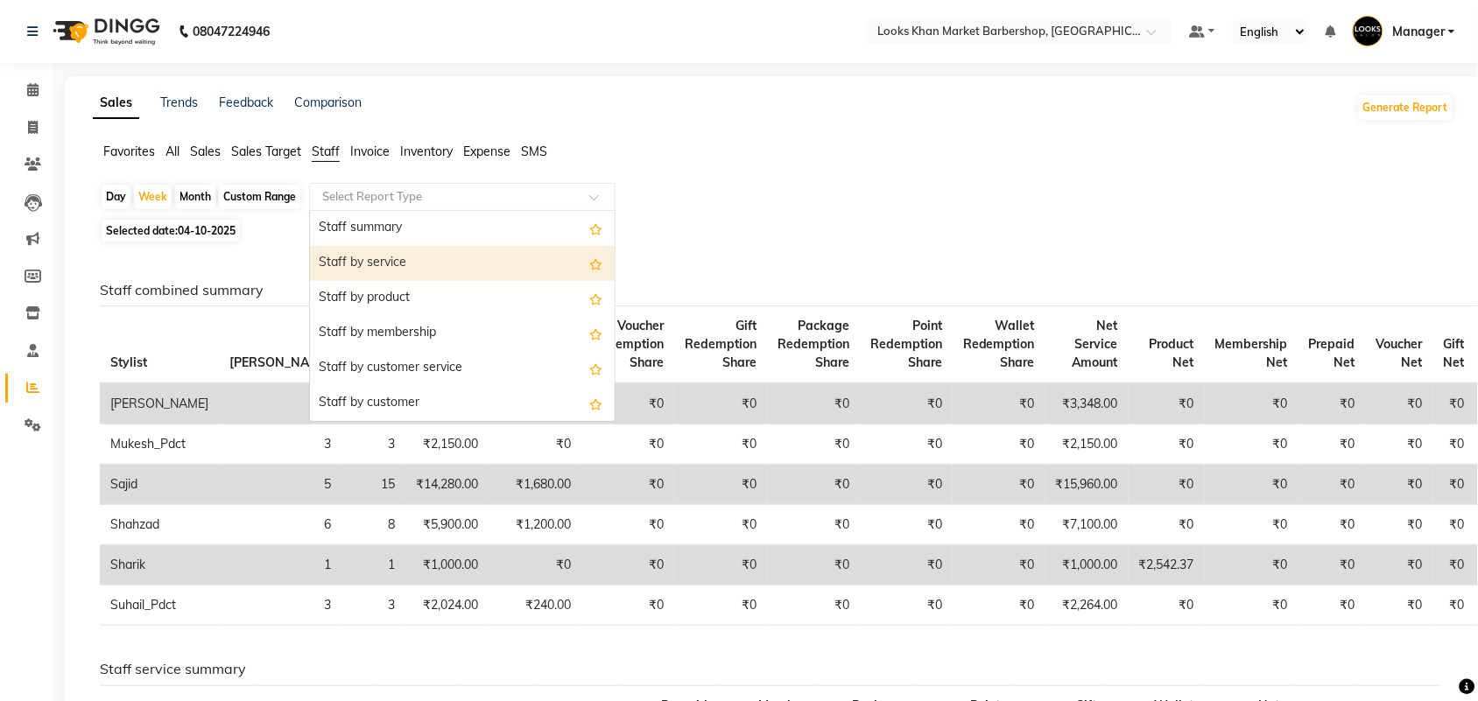
click at [408, 258] on div "Staff by service" at bounding box center [462, 263] width 305 height 35
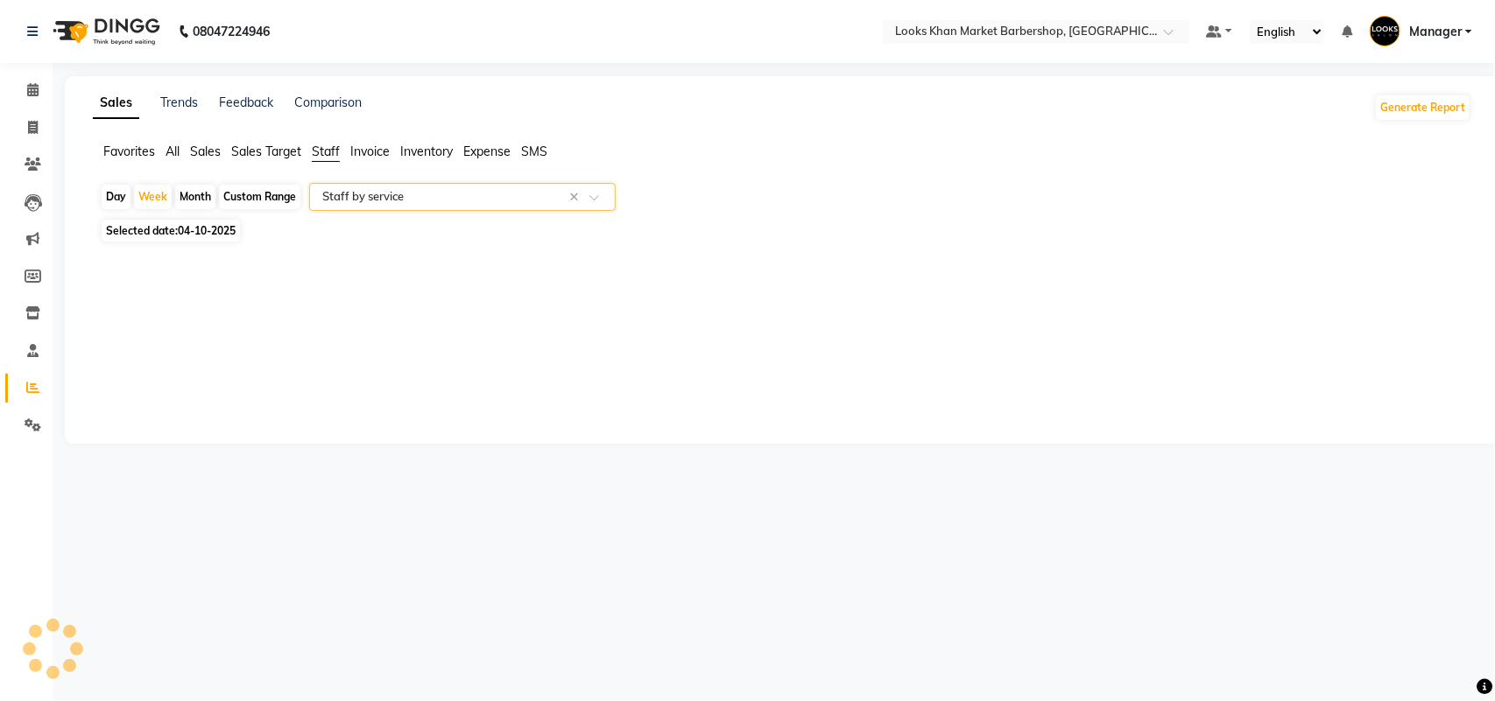
select select "full_report"
select select "csv"
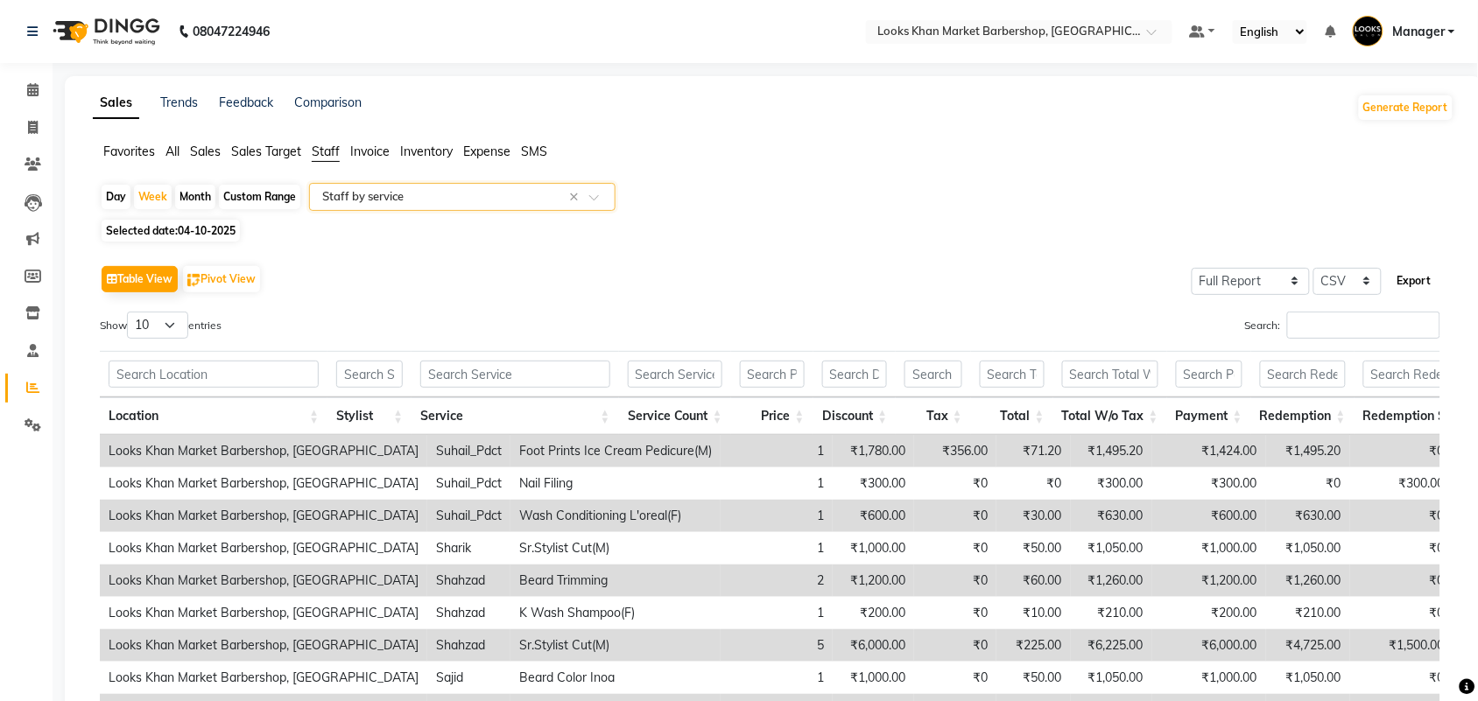
click at [1414, 283] on button "Export" at bounding box center [1415, 281] width 48 height 30
click at [1335, 271] on select "Select CSV PDF" at bounding box center [1348, 281] width 68 height 27
click at [1358, 222] on div "Selected date: [DATE]" at bounding box center [777, 231] width 1355 height 18
click at [1092, 277] on div "Table View Pivot View Select Full Report Filtered Report Select CSV PDF Export" at bounding box center [770, 279] width 1341 height 37
click at [127, 195] on div "Day" at bounding box center [116, 197] width 29 height 25
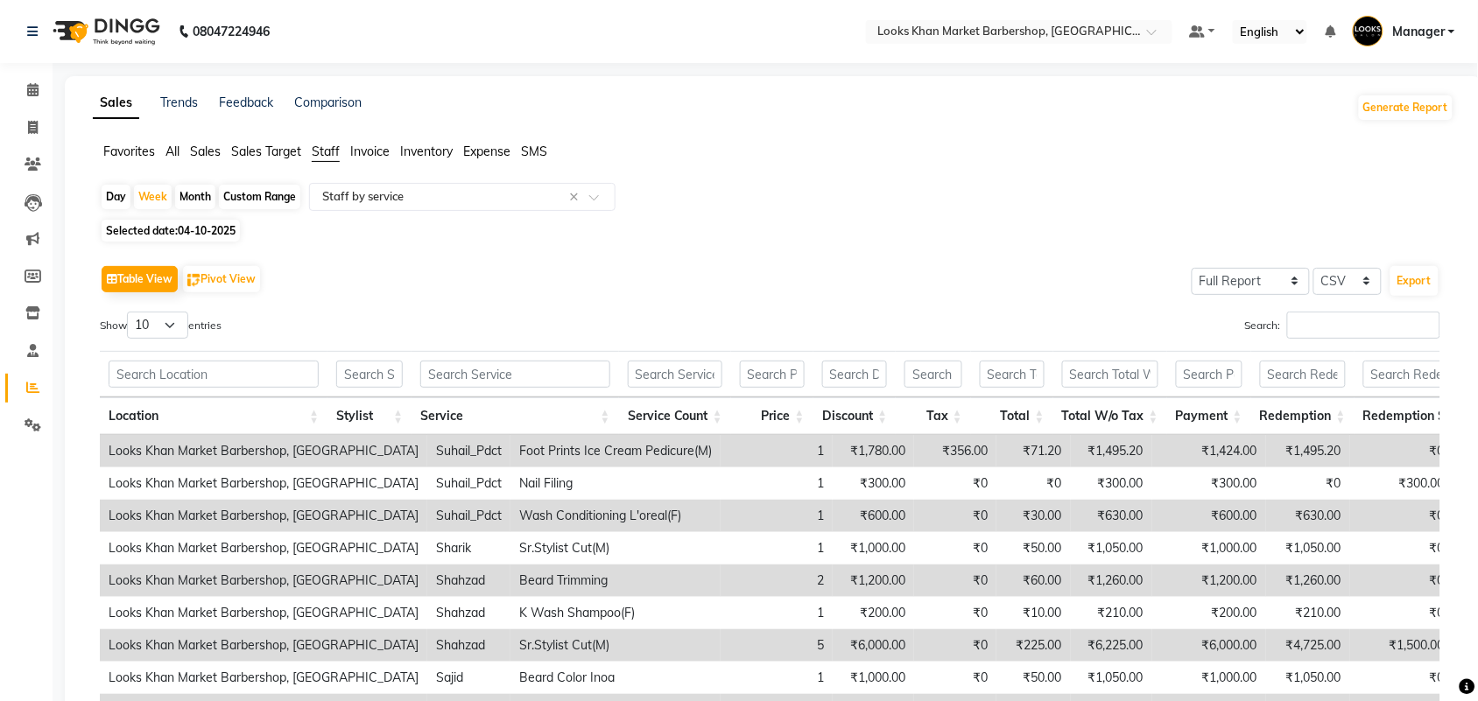
select select "10"
select select "2025"
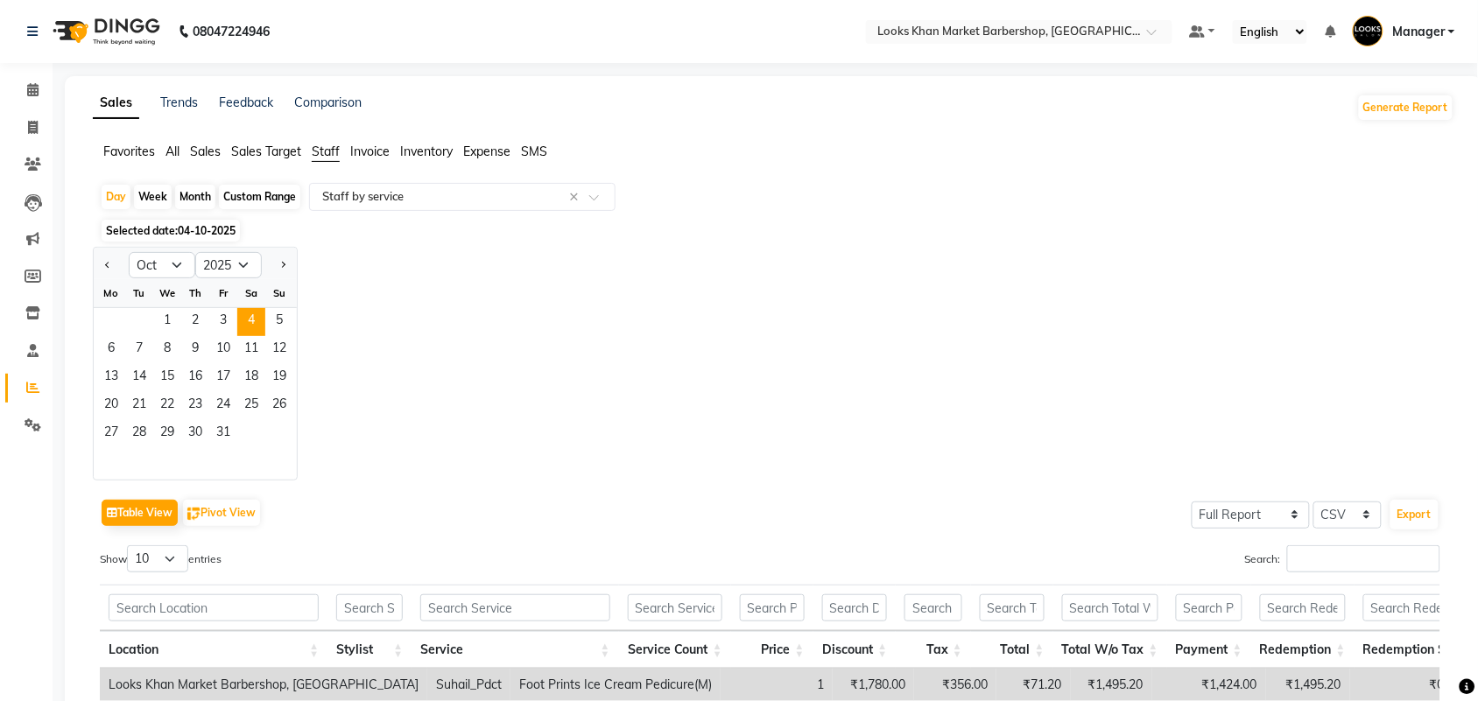
click at [150, 198] on div "Week" at bounding box center [153, 197] width 38 height 25
select select "10"
select select "2025"
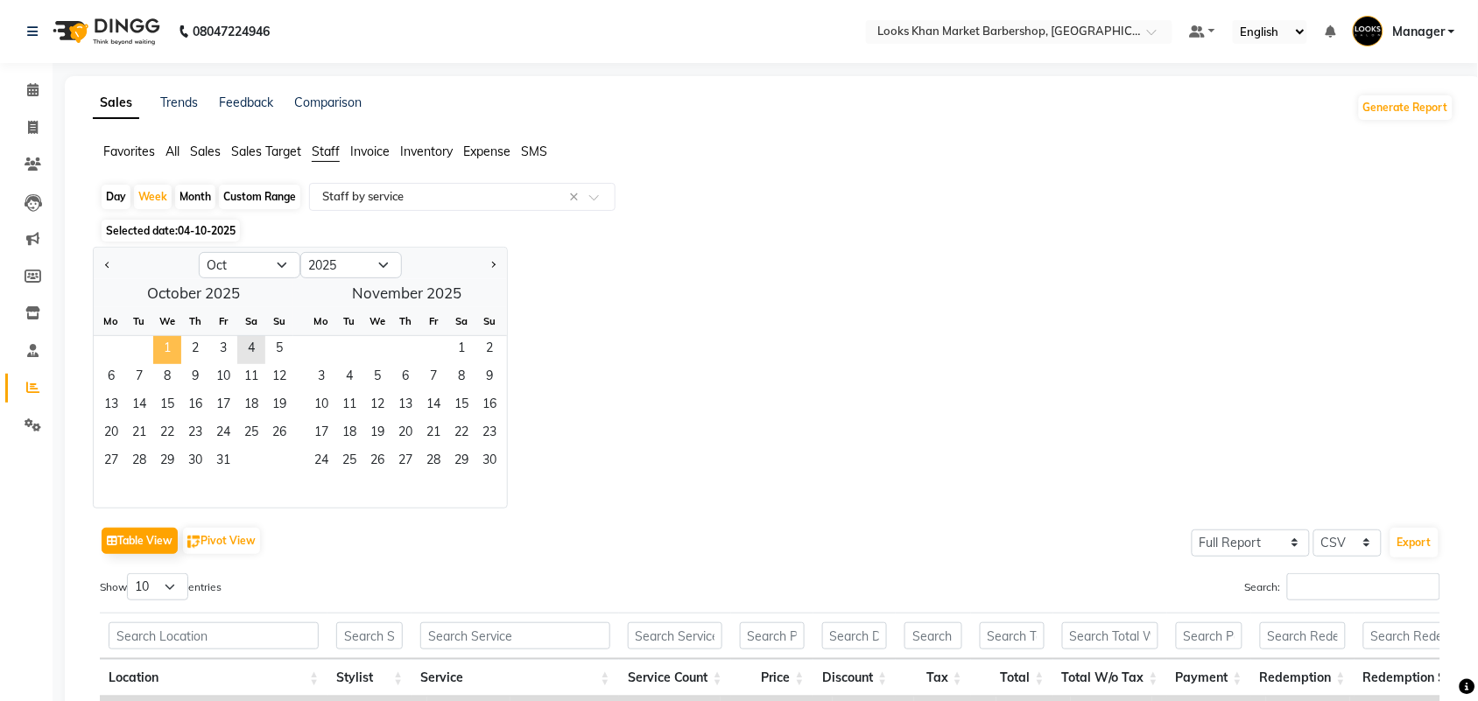
click at [163, 342] on span "1" at bounding box center [167, 350] width 28 height 28
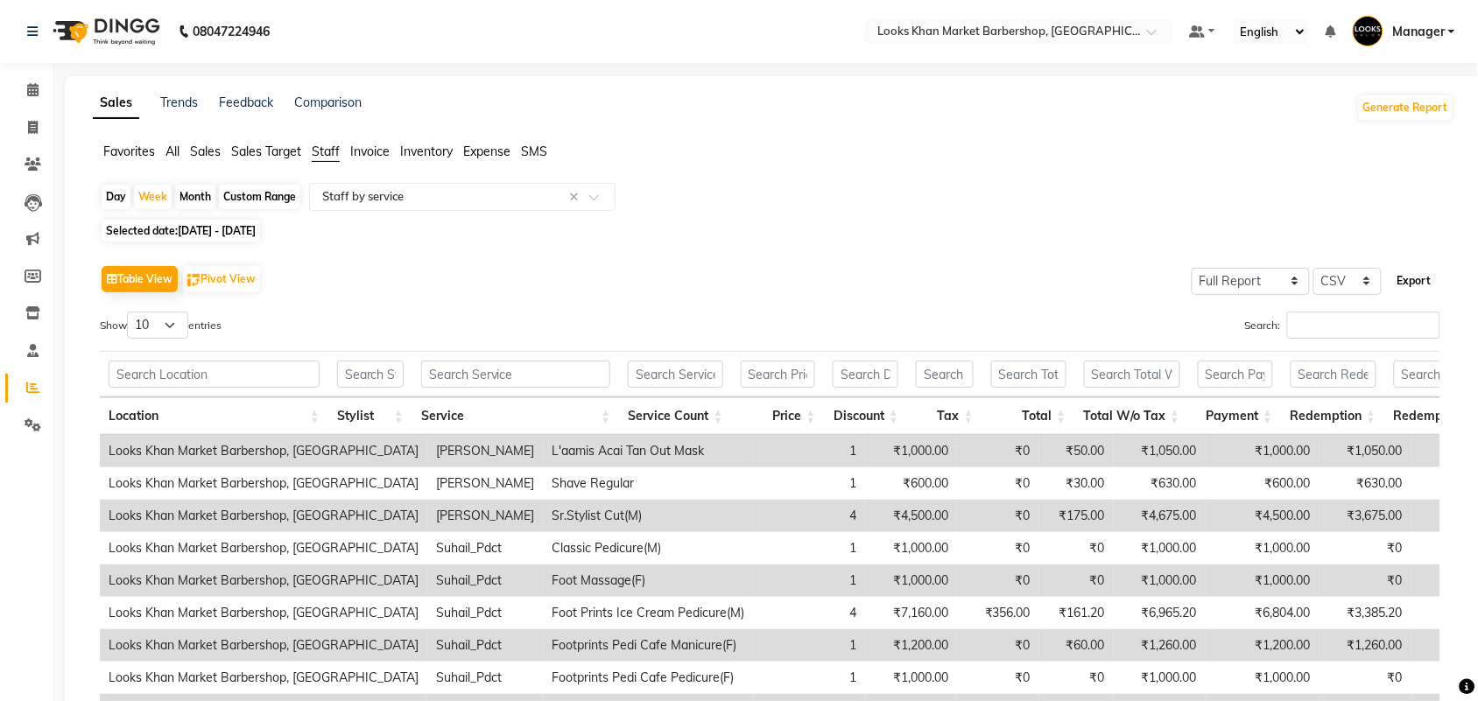
click at [1417, 274] on button "Export" at bounding box center [1415, 281] width 48 height 30
click at [95, 197] on div "Day Week Month Custom Range Select Report Type × Staff by service × Selected da…" at bounding box center [774, 515] width 1362 height 665
click at [114, 195] on div "Day" at bounding box center [116, 197] width 29 height 25
select select "10"
select select "2025"
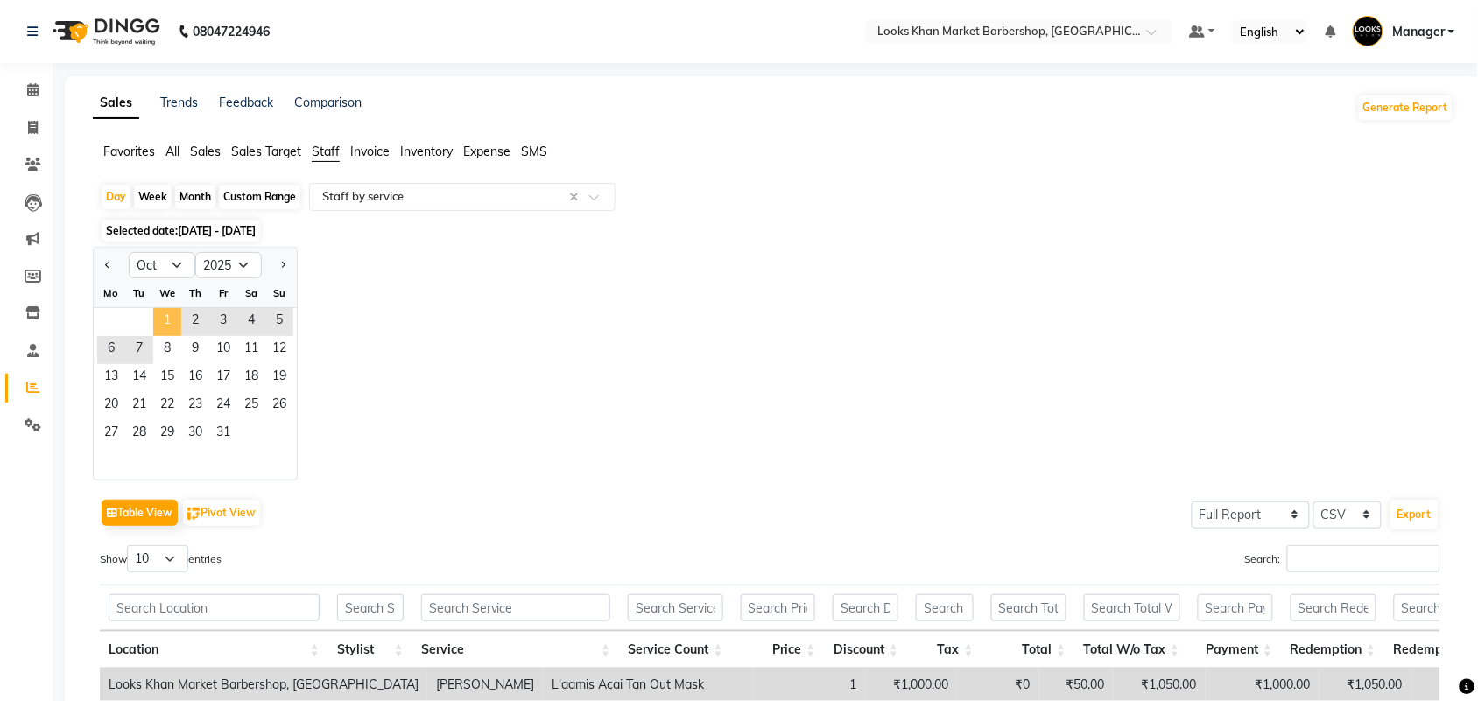
click at [160, 317] on span "1" at bounding box center [167, 322] width 28 height 28
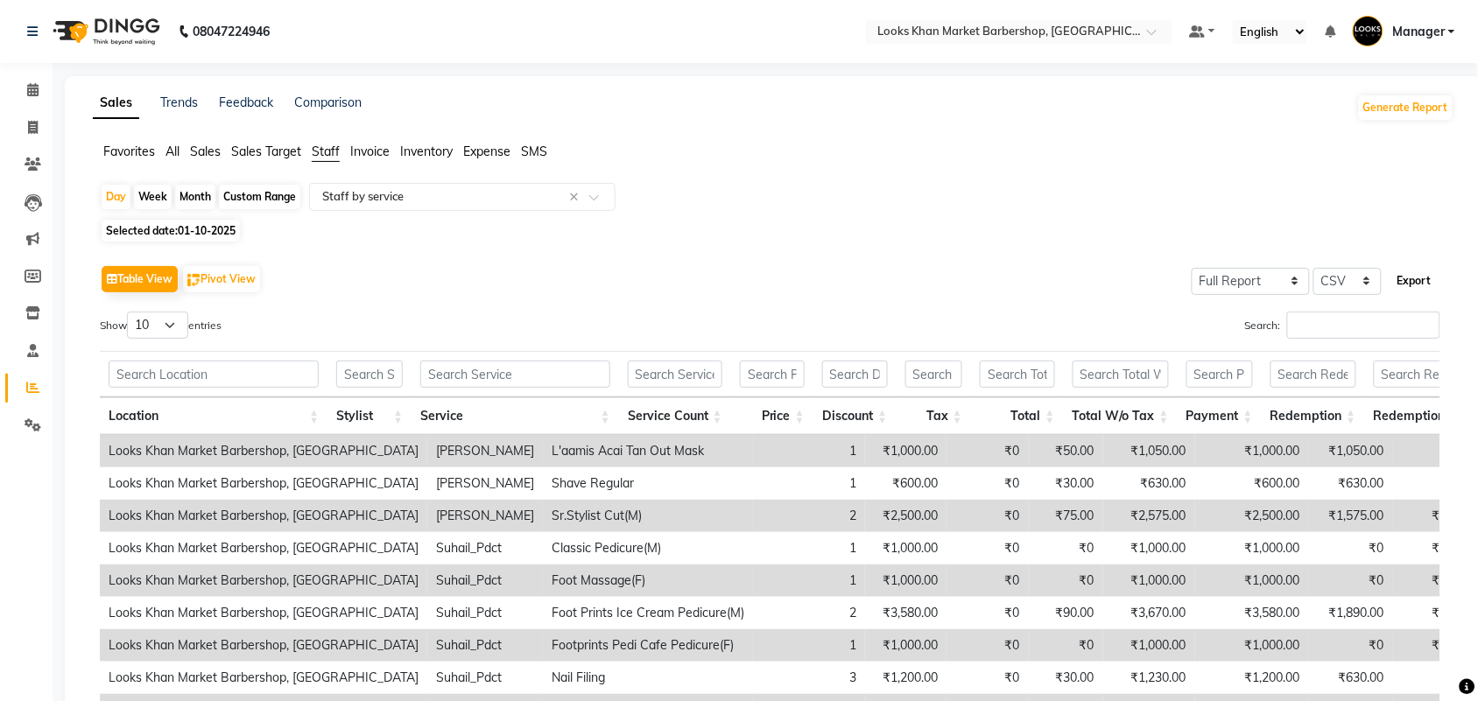
click at [1415, 290] on button "Export" at bounding box center [1415, 281] width 48 height 30
click at [27, 94] on icon at bounding box center [32, 89] width 11 height 13
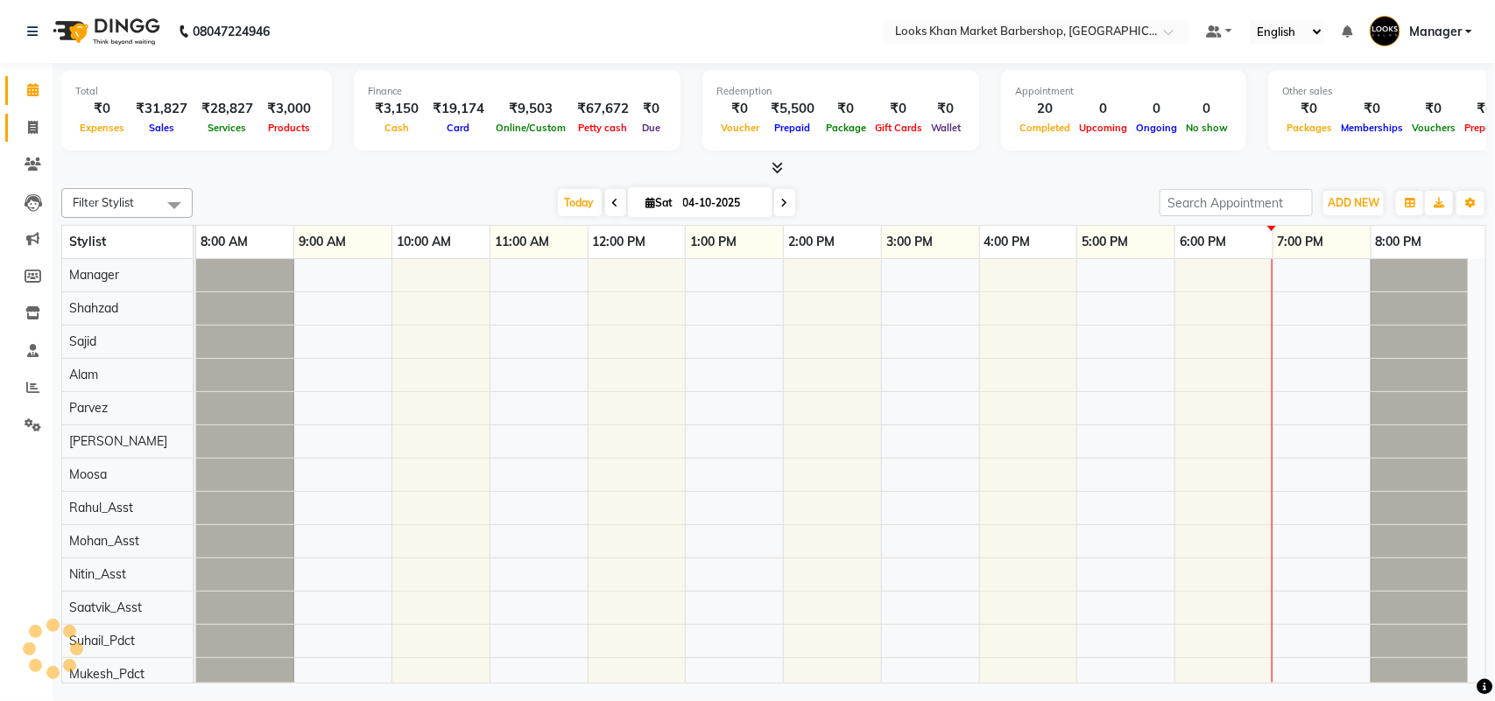
click at [36, 136] on span at bounding box center [33, 128] width 31 height 20
select select "service"
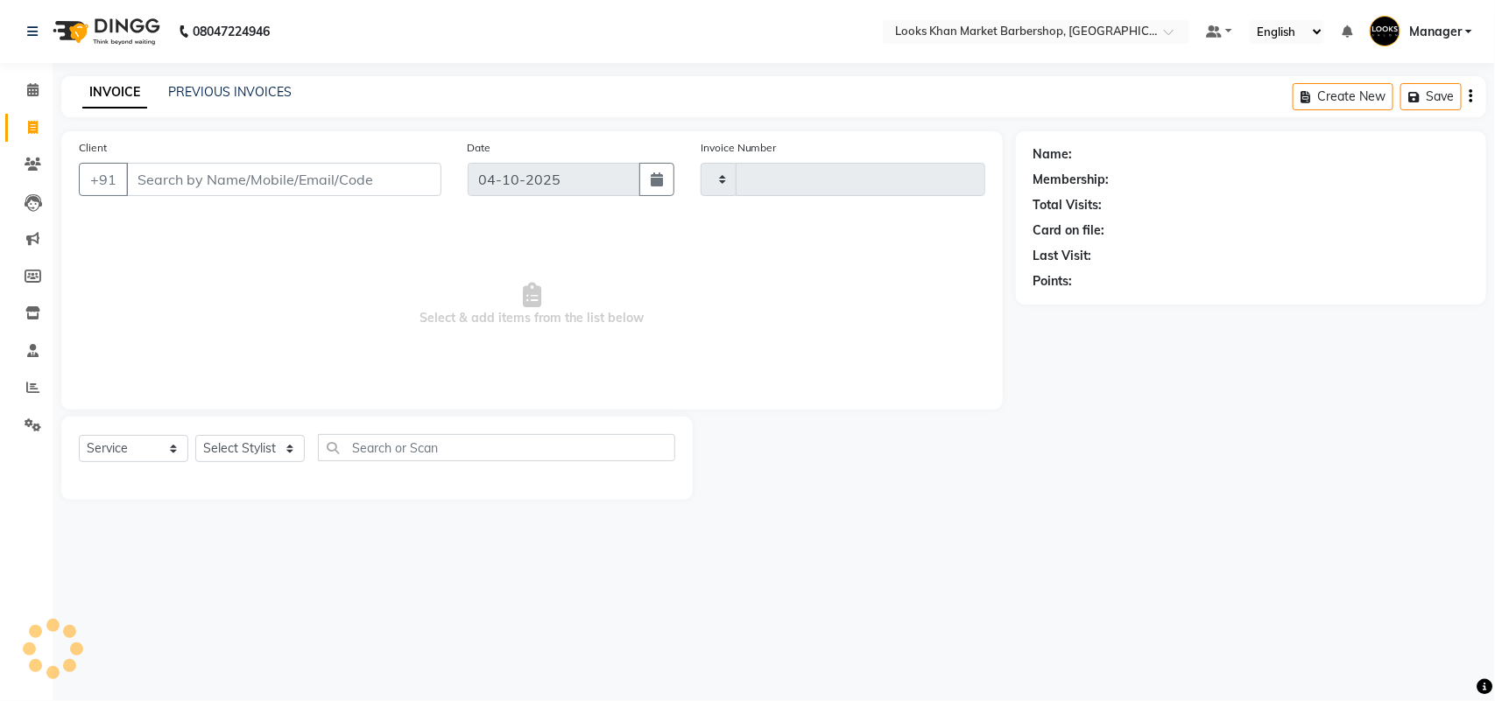
click at [247, 101] on div "PREVIOUS INVOICES" at bounding box center [229, 92] width 123 height 18
type input "4015"
select select "8030"
click at [241, 86] on link "PREVIOUS INVOICES" at bounding box center [229, 92] width 123 height 16
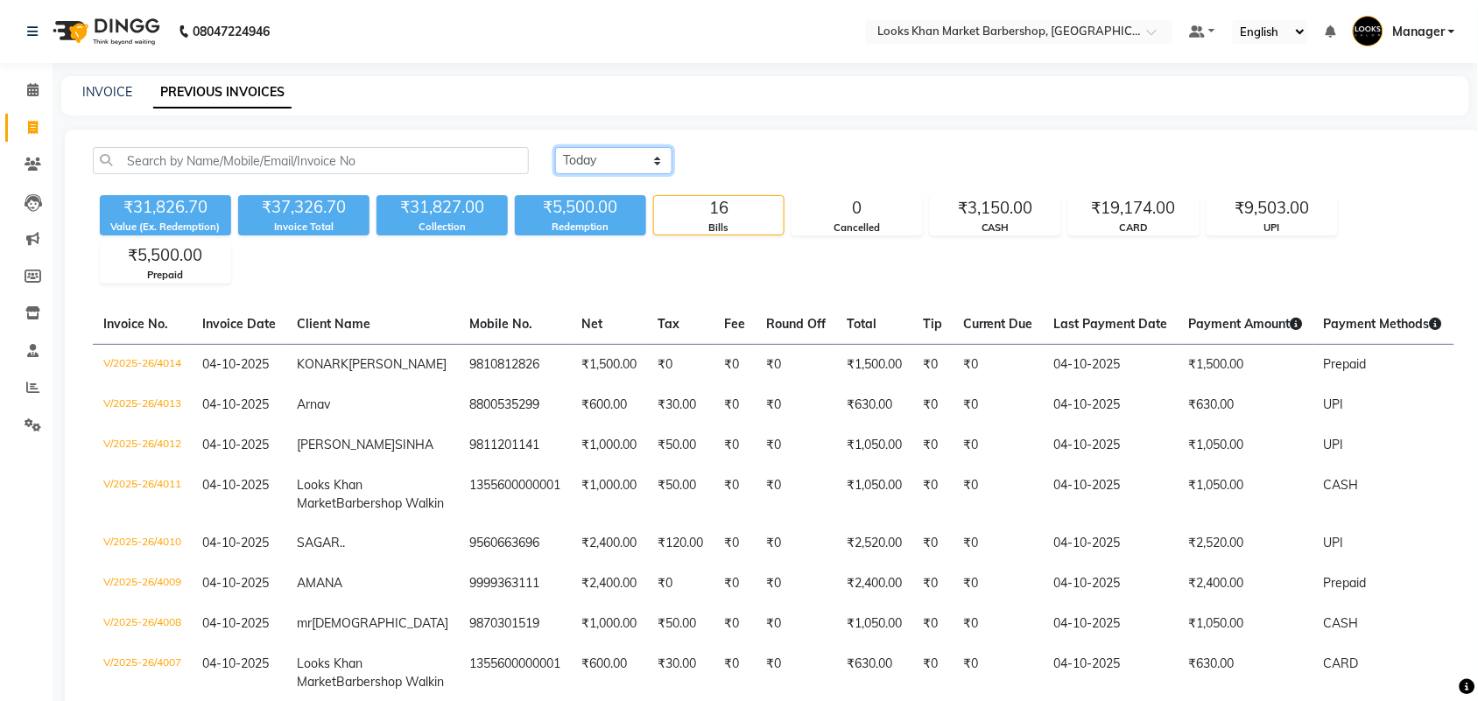
click at [630, 150] on select "[DATE] [DATE] Custom Range" at bounding box center [613, 160] width 117 height 27
select select "range"
click at [555, 147] on select "[DATE] [DATE] Custom Range" at bounding box center [613, 160] width 117 height 27
drag, startPoint x: 808, startPoint y: 154, endPoint x: 813, endPoint y: 163, distance: 9.8
click at [810, 154] on input "04-10-2025" at bounding box center [756, 161] width 123 height 25
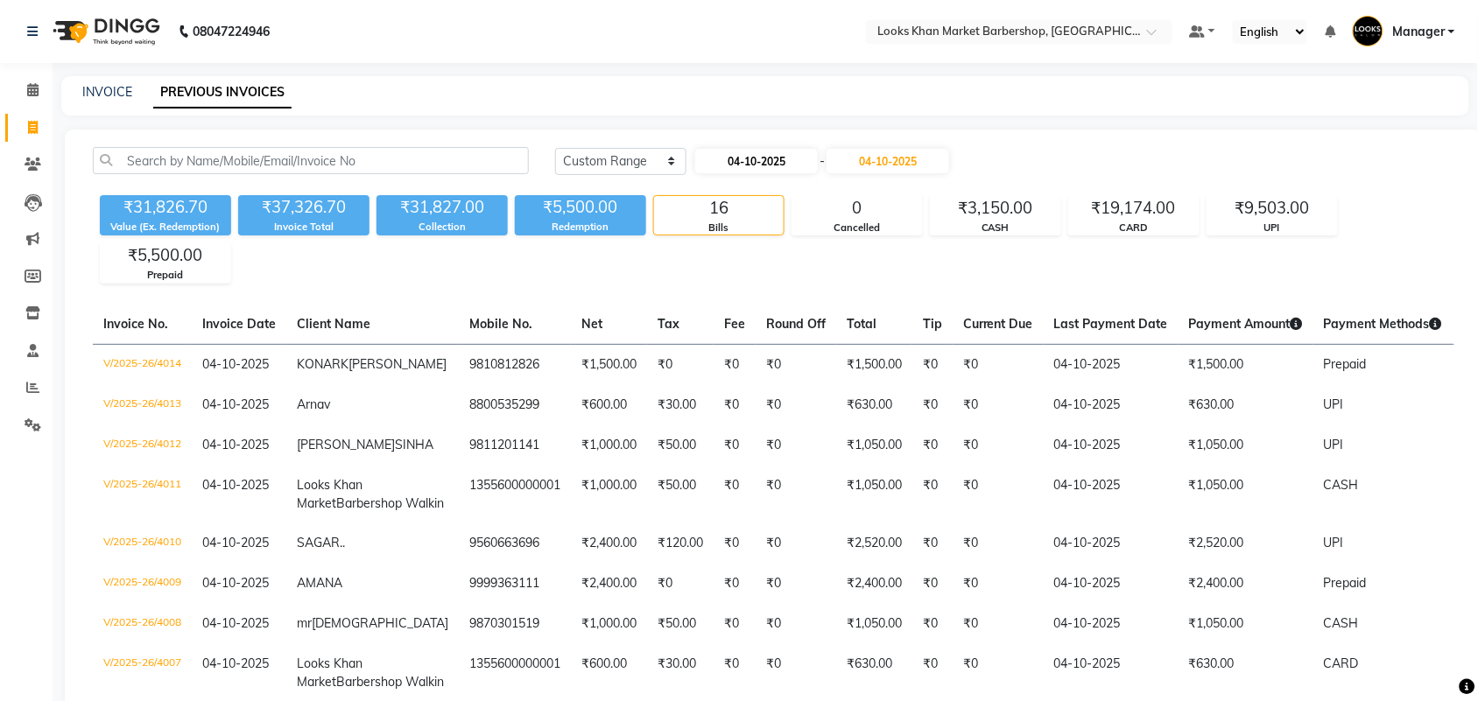
select select "10"
select select "2025"
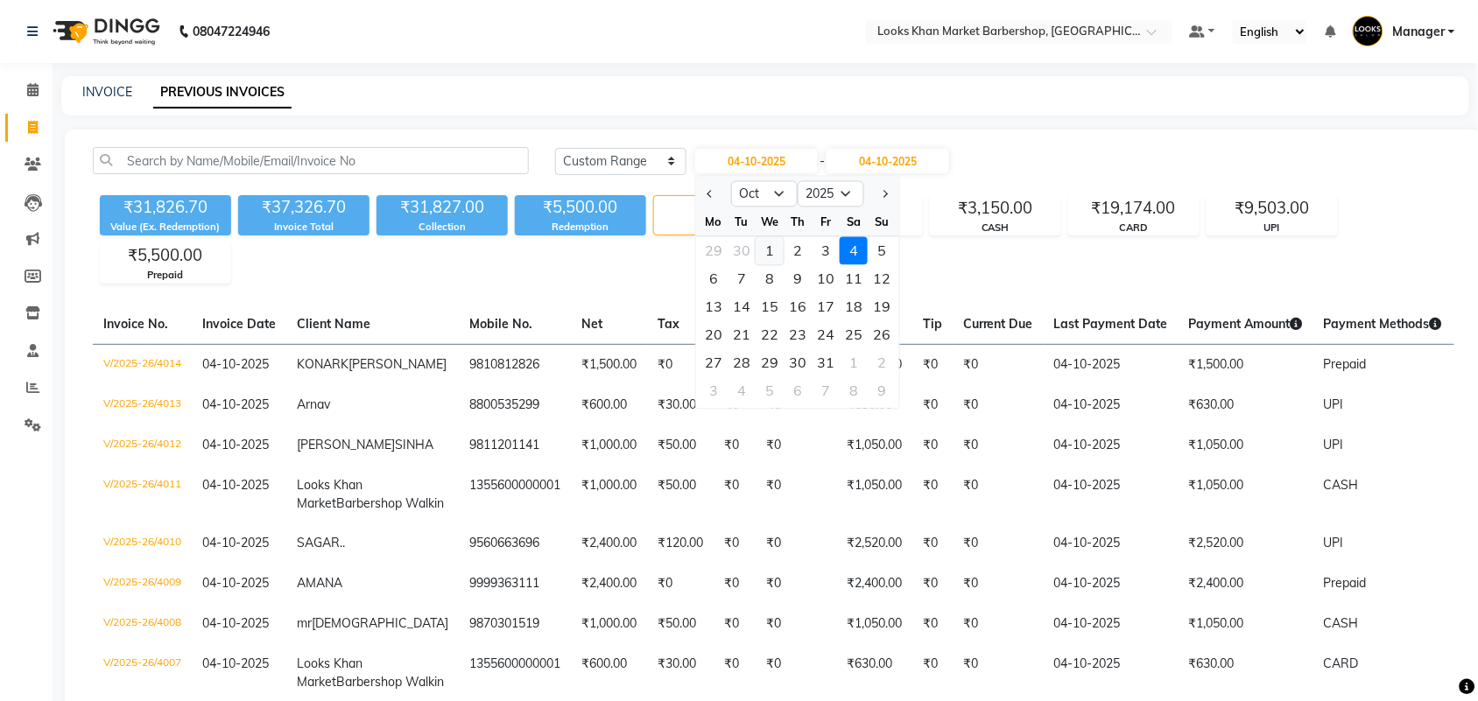
click at [775, 254] on div "1" at bounding box center [770, 251] width 28 height 28
type input "01-10-2025"
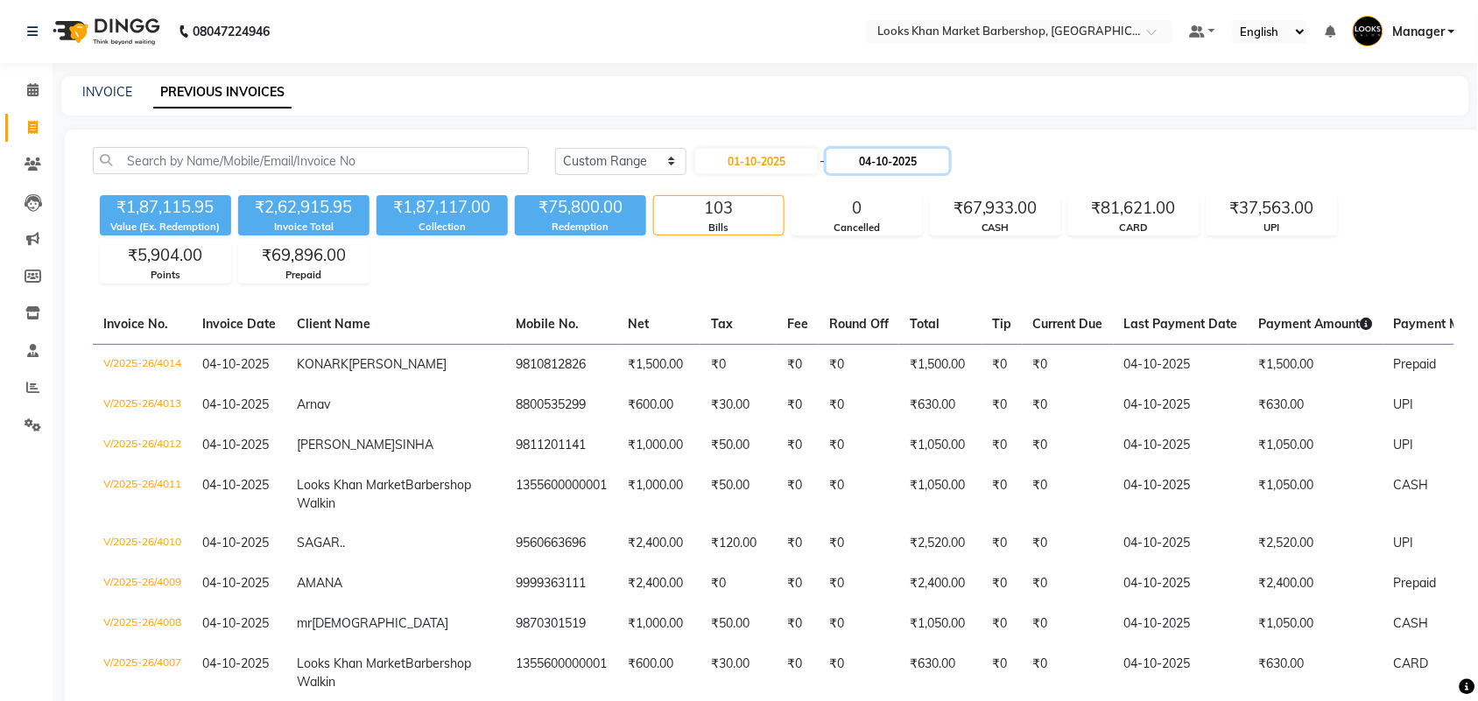
click at [894, 165] on input "04-10-2025" at bounding box center [888, 161] width 123 height 25
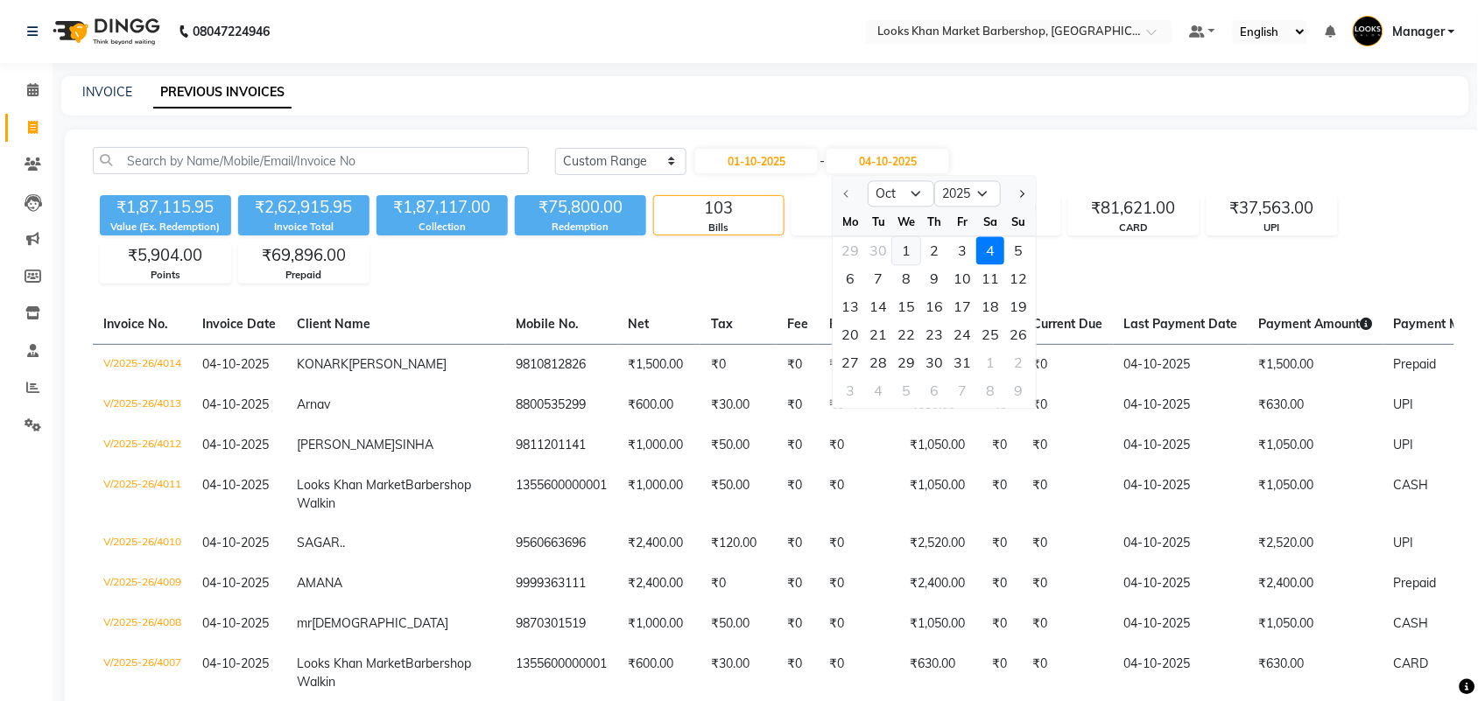
click at [908, 250] on div "1" at bounding box center [907, 251] width 28 height 28
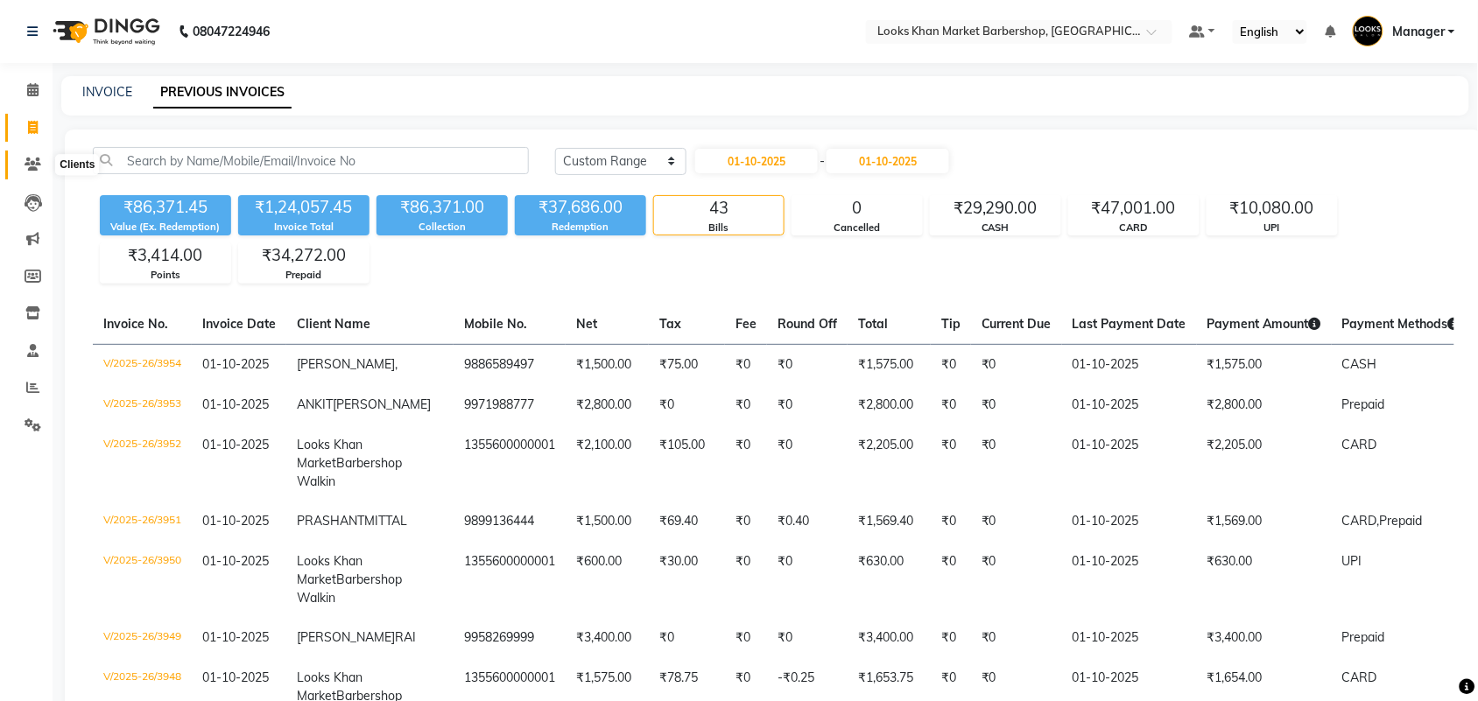
click at [31, 155] on span at bounding box center [33, 165] width 31 height 20
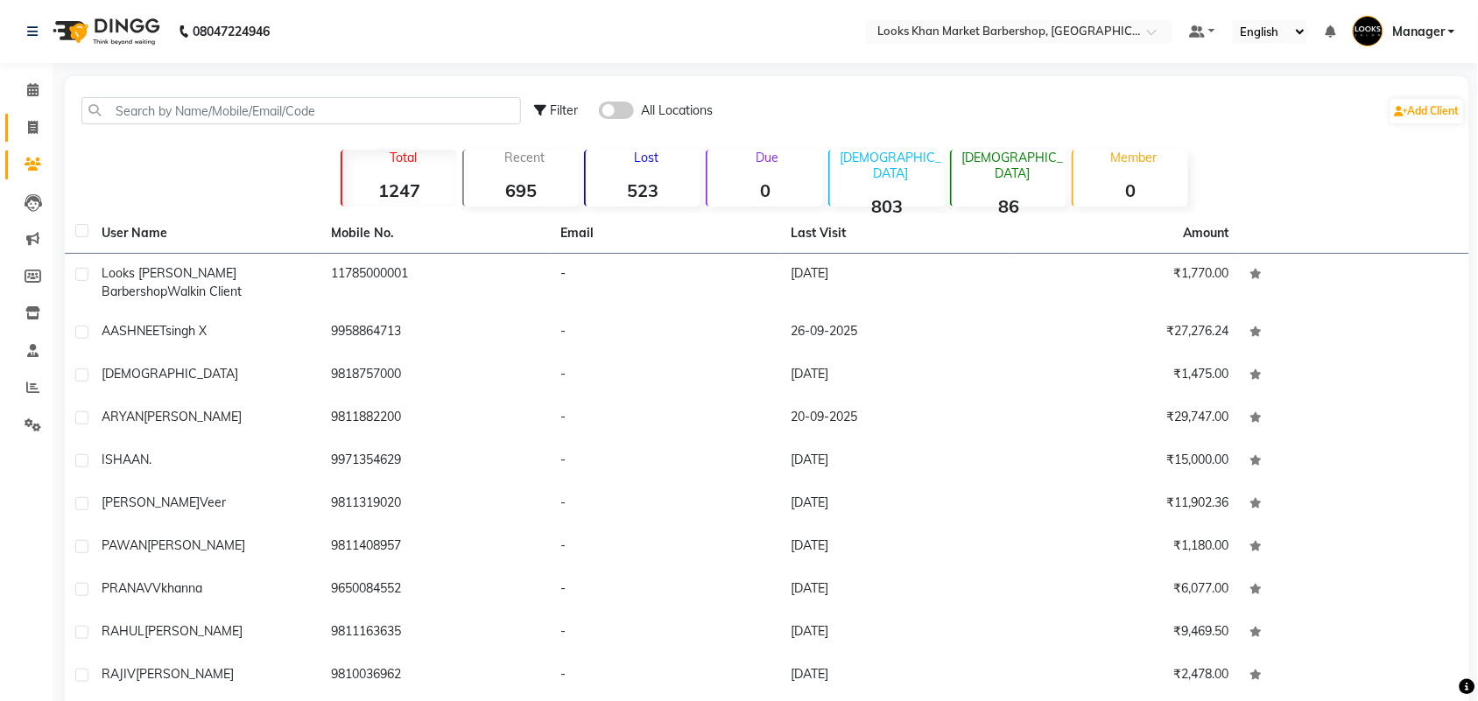
click at [11, 127] on link "Invoice" at bounding box center [26, 128] width 42 height 29
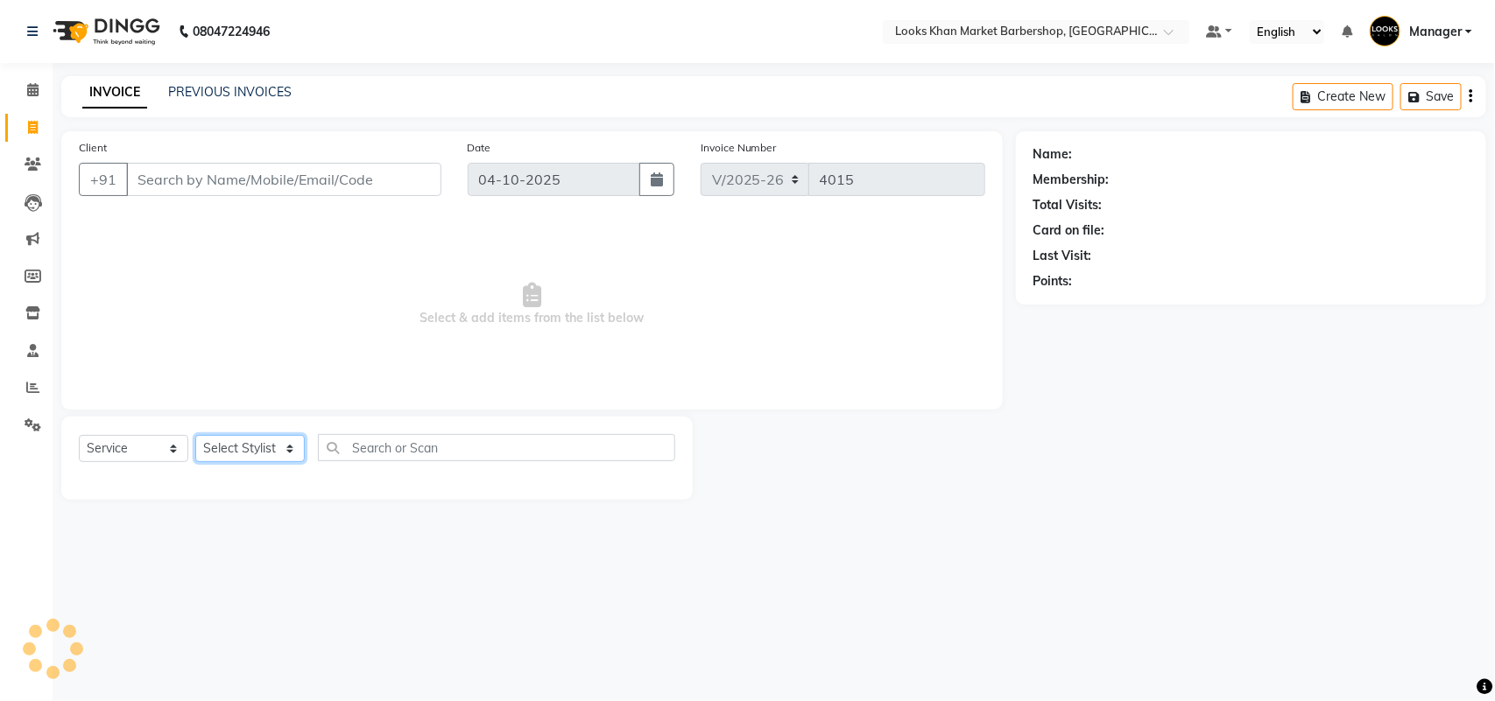
click at [232, 438] on select "Select Stylist" at bounding box center [249, 448] width 109 height 27
click at [233, 442] on select "Select Stylist" at bounding box center [249, 448] width 109 height 27
click at [233, 442] on select "Select Stylist Abhishek_pdct Akash_pdct Alam Counter_Sales [PERSON_NAME] [DATE]…" at bounding box center [249, 448] width 109 height 27
click at [195, 435] on select "Select Stylist Abhishek_pdct Akash_pdct Alam Counter_Sales [PERSON_NAME] [DATE]…" at bounding box center [249, 448] width 109 height 27
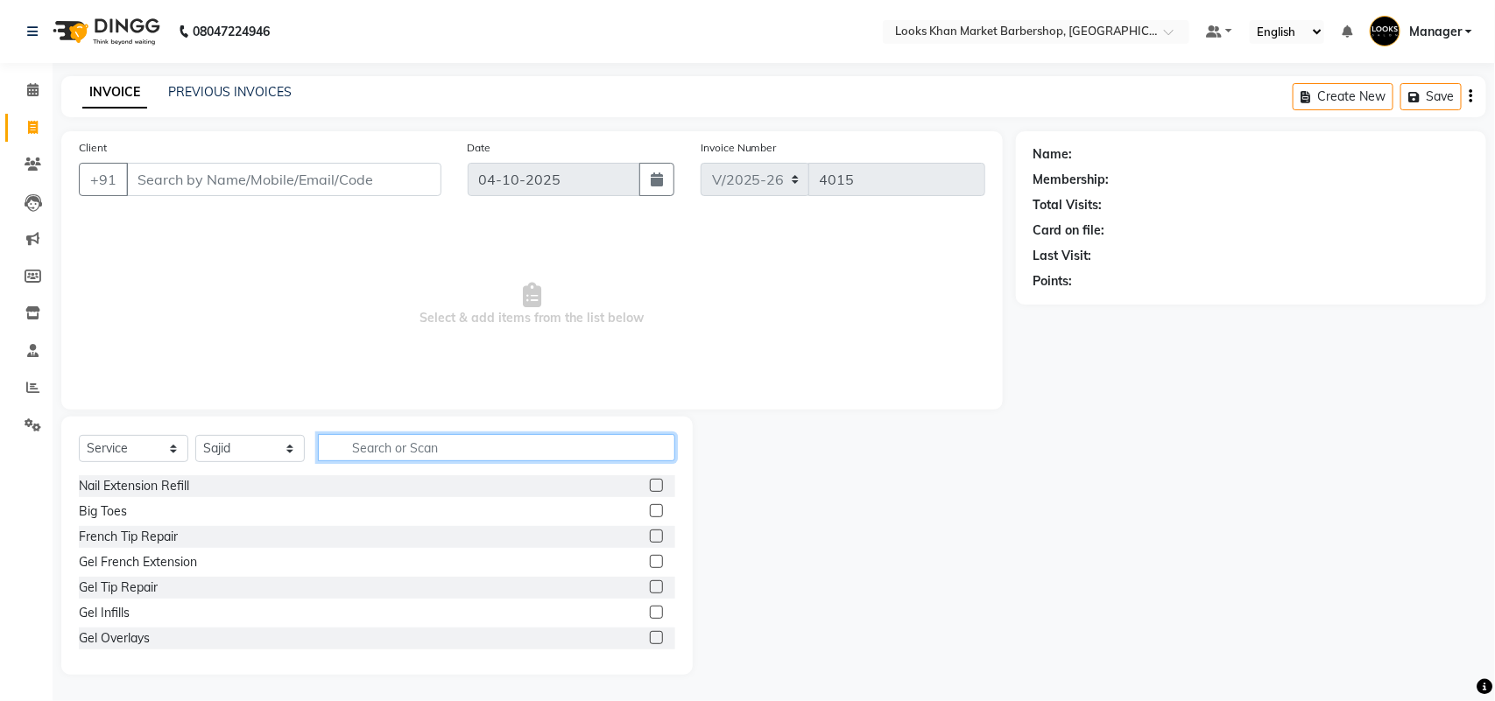
click at [407, 449] on input "text" at bounding box center [496, 447] width 357 height 27
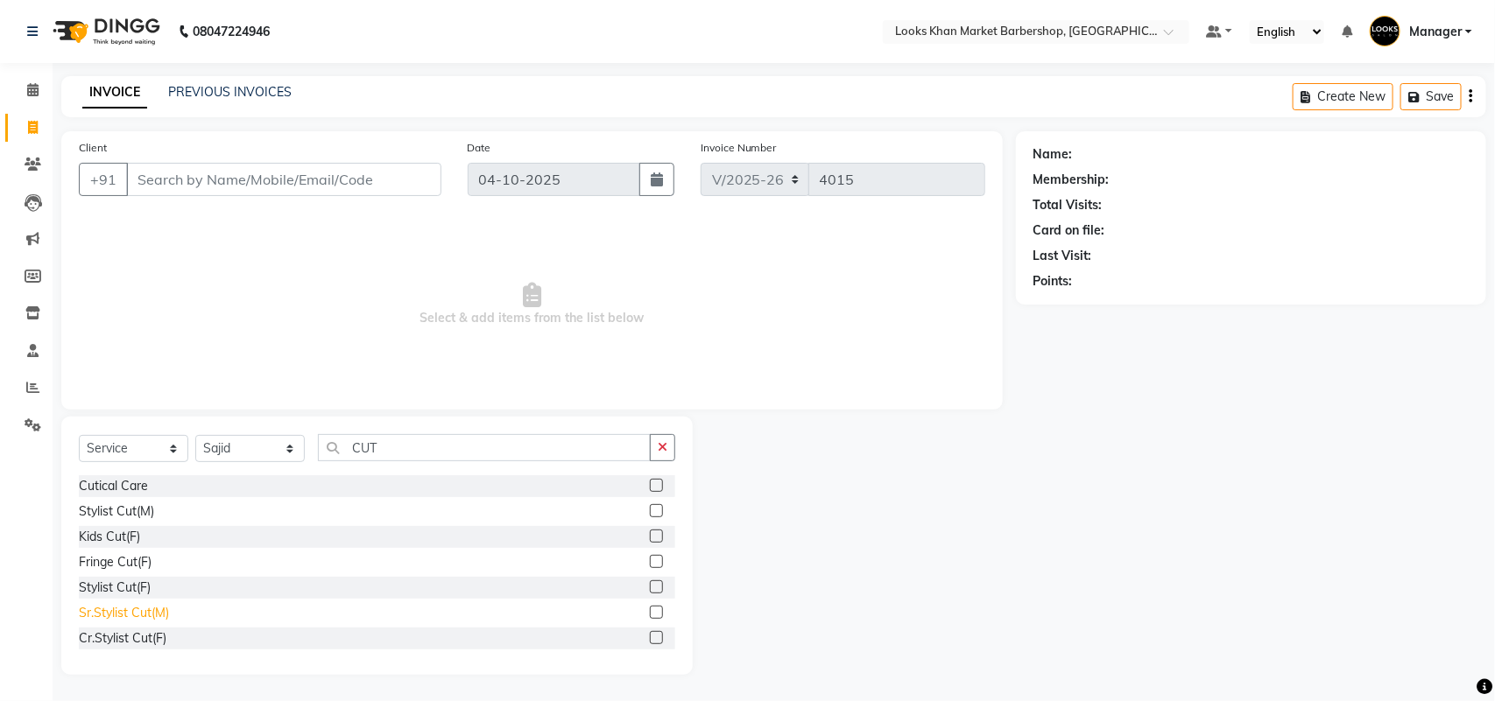
click at [159, 609] on div "Sr.Stylist Cut(M)" at bounding box center [124, 613] width 90 height 18
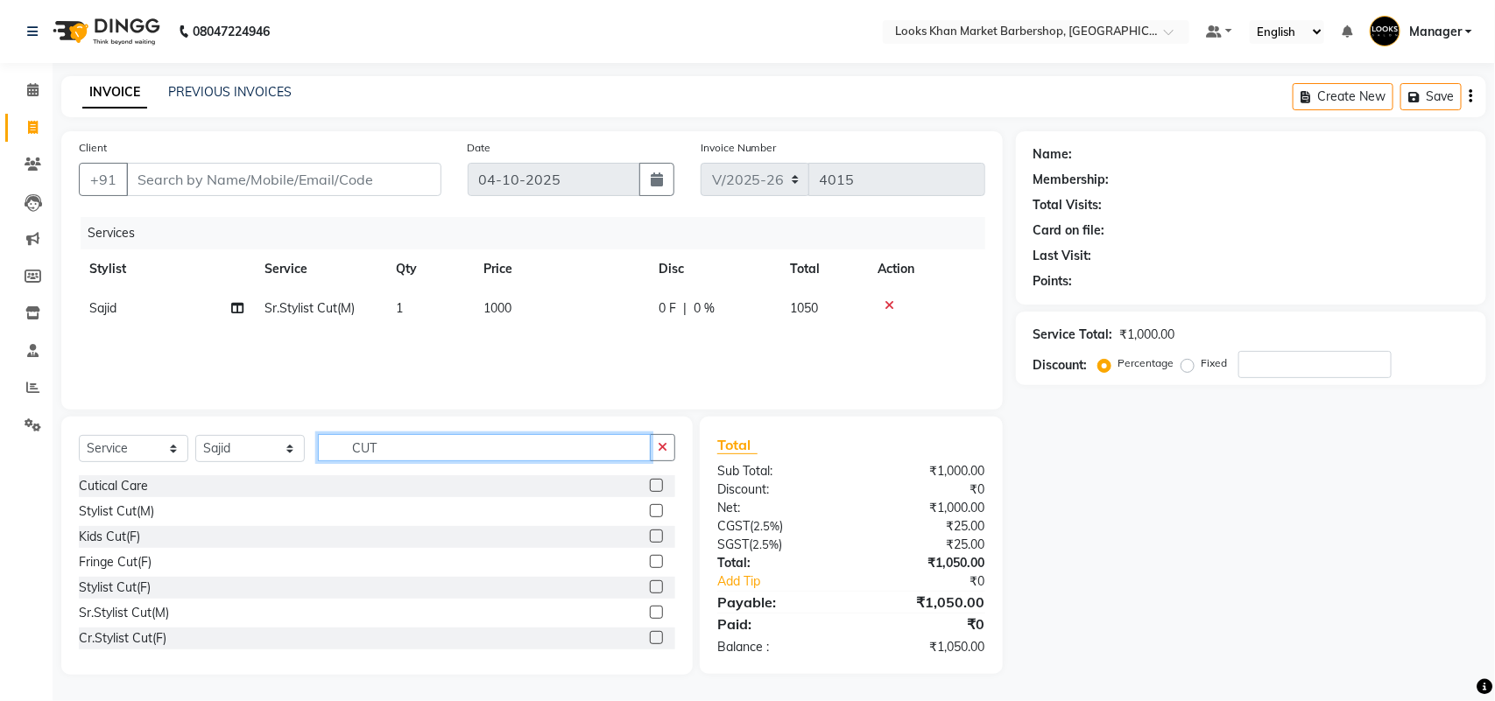
click at [465, 445] on input "CUT" at bounding box center [484, 447] width 333 height 27
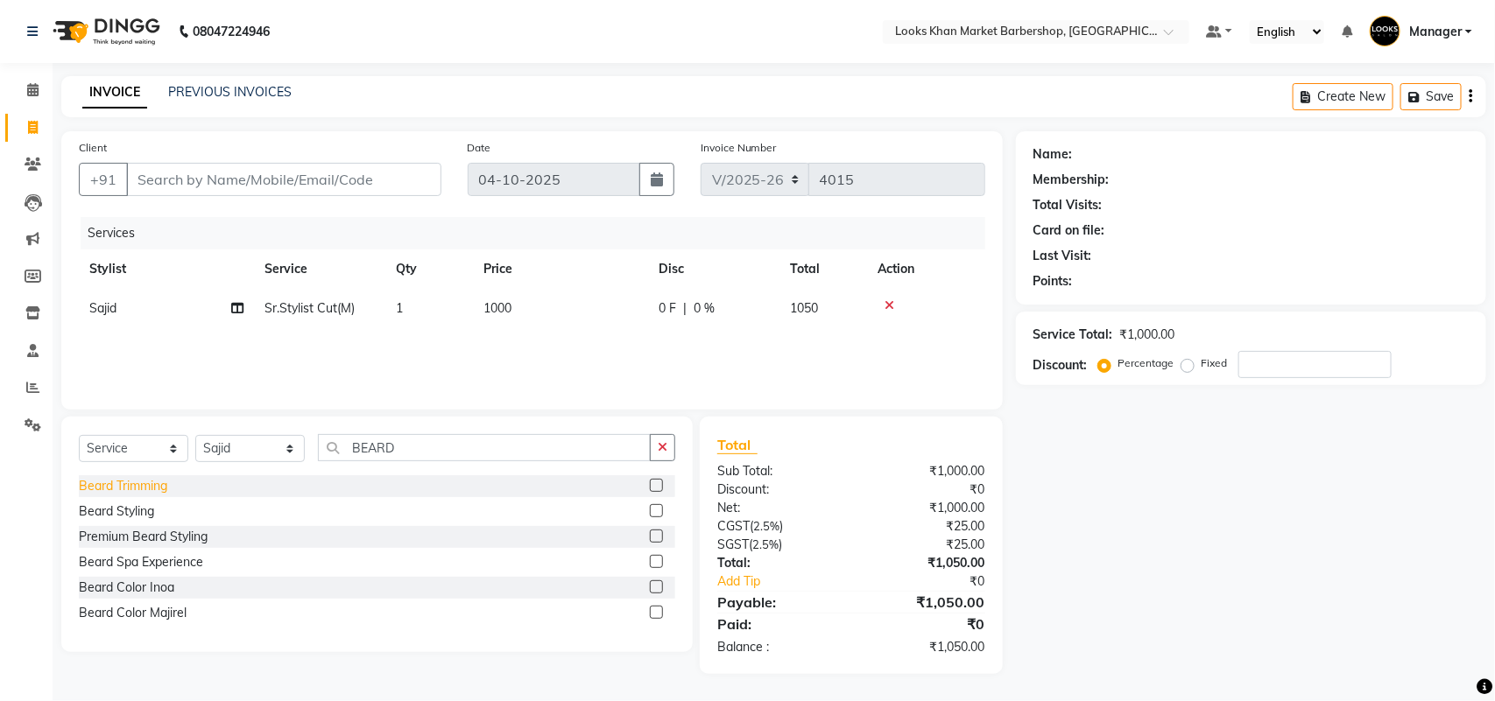
click at [145, 493] on div "Beard Trimming" at bounding box center [123, 486] width 88 height 18
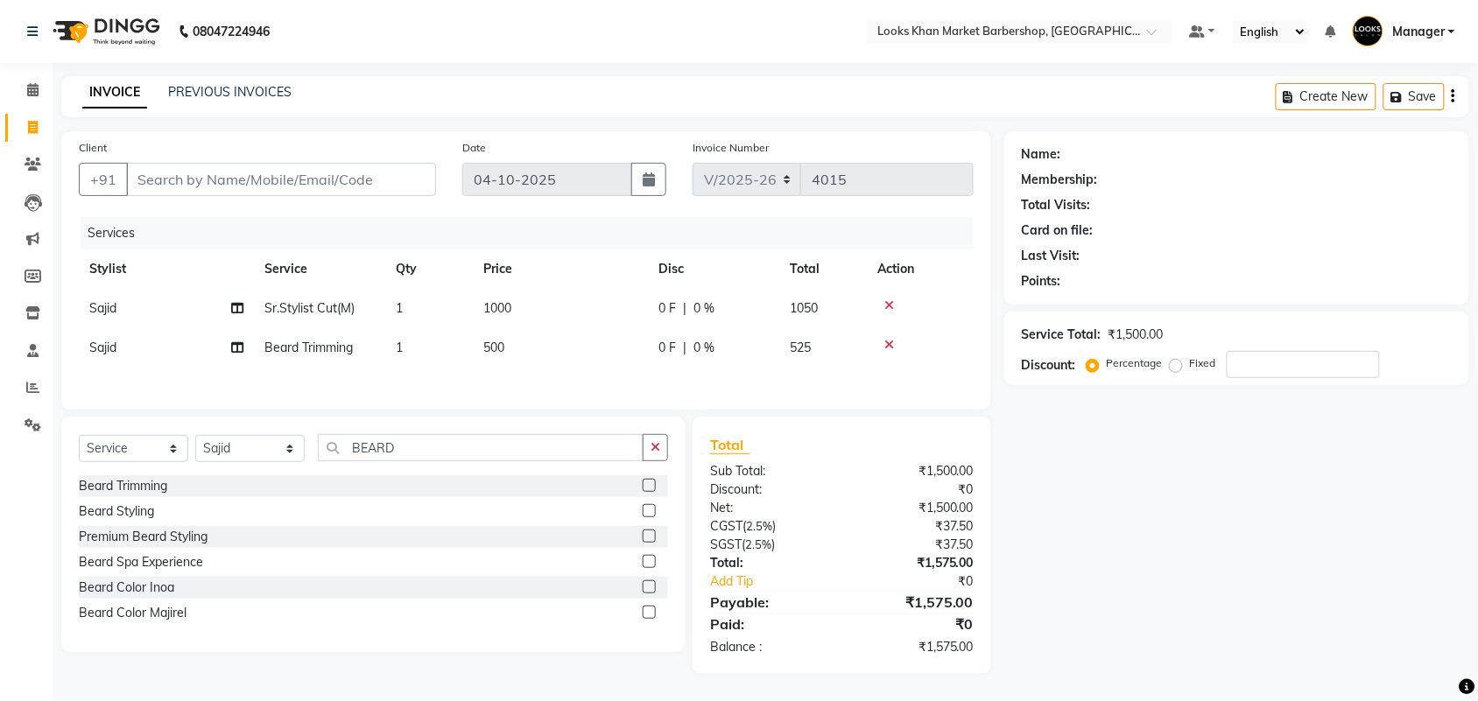
click at [525, 292] on td "1000" at bounding box center [560, 308] width 175 height 39
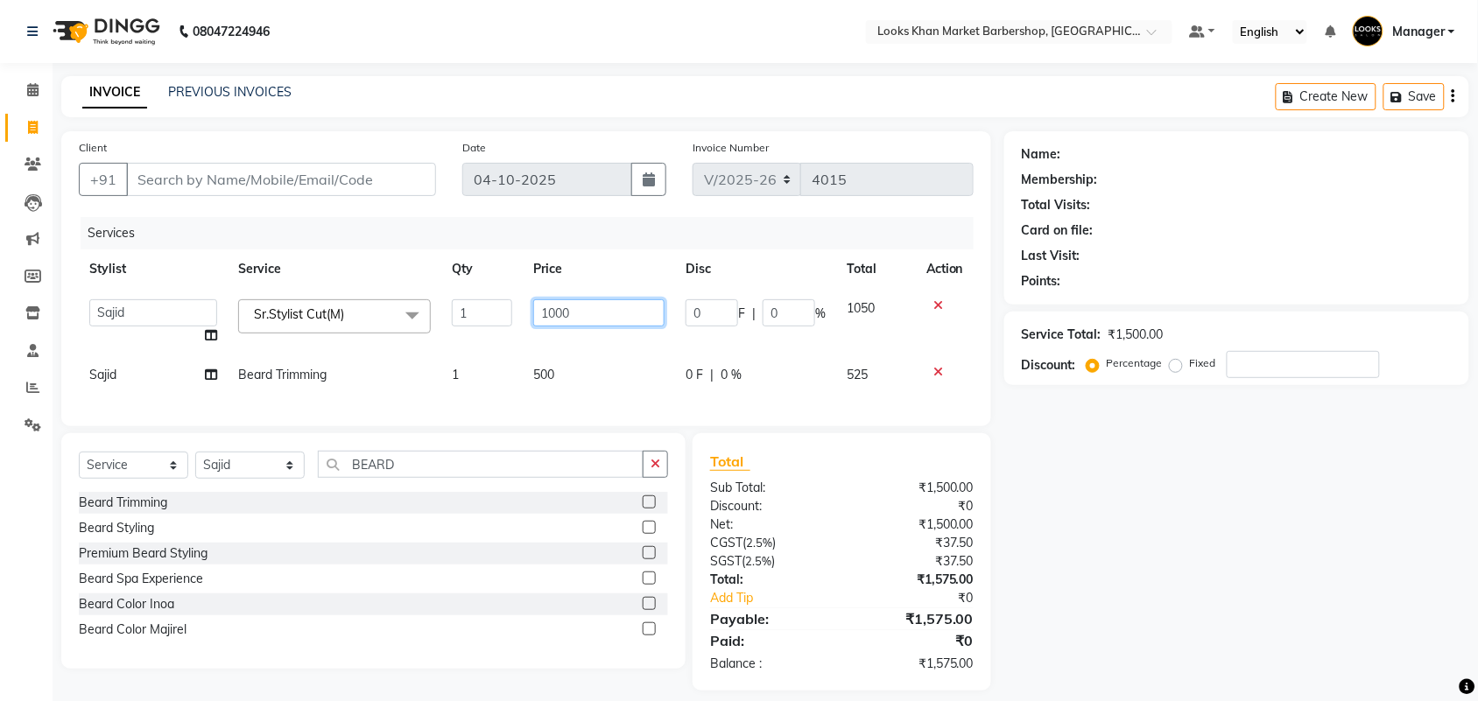
click at [539, 313] on input "1000" at bounding box center [598, 312] width 131 height 27
click at [593, 363] on td "500" at bounding box center [599, 375] width 152 height 39
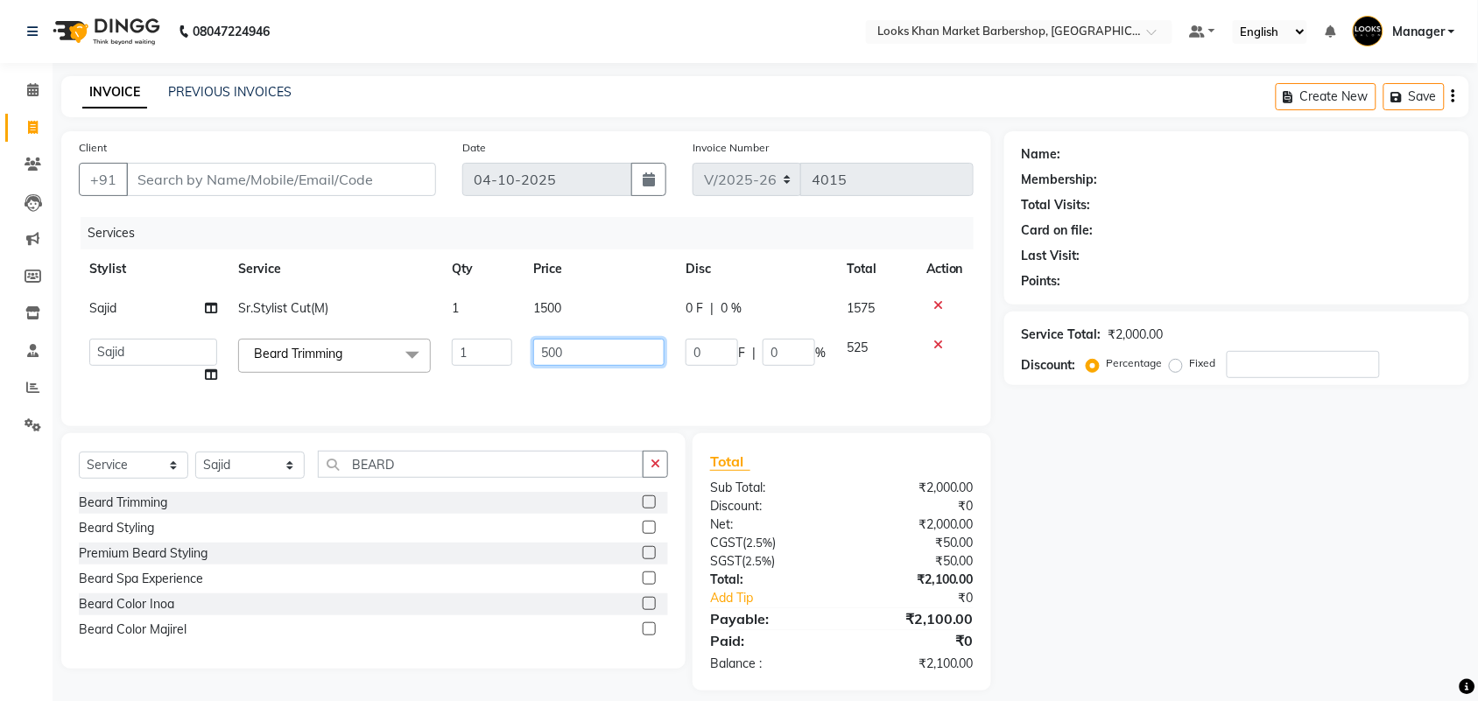
click at [578, 344] on input "500" at bounding box center [598, 352] width 131 height 27
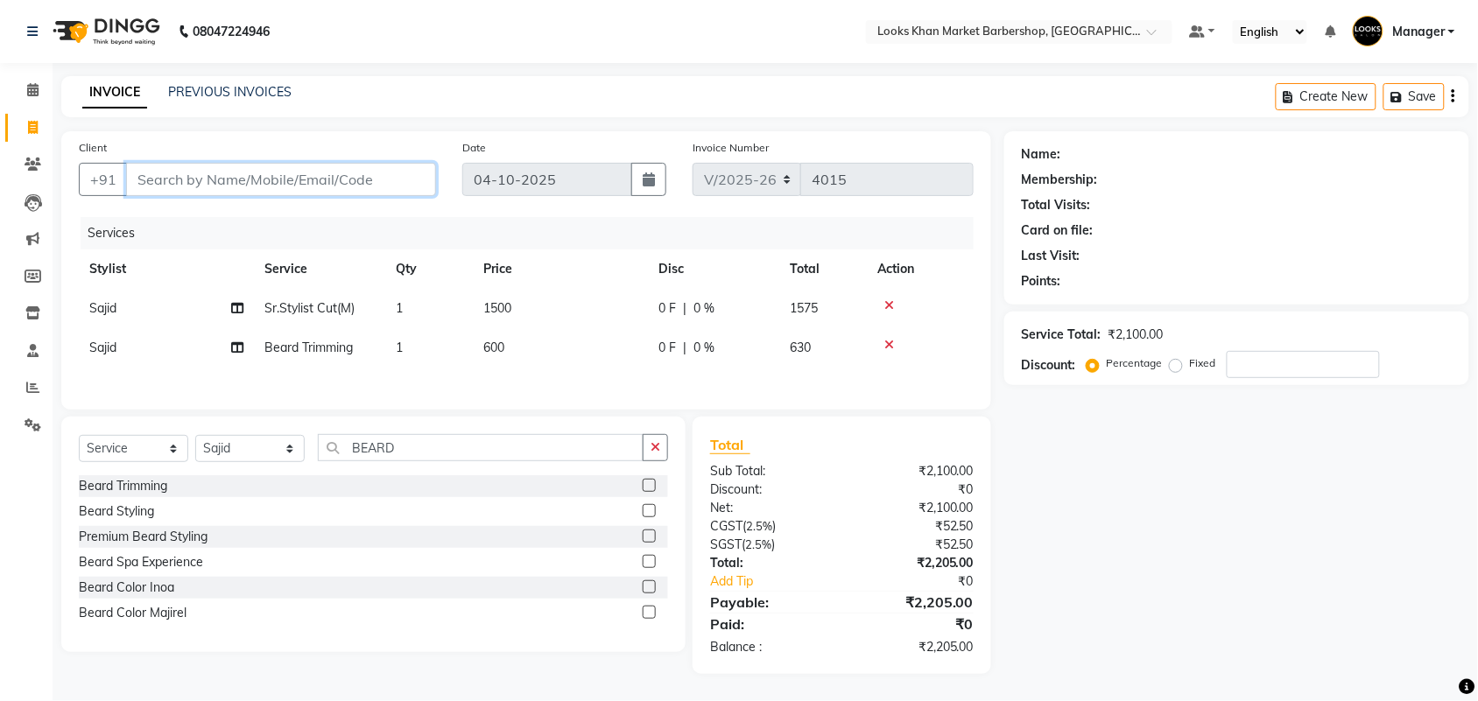
click at [223, 187] on input "Client" at bounding box center [281, 179] width 310 height 33
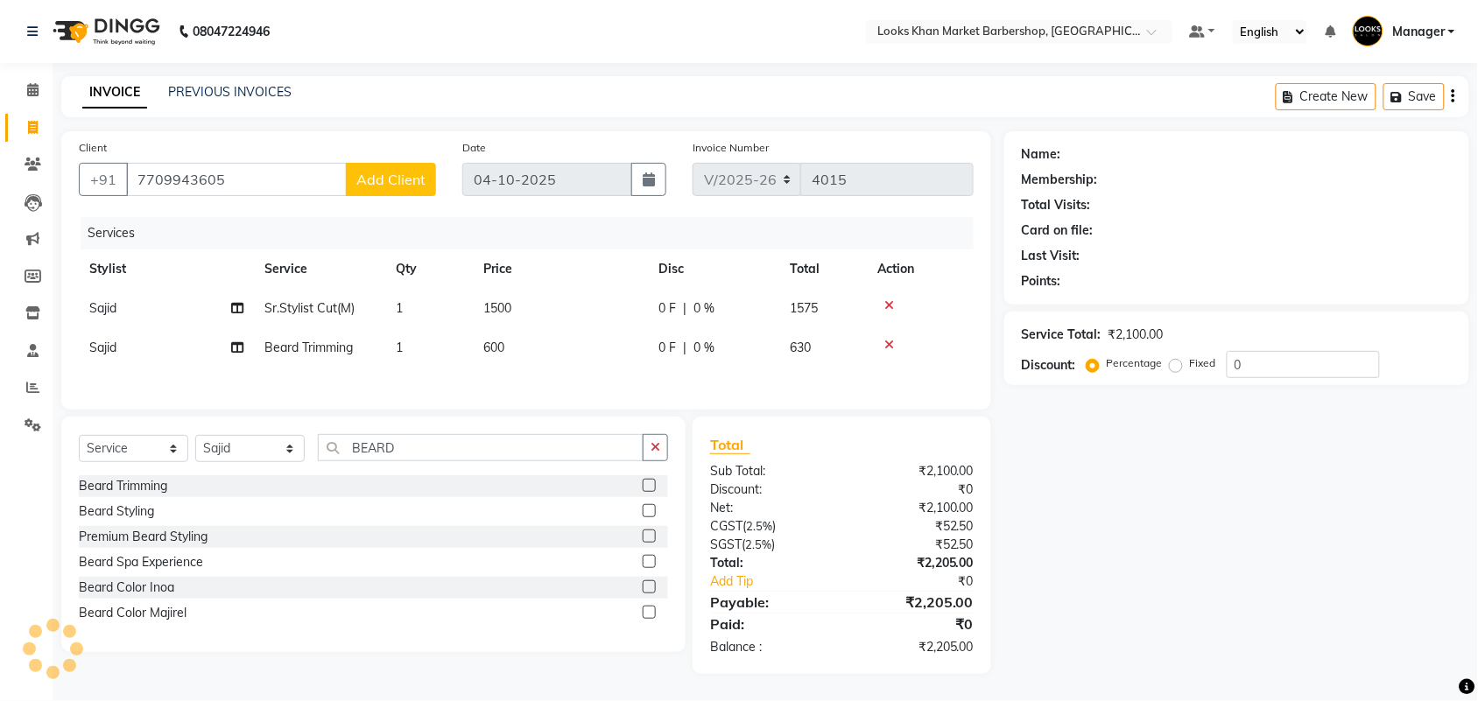
click at [407, 184] on span "Add Client" at bounding box center [390, 180] width 69 height 18
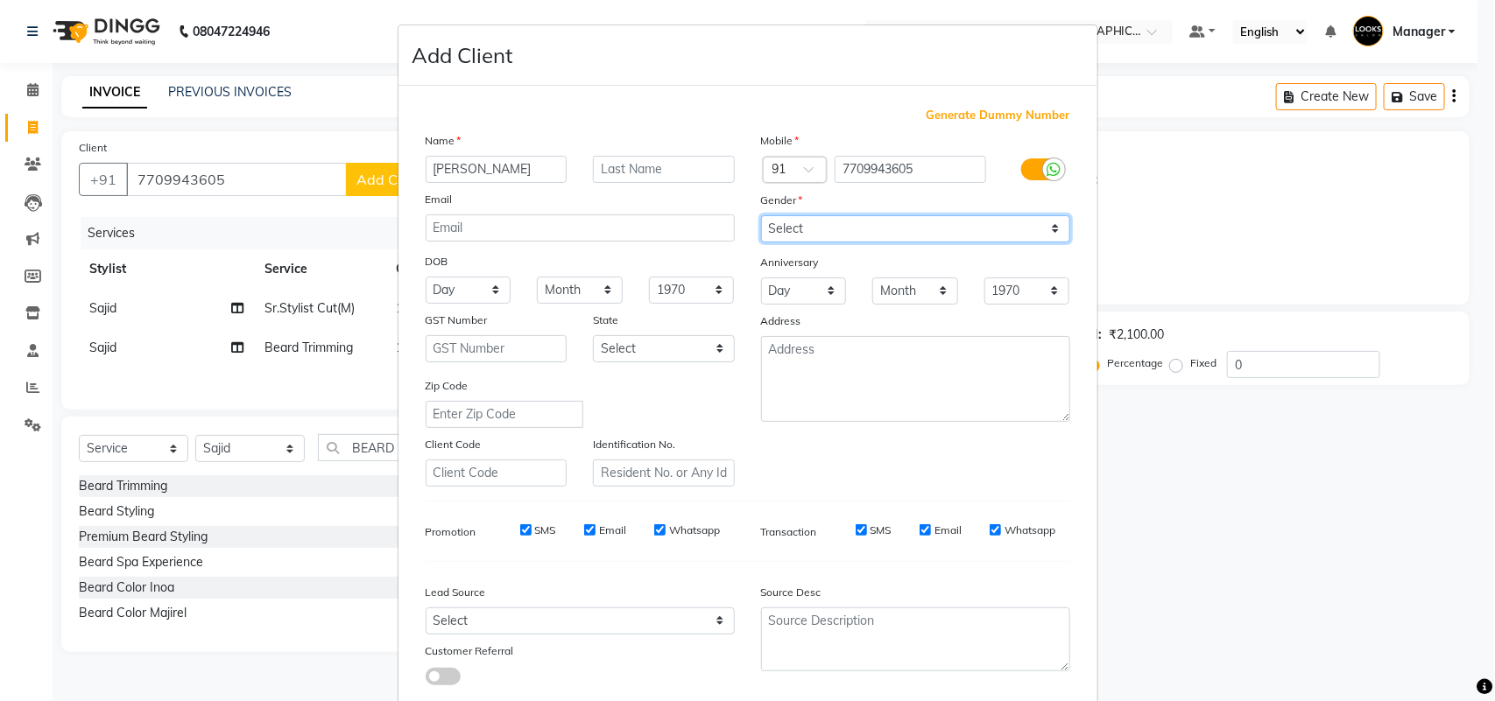
click at [883, 226] on select "Select [DEMOGRAPHIC_DATA] [DEMOGRAPHIC_DATA] Other Prefer Not To Say" at bounding box center [915, 228] width 309 height 27
click at [761, 215] on select "Select [DEMOGRAPHIC_DATA] [DEMOGRAPHIC_DATA] Other Prefer Not To Say" at bounding box center [915, 228] width 309 height 27
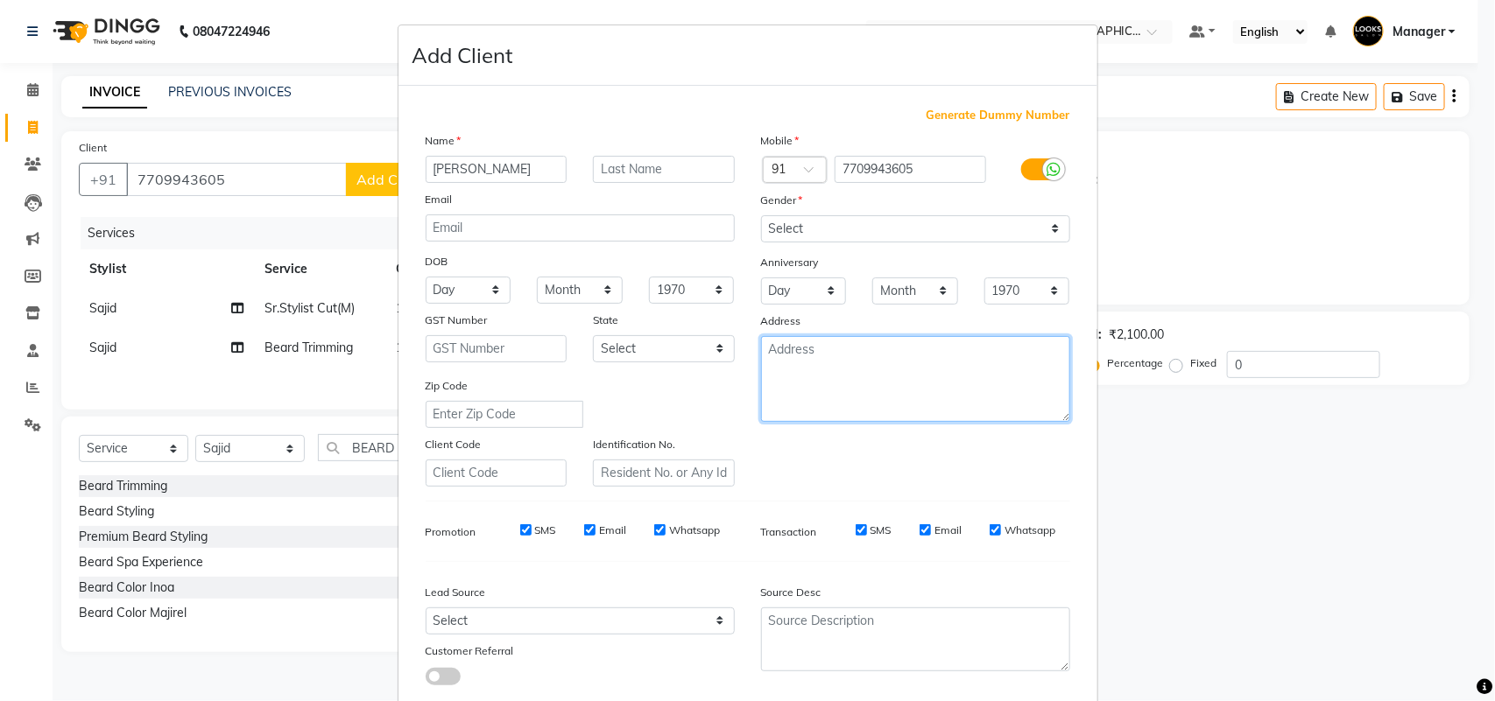
click at [859, 403] on textarea at bounding box center [915, 379] width 309 height 86
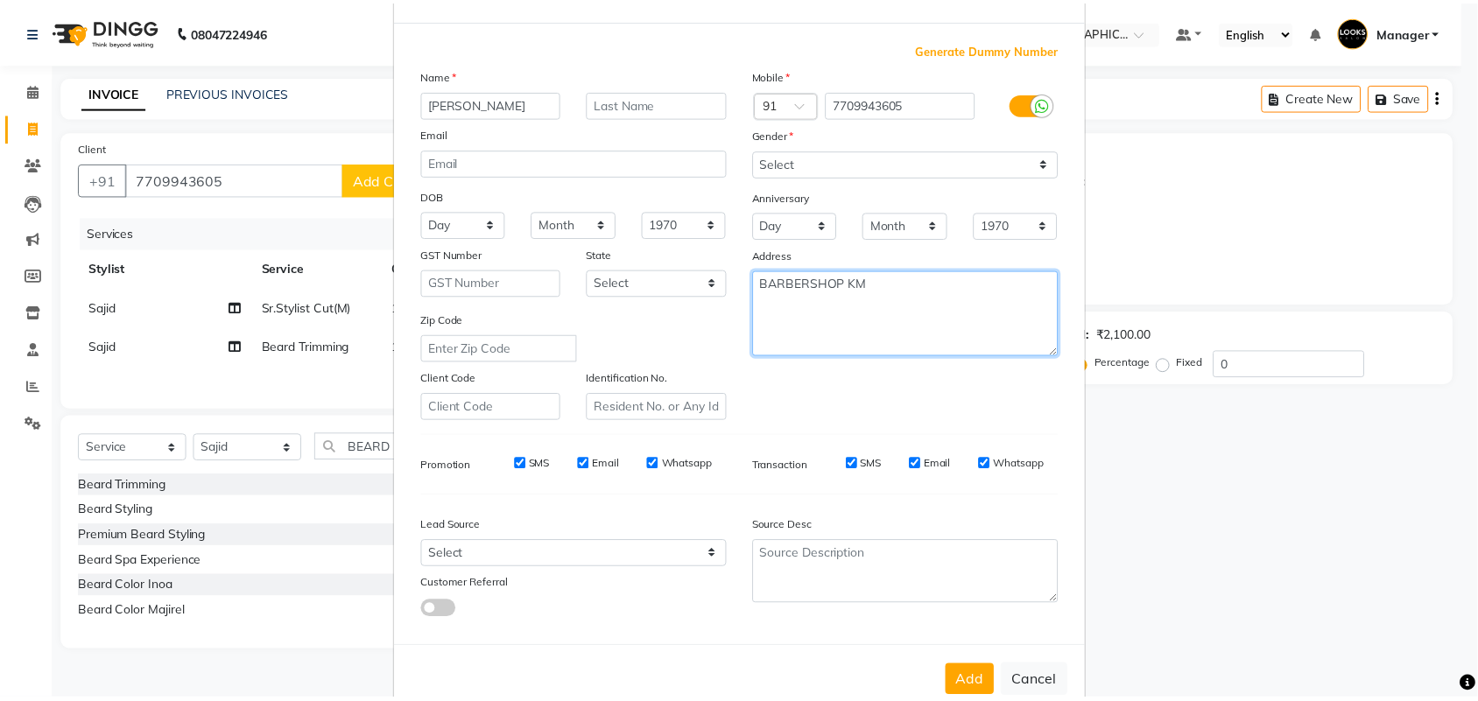
scroll to position [101, 0]
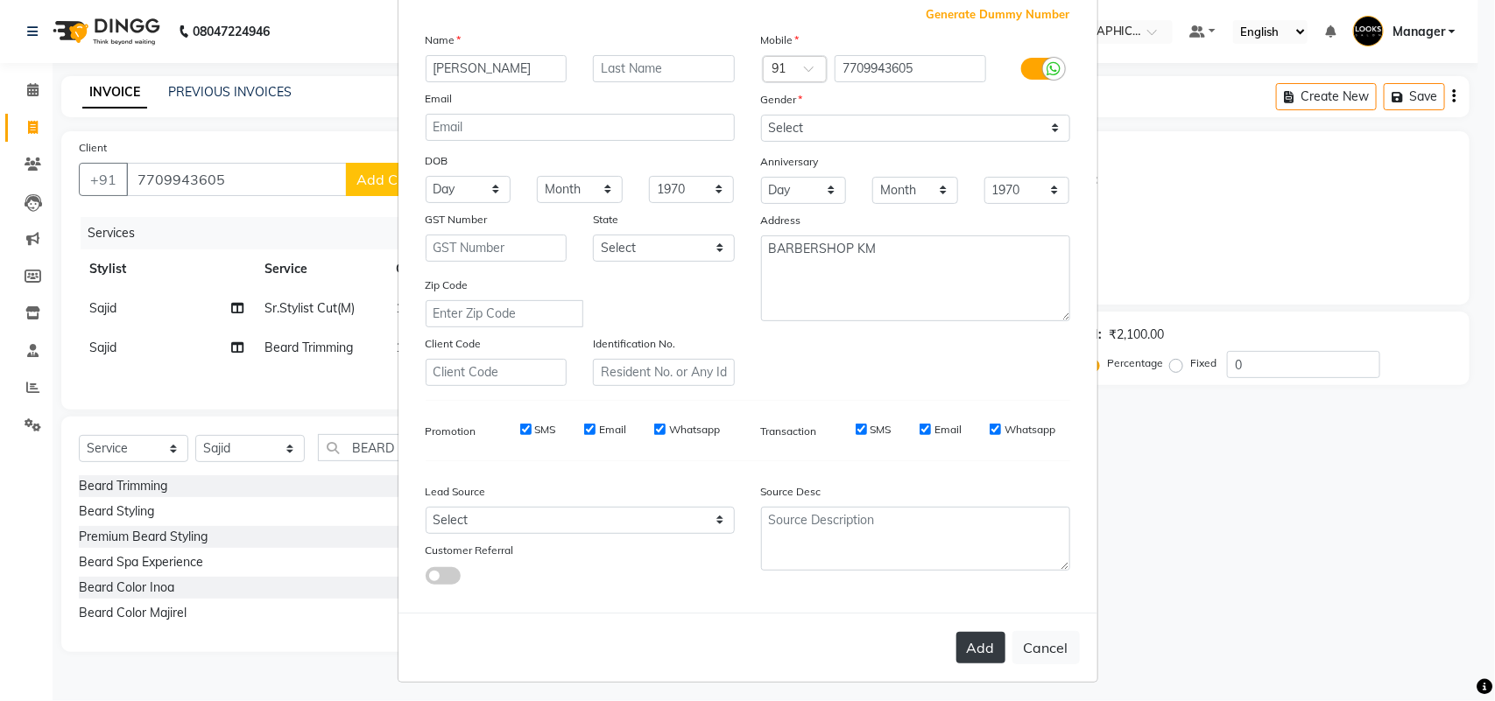
click at [982, 638] on button "Add" at bounding box center [980, 648] width 49 height 32
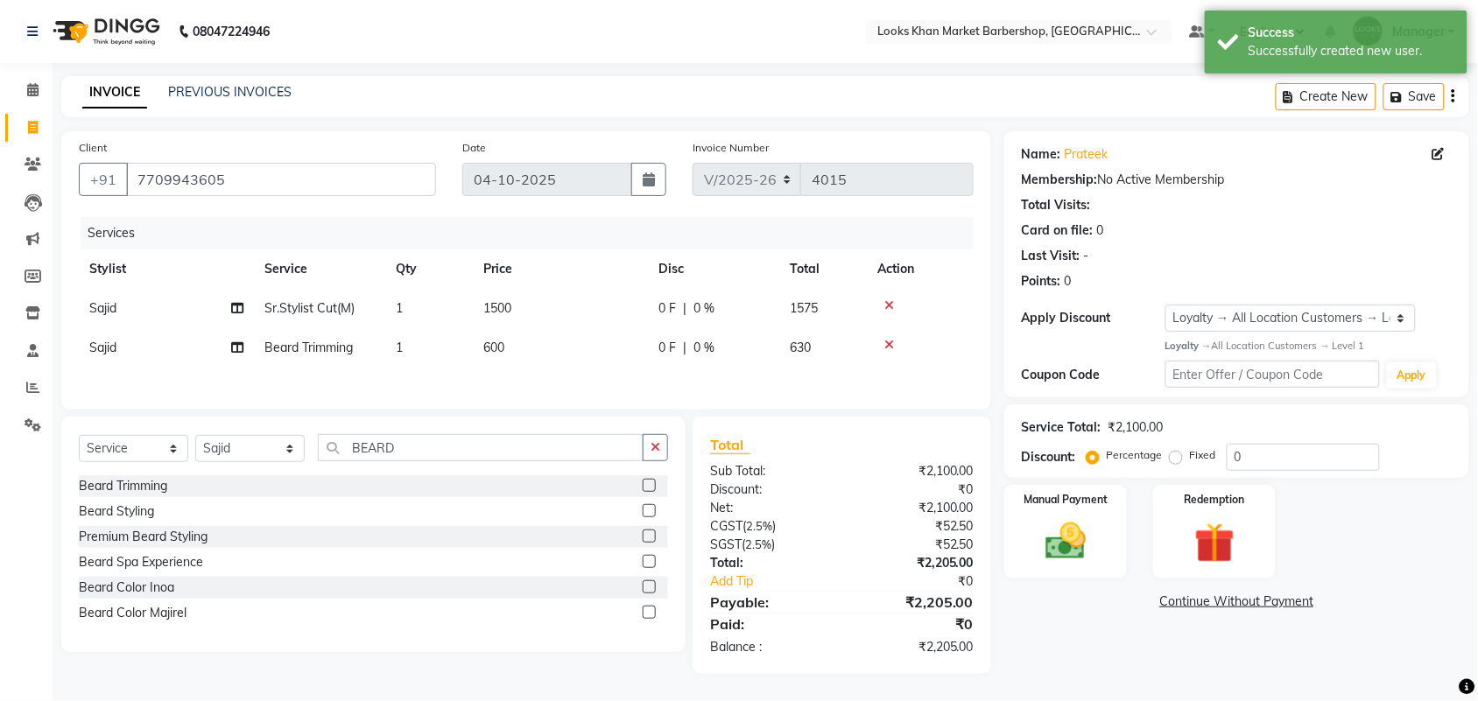
scroll to position [4, 0]
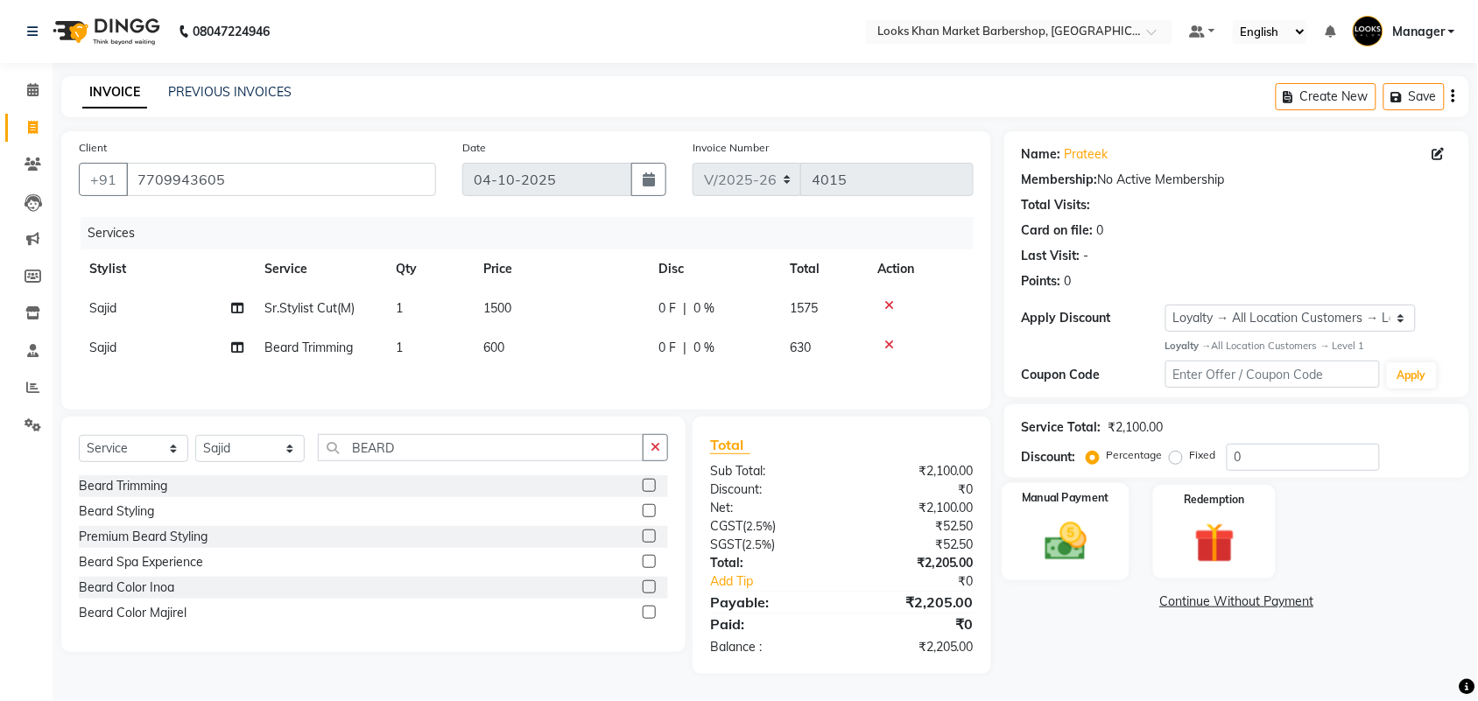
click at [1032, 539] on img at bounding box center [1066, 542] width 68 height 48
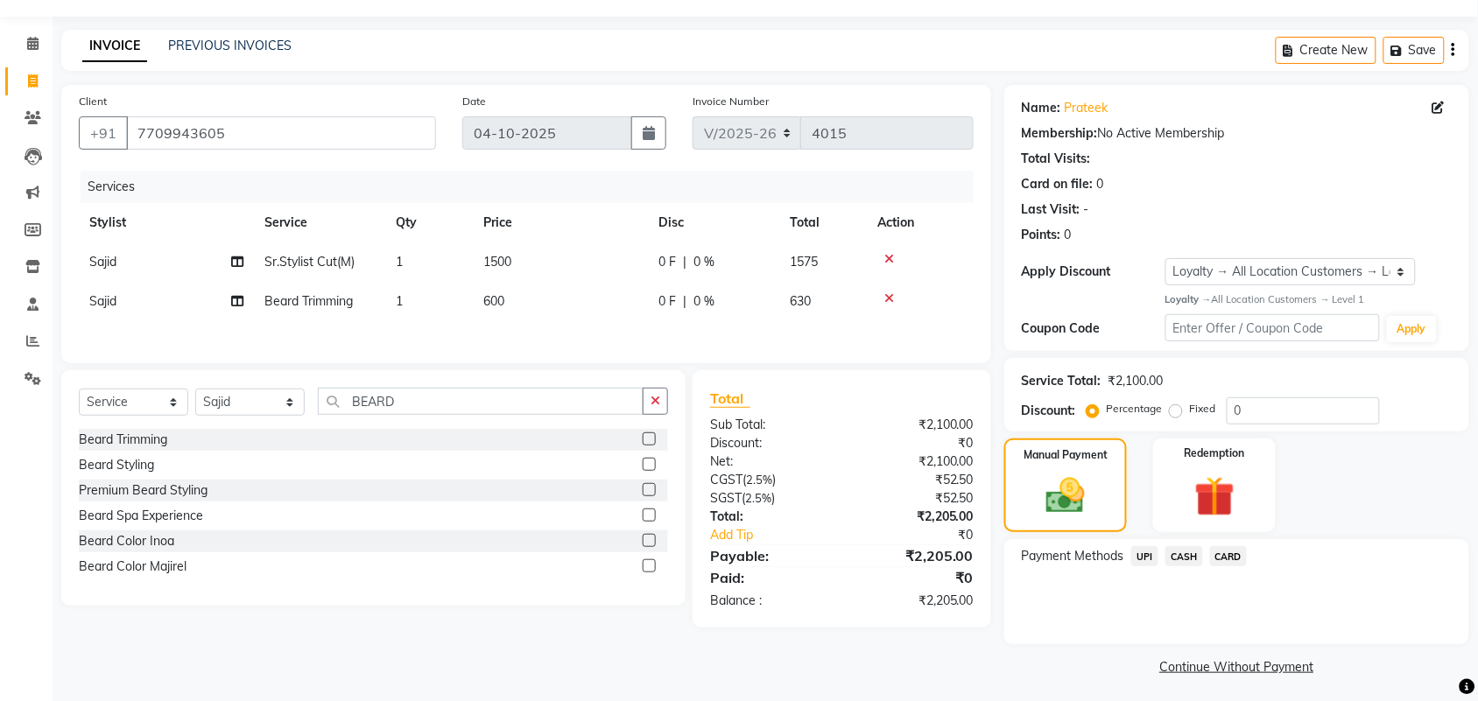
scroll to position [51, 0]
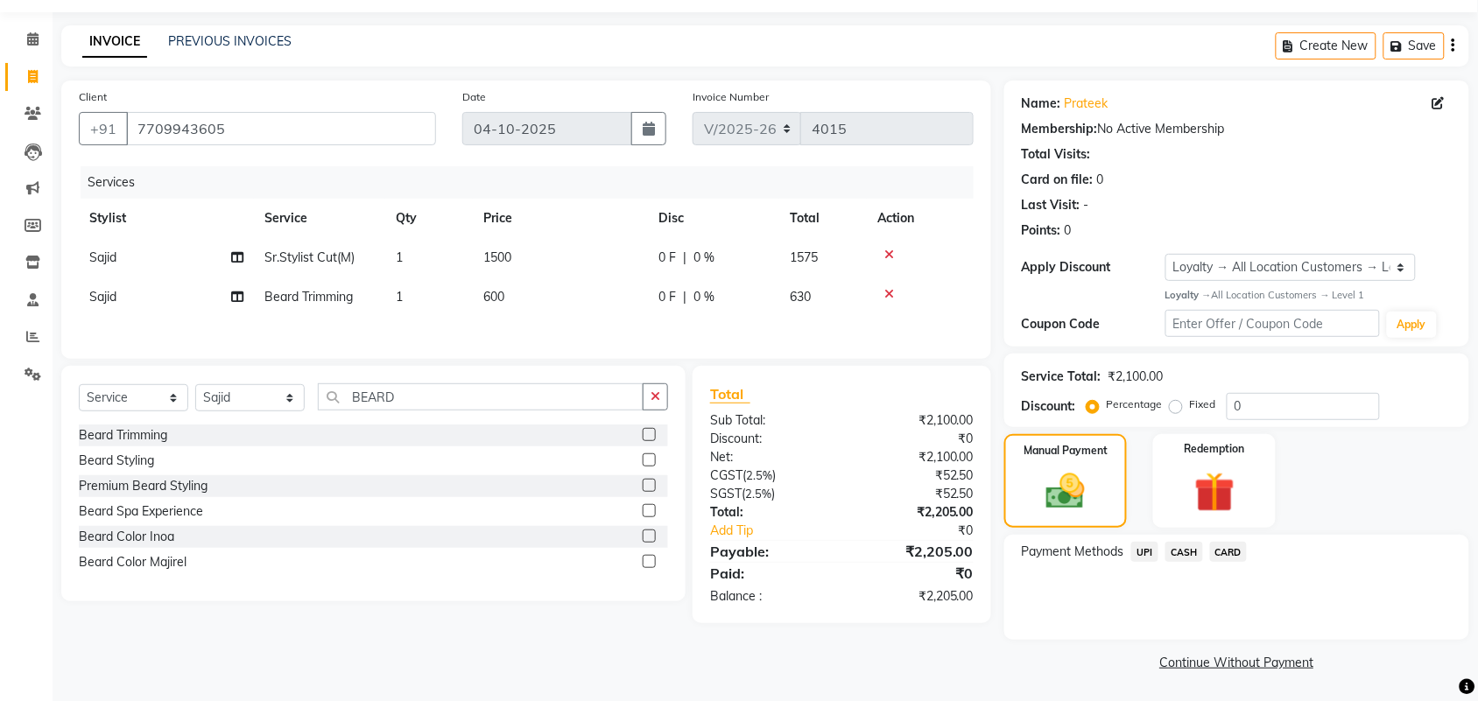
click at [1143, 556] on span "UPI" at bounding box center [1144, 552] width 27 height 20
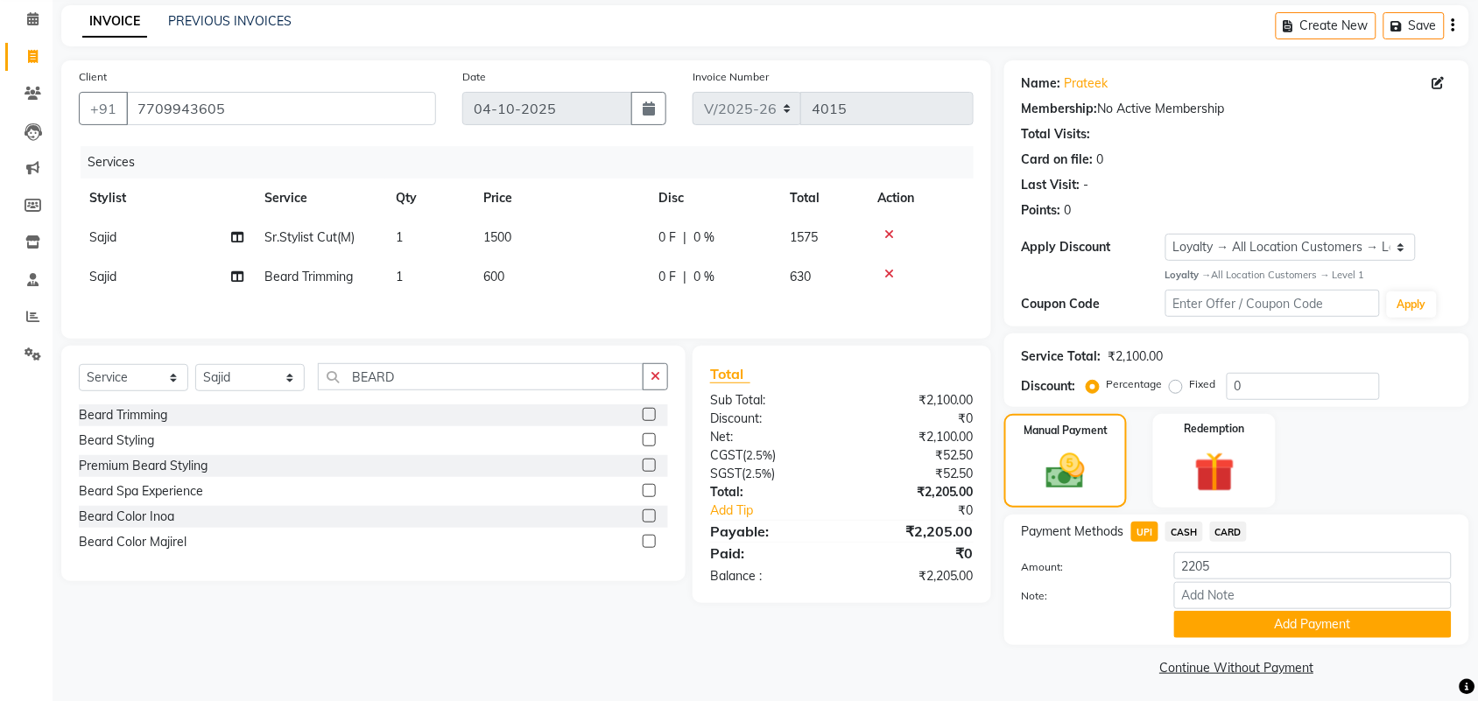
scroll to position [76, 0]
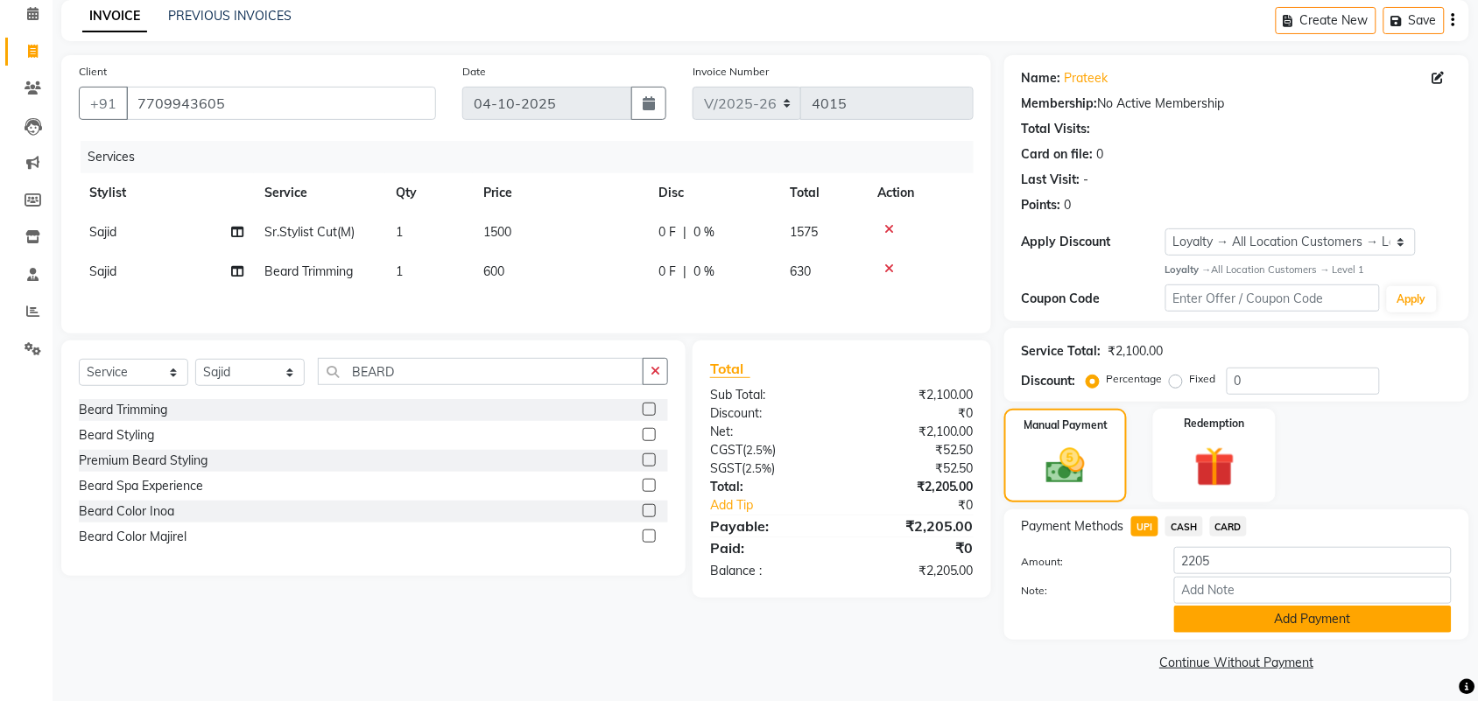
click at [1224, 620] on button "Add Payment" at bounding box center [1313, 619] width 278 height 27
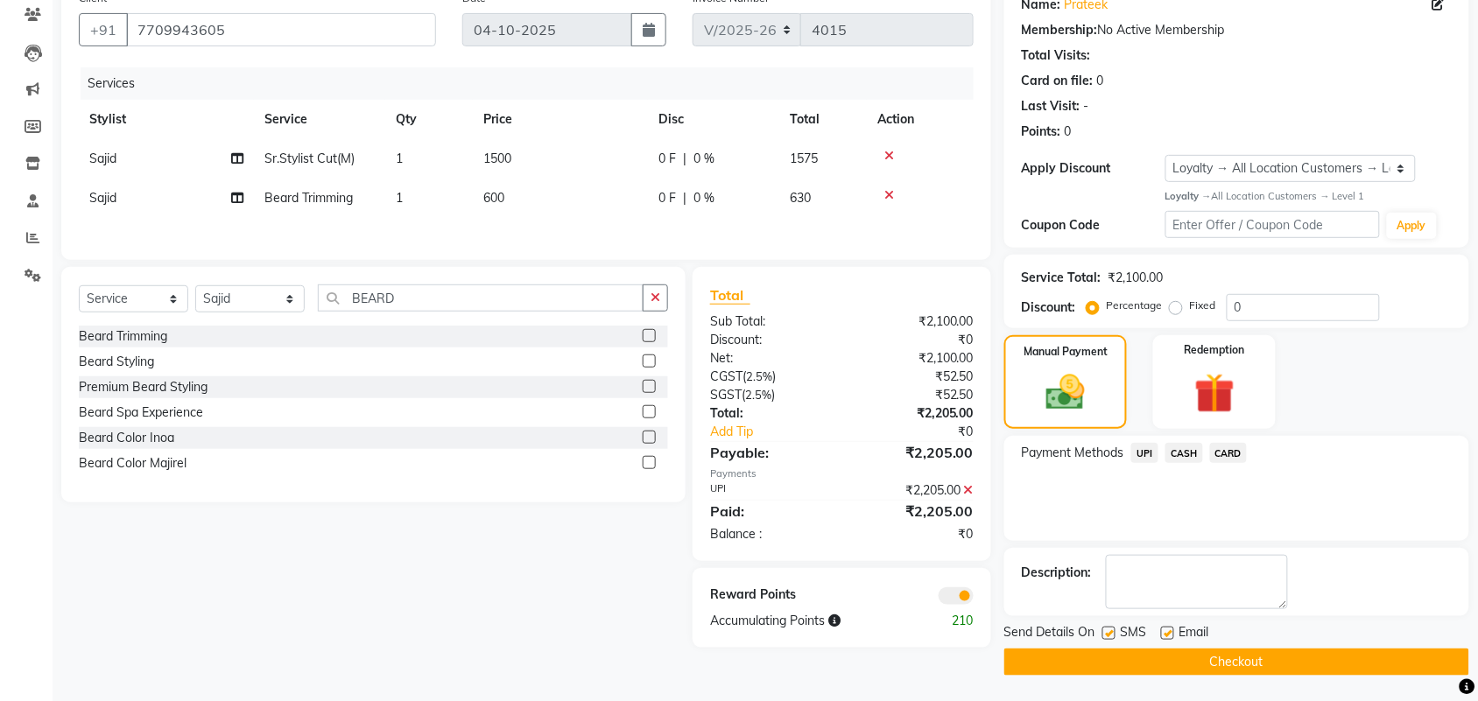
scroll to position [151, 0]
click at [1045, 659] on button "Checkout" at bounding box center [1236, 661] width 465 height 27
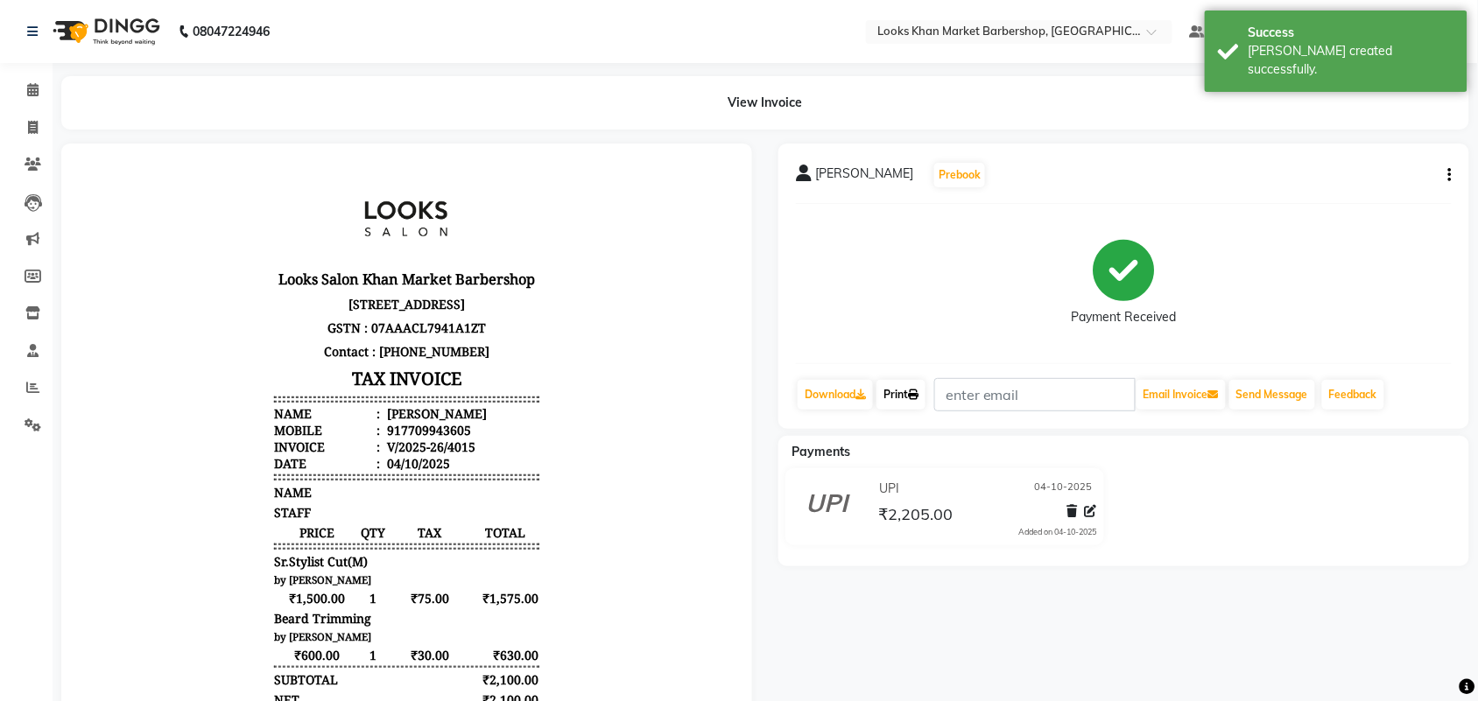
click at [898, 396] on link "Print" at bounding box center [901, 395] width 49 height 30
click at [20, 90] on span at bounding box center [33, 91] width 31 height 20
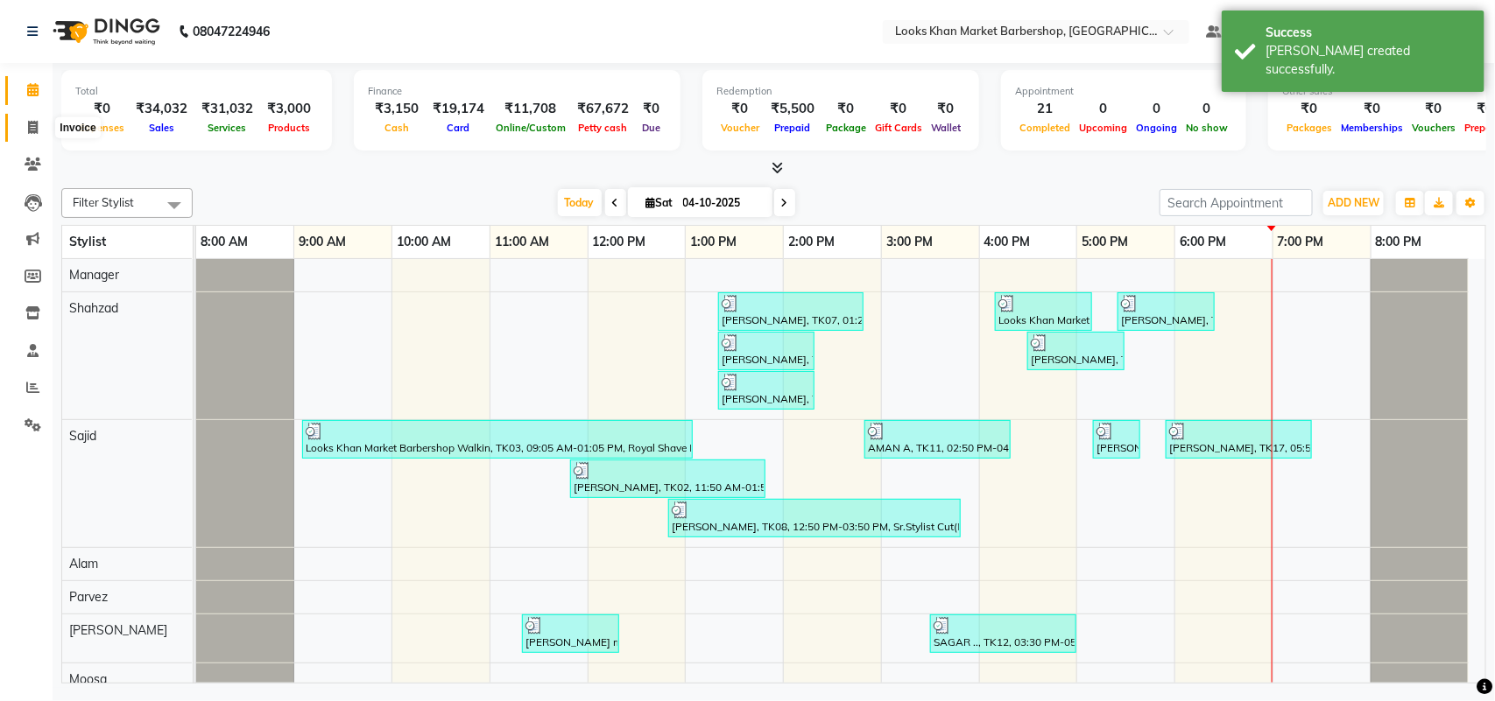
click at [33, 119] on span at bounding box center [33, 128] width 31 height 20
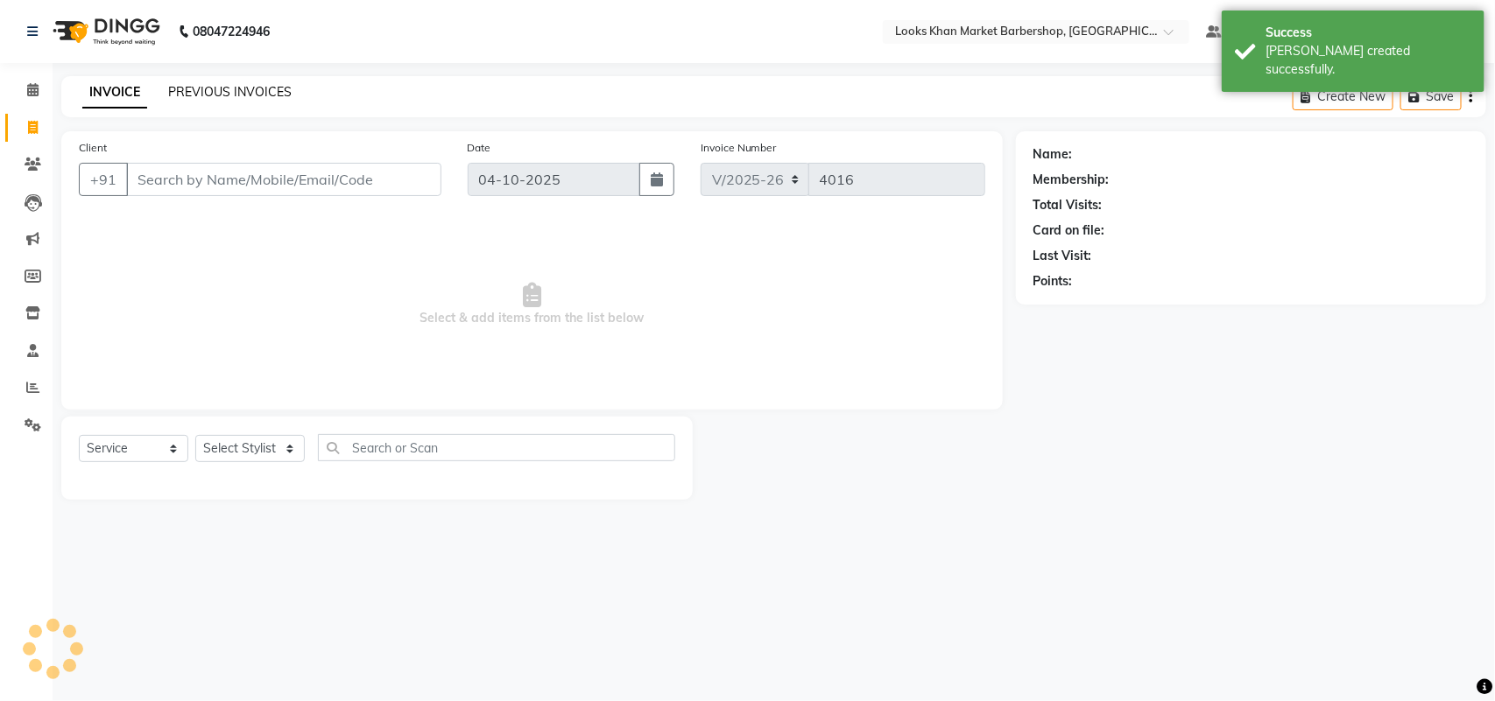
click at [185, 97] on link "PREVIOUS INVOICES" at bounding box center [229, 92] width 123 height 16
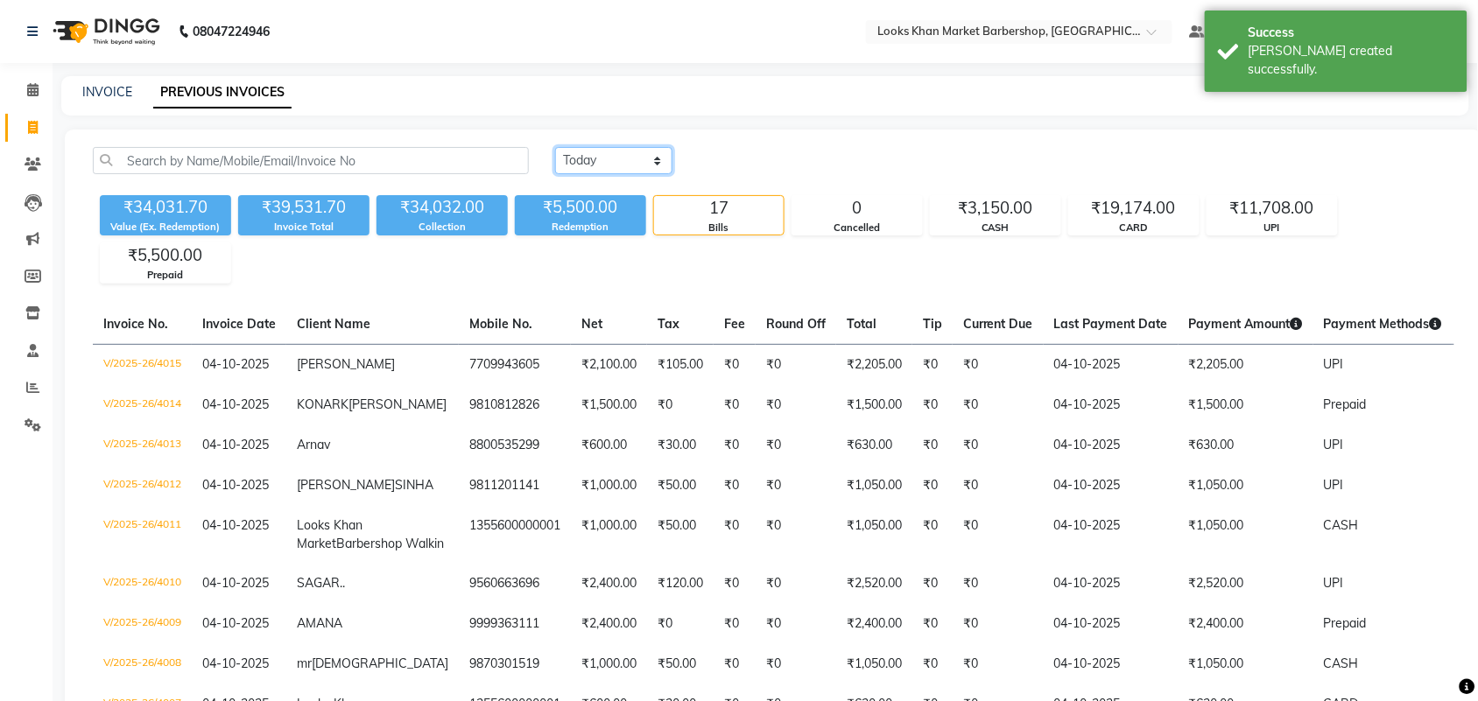
click at [637, 153] on select "[DATE] [DATE] Custom Range" at bounding box center [613, 160] width 117 height 27
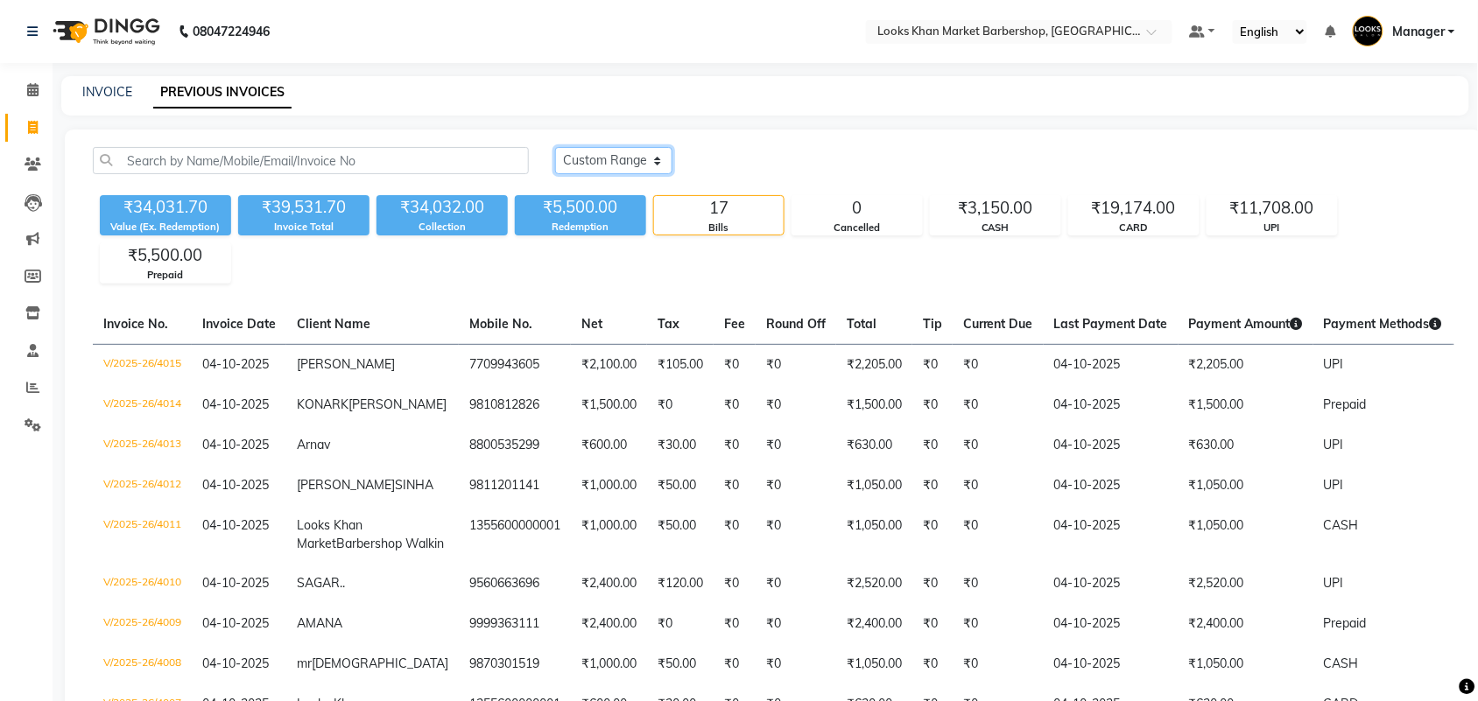
click at [555, 147] on select "[DATE] [DATE] Custom Range" at bounding box center [613, 160] width 117 height 27
click at [795, 162] on input "04-10-2025" at bounding box center [756, 161] width 123 height 25
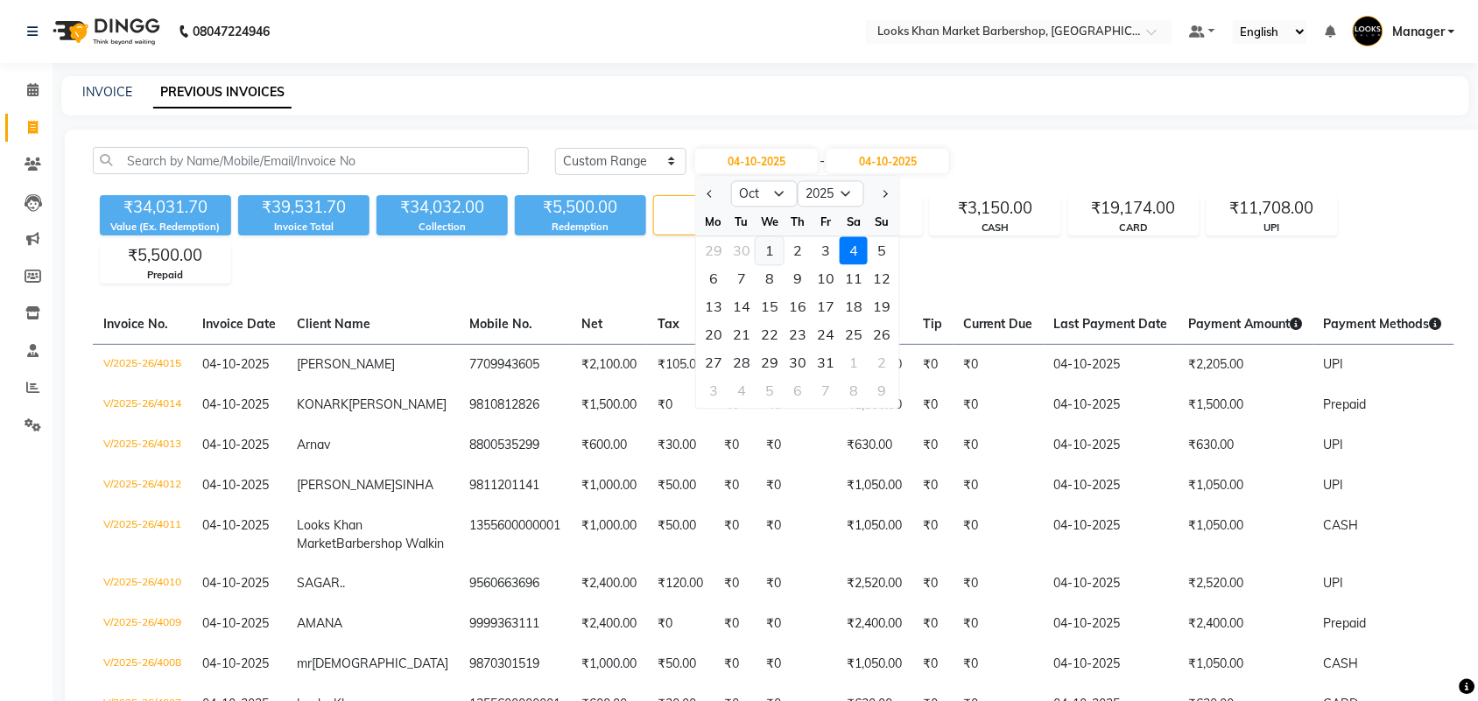
click at [762, 248] on div "1" at bounding box center [770, 251] width 28 height 28
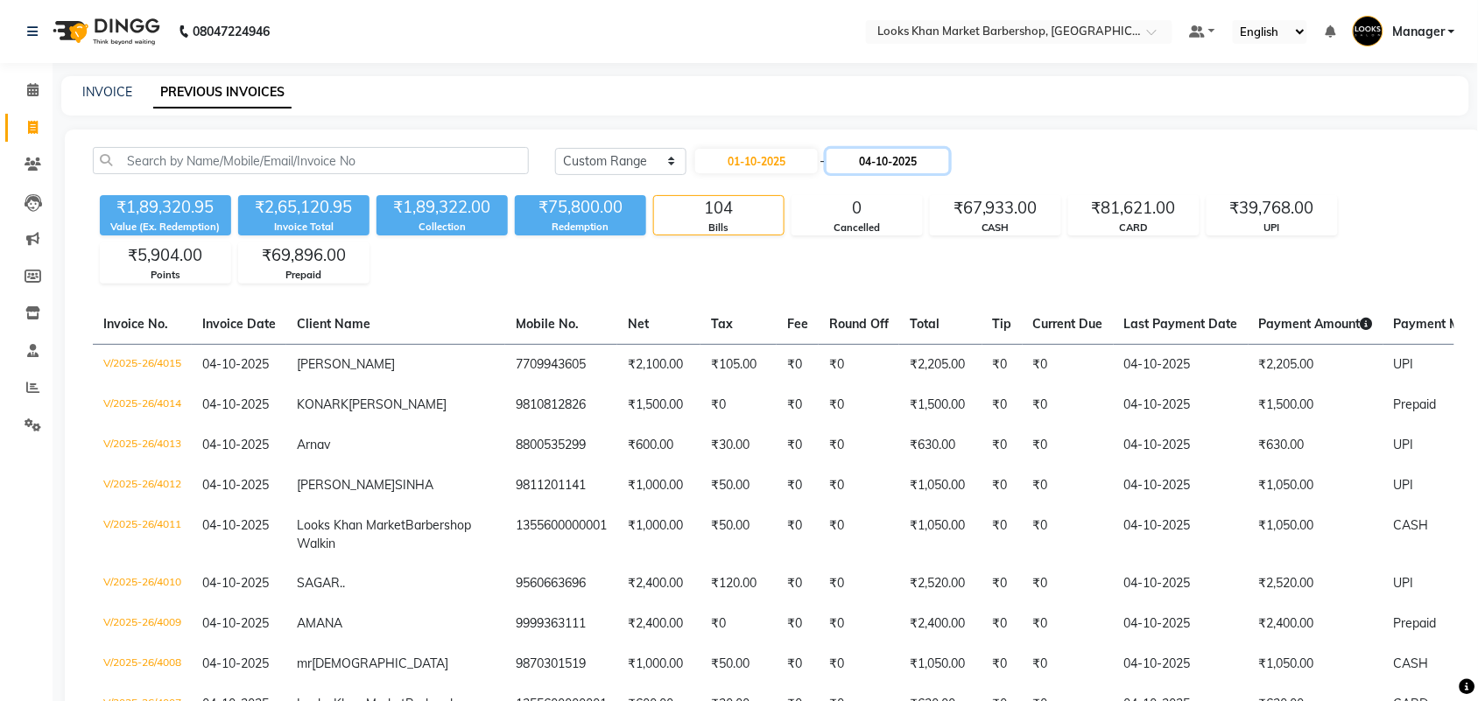
click at [891, 158] on input "04-10-2025" at bounding box center [888, 161] width 123 height 25
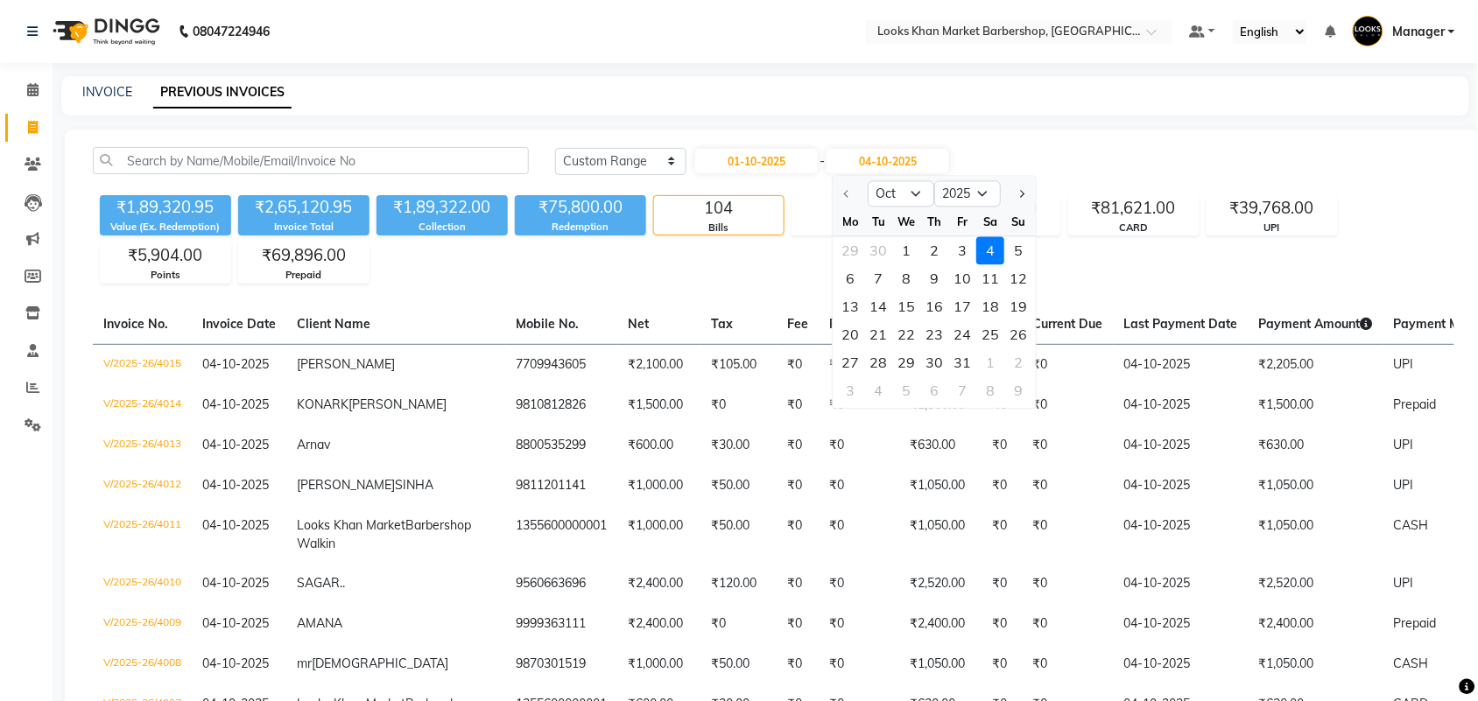
click at [891, 250] on div "29 30 1 2 3 4 5" at bounding box center [935, 251] width 203 height 28
click at [902, 247] on div "1" at bounding box center [907, 251] width 28 height 28
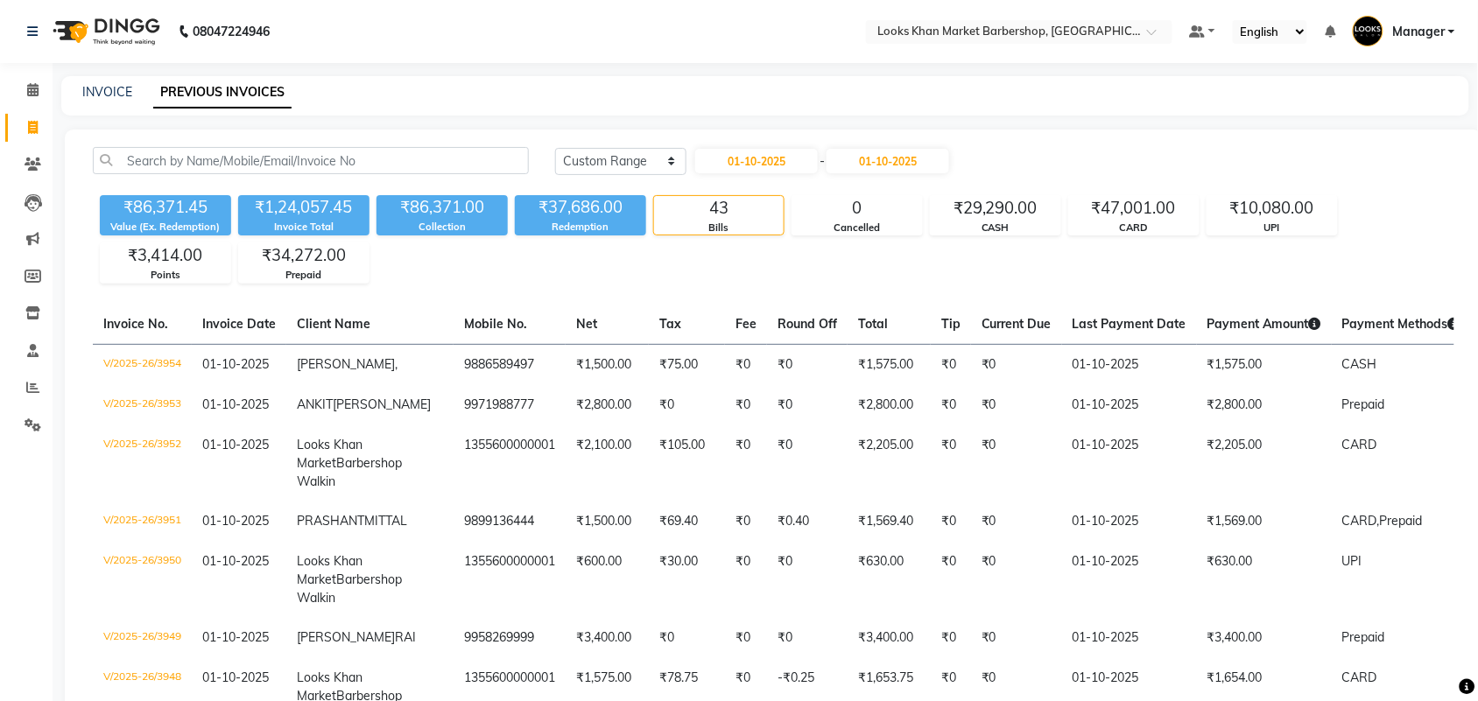
click at [102, 99] on div "INVOICE" at bounding box center [107, 92] width 50 height 18
click at [106, 90] on link "INVOICE" at bounding box center [107, 92] width 50 height 16
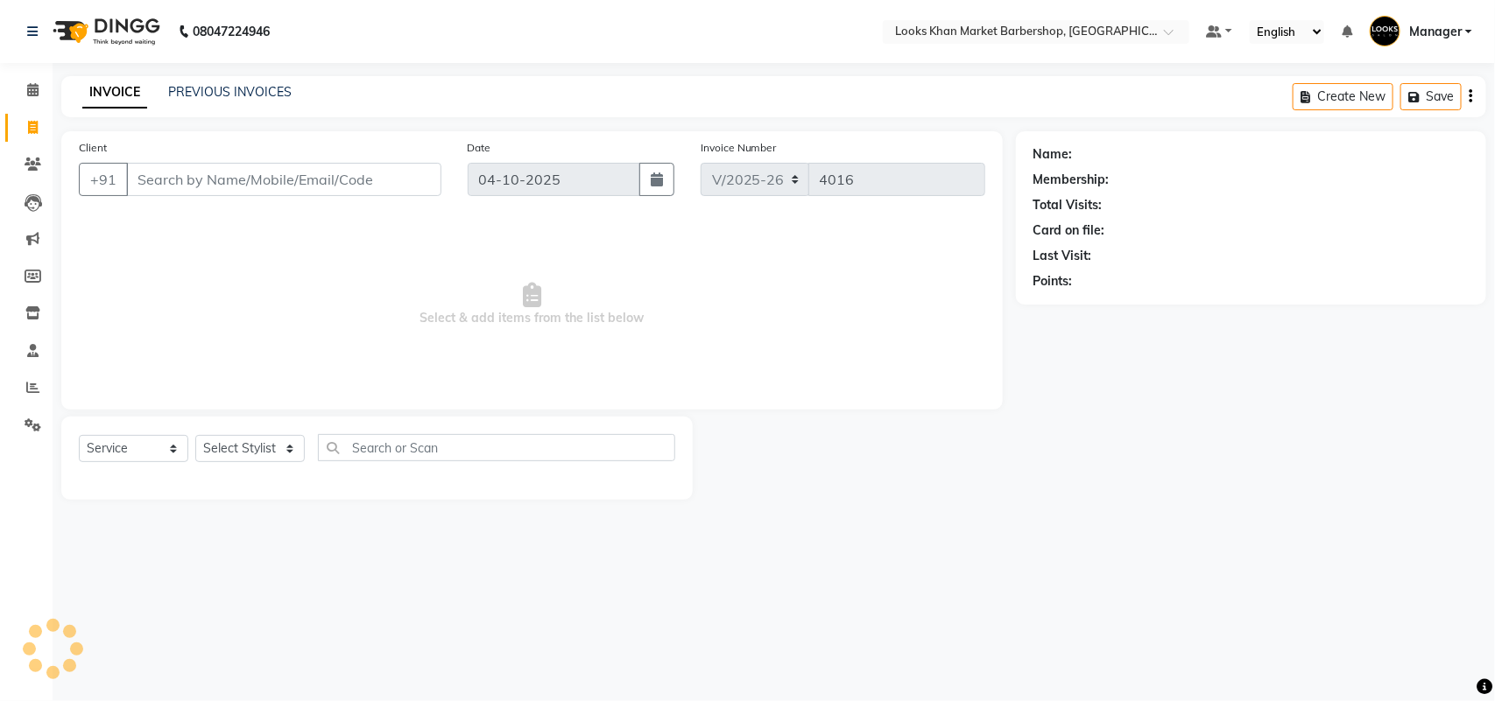
click at [213, 182] on input "Client" at bounding box center [283, 179] width 315 height 33
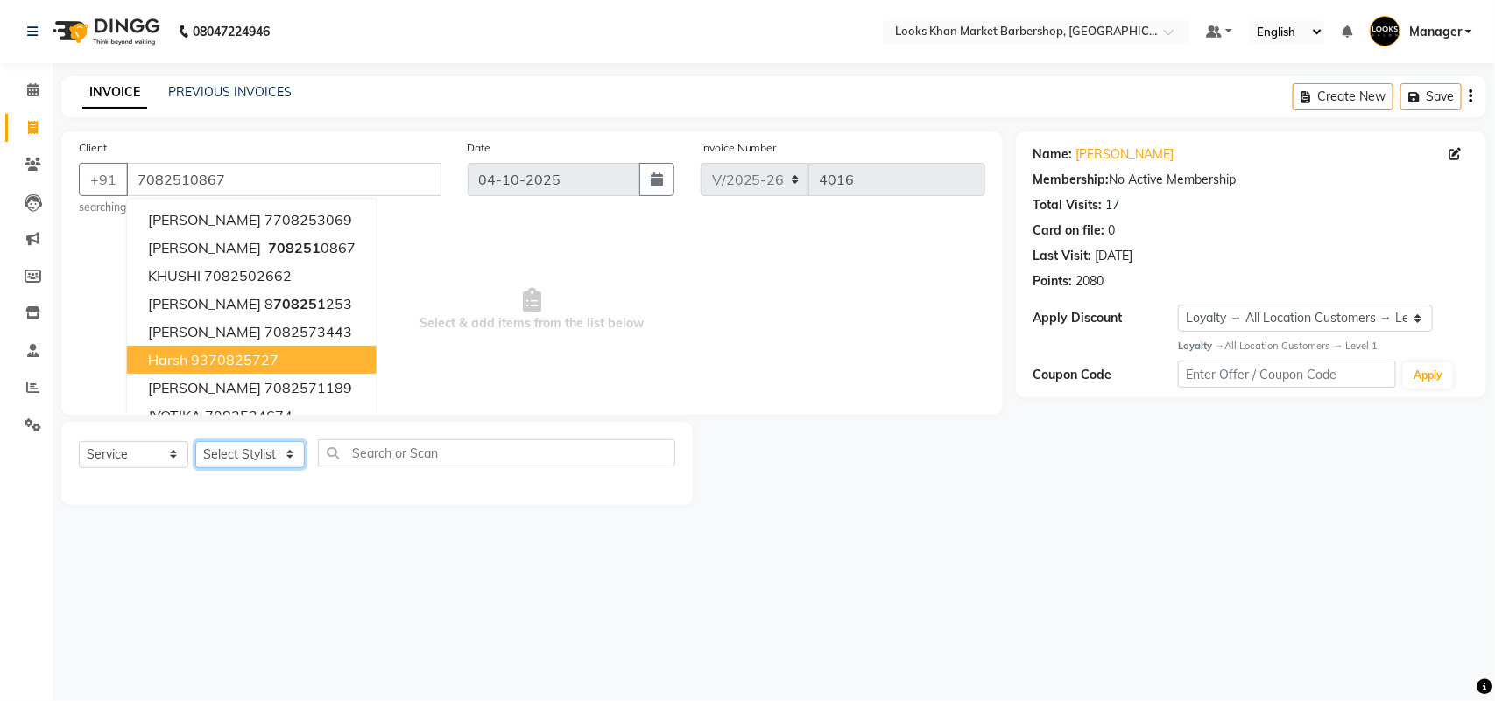
click at [290, 455] on select "Select Stylist Abhishek_pdct Akash_pdct Alam Counter_Sales [PERSON_NAME] [DATE]…" at bounding box center [249, 454] width 109 height 27
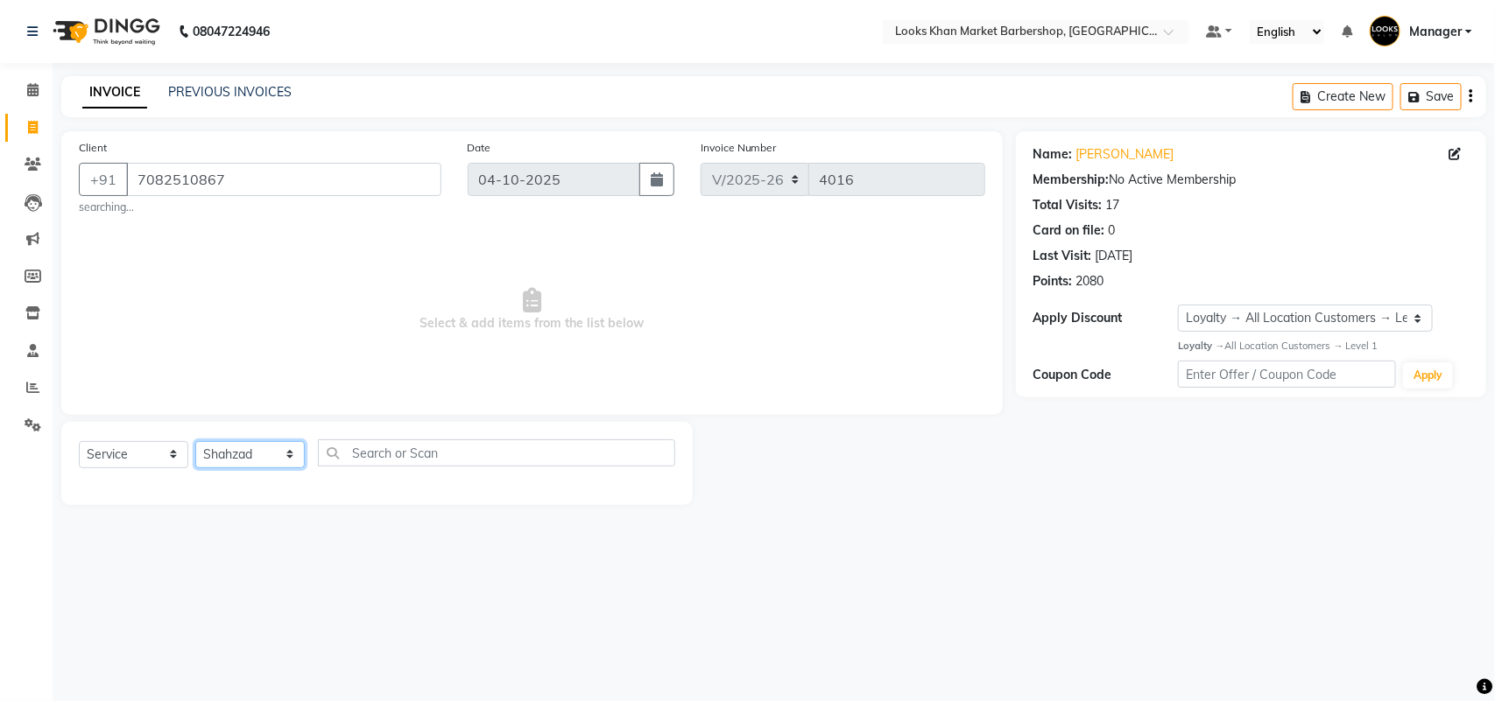
click at [195, 441] on select "Select Stylist Abhishek_pdct Akash_pdct Alam Counter_Sales [PERSON_NAME] [DATE]…" at bounding box center [249, 454] width 109 height 27
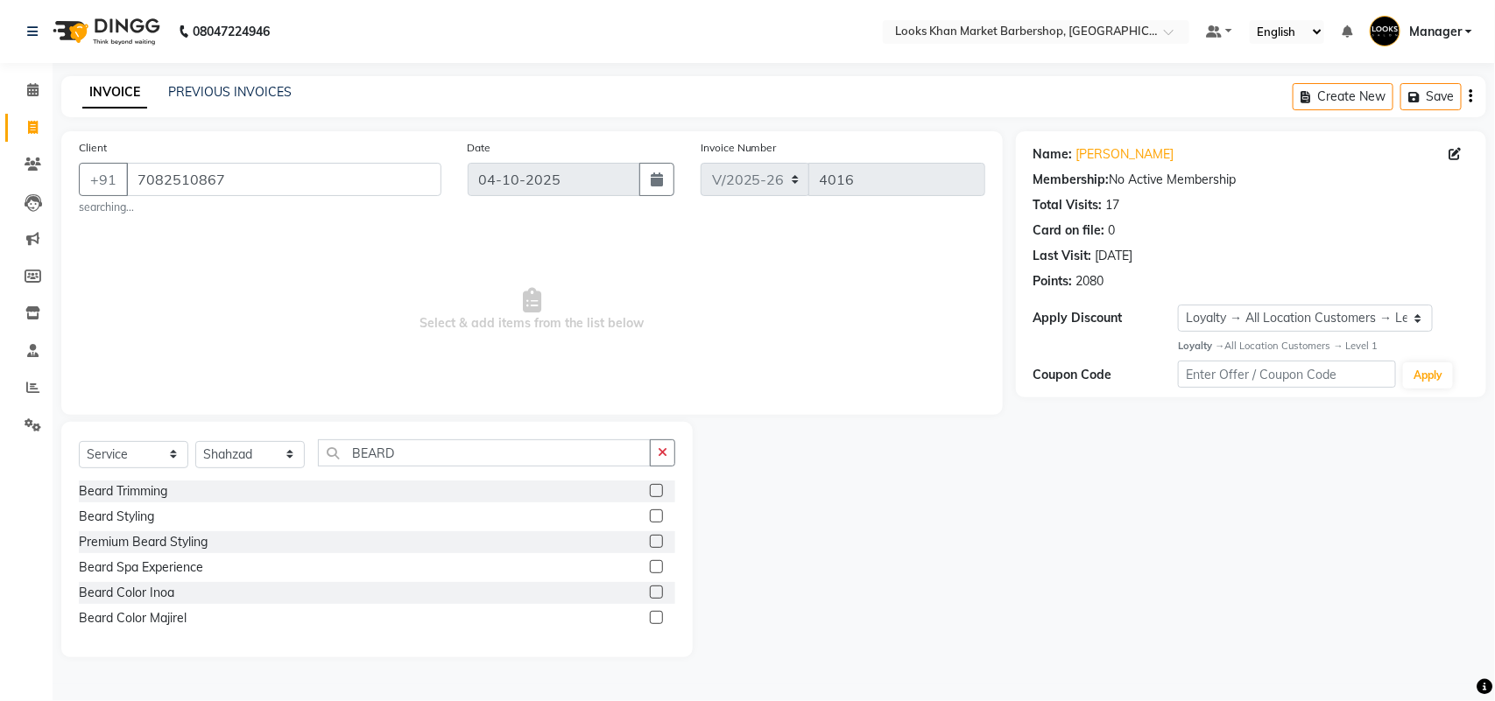
click at [146, 482] on div "Beard Trimming" at bounding box center [377, 492] width 596 height 22
click at [142, 486] on div "Beard Trimming" at bounding box center [123, 492] width 88 height 18
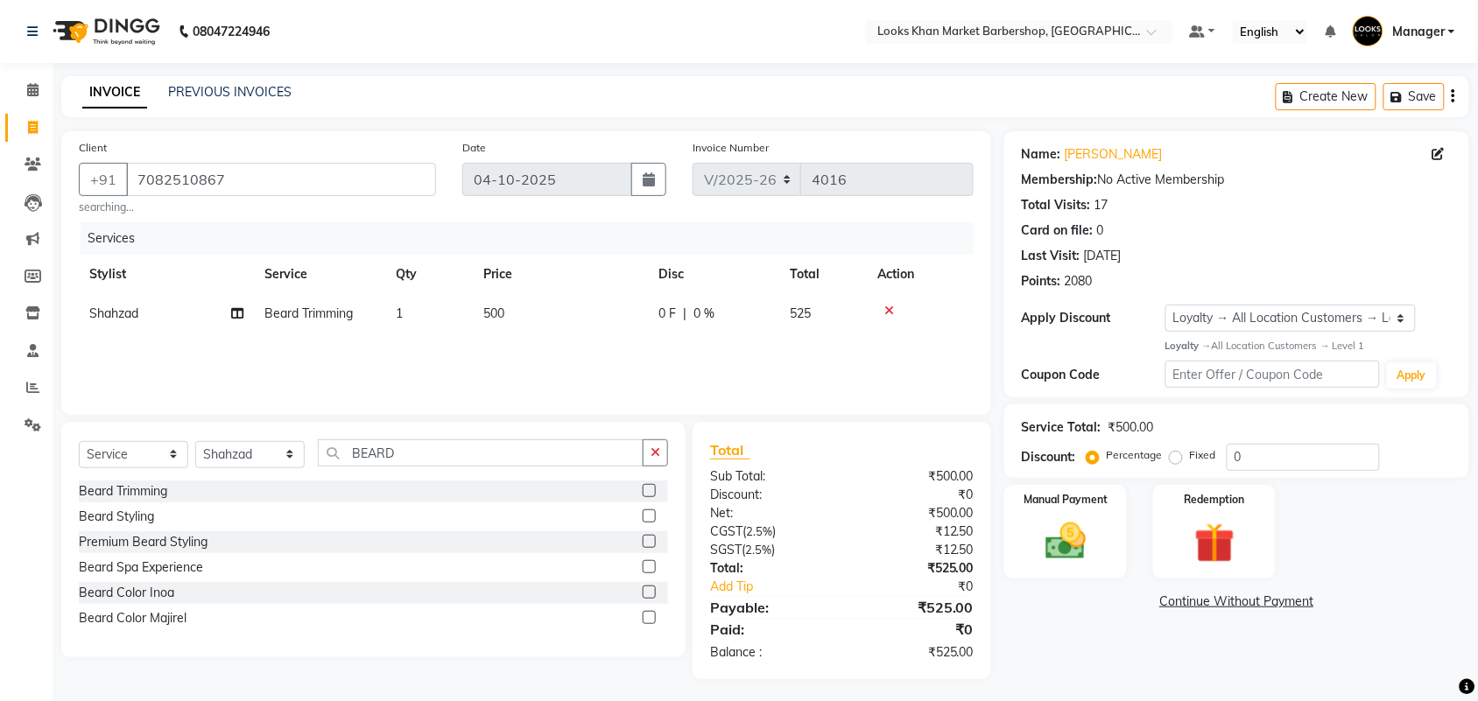
click at [543, 304] on td "500" at bounding box center [560, 313] width 175 height 39
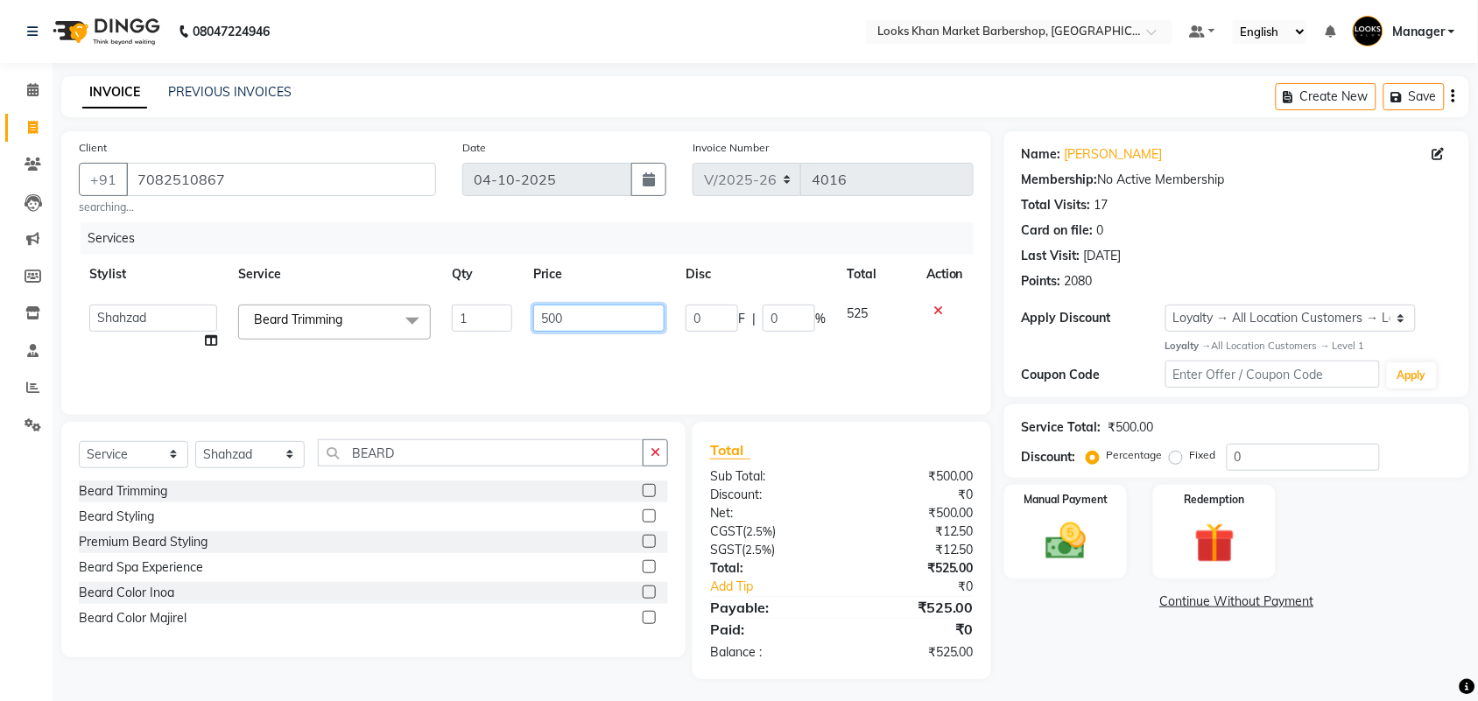
click at [553, 312] on input "500" at bounding box center [598, 318] width 131 height 27
click at [546, 342] on div "Services Stylist Service Qty Price Disc Total Action Abhishek_pdct Akash_pdct A…" at bounding box center [526, 309] width 895 height 175
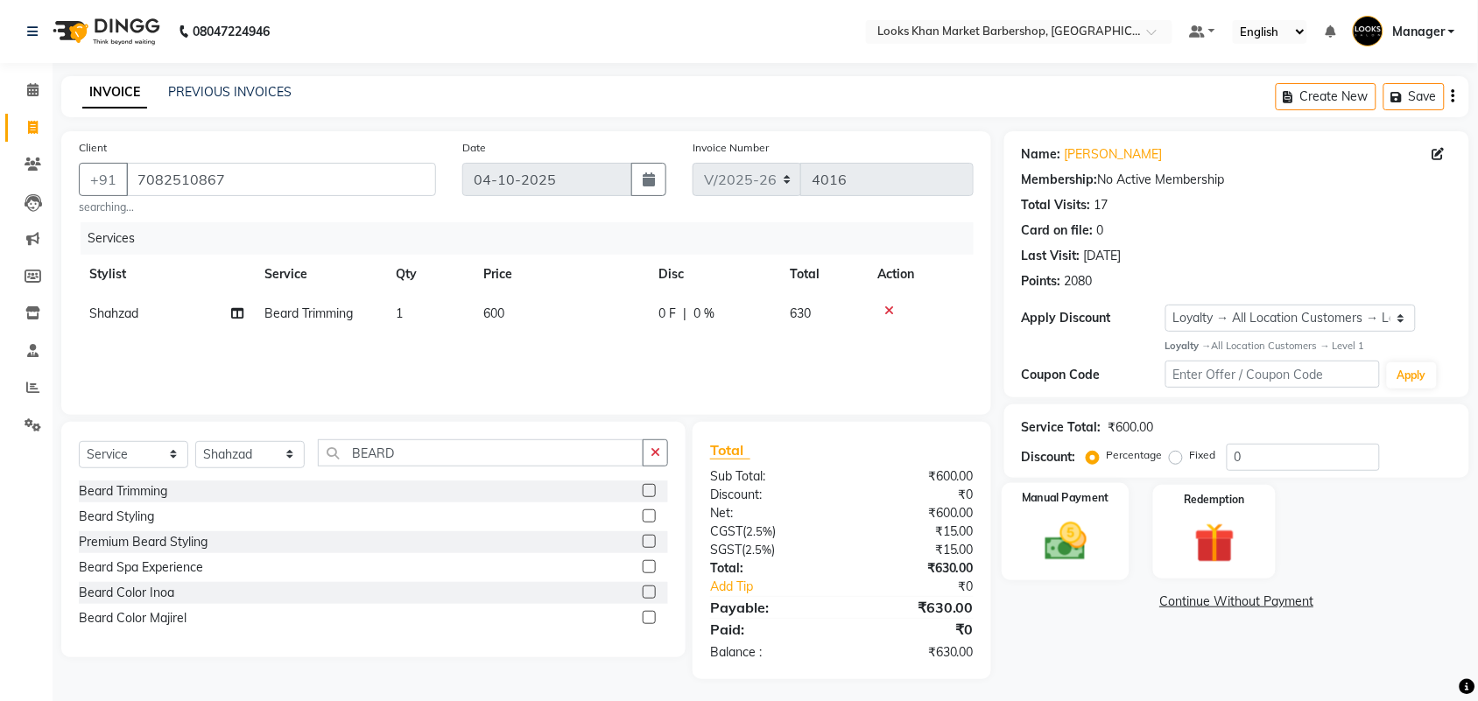
click at [1051, 579] on div "Name: [PERSON_NAME] Membership: No Active Membership Total Visits: 17 Card on f…" at bounding box center [1243, 405] width 478 height 548
click at [1067, 606] on link "Continue Without Payment" at bounding box center [1237, 602] width 458 height 18
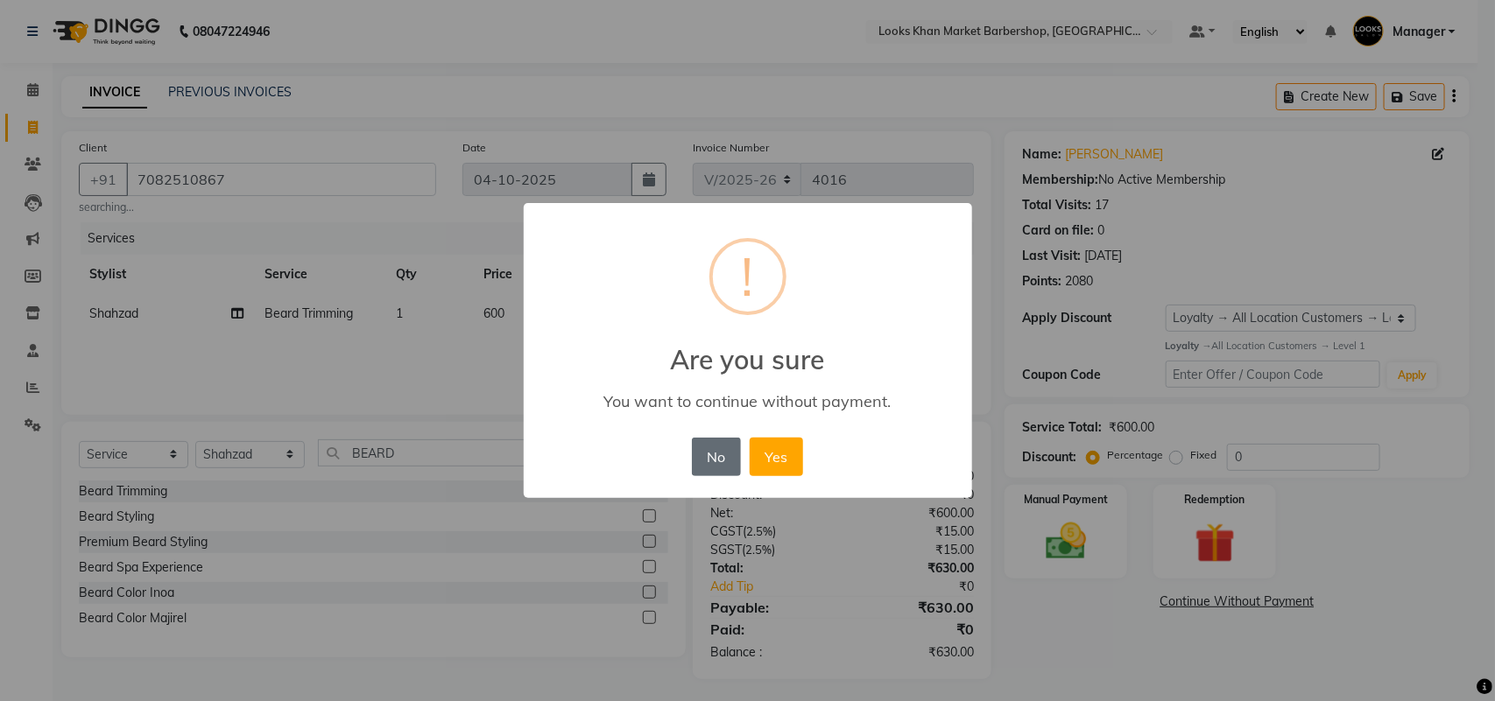
click at [701, 452] on button "No" at bounding box center [716, 457] width 49 height 39
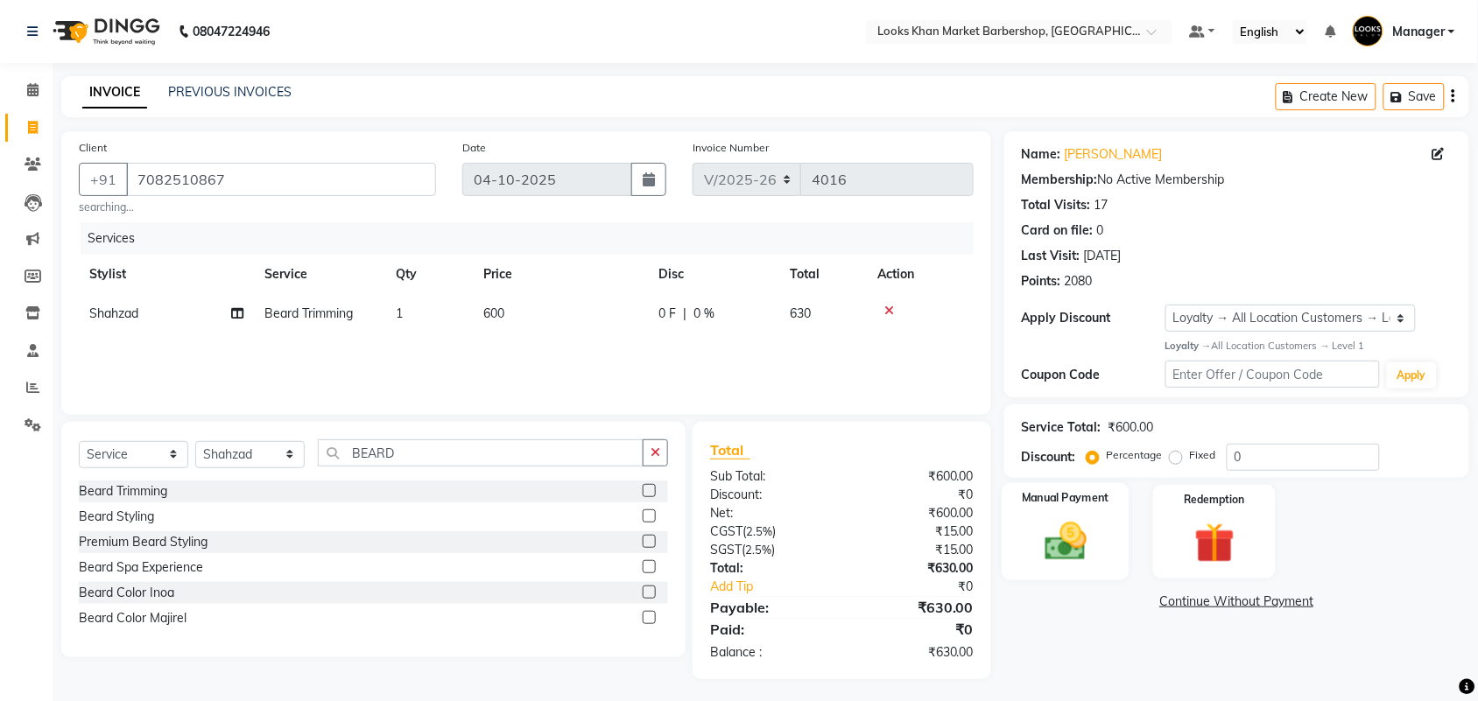
click at [1061, 525] on img at bounding box center [1066, 542] width 68 height 48
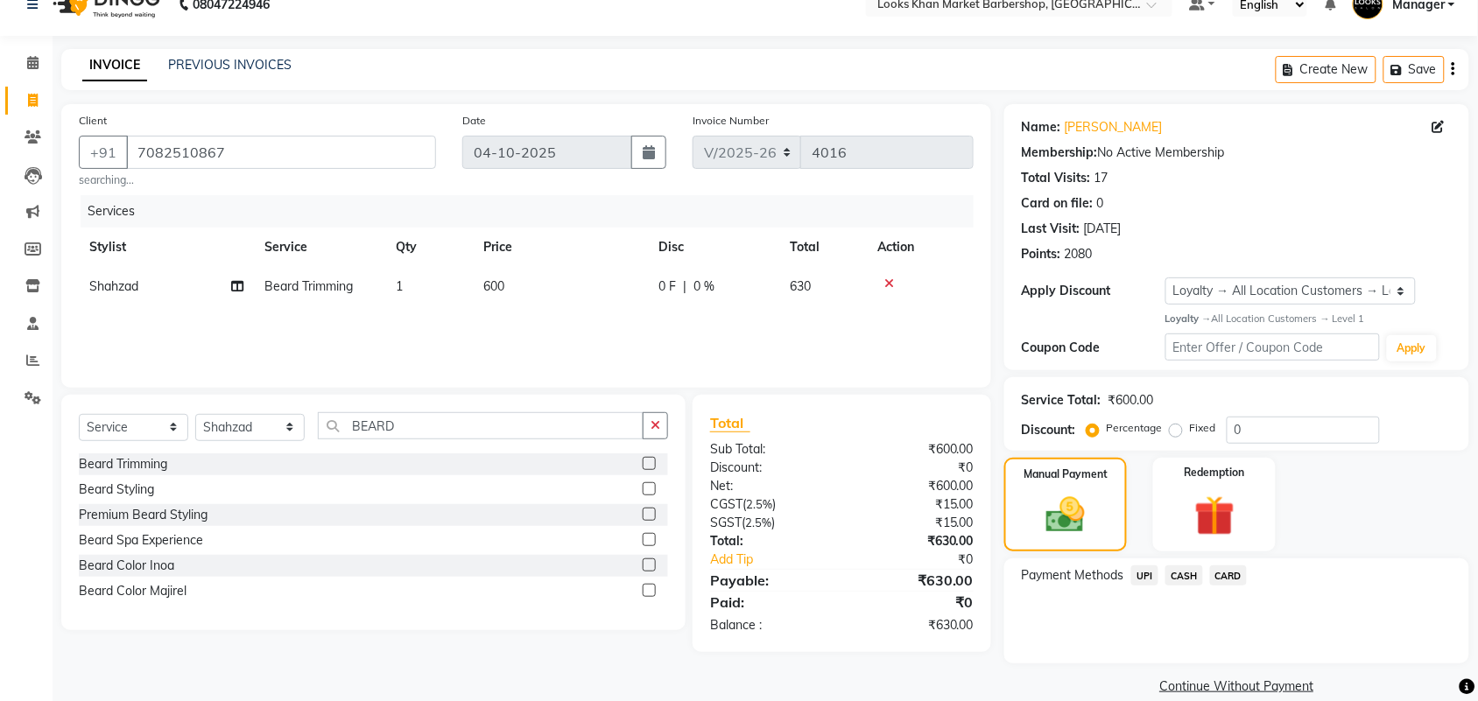
scroll to position [51, 0]
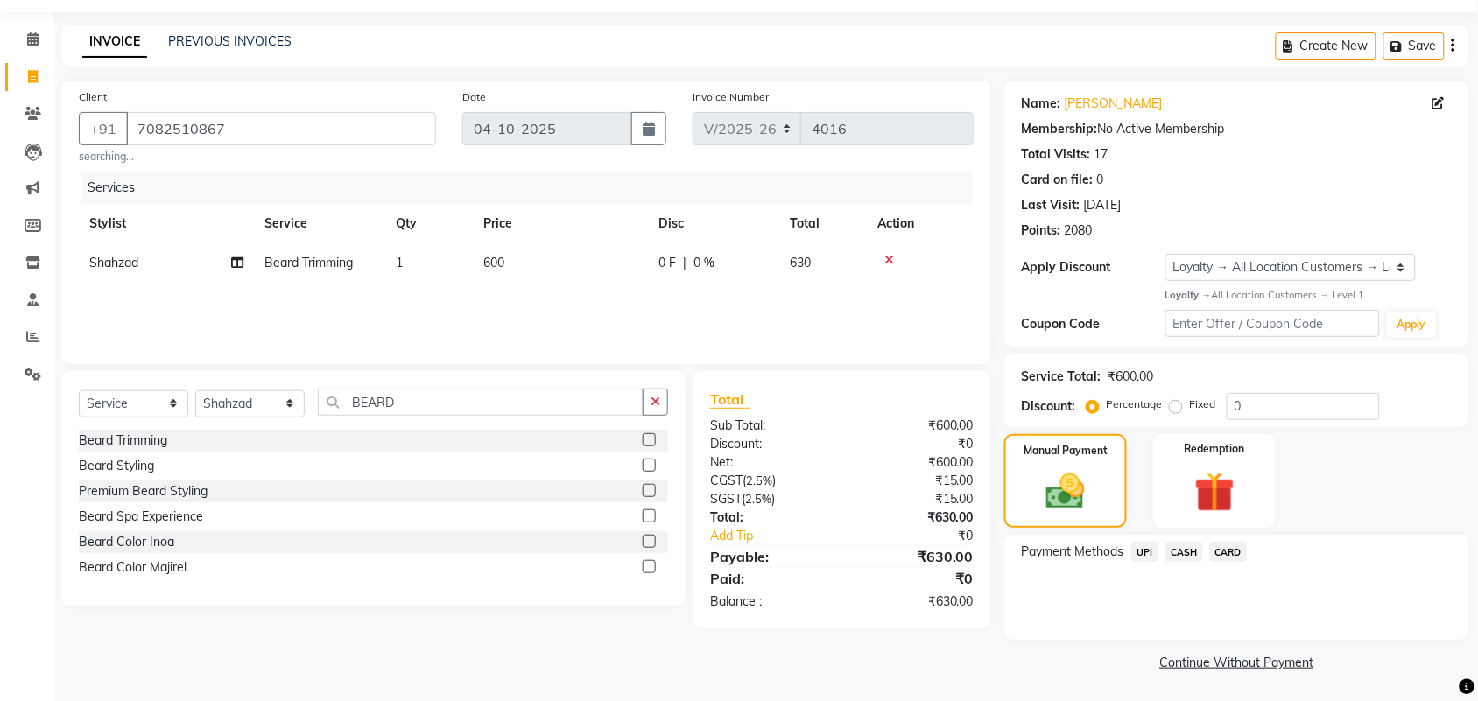
click at [1145, 546] on span "UPI" at bounding box center [1144, 552] width 27 height 20
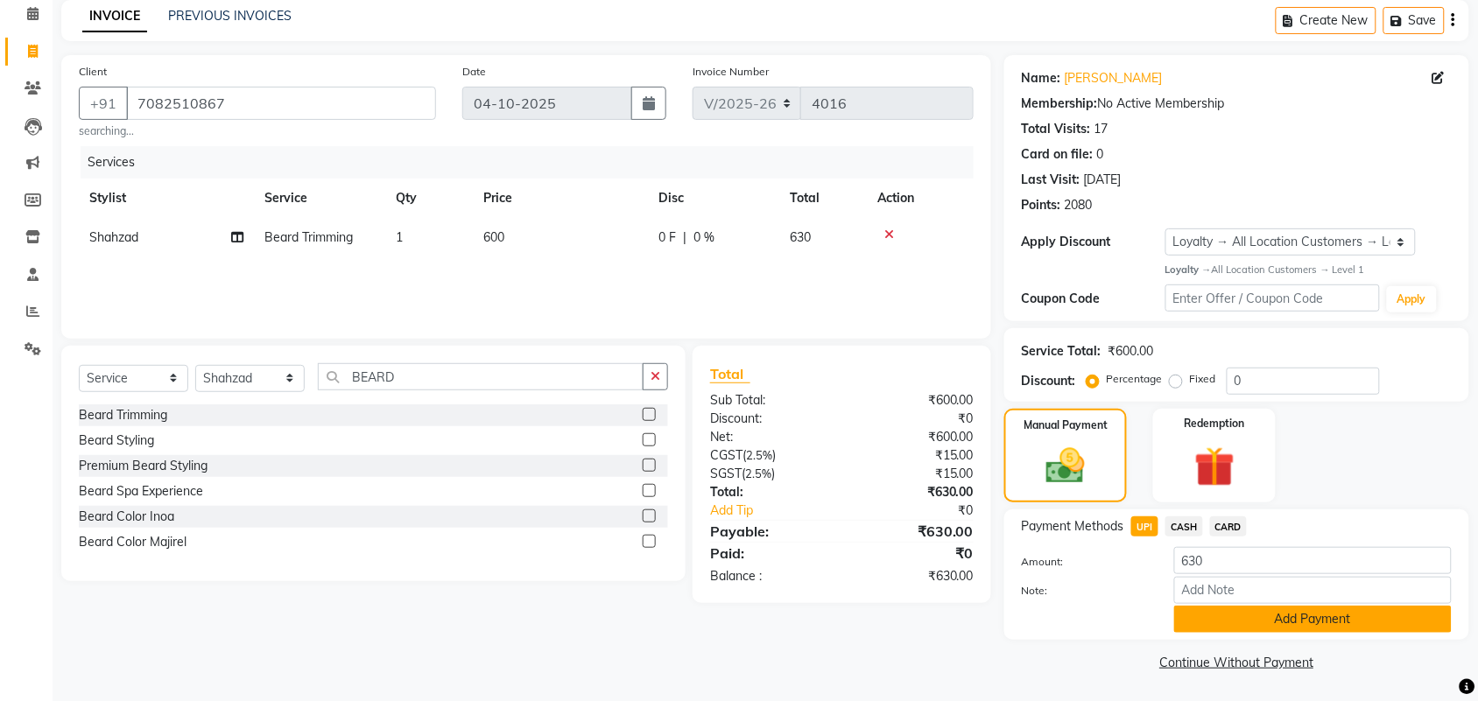
click at [1275, 620] on button "Add Payment" at bounding box center [1313, 619] width 278 height 27
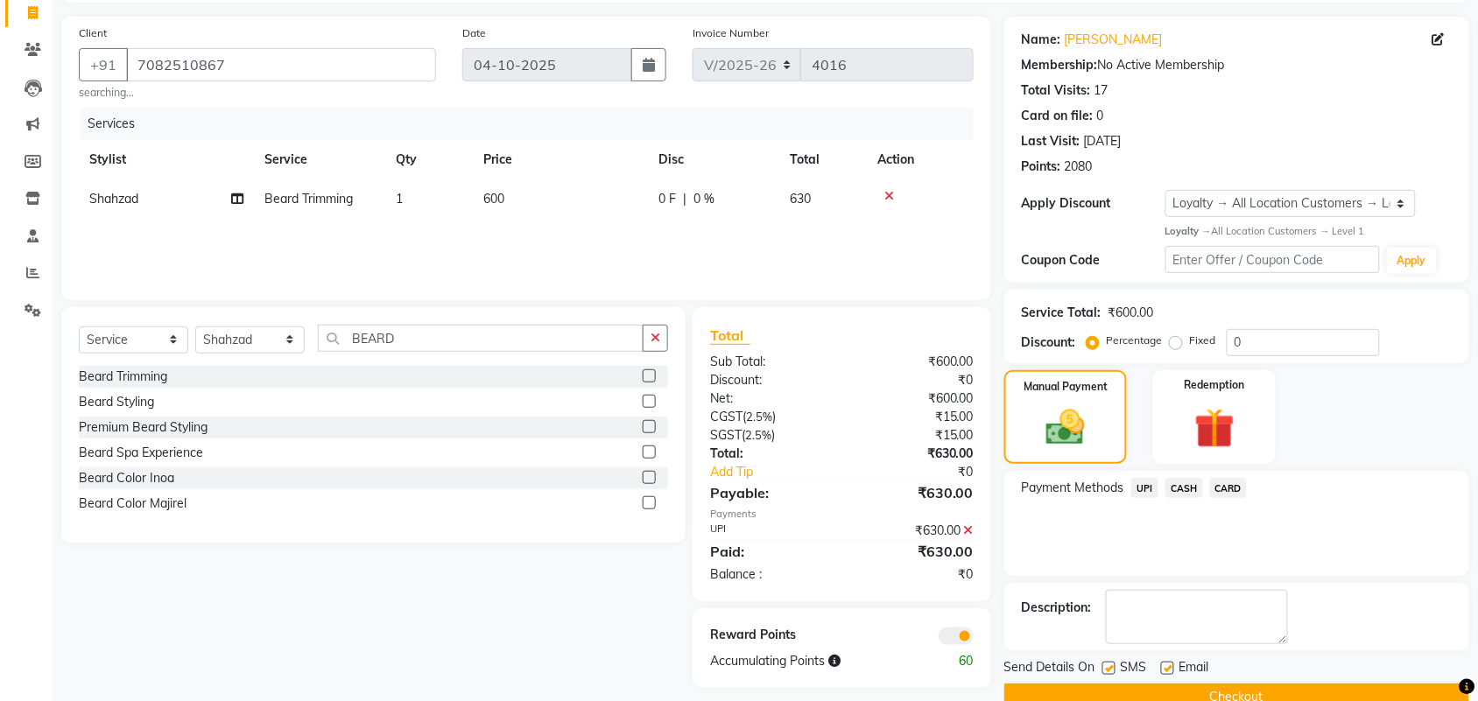
scroll to position [151, 0]
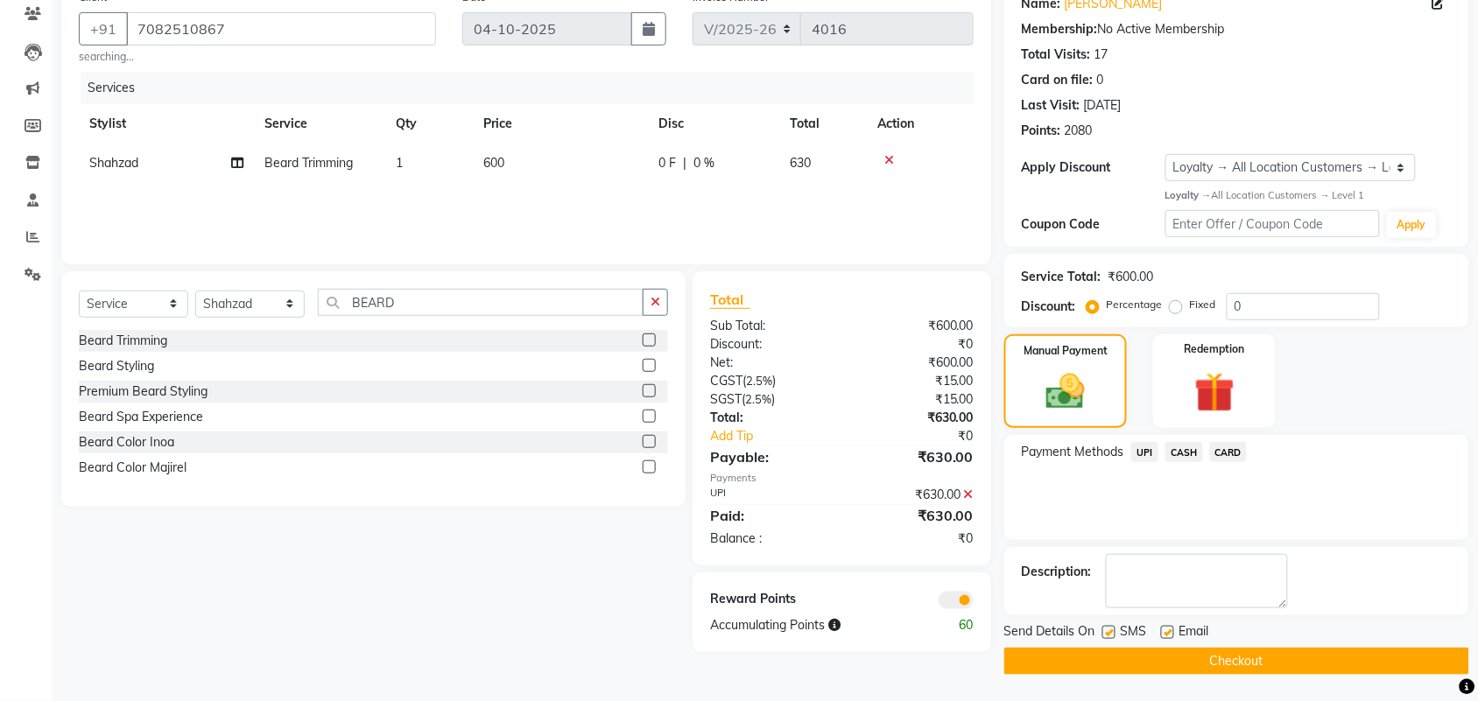
click at [1249, 654] on button "Checkout" at bounding box center [1236, 661] width 465 height 27
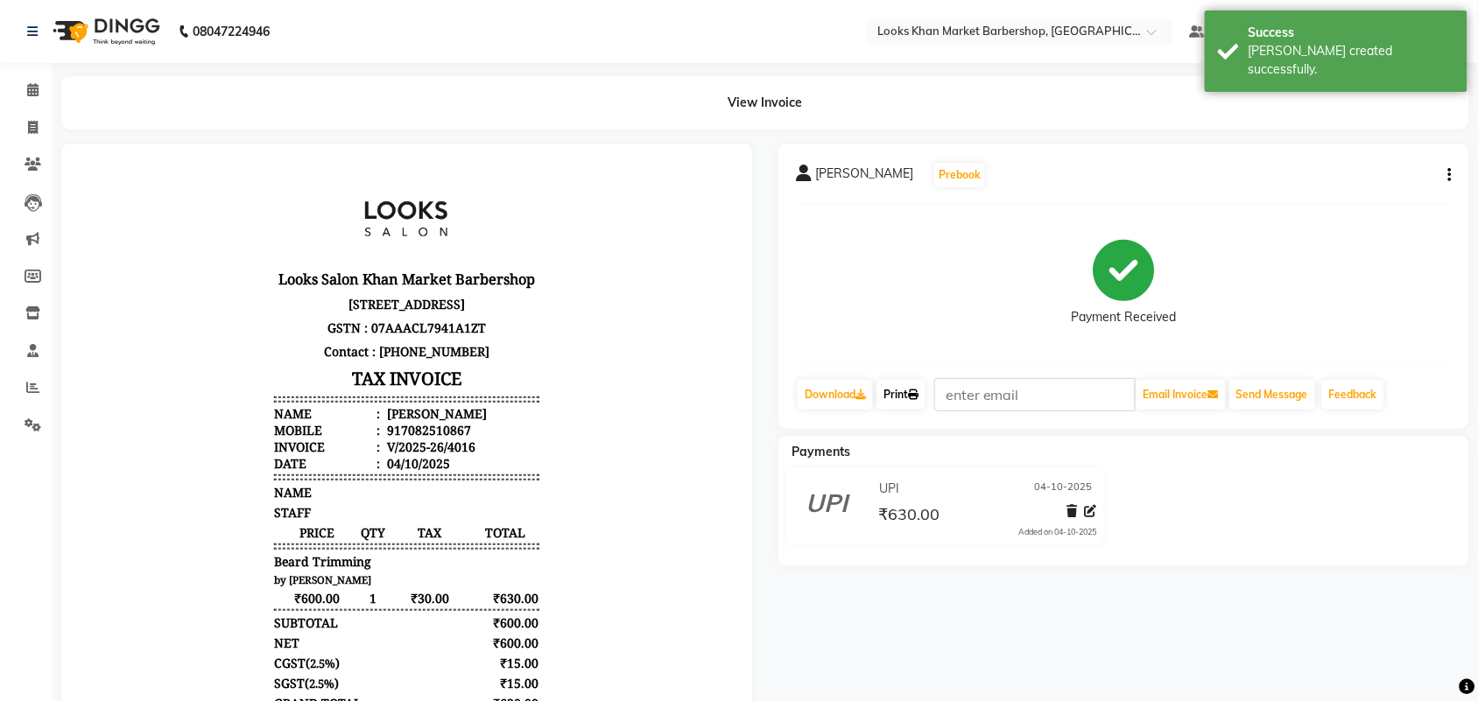
click at [902, 399] on link "Print" at bounding box center [901, 395] width 49 height 30
click at [18, 92] on span at bounding box center [33, 91] width 31 height 20
